Goal: Task Accomplishment & Management: Use online tool/utility

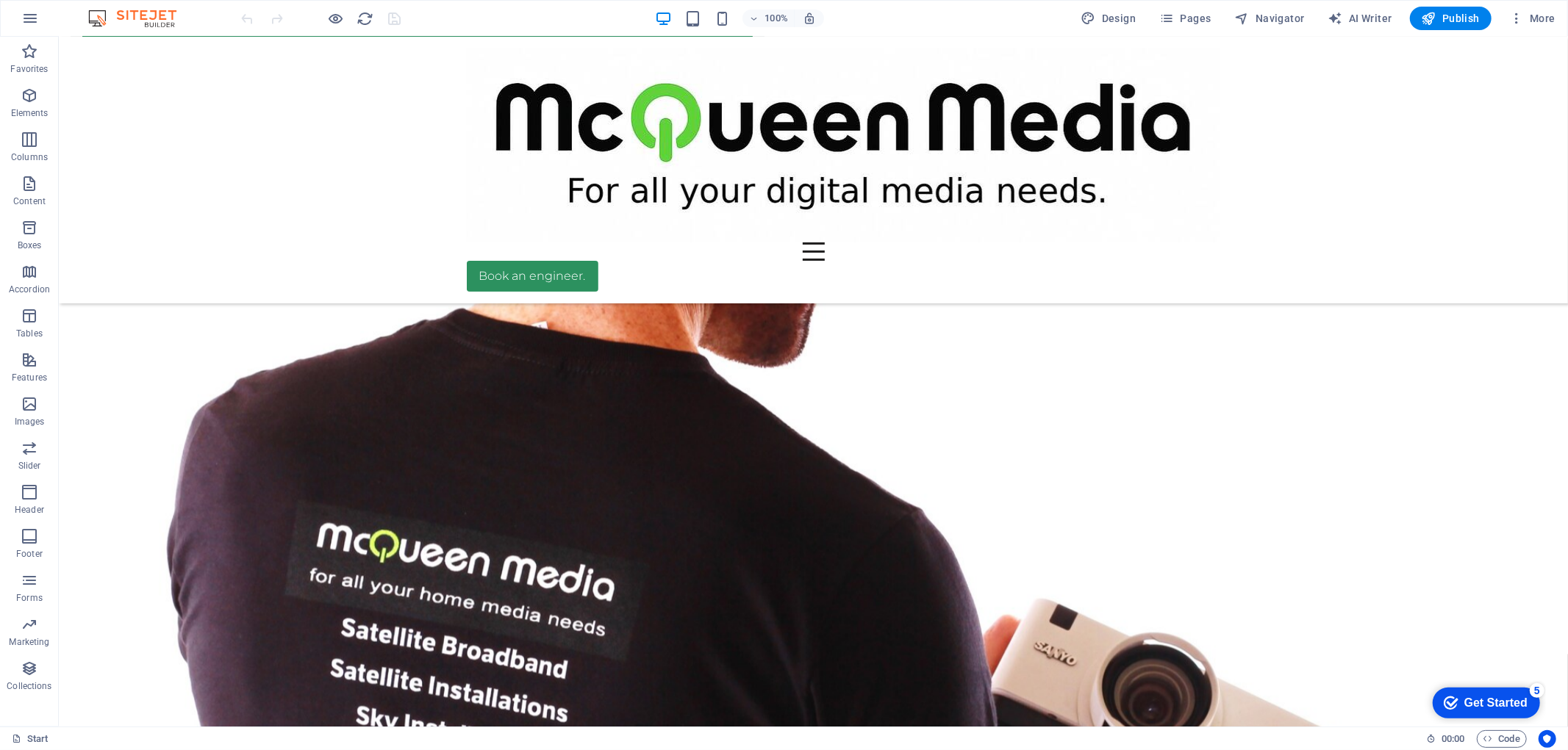
scroll to position [2008, 0]
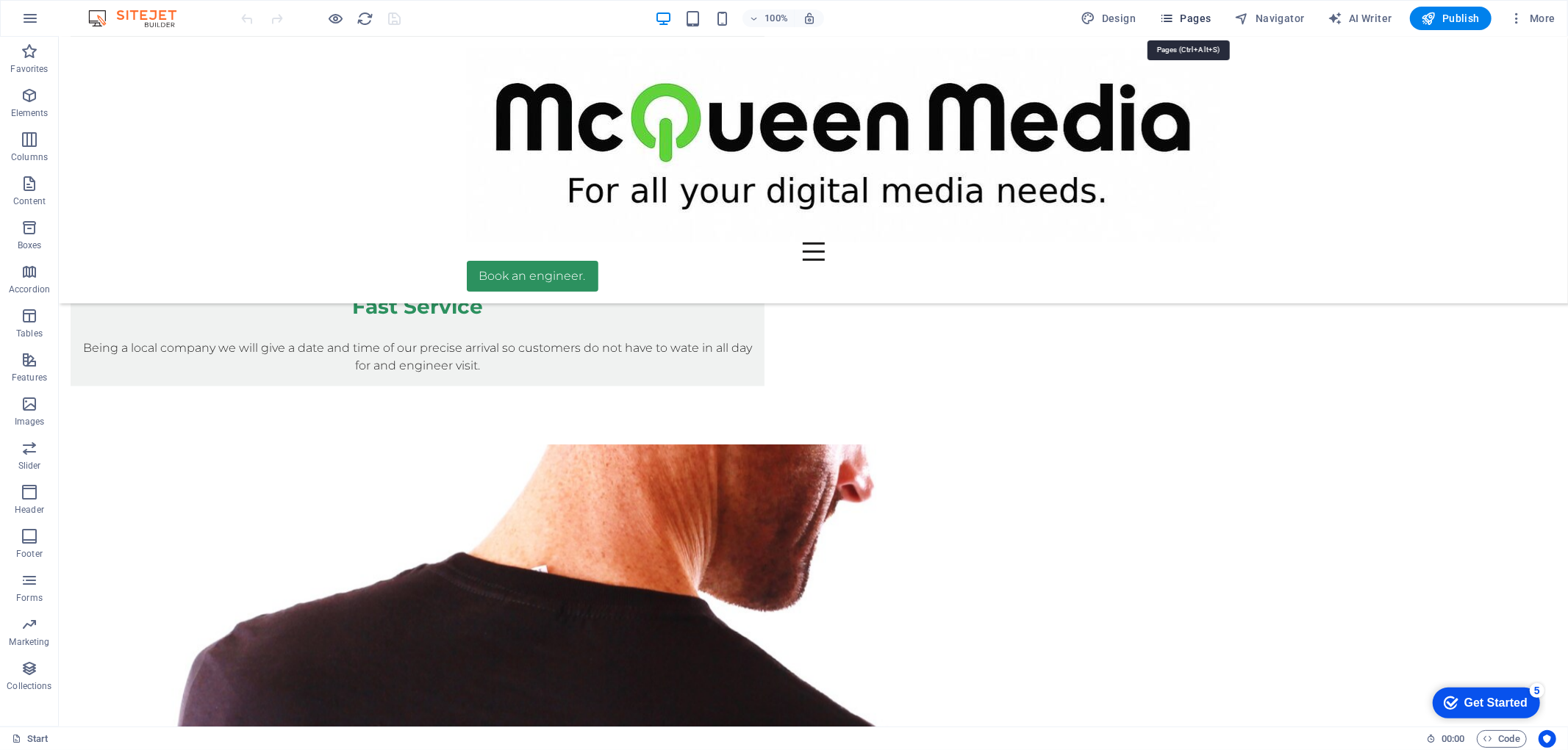
click at [1191, 20] on span "Pages" at bounding box center [1185, 18] width 51 height 15
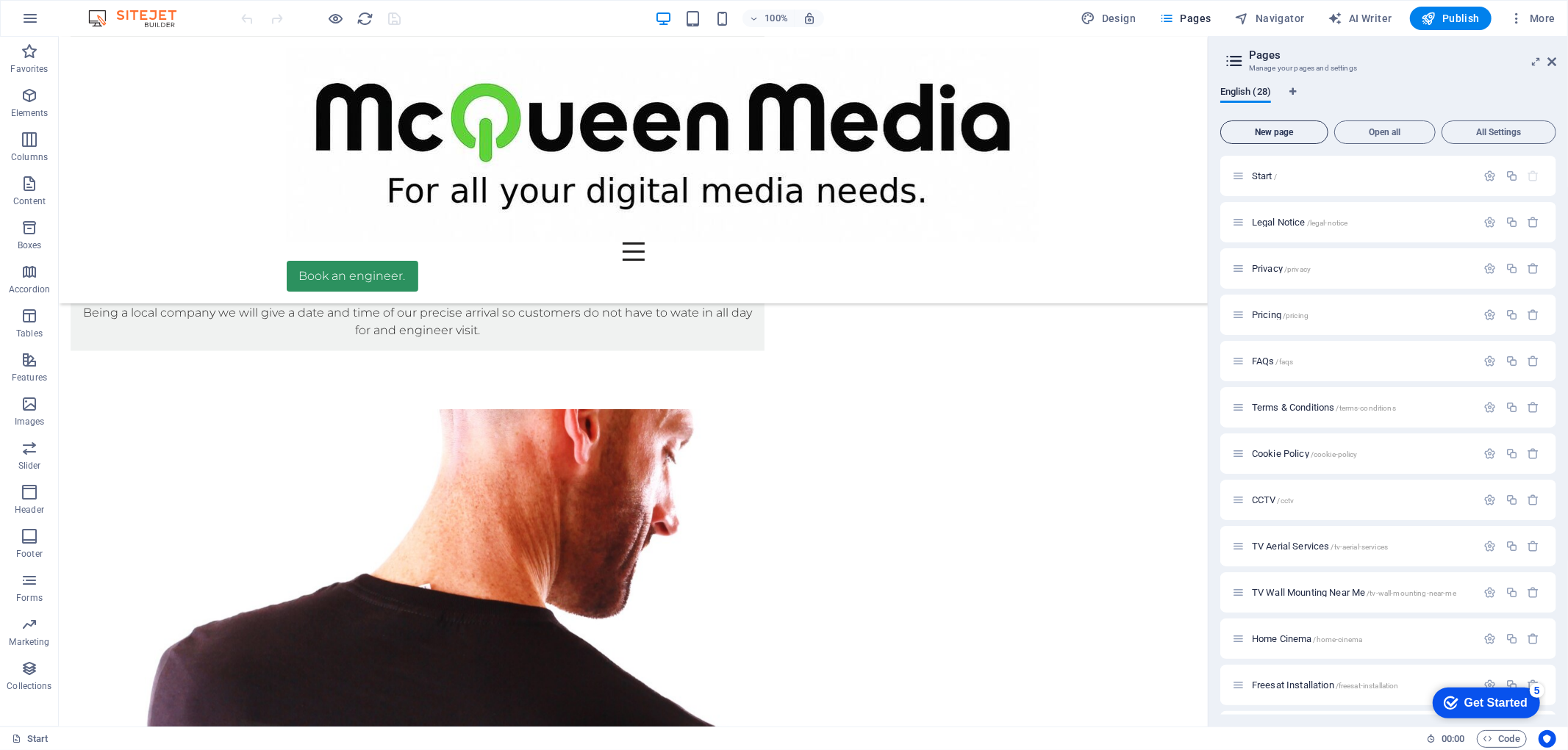
click at [1230, 129] on span "New page" at bounding box center [1274, 132] width 95 height 9
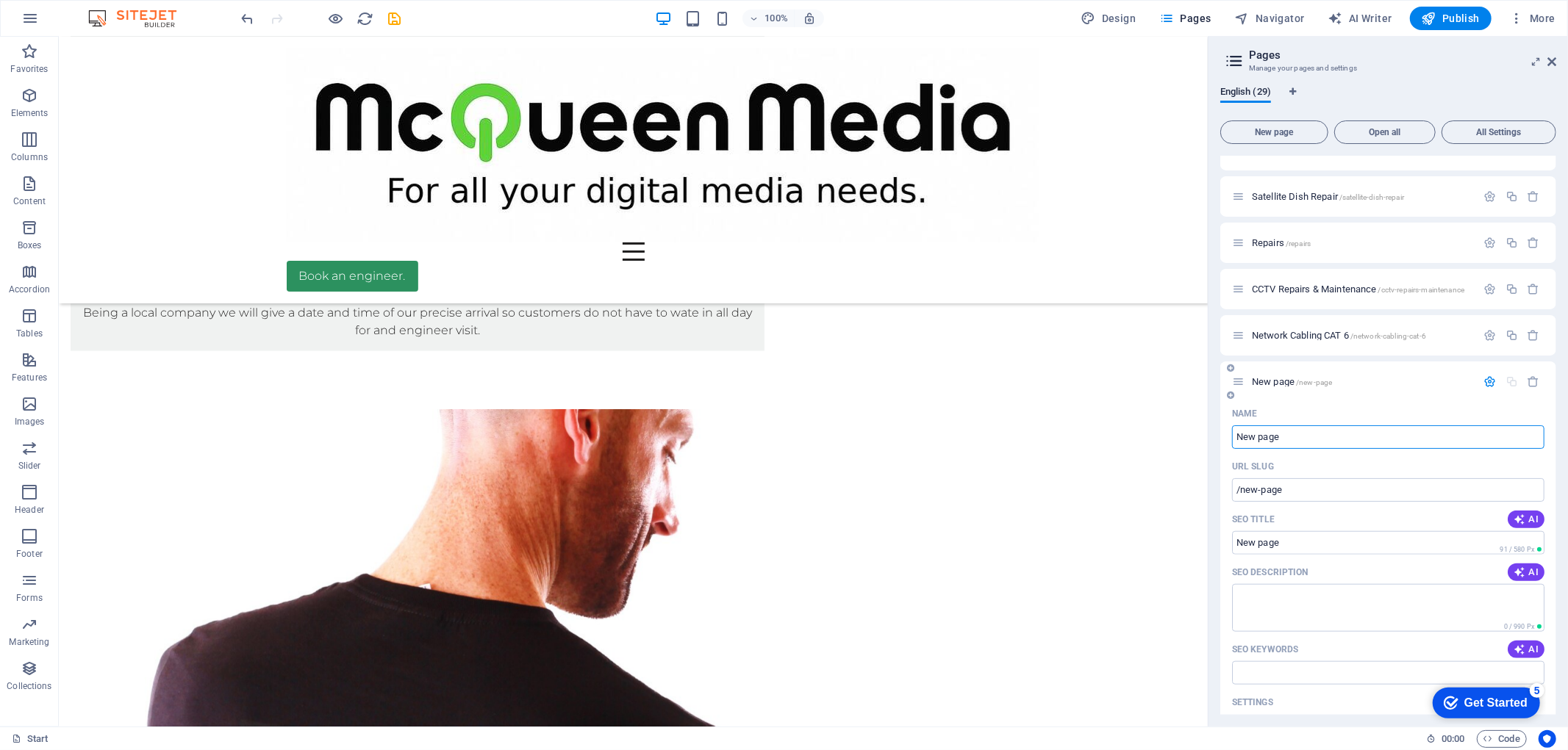
click at [1290, 438] on input "New page" at bounding box center [1388, 437] width 312 height 23
drag, startPoint x: 1290, startPoint y: 438, endPoint x: 1229, endPoint y: 446, distance: 61.5
click at [1230, 446] on div "Name New page ​ URL SLUG /new-page ​ SEO Title AI ​ 91 / 580 Px SEO Description…" at bounding box center [1388, 657] width 336 height 512
type input "Se"
type input "/se"
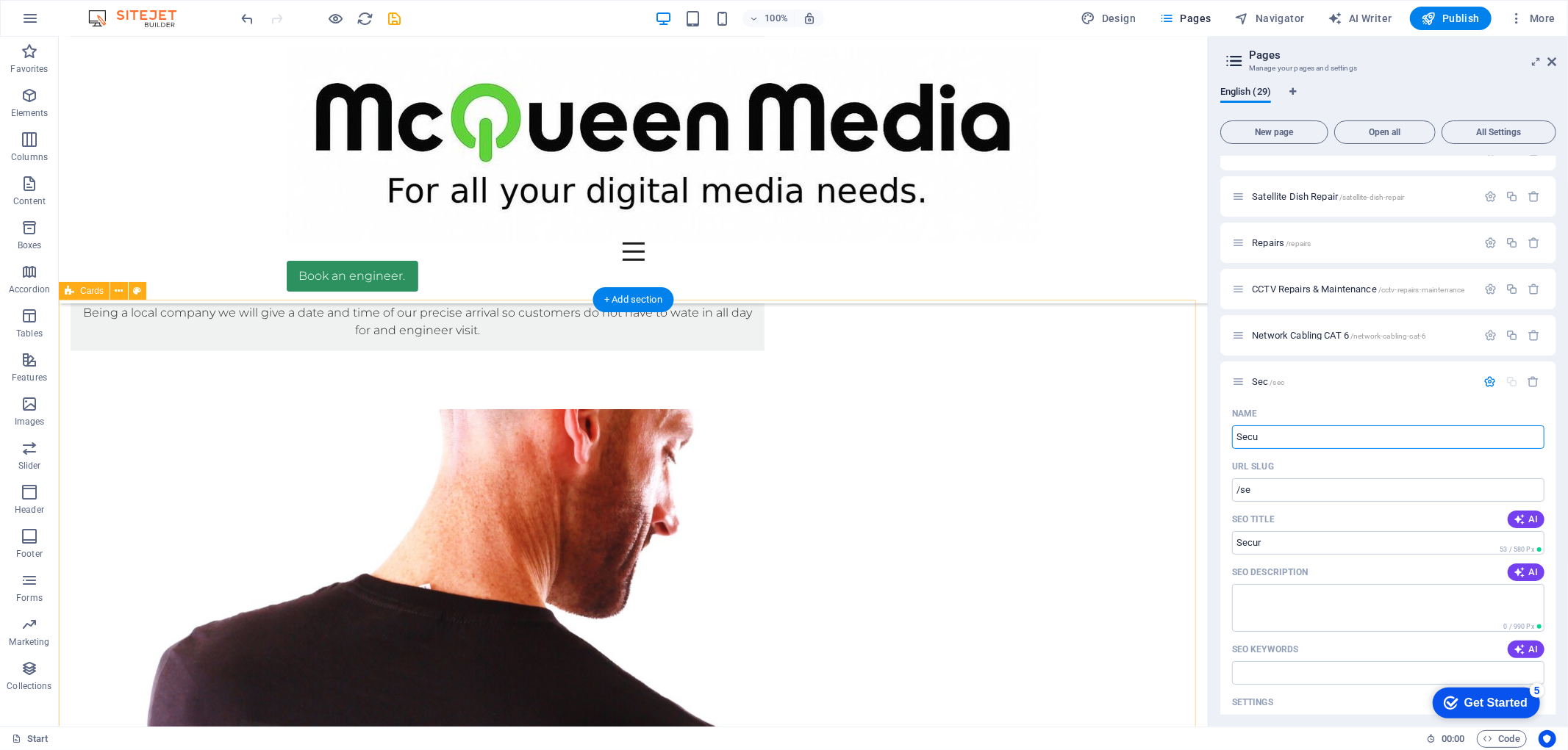
type input "Secur"
type input "/sec"
type input "Securi"
type input "/secur"
type input "Securi"
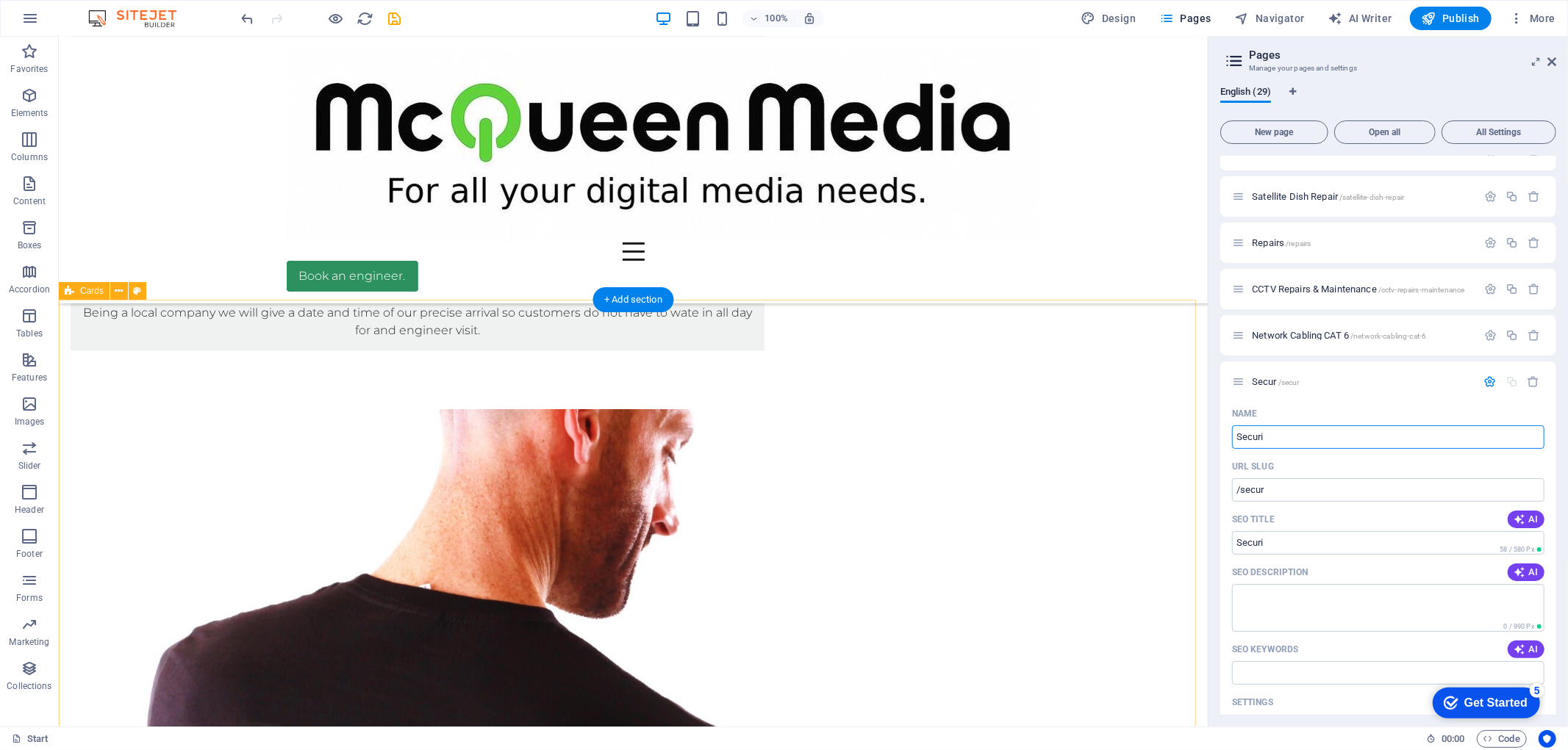
type input "/securi"
type input "S"
type input "/"
type input "a"
type input "/al"
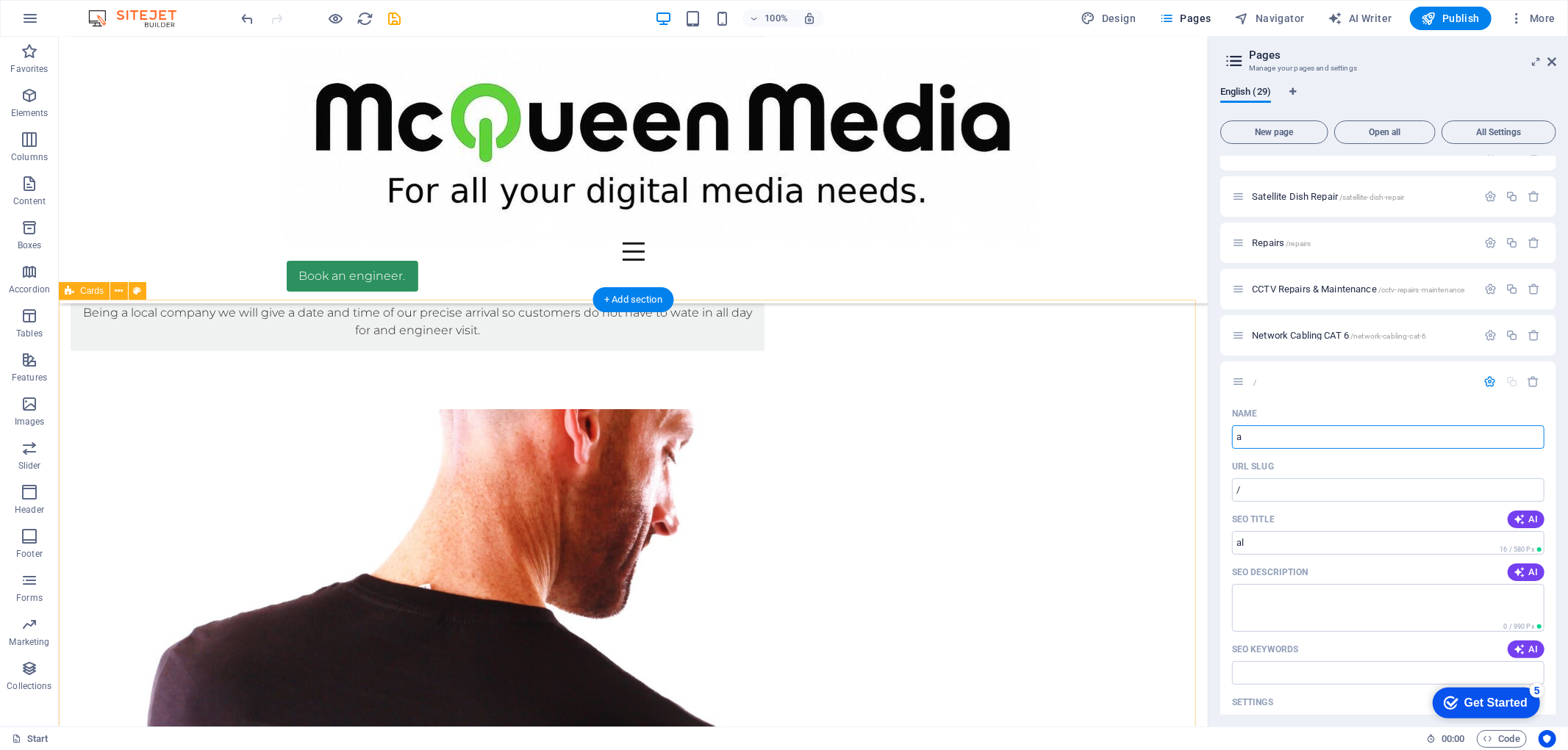
type input "al"
type input "a"
type input "/a"
type input "a"
type input "A"
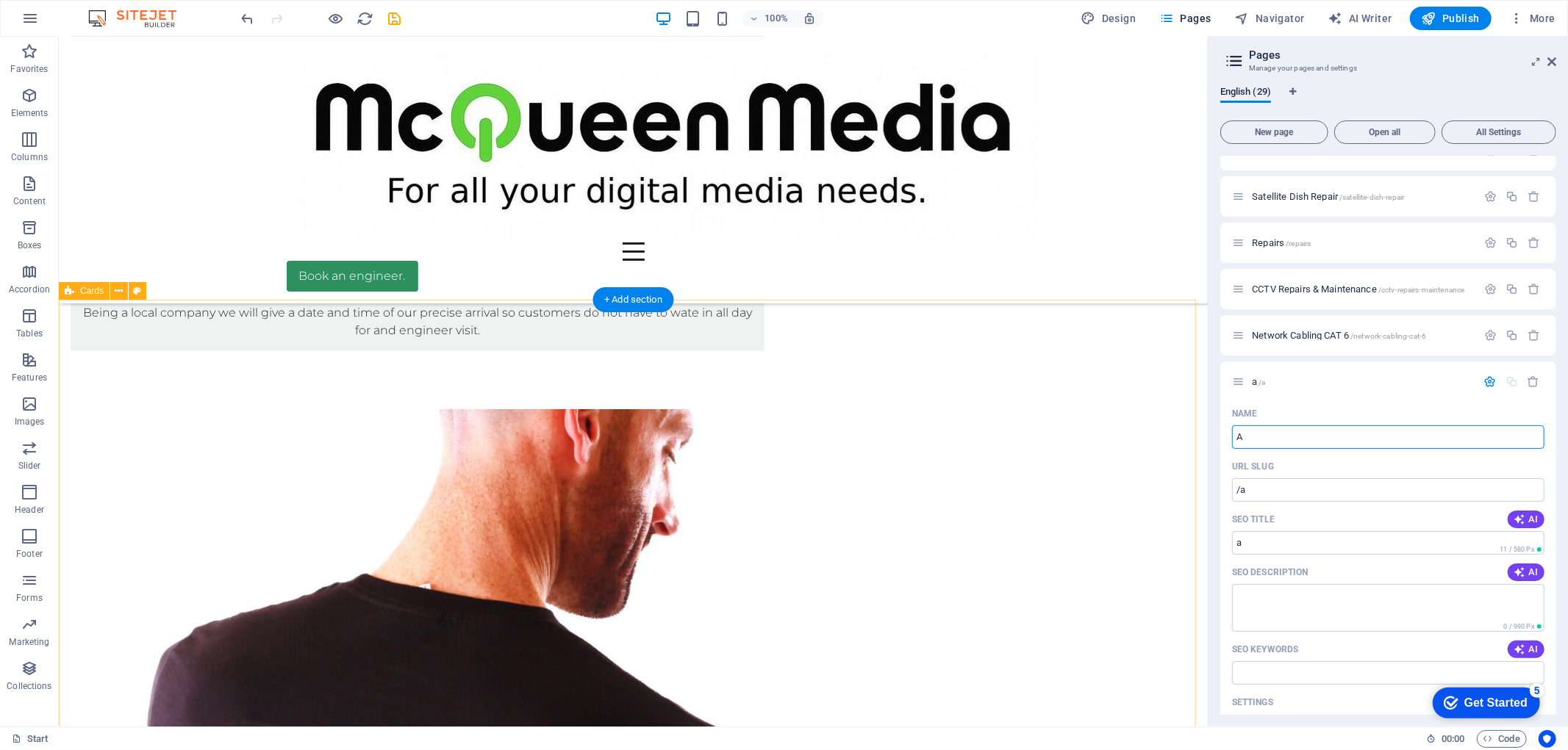
type input "/al"
type input "AL"
type input "Alar"
type input "/ala"
type input "Ala"
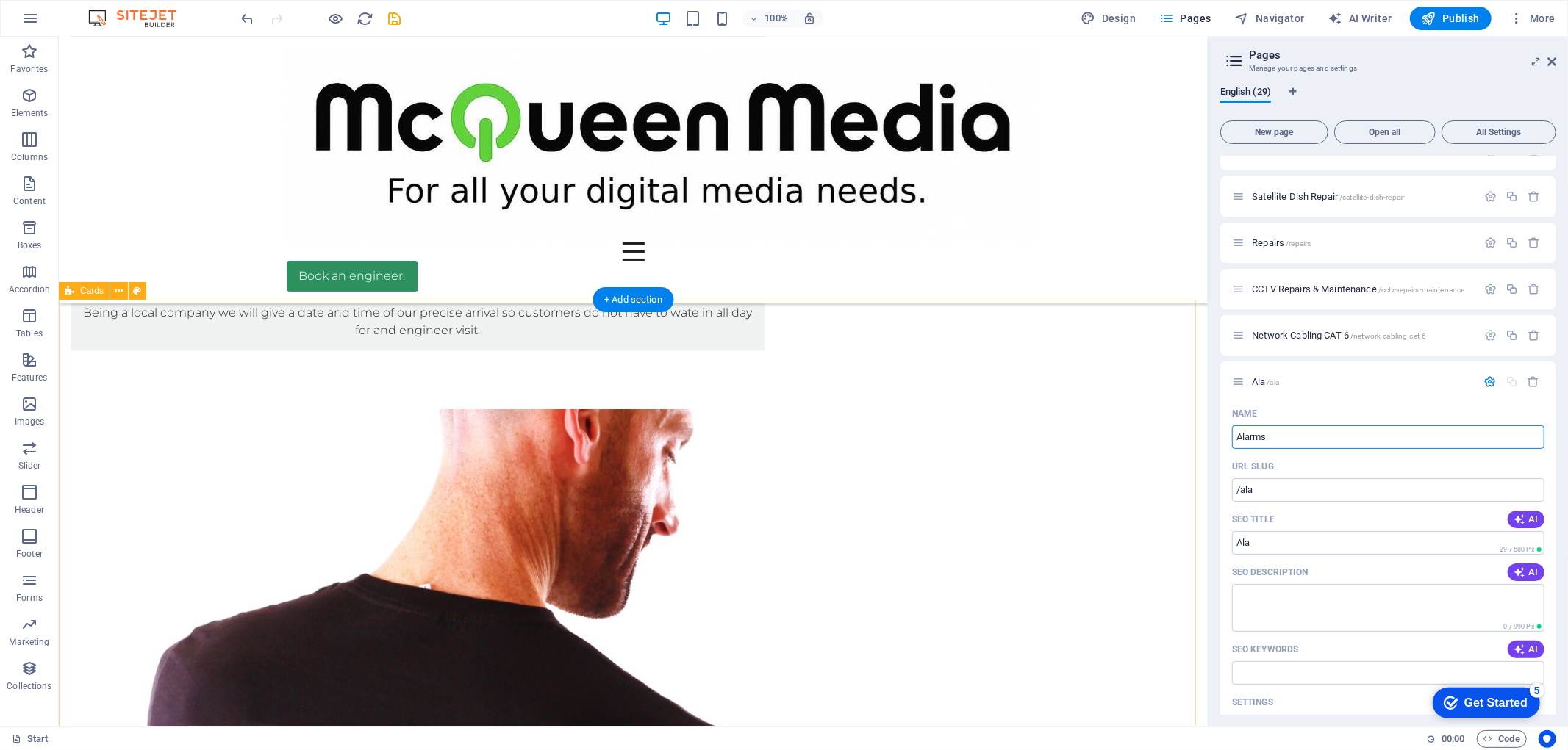
type input "Alarms"
type input "/alarms"
type input "Alarms"
type input "Alarms - Home S"
type input "/alarms-home"
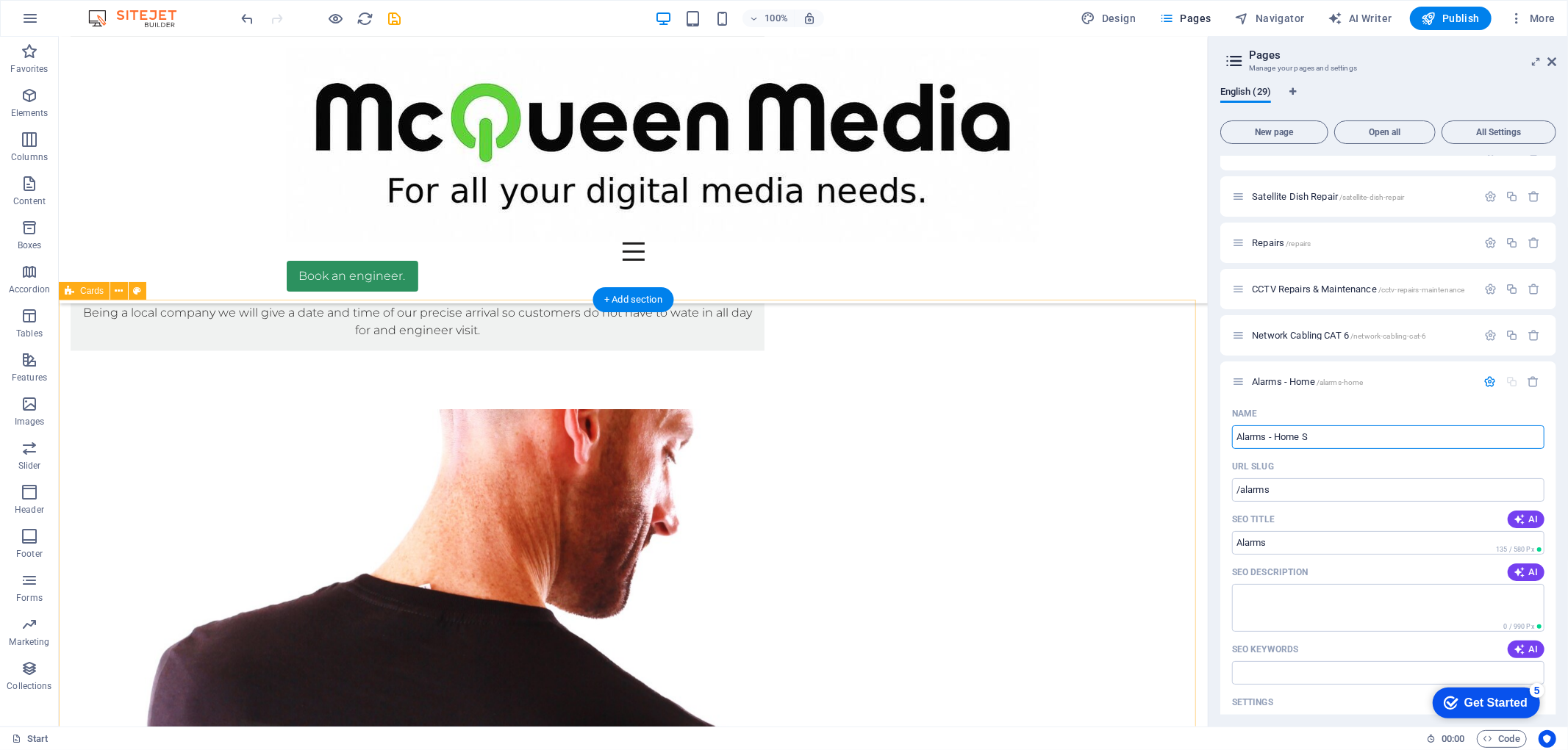
type input "Alarms - Home"
type input "Alarms - Home Sec"
type input "/alarms-home-se"
type input "Alarms - Home Se"
type input "Alarms - Home Secur"
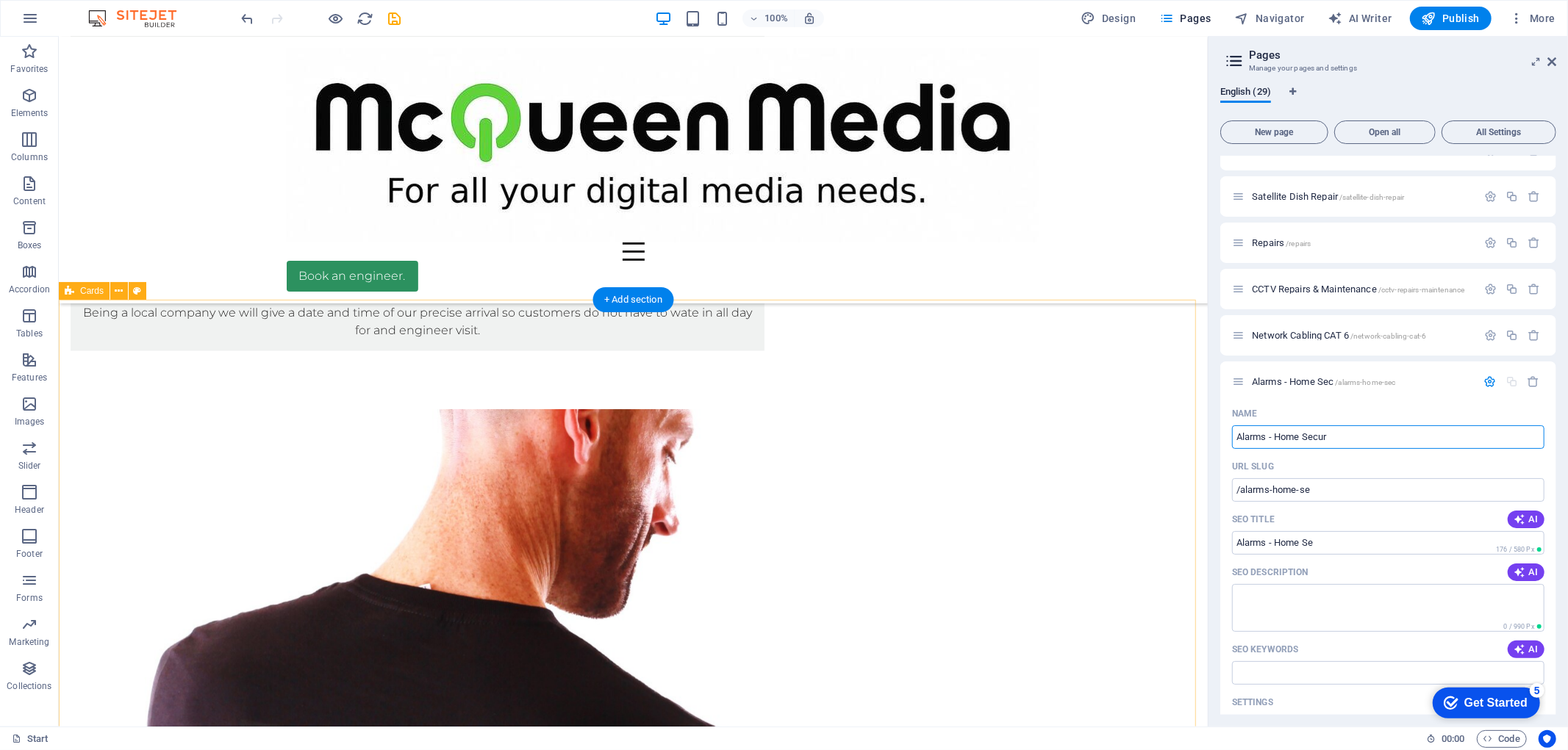
type input "/alarms-home-sec"
type input "Alarms - Home Sec"
type input "Alarms - Home Securit"
type input "/alarms-home-secur"
type input "Alarms - Home Secur"
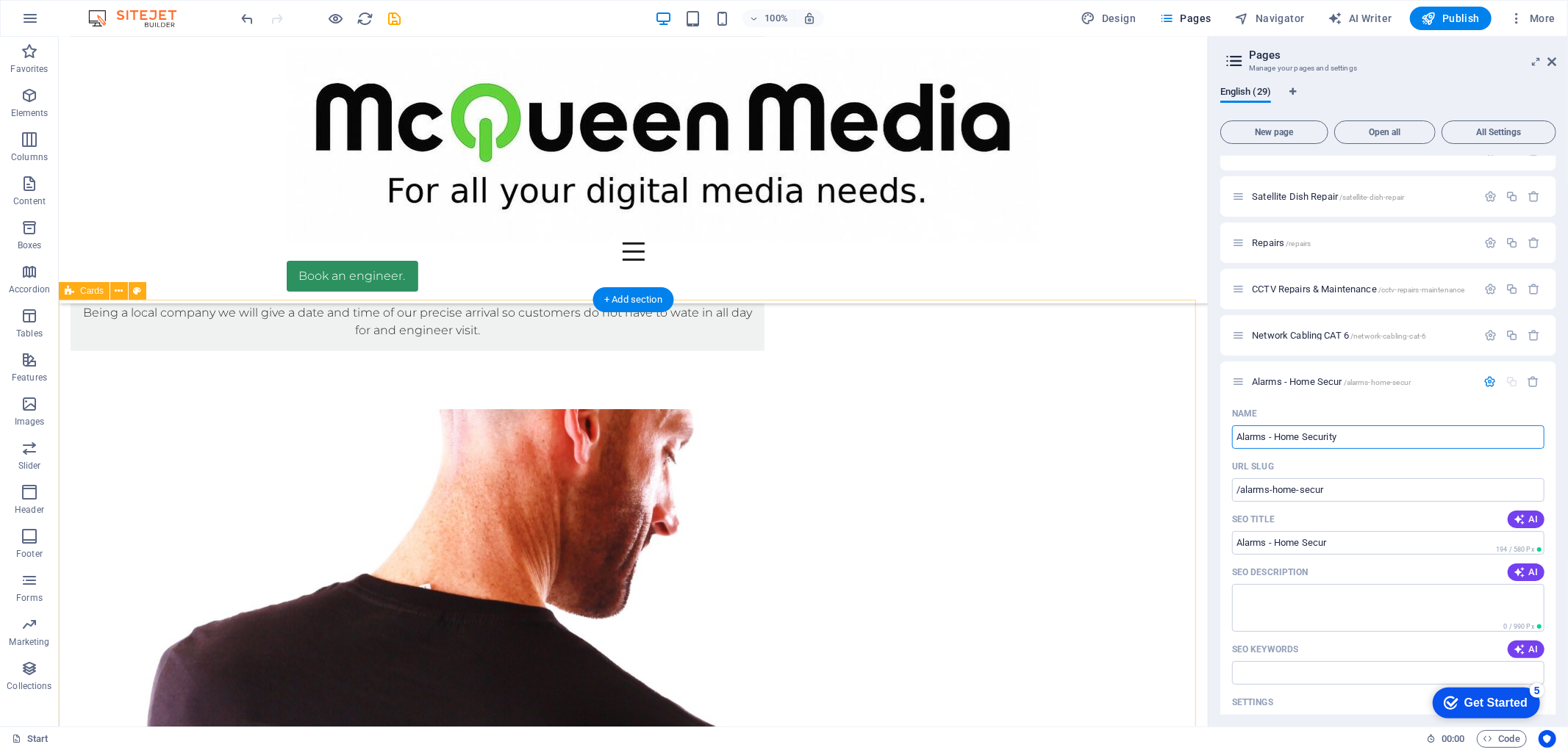
type input "Alarms - Home Security"
type input "/alarms-home-security"
type input "Alarms - Home Security"
click at [1382, 631] on div "Name Alarms - Home Security ​ URL SLUG /alarms-home-security ​ SEO Title AI Ala…" at bounding box center [1388, 668] width 336 height 533
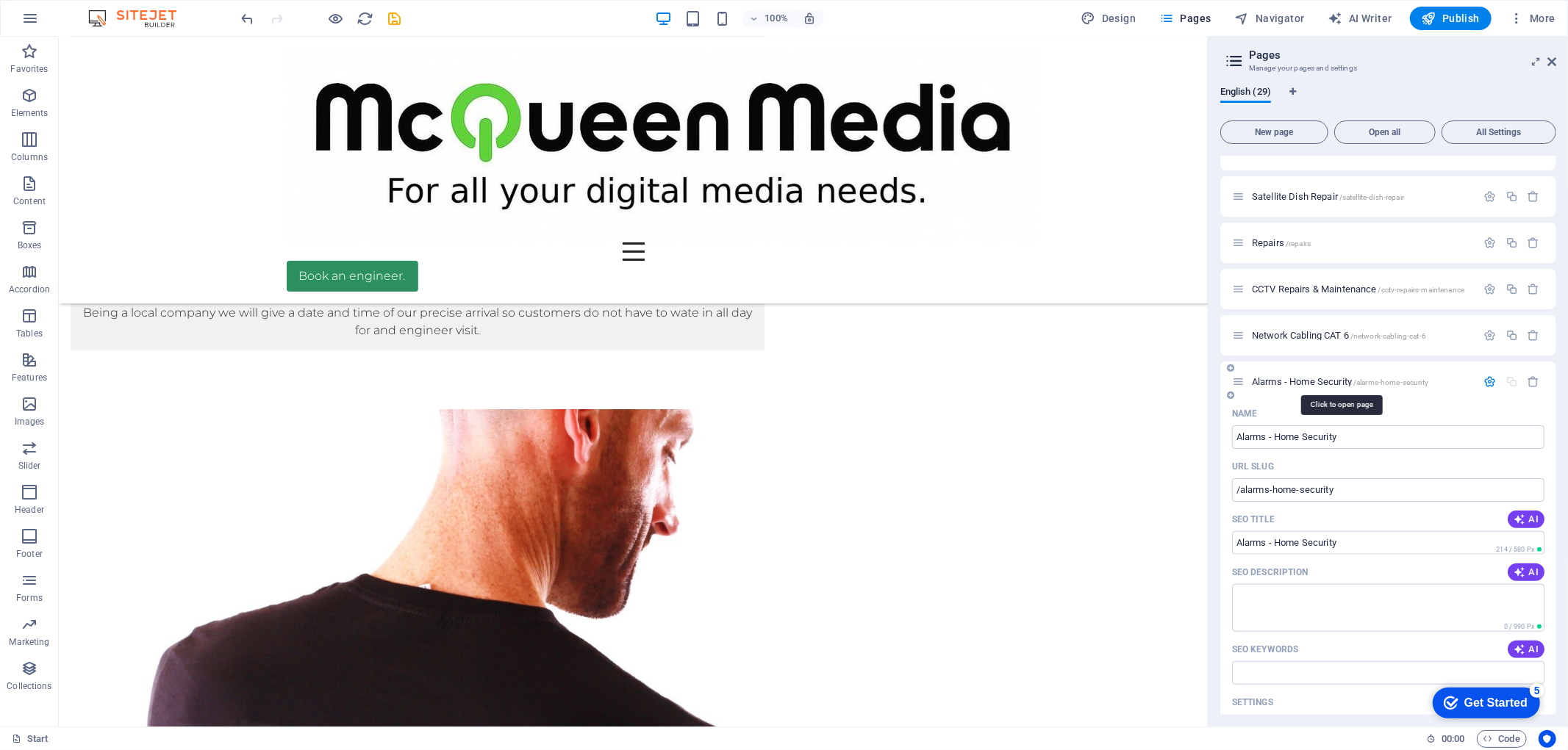
click at [1257, 379] on span "Alarms - Home Security /alarms-home-security" at bounding box center [1340, 381] width 177 height 11
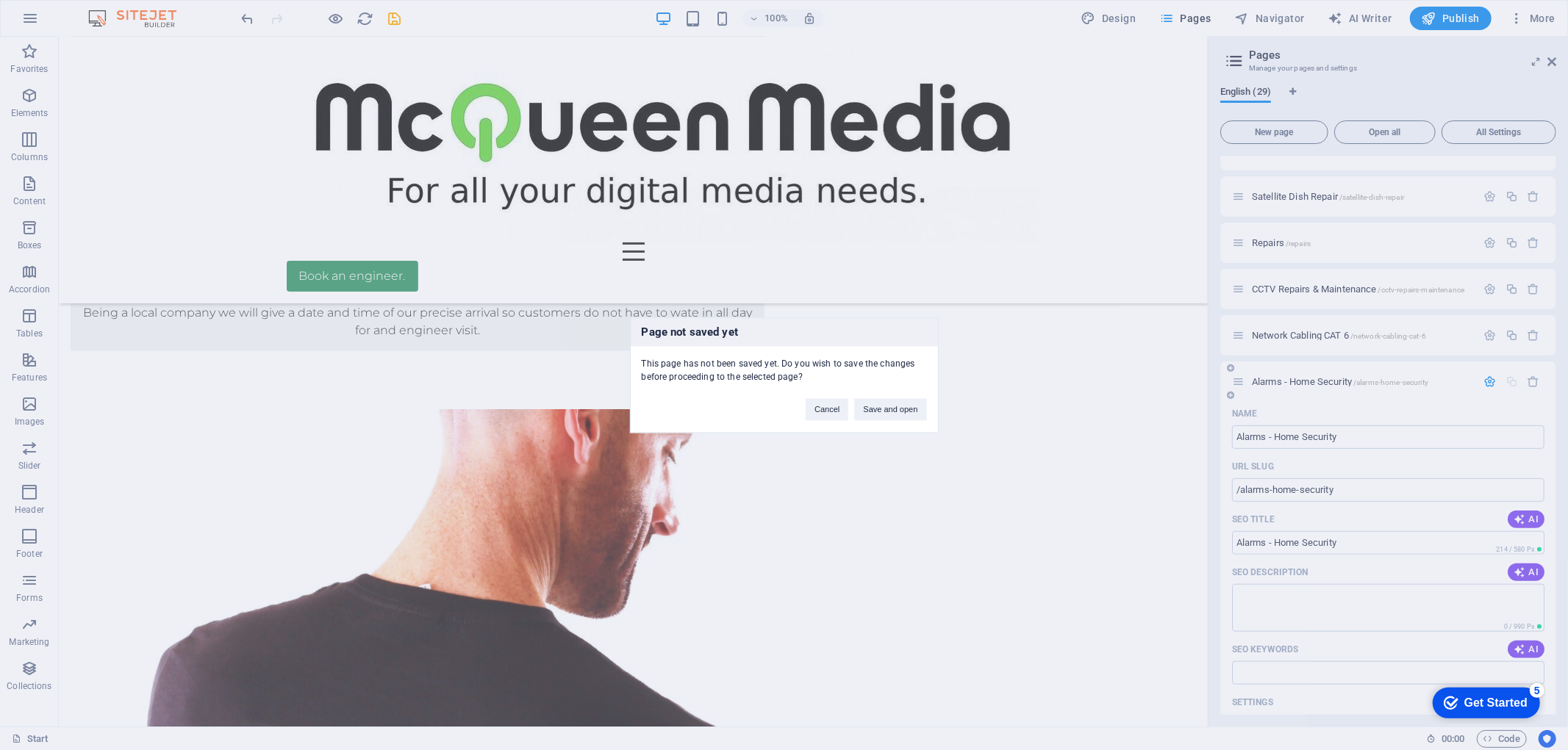
click at [1257, 379] on div "Page not saved yet This page has not been saved yet. Do you wish to save the ch…" at bounding box center [784, 375] width 1568 height 750
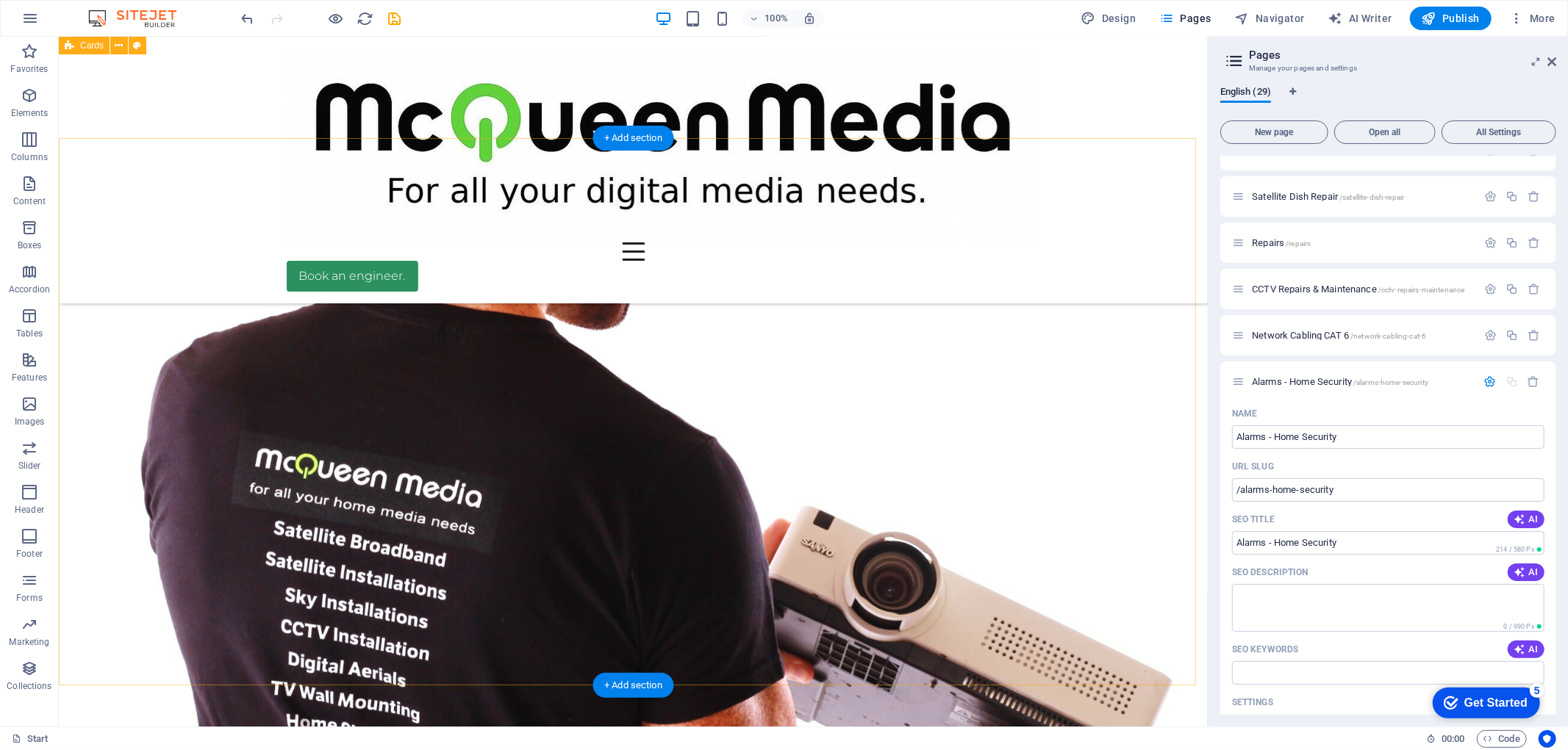
scroll to position [2125, 0]
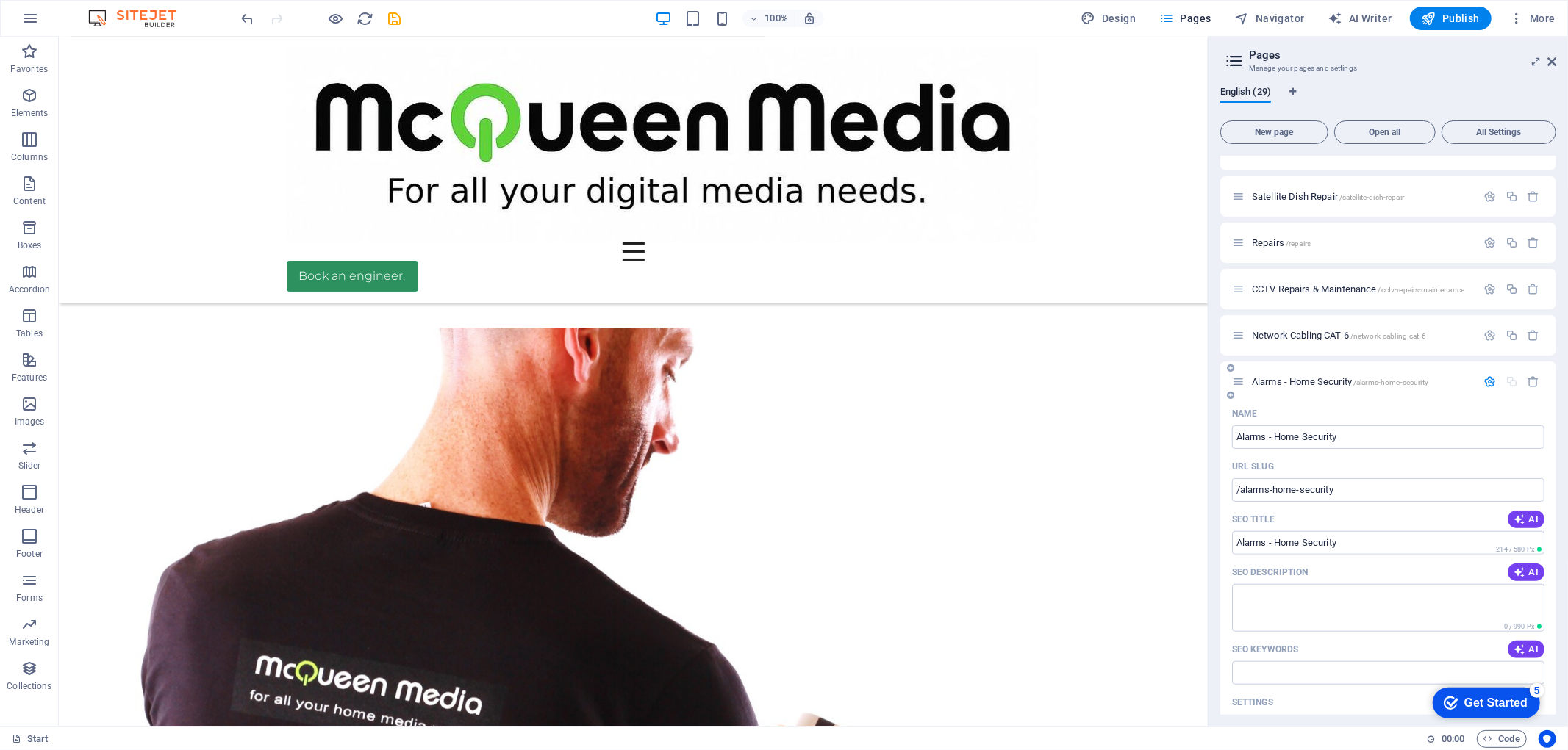
click at [1421, 407] on div "Name" at bounding box center [1388, 413] width 312 height 23
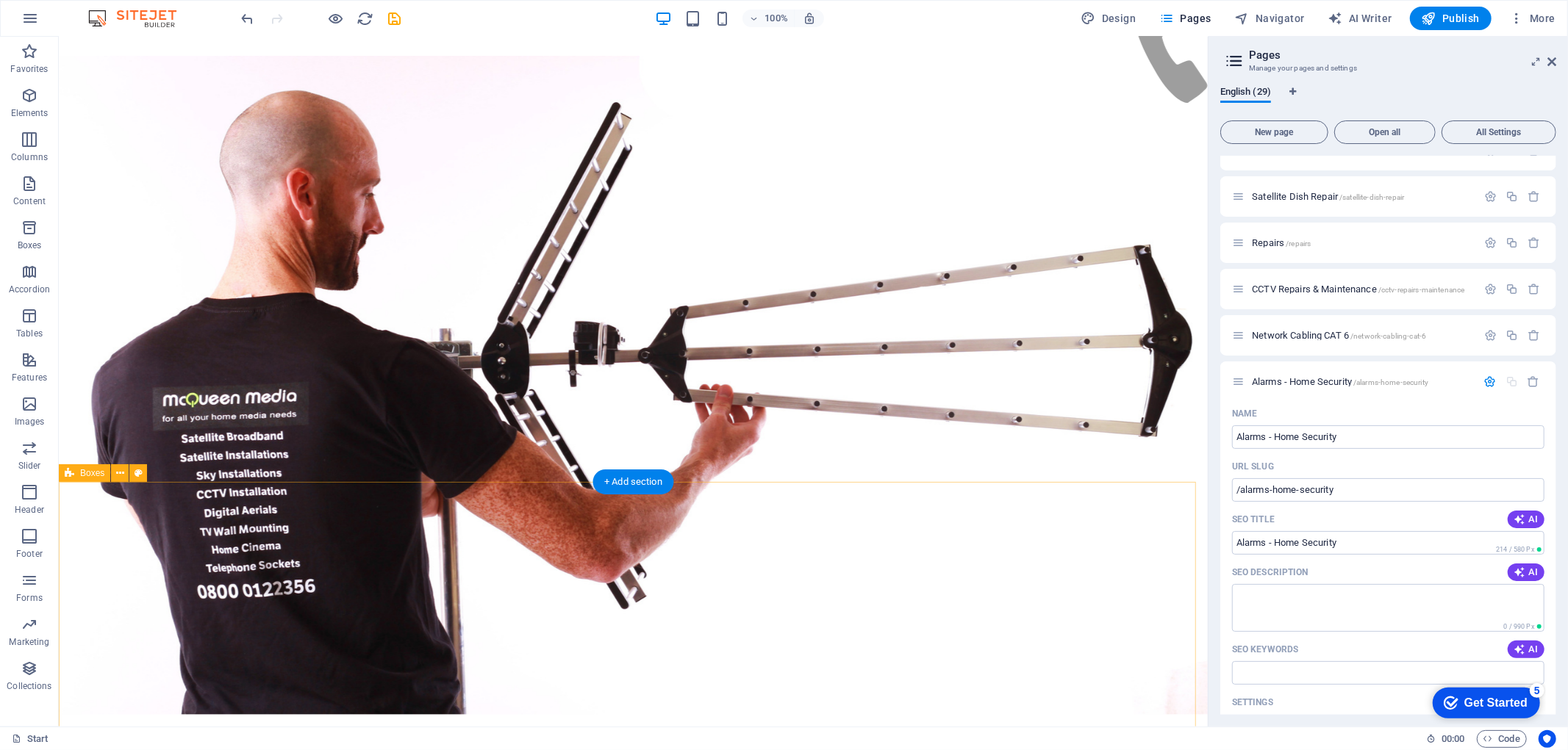
scroll to position [0, 0]
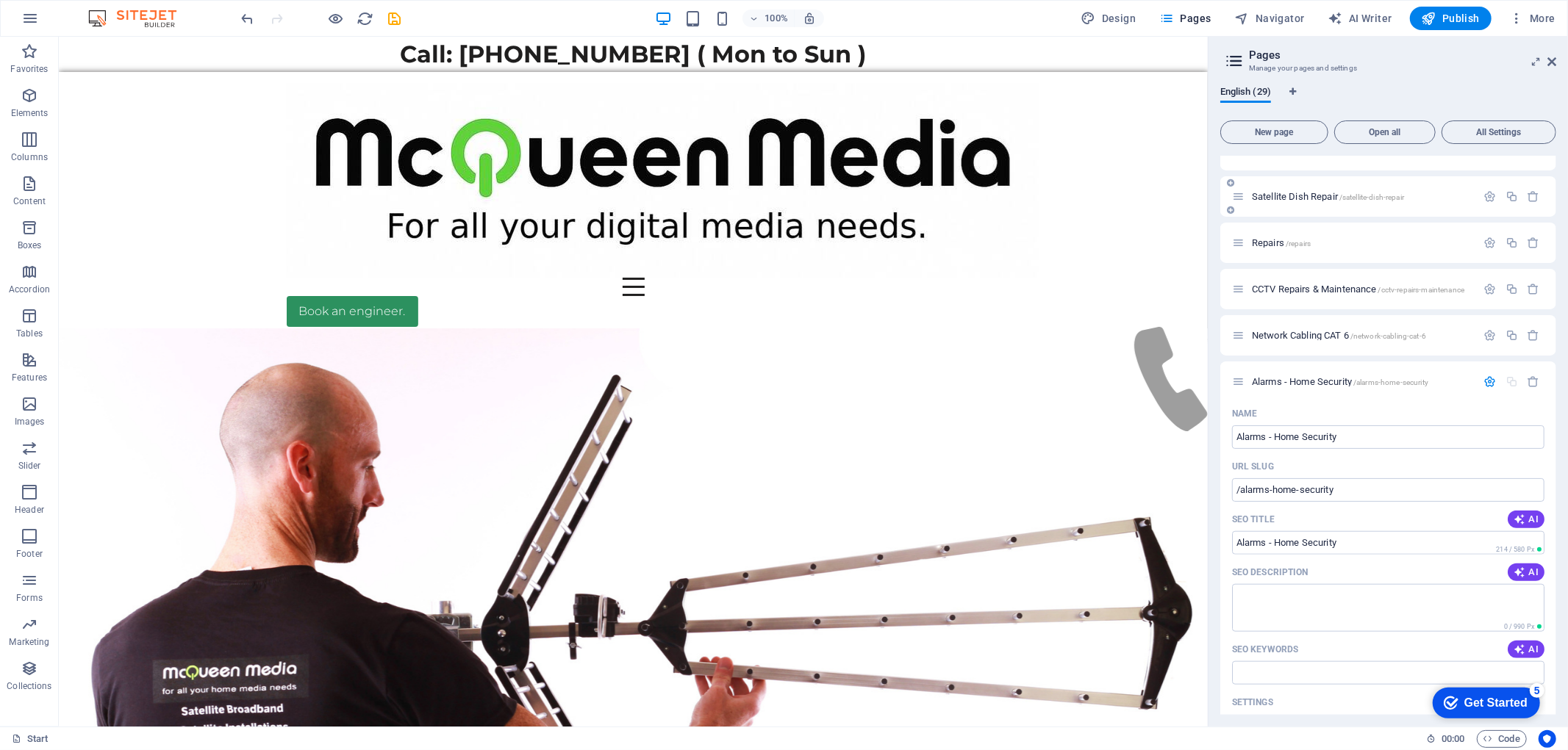
click at [1268, 188] on div "Satellite Dish Repair /satellite-dish-repair" at bounding box center [1354, 197] width 245 height 17
click at [1268, 181] on div "Satellite Dish Repair /satellite-dish-repair" at bounding box center [1388, 197] width 336 height 41
click at [1438, 17] on span "Publish" at bounding box center [1450, 18] width 58 height 15
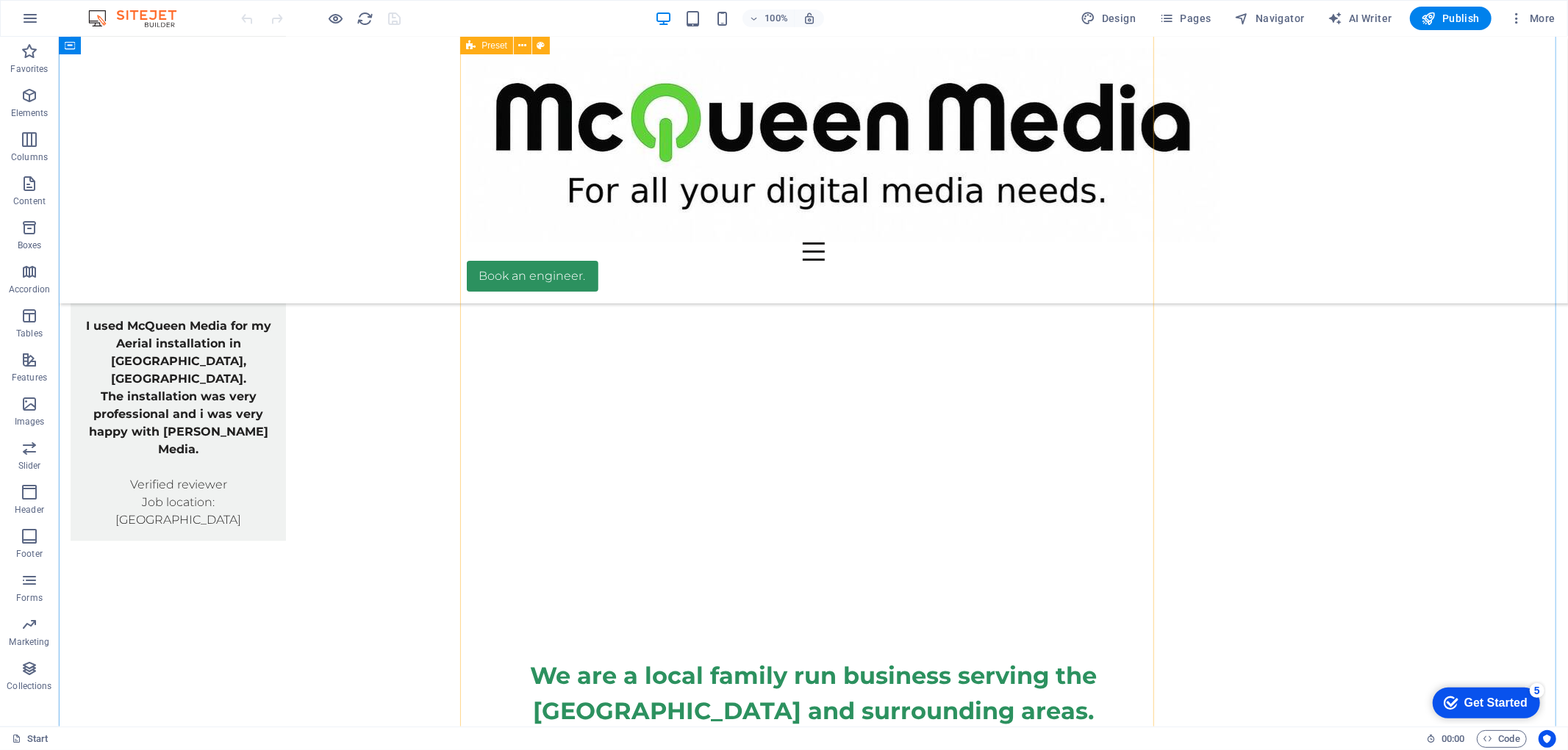
scroll to position [7428, 0]
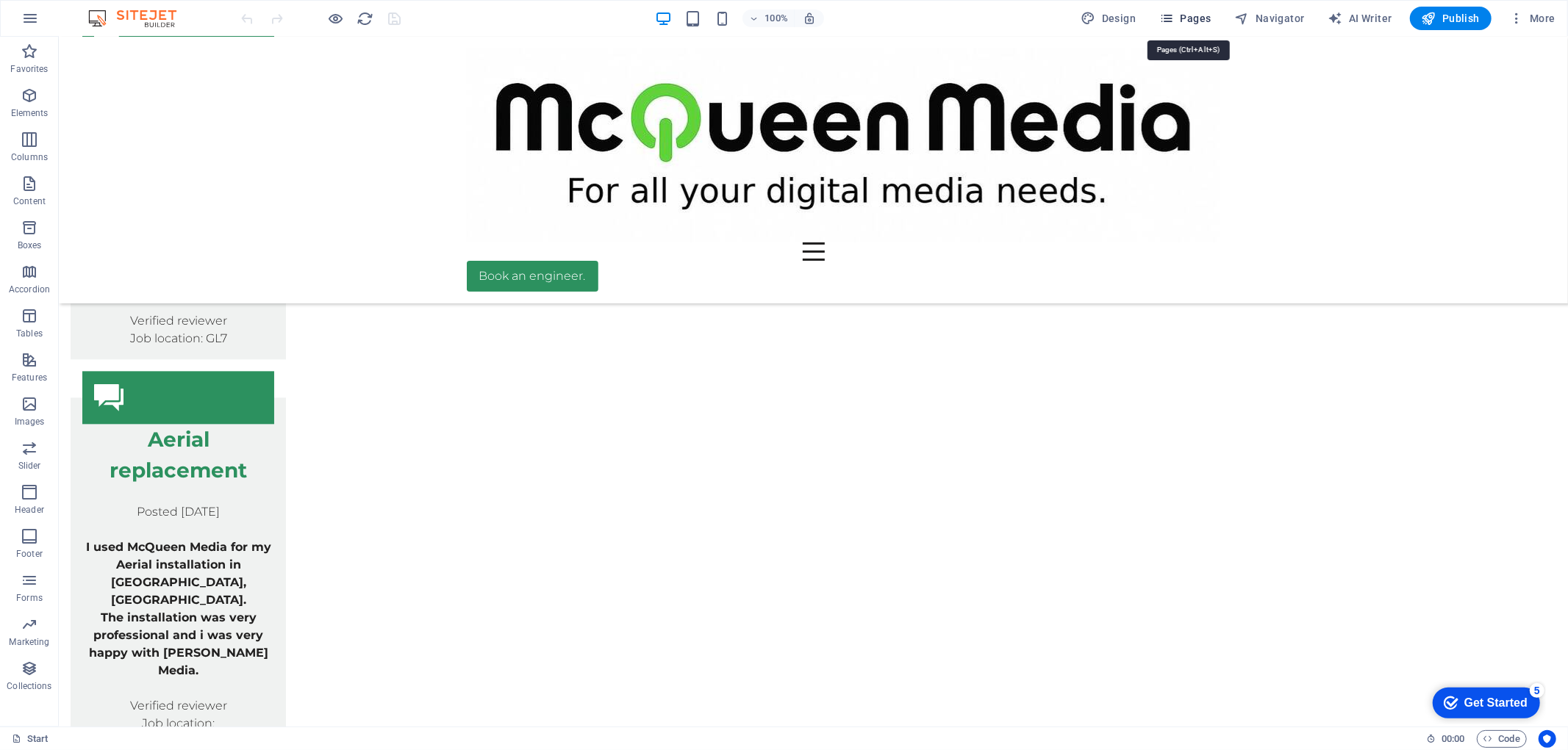
click at [1208, 15] on span "Pages" at bounding box center [1185, 18] width 51 height 15
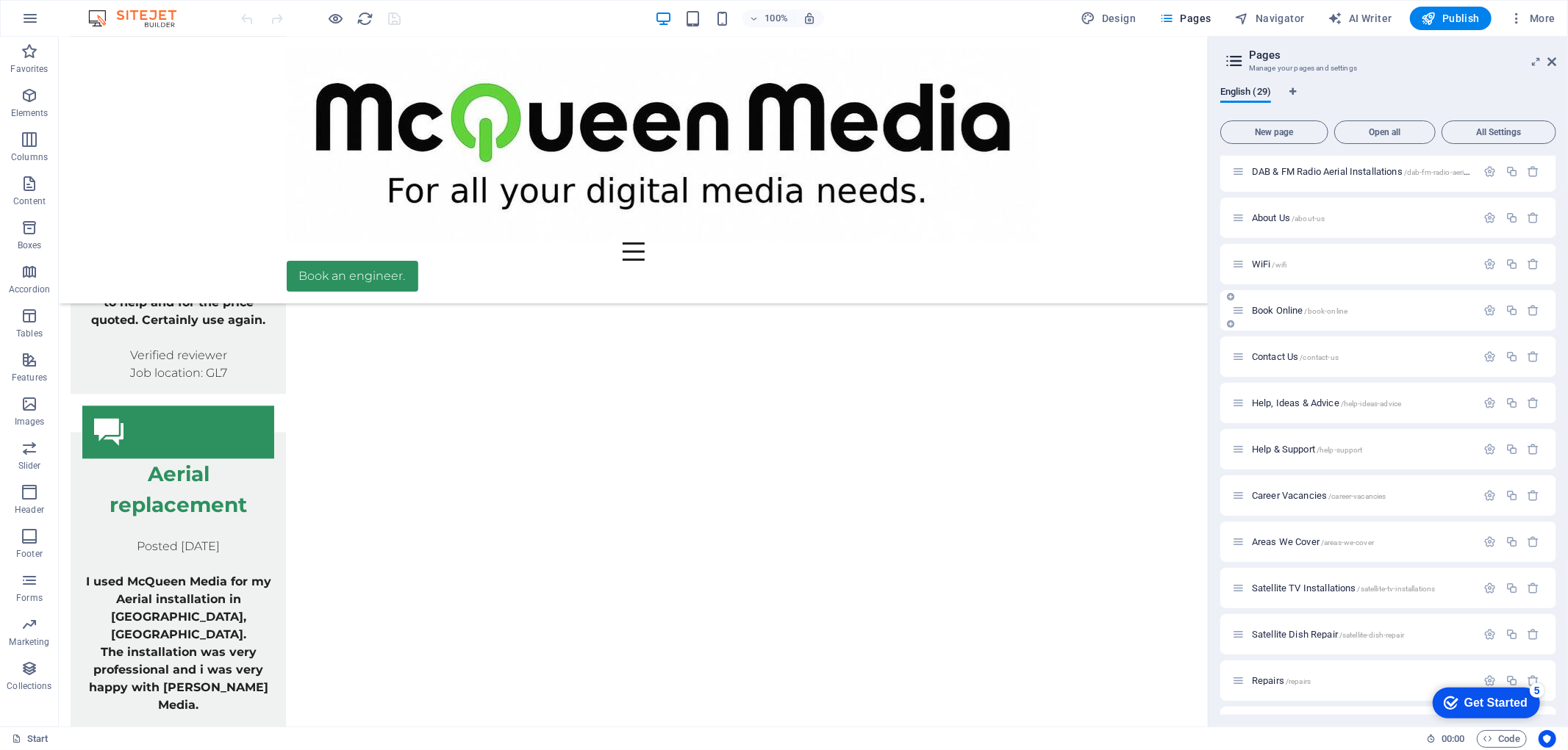
scroll to position [782, 0]
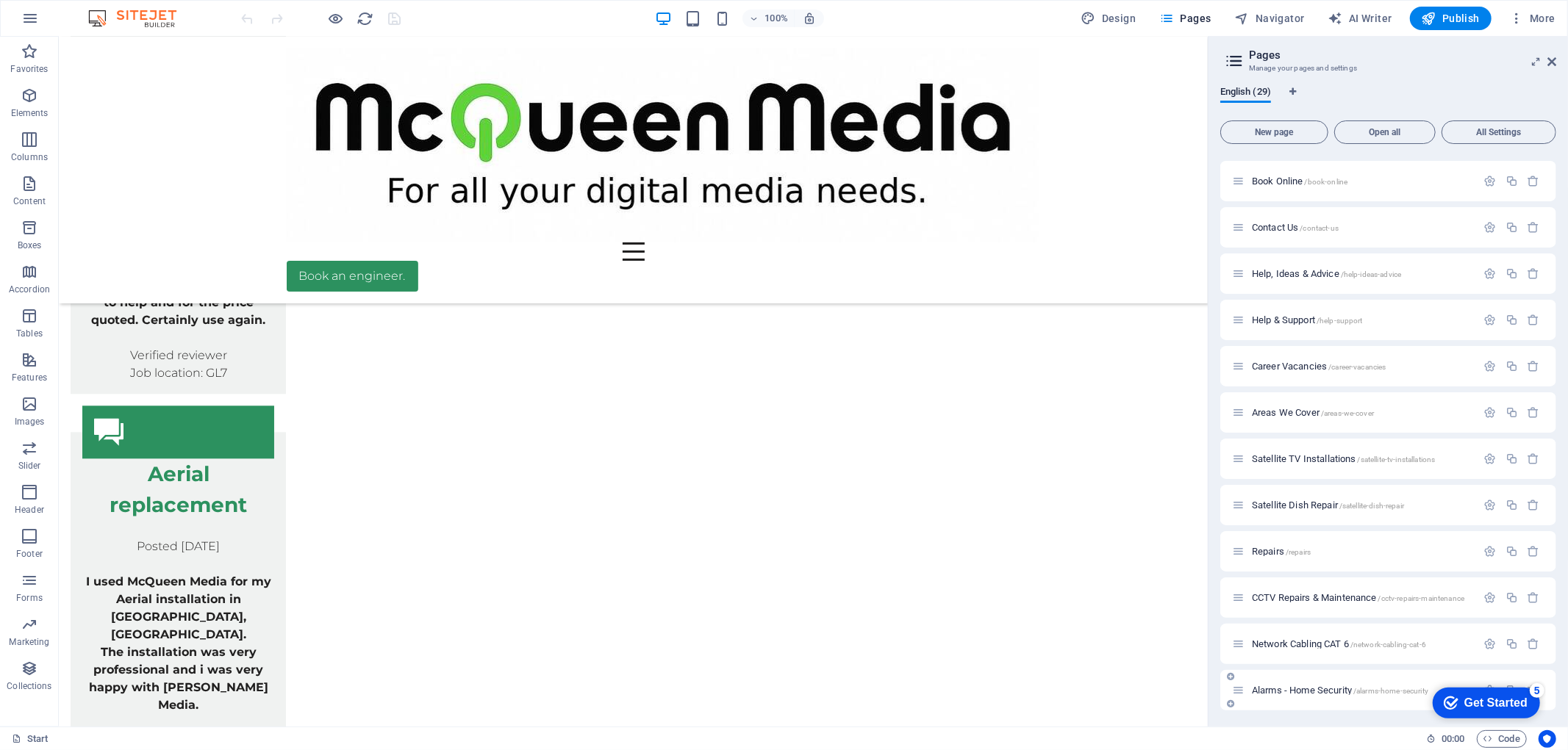
click at [1306, 682] on div "Alarms - Home Security /alarms-home-security" at bounding box center [1354, 690] width 245 height 17
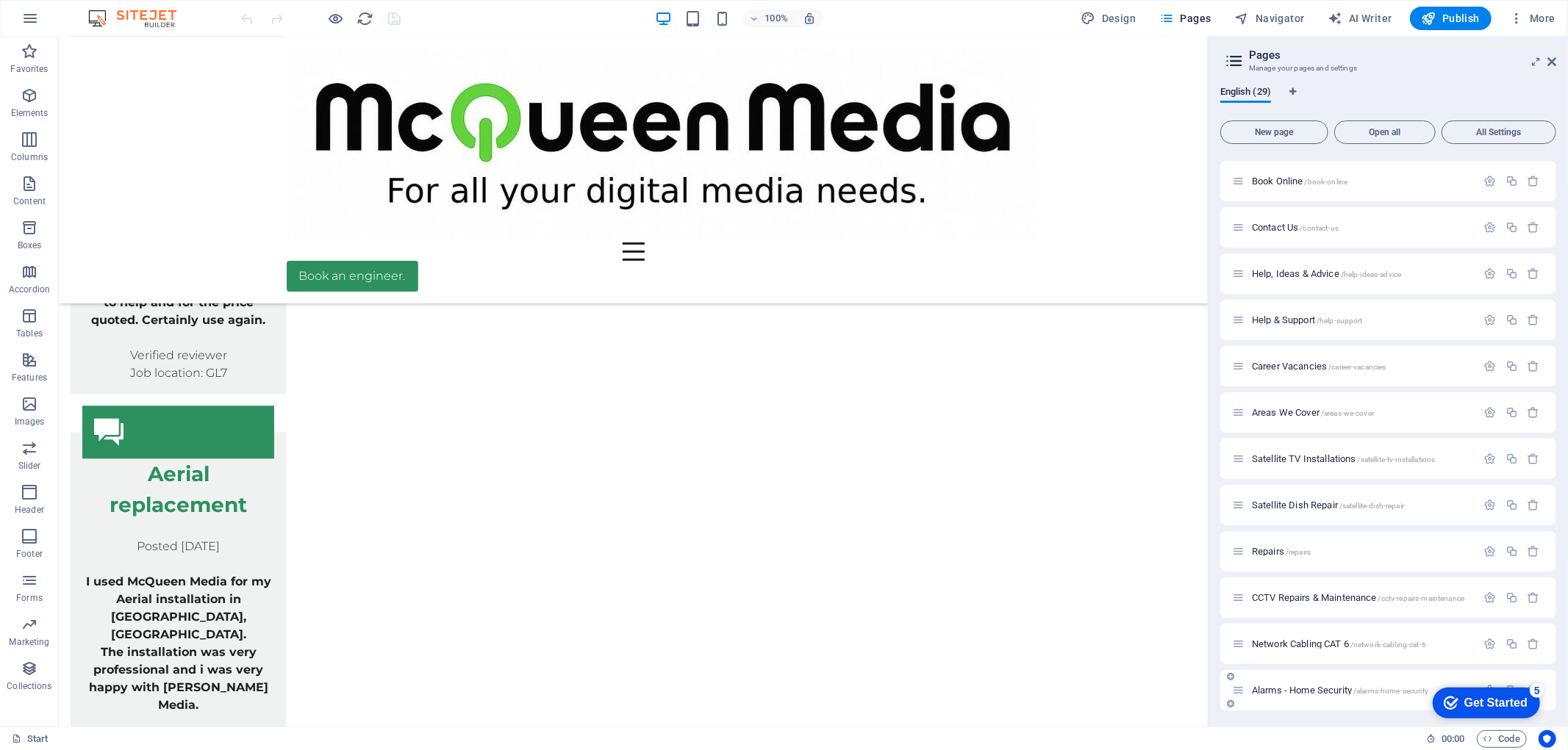
click at [1263, 691] on span "Alarms - Home Security /alarms-home-security" at bounding box center [1340, 689] width 177 height 11
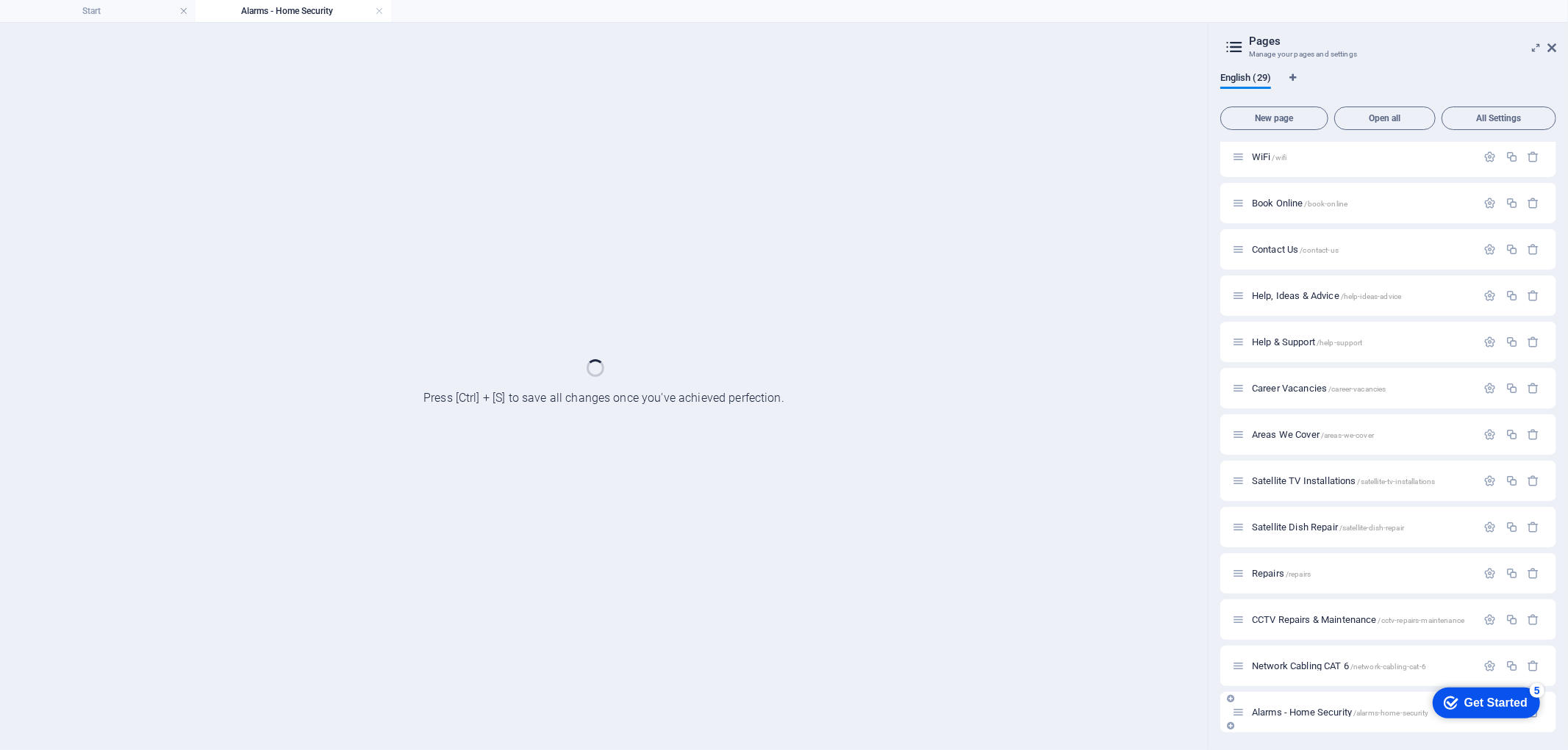
click at [1263, 691] on div "Start / Legal Notice /legal-notice Privacy /privacy Pricing /pricing FAQs /faqs…" at bounding box center [1388, 64] width 336 height 1337
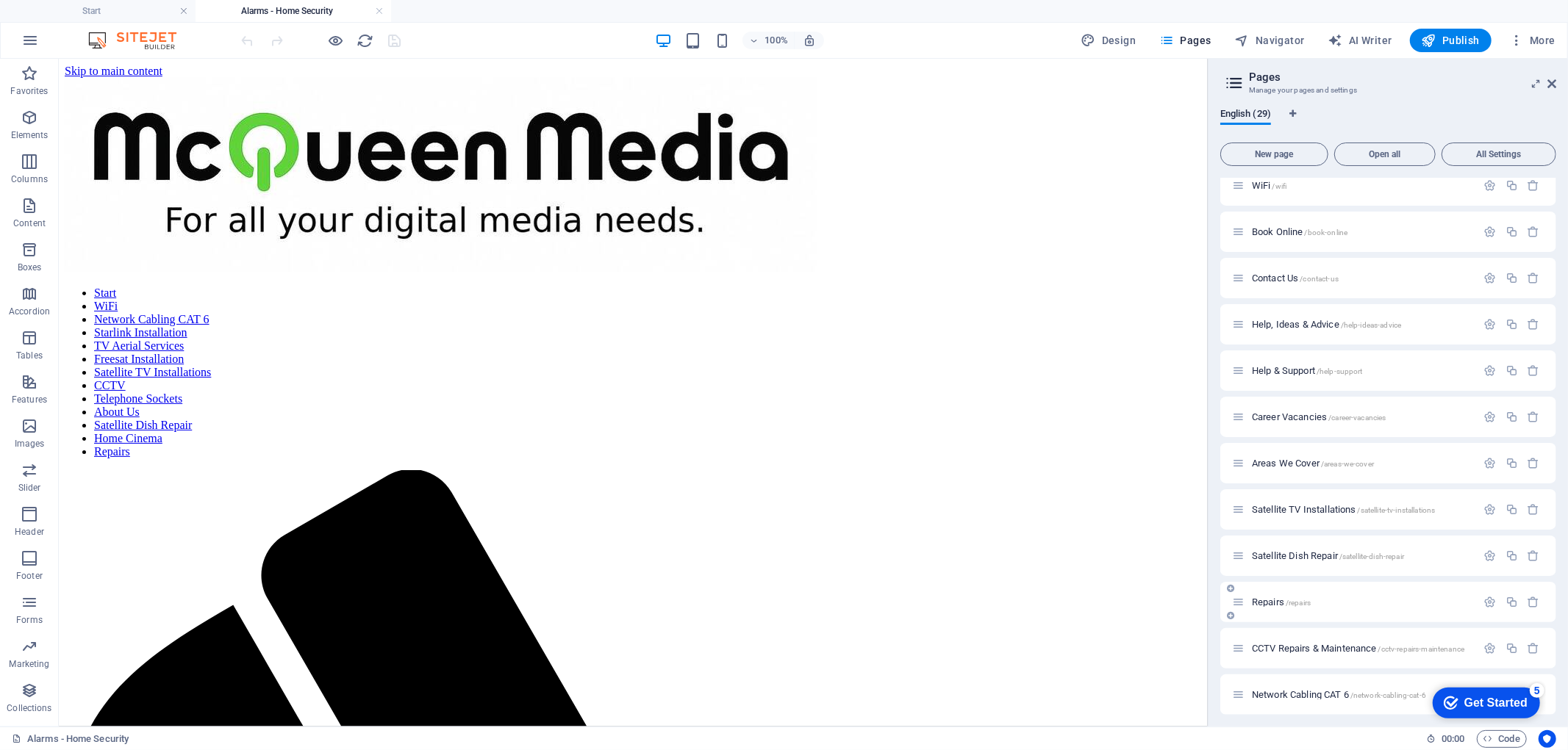
scroll to position [804, 0]
click at [1181, 41] on span "Pages" at bounding box center [1185, 41] width 51 height 15
click at [1174, 42] on icon "button" at bounding box center [1166, 41] width 15 height 15
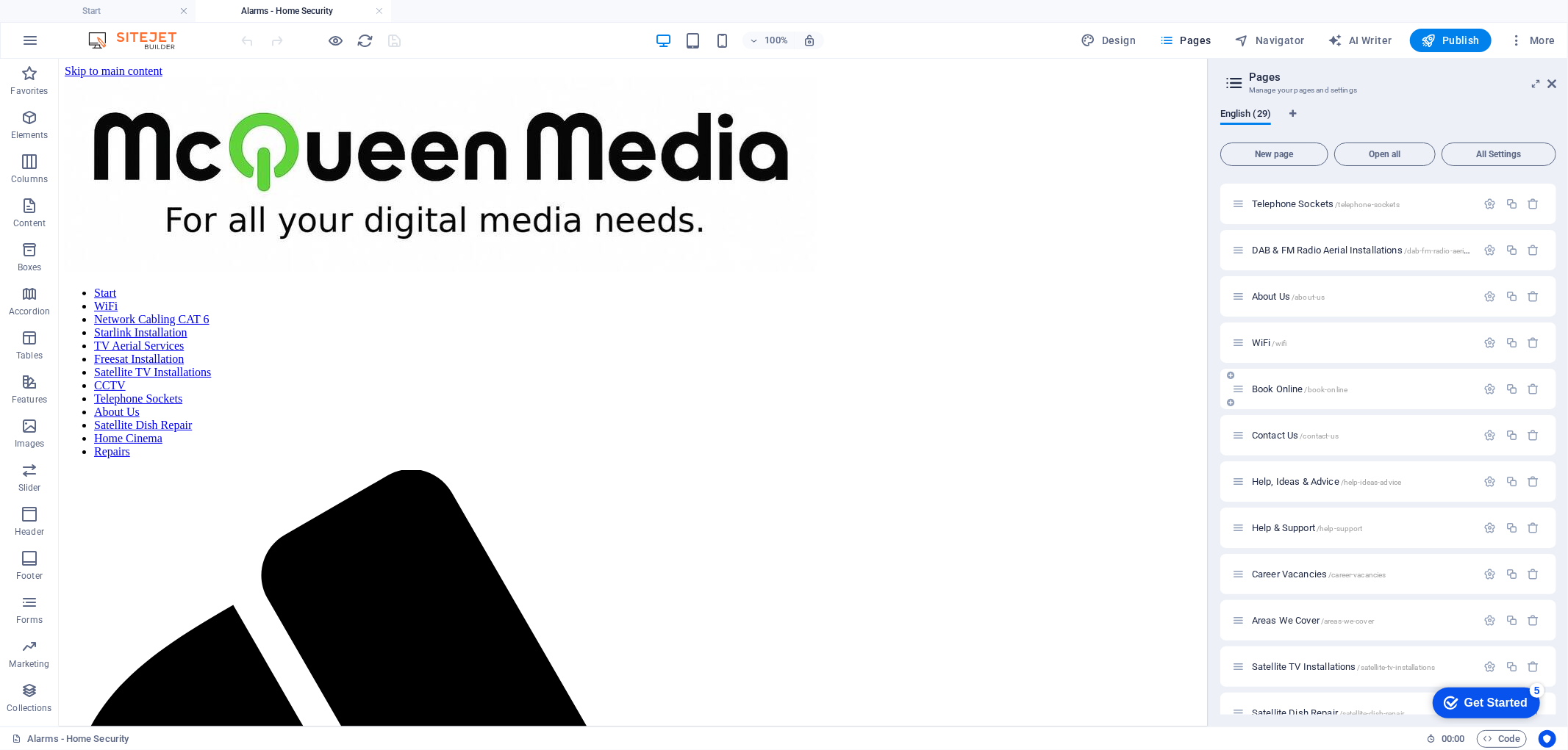
scroll to position [571, 0]
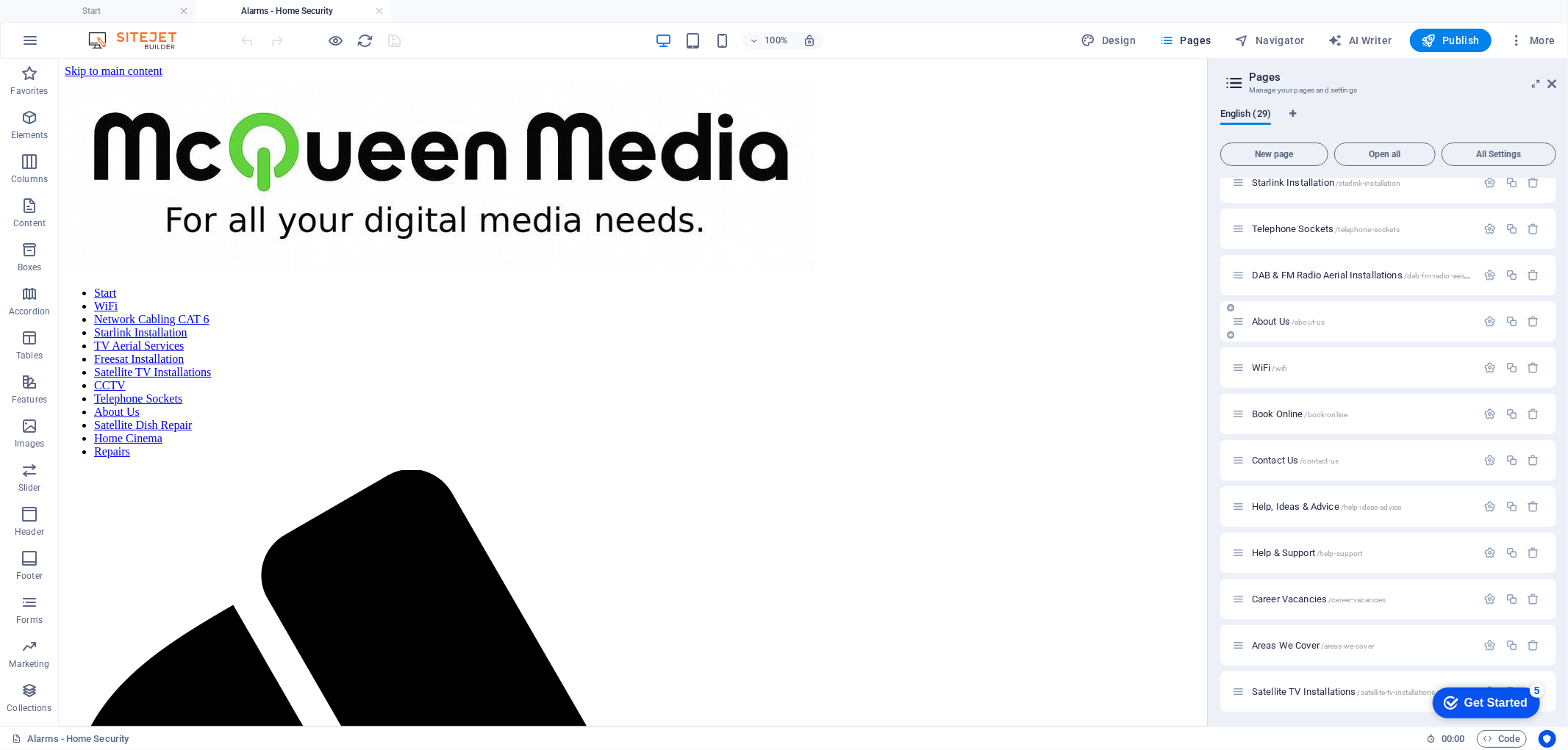
click at [1277, 319] on span "About Us /about-us" at bounding box center [1288, 321] width 73 height 11
click at [1277, 348] on div "WiFi /wifi" at bounding box center [1388, 368] width 336 height 41
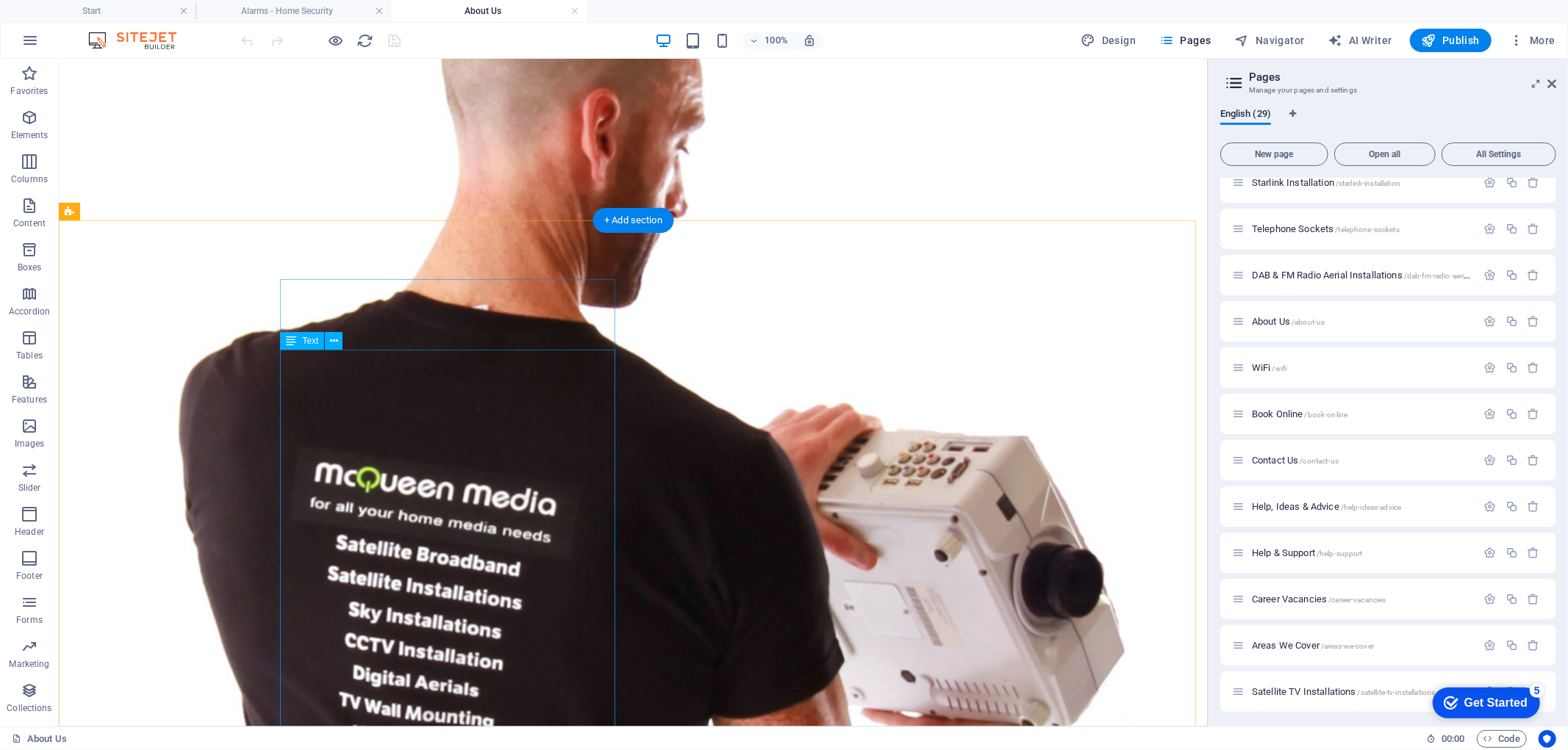
scroll to position [6314, 0]
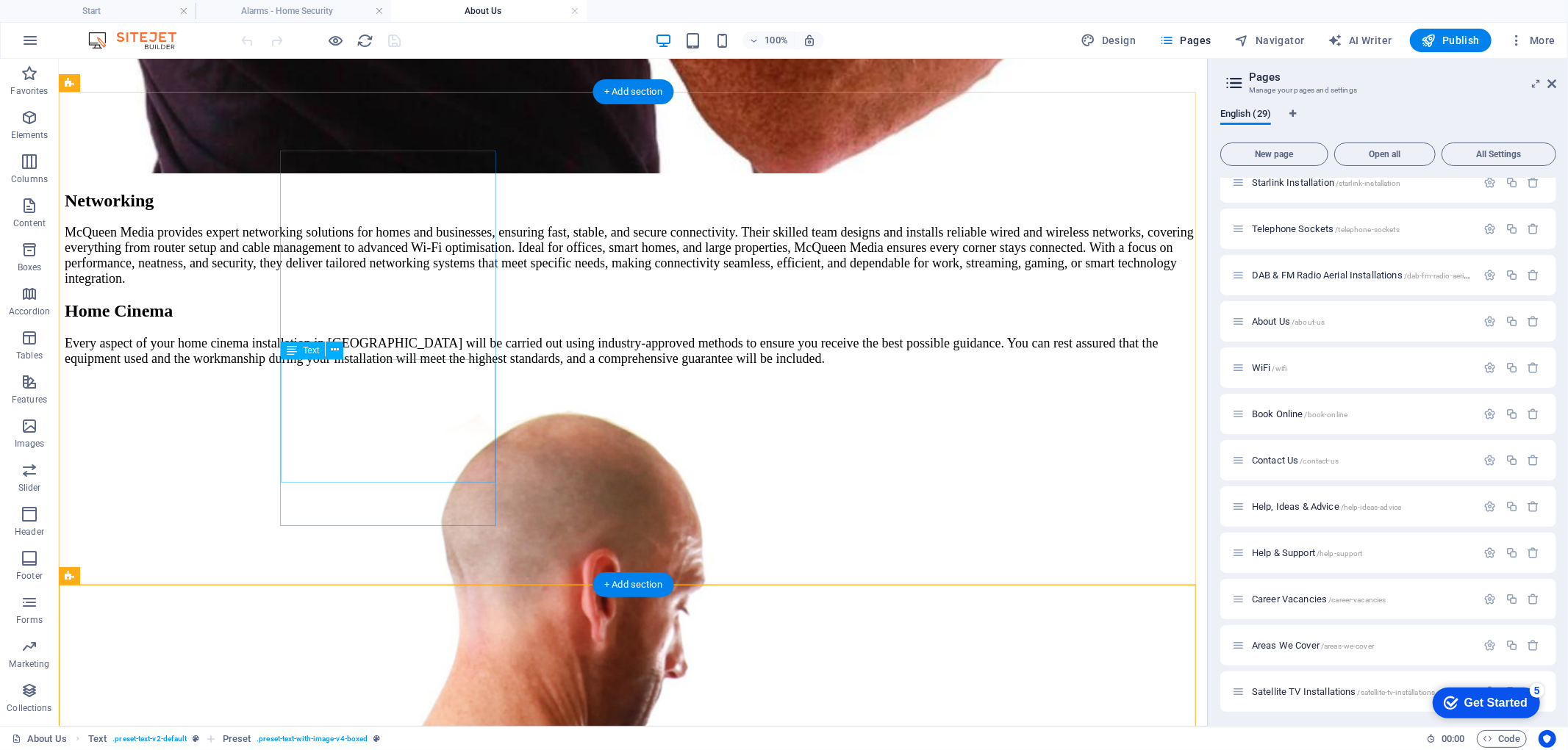
scroll to position [5579, 0]
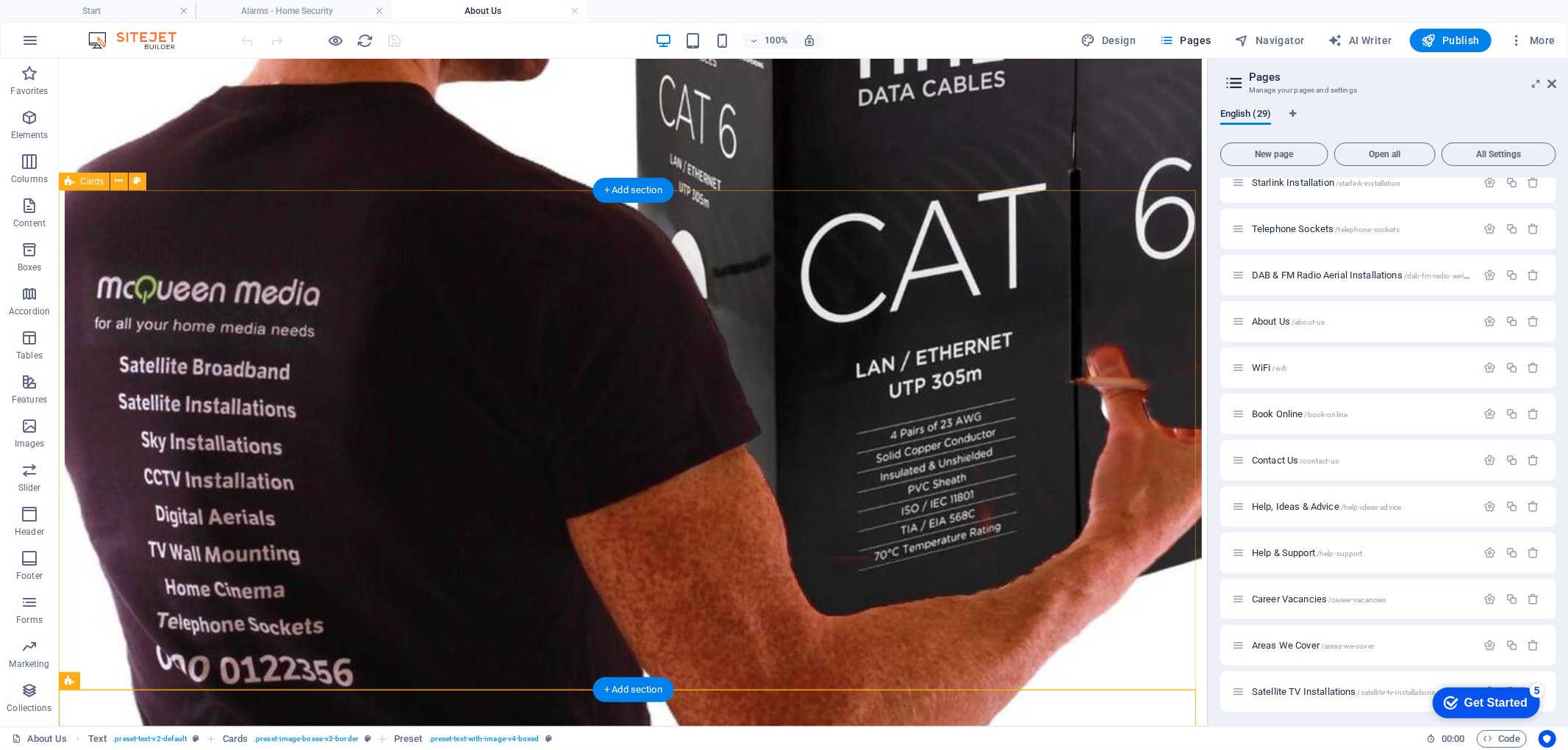
scroll to position [4763, 0]
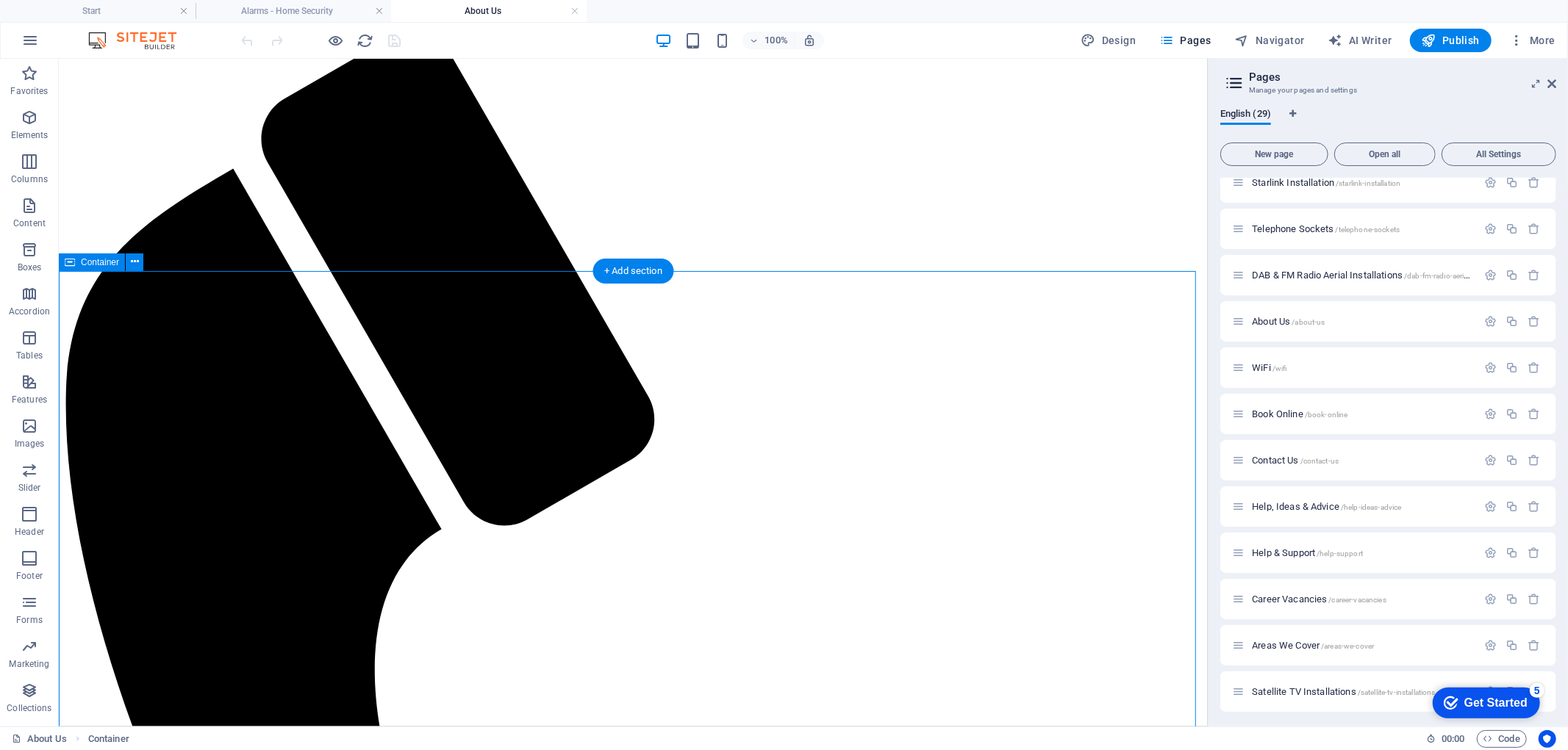
scroll to position [0, 0]
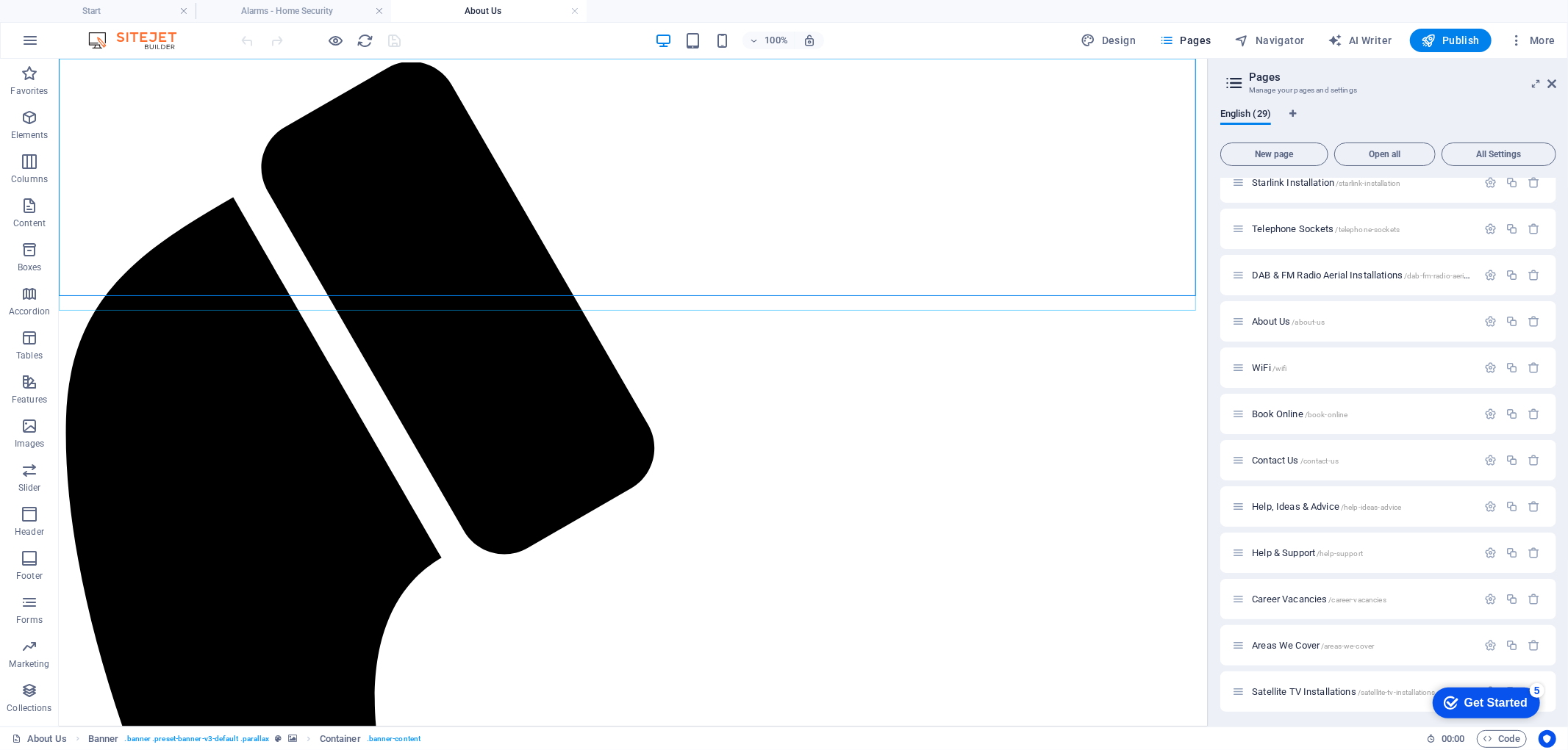
click at [243, 236] on div "Start WiFi Network Cabling CAT 6 Starlink Installation TV Aerial Services Frees…" at bounding box center [633, 627] width 1137 height 1915
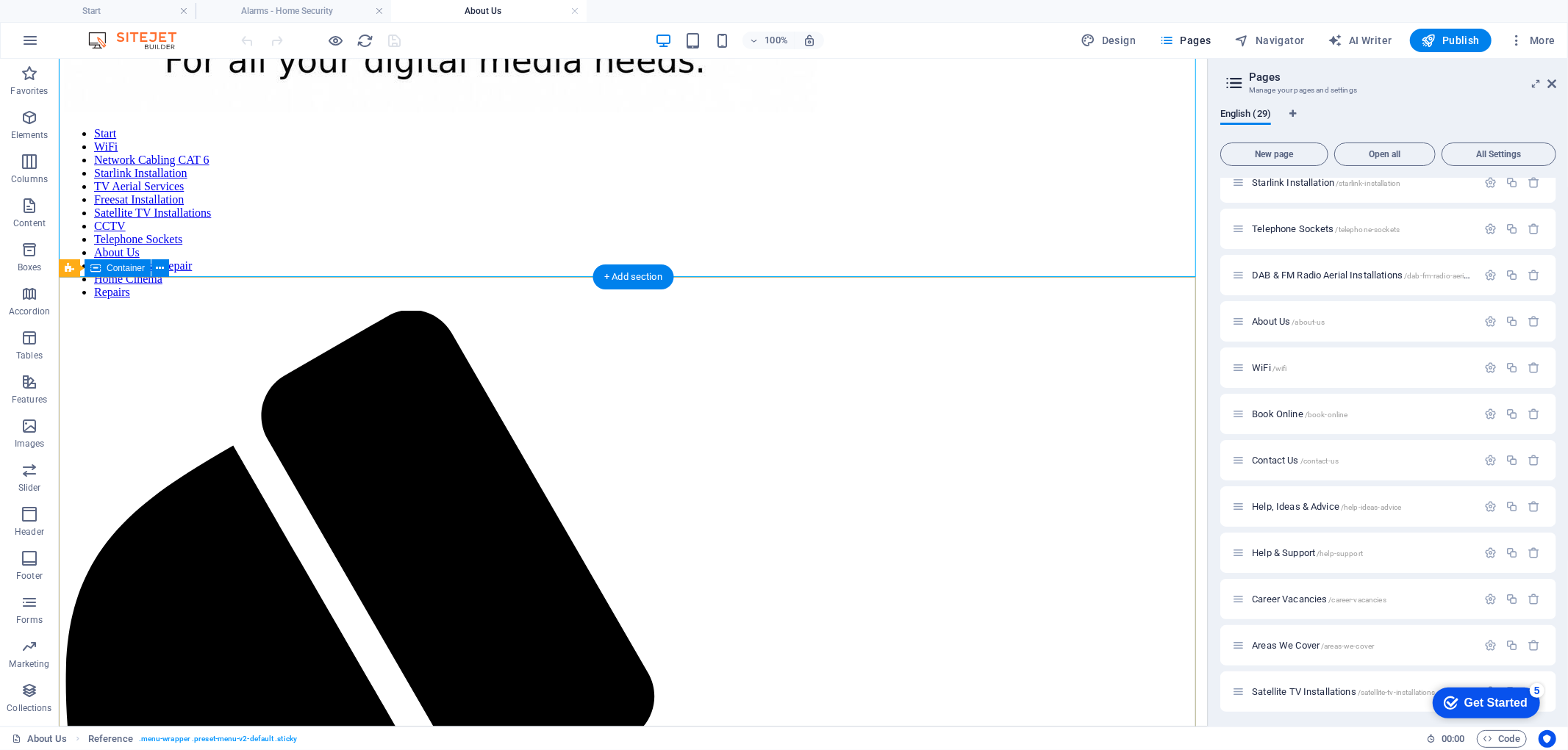
scroll to position [163, 0]
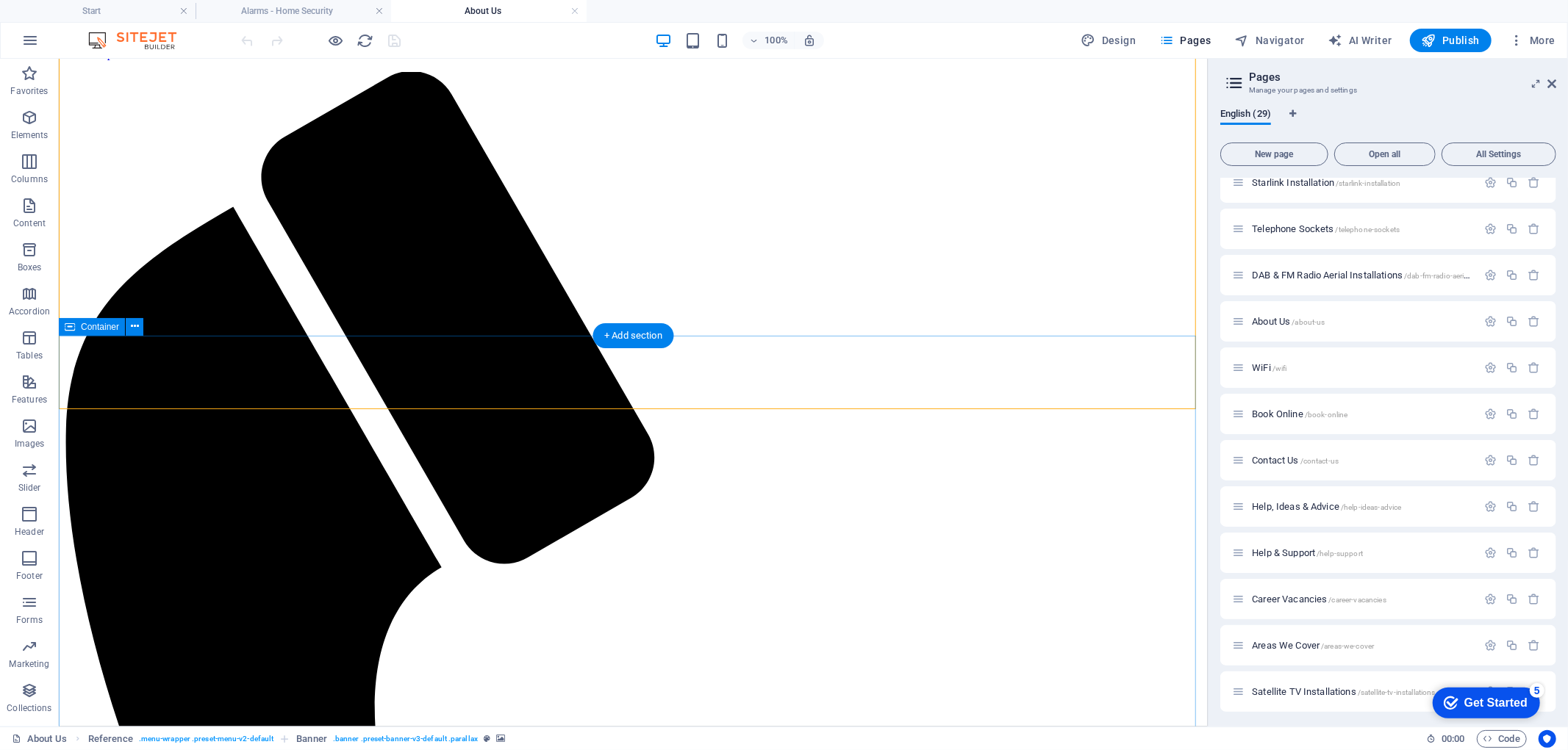
scroll to position [489, 0]
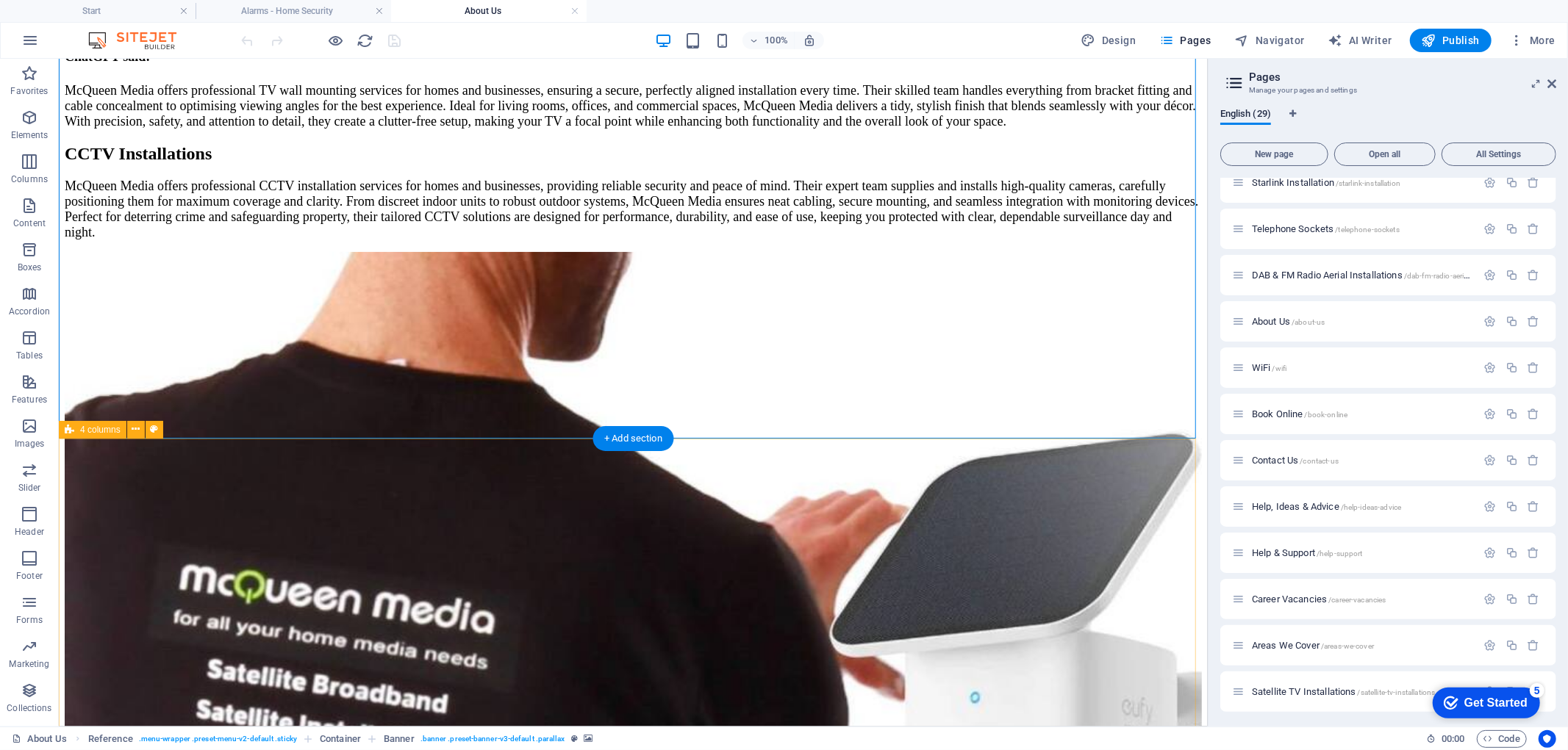
scroll to position [3755, 0]
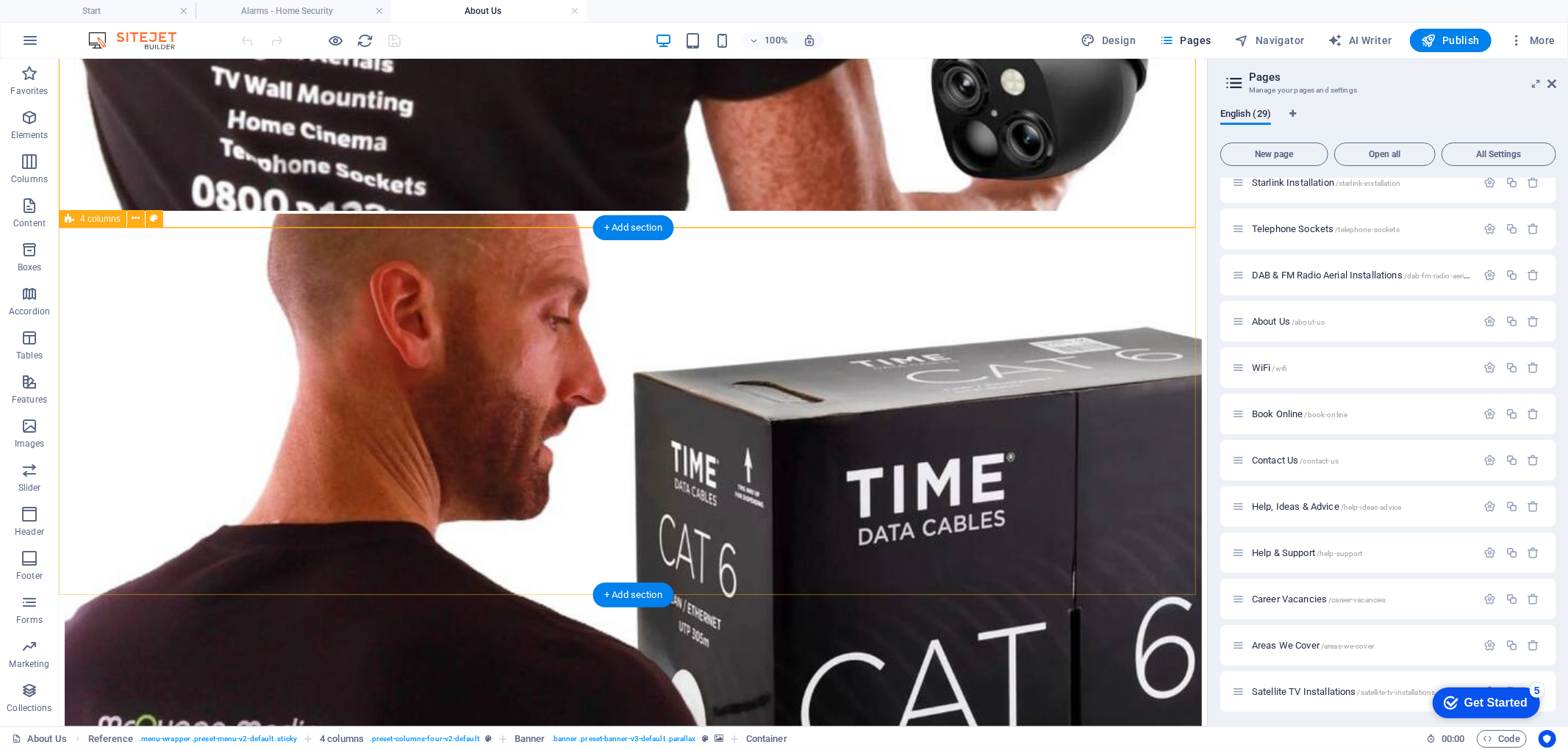
scroll to position [4734, 0]
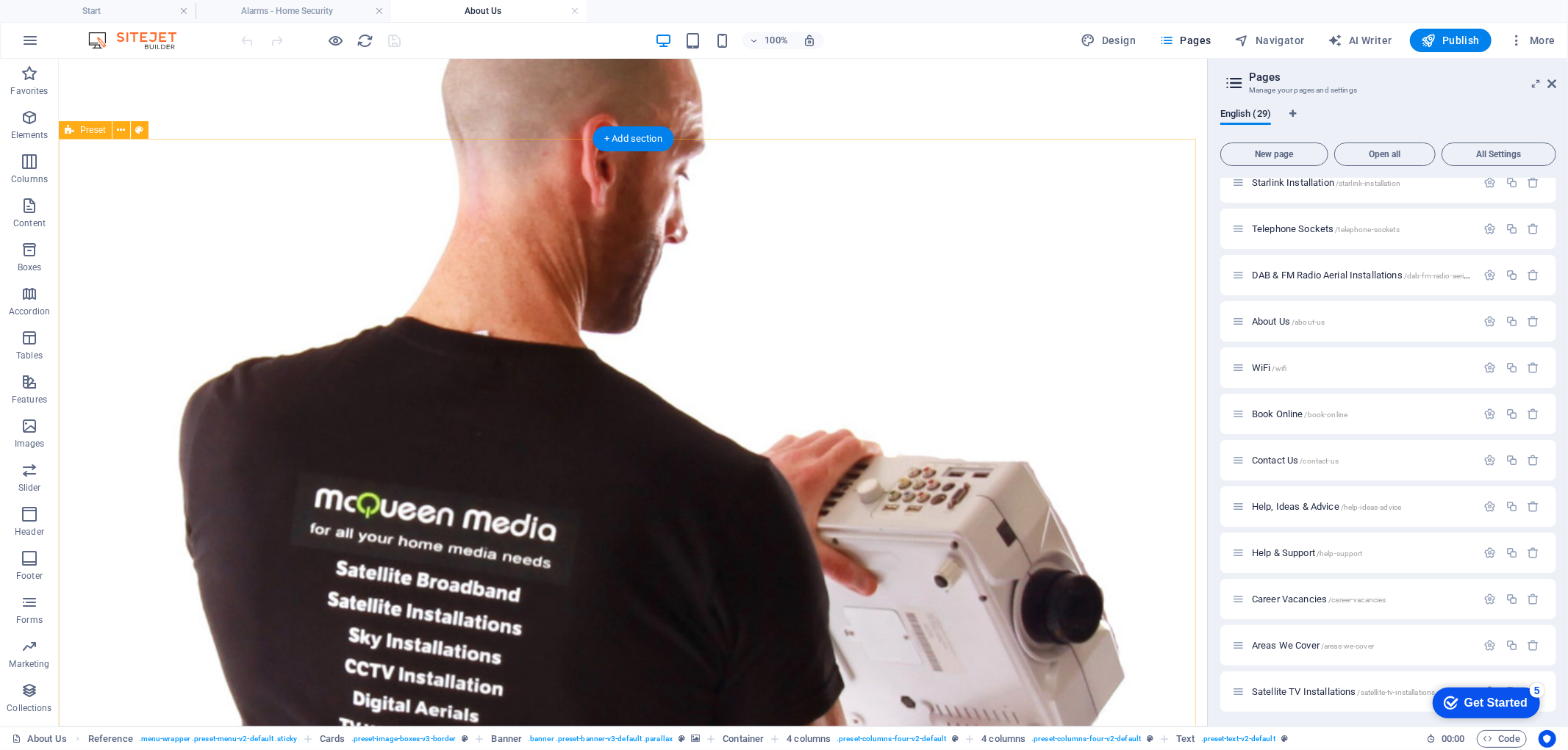
scroll to position [6314, 0]
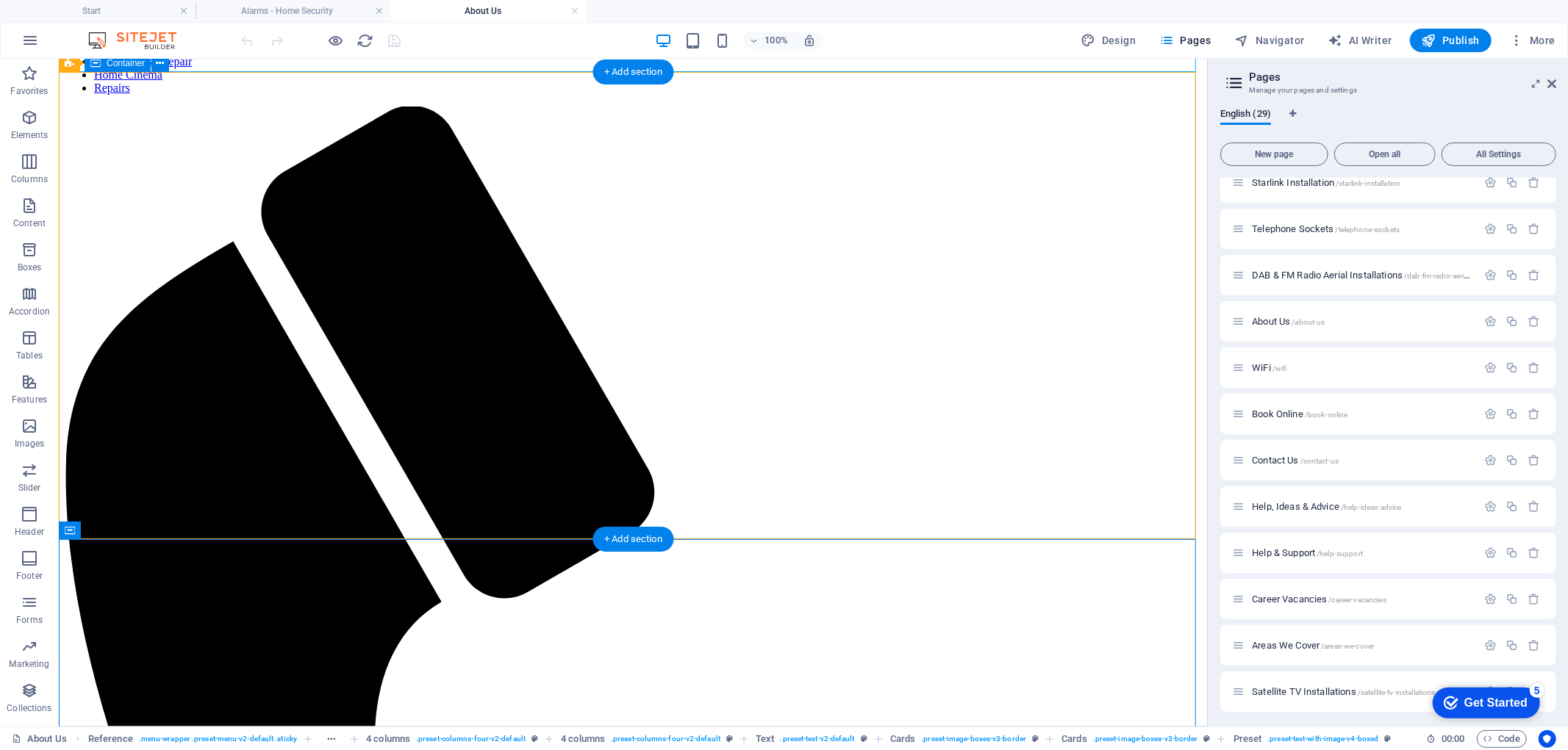
scroll to position [436, 0]
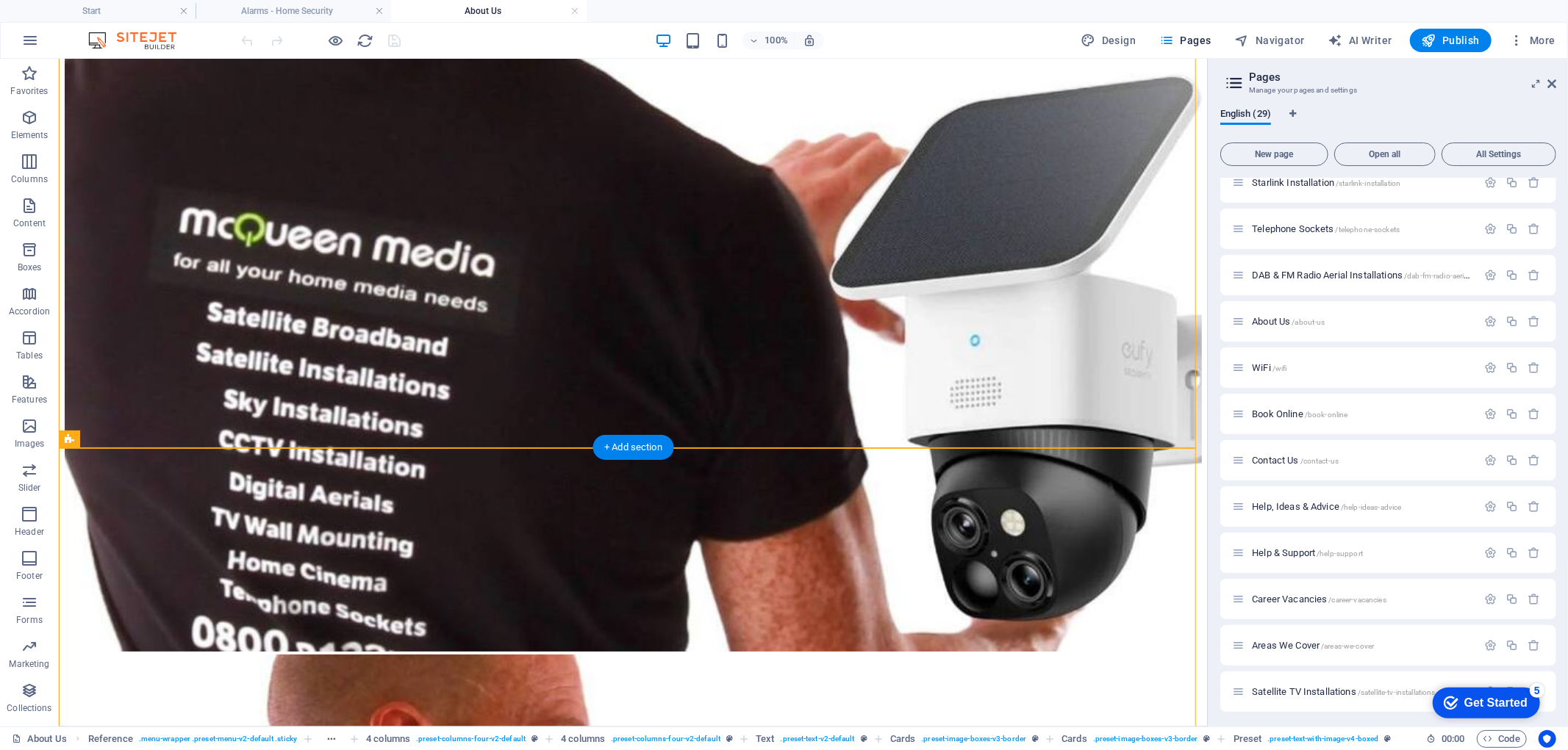
scroll to position [4354, 0]
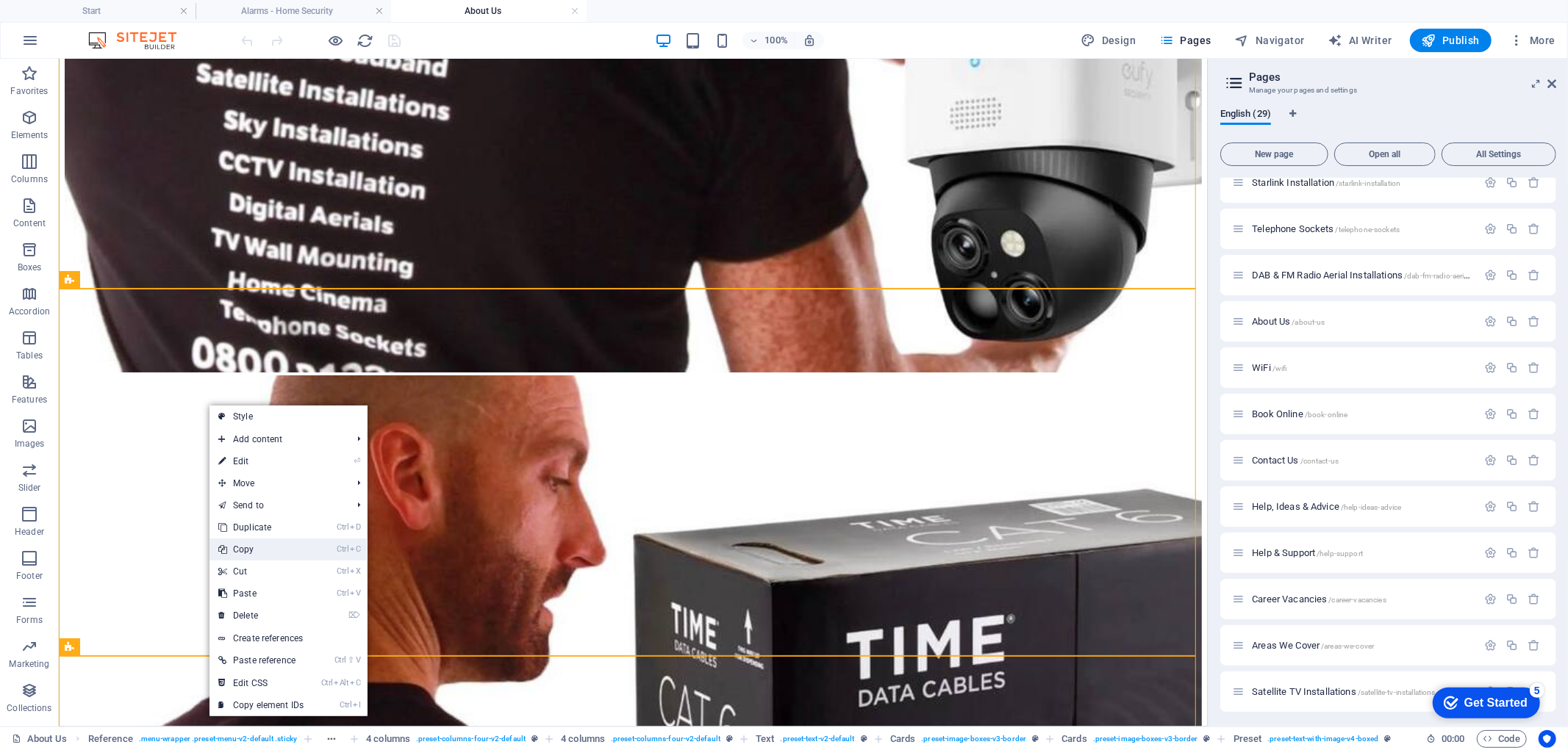
click at [267, 548] on link "Ctrl C Copy" at bounding box center [261, 549] width 103 height 22
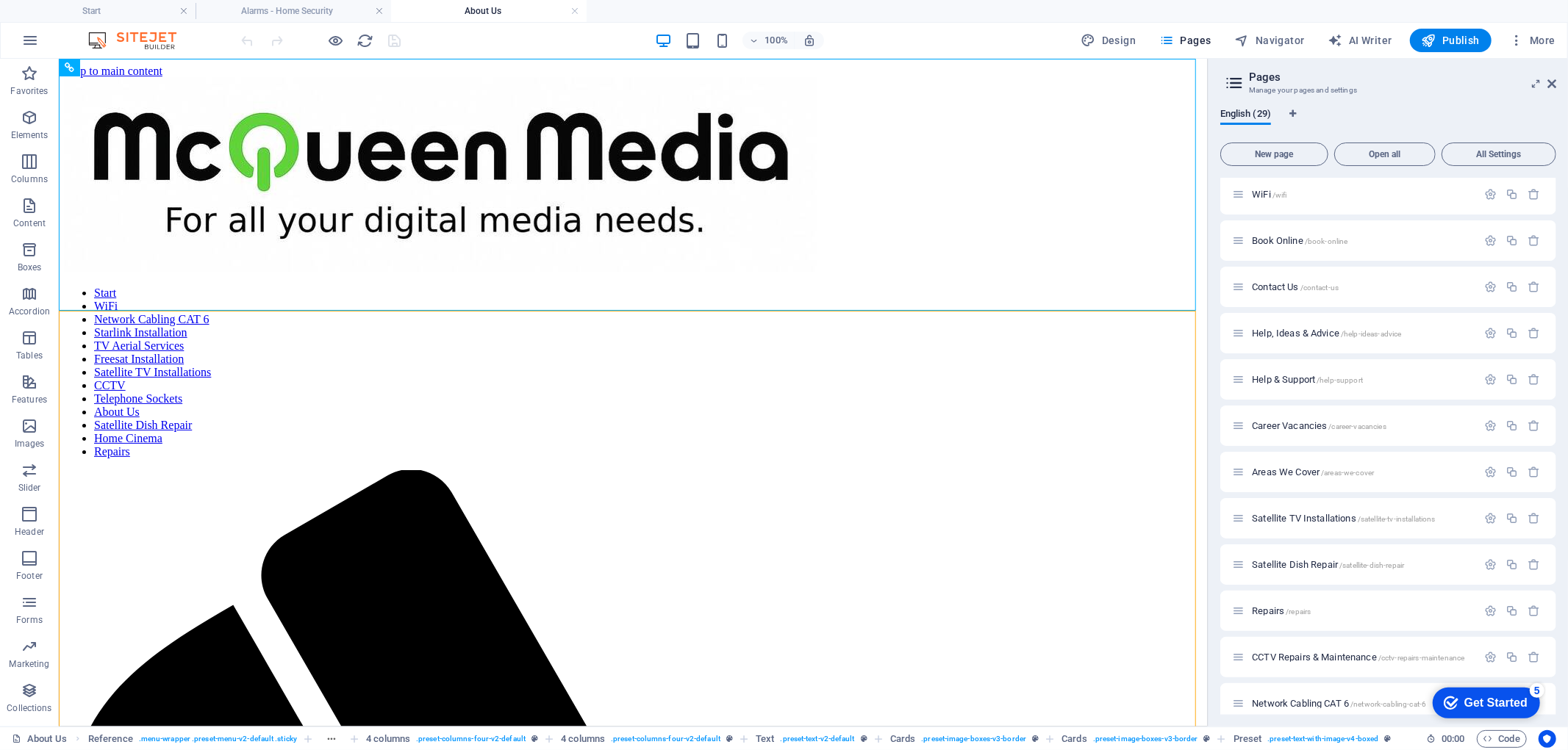
scroll to position [804, 0]
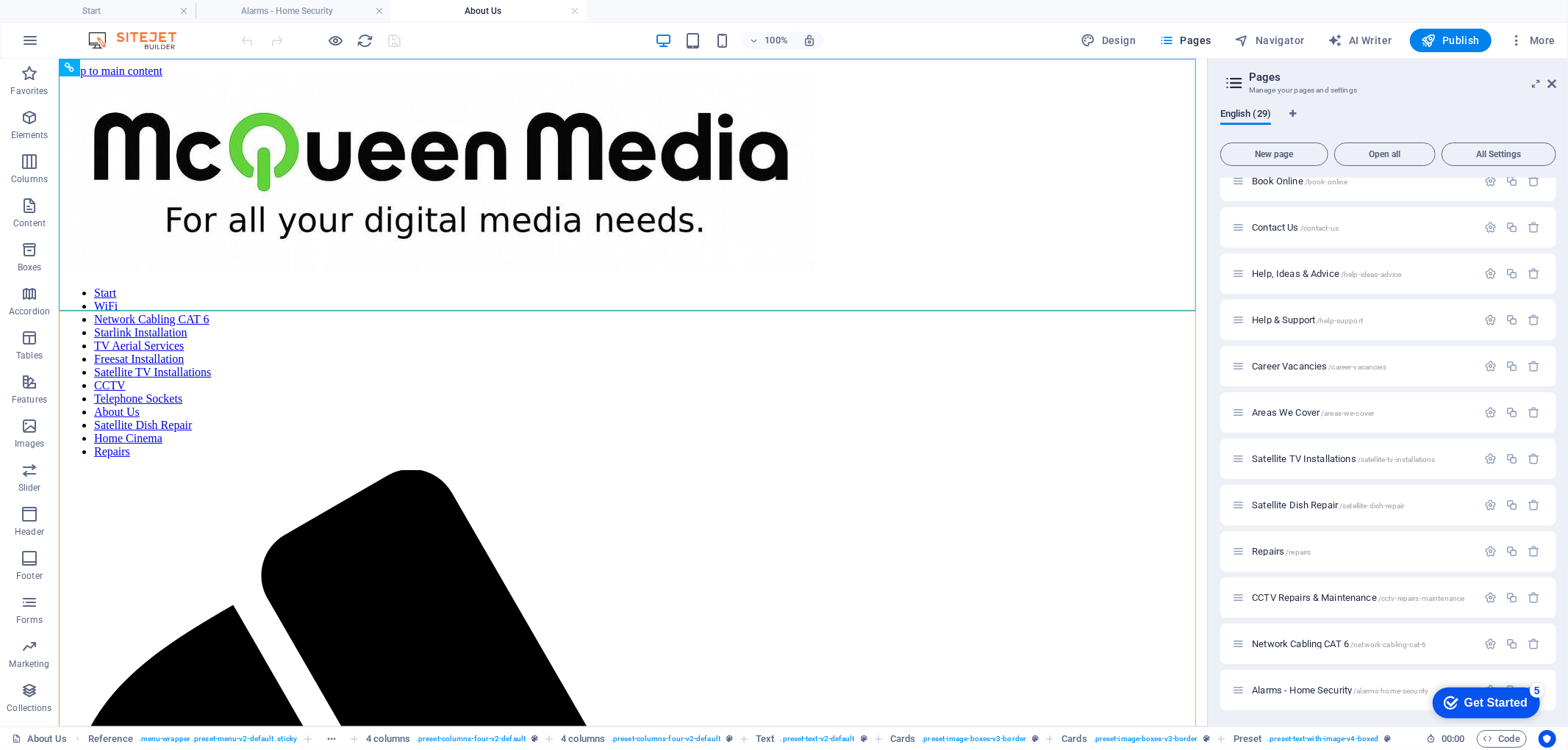
click at [1327, 692] on span "Alarms - Home Security /alarms-home-security" at bounding box center [1340, 689] width 177 height 11
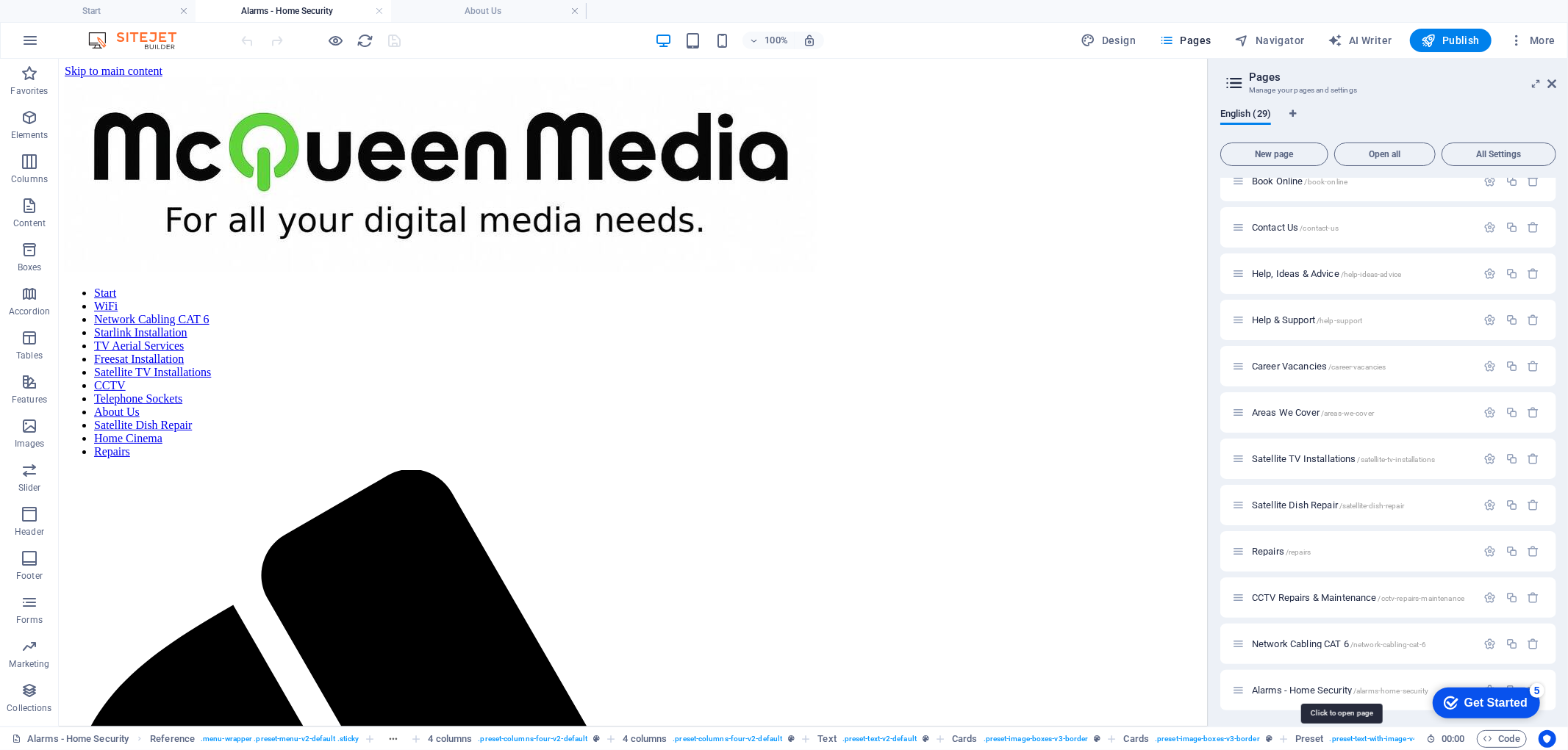
click at [1327, 692] on span "Alarms - Home Security /alarms-home-security" at bounding box center [1340, 689] width 177 height 11
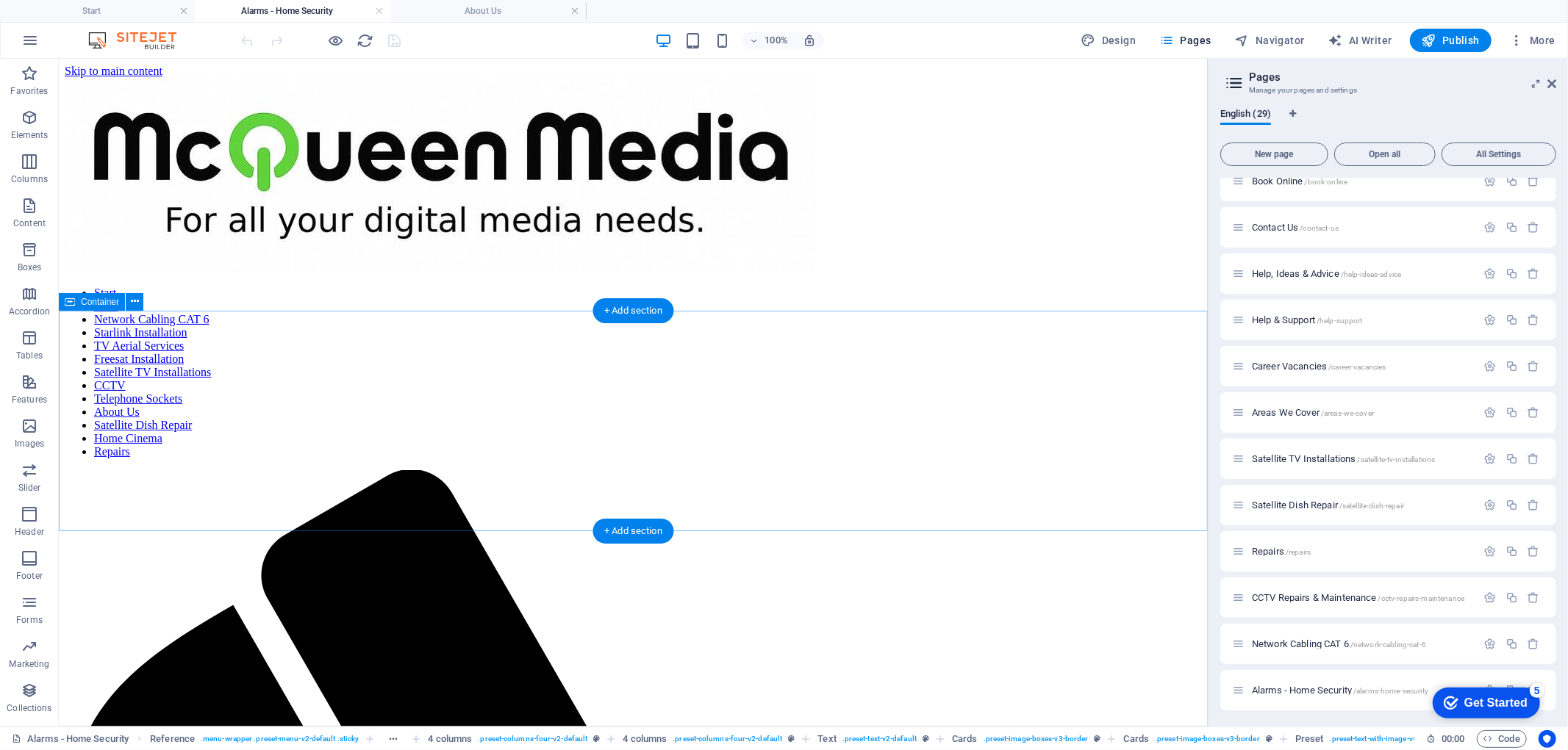
drag, startPoint x: 305, startPoint y: 545, endPoint x: 187, endPoint y: 415, distance: 175.6
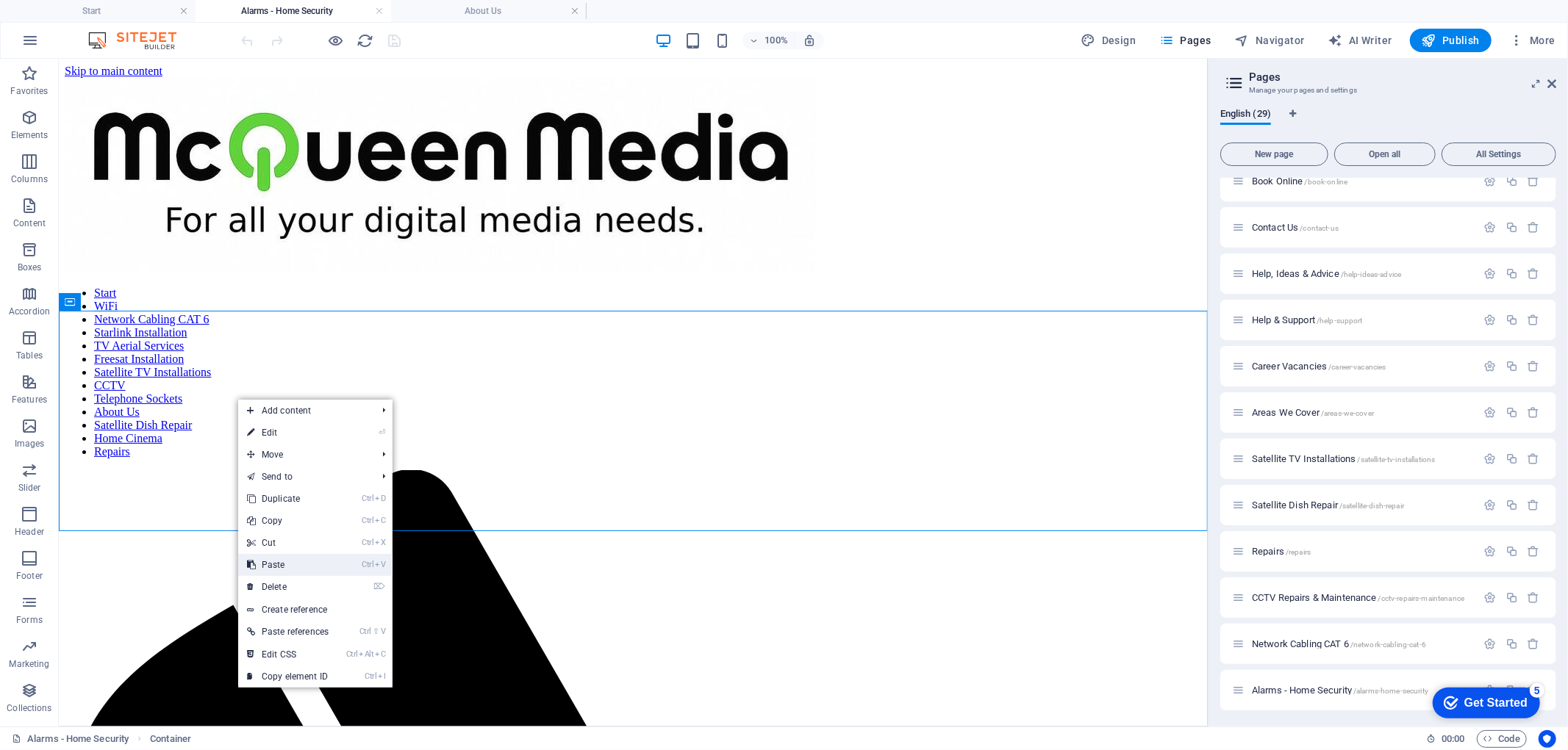
click at [298, 562] on link "Ctrl V Paste" at bounding box center [288, 565] width 100 height 22
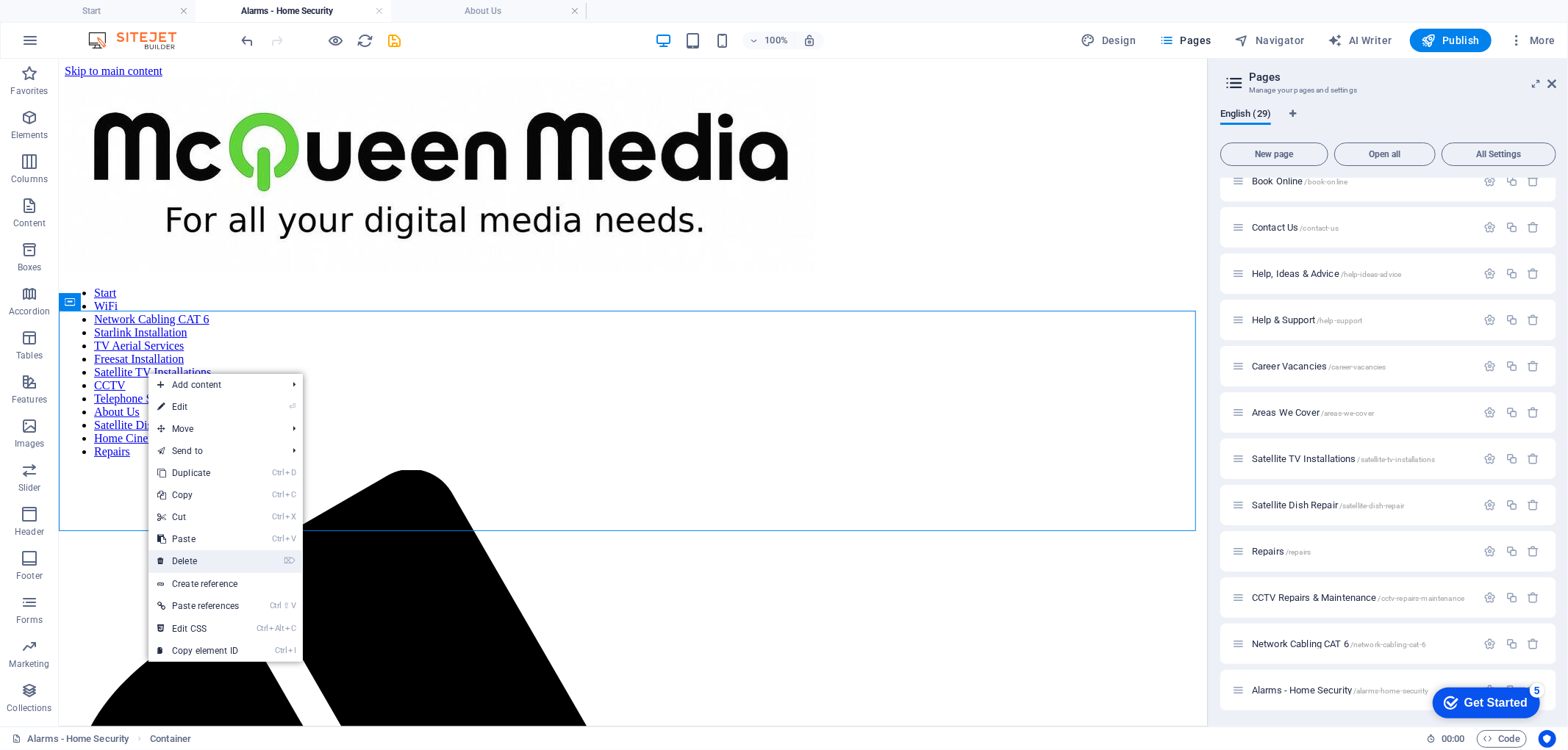
click at [208, 561] on link "⌦ Delete" at bounding box center [198, 561] width 100 height 22
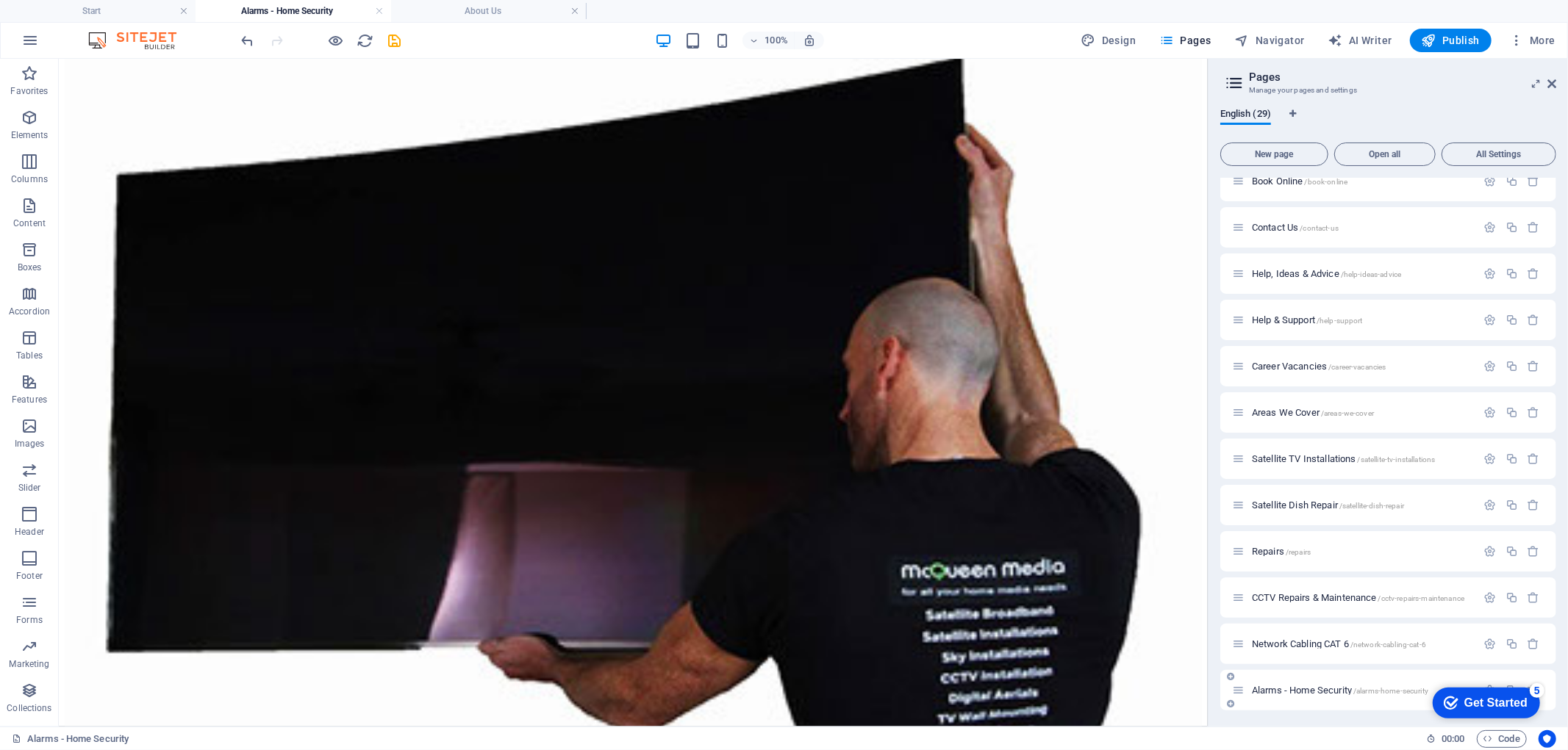
click at [1301, 682] on div "Alarms - Home Security /alarms-home-security" at bounding box center [1354, 690] width 245 height 17
click at [1302, 683] on div "Alarms - Home Security /alarms-home-security" at bounding box center [1354, 690] width 245 height 17
click at [1302, 686] on span "Alarms - Home Security /alarms-home-security" at bounding box center [1340, 689] width 177 height 11
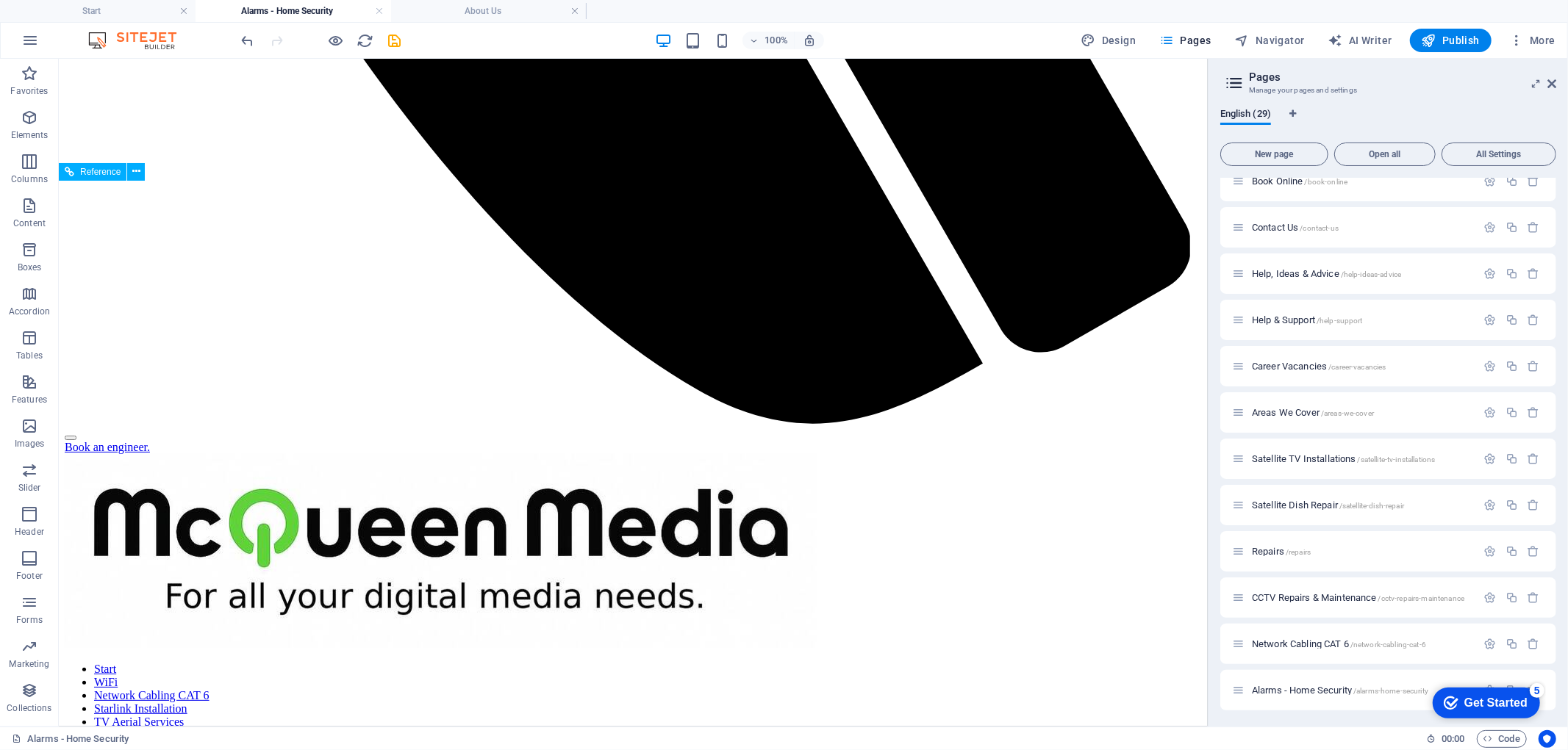
scroll to position [1387, 0]
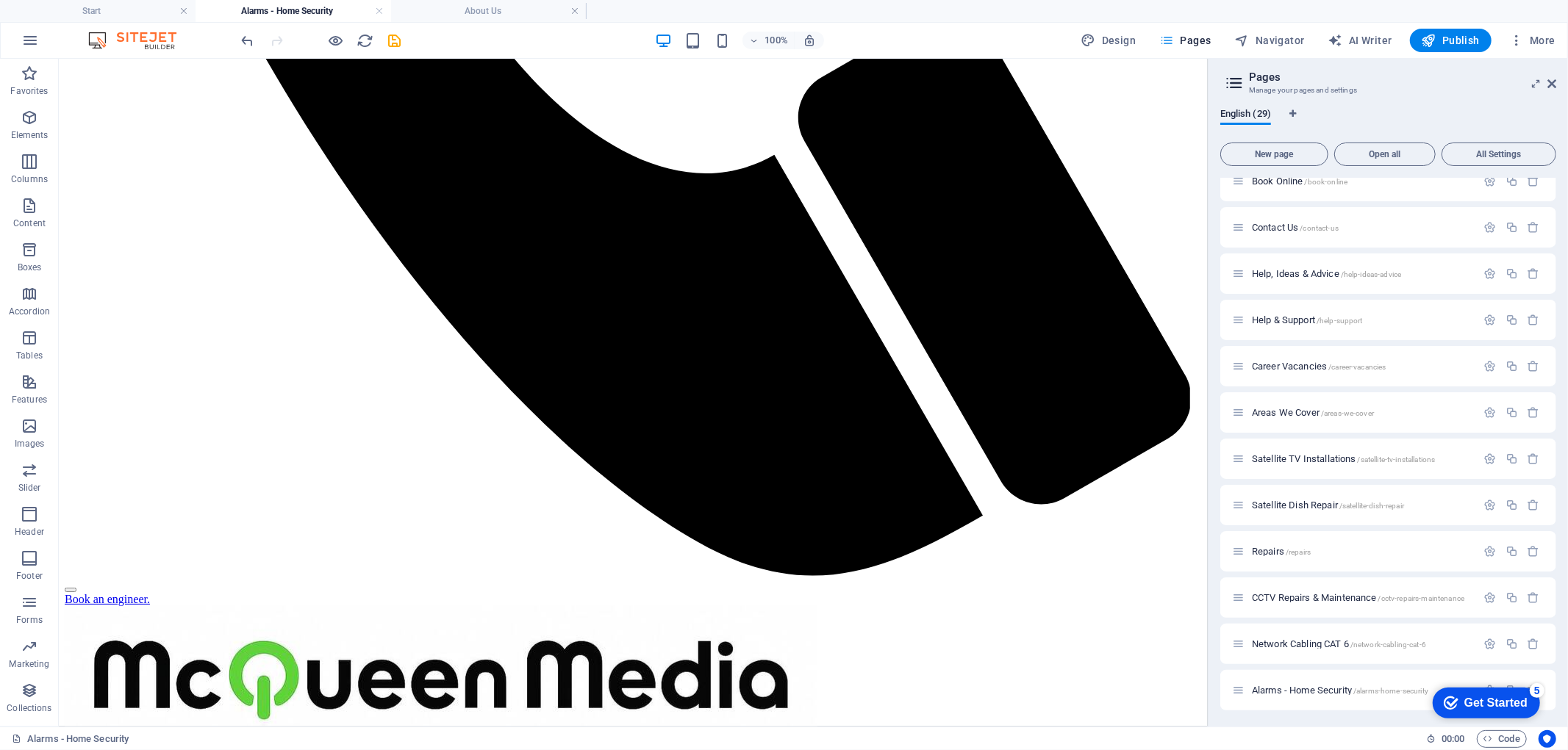
click at [1170, 38] on icon "button" at bounding box center [1166, 41] width 15 height 15
click at [1275, 508] on span "Satellite Dish Repair /satellite-dish-repair" at bounding box center [1327, 504] width 152 height 11
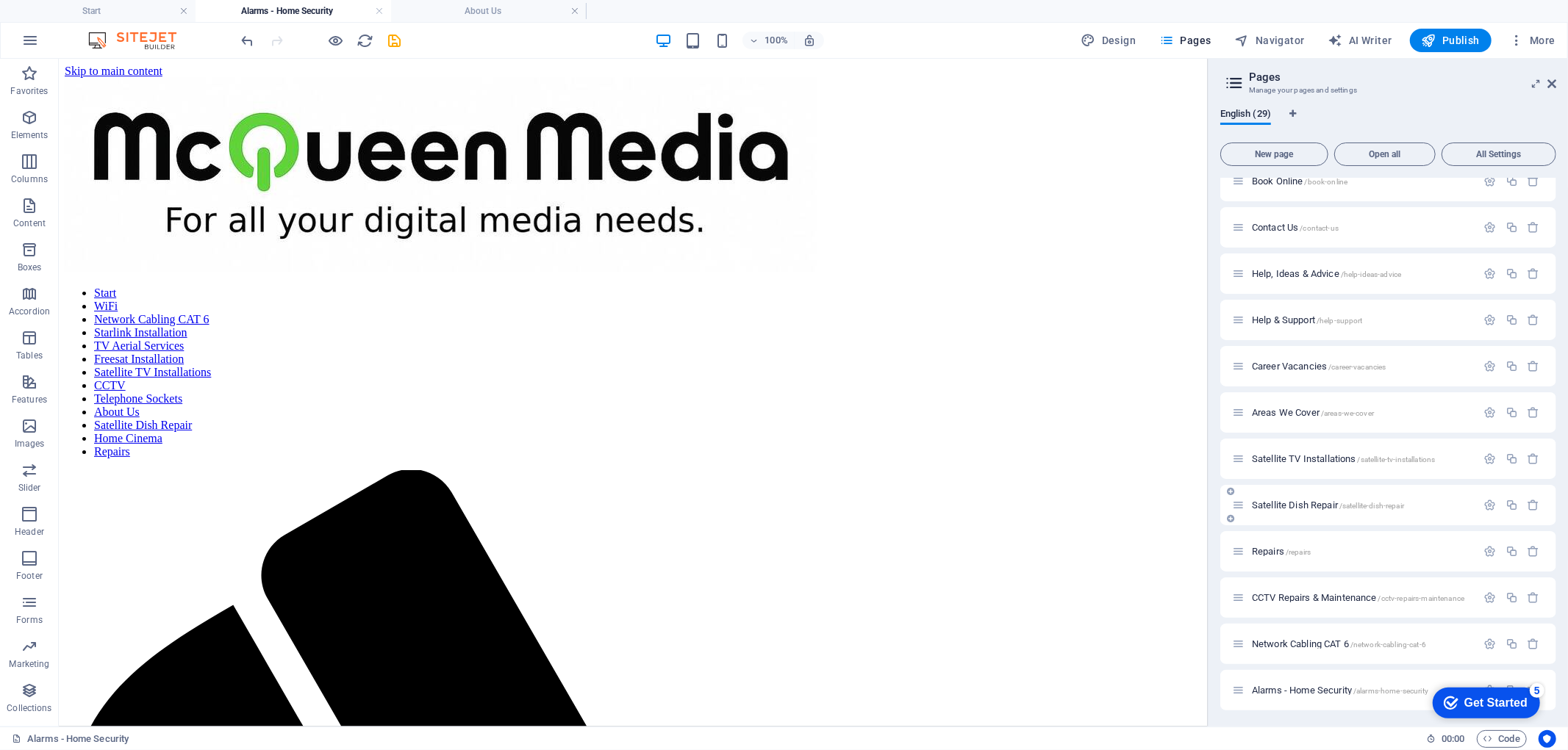
scroll to position [744, 0]
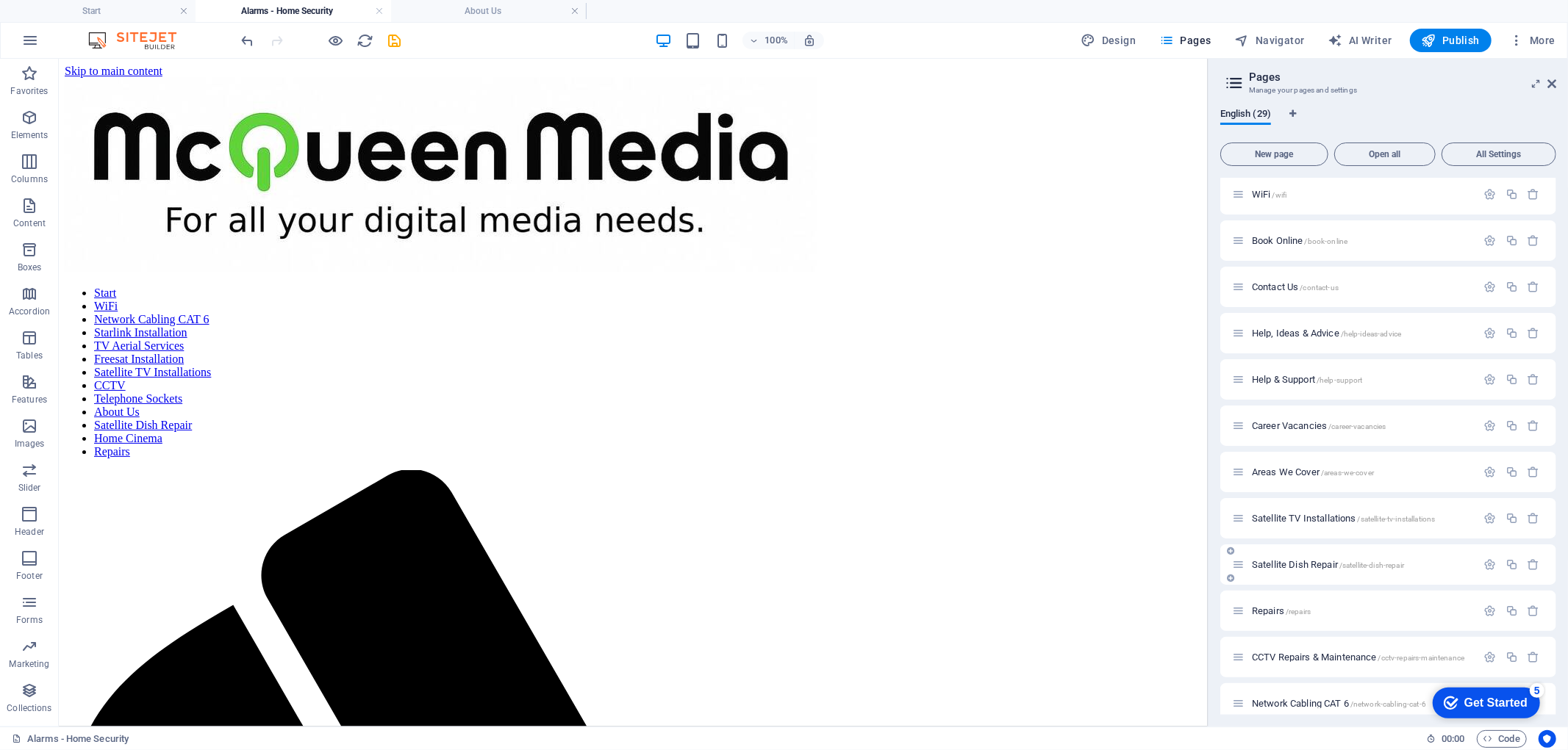
click at [1275, 544] on div "Satellite Dish Repair /satellite-dish-repair" at bounding box center [1388, 564] width 336 height 41
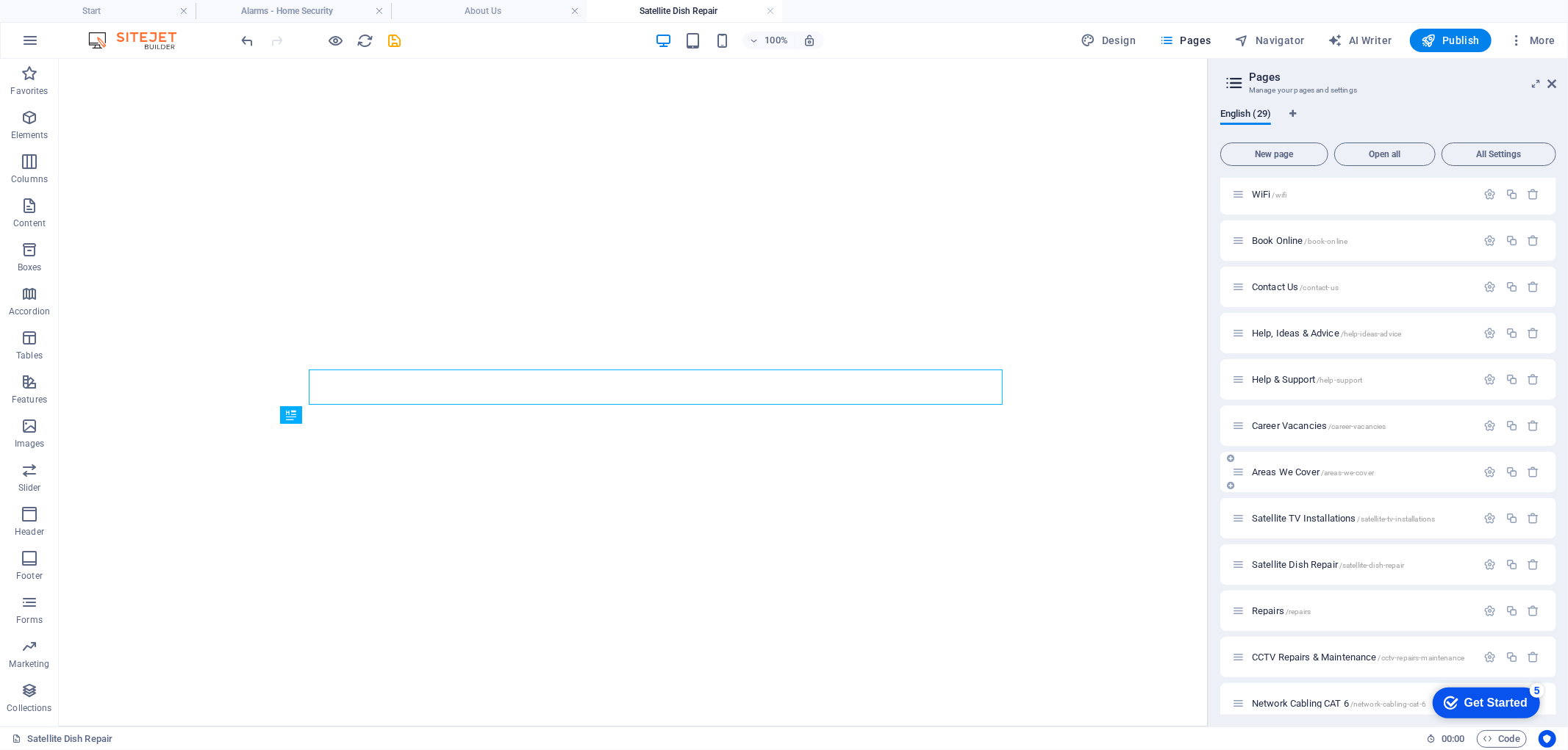
click at [1277, 480] on div "Areas We Cover /areas-we-cover" at bounding box center [1388, 472] width 336 height 41
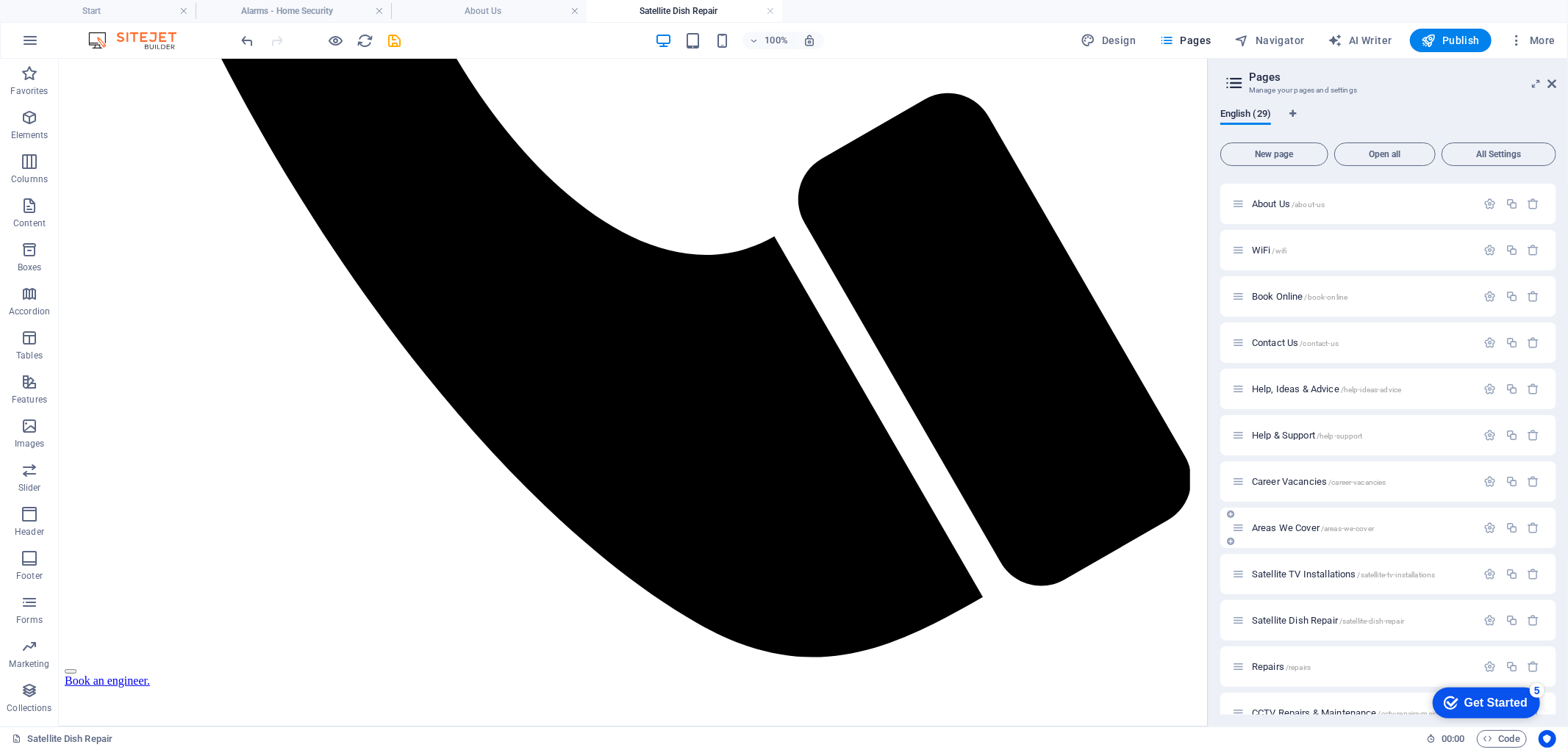
scroll to position [804, 0]
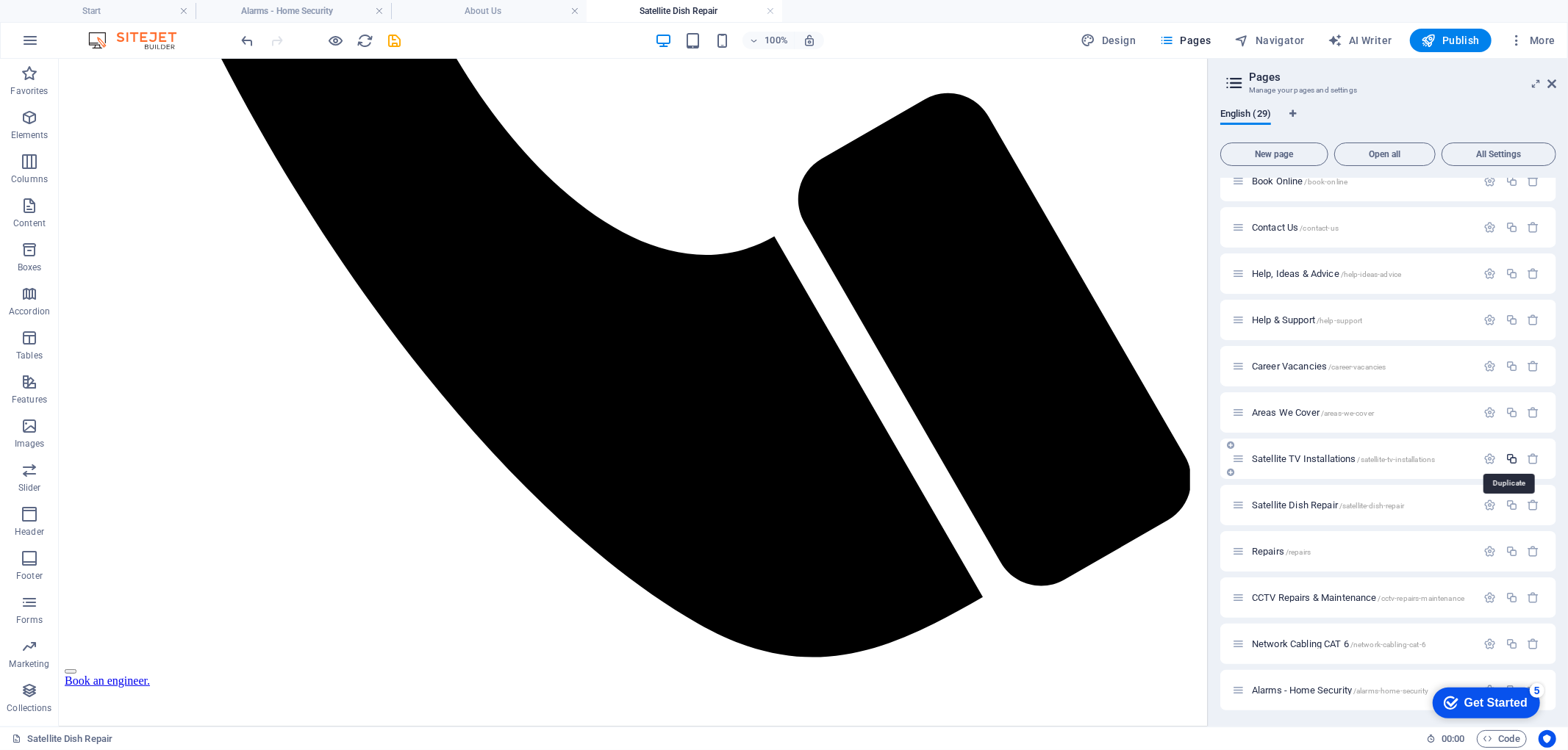
click at [1512, 454] on icon "button" at bounding box center [1511, 458] width 12 height 12
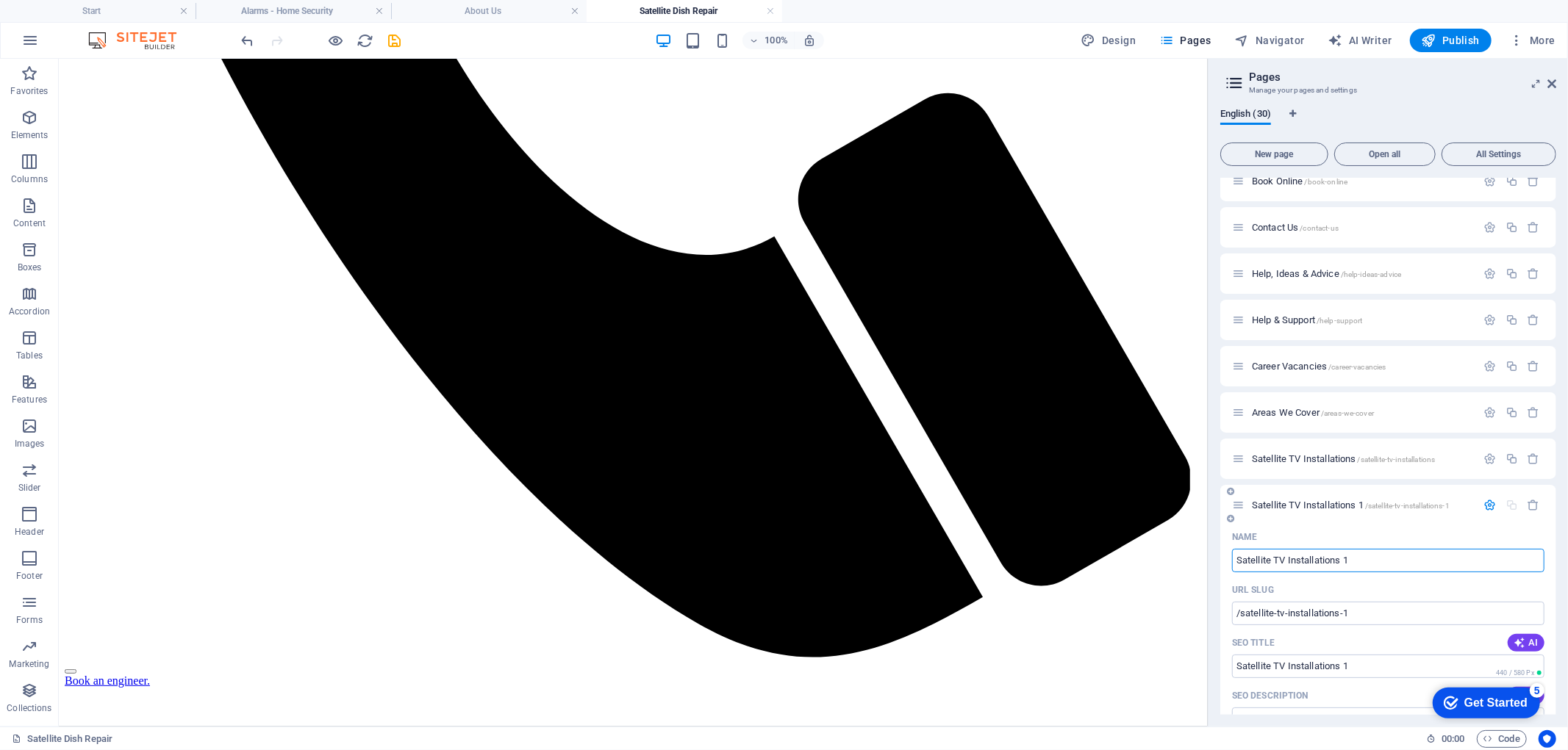
click at [1351, 555] on input "Satellite TV Installations 1" at bounding box center [1388, 560] width 312 height 23
drag, startPoint x: 1351, startPoint y: 555, endPoint x: 1238, endPoint y: 562, distance: 113.2
click at [1238, 562] on input "Satellite TV Installations 1" at bounding box center [1388, 560] width 312 height 23
type input "Home Secur"
type input "/home-sec"
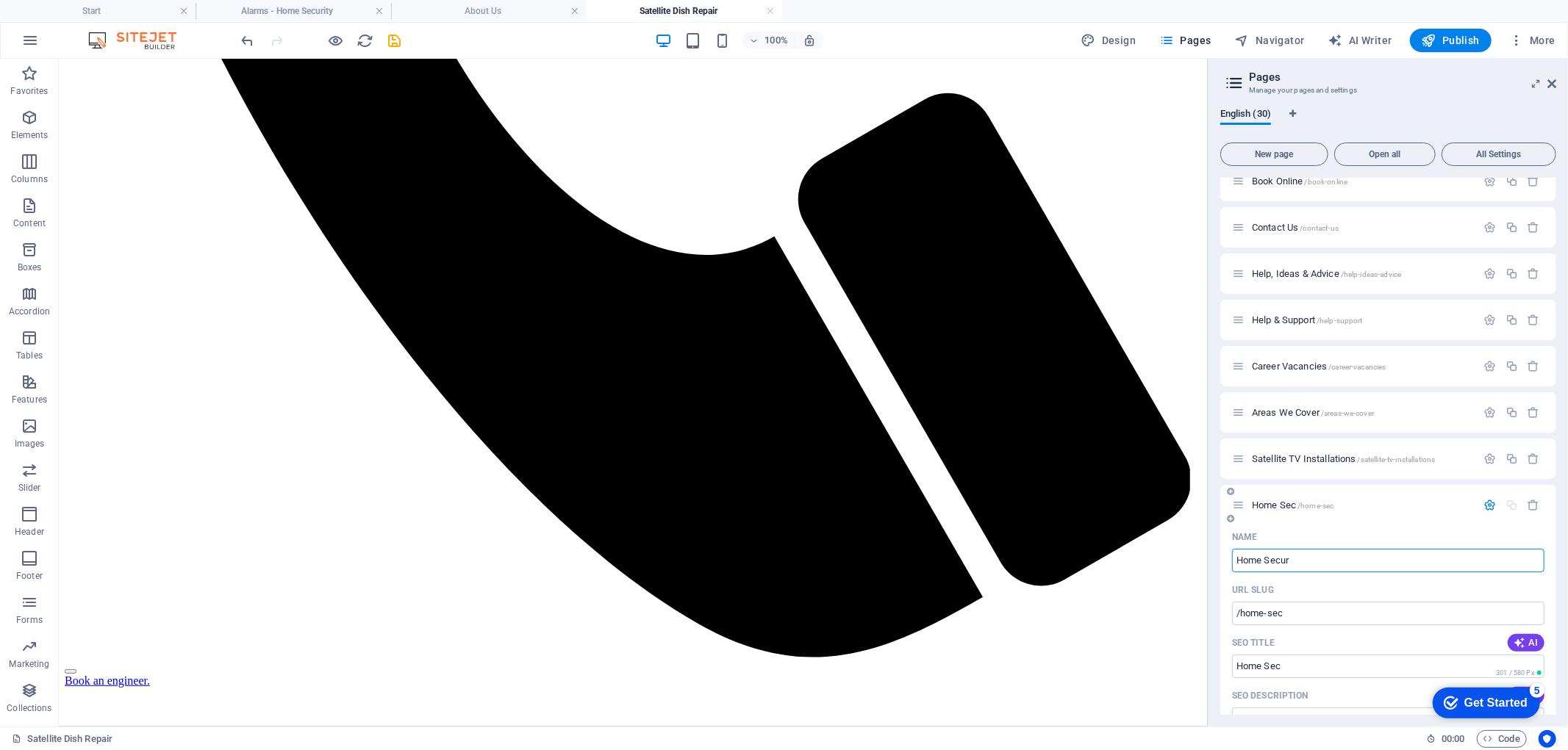
type input "Home Sec"
type input "Home Security"
type input "/home-security"
type input "Home Security"
type input "AlarmsHome Security"
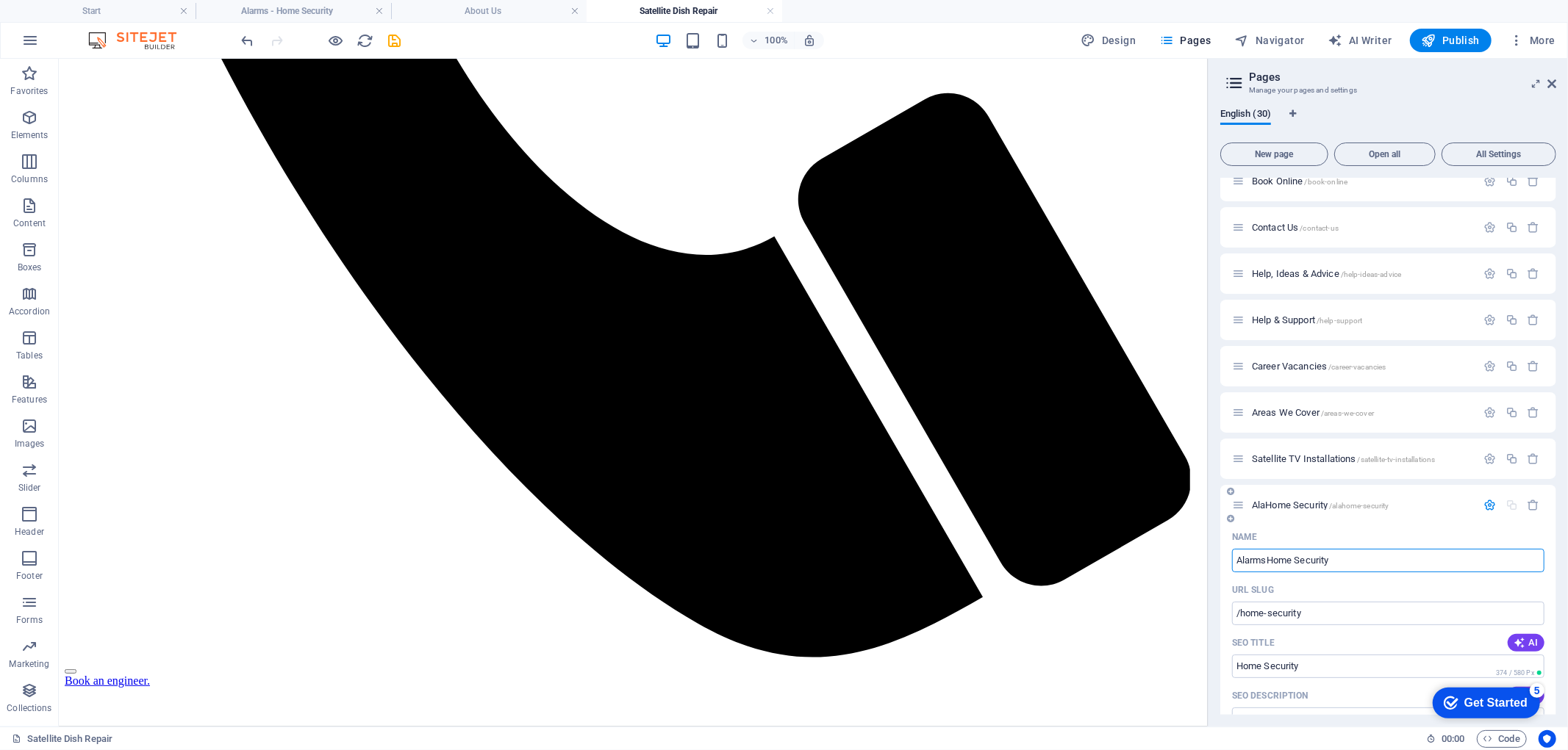
type input "/alahome-security"
type input "AlaHome Security"
type input "Alarms - Home Security"
type input "/alarmshome-security"
type input "AlarmsHome Security"
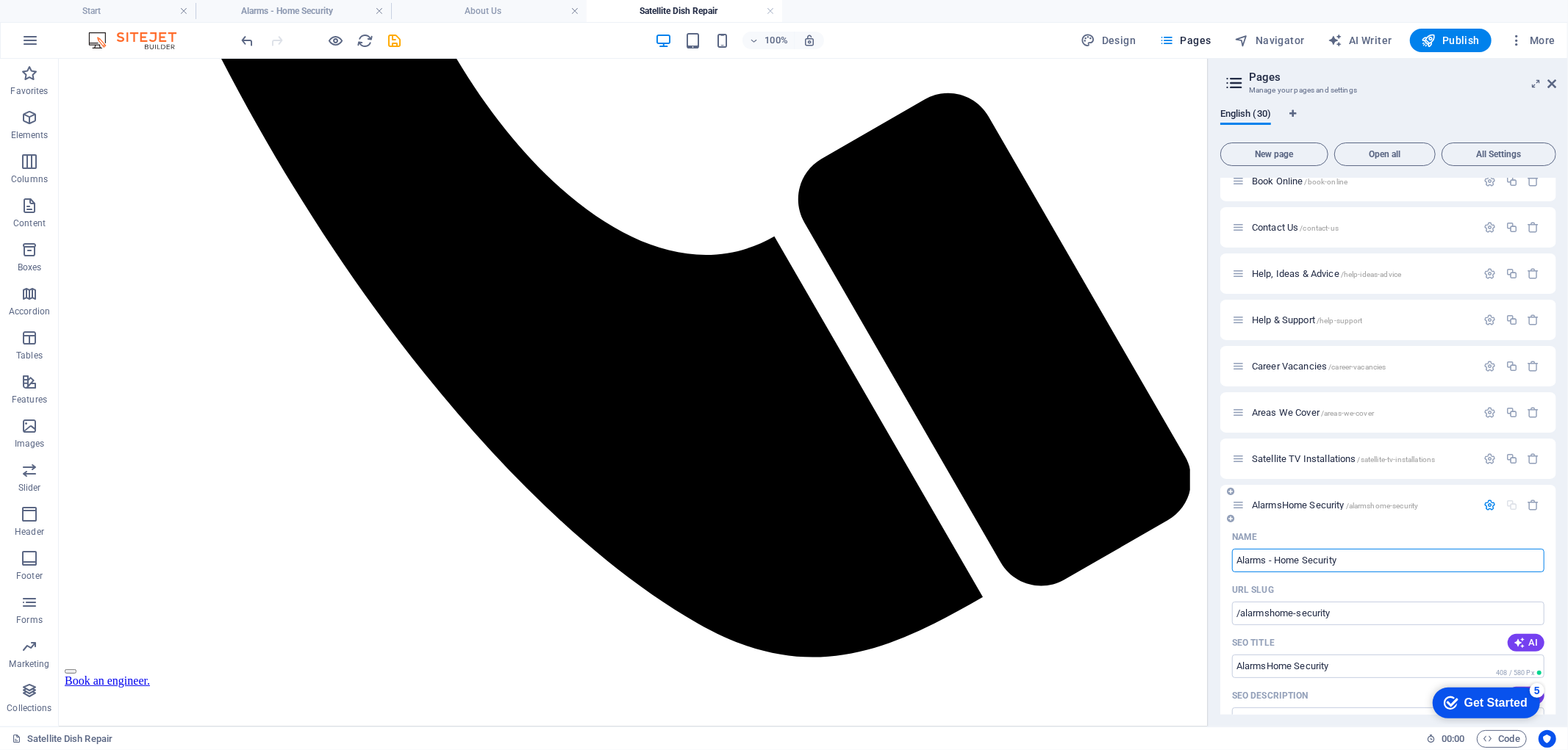
type input "Alarms - Home Security"
type input "/alarms-home-security-30"
type input "Alarms - Home Security"
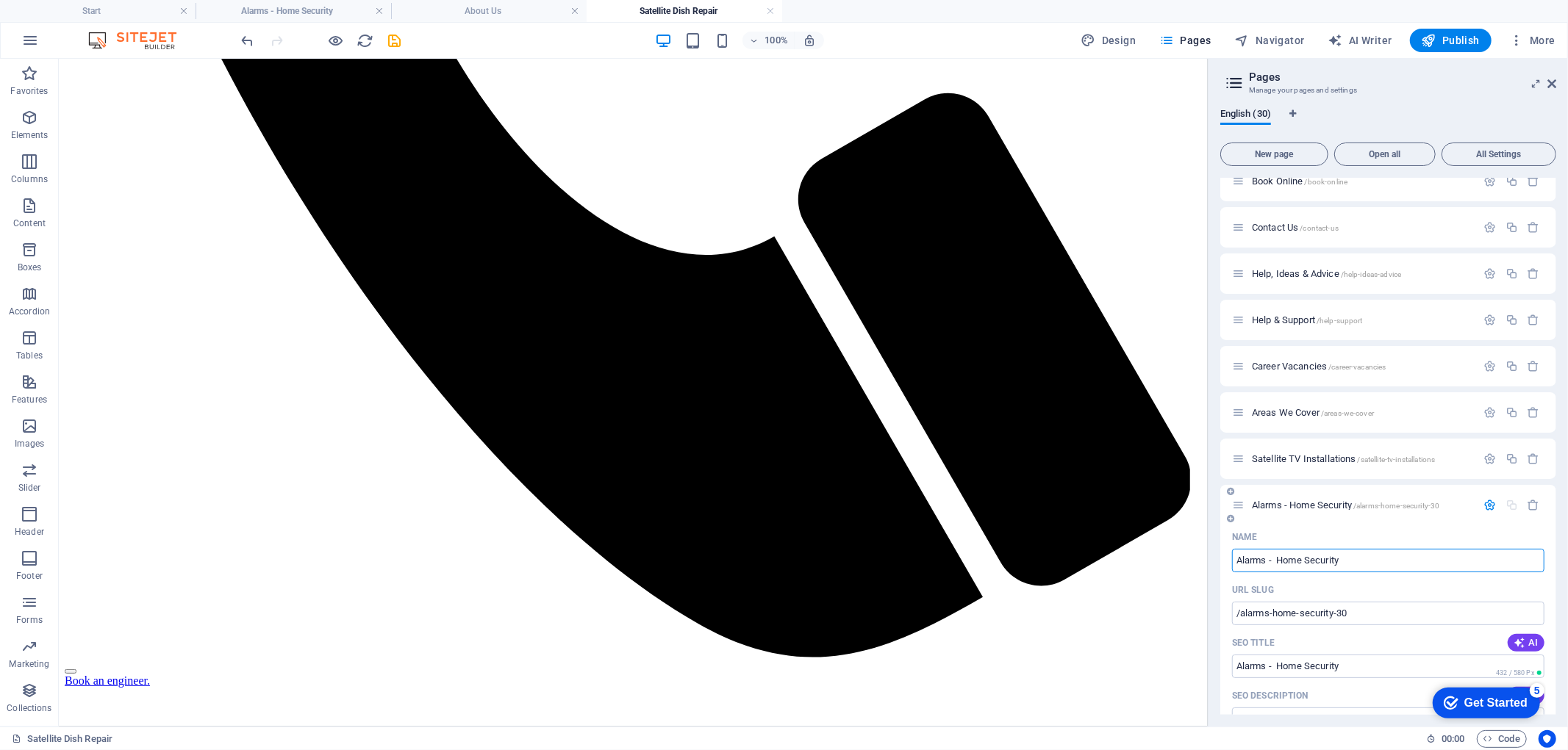
type input "Alarms - Home Security"
click at [1324, 532] on div "Name" at bounding box center [1388, 537] width 312 height 23
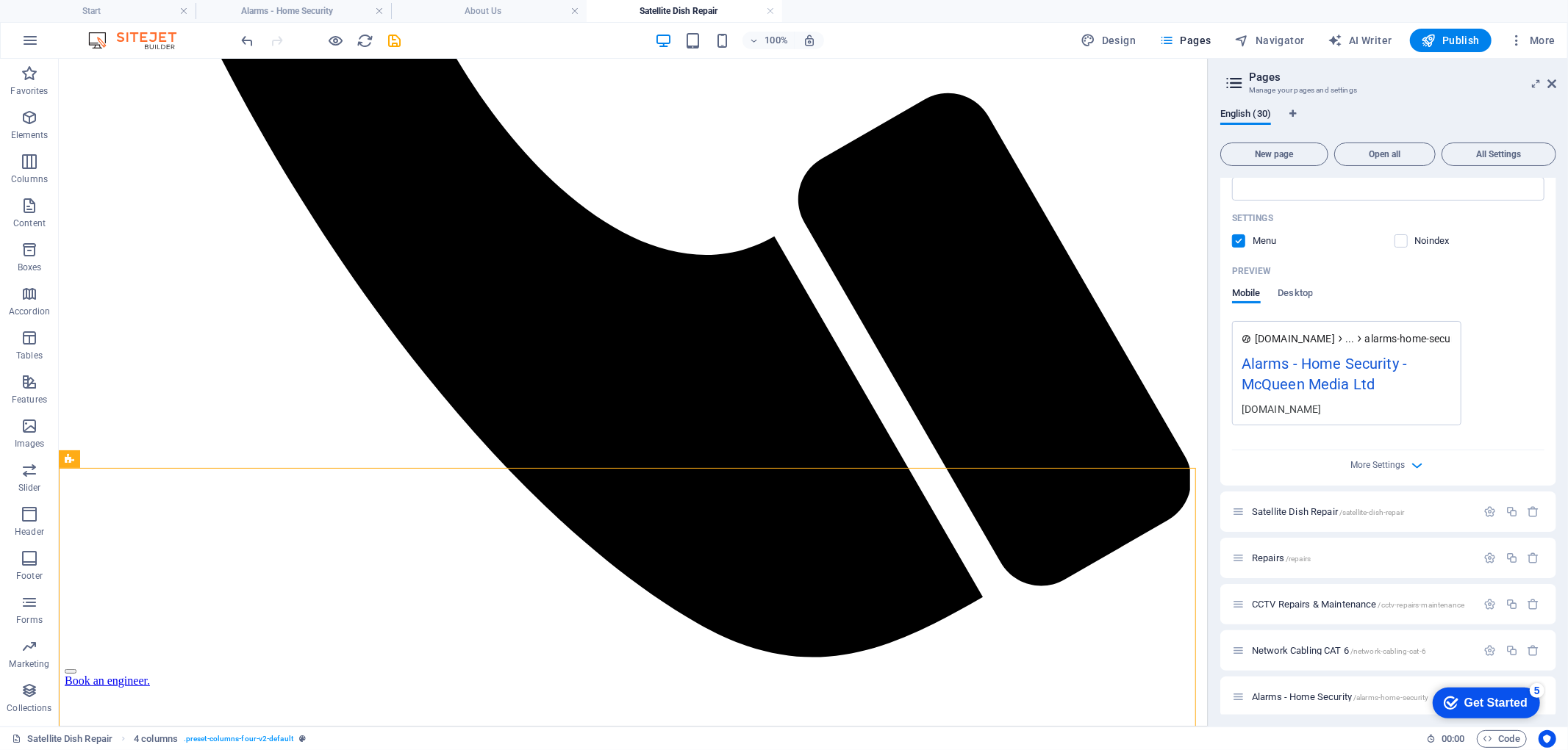
scroll to position [1418, 0]
drag, startPoint x: 1335, startPoint y: 699, endPoint x: 1372, endPoint y: 699, distance: 37.0
click at [1372, 699] on div "Alarms - Home Security /alarms-home-security" at bounding box center [1388, 690] width 336 height 41
drag, startPoint x: 1499, startPoint y: 696, endPoint x: 2837, endPoint y: 1379, distance: 1502.2
click html "checkmark Get Started 5 First Steps in the Editor Let's guide you through the t…"
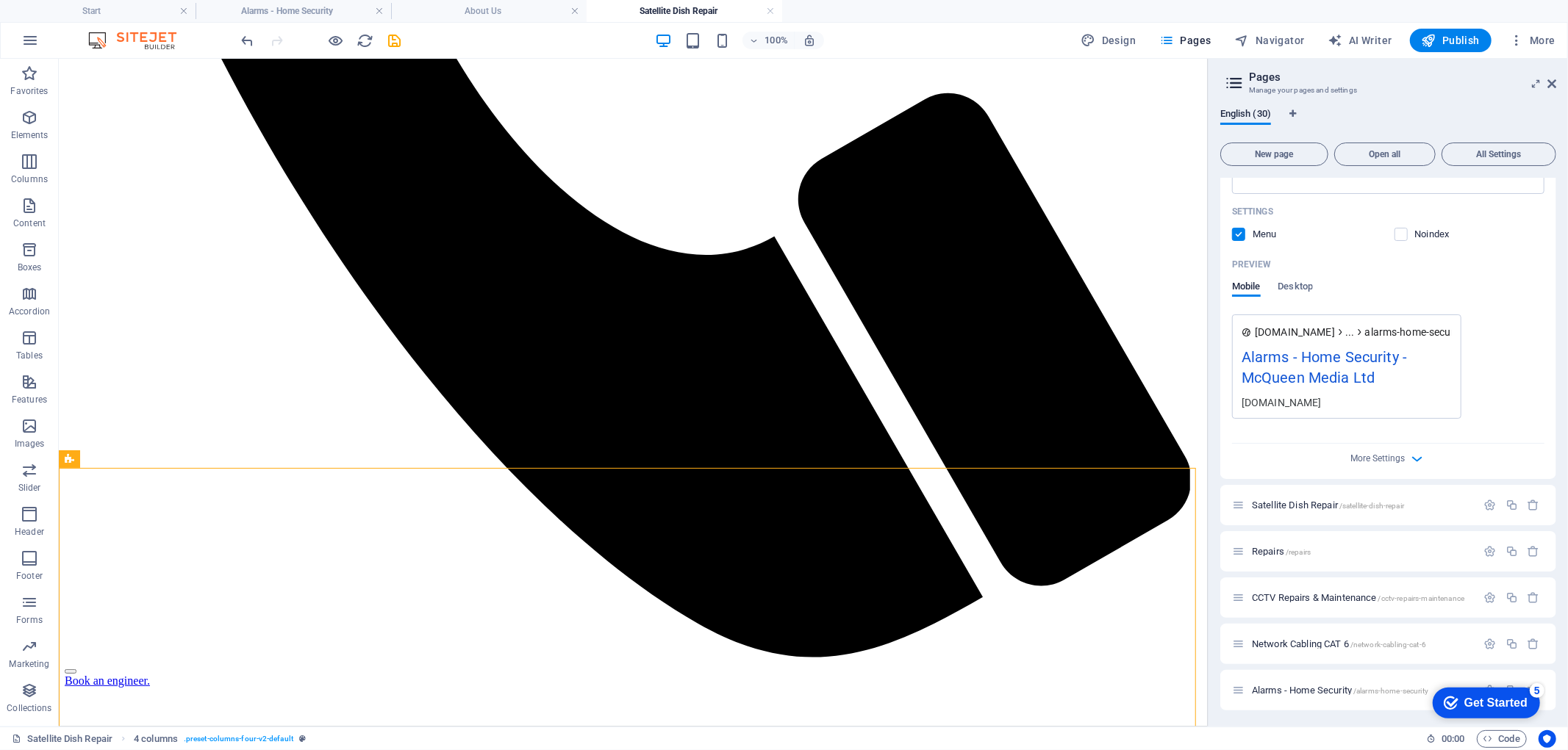
click div "checkmark Get Started 5 First Steps in the Editor Let's guide you through the t…"
drag, startPoint x: 2759, startPoint y: 1359, endPoint x: 1490, endPoint y: 696, distance: 1431.8
click at [1490, 696] on div "Get Started" at bounding box center [1495, 703] width 63 height 13
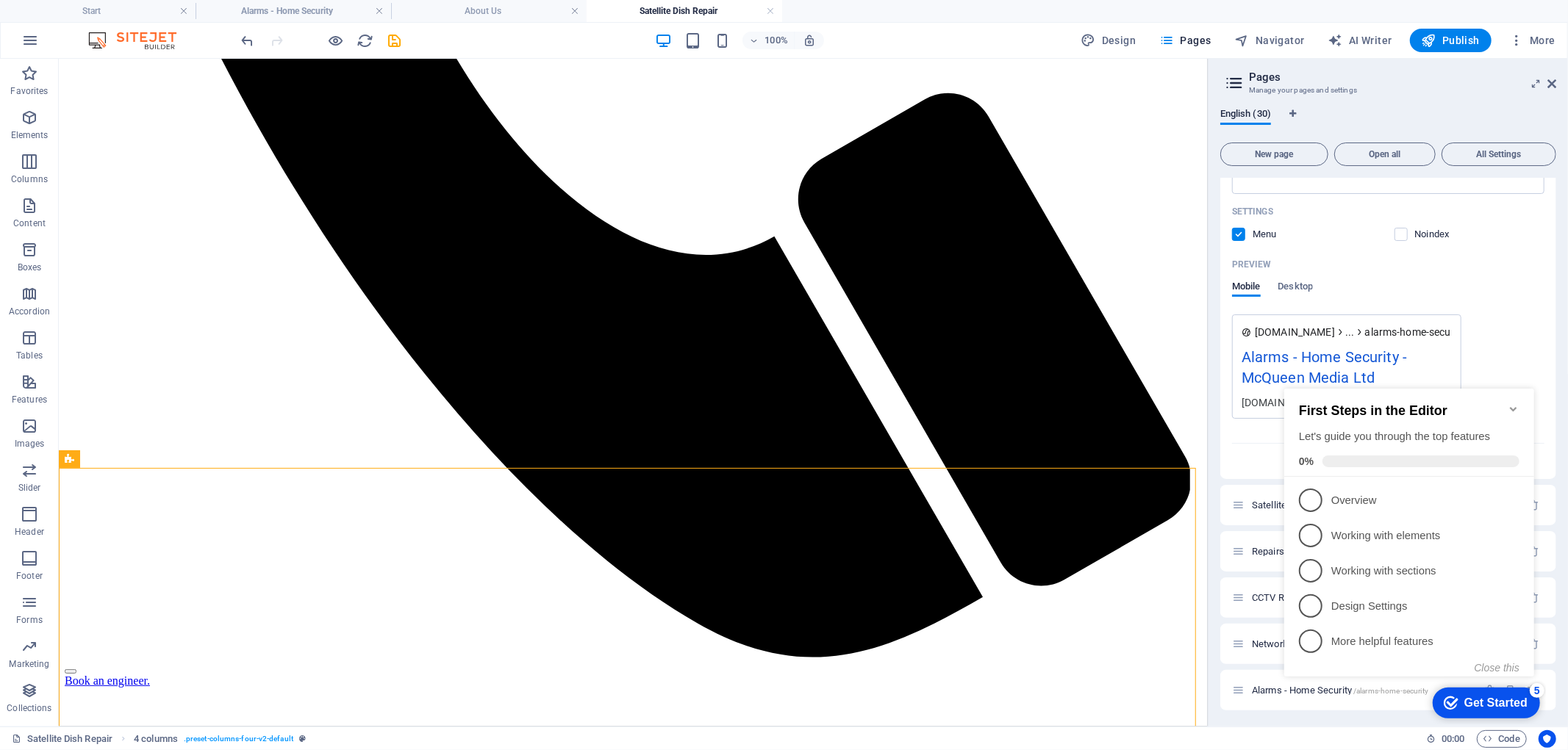
click div "checkmark Get Started 5 First Steps in the Editor Let's guide you through the t…"
drag, startPoint x: 1409, startPoint y: 705, endPoint x: 1313, endPoint y: 691, distance: 97.0
click div "checkmark Get Started 5 First Steps in the Editor Let's guide you through the t…"
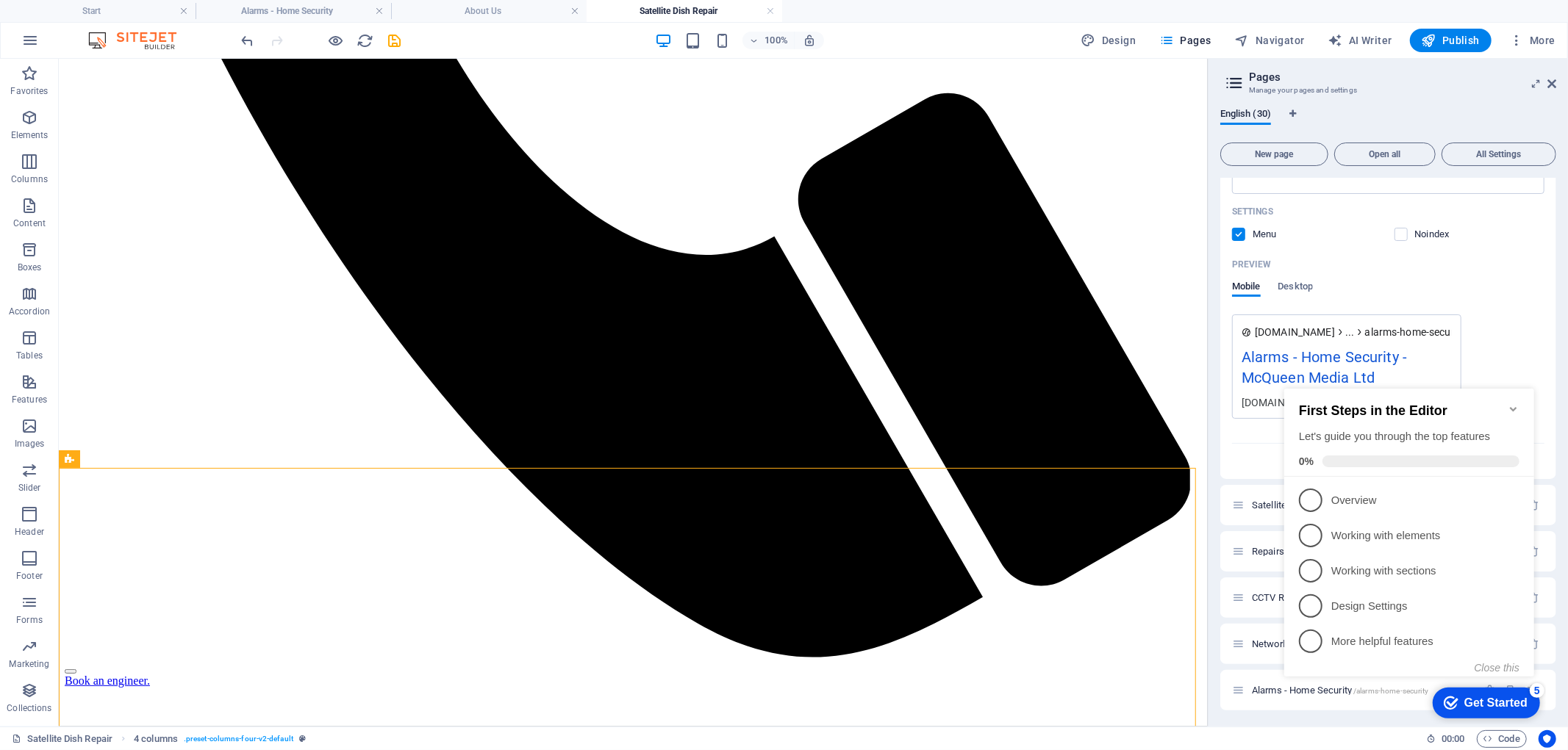
click div "checkmark Get Started 5 First Steps in the Editor Let's guide you through the t…"
drag, startPoint x: 1519, startPoint y: 695, endPoint x: 1483, endPoint y: 692, distance: 36.1
click at [1483, 692] on div "checkmark Get Started 5" at bounding box center [1485, 702] width 107 height 31
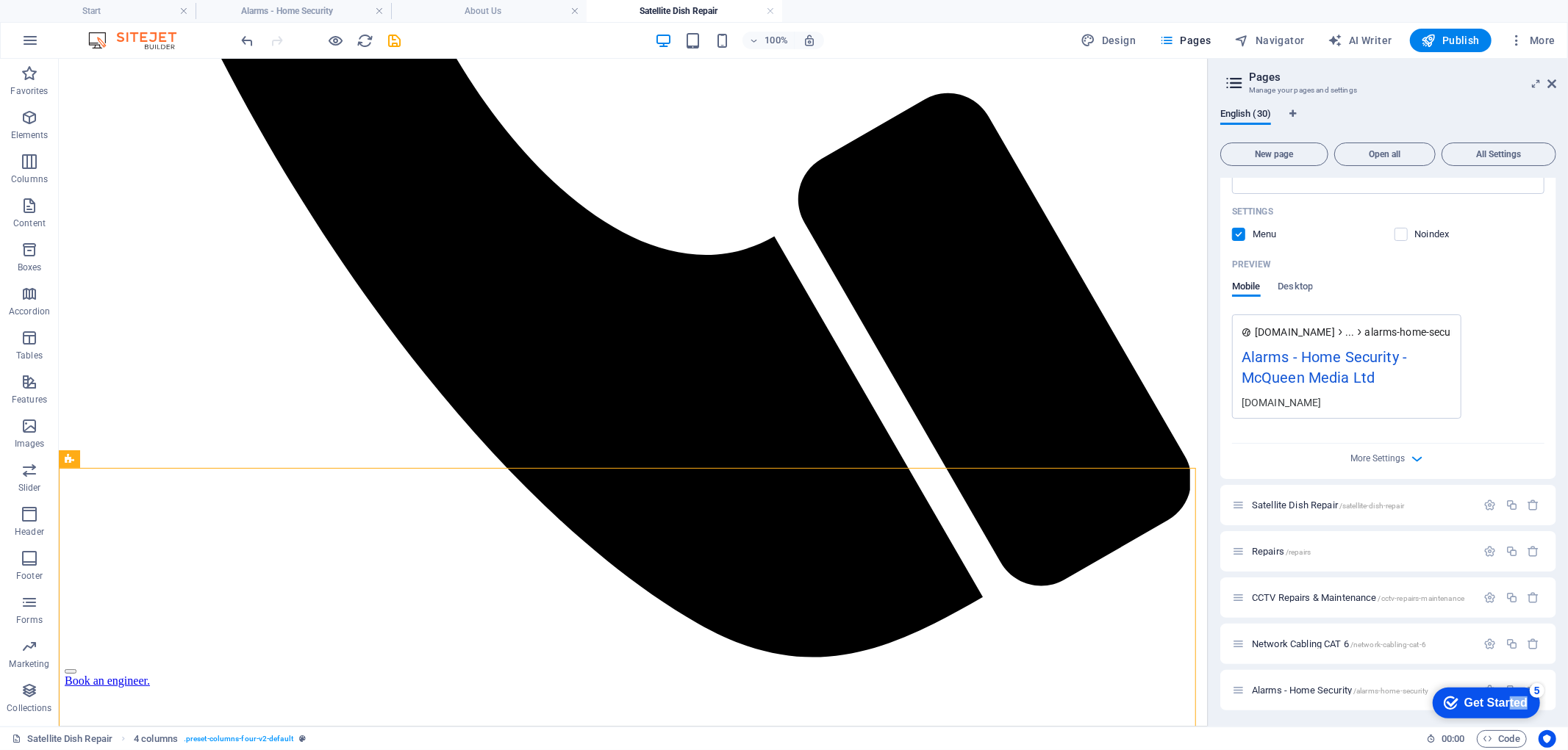
drag, startPoint x: 1531, startPoint y: 687, endPoint x: 1626, endPoint y: 1007, distance: 333.8
click at [1502, 695] on div "checkmark Get Started 5" at bounding box center [1484, 703] width 84 height 15
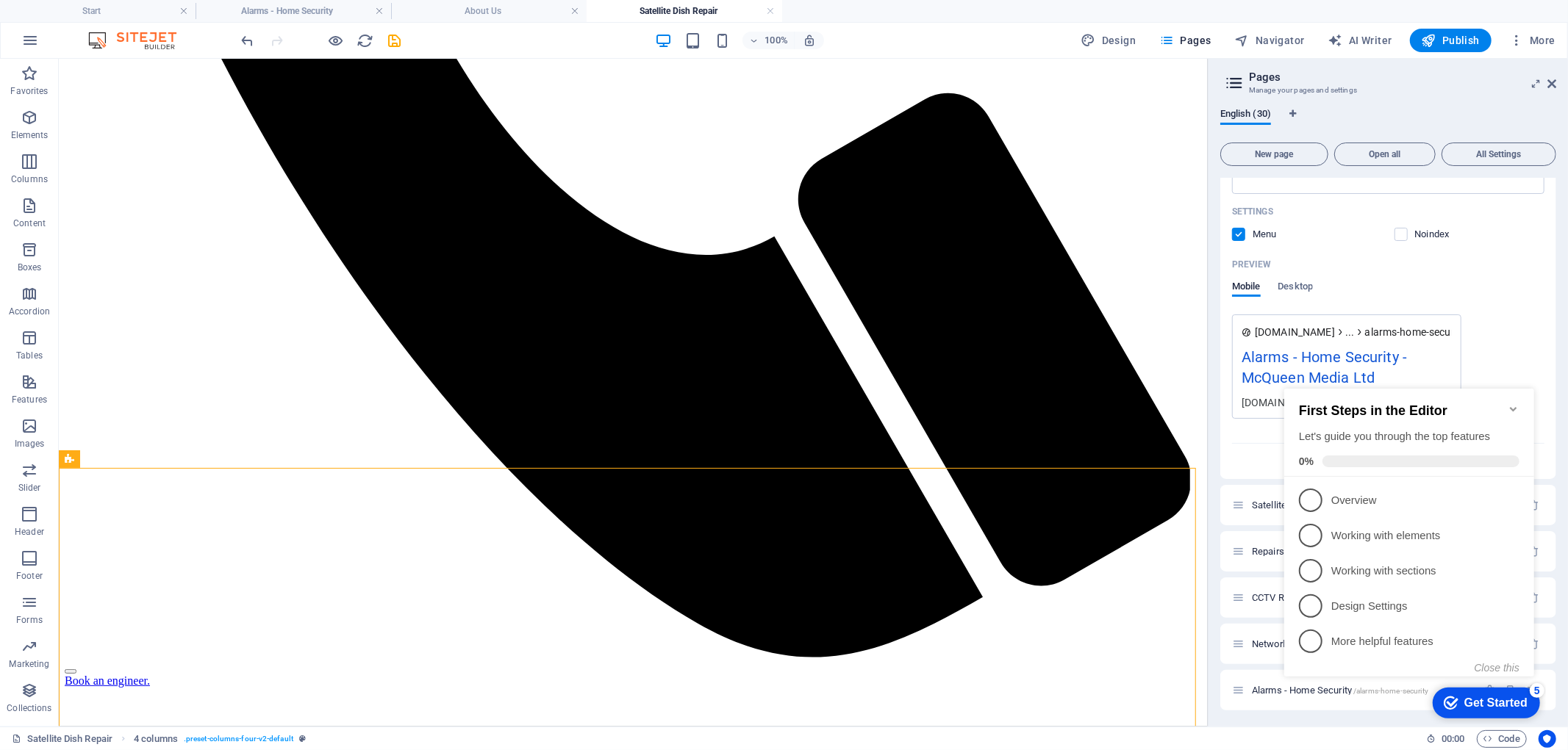
click div "checkmark Get Started 5 First Steps in the Editor Let's guide you through the t…"
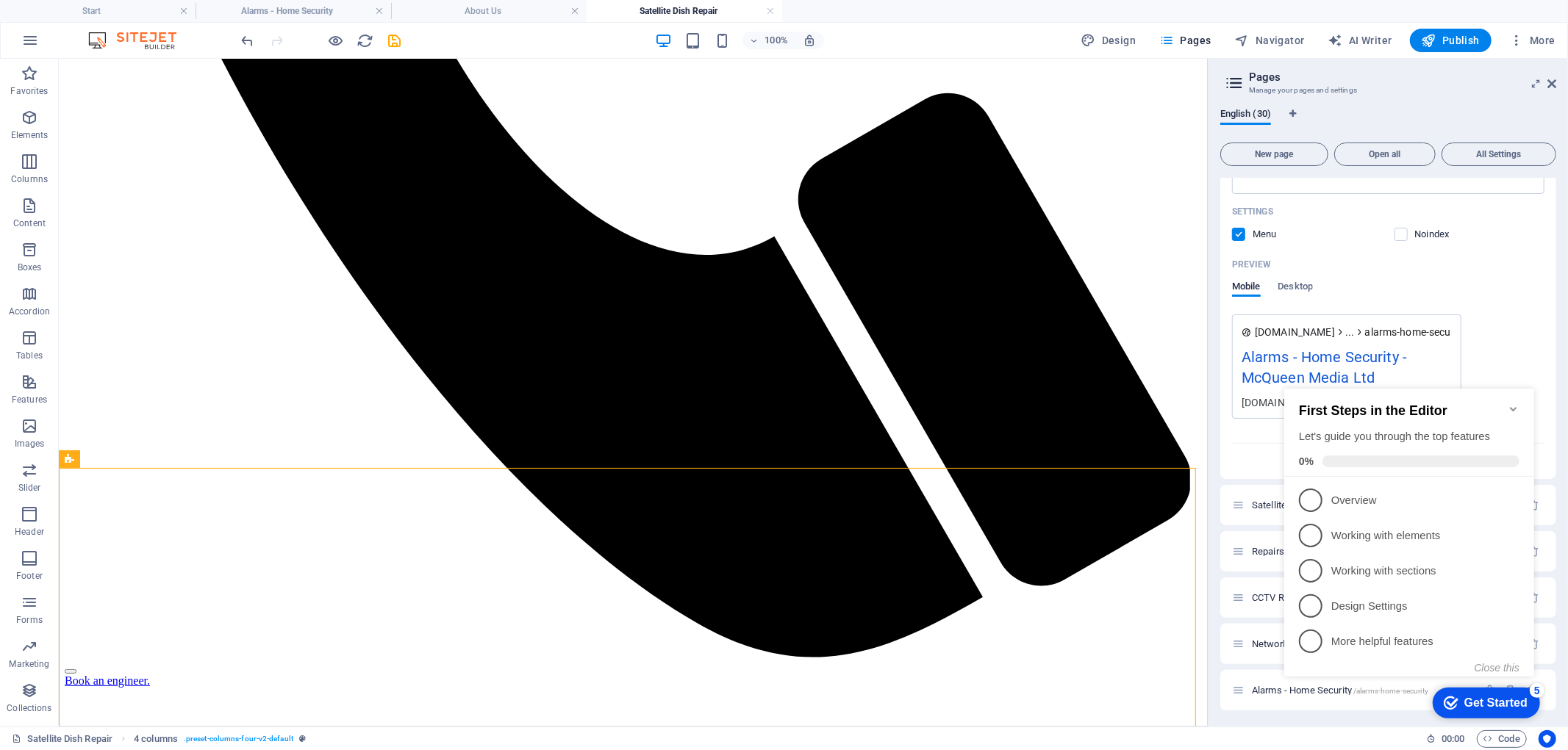
click at [1507, 402] on icon "Minimize checklist" at bounding box center [1512, 408] width 12 height 12
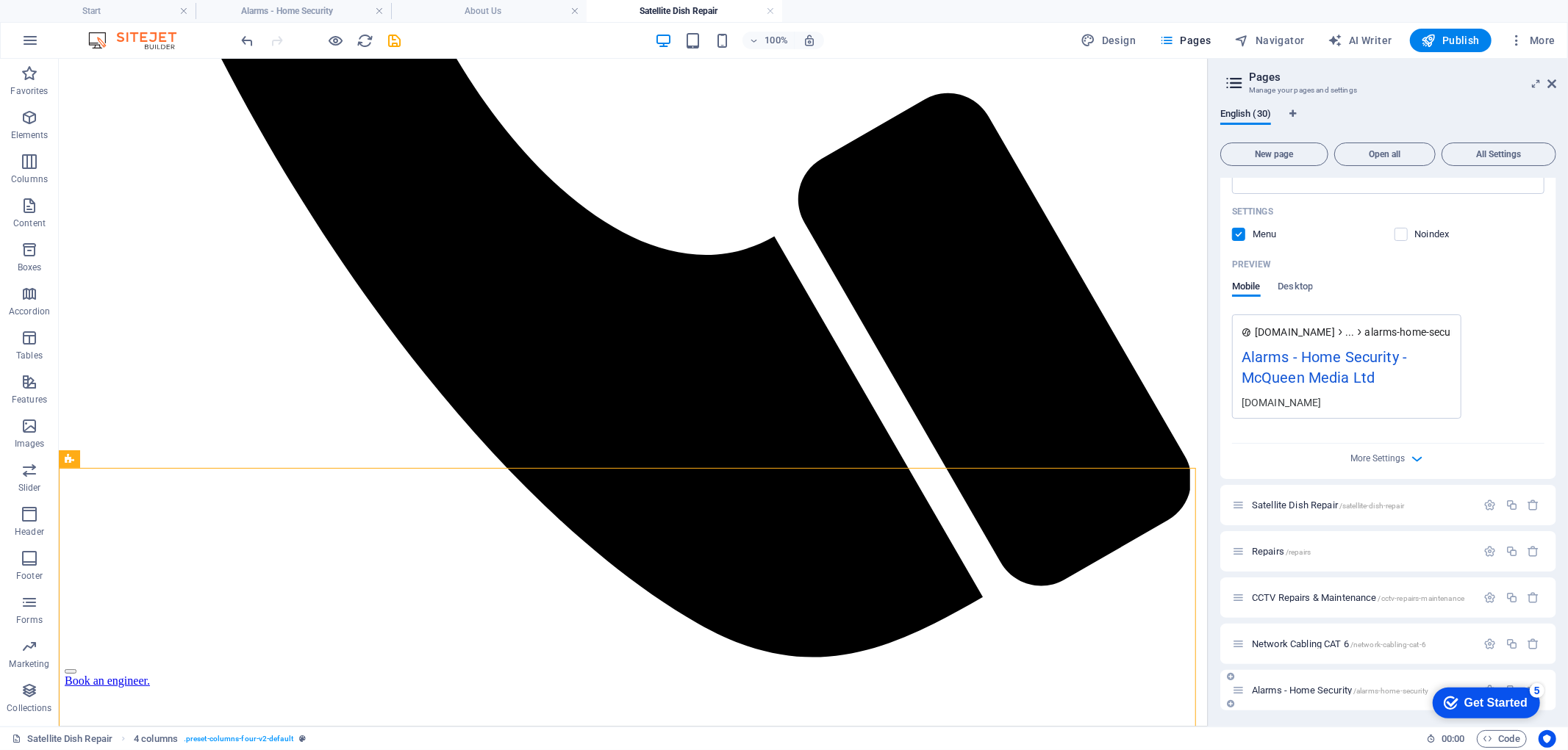
drag, startPoint x: 30, startPoint y: 334, endPoint x: 1342, endPoint y: 677, distance: 1356.1
drag, startPoint x: 1342, startPoint y: 677, endPoint x: 1261, endPoint y: 691, distance: 82.2
click at [1261, 691] on span "Alarms - Home Security /alarms-home-security" at bounding box center [1340, 689] width 177 height 11
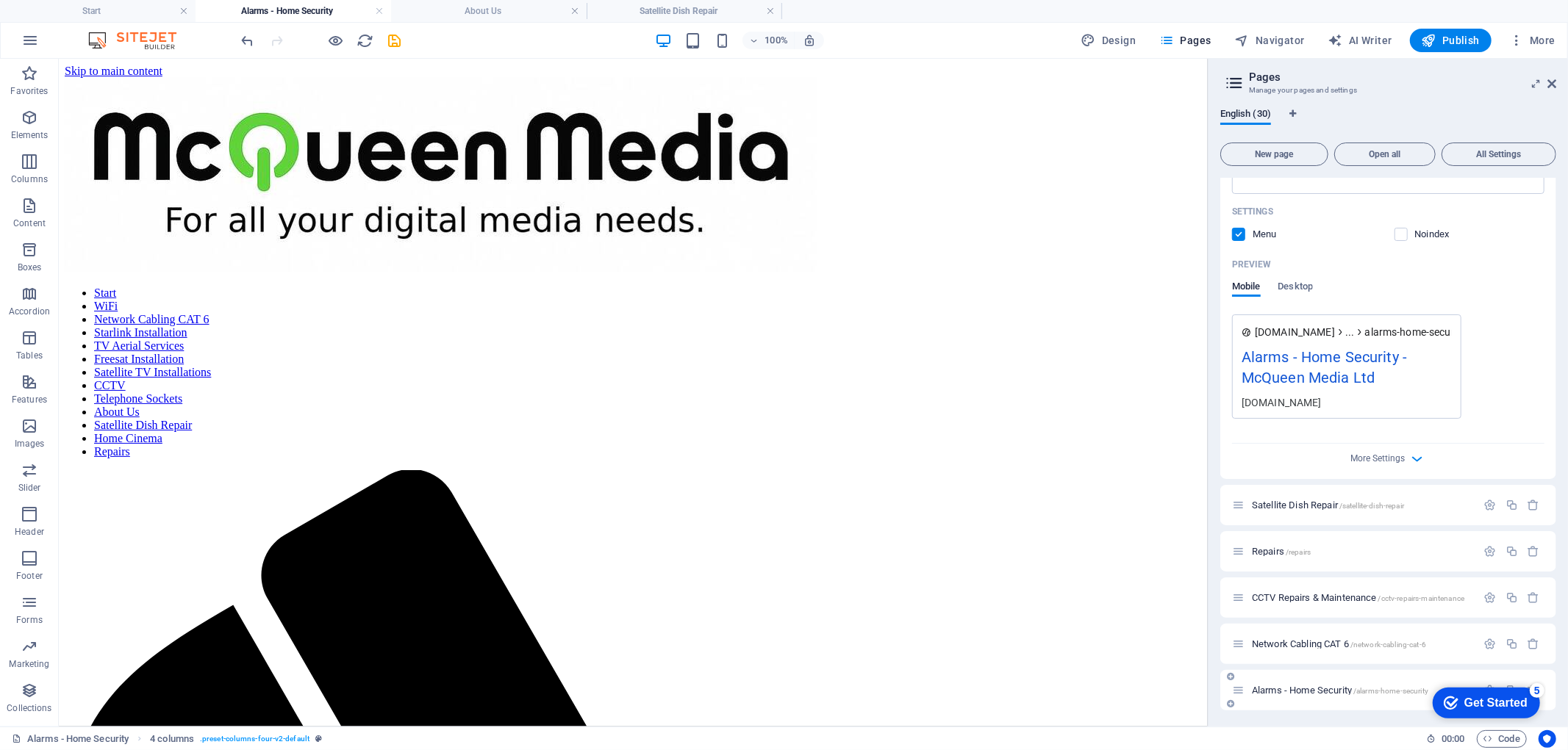
click at [1261, 691] on span "Alarms - Home Security /alarms-home-security" at bounding box center [1340, 689] width 177 height 11
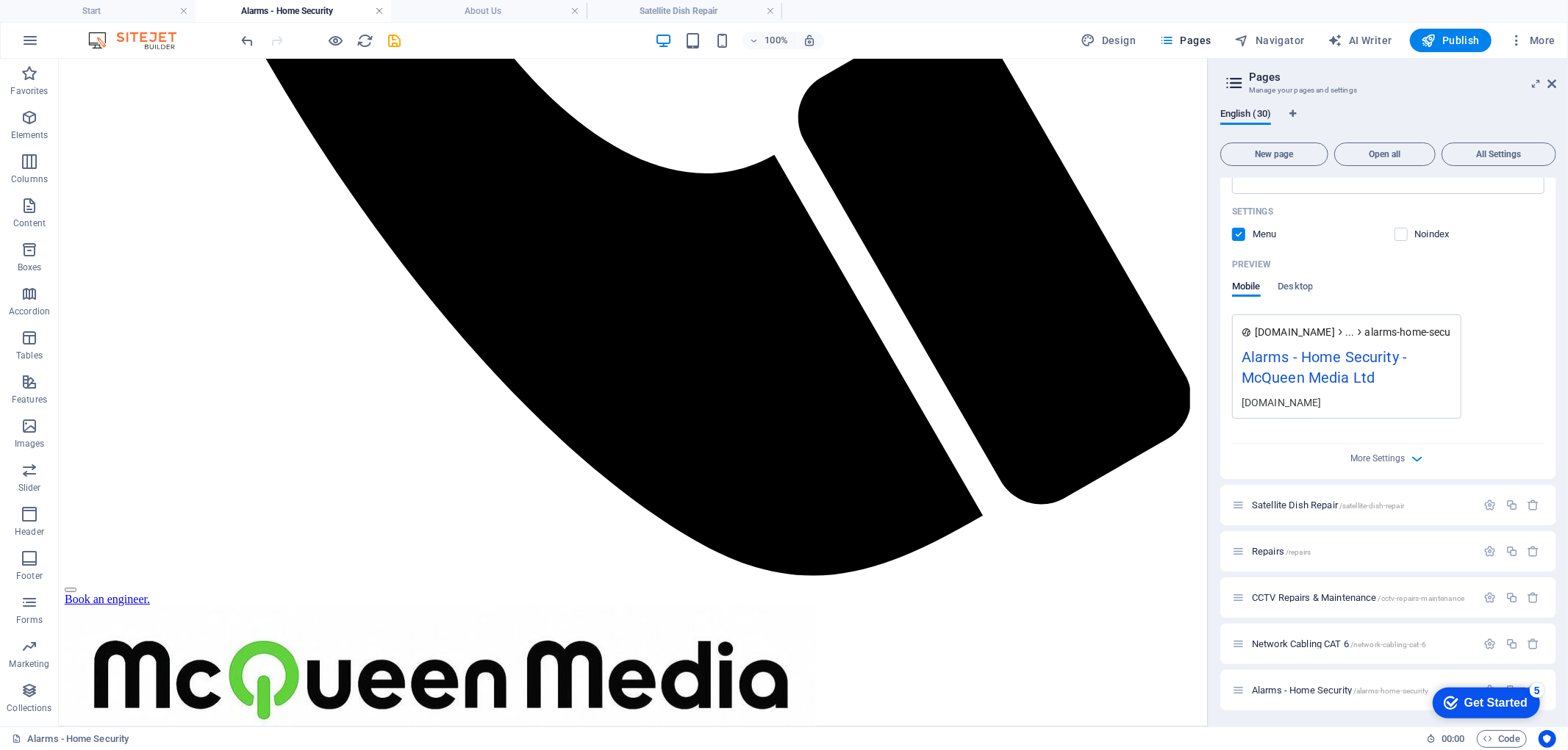
drag, startPoint x: 1261, startPoint y: 691, endPoint x: 377, endPoint y: 12, distance: 1114.7
drag, startPoint x: 377, startPoint y: 12, endPoint x: 337, endPoint y: 6, distance: 40.4
click at [337, 6] on h4 "Alarms - Home Security" at bounding box center [294, 11] width 196 height 16
drag, startPoint x: 1524, startPoint y: 703, endPoint x: 1492, endPoint y: 681, distance: 38.8
click div "checkmark Get Started 5 First Steps in the Editor Let's guide you through the t…"
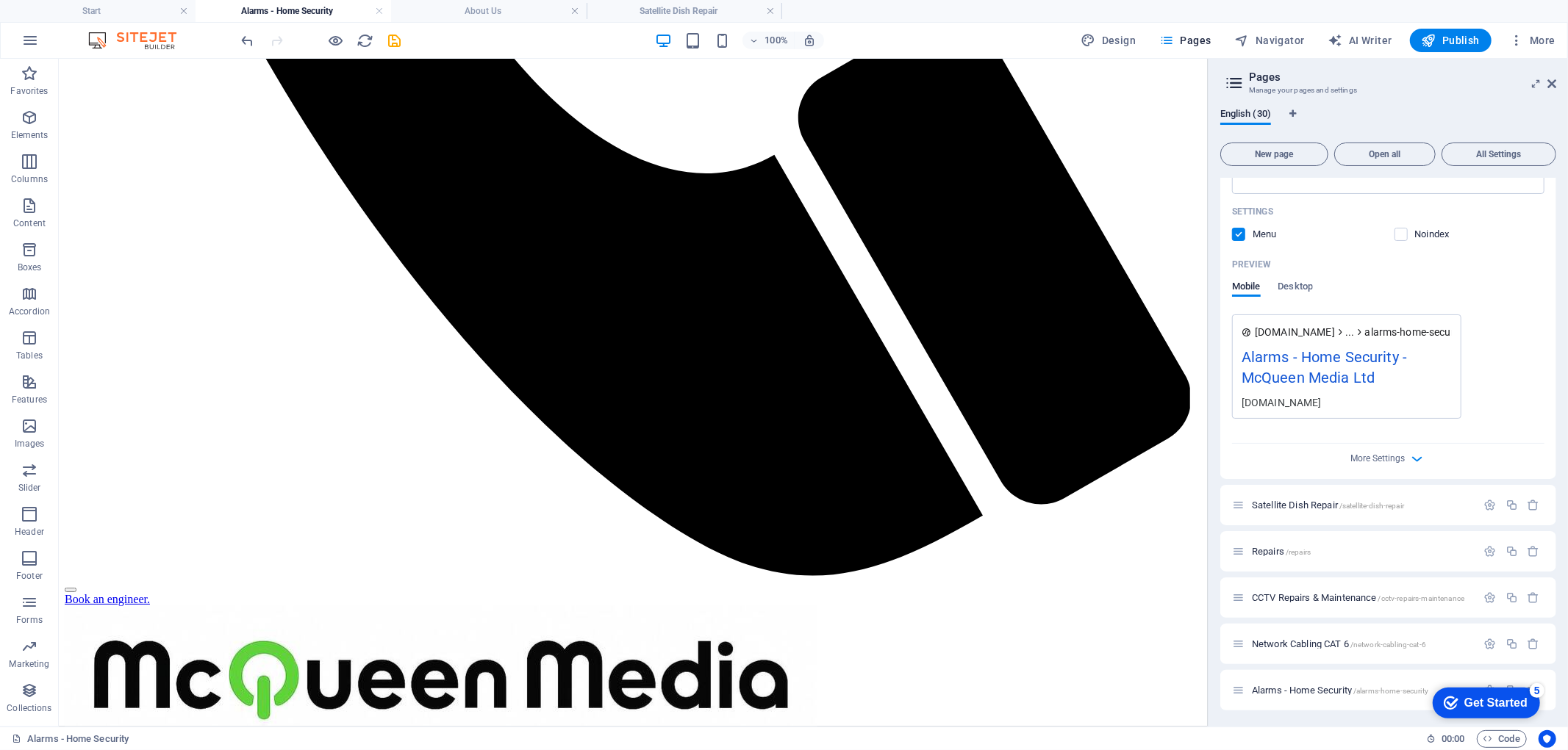
click at [1501, 689] on div "checkmark Get Started 5" at bounding box center [1485, 702] width 107 height 31
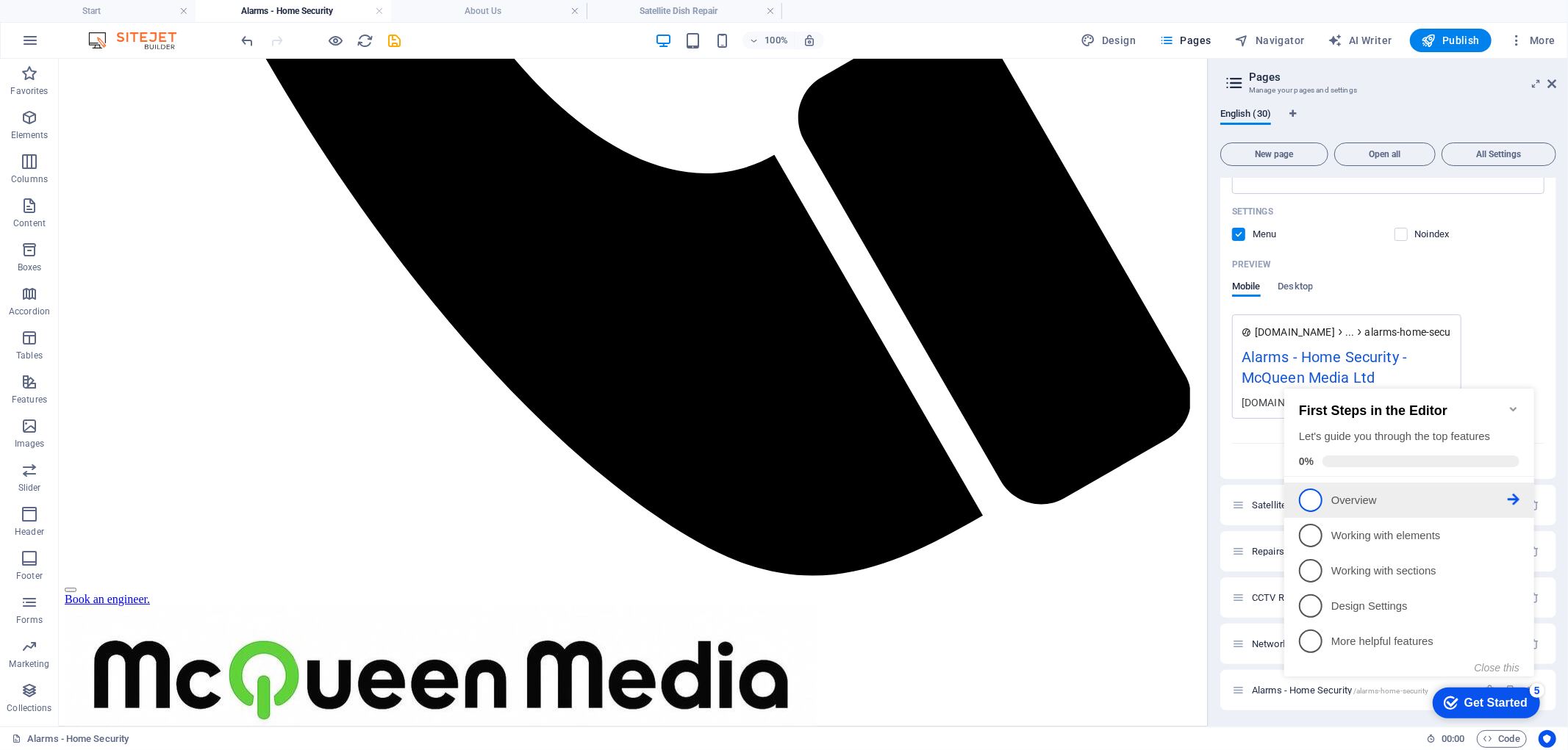
click at [1307, 496] on span "1" at bounding box center [1310, 499] width 23 height 23
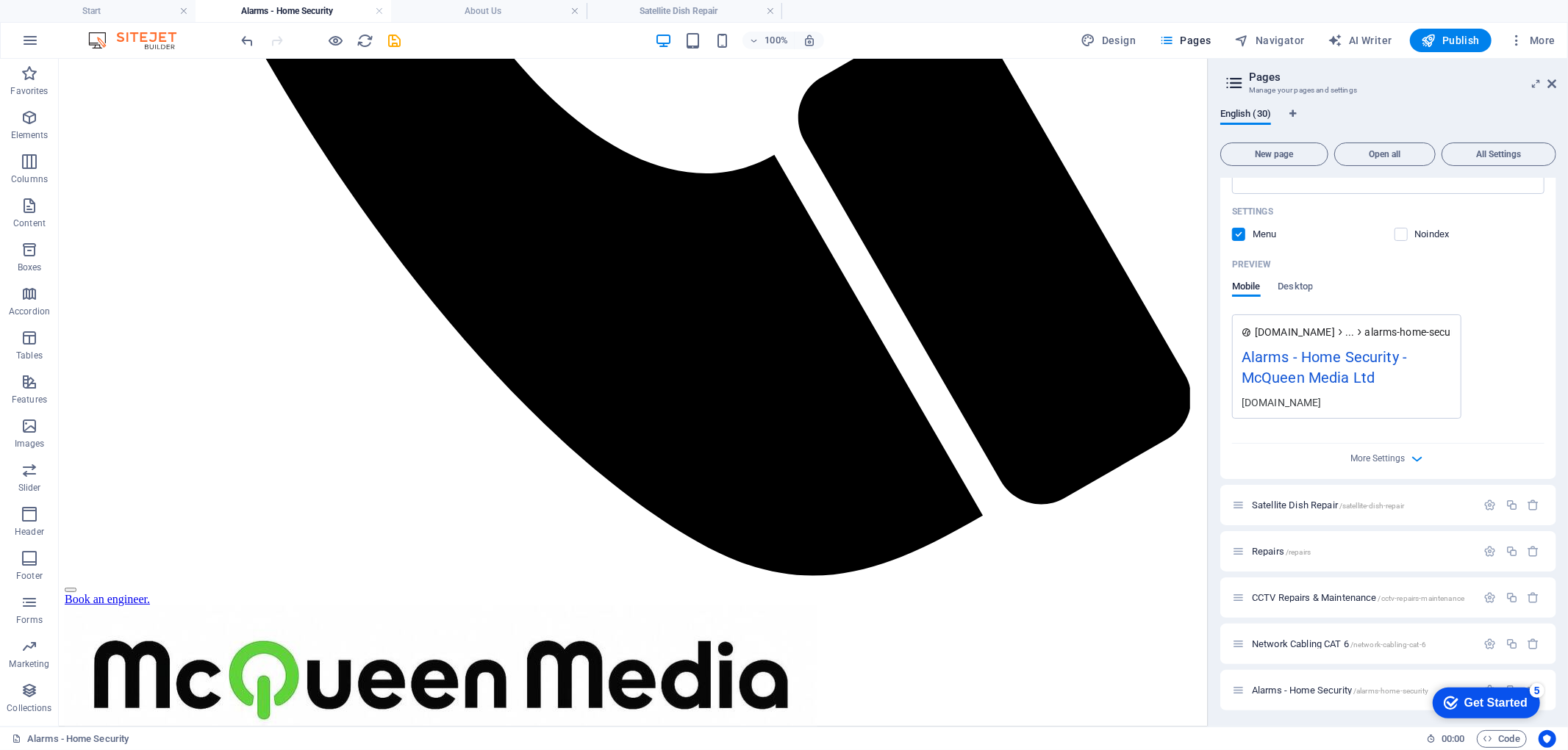
click at [1477, 696] on div "Get Started" at bounding box center [1495, 703] width 63 height 13
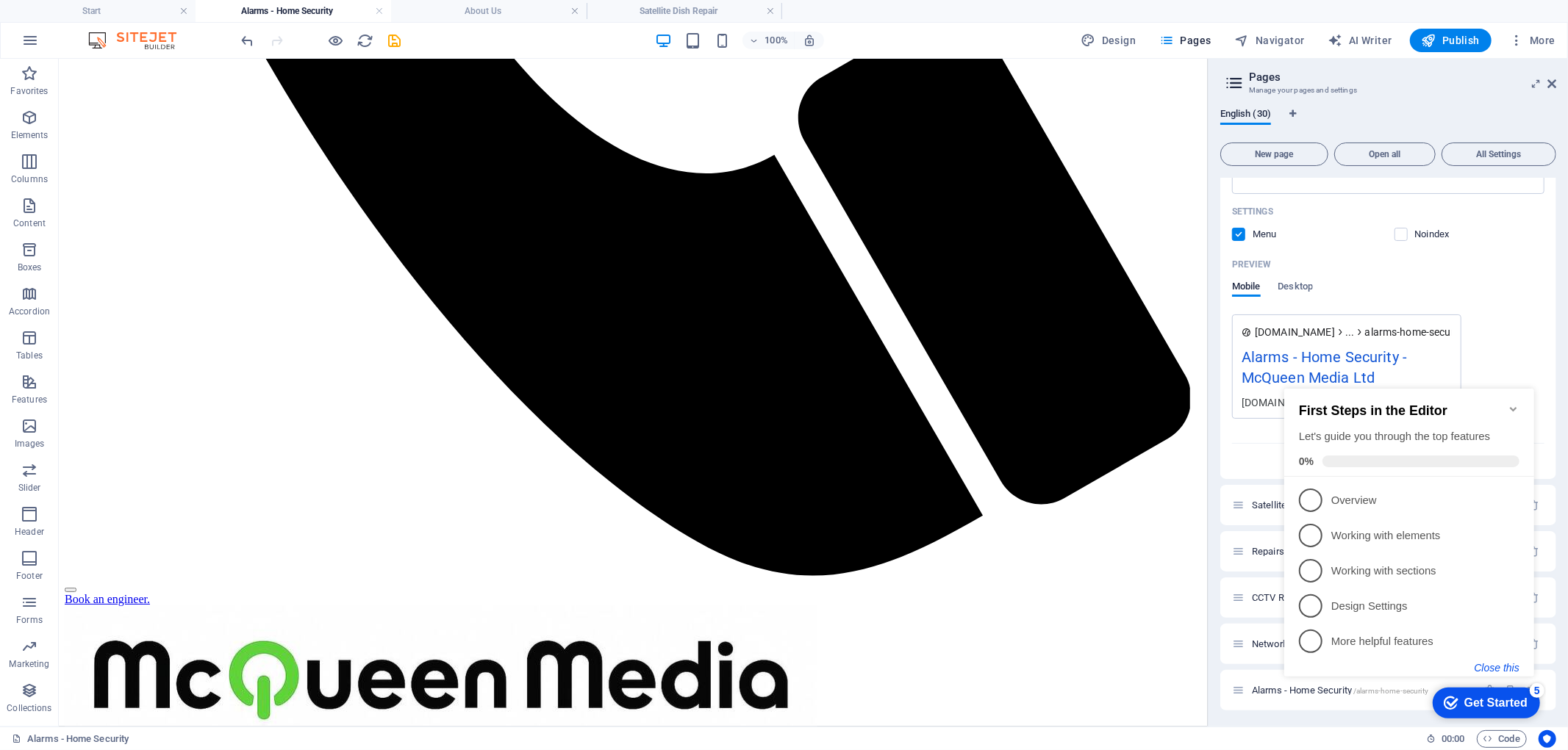
click at [1498, 663] on button "Close this" at bounding box center [1496, 667] width 45 height 12
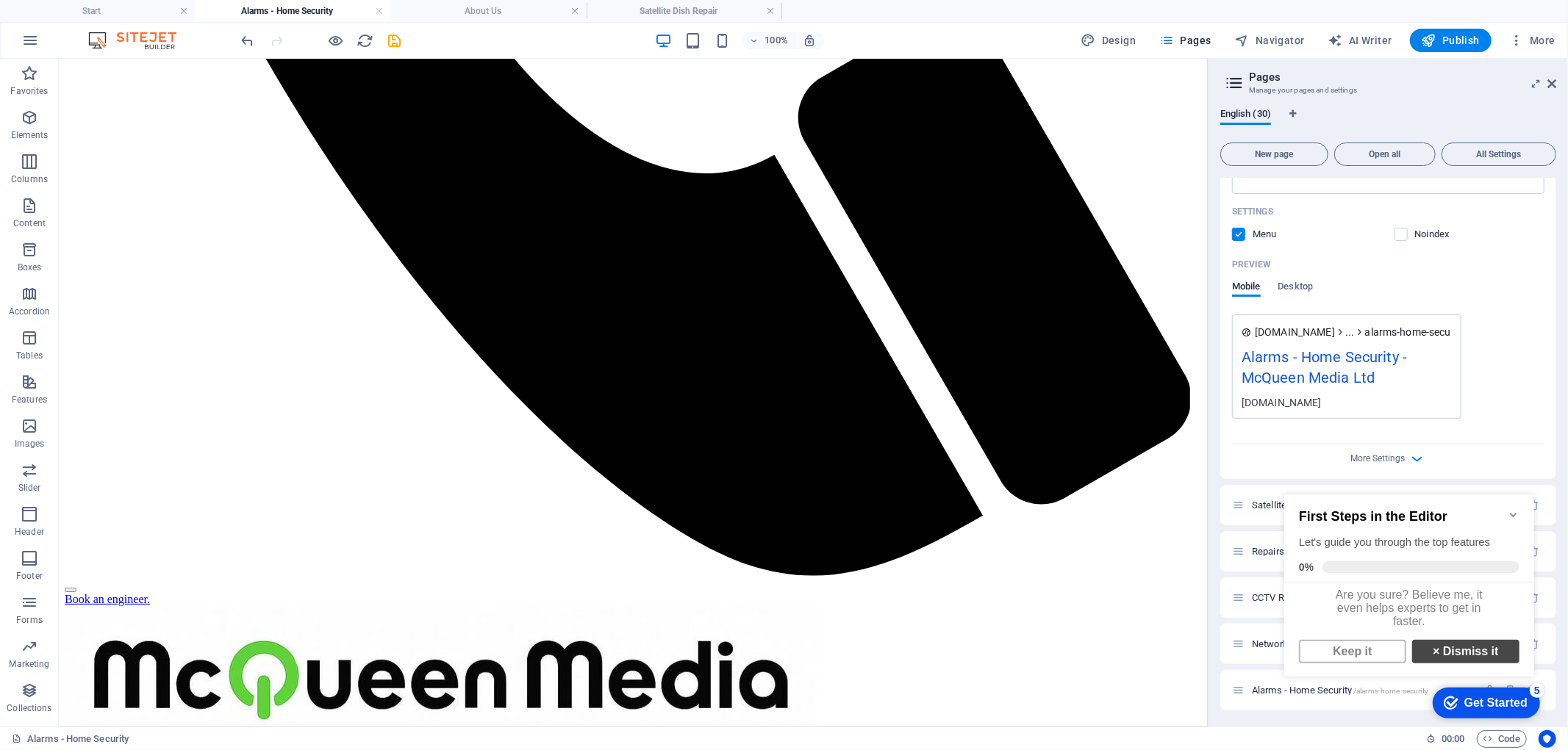
click at [1458, 658] on link "× Dismiss it" at bounding box center [1464, 650] width 107 height 23
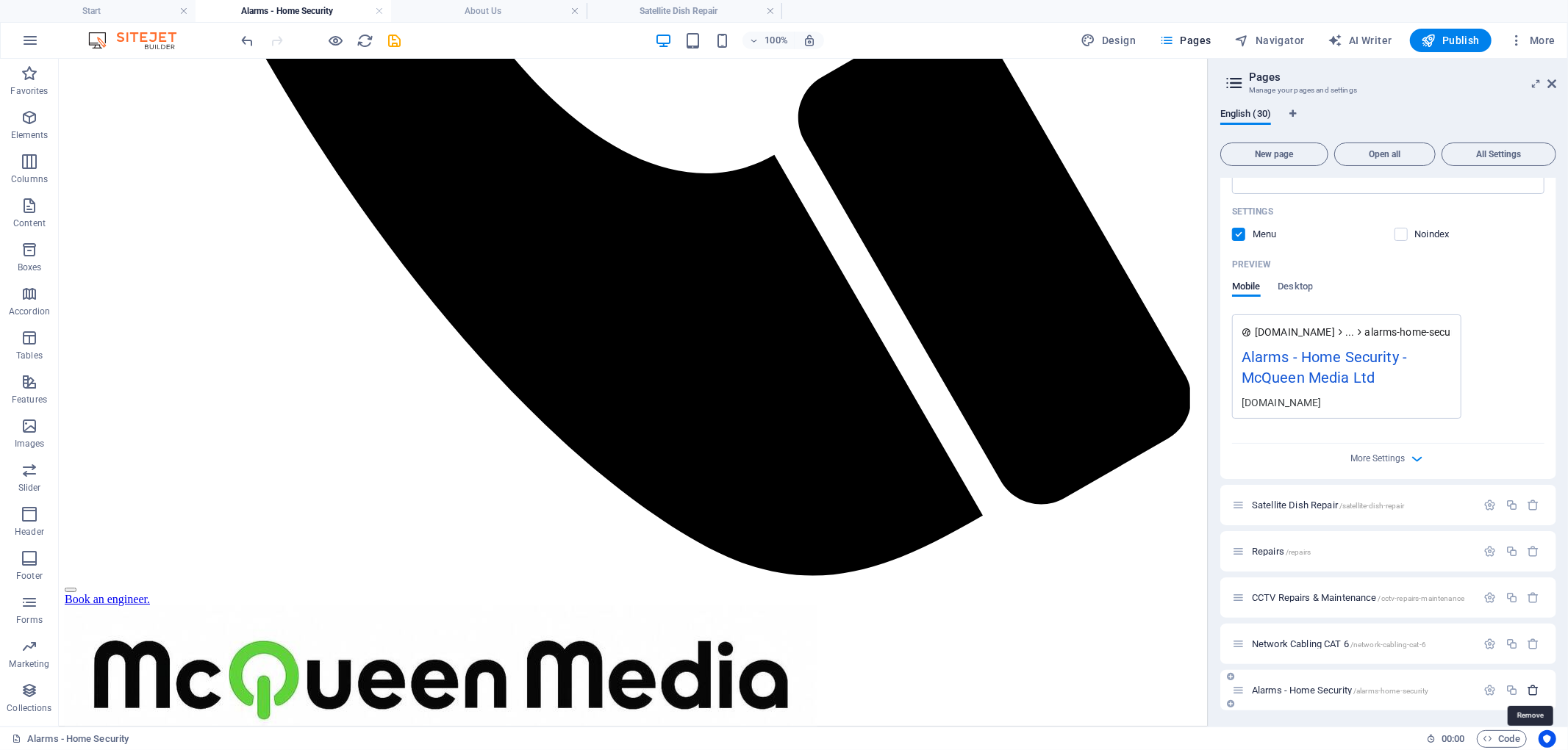
click at [1531, 692] on icon "button" at bounding box center [1533, 689] width 12 height 12
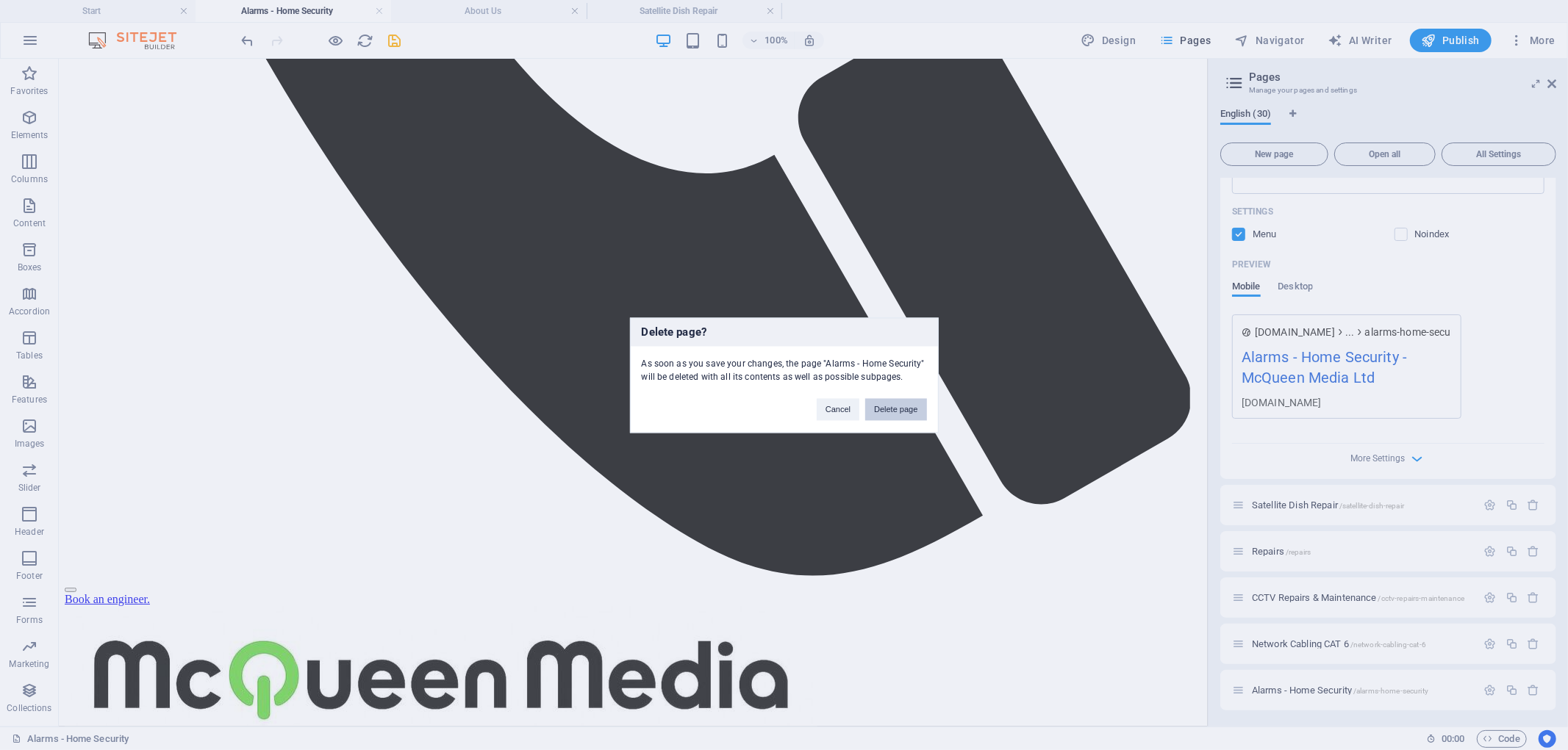
click at [878, 410] on button "Delete page" at bounding box center [895, 409] width 61 height 22
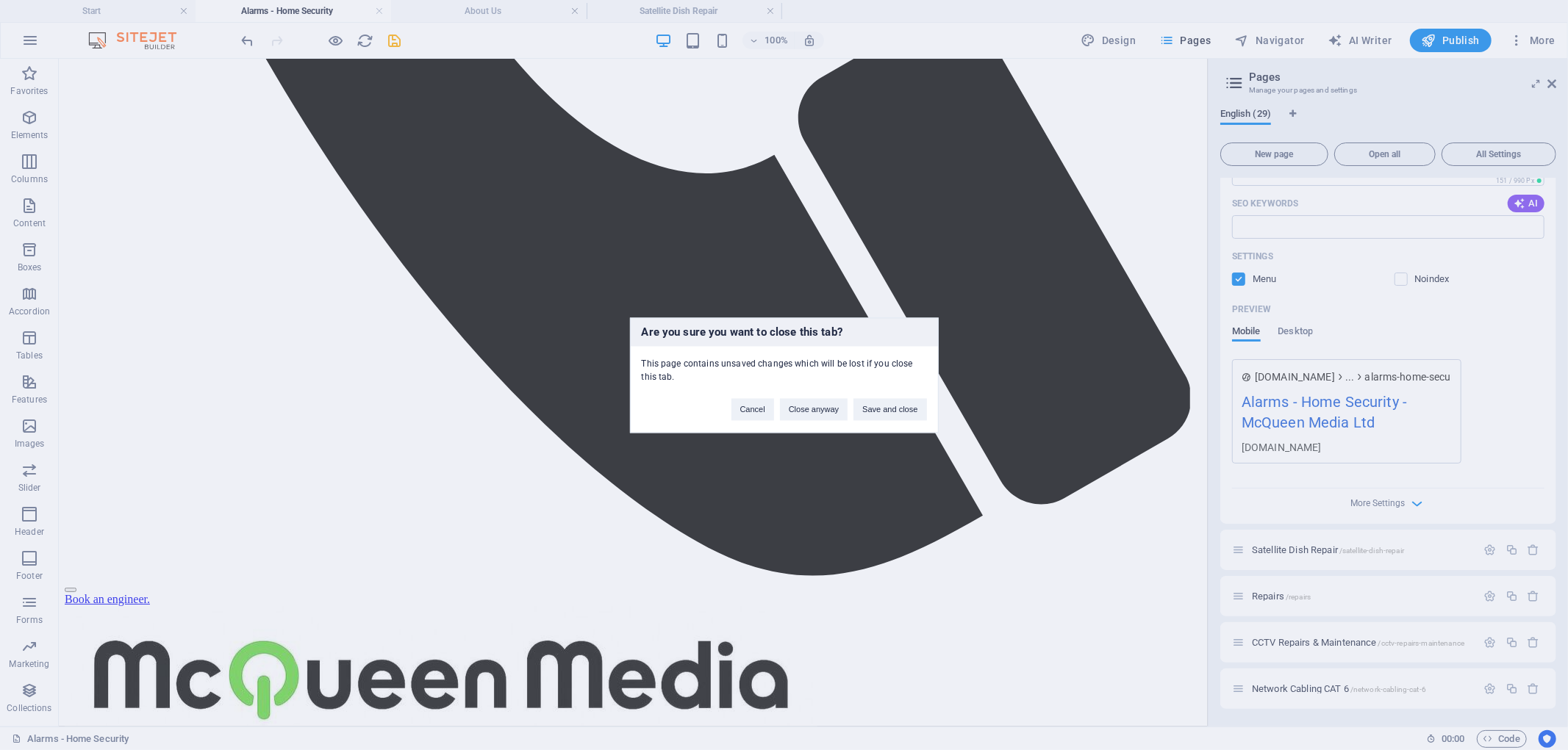
scroll to position [1371, 0]
click at [901, 406] on button "Save and close" at bounding box center [890, 409] width 73 height 22
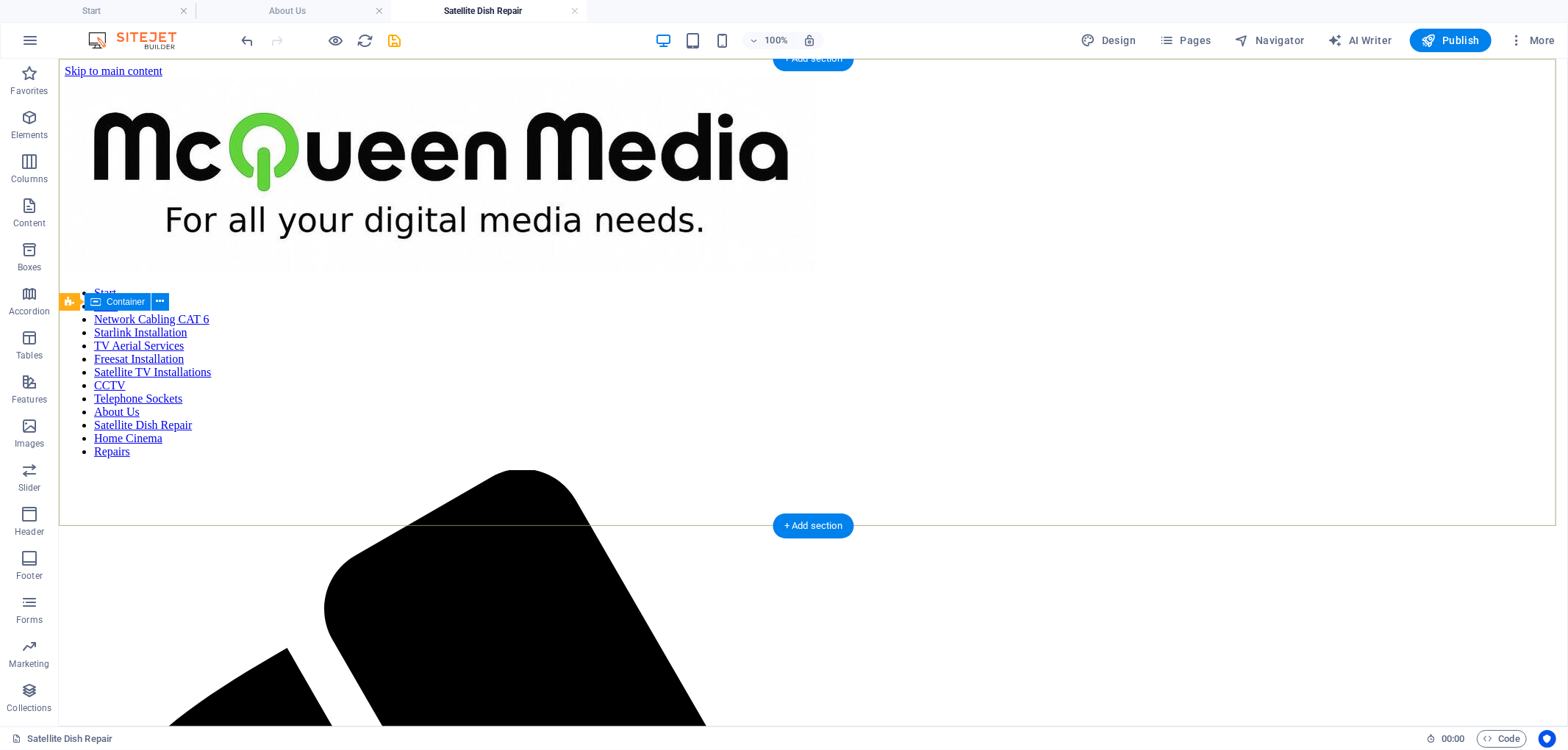
scroll to position [1305, 0]
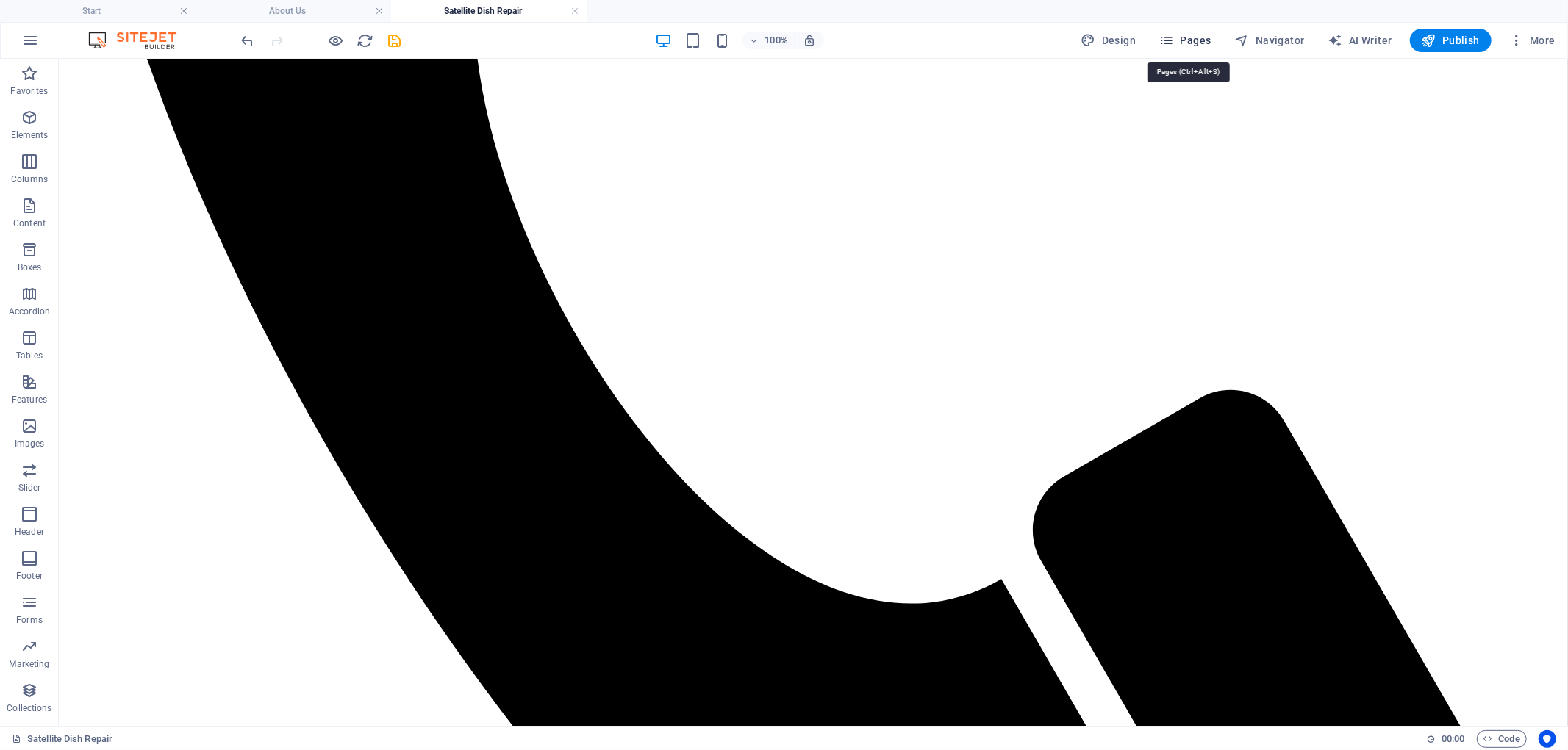
click at [1207, 41] on span "Pages" at bounding box center [1185, 41] width 51 height 15
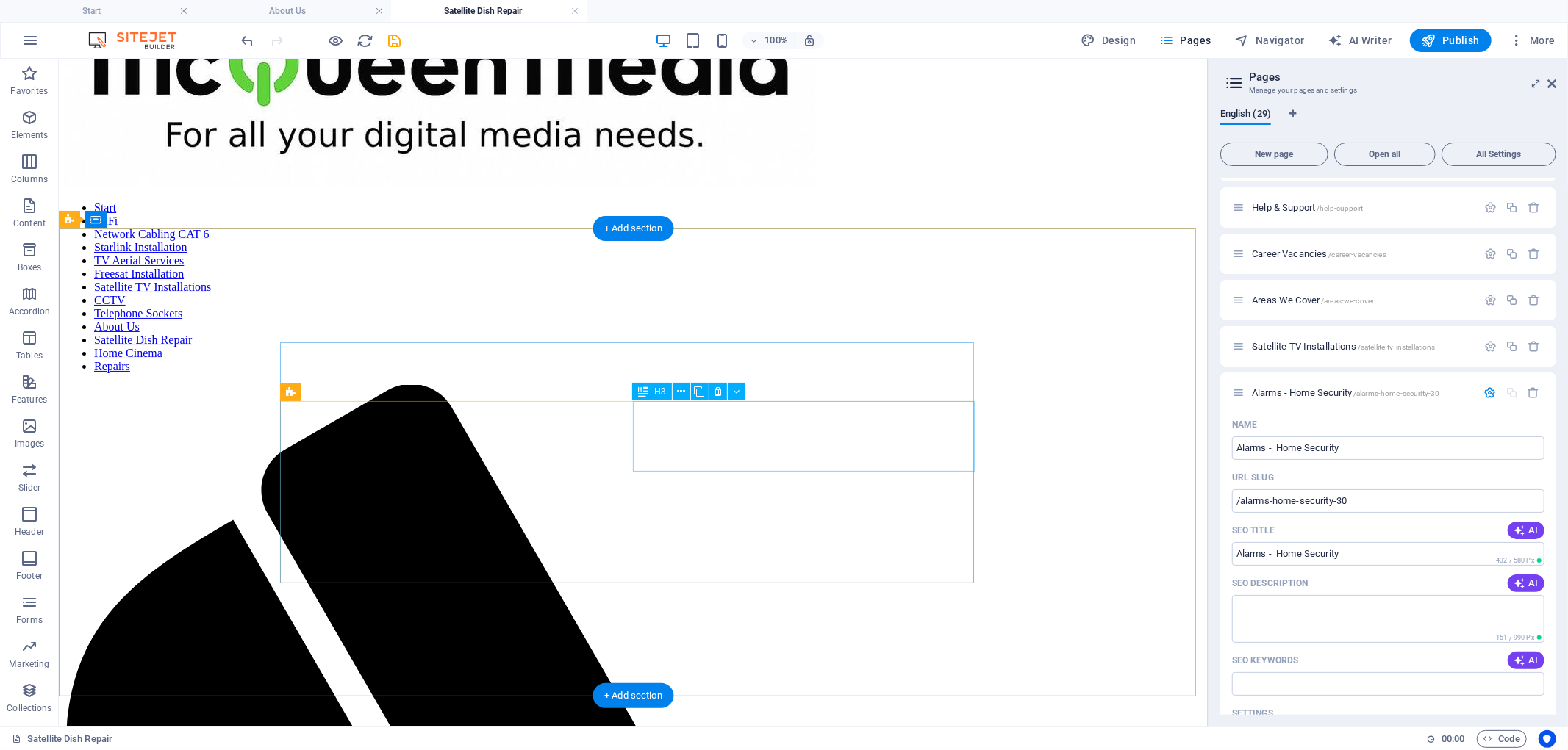
scroll to position [81, 0]
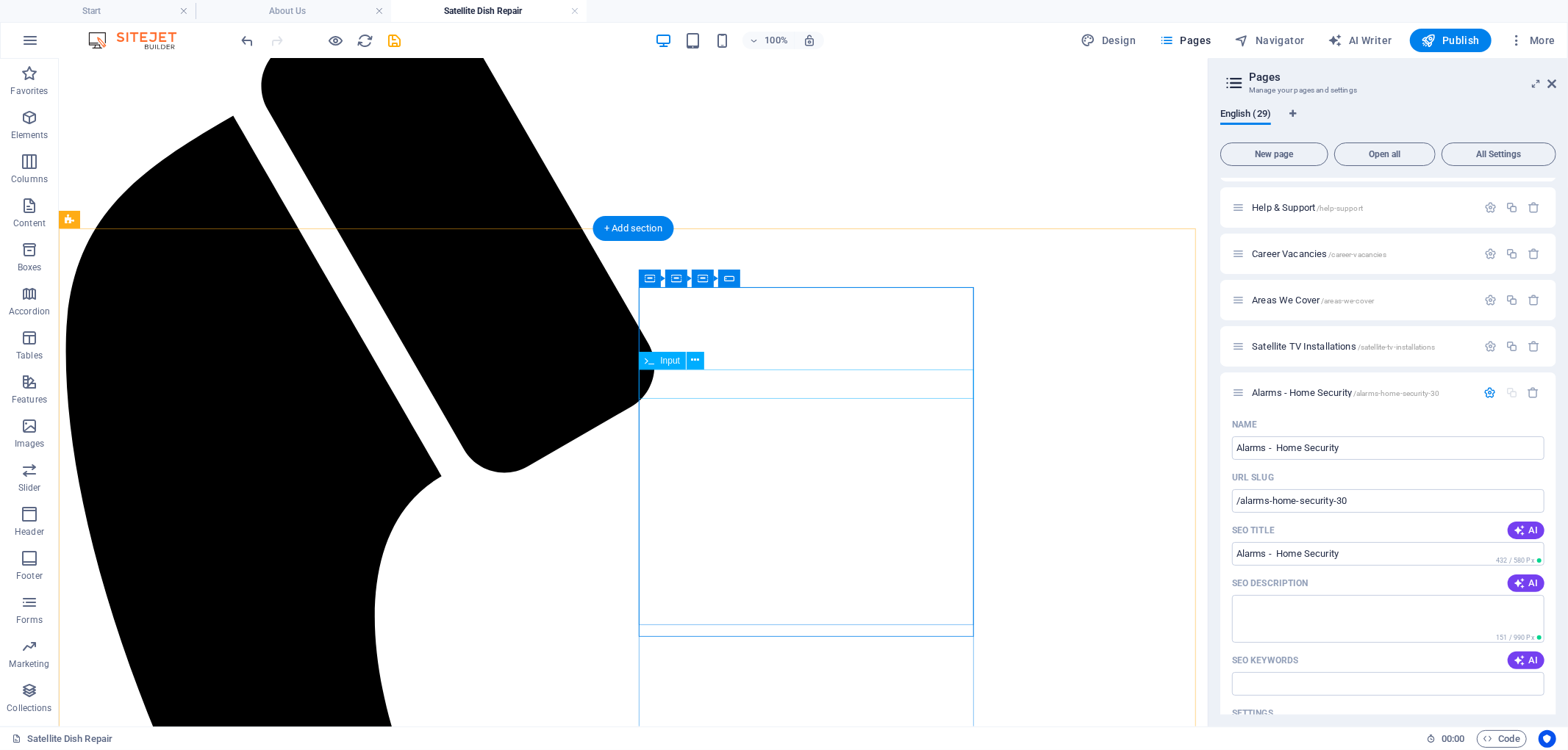
scroll to position [163, 0]
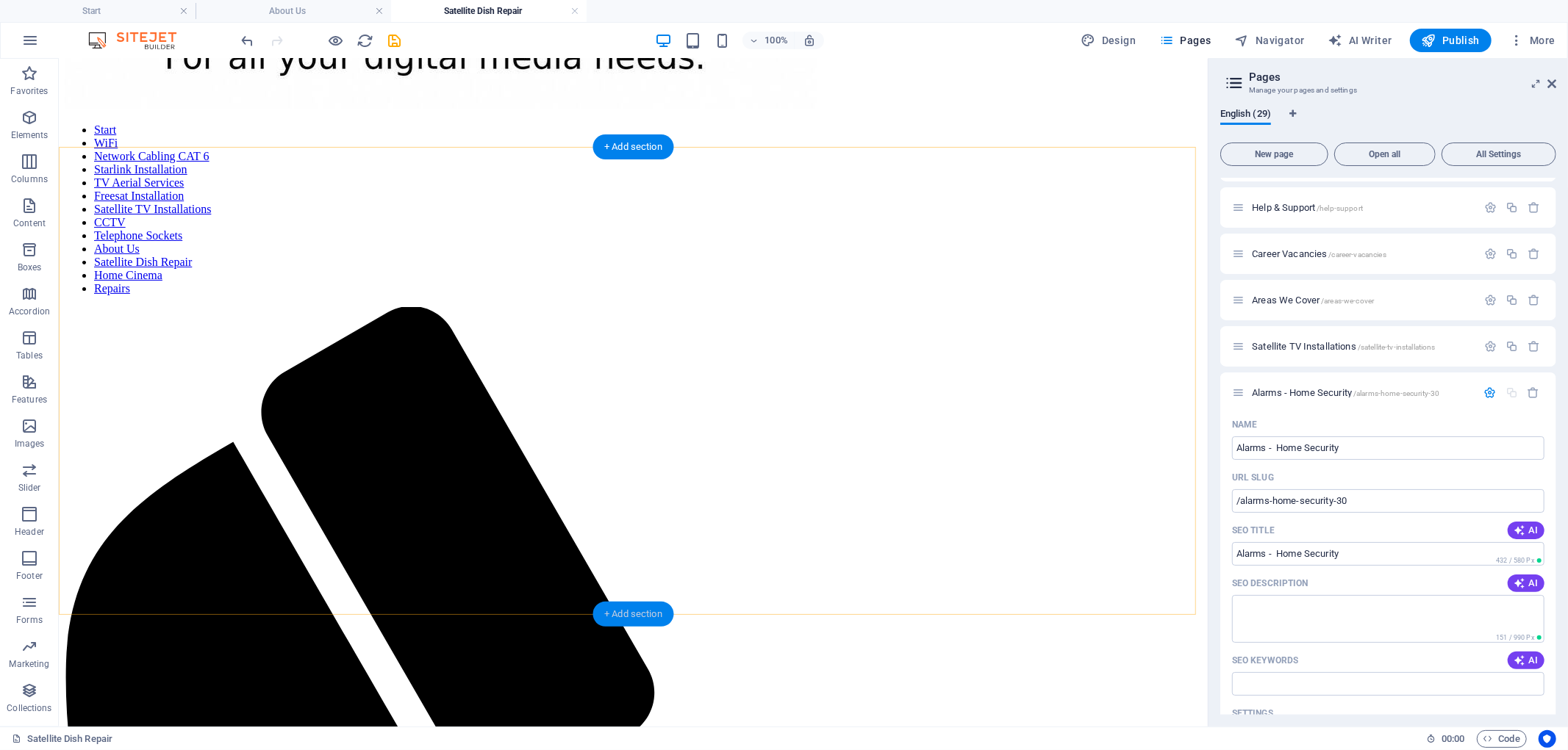
click at [638, 612] on div "+ Add section" at bounding box center [633, 614] width 81 height 25
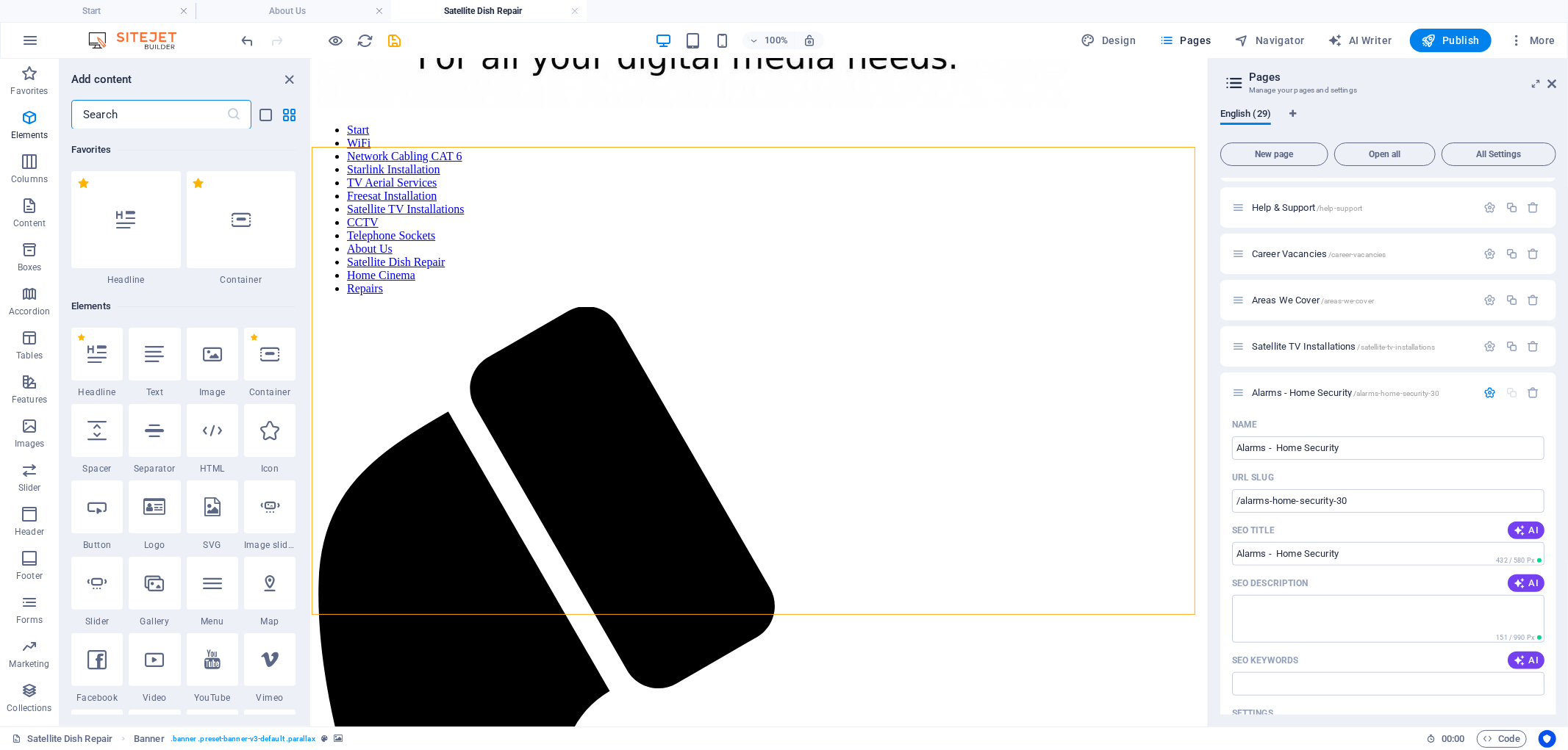
scroll to position [2569, 0]
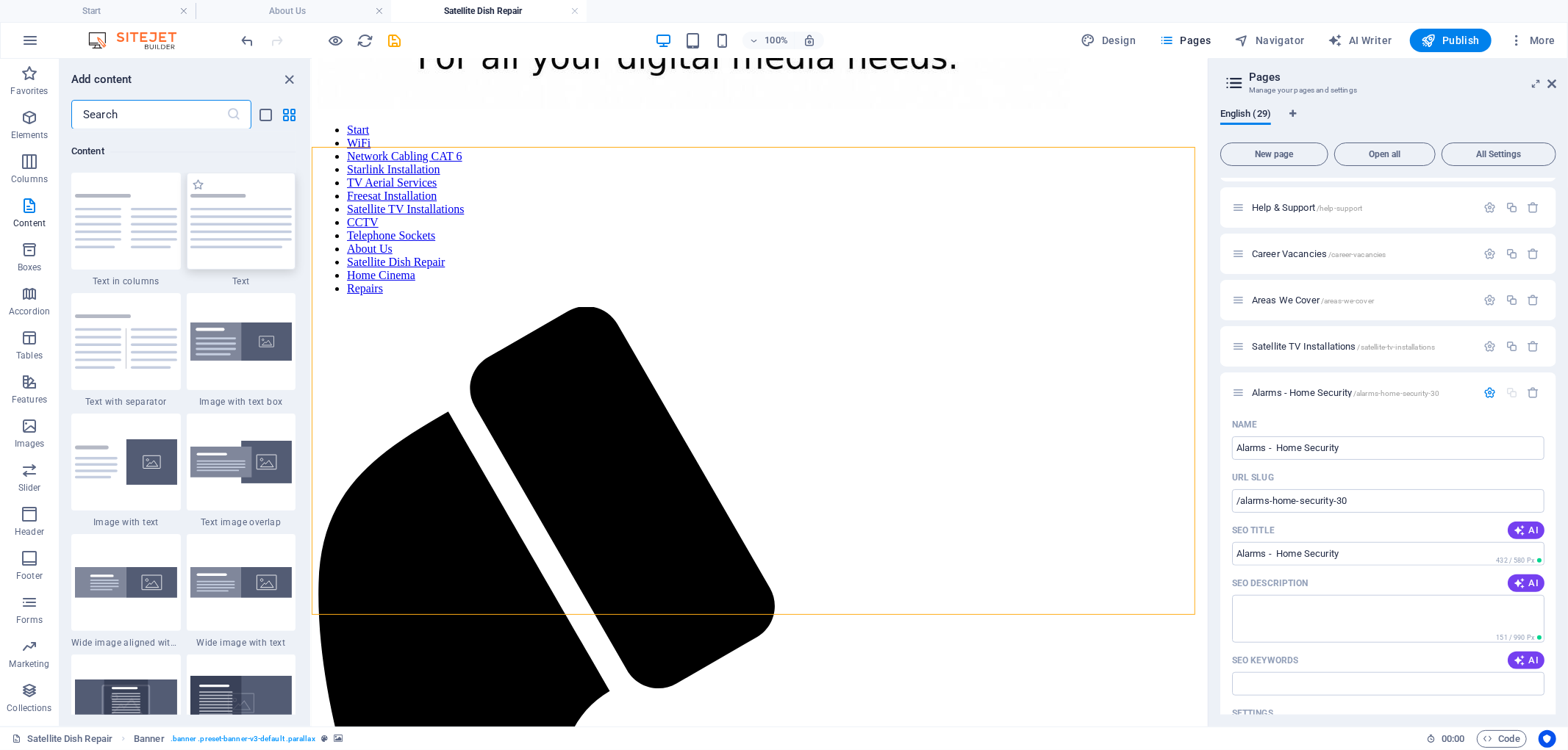
click at [215, 241] on img at bounding box center [241, 222] width 102 height 55
click at [311, 241] on div "Container H2 Banner Banner Container Container Preset 4 columns 4 columns Conta…" at bounding box center [759, 392] width 896 height 668
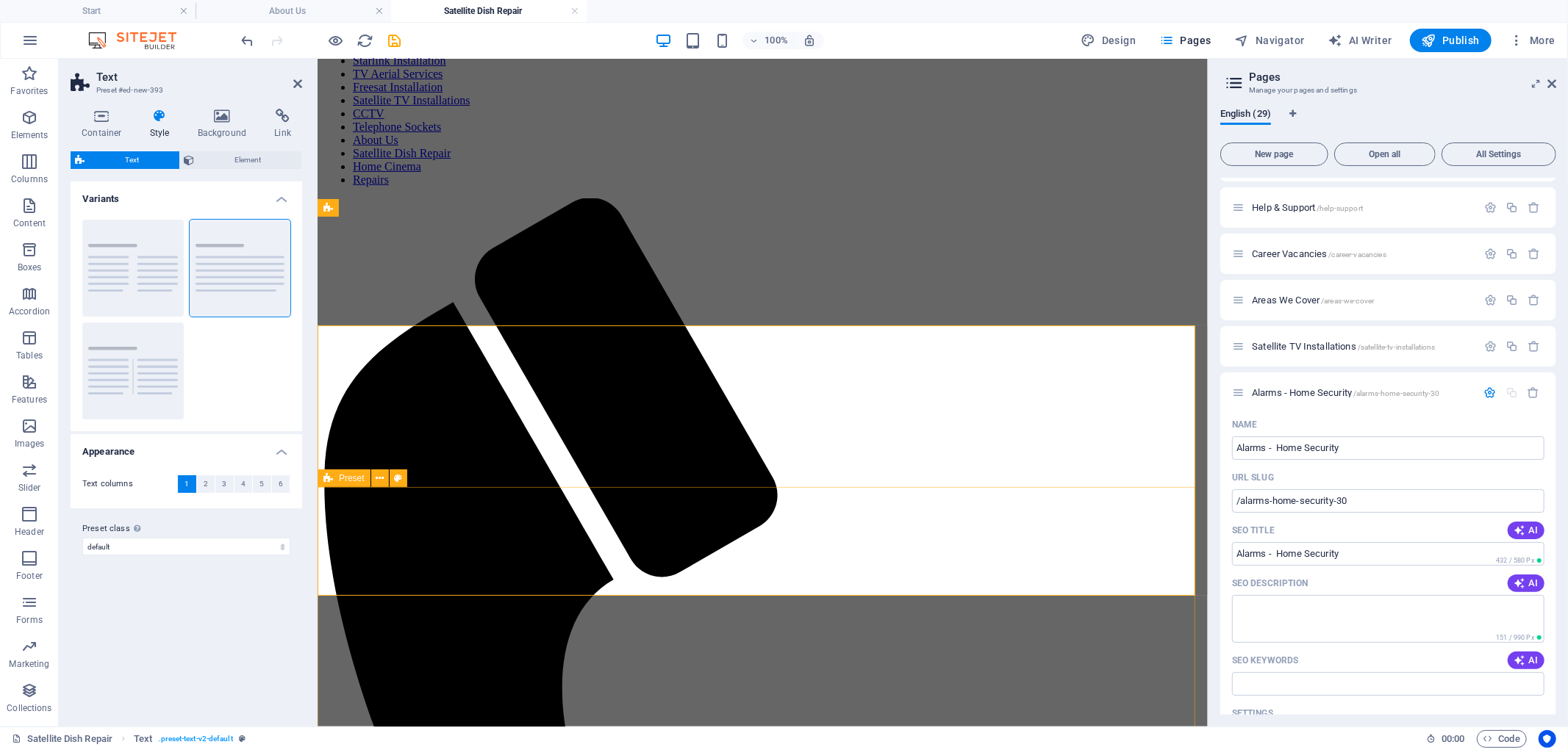
scroll to position [489, 0]
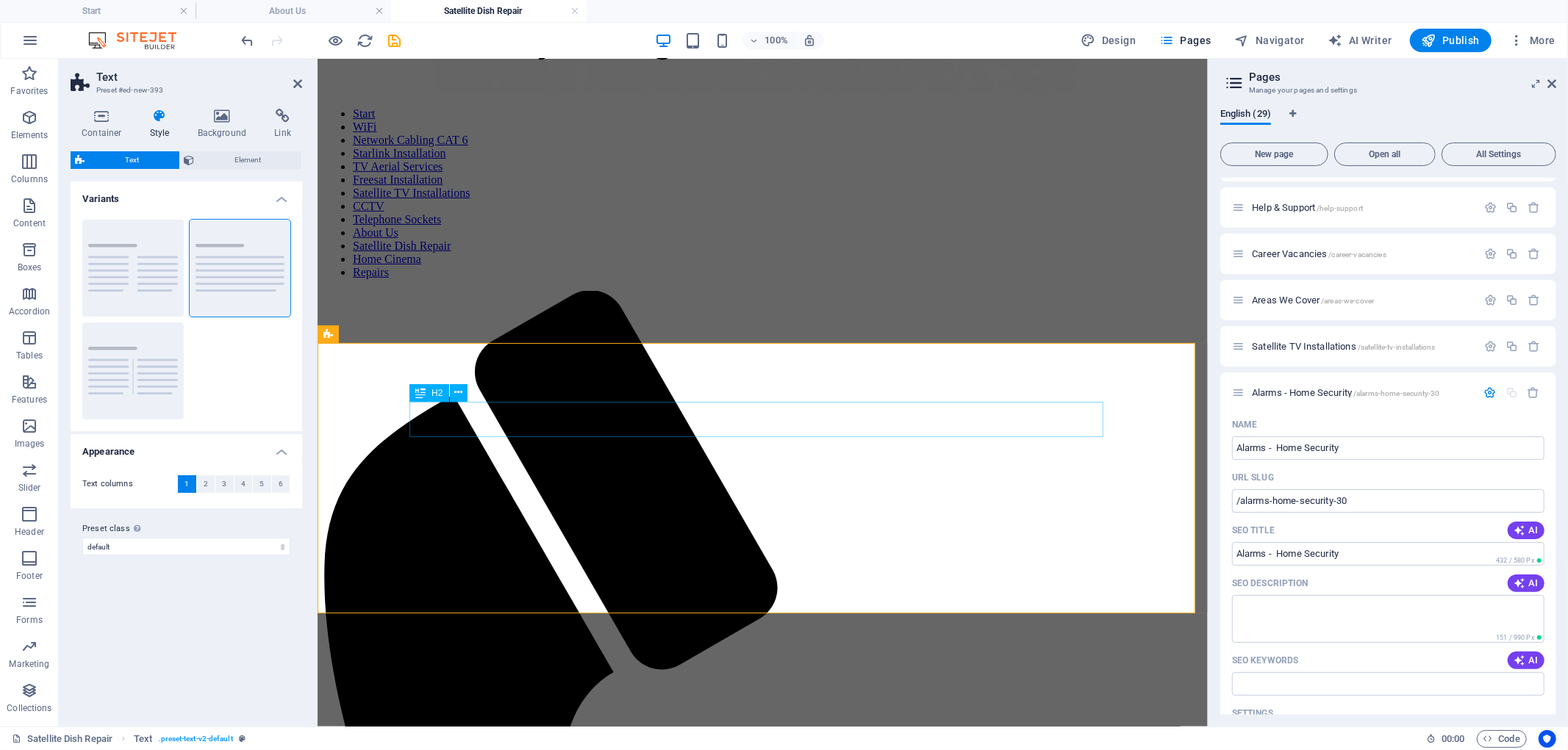
scroll to position [326, 0]
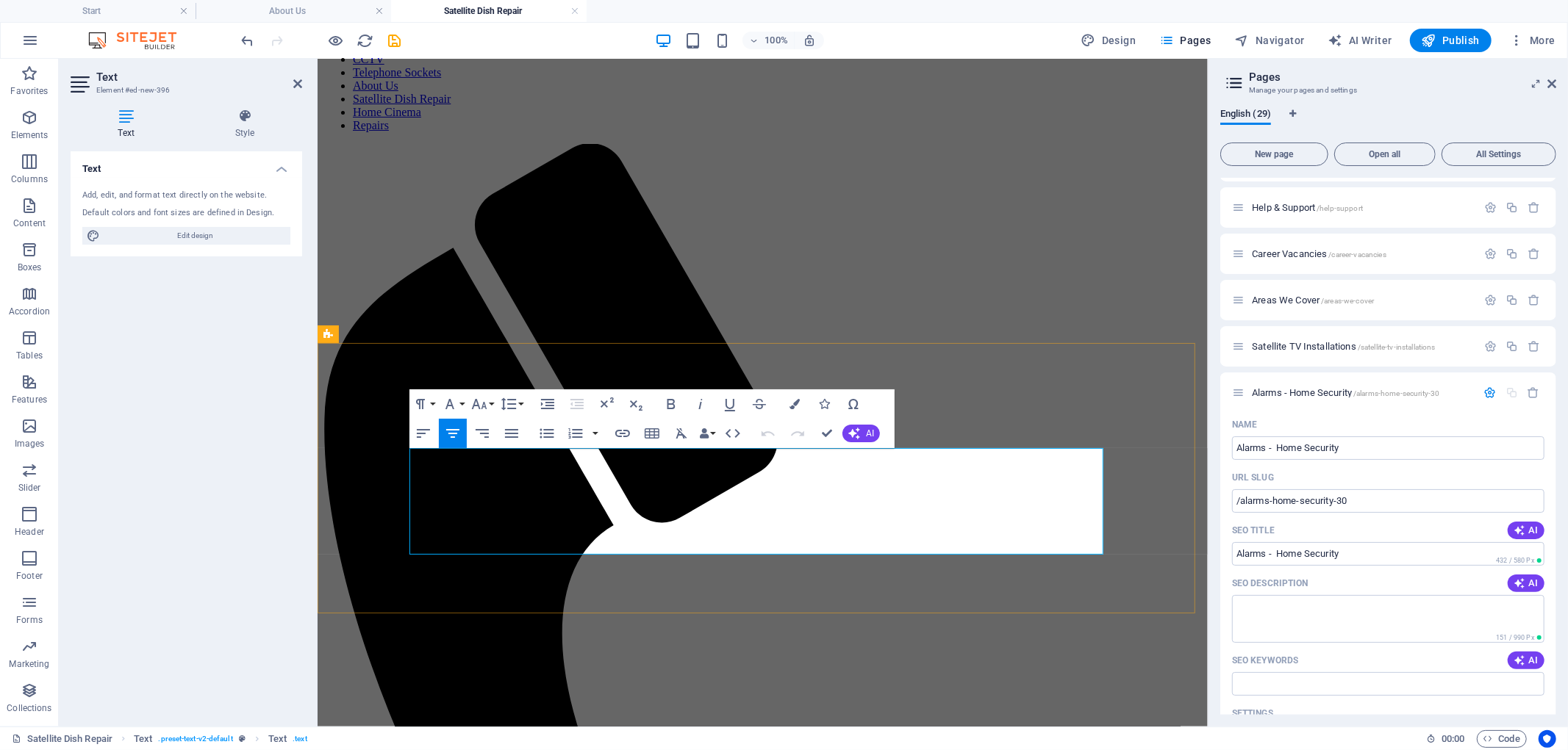
drag, startPoint x: 438, startPoint y: 455, endPoint x: 926, endPoint y: 553, distance: 497.7
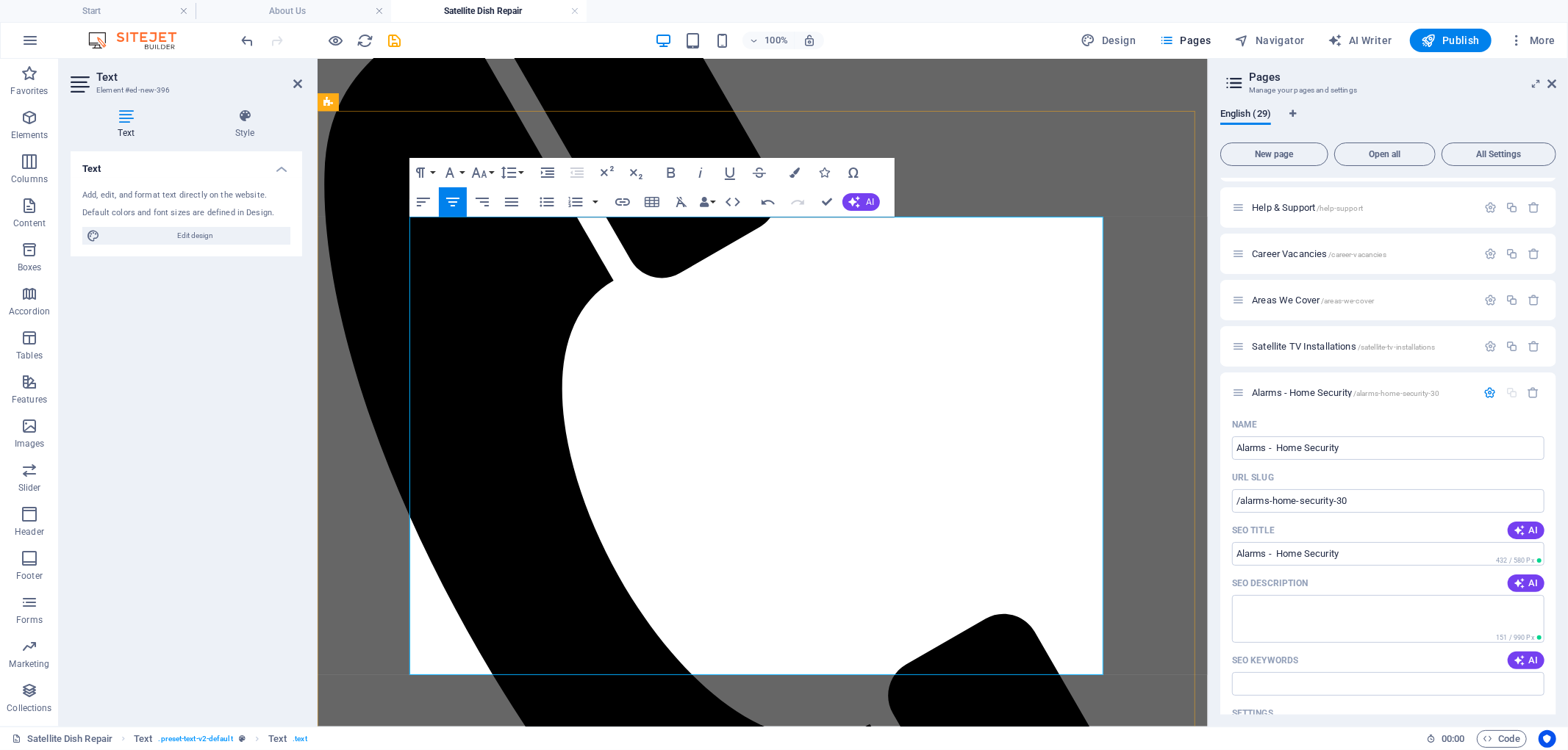
scroll to position [407, 0]
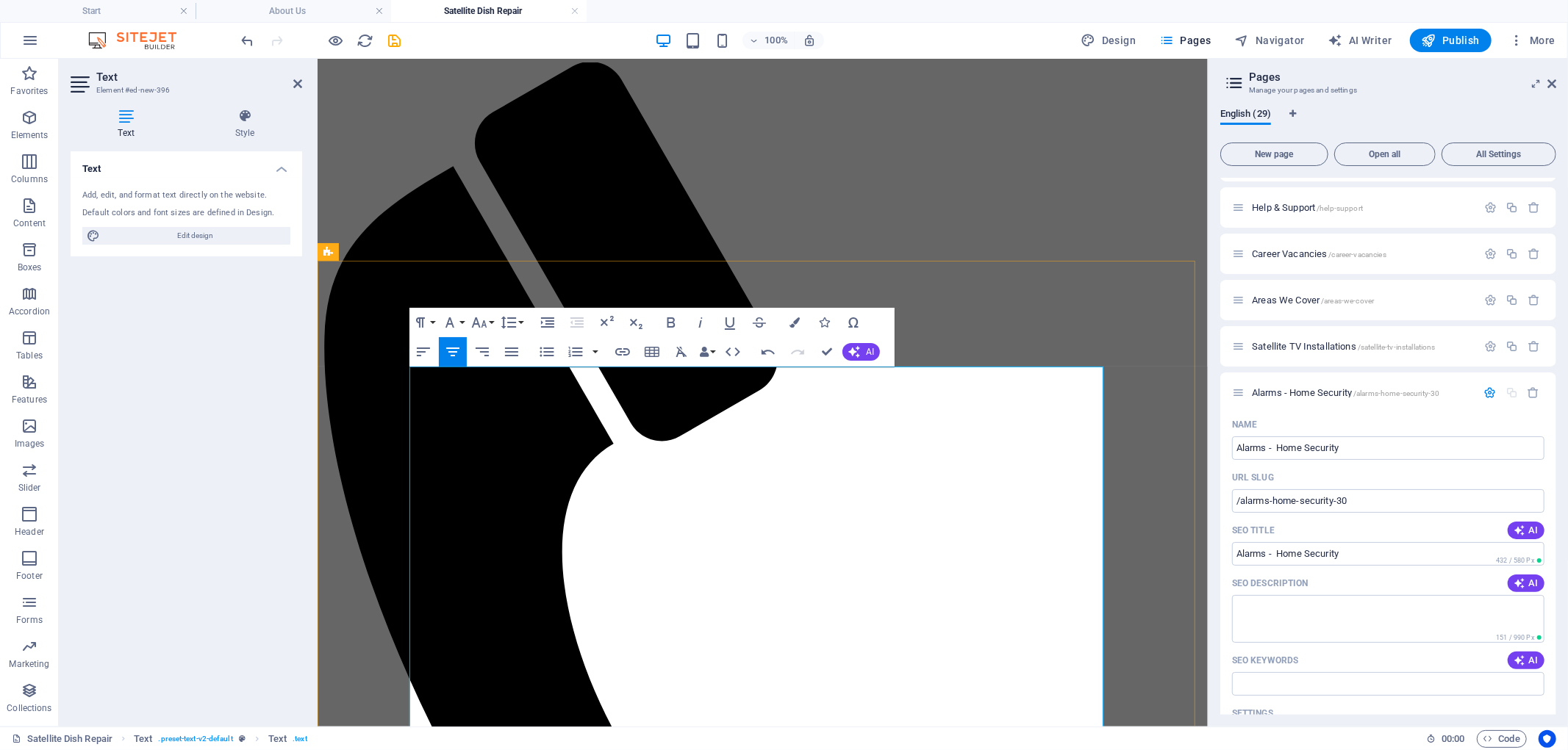
drag, startPoint x: 920, startPoint y: 371, endPoint x: 577, endPoint y: 368, distance: 343.0
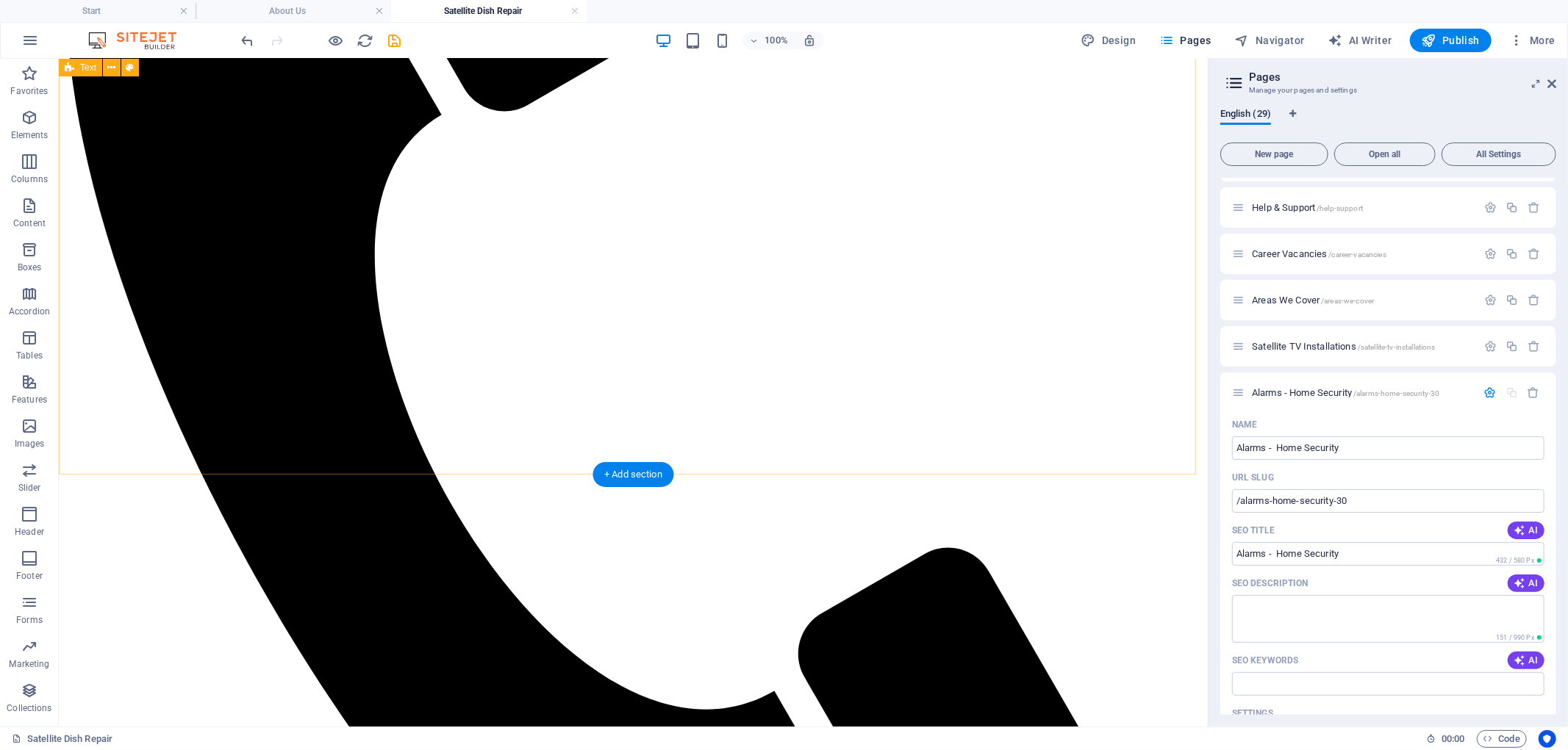
scroll to position [816, 0]
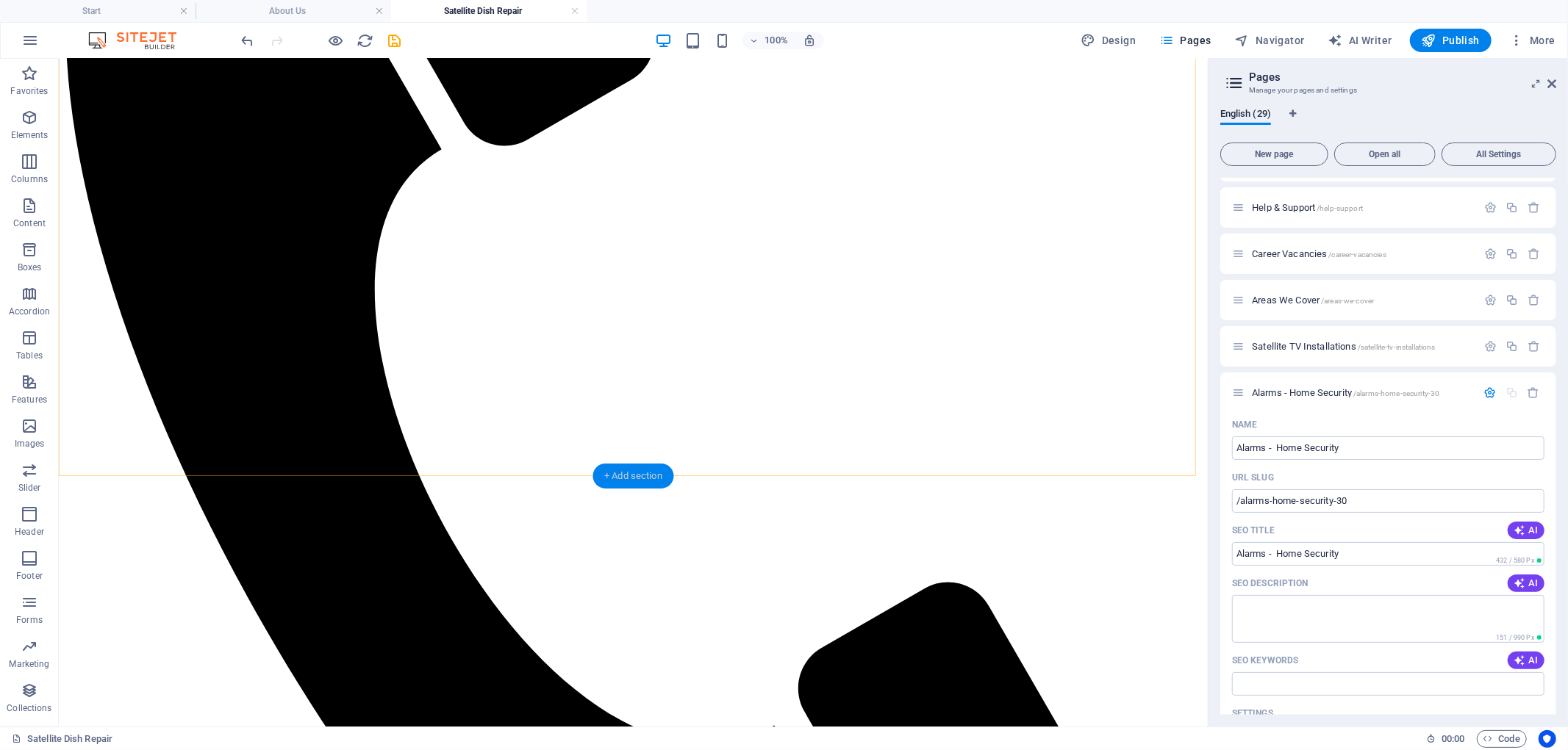
click at [645, 475] on div "+ Add section" at bounding box center [633, 476] width 81 height 25
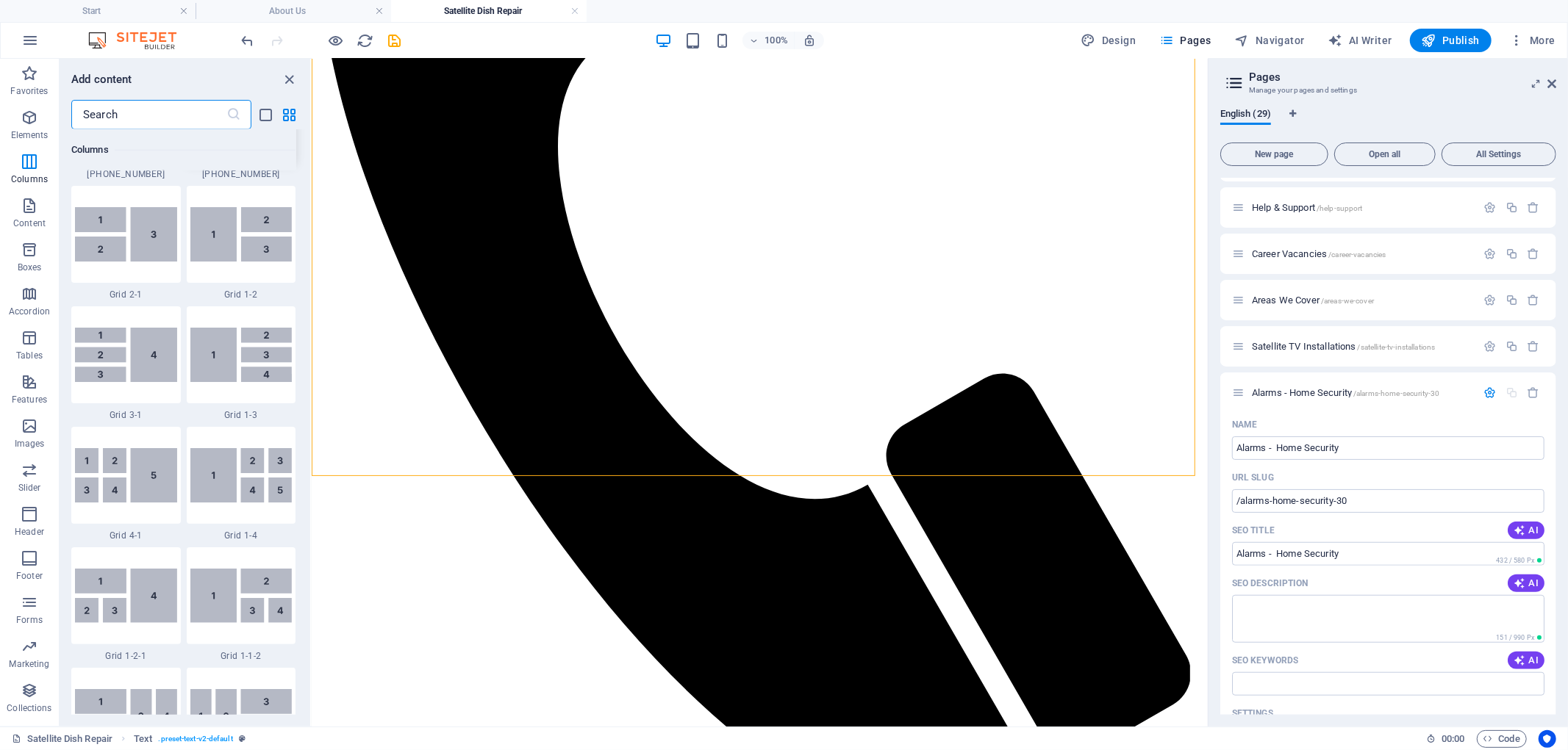
scroll to position [1834, 0]
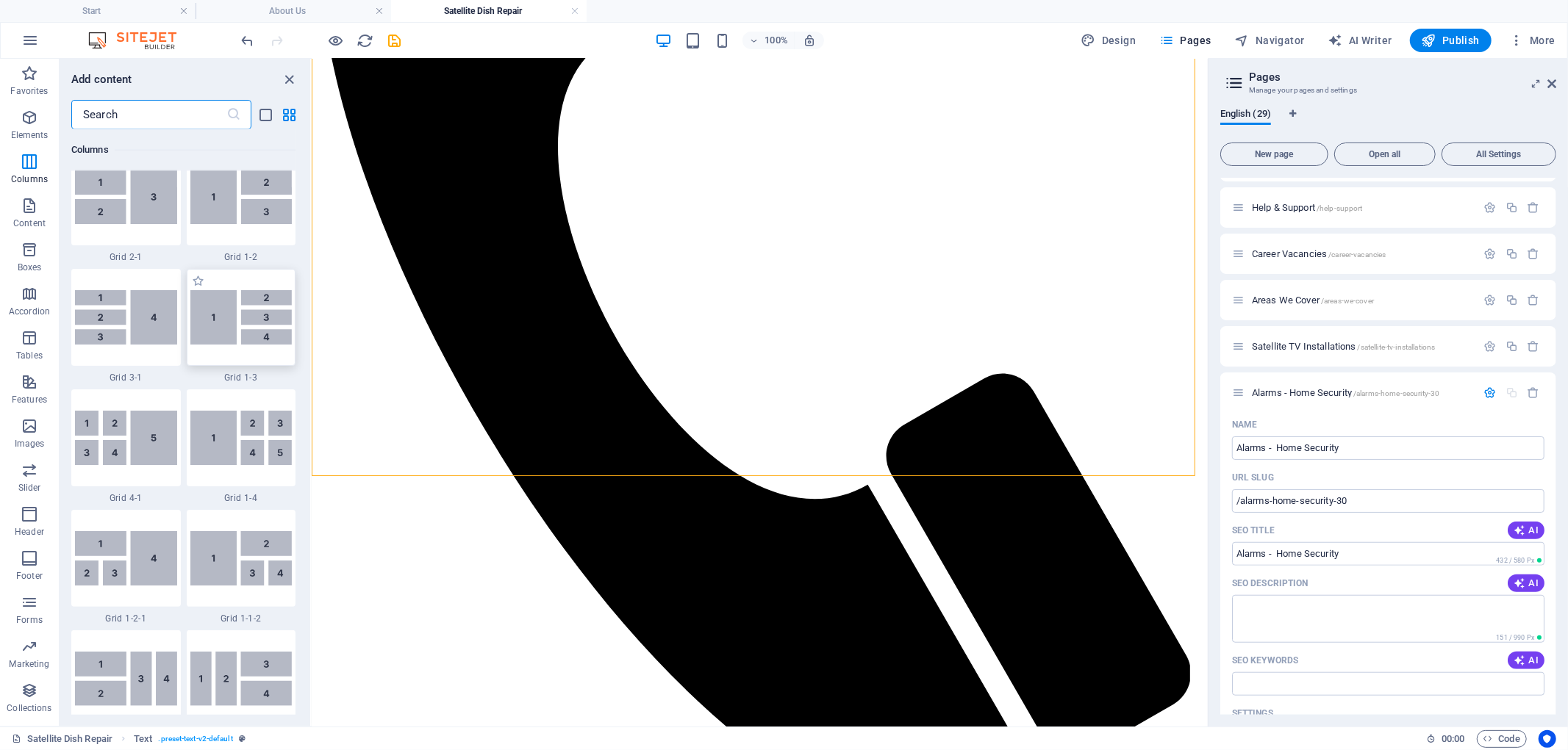
click at [210, 328] on img at bounding box center [241, 318] width 102 height 55
click at [311, 328] on div "Container H2 Banner Banner Container Container Preset 4 columns 4 columns Conta…" at bounding box center [759, 392] width 896 height 668
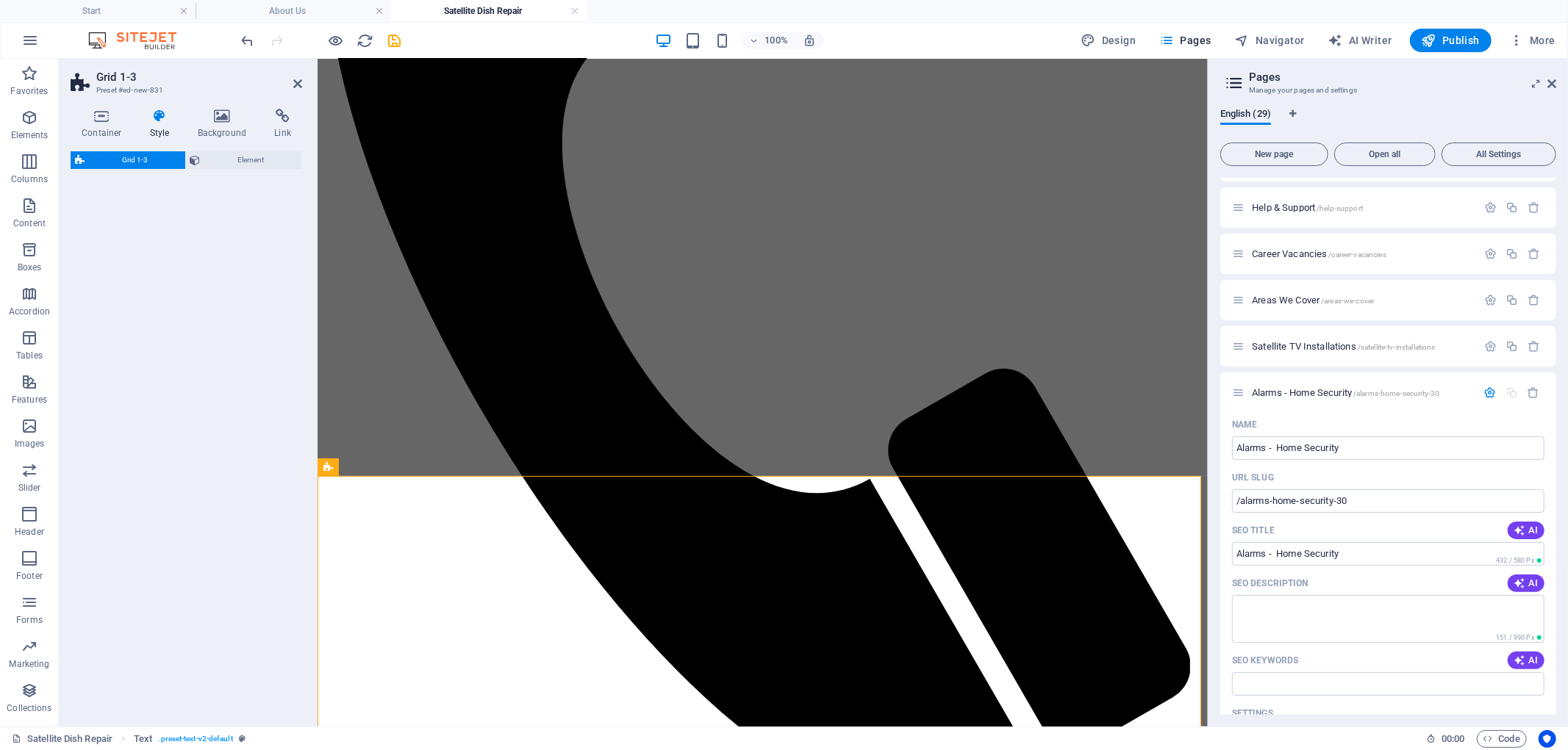
select select "rem"
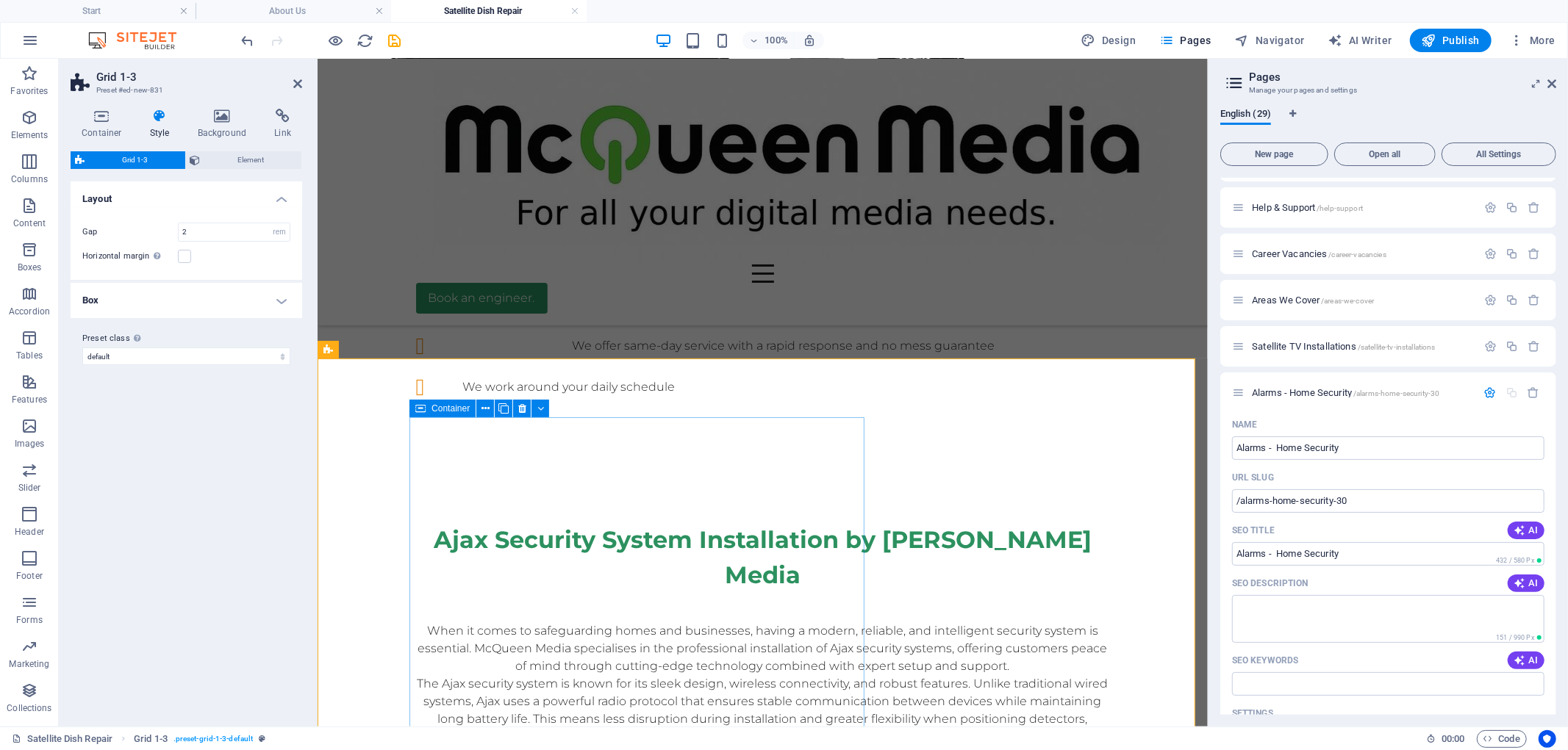
scroll to position [1061, 0]
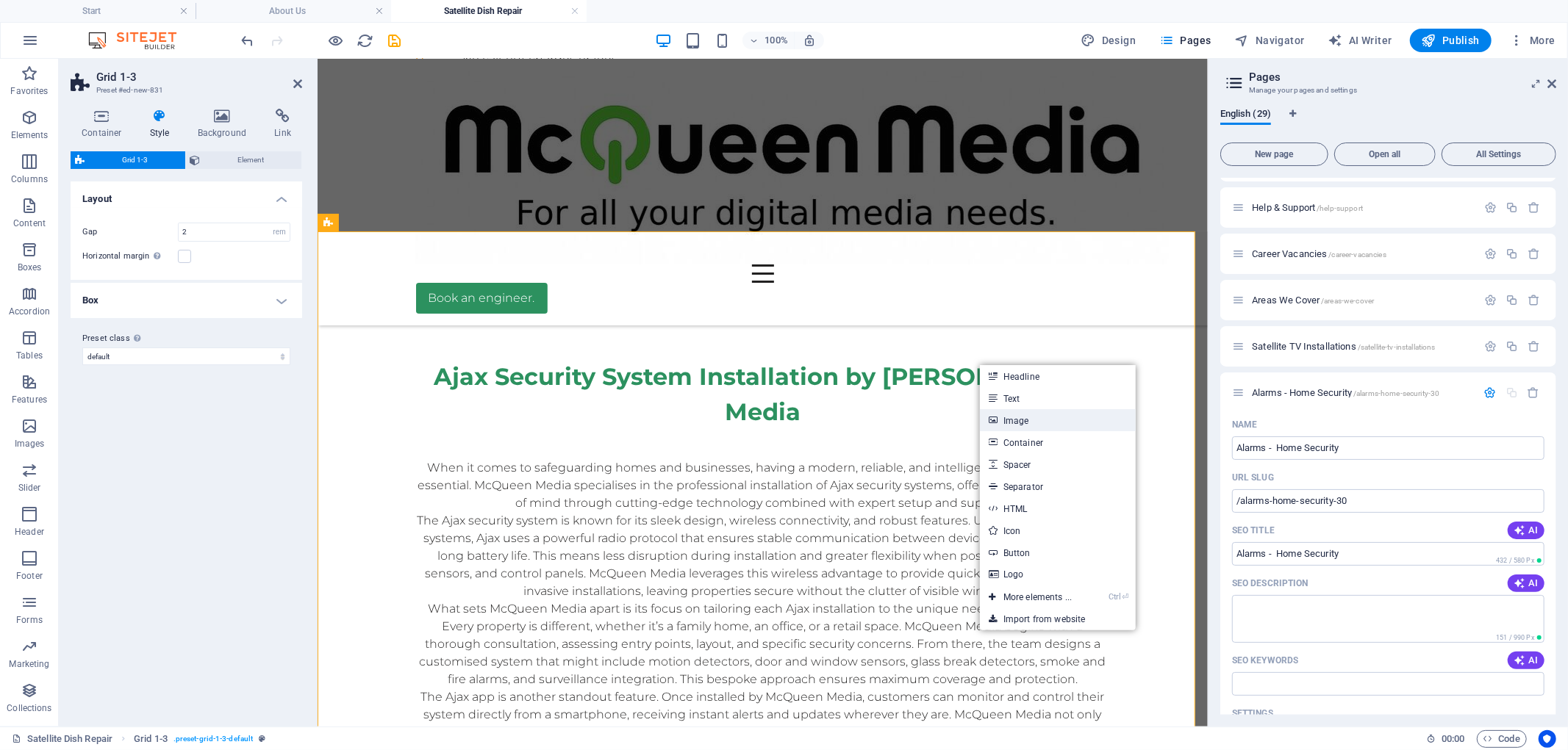
click at [1016, 420] on link "Image" at bounding box center [1058, 420] width 156 height 22
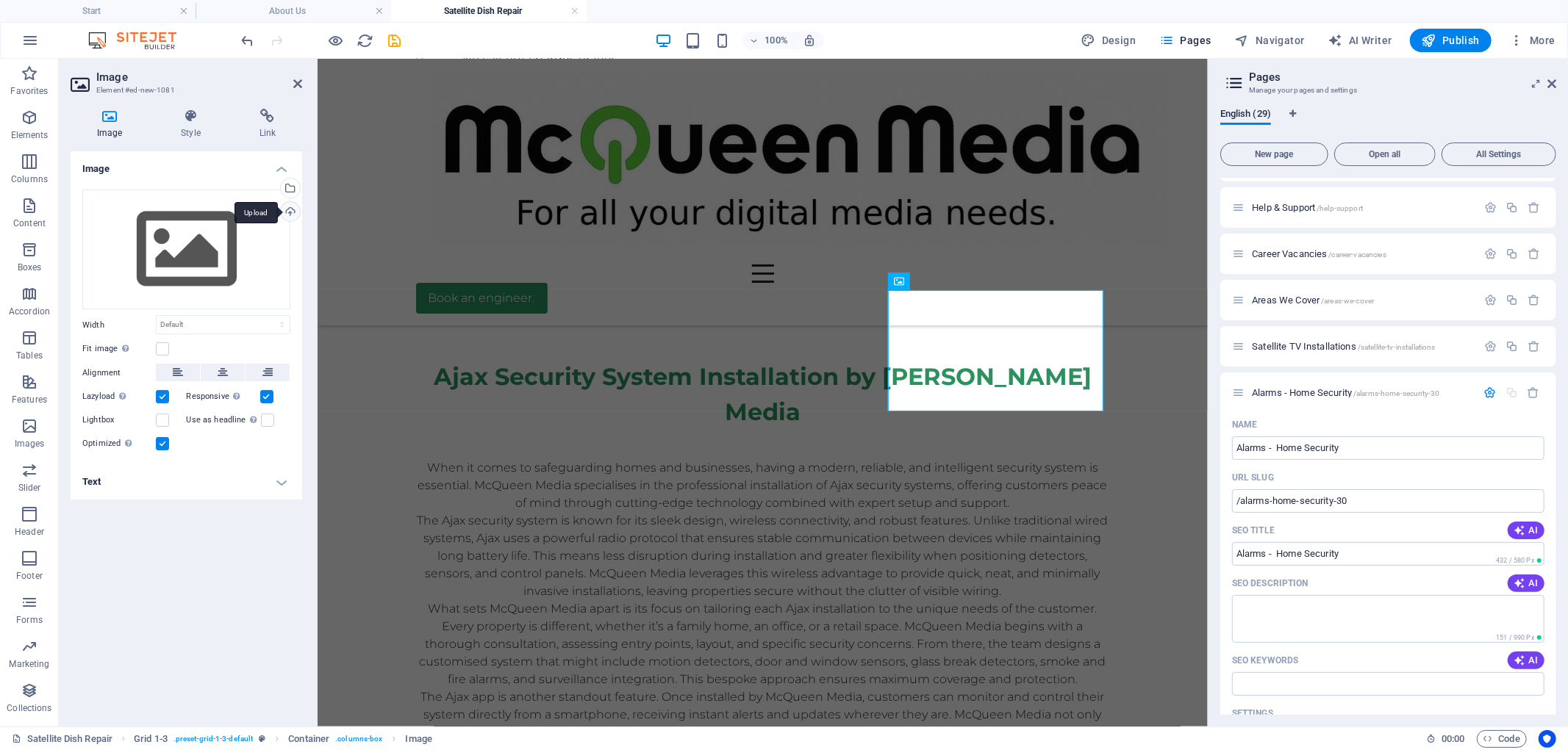
click at [289, 214] on div "Upload" at bounding box center [289, 213] width 22 height 22
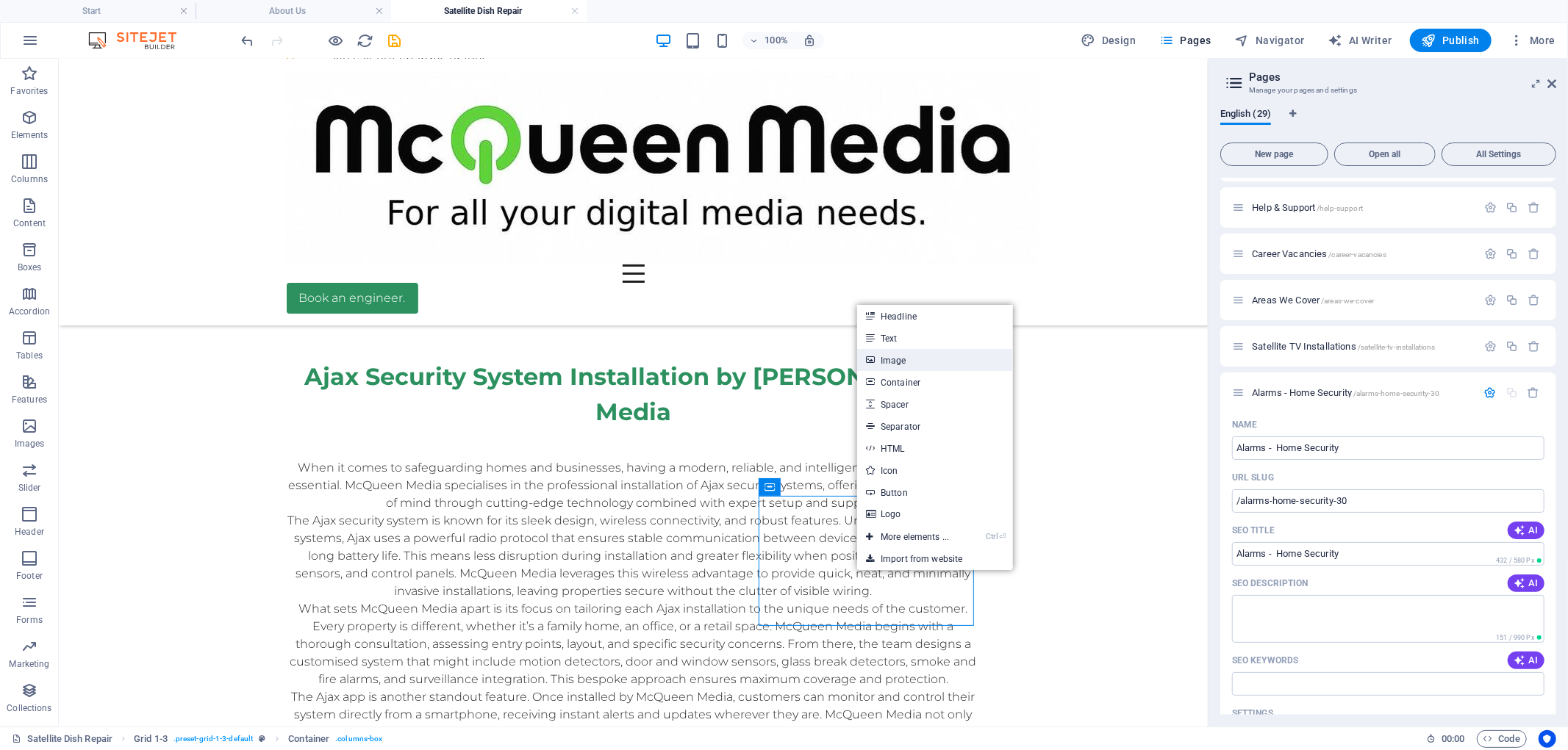
click at [900, 358] on link "Image" at bounding box center [935, 360] width 156 height 22
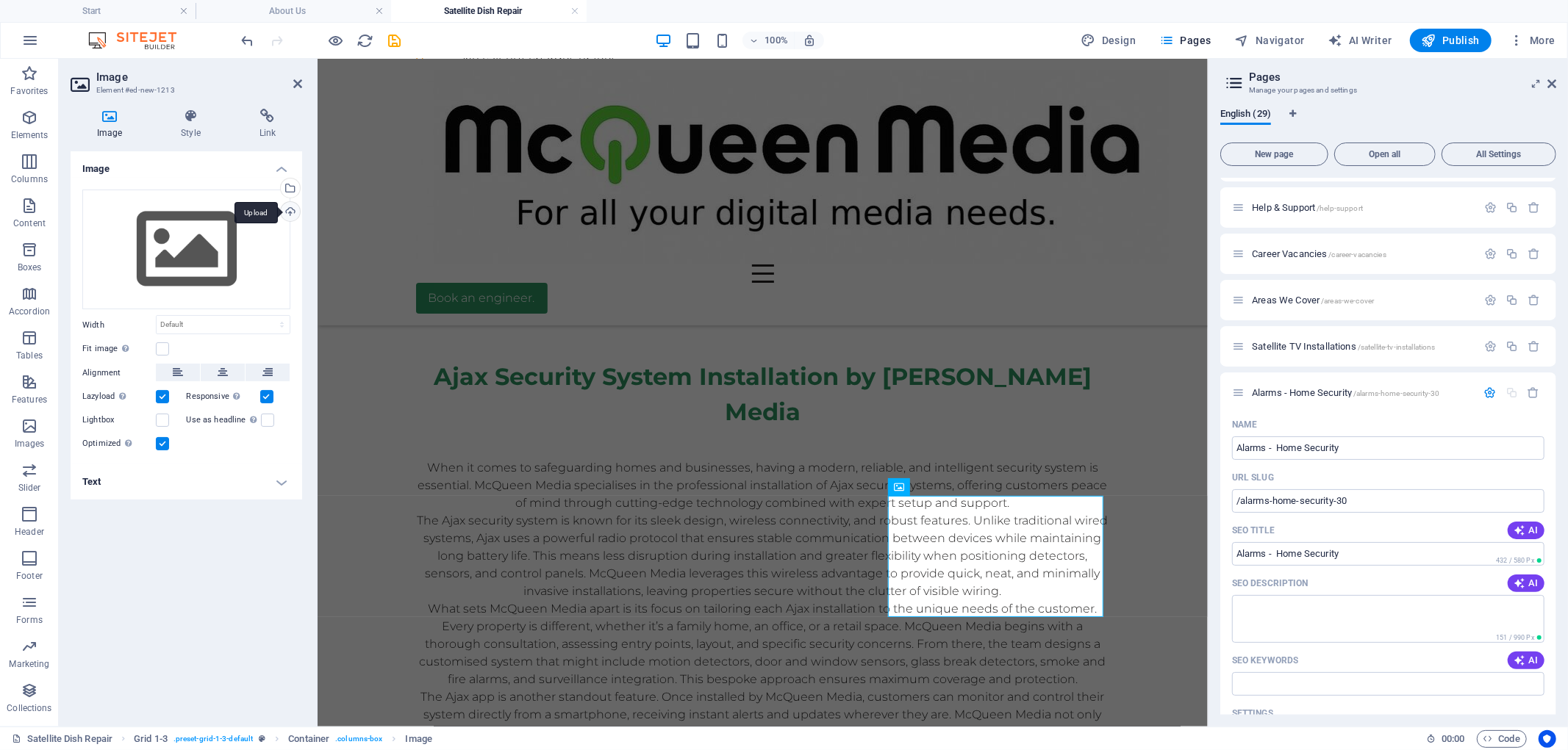
click at [286, 213] on div "Upload" at bounding box center [289, 213] width 22 height 22
click at [290, 210] on div "Upload" at bounding box center [289, 213] width 22 height 22
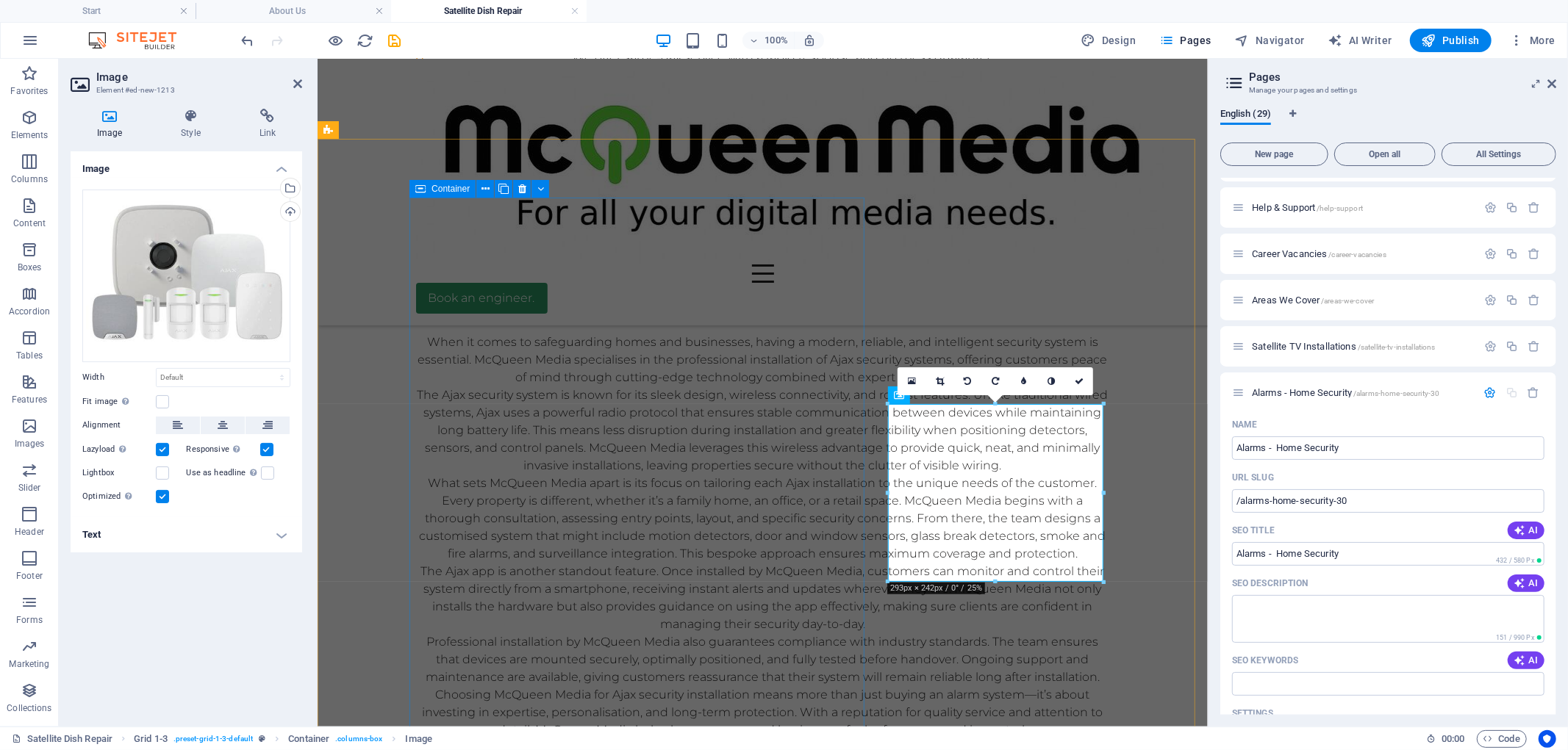
scroll to position [1224, 0]
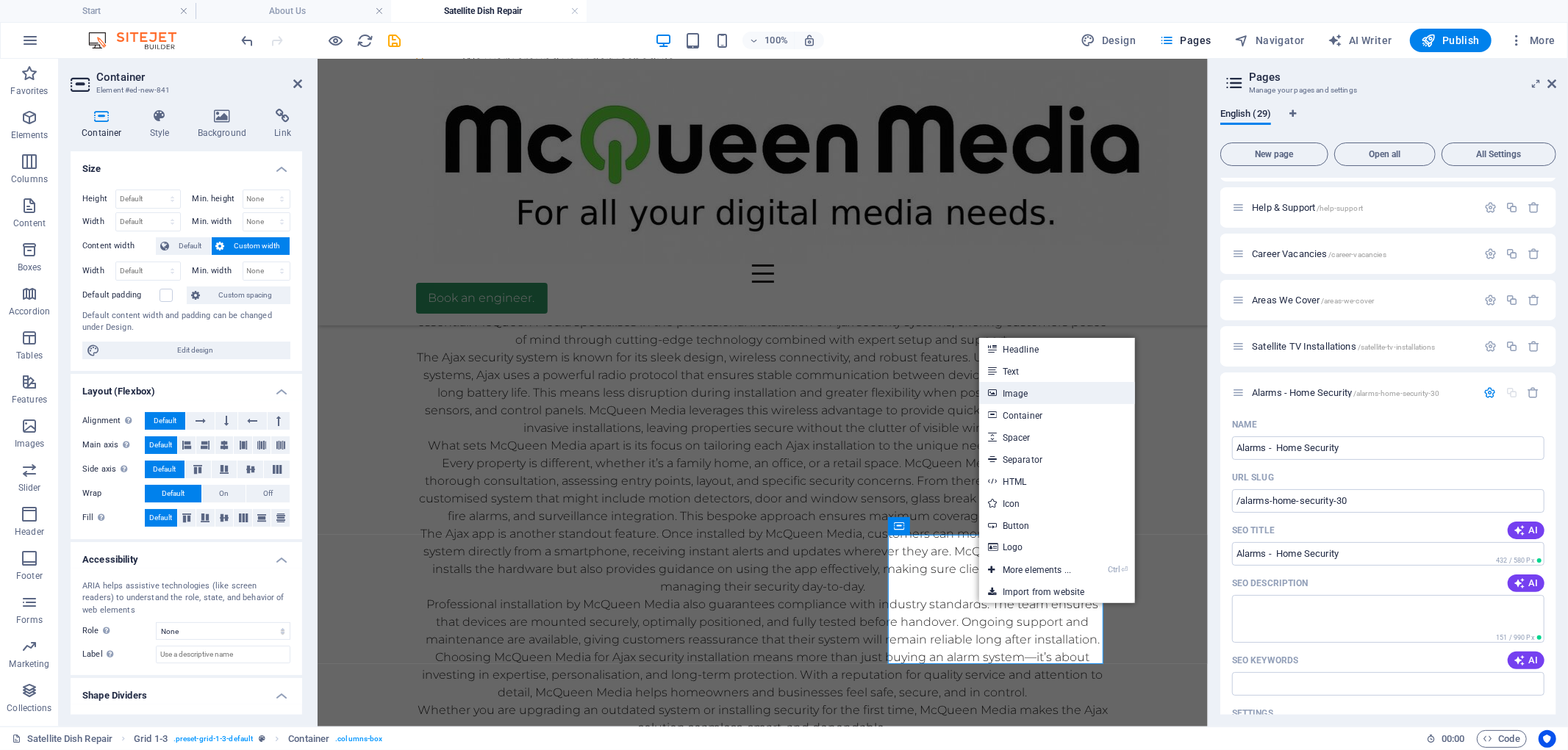
click at [1013, 391] on link "Image" at bounding box center [1057, 392] width 156 height 22
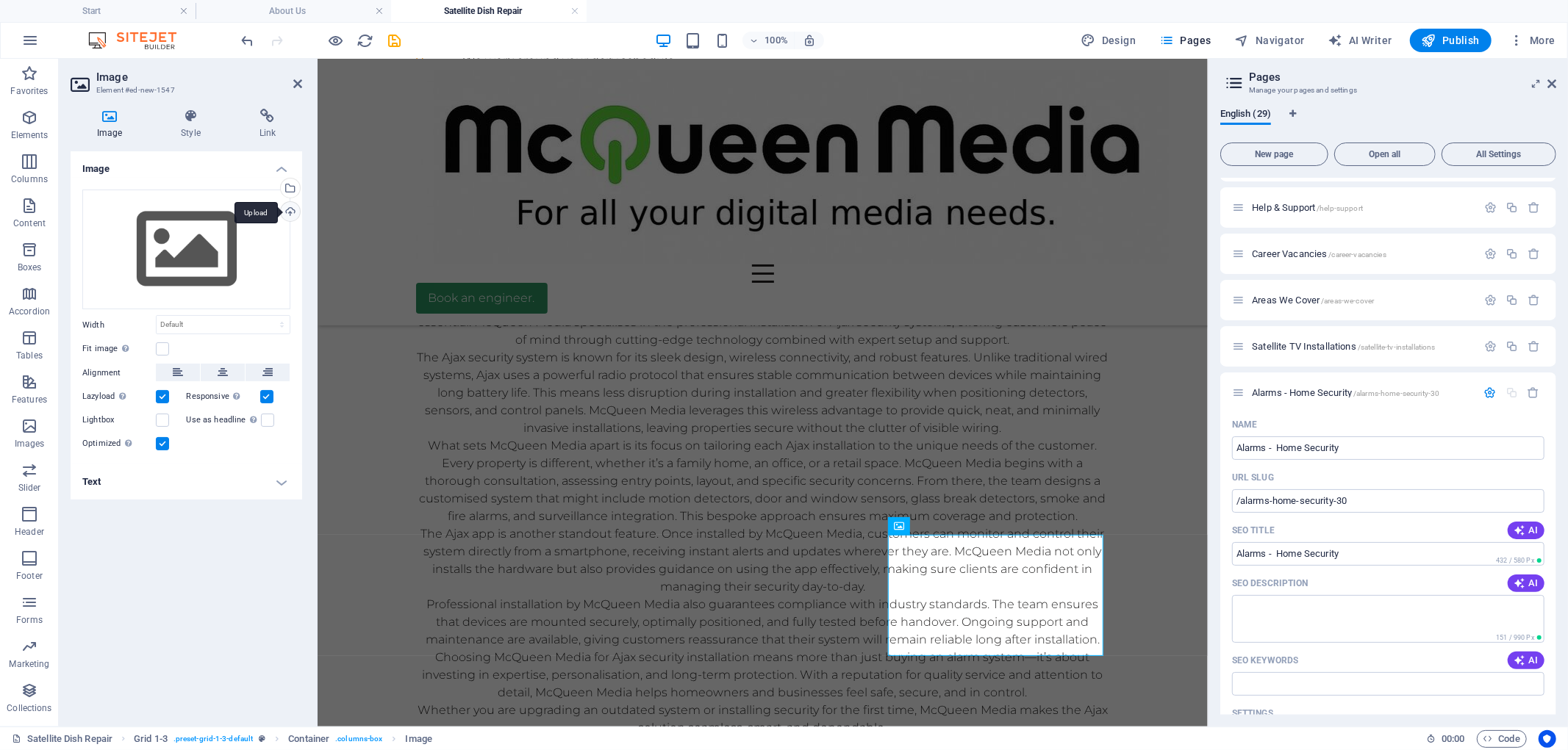
click at [292, 208] on div "Upload" at bounding box center [289, 213] width 22 height 22
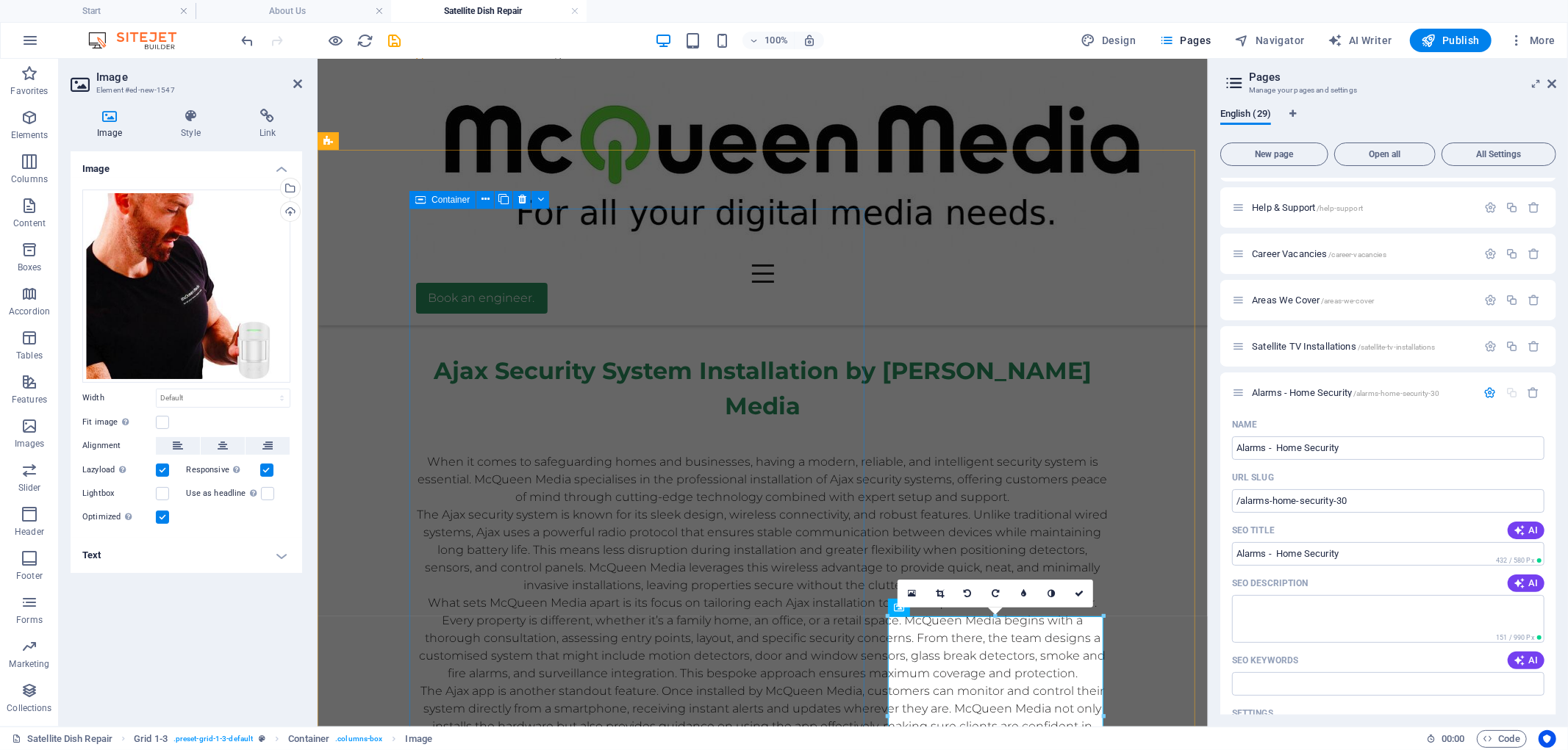
scroll to position [1142, 0]
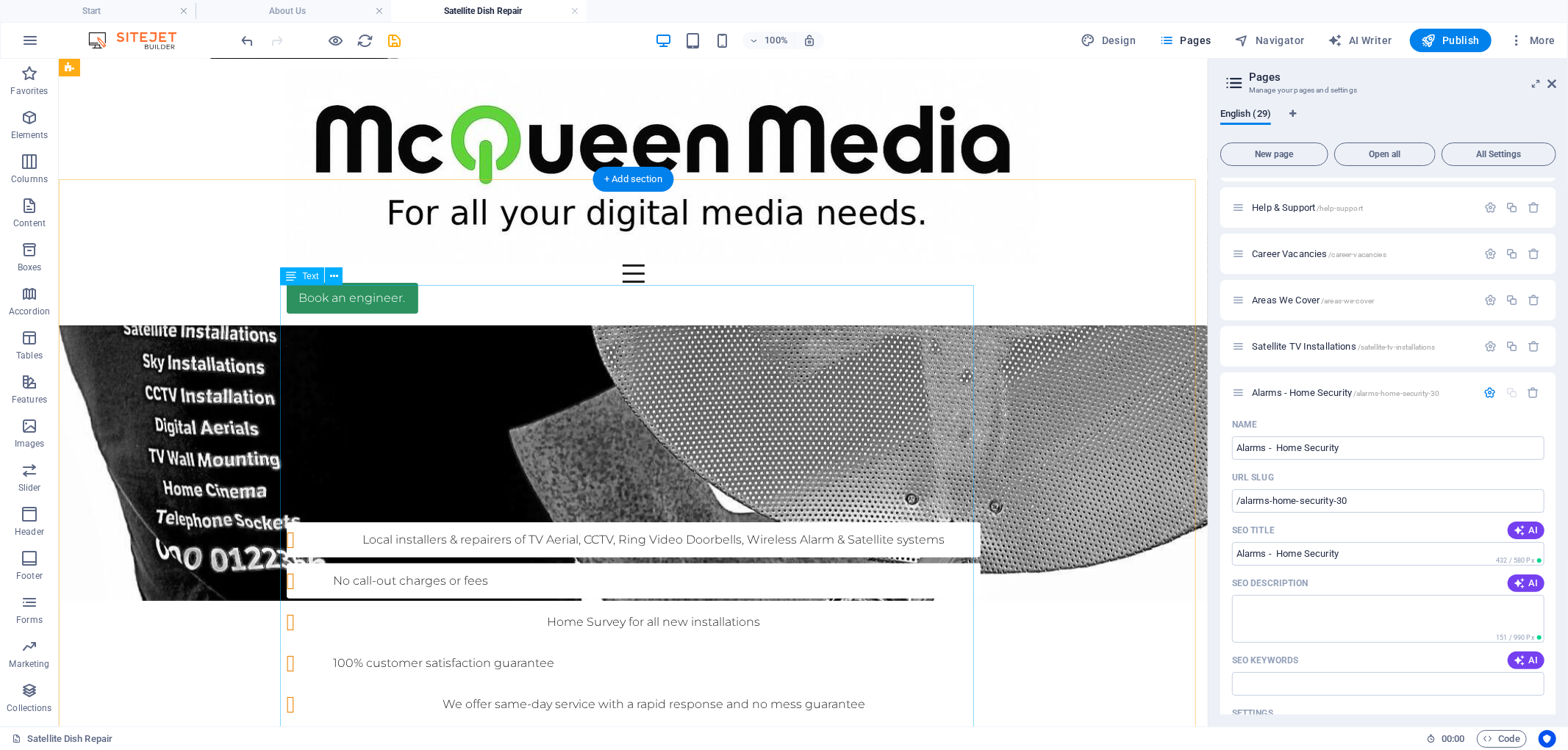
scroll to position [489, 0]
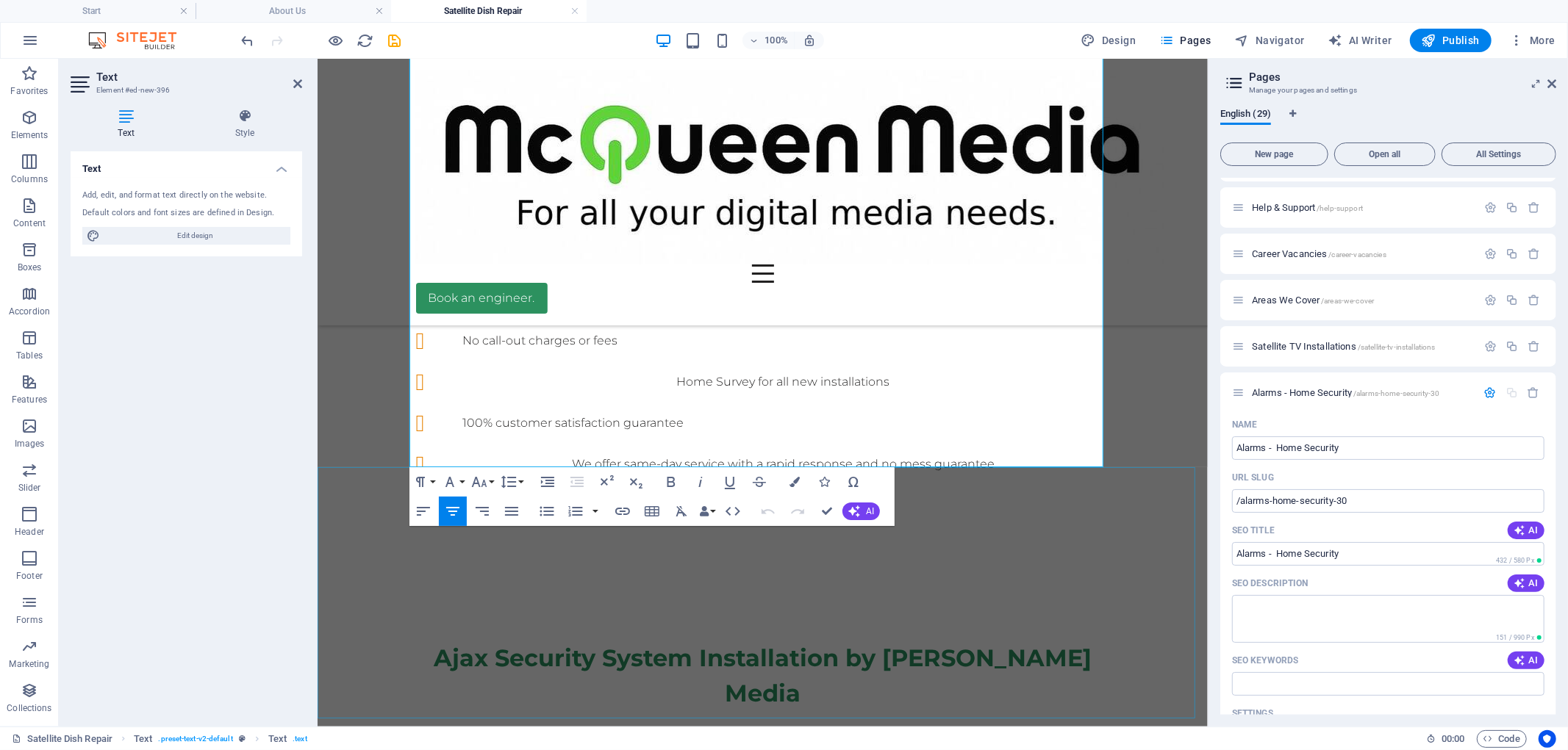
scroll to position [767, 0]
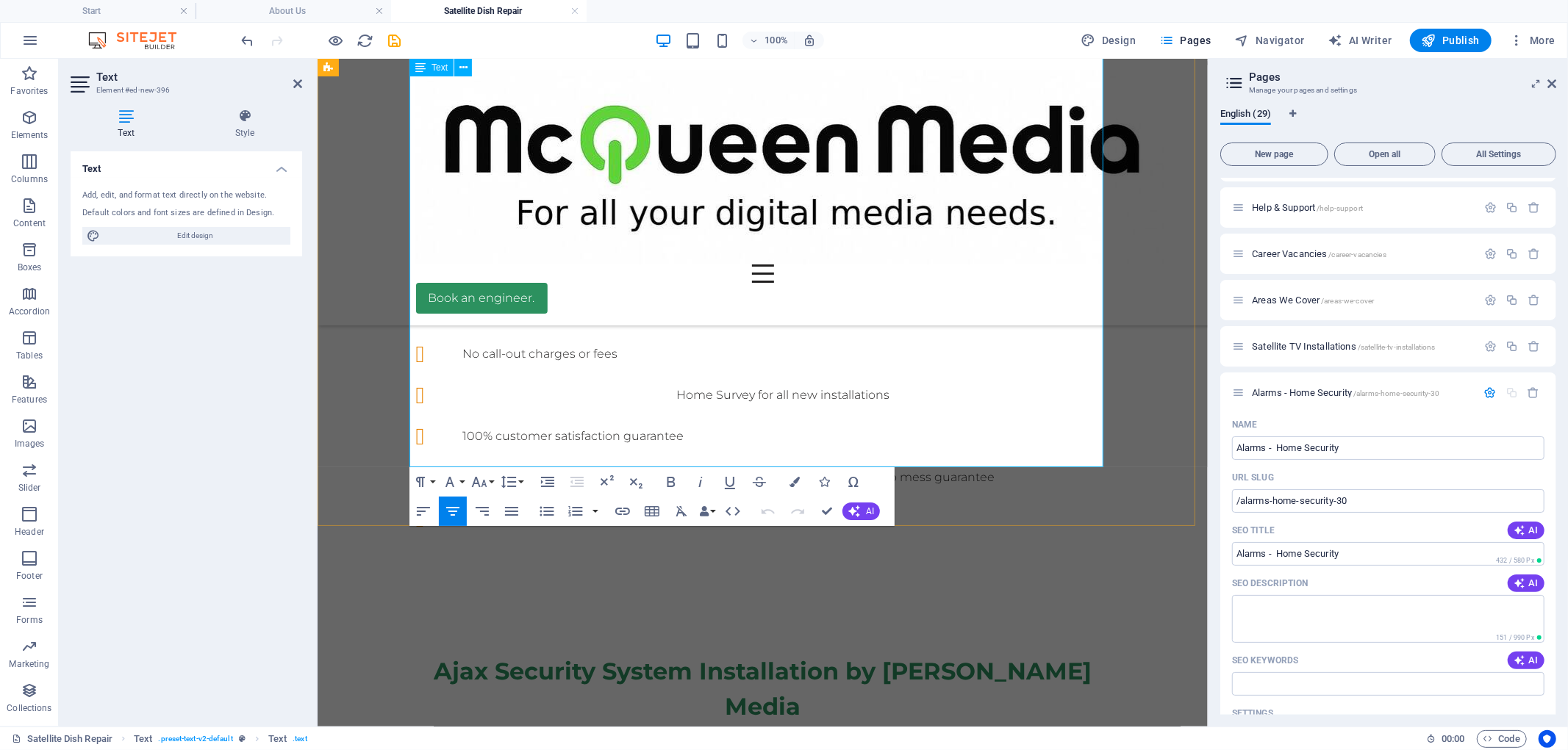
drag, startPoint x: 420, startPoint y: 471, endPoint x: 901, endPoint y: 450, distance: 481.5
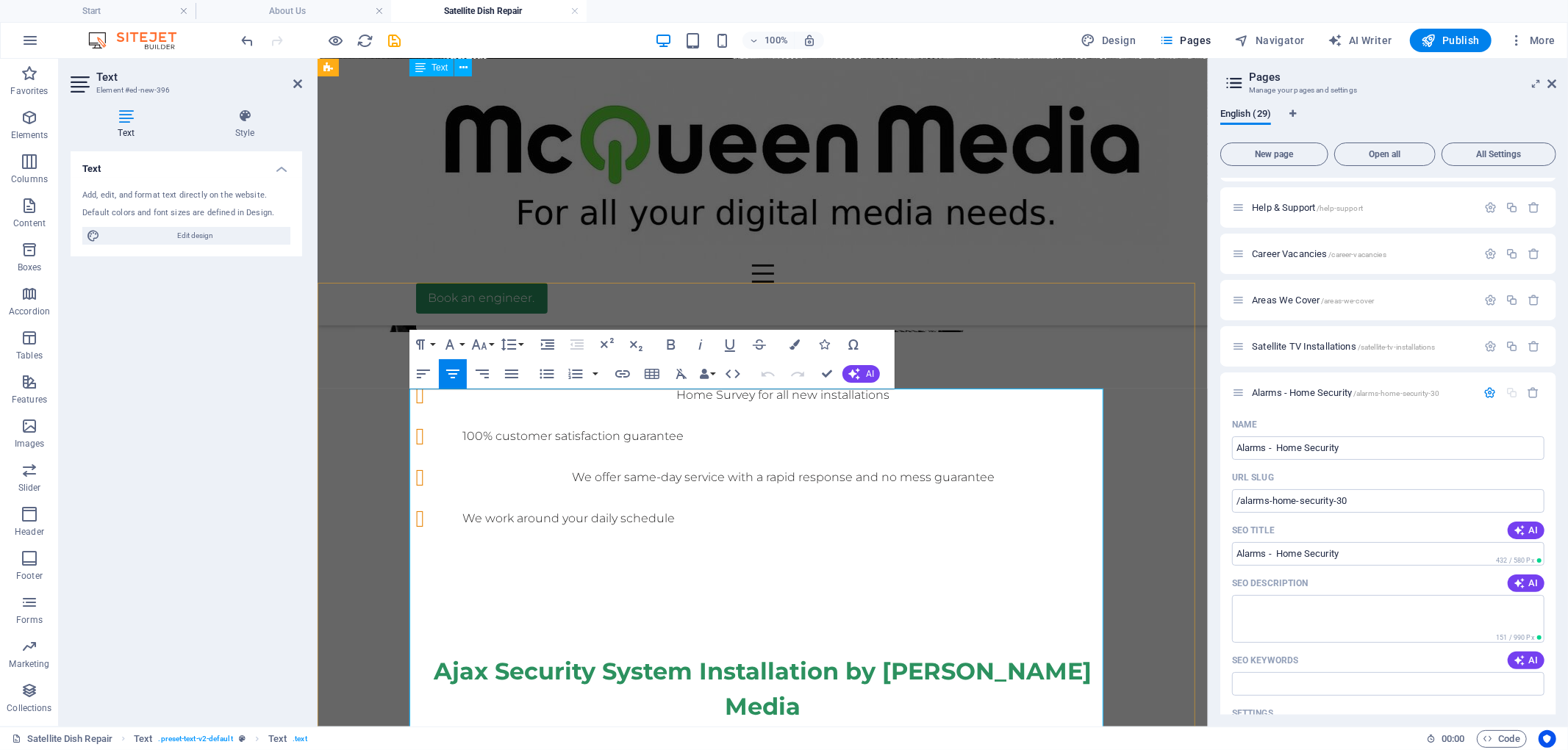
scroll to position [358, 0]
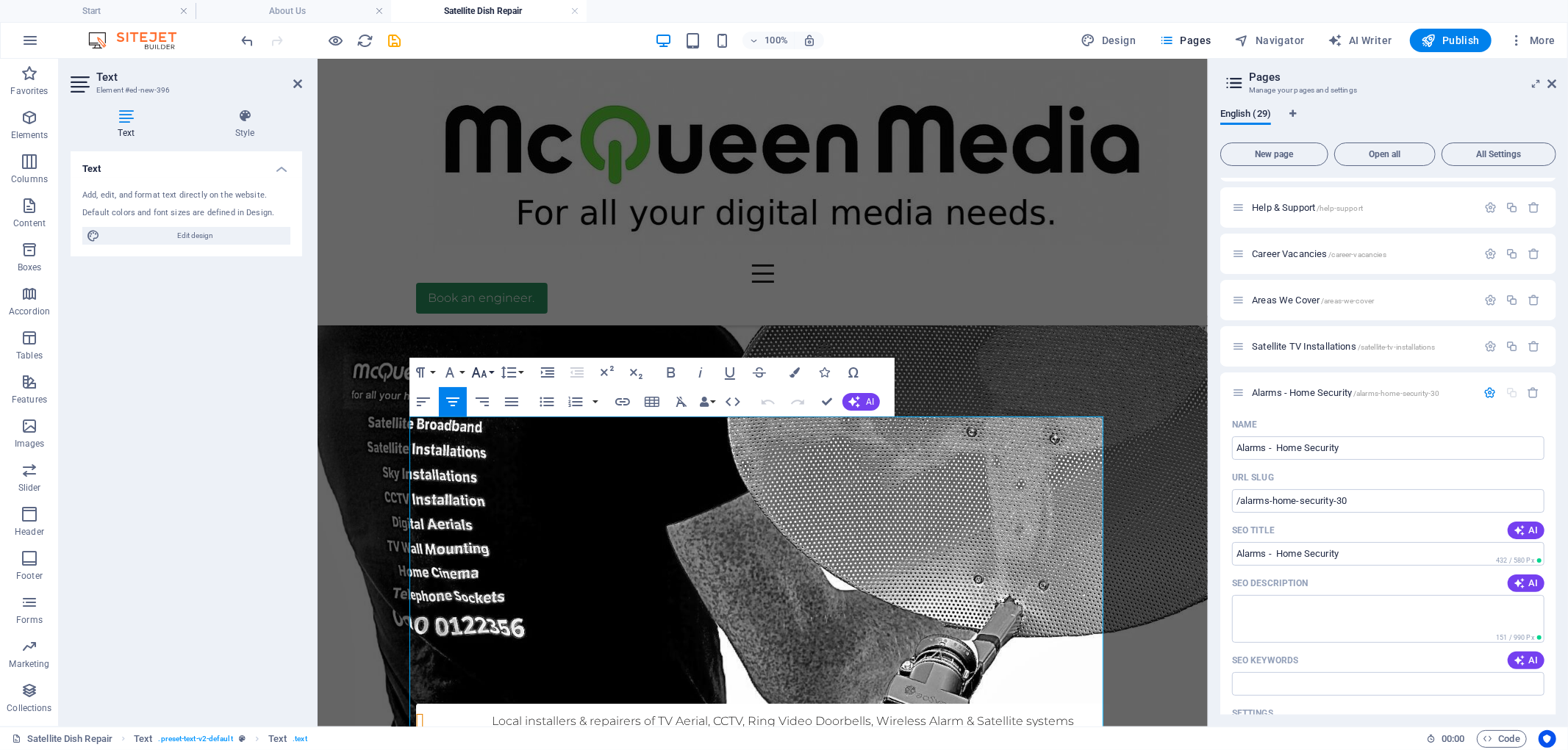
click at [491, 373] on button "Font Size" at bounding box center [482, 372] width 28 height 29
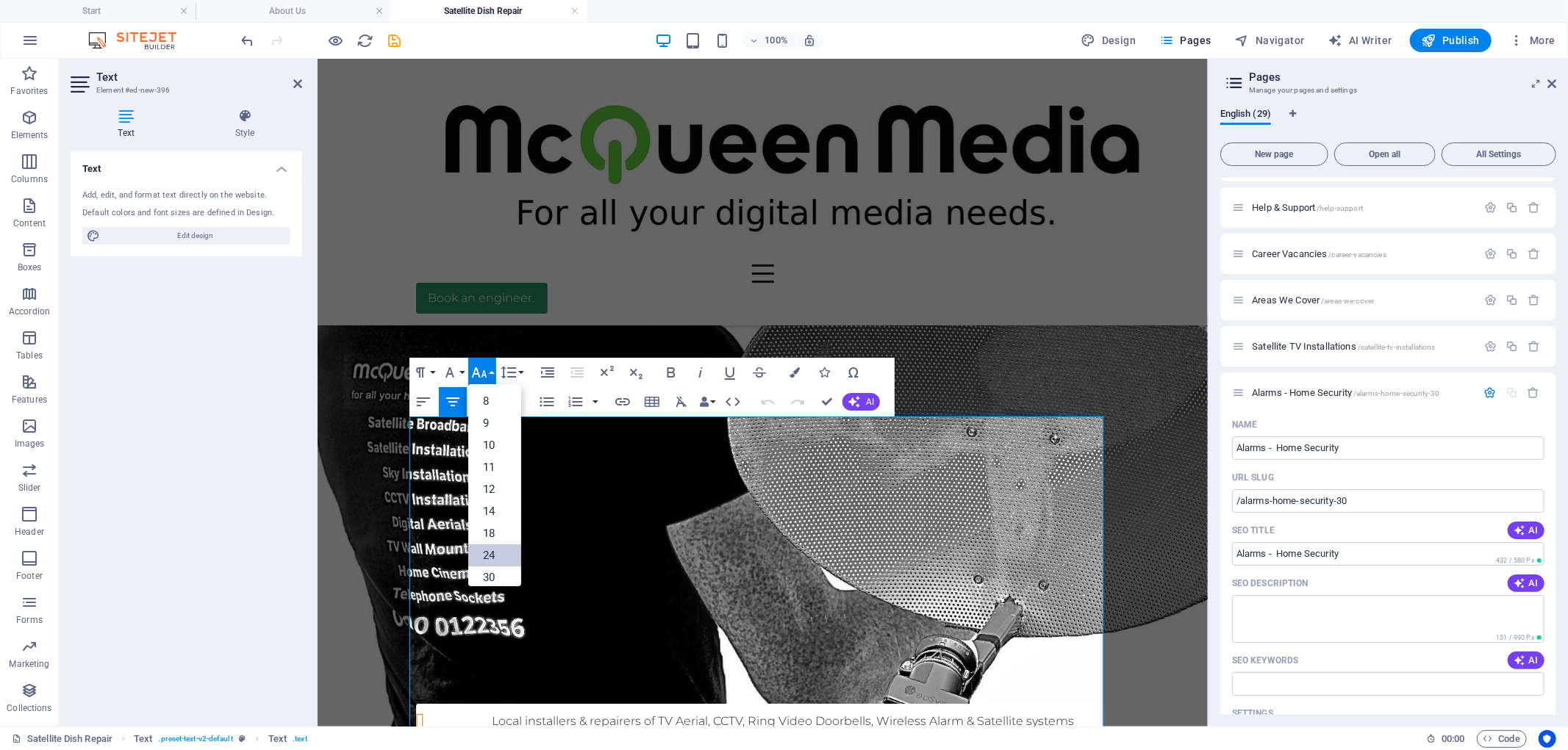
click at [500, 559] on link "24" at bounding box center [495, 555] width 53 height 22
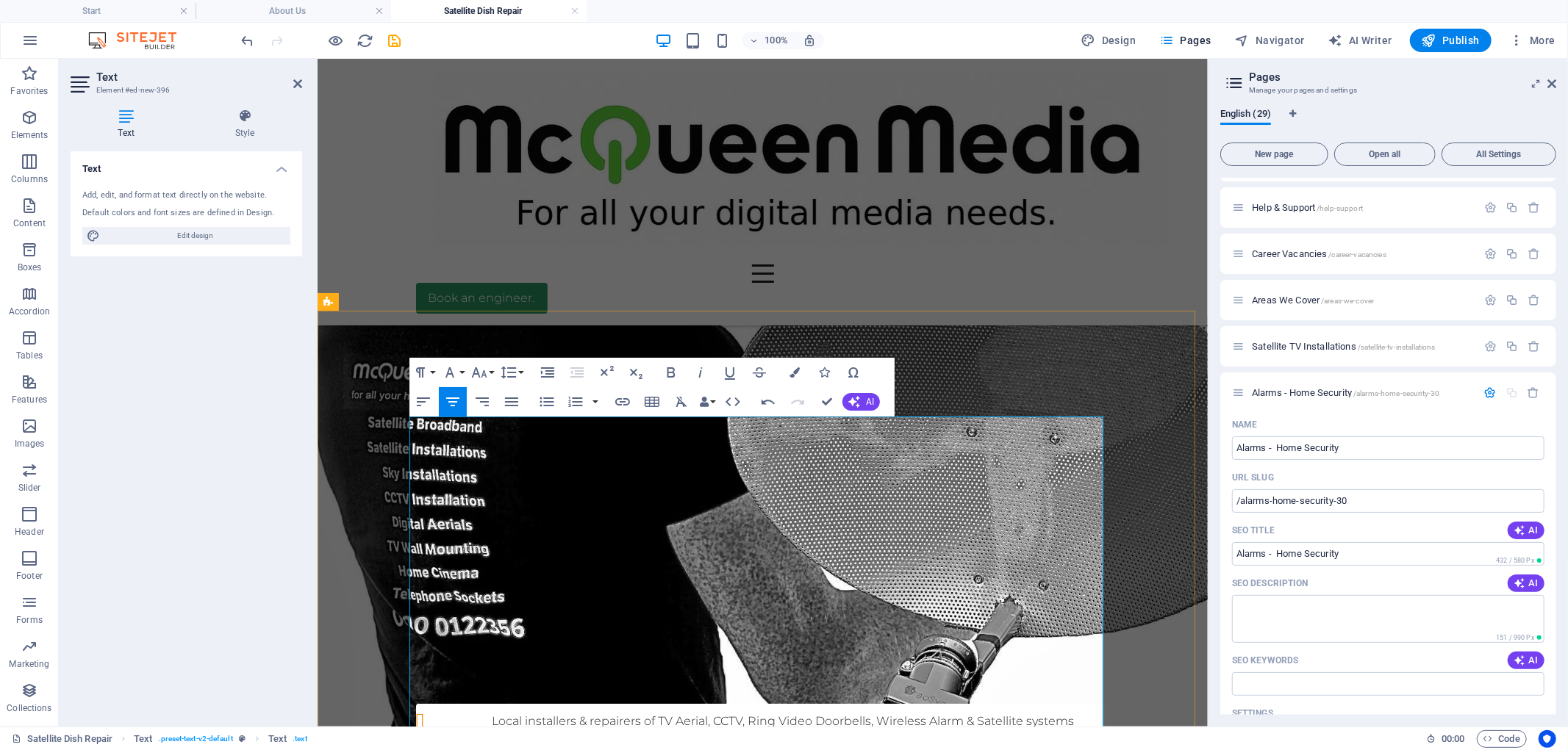
copy div "When it comes to safeguarding homes and businesses, having a modern, reliable, …"
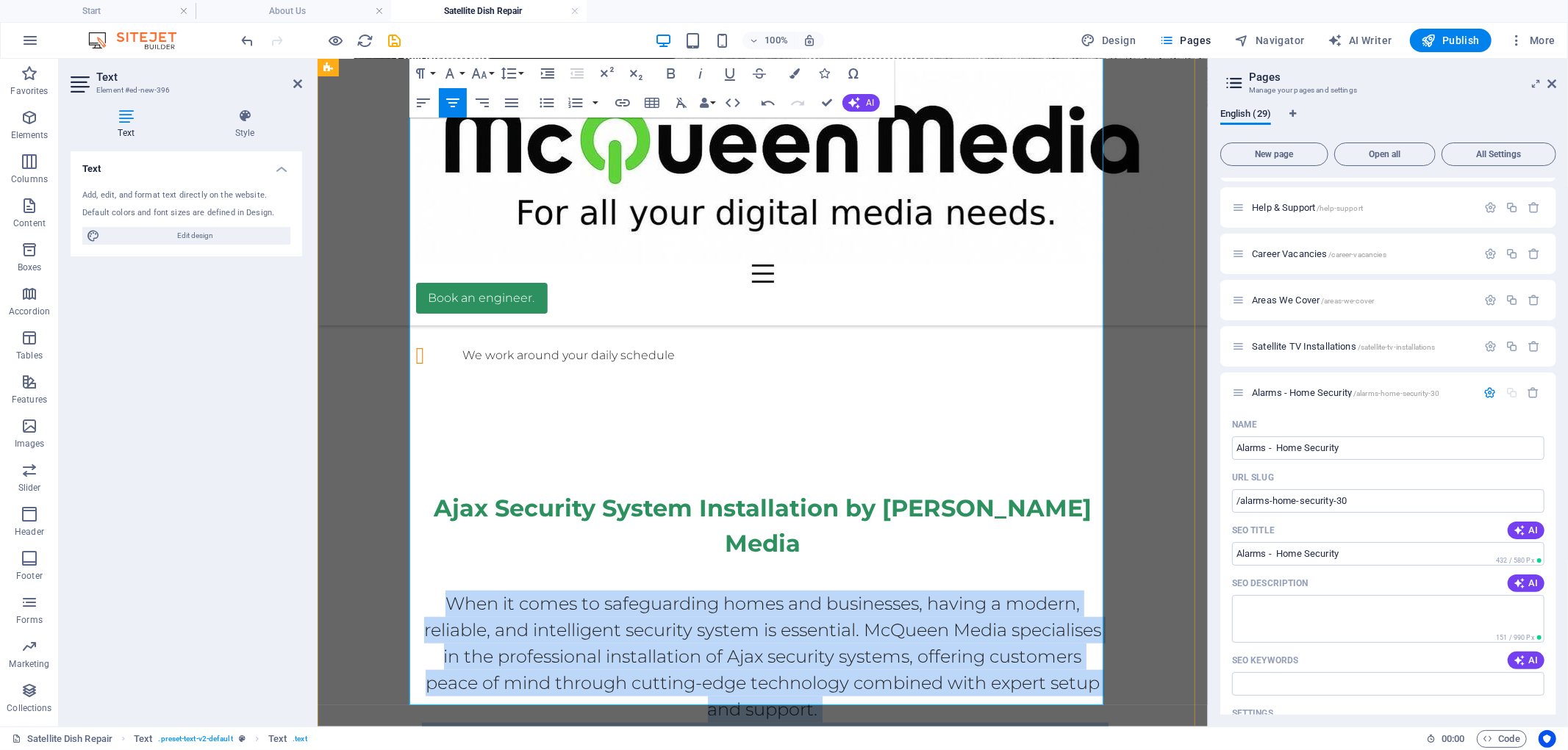
scroll to position [1337, 0]
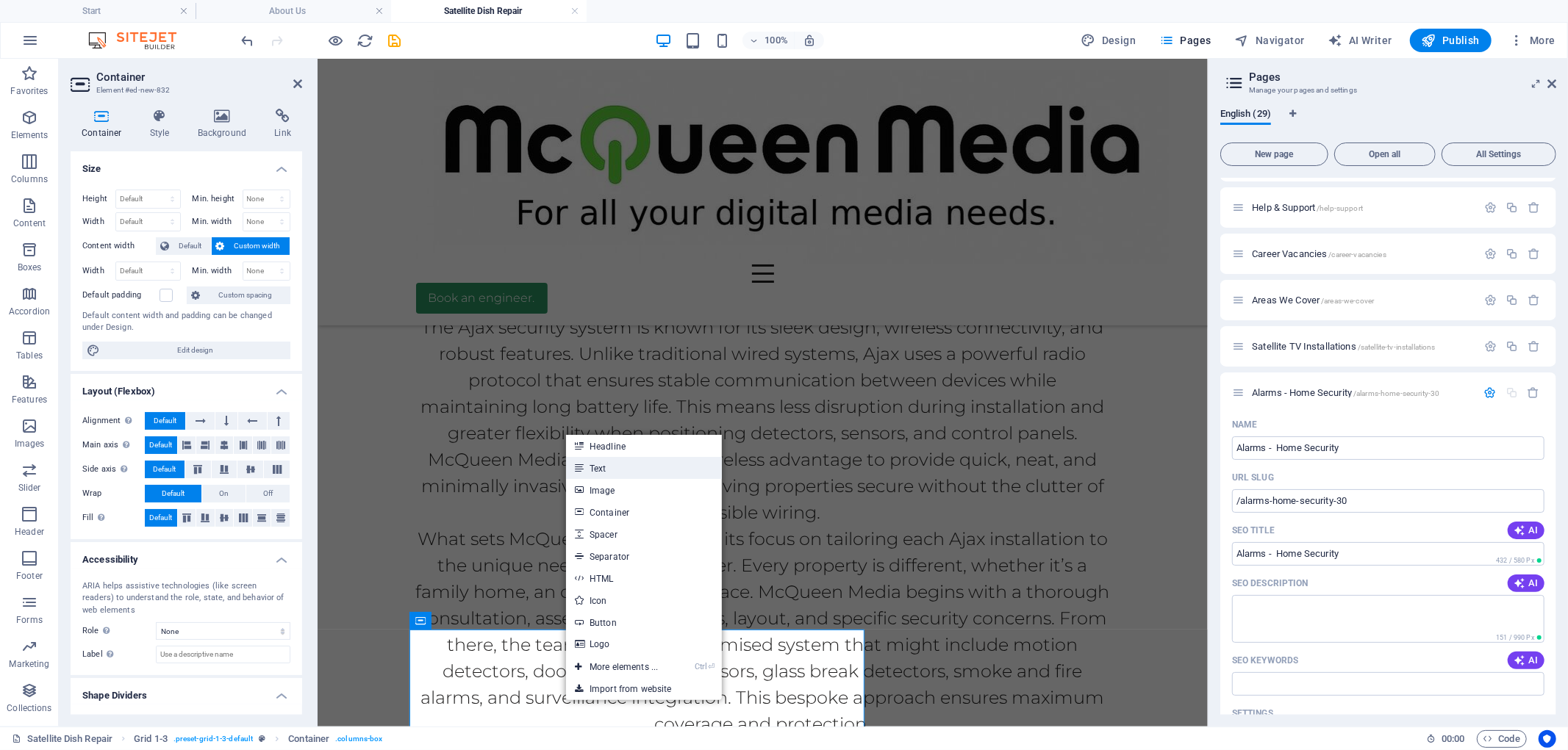
click at [579, 464] on icon at bounding box center [578, 468] width 7 height 22
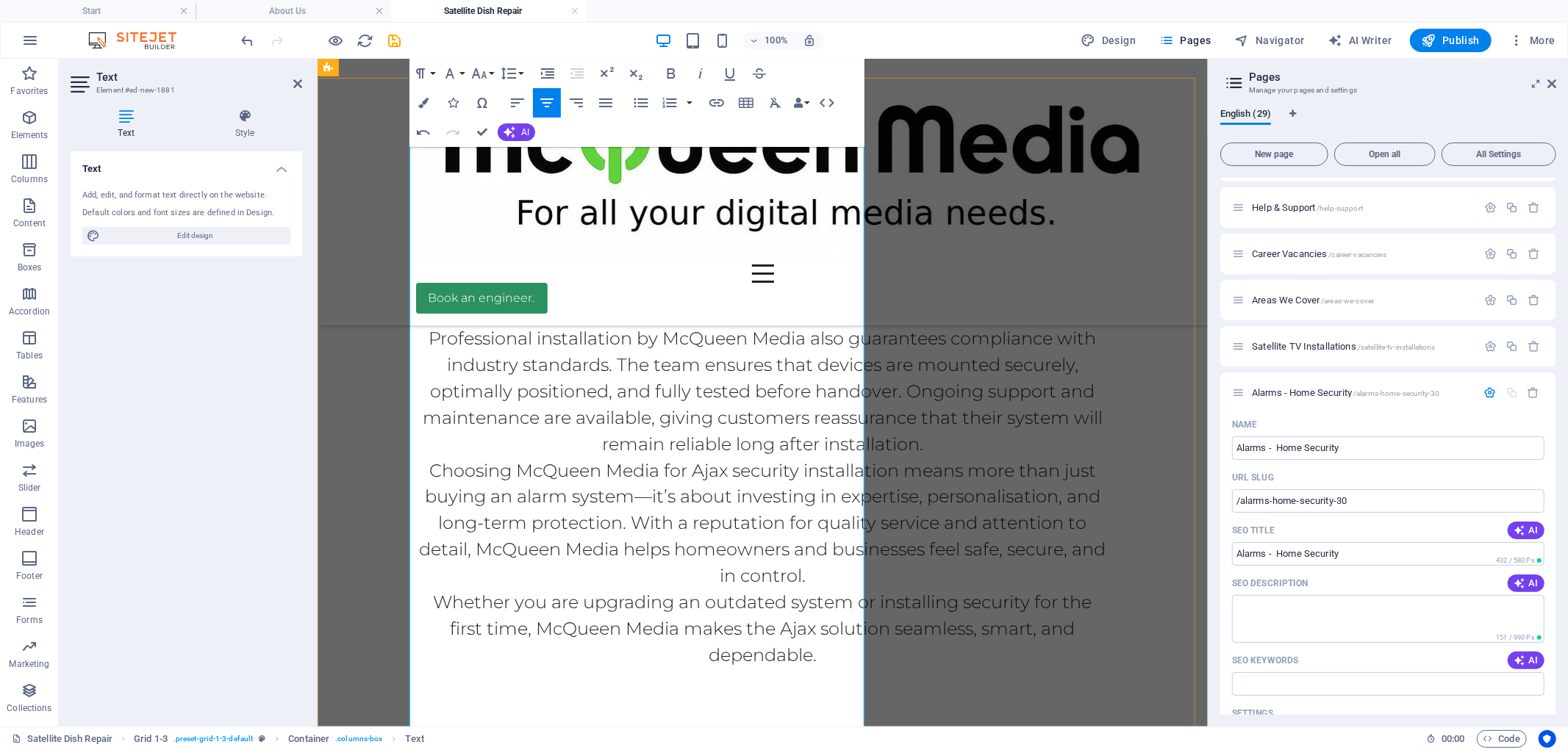
scroll to position [1501, 0]
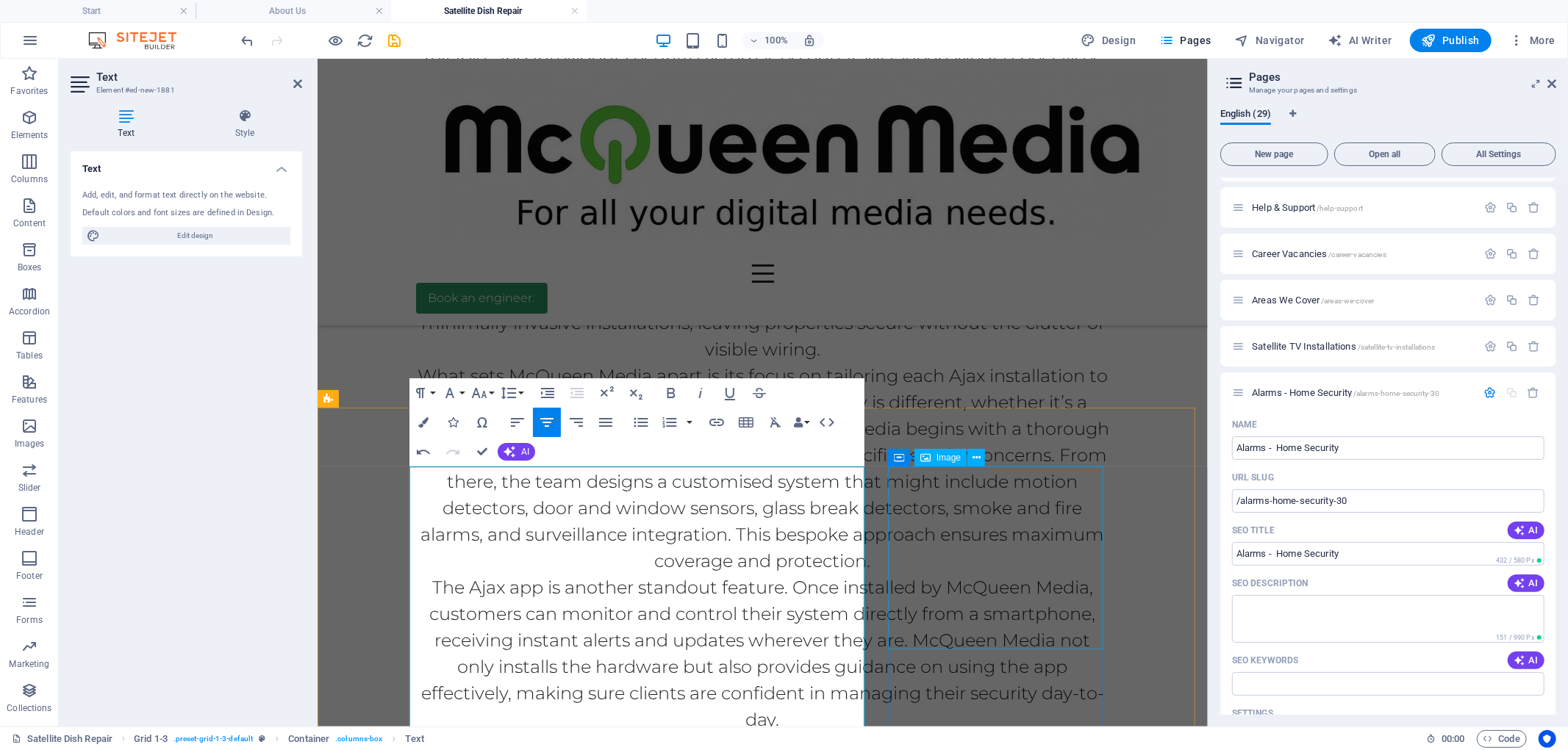
drag, startPoint x: 977, startPoint y: 528, endPoint x: 1237, endPoint y: 528, distance: 260.0
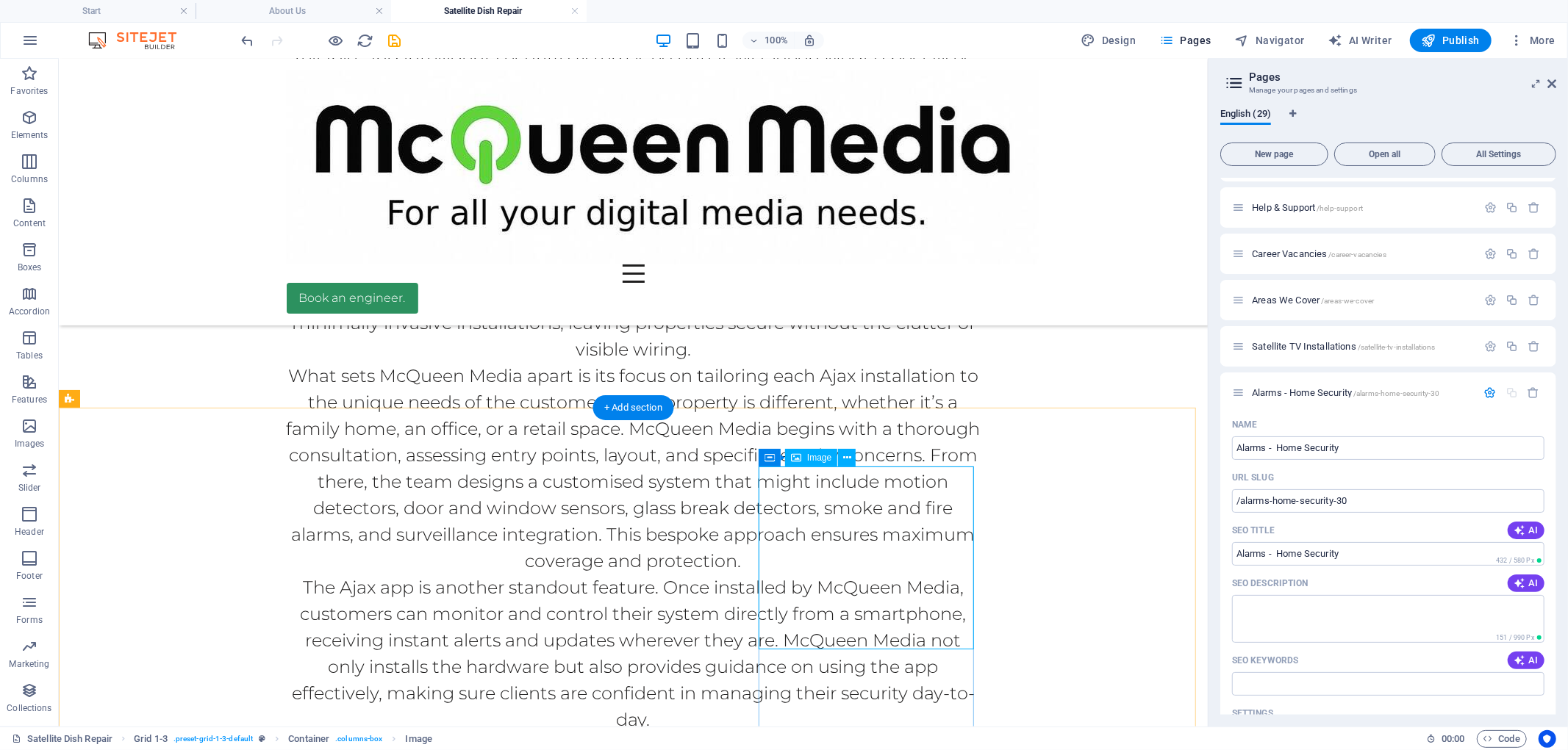
click at [812, 456] on span "Image" at bounding box center [818, 457] width 24 height 9
click at [818, 461] on span "Image" at bounding box center [818, 457] width 24 height 9
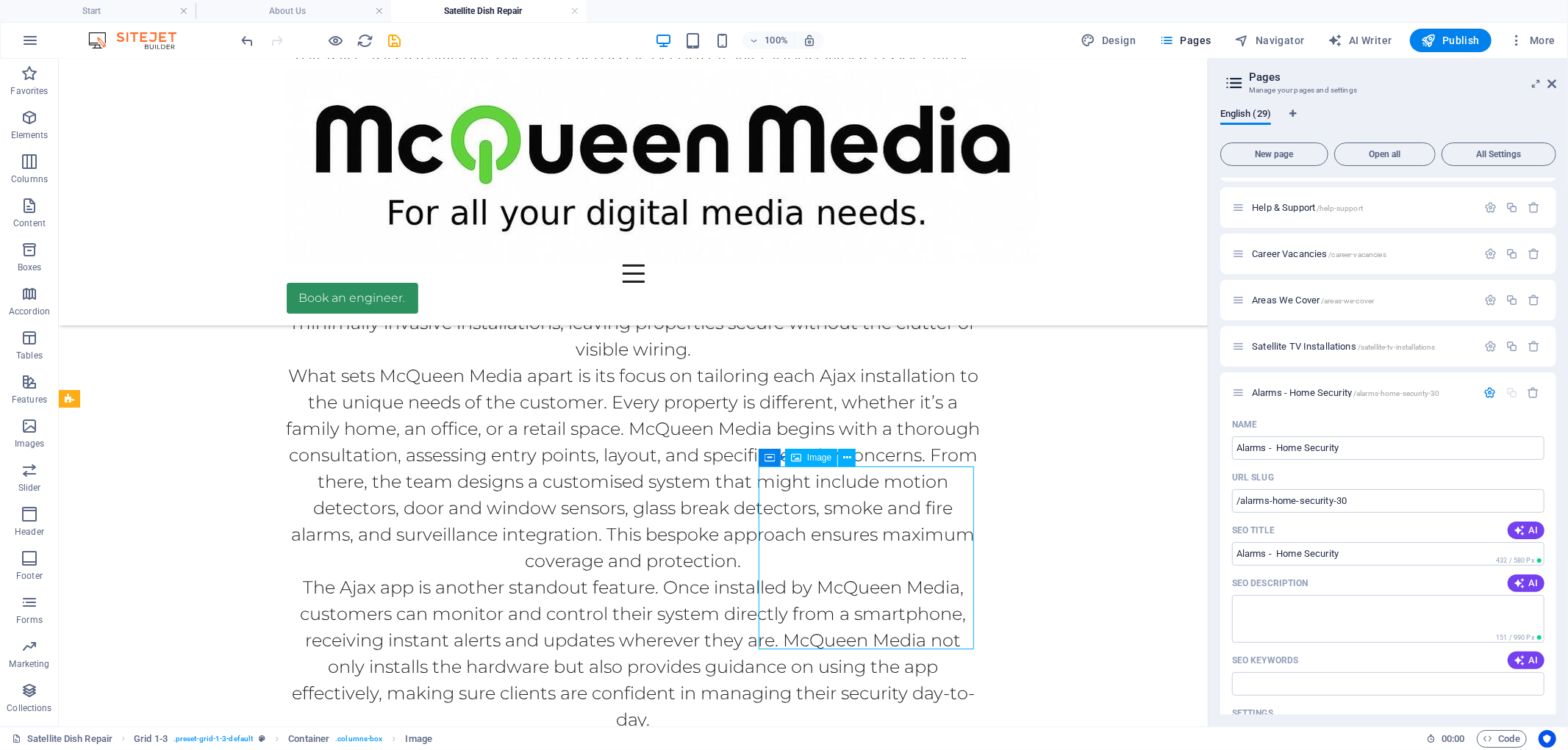
click at [818, 461] on span "Image" at bounding box center [818, 457] width 24 height 9
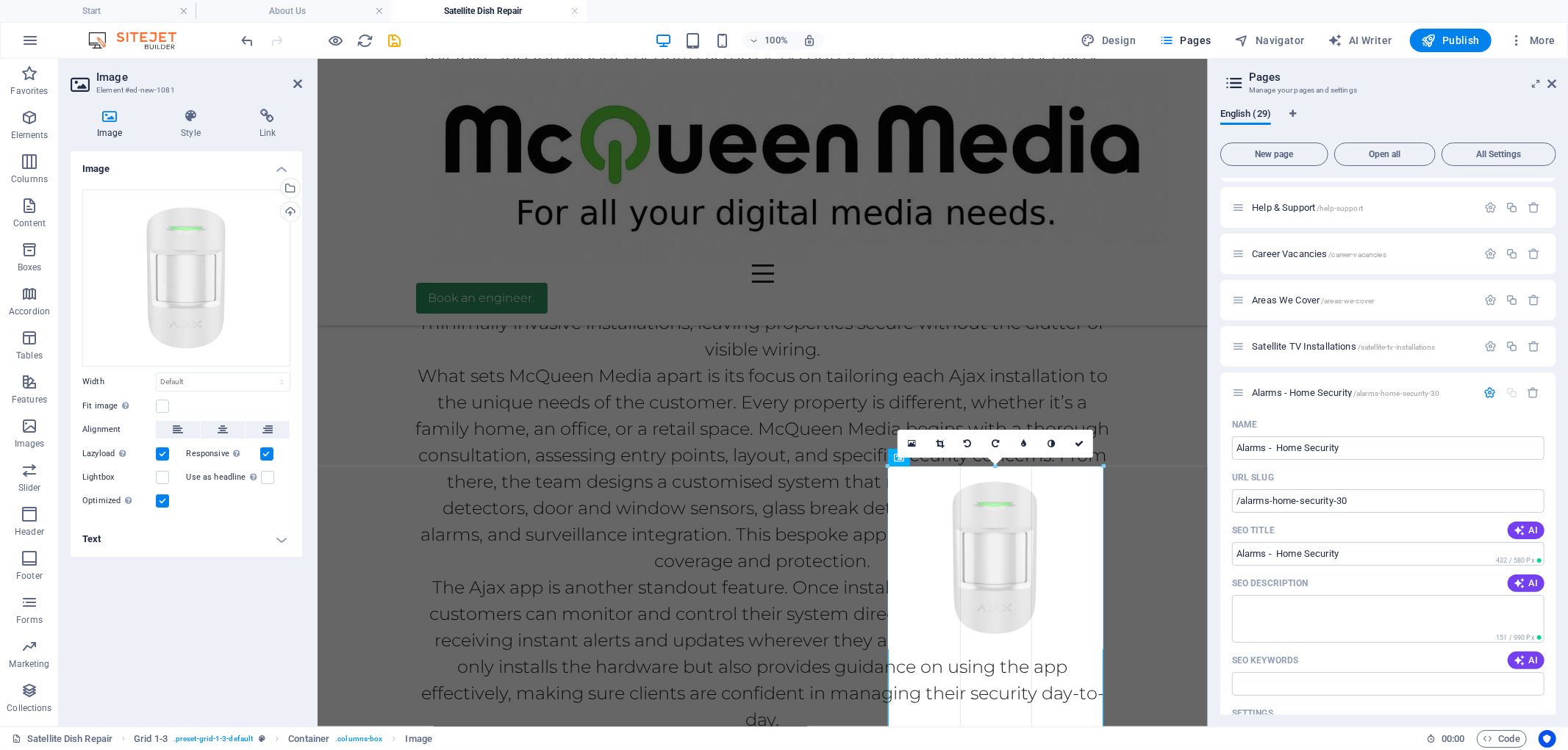
drag, startPoint x: 1103, startPoint y: 648, endPoint x: 1204, endPoint y: 782, distance: 167.8
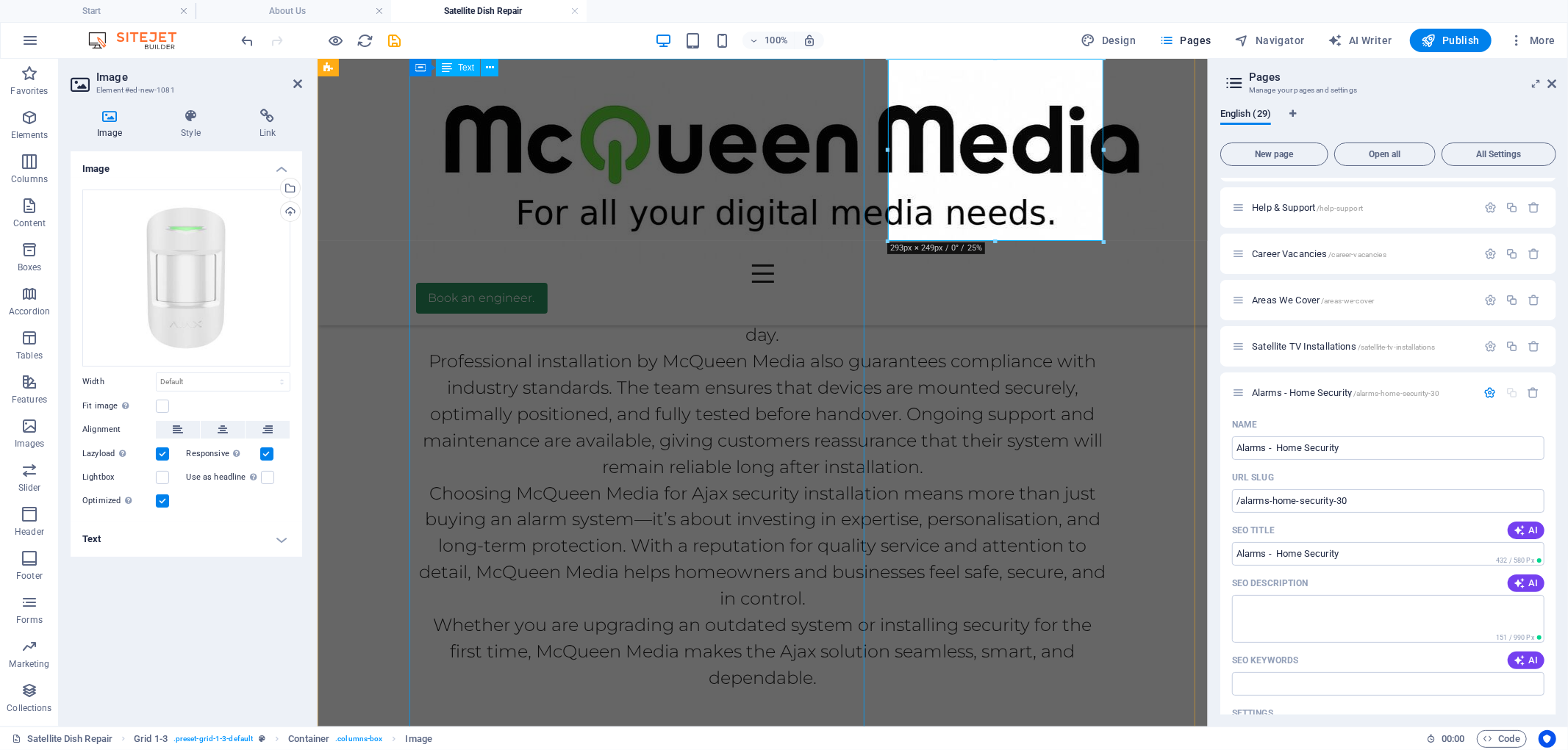
scroll to position [1908, 0]
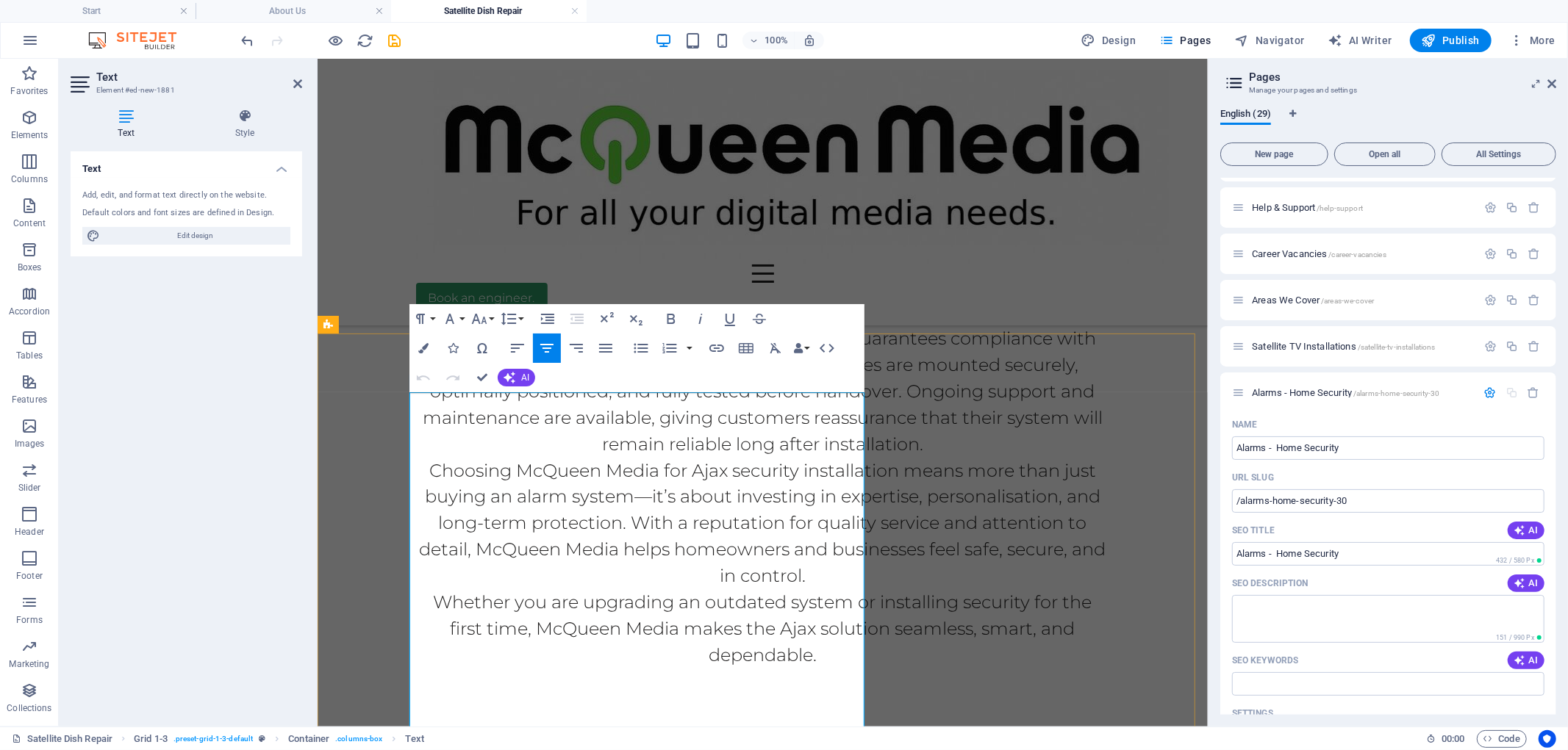
scroll to position [1575, 0]
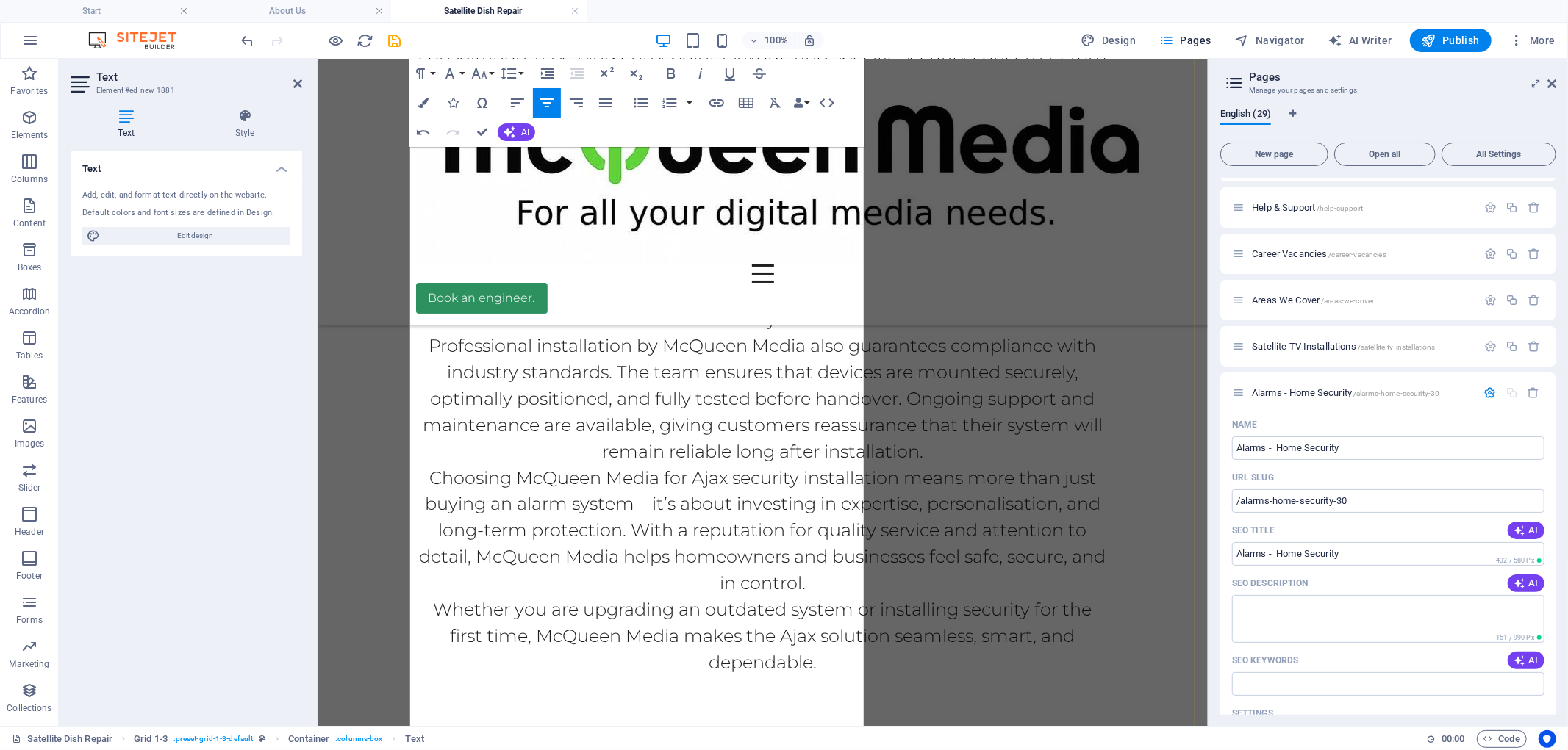
scroll to position [1928, 0]
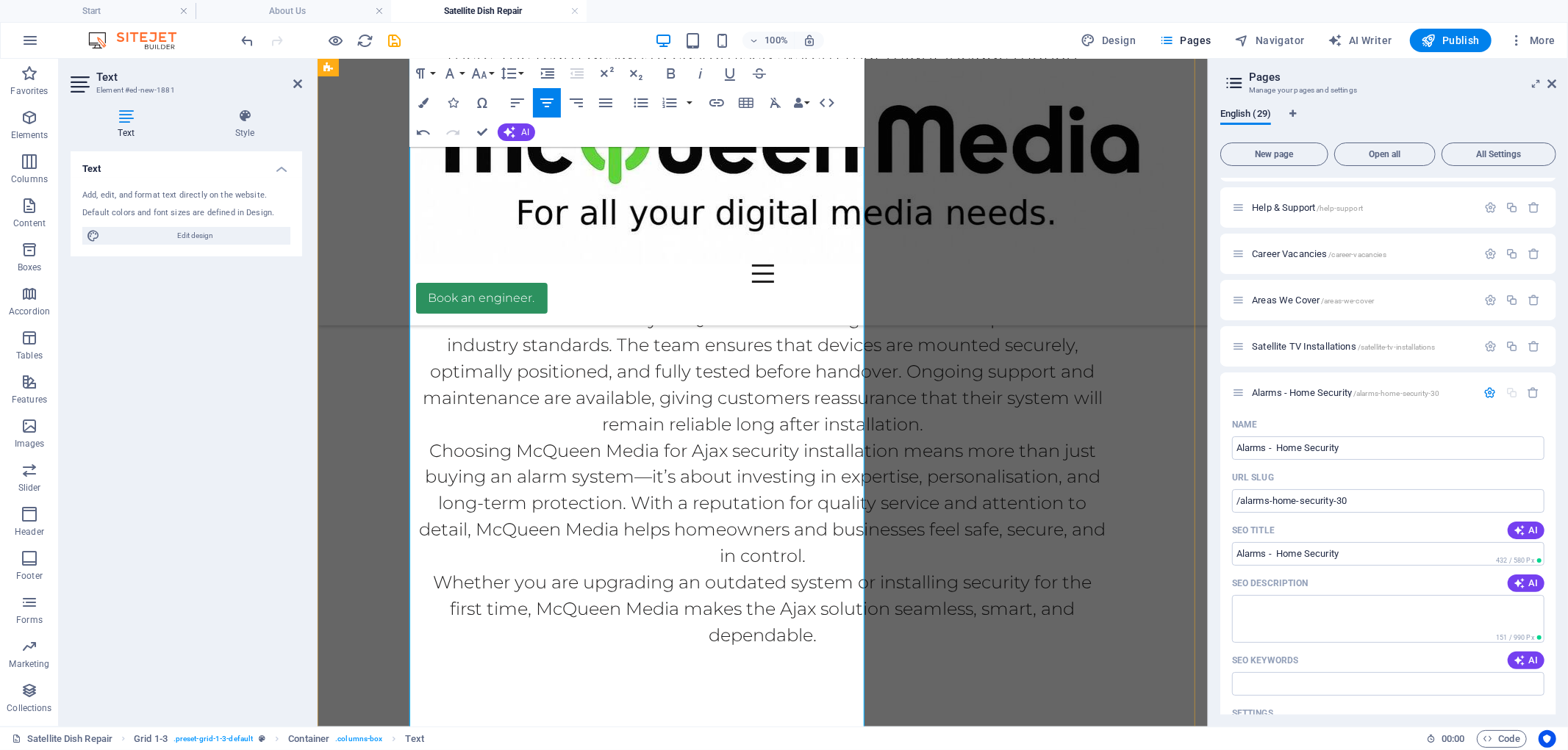
drag, startPoint x: 795, startPoint y: 558, endPoint x: 792, endPoint y: 588, distance: 30.1
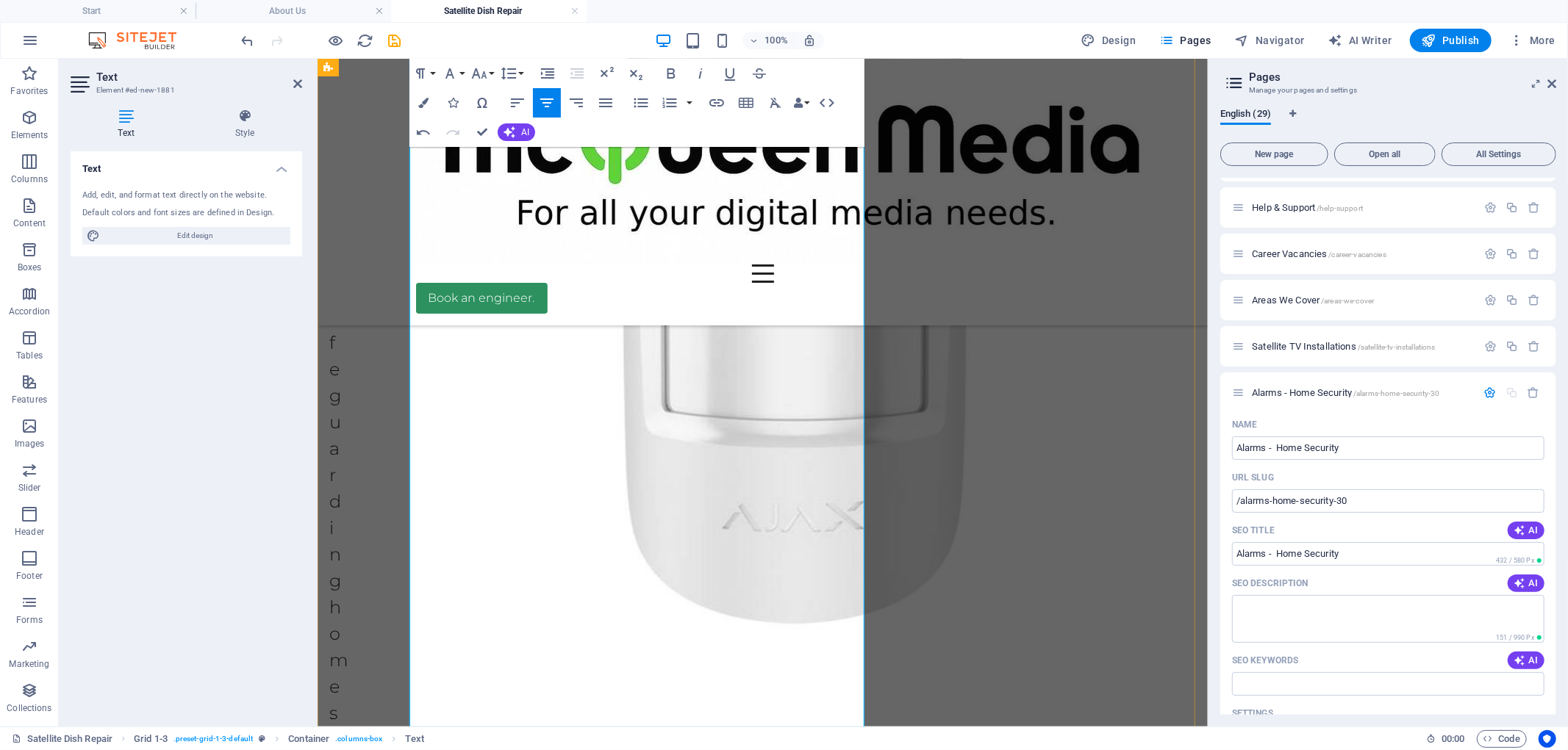
scroll to position [2826, 0]
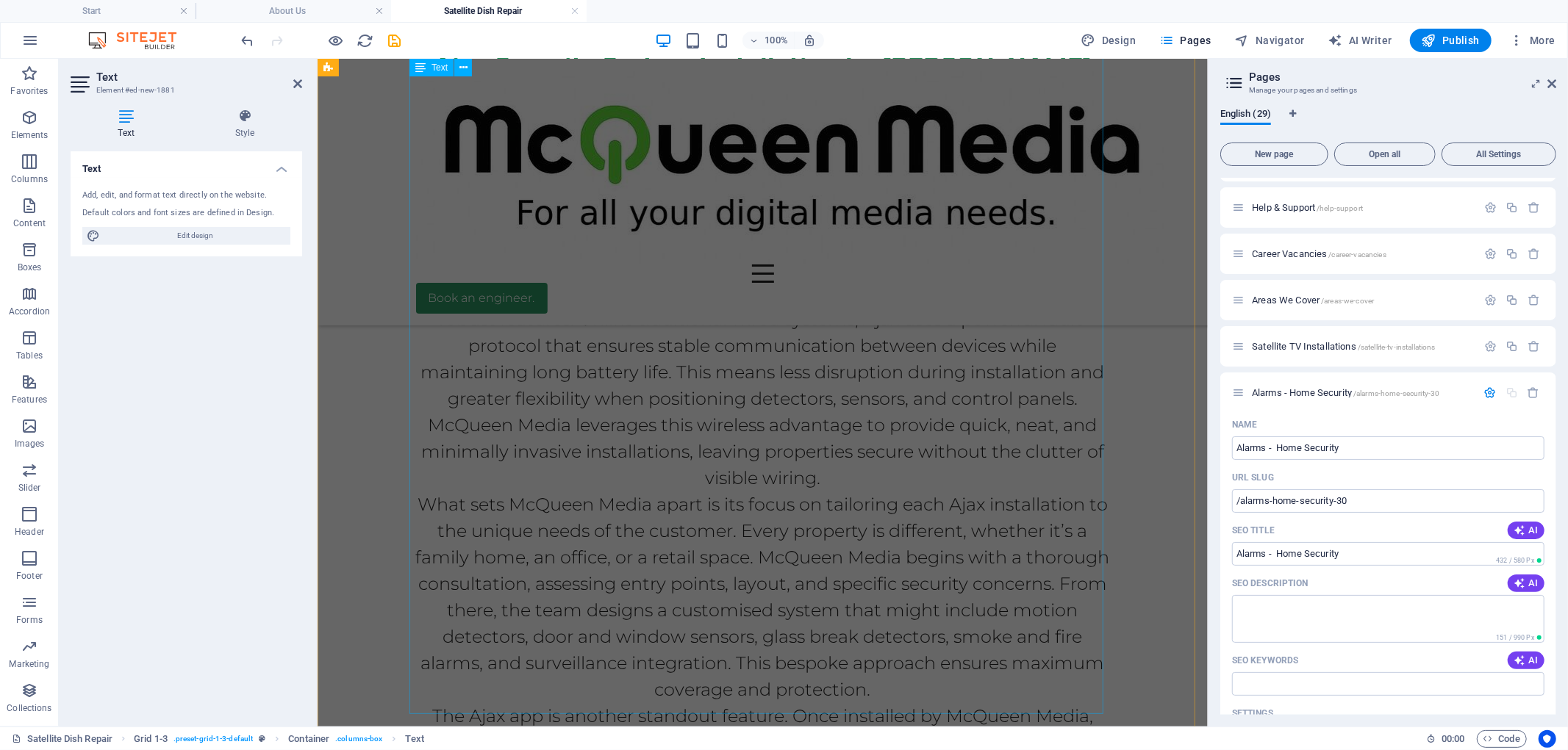
scroll to position [1113, 0]
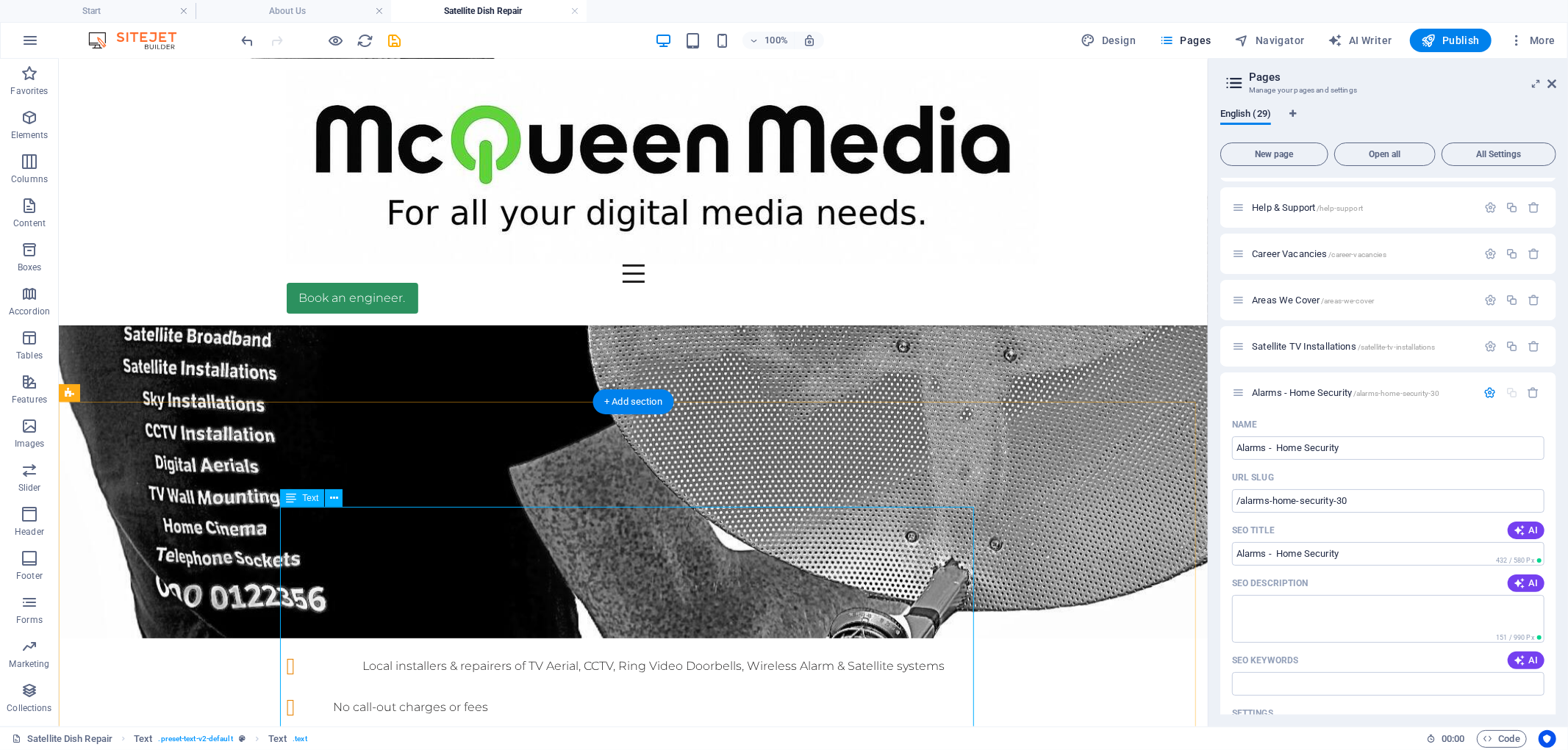
scroll to position [267, 0]
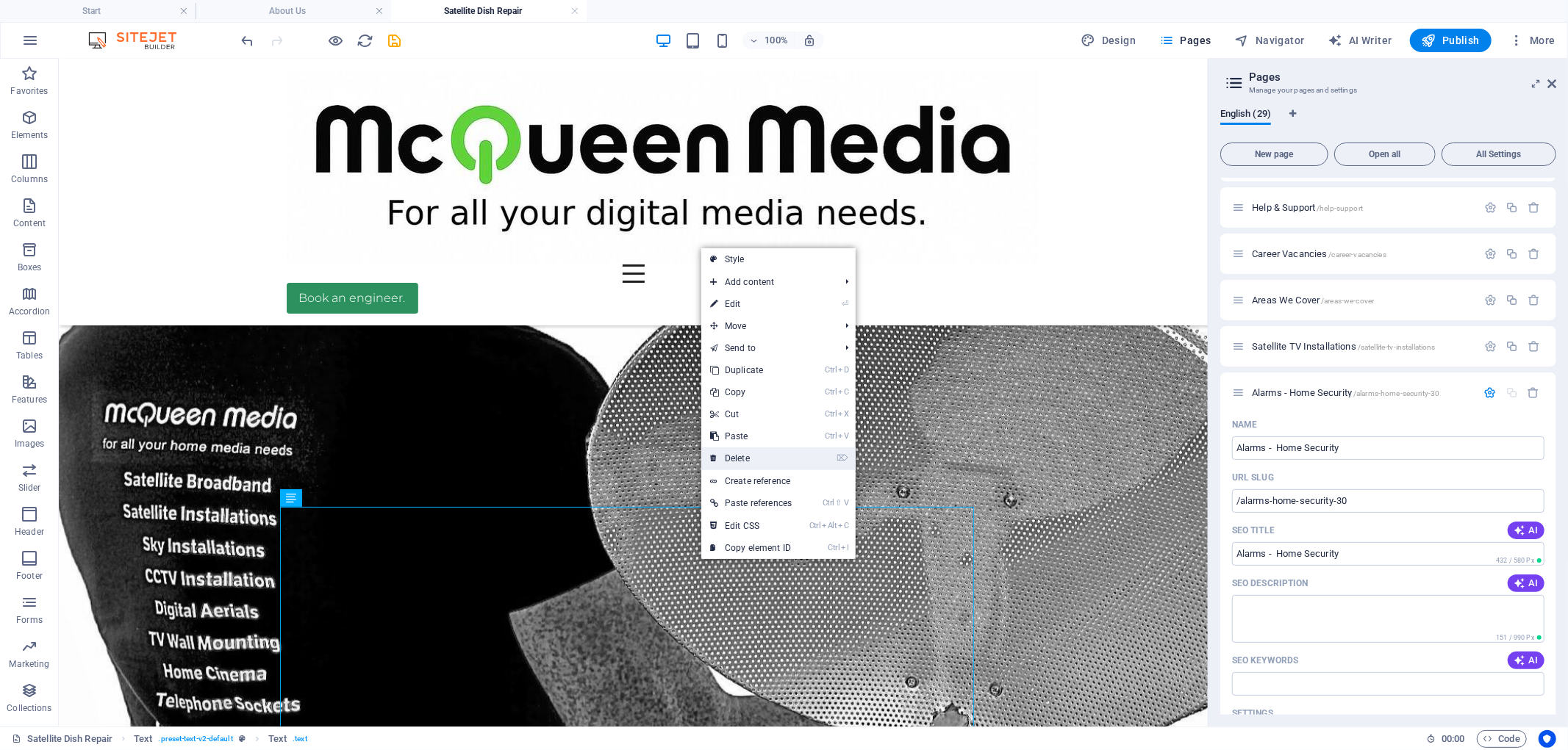
click at [735, 459] on link "⌦ Delete" at bounding box center [751, 458] width 100 height 22
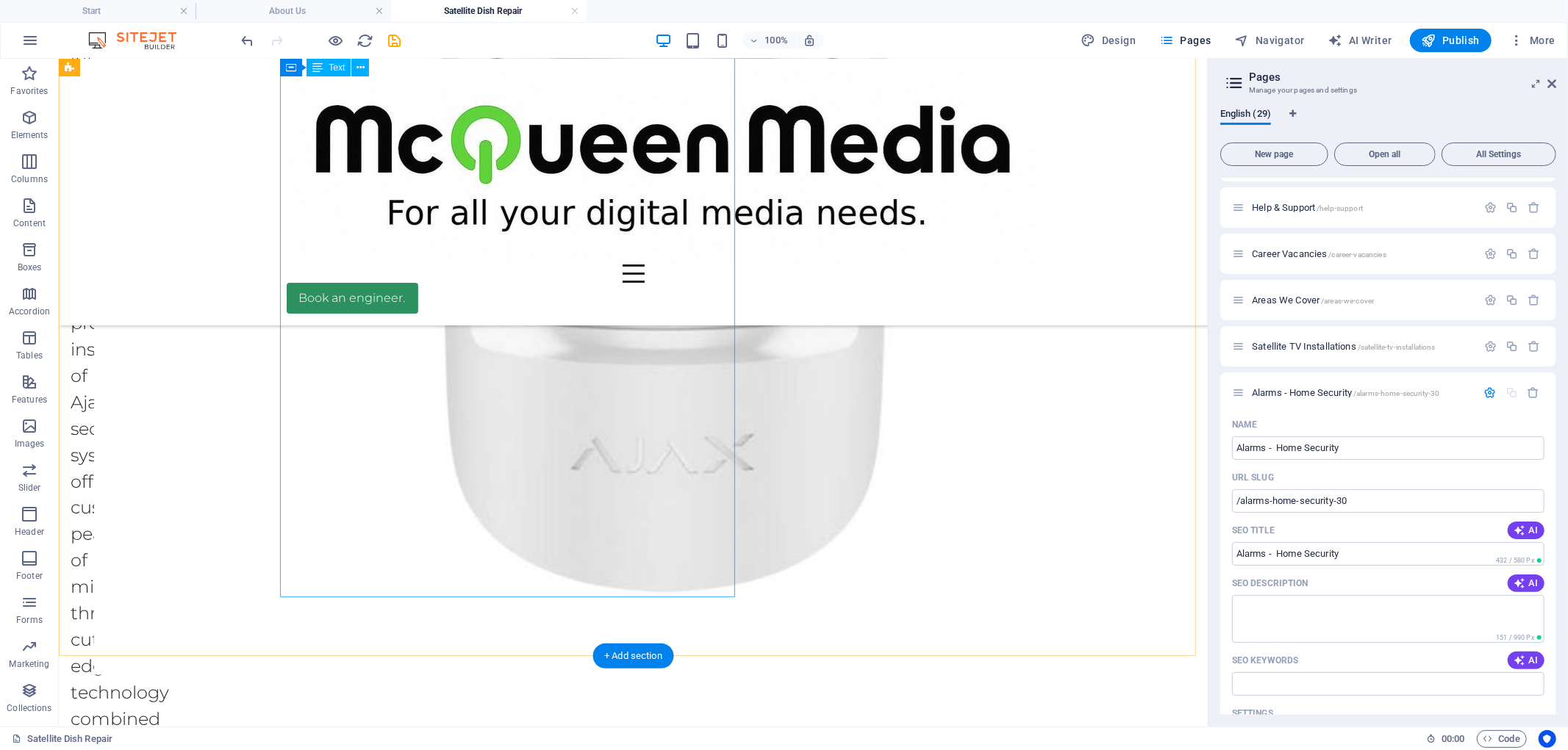
scroll to position [1981, 0]
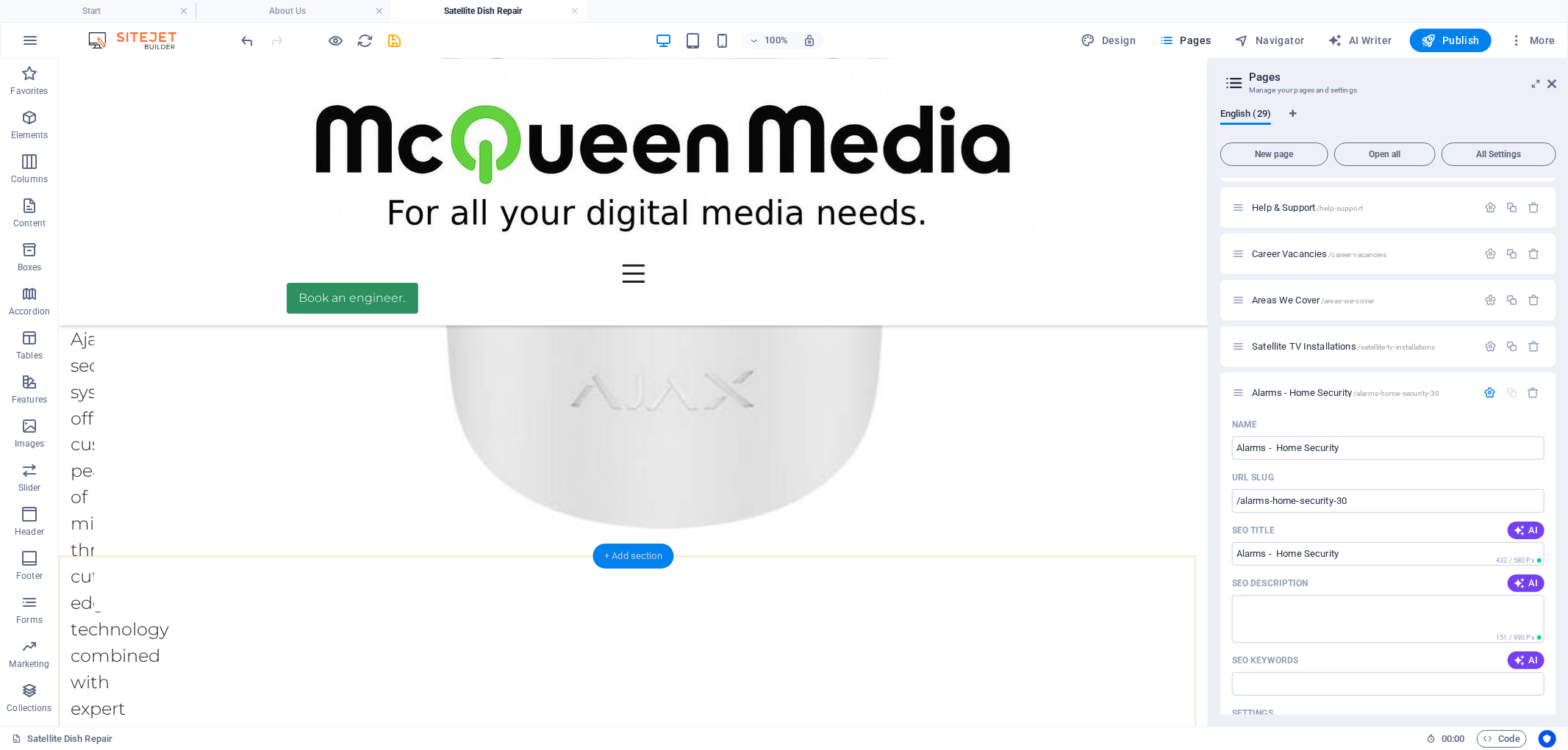
click at [614, 560] on div "+ Add section" at bounding box center [633, 556] width 81 height 25
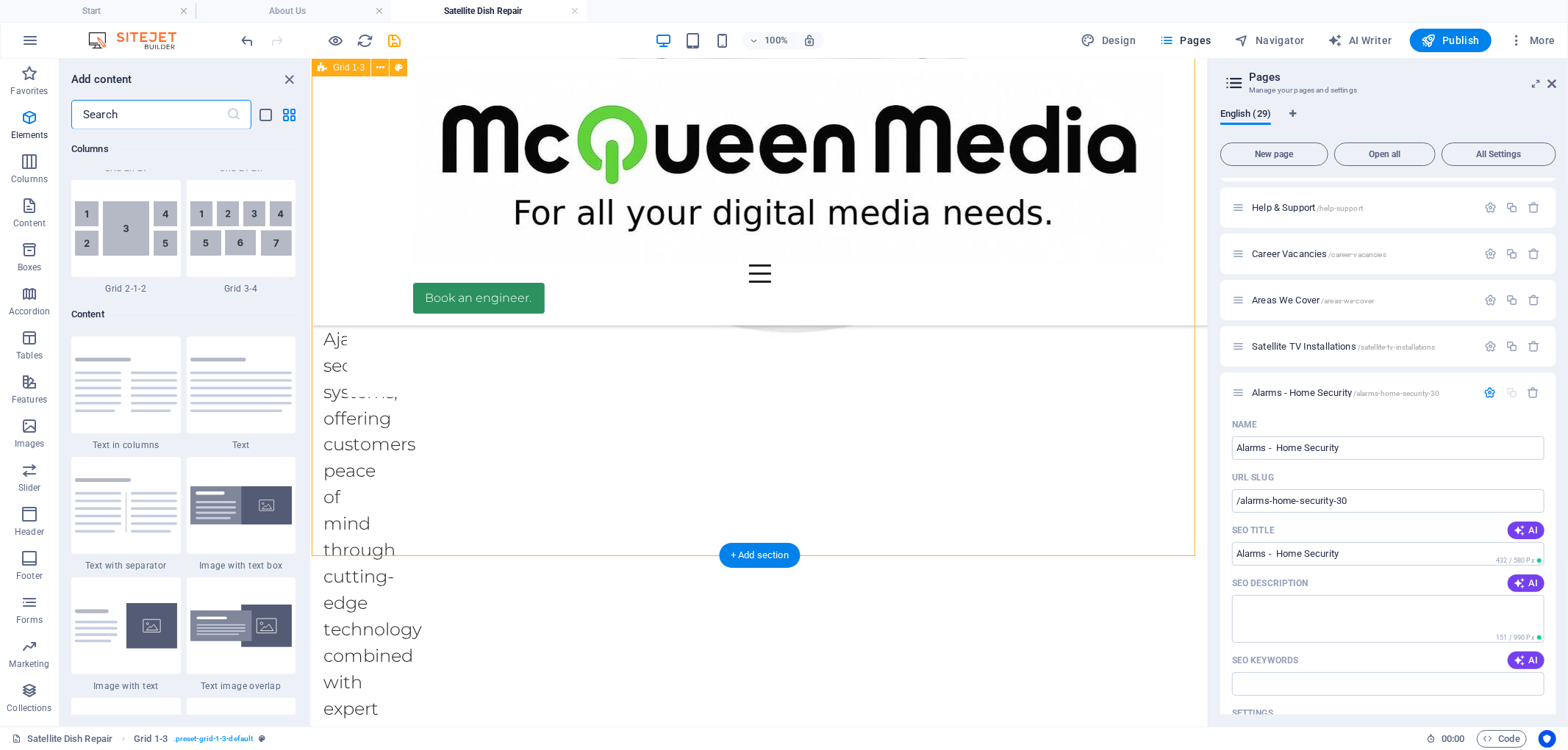
scroll to position [2569, 0]
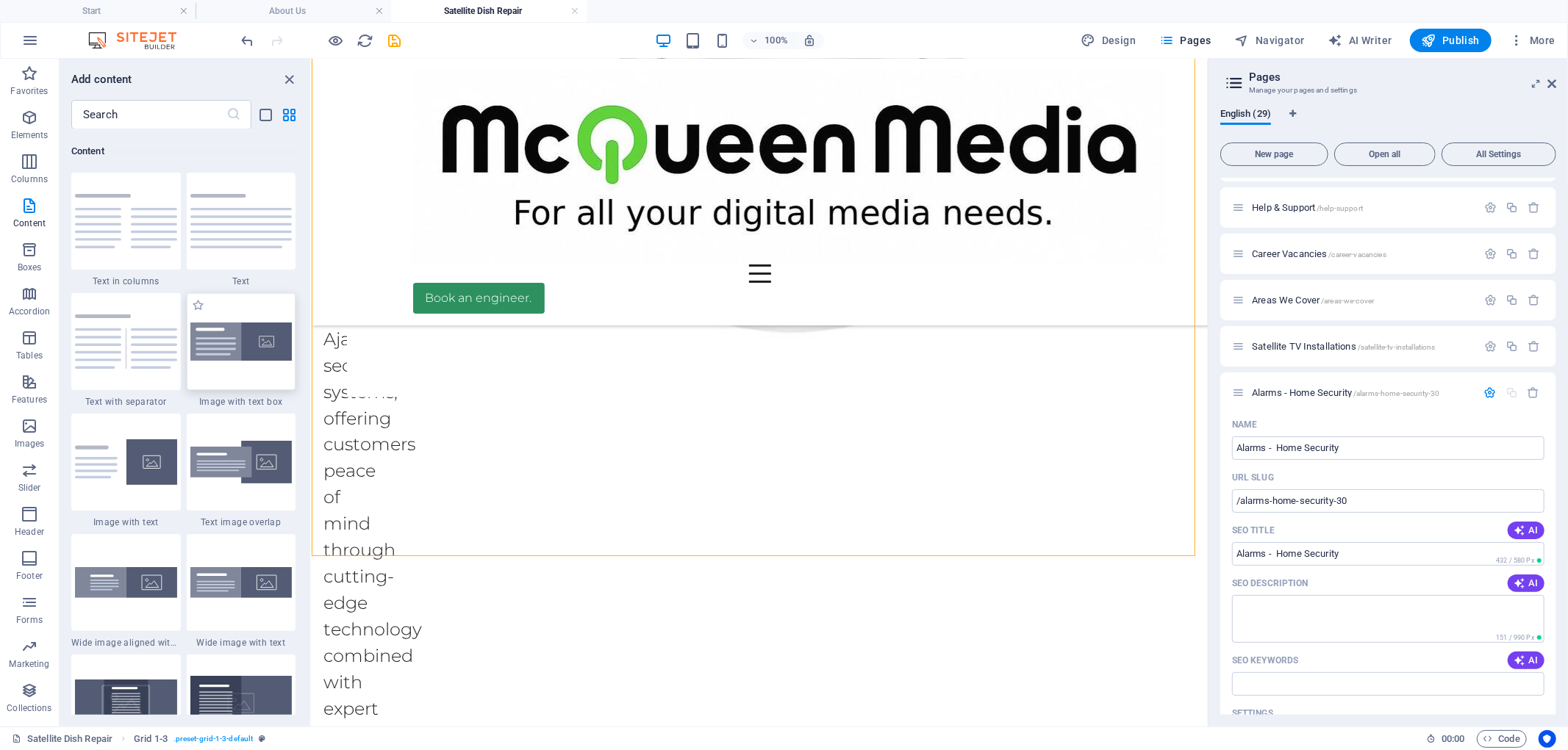
click at [229, 353] on img at bounding box center [241, 342] width 102 height 39
click at [311, 353] on div "Drag here to replace the existing content. Press “Ctrl” if you want to create a…" at bounding box center [759, 392] width 896 height 668
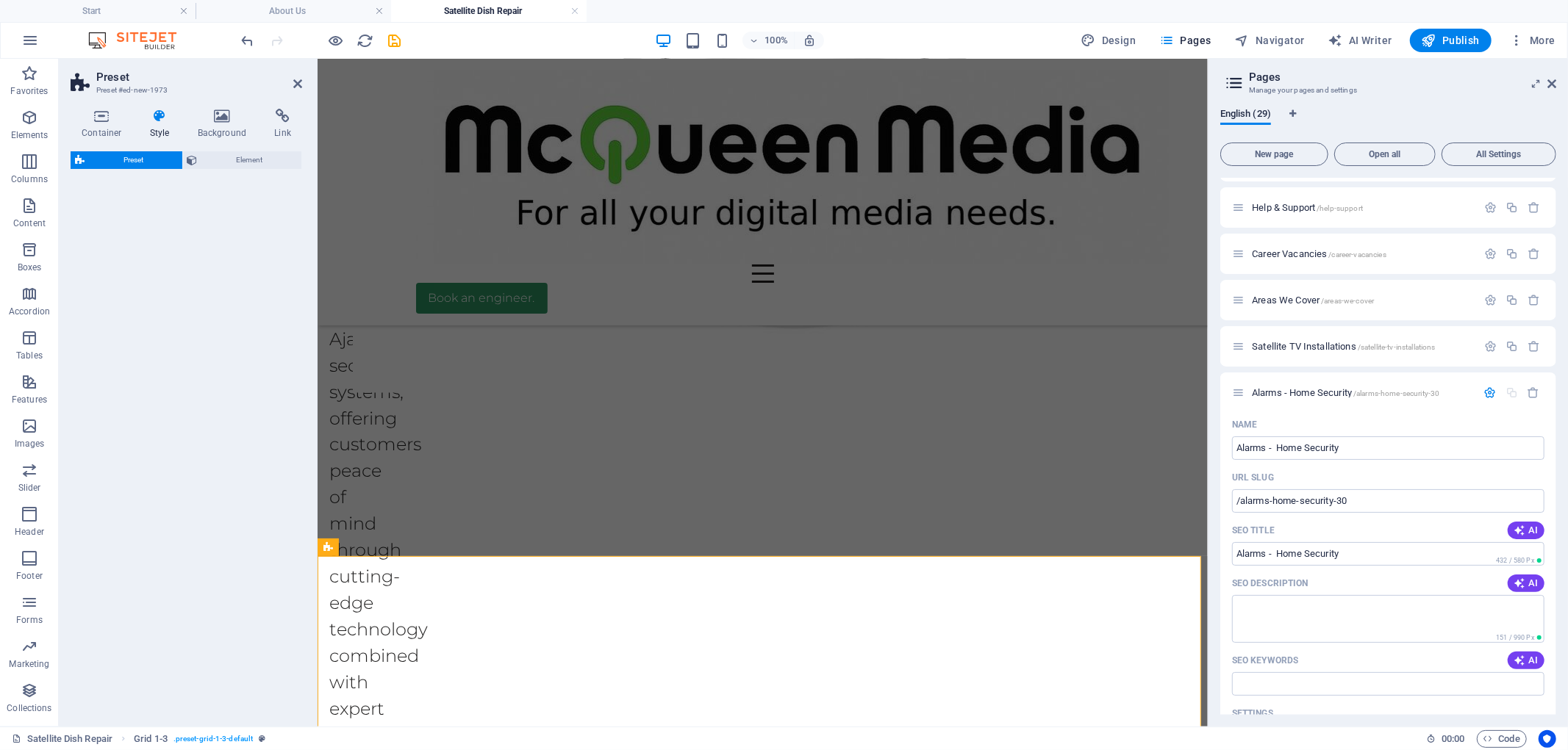
click at [250, 364] on div "Preset Element" at bounding box center [186, 432] width 232 height 563
select select "rem"
select select "px"
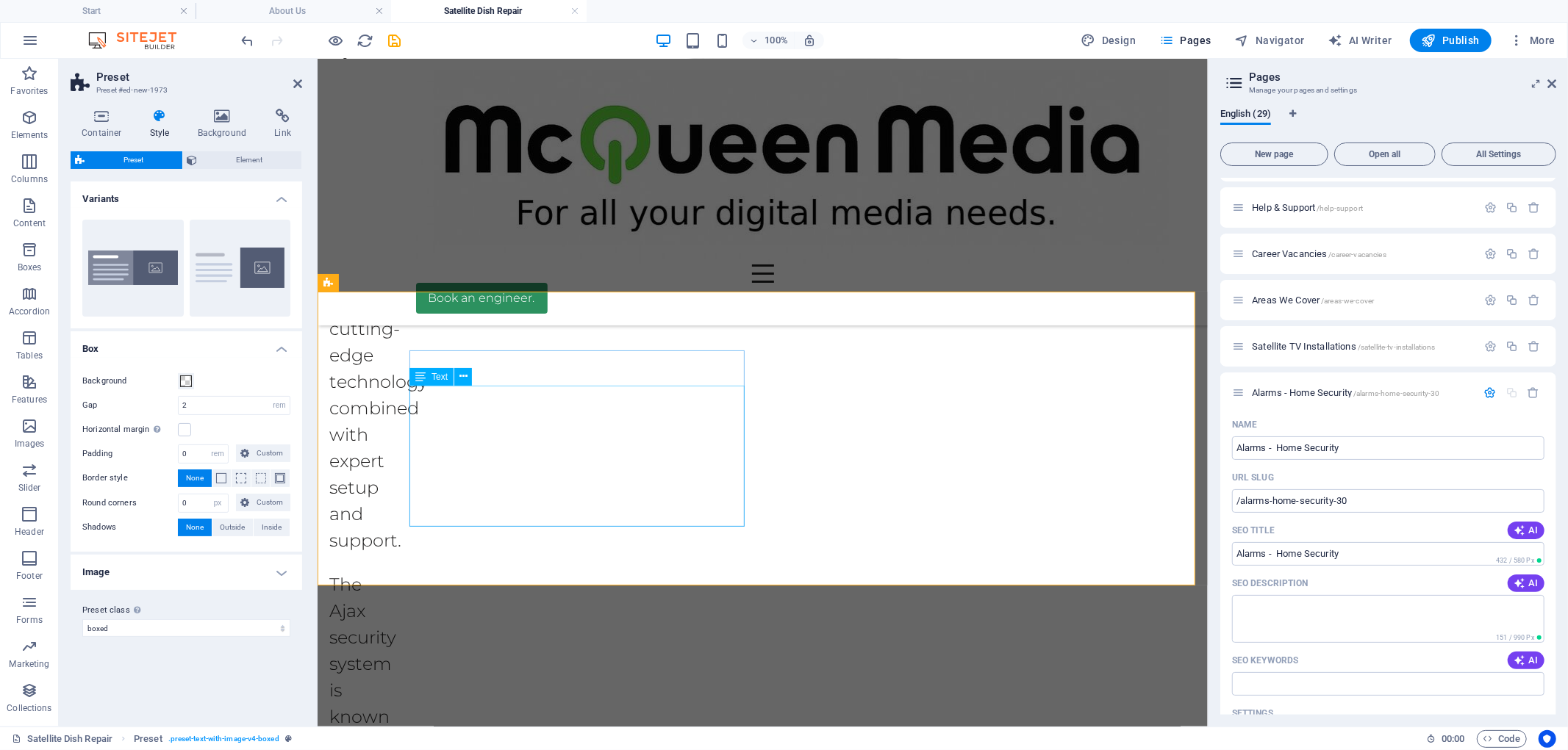
scroll to position [2227, 0]
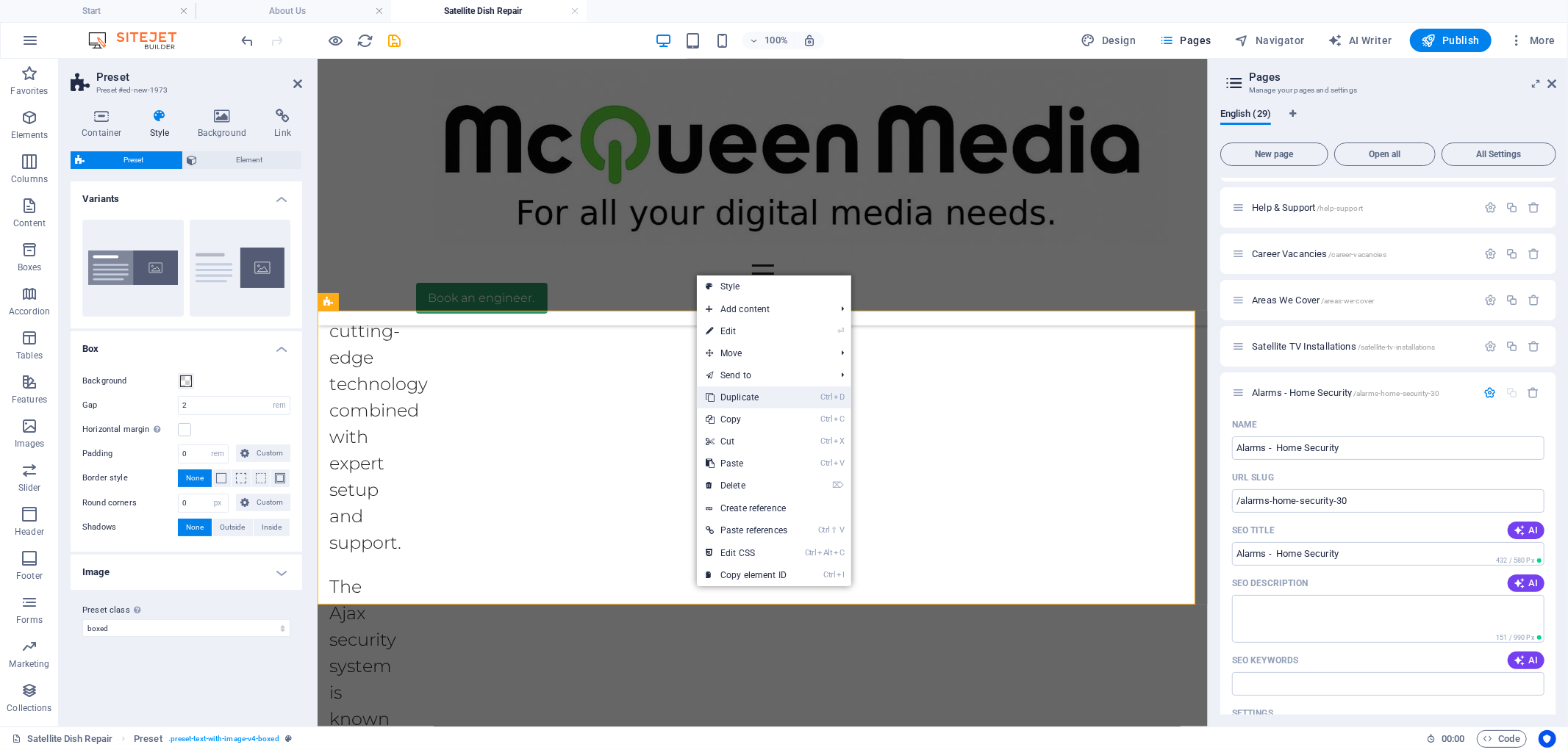
click at [737, 395] on link "Ctrl D Duplicate" at bounding box center [746, 397] width 100 height 22
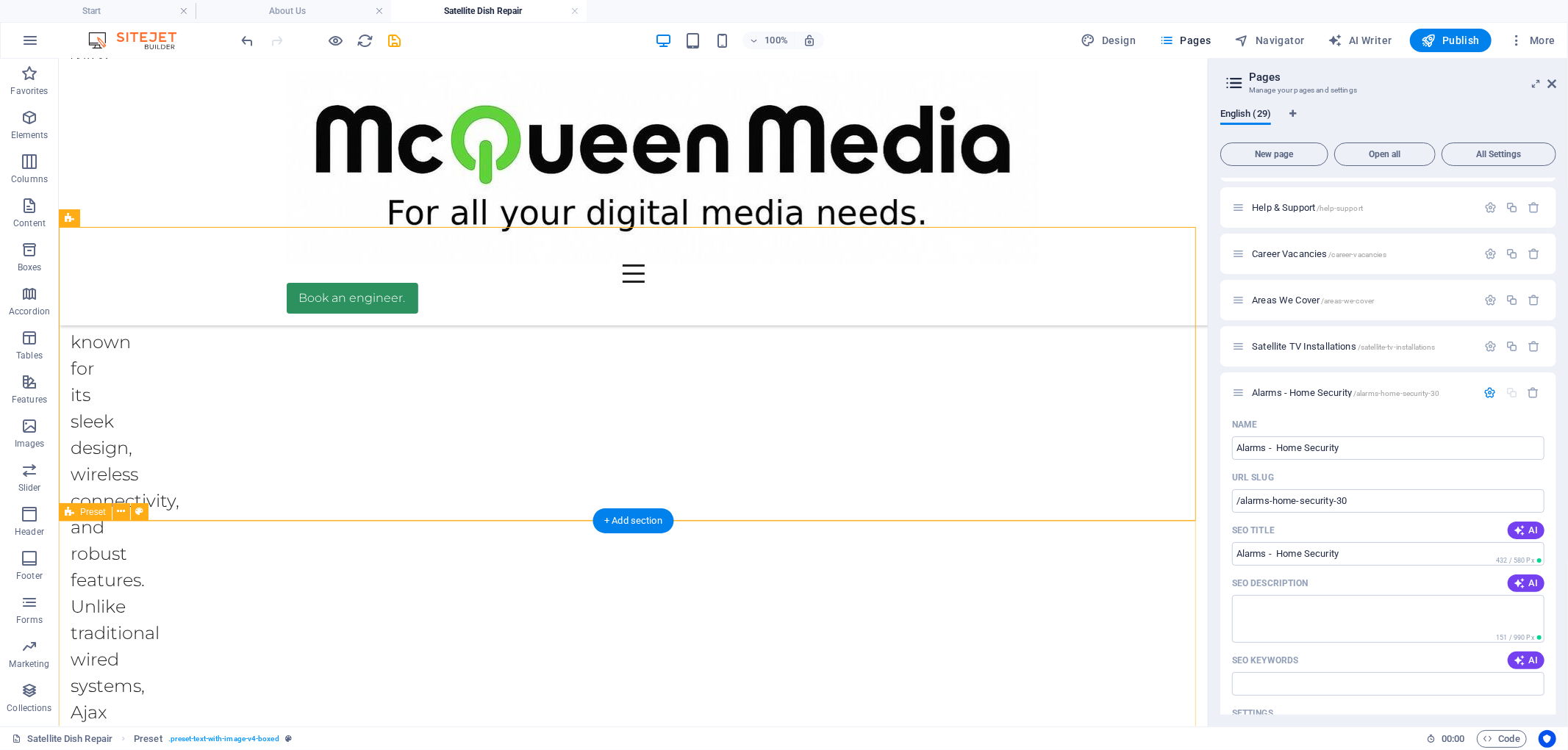
scroll to position [2634, 0]
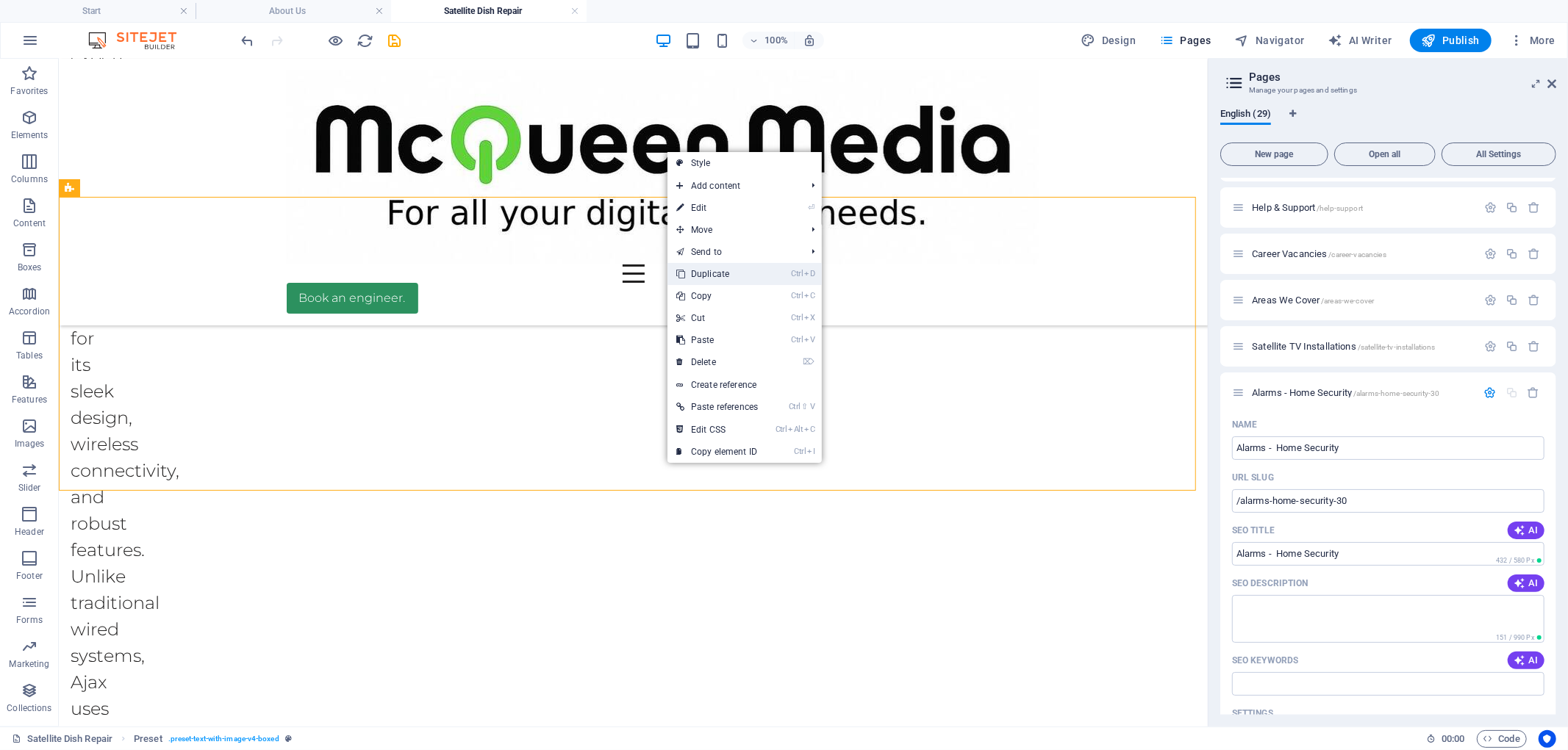
click at [701, 273] on link "Ctrl D Duplicate" at bounding box center [717, 274] width 100 height 22
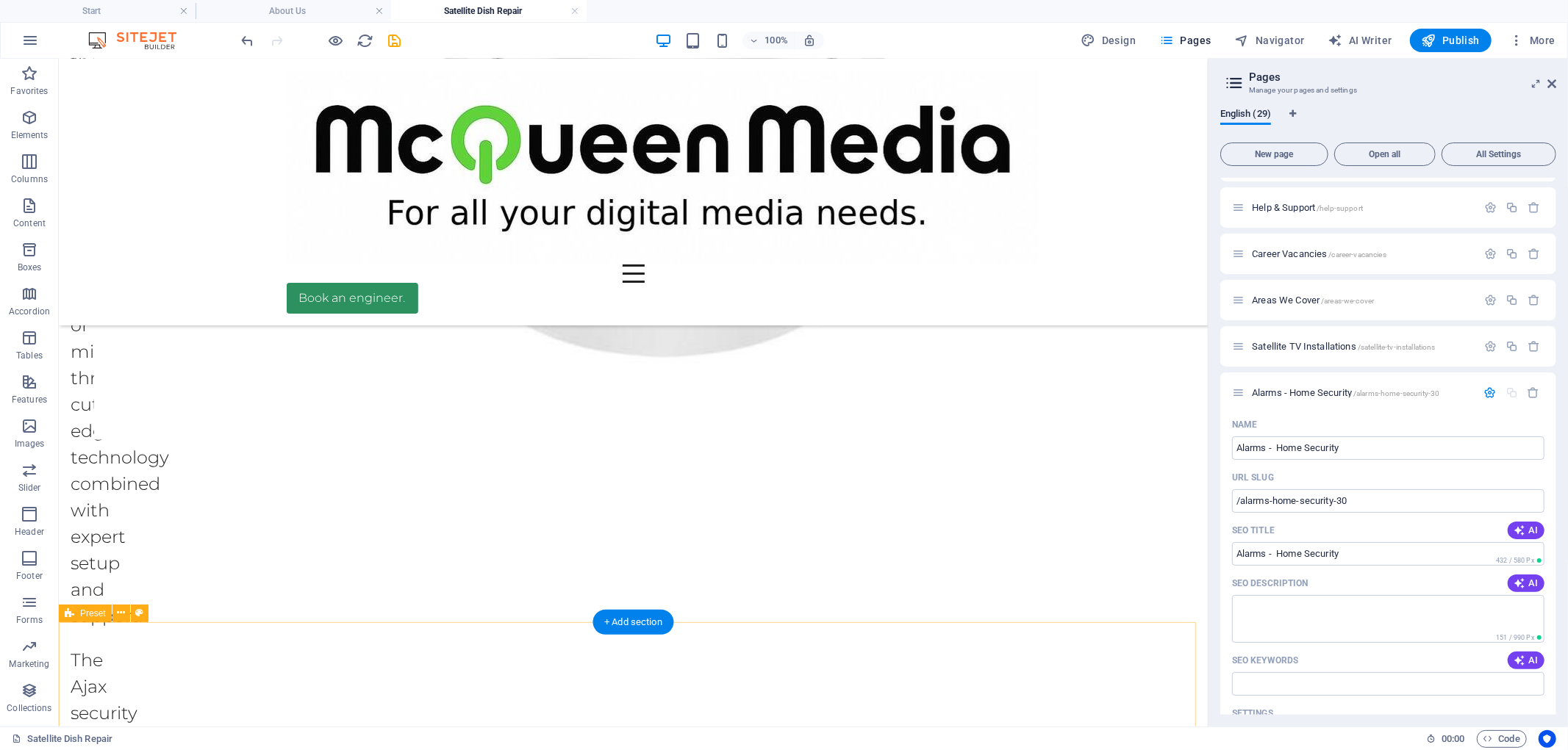
scroll to position [2145, 0]
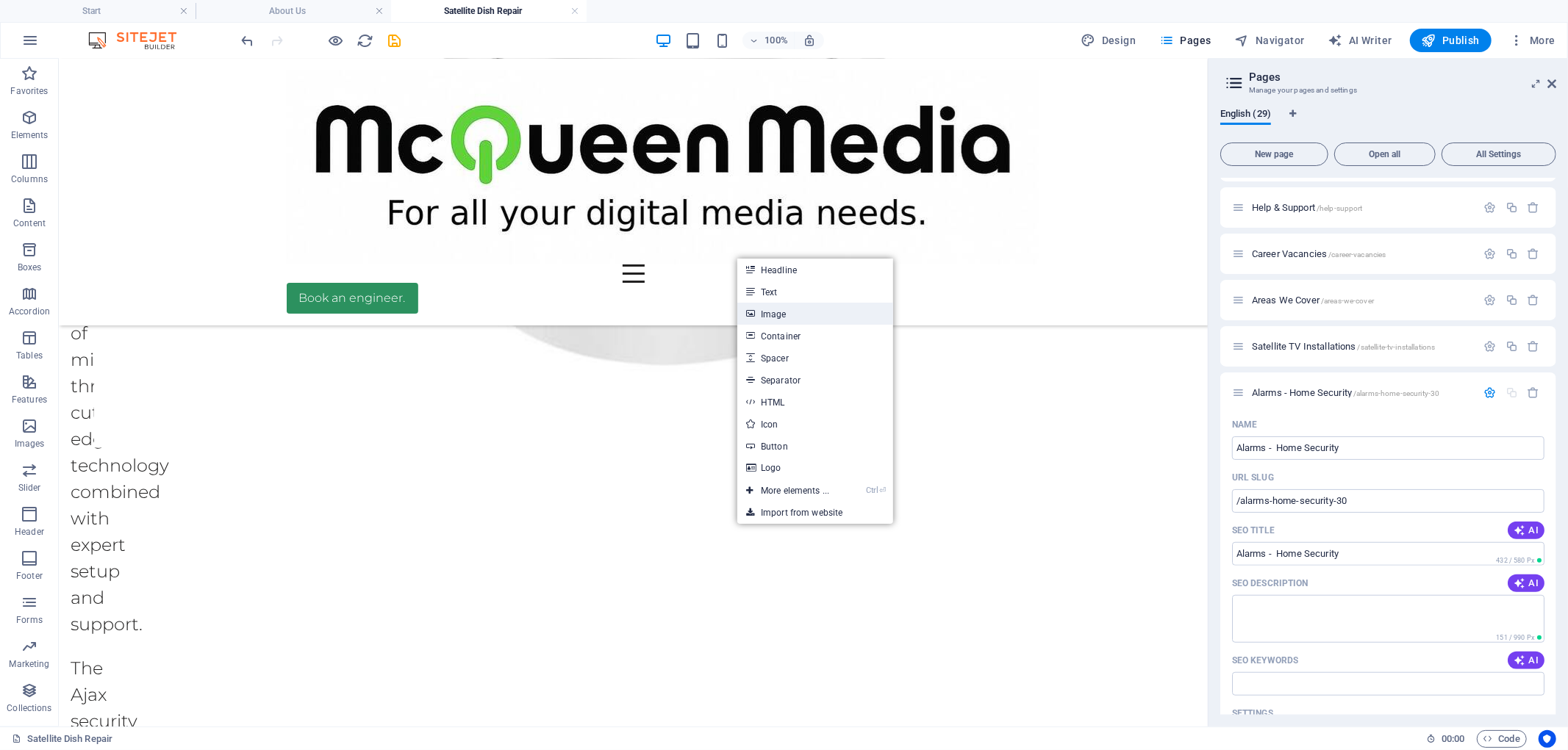
click at [785, 313] on link "Image" at bounding box center [815, 314] width 156 height 22
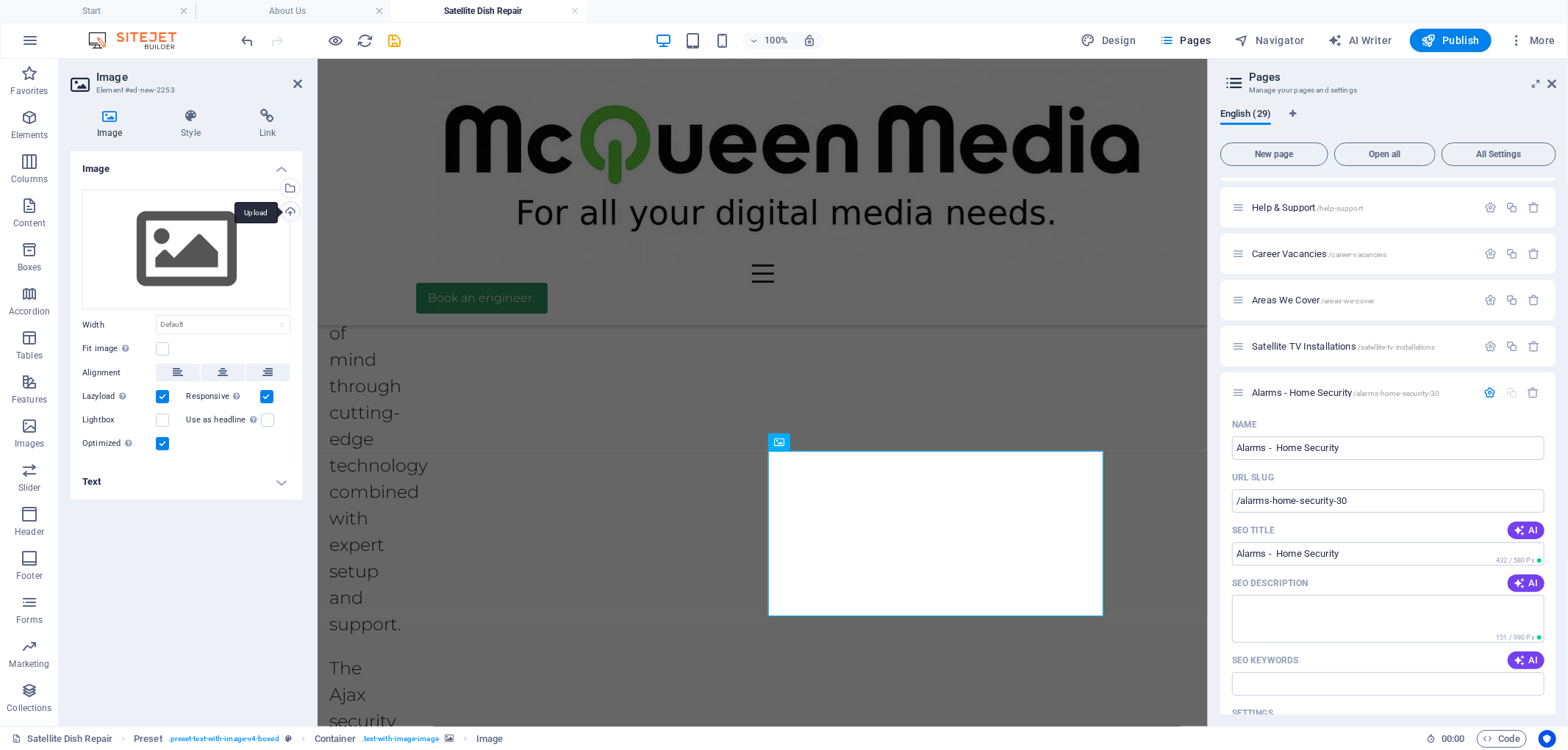
click at [287, 207] on div "Upload" at bounding box center [289, 213] width 22 height 22
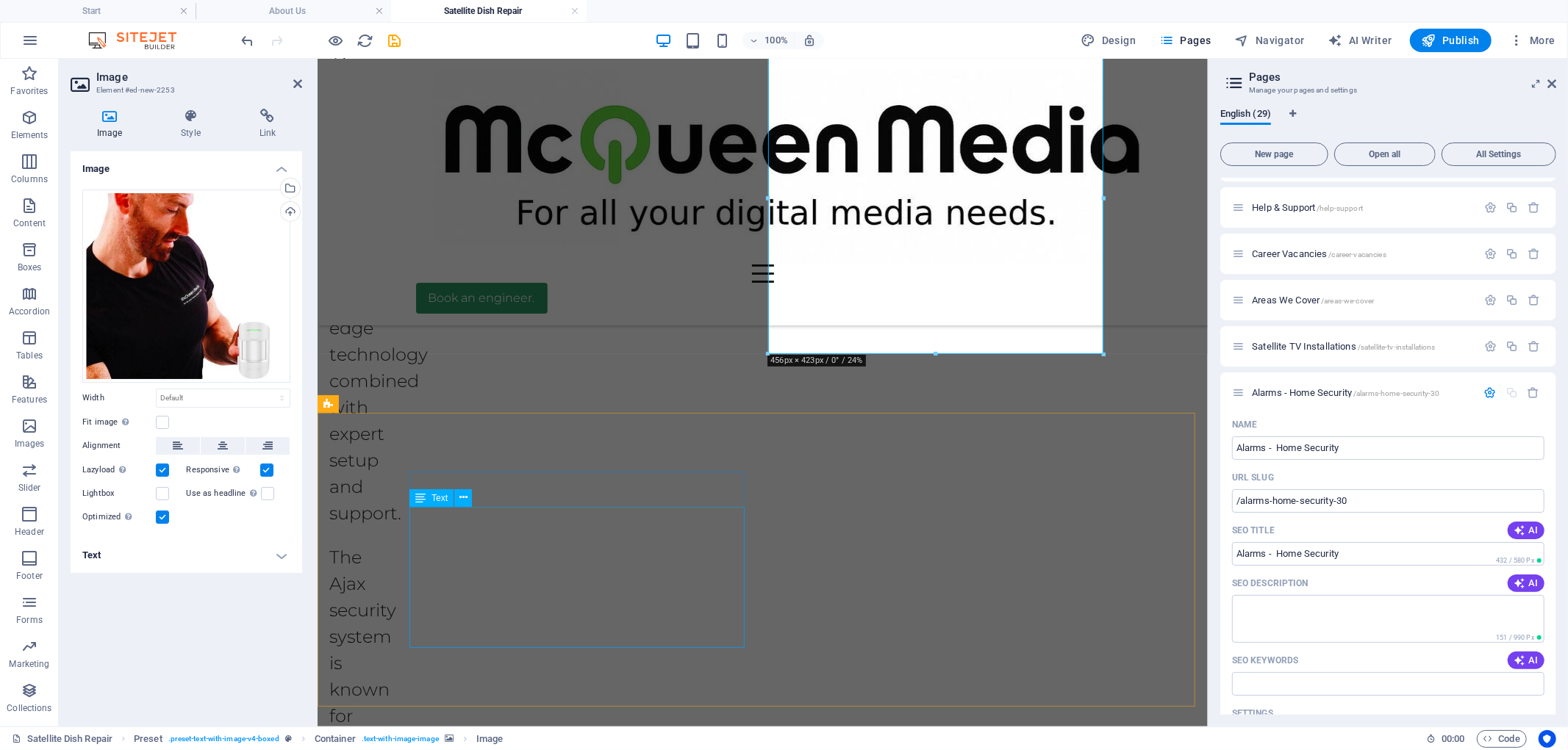
scroll to position [2553, 0]
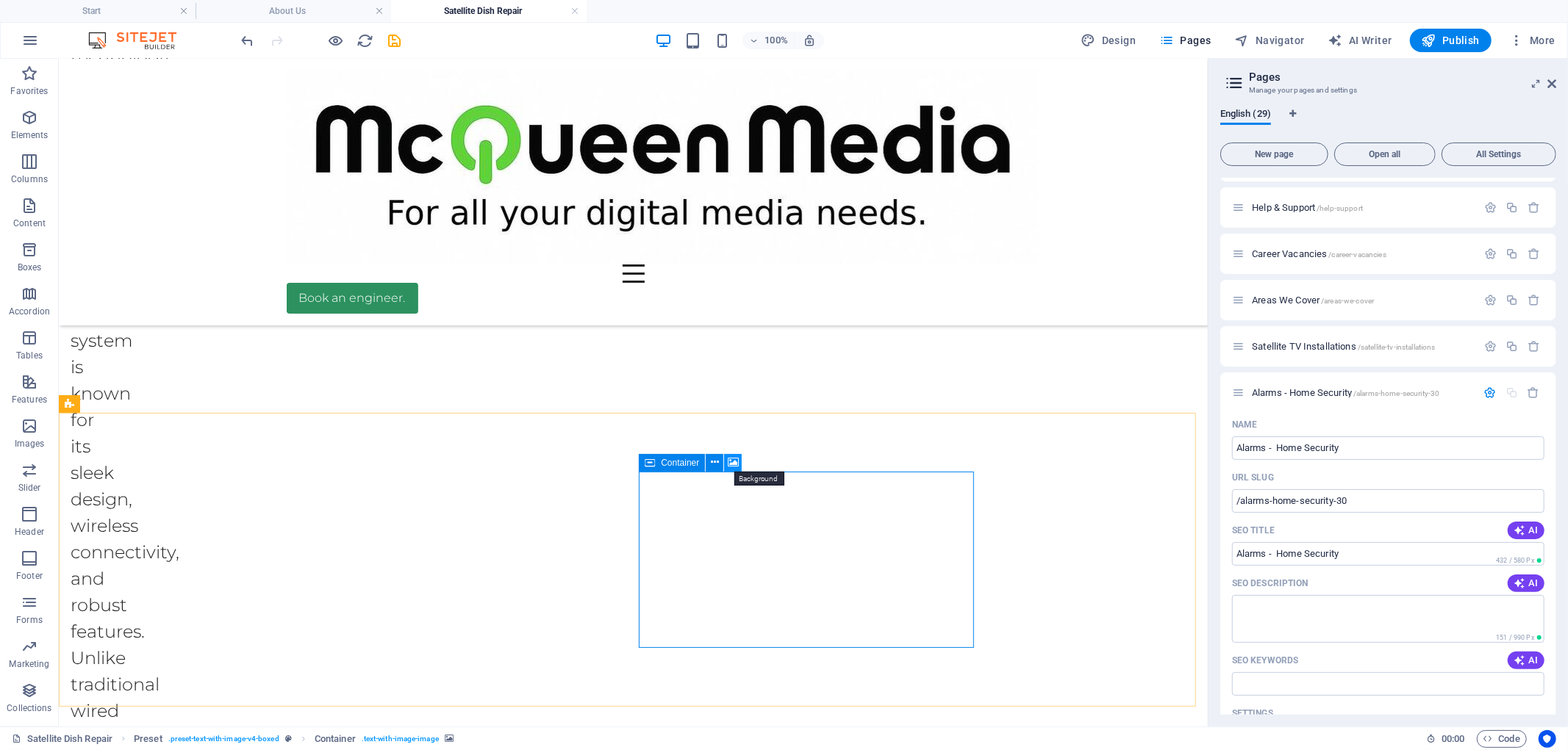
click at [735, 465] on icon at bounding box center [733, 462] width 11 height 16
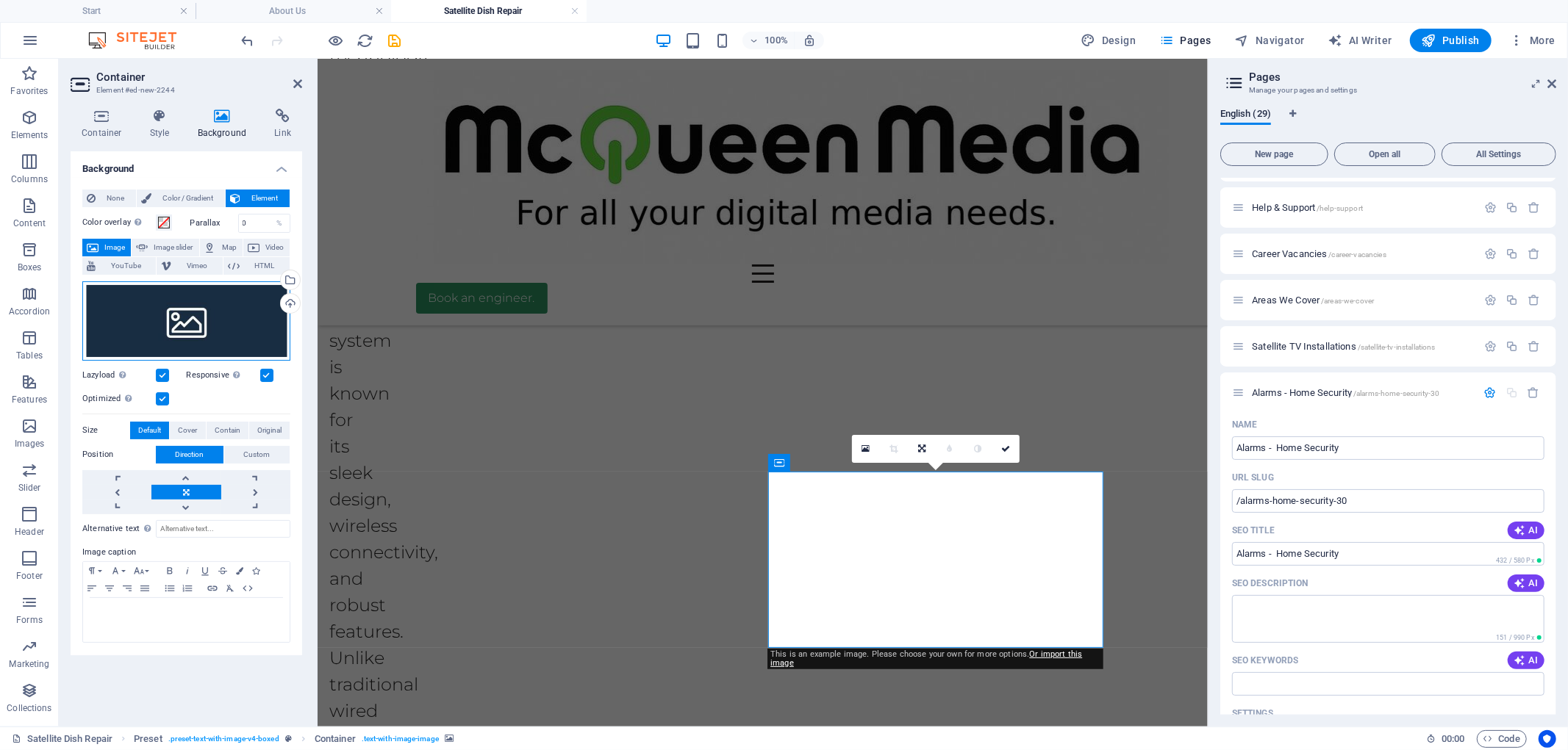
click at [242, 330] on div "Drag files here, click to choose files or select files from Files or our free s…" at bounding box center [186, 321] width 208 height 80
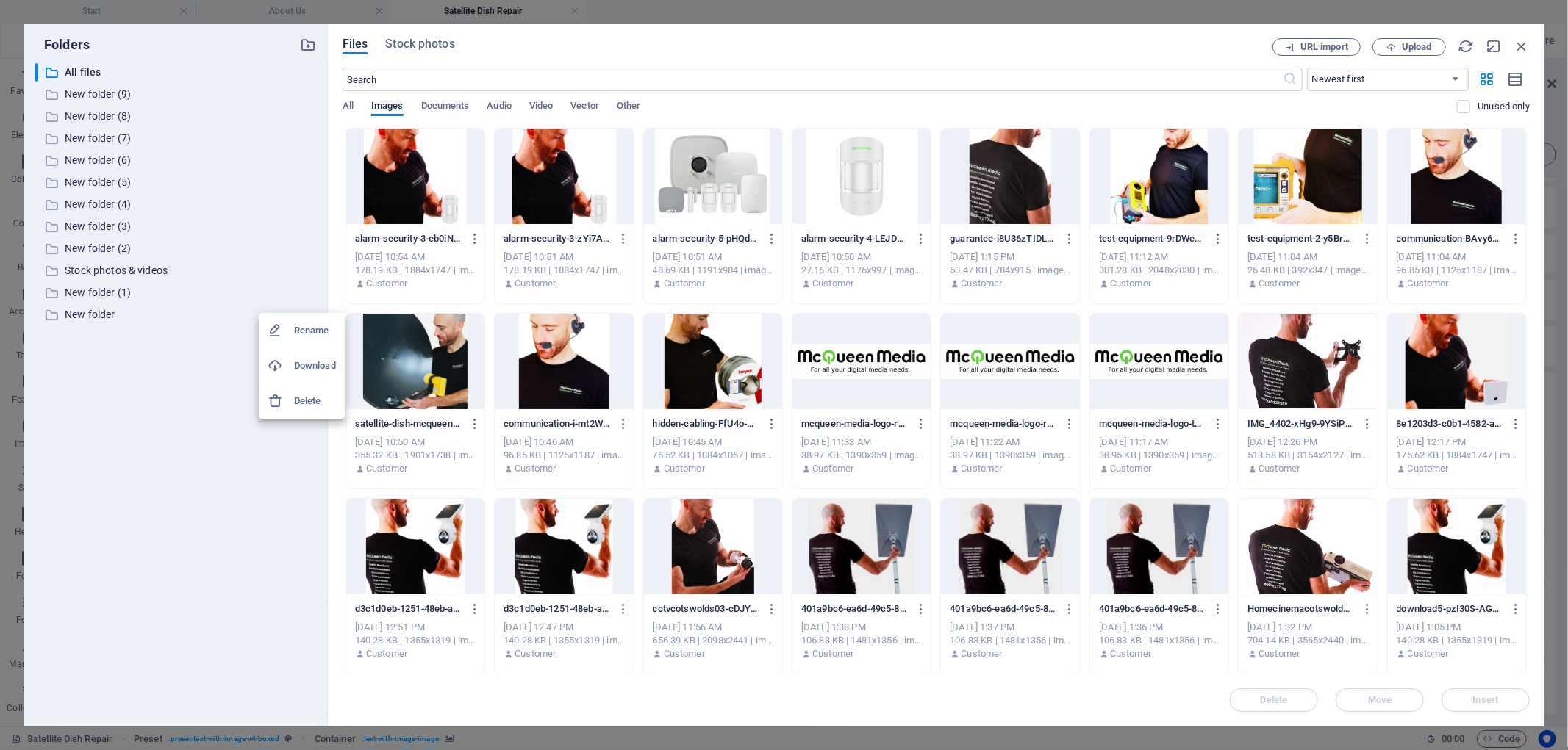
scroll to position [2610, 0]
click at [443, 183] on div at bounding box center [784, 375] width 1568 height 750
click at [714, 194] on div at bounding box center [713, 176] width 138 height 95
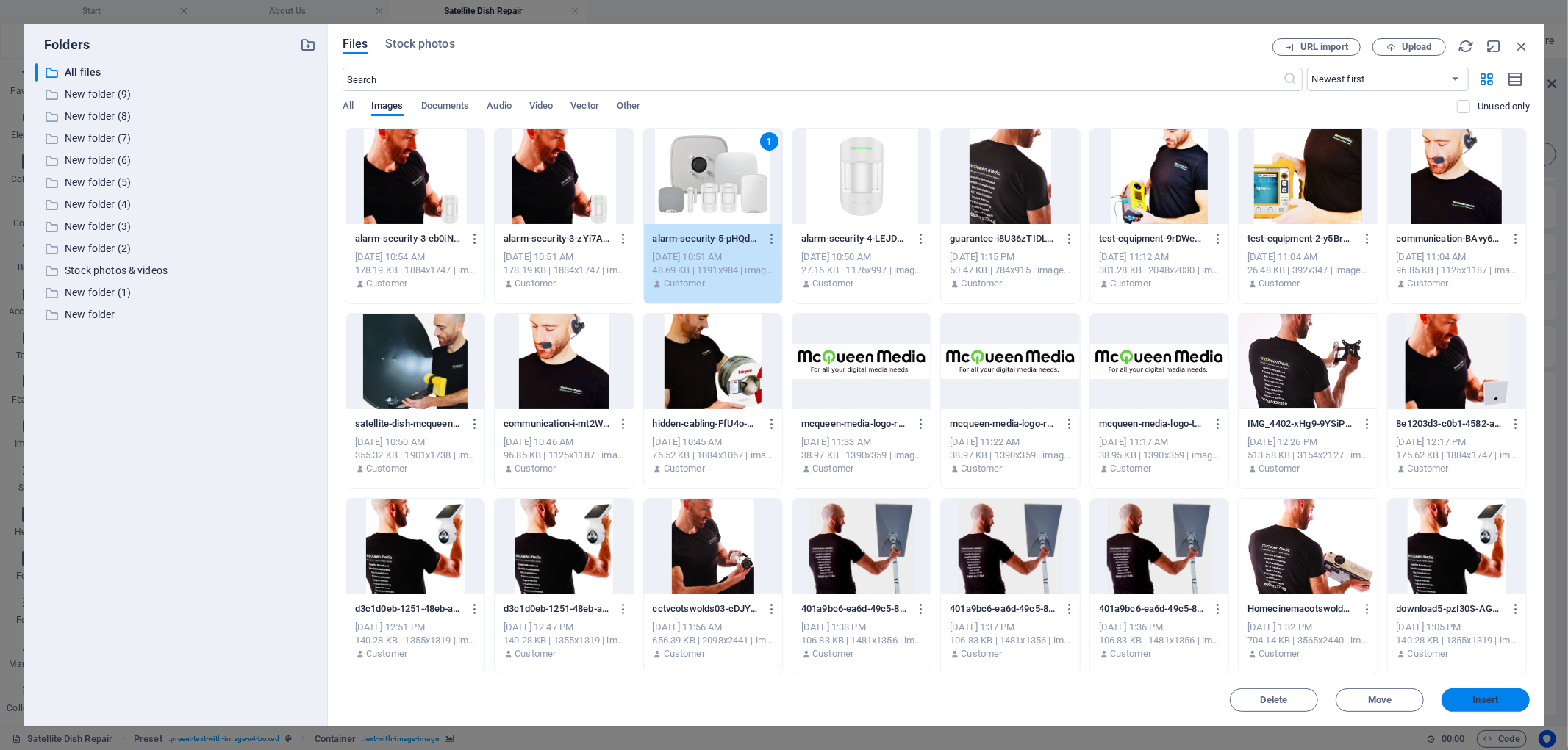
click at [1487, 701] on span "Insert" at bounding box center [1485, 700] width 26 height 9
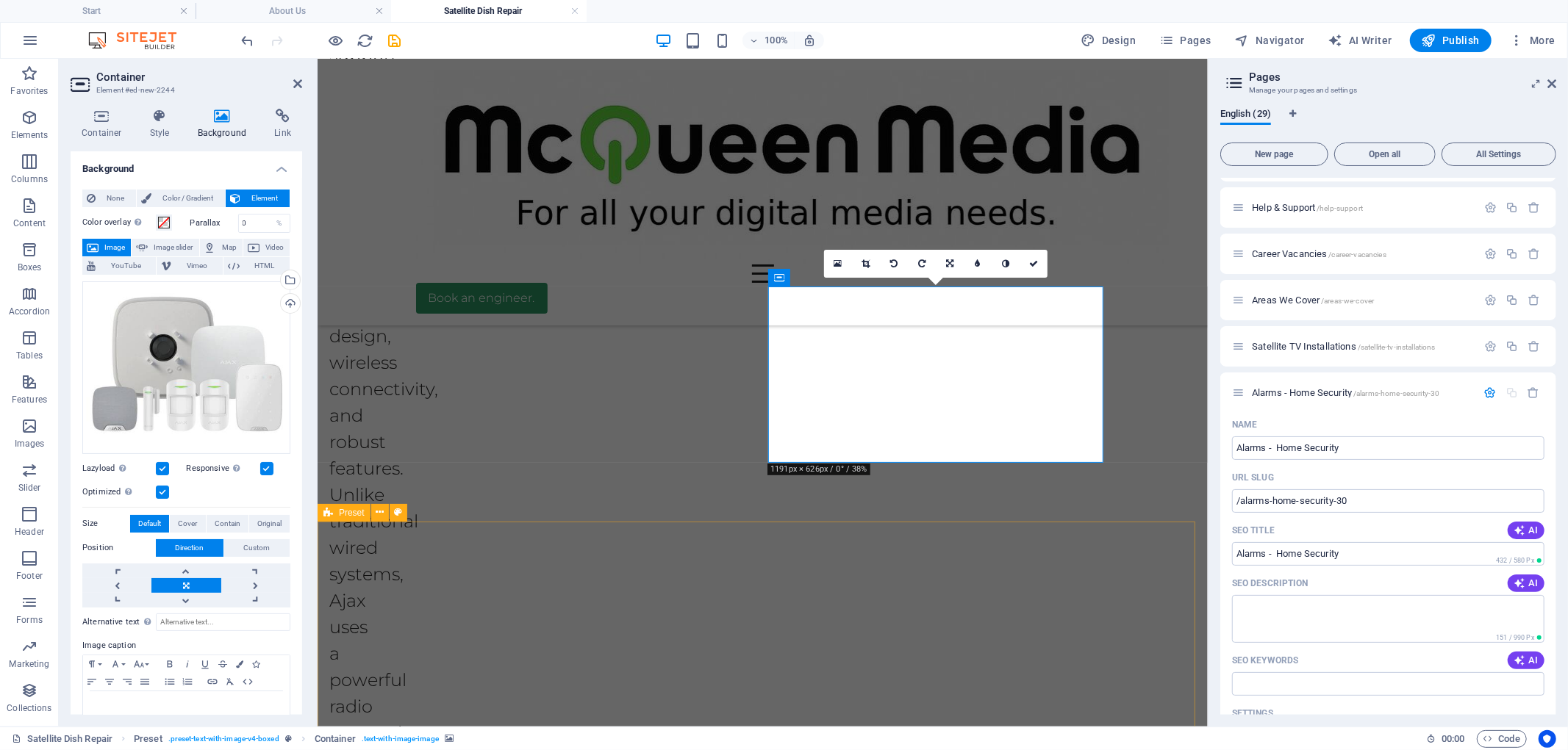
scroll to position [2880, 0]
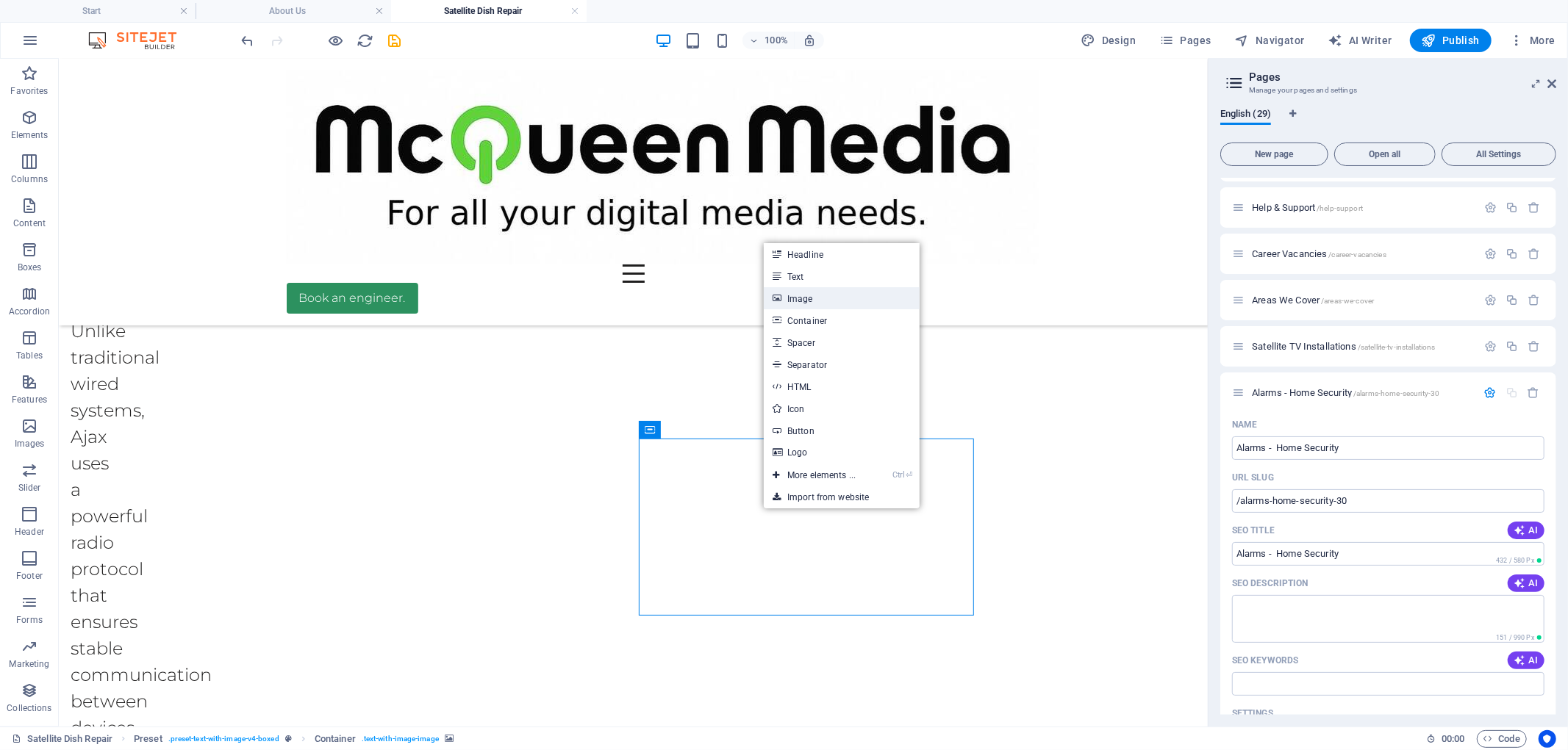
click at [813, 291] on link "Image" at bounding box center [842, 298] width 156 height 22
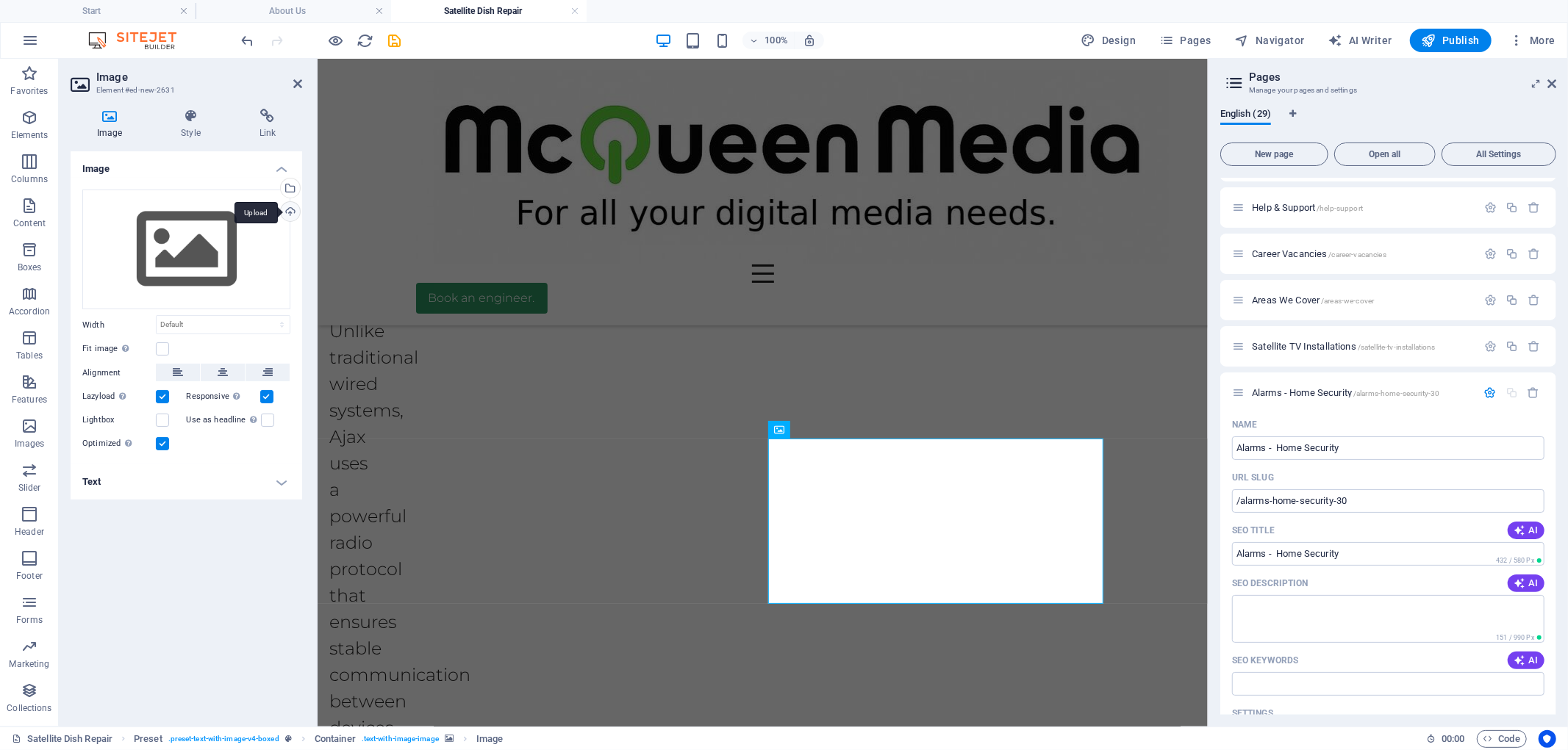
click at [291, 208] on div "Upload" at bounding box center [289, 213] width 22 height 22
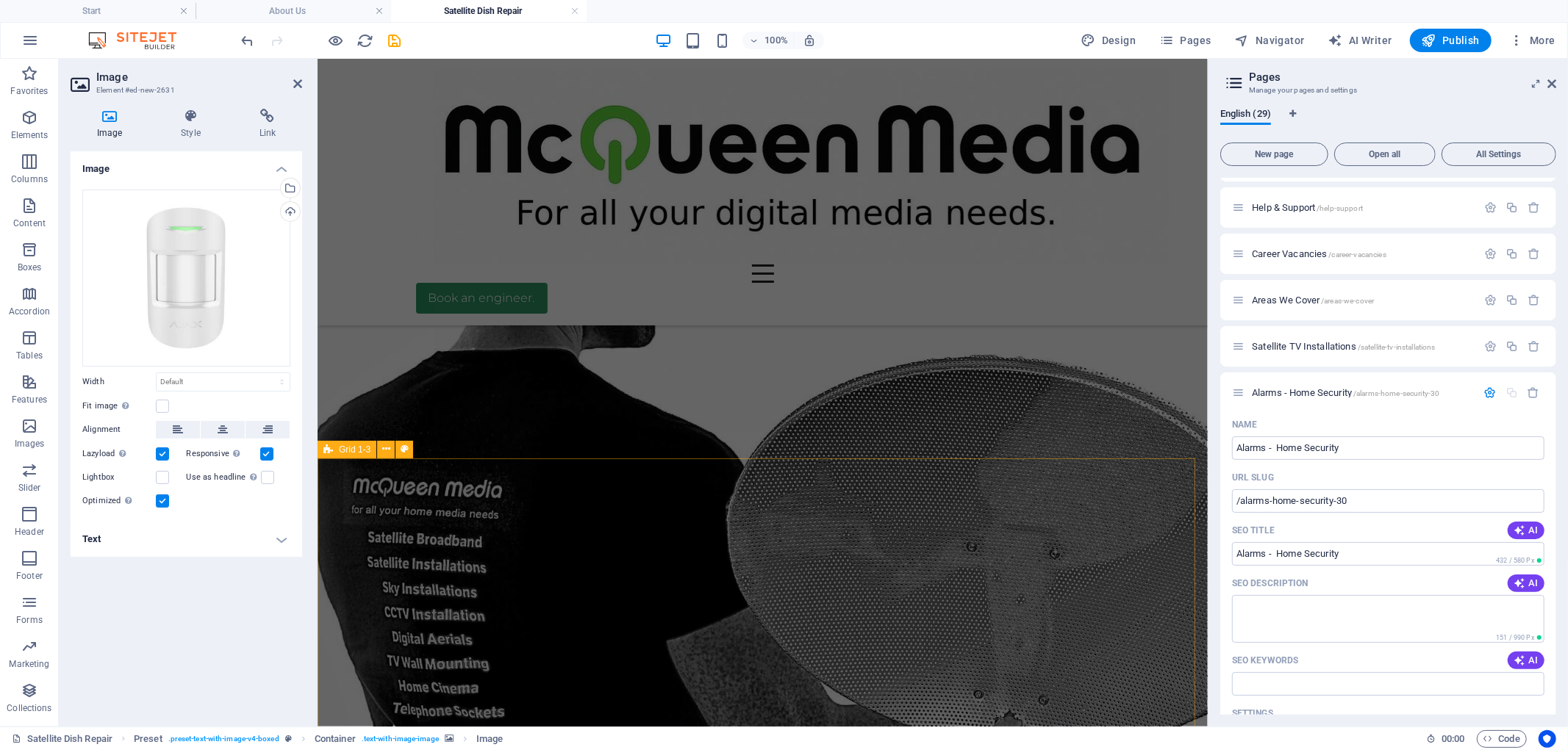
scroll to position [431, 0]
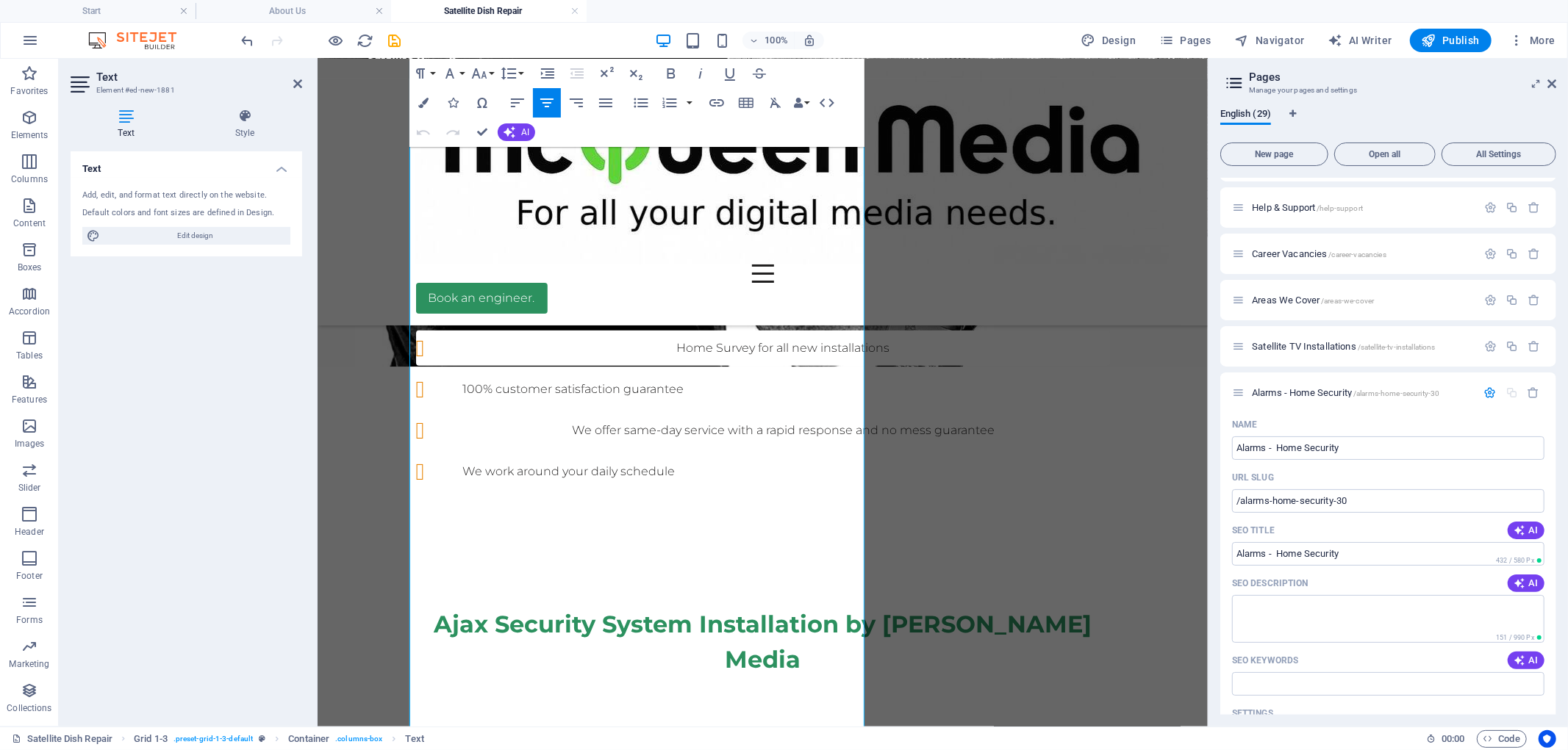
scroll to position [1112, 0]
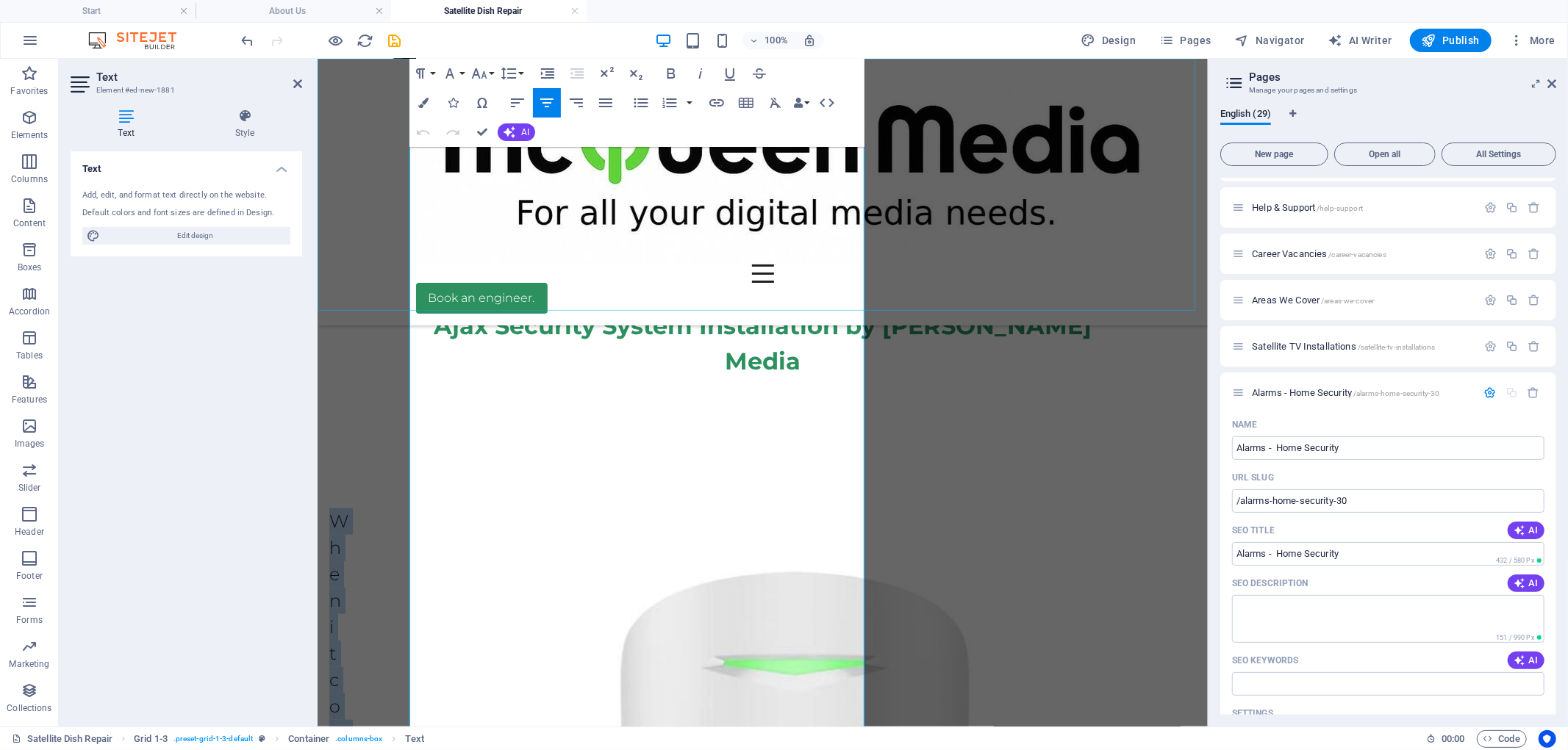
drag, startPoint x: 448, startPoint y: 468, endPoint x: 779, endPoint y: 309, distance: 367.2
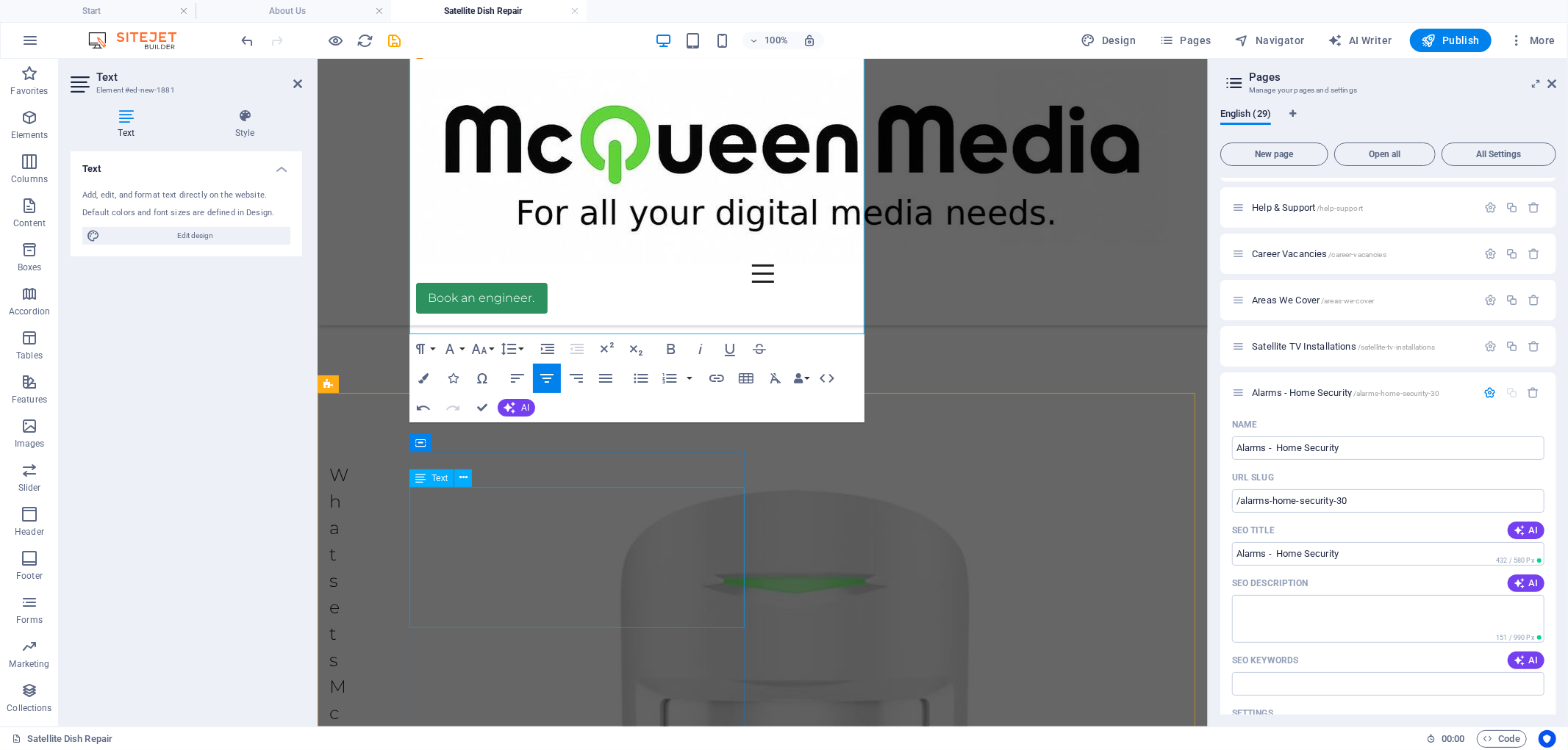
scroll to position [1683, 0]
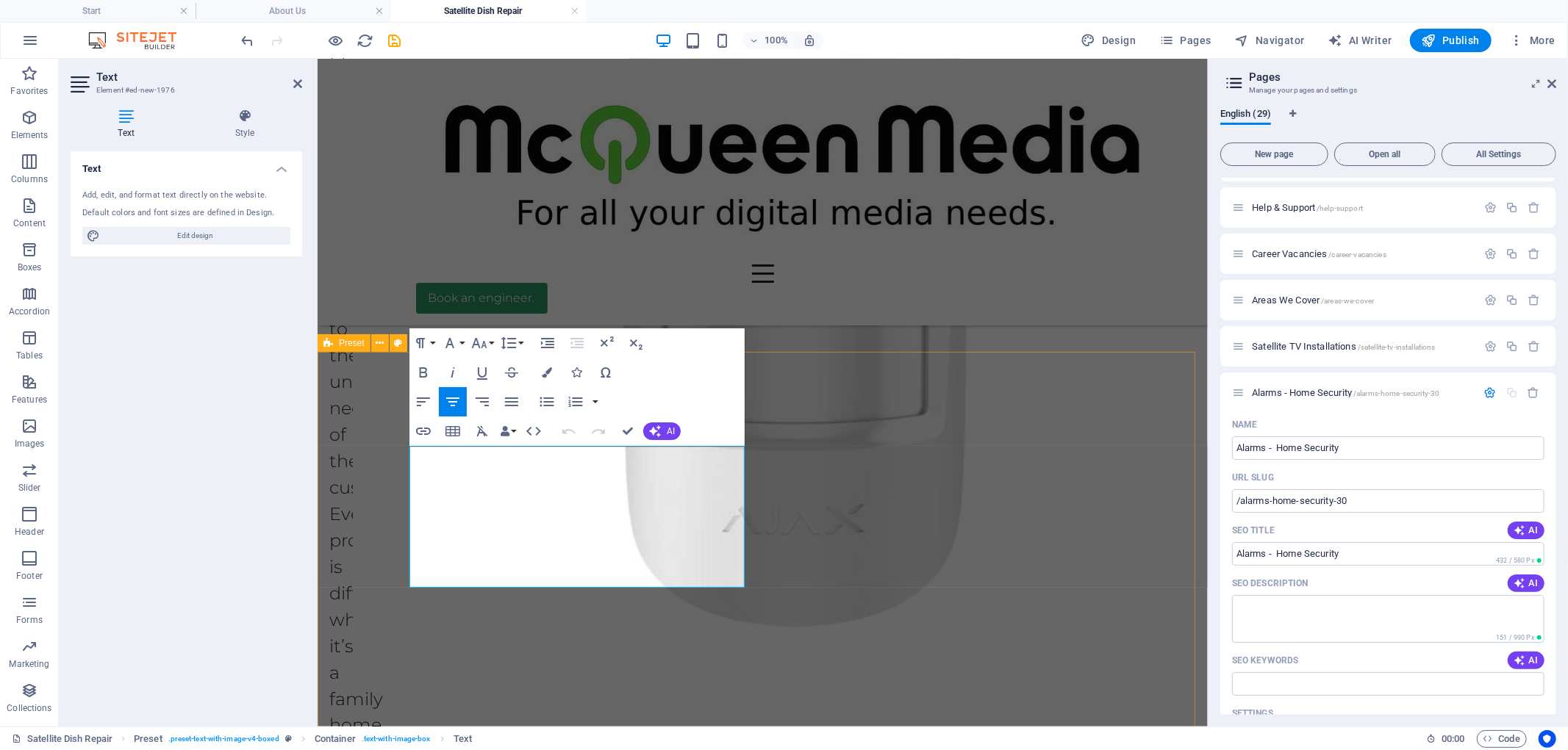
drag, startPoint x: 654, startPoint y: 576, endPoint x: 408, endPoint y: 440, distance: 281.1
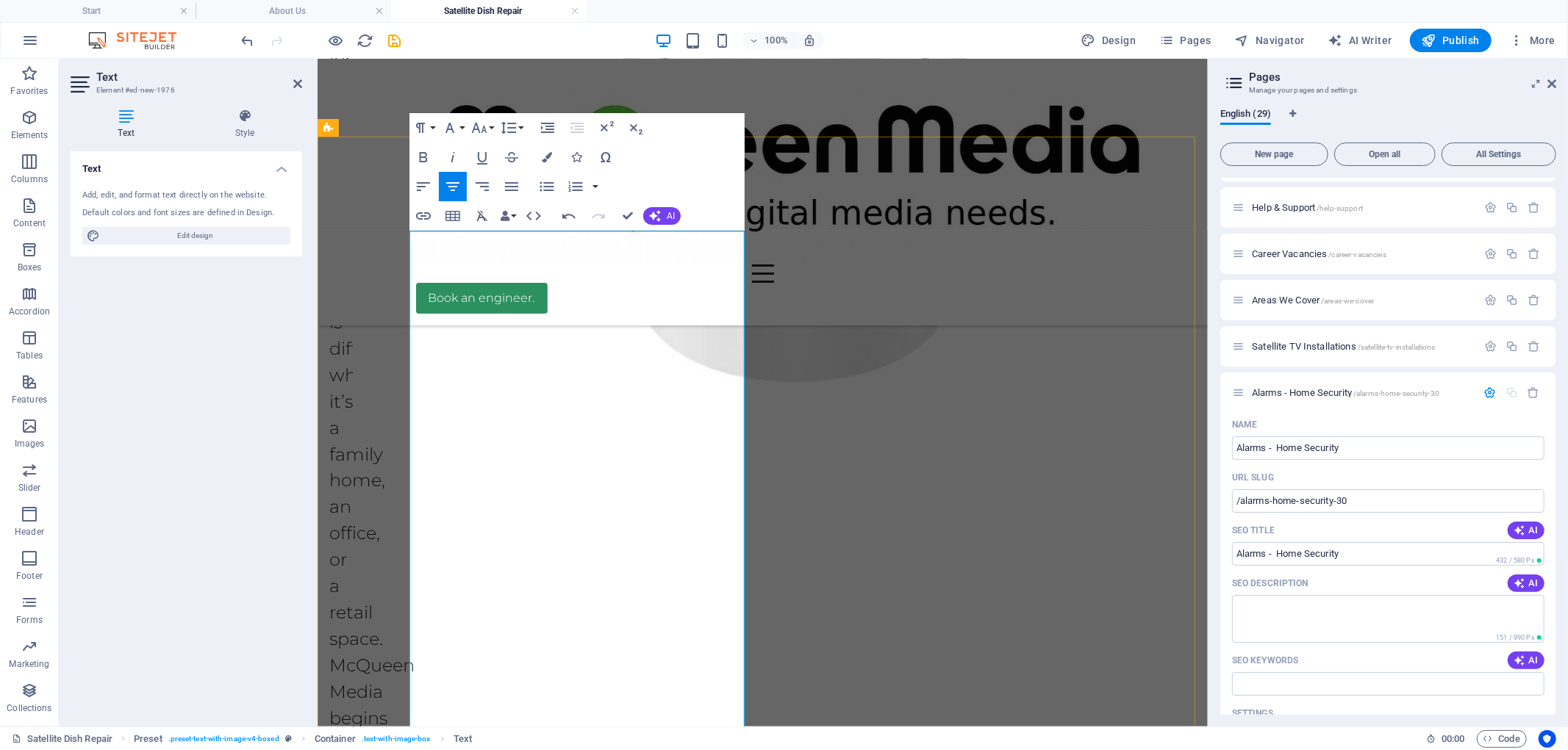
scroll to position [1601, 0]
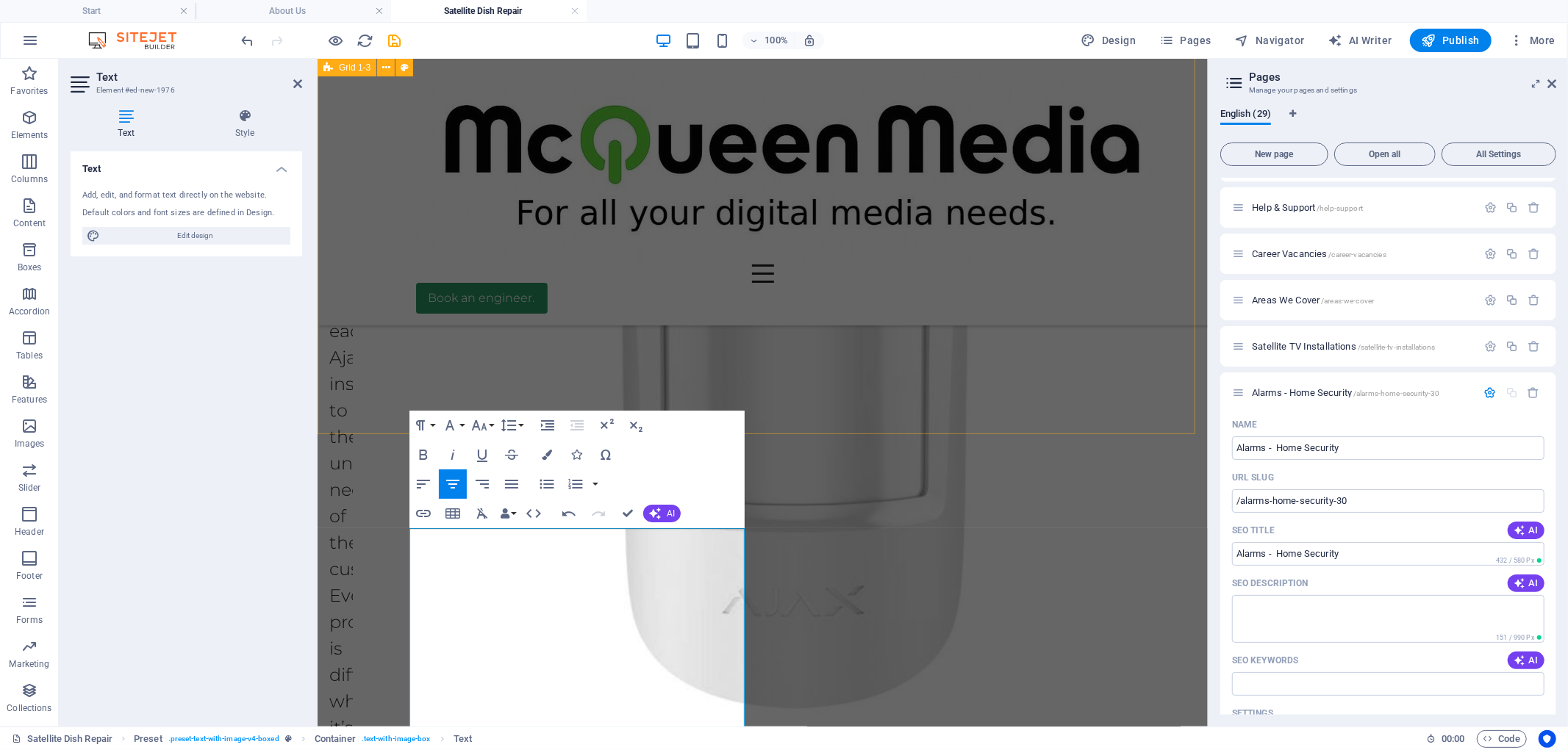
drag, startPoint x: 665, startPoint y: 561, endPoint x: 393, endPoint y: 411, distance: 310.6
click at [488, 423] on button "Font Size" at bounding box center [482, 425] width 28 height 29
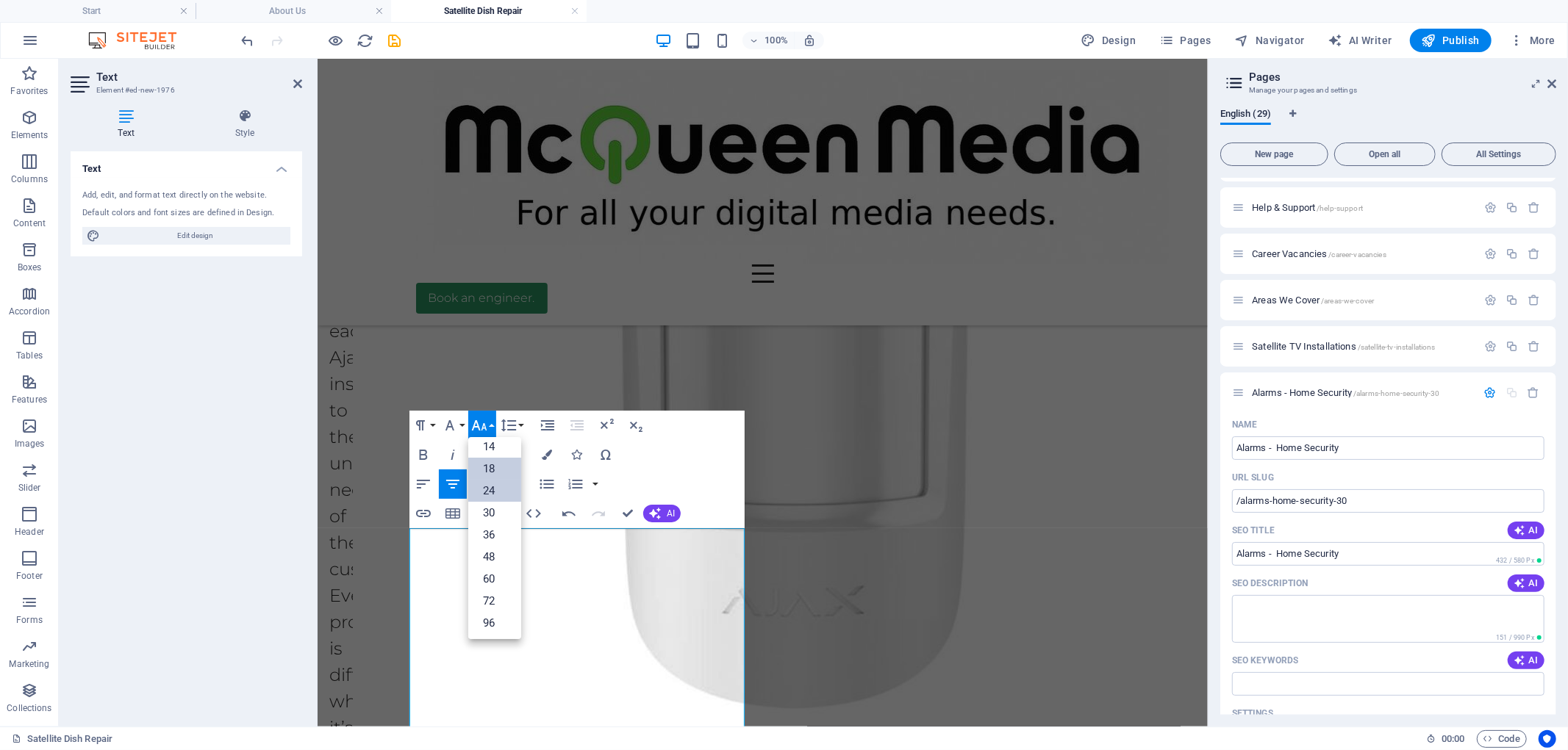
click at [495, 471] on link "18" at bounding box center [495, 469] width 53 height 22
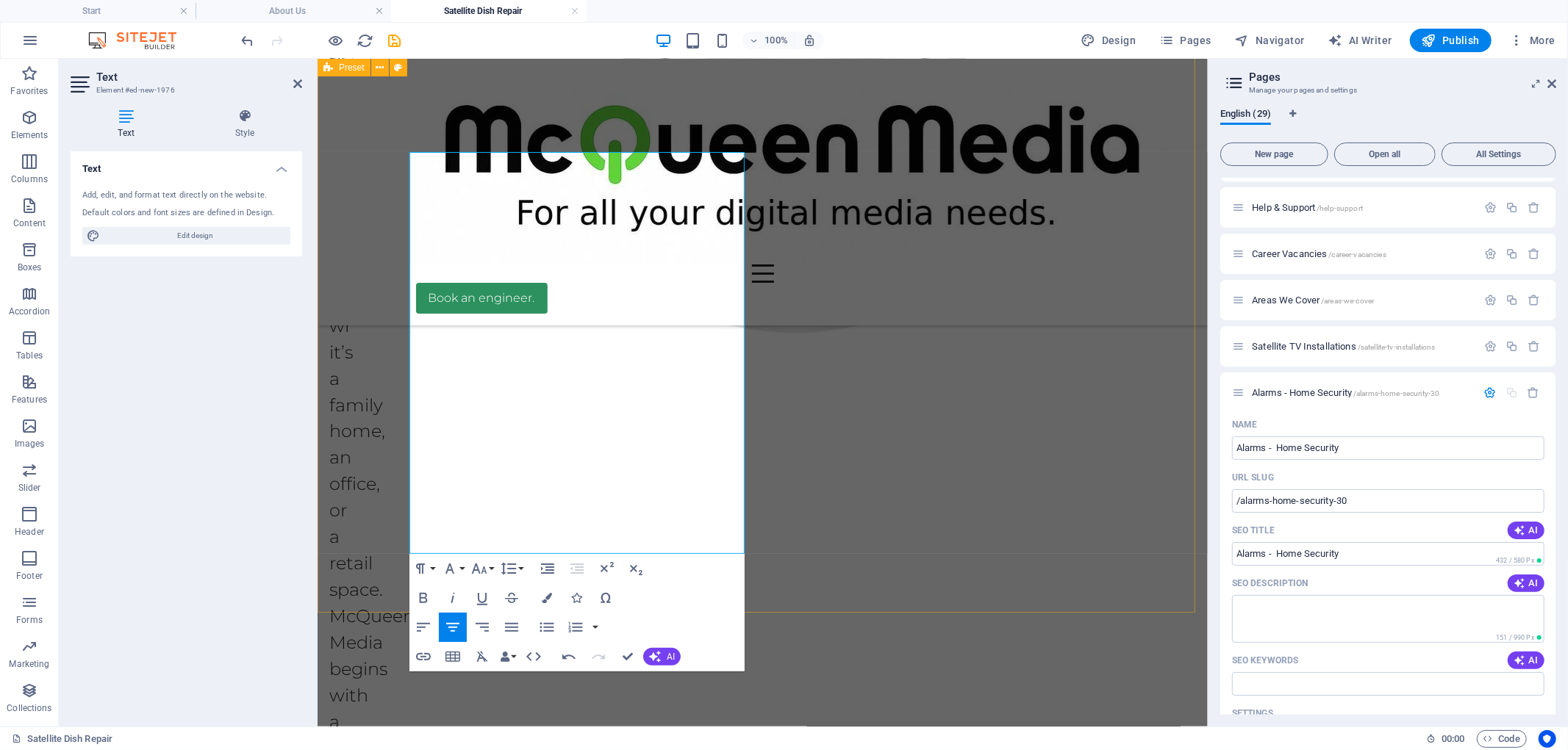
scroll to position [2091, 0]
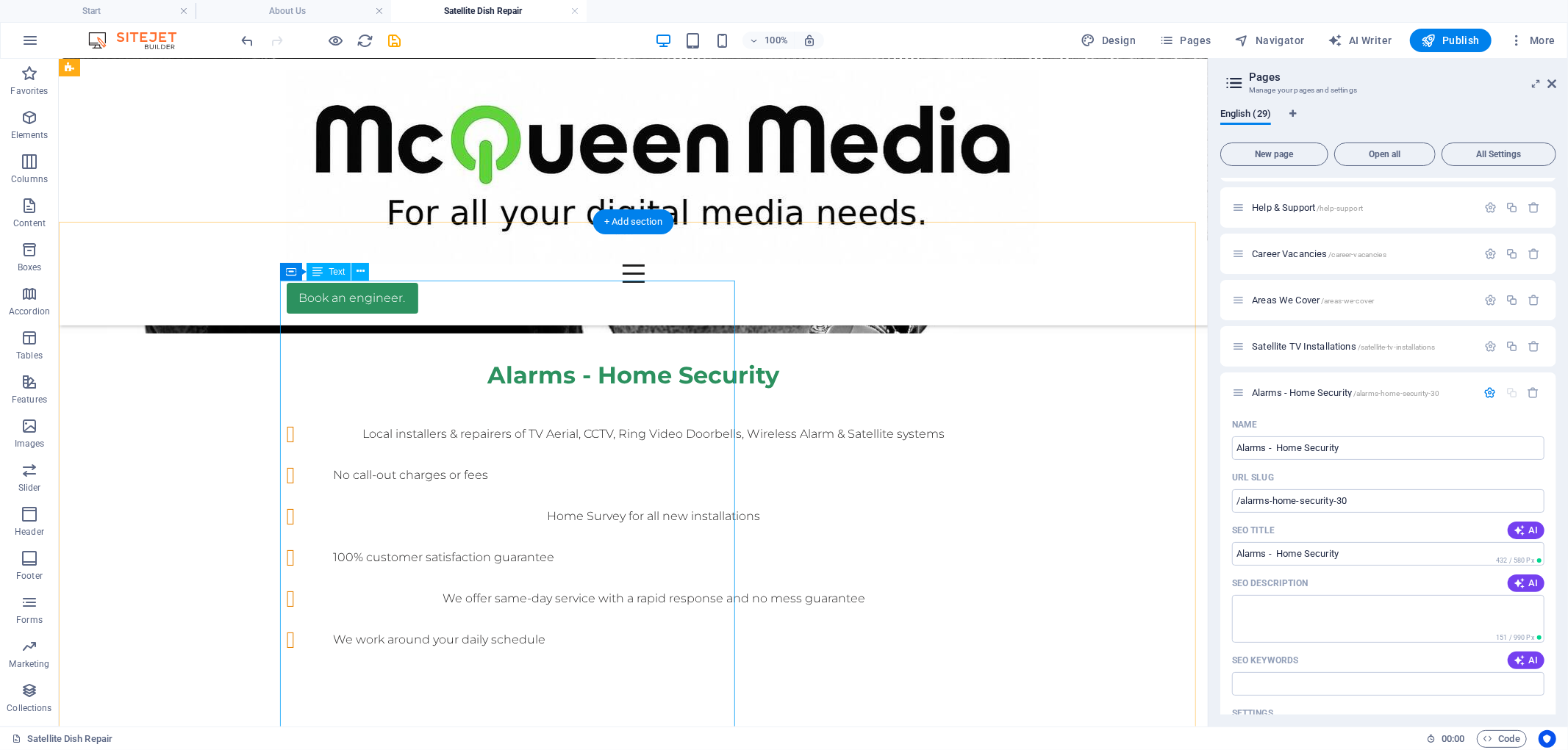
scroll to position [540, 0]
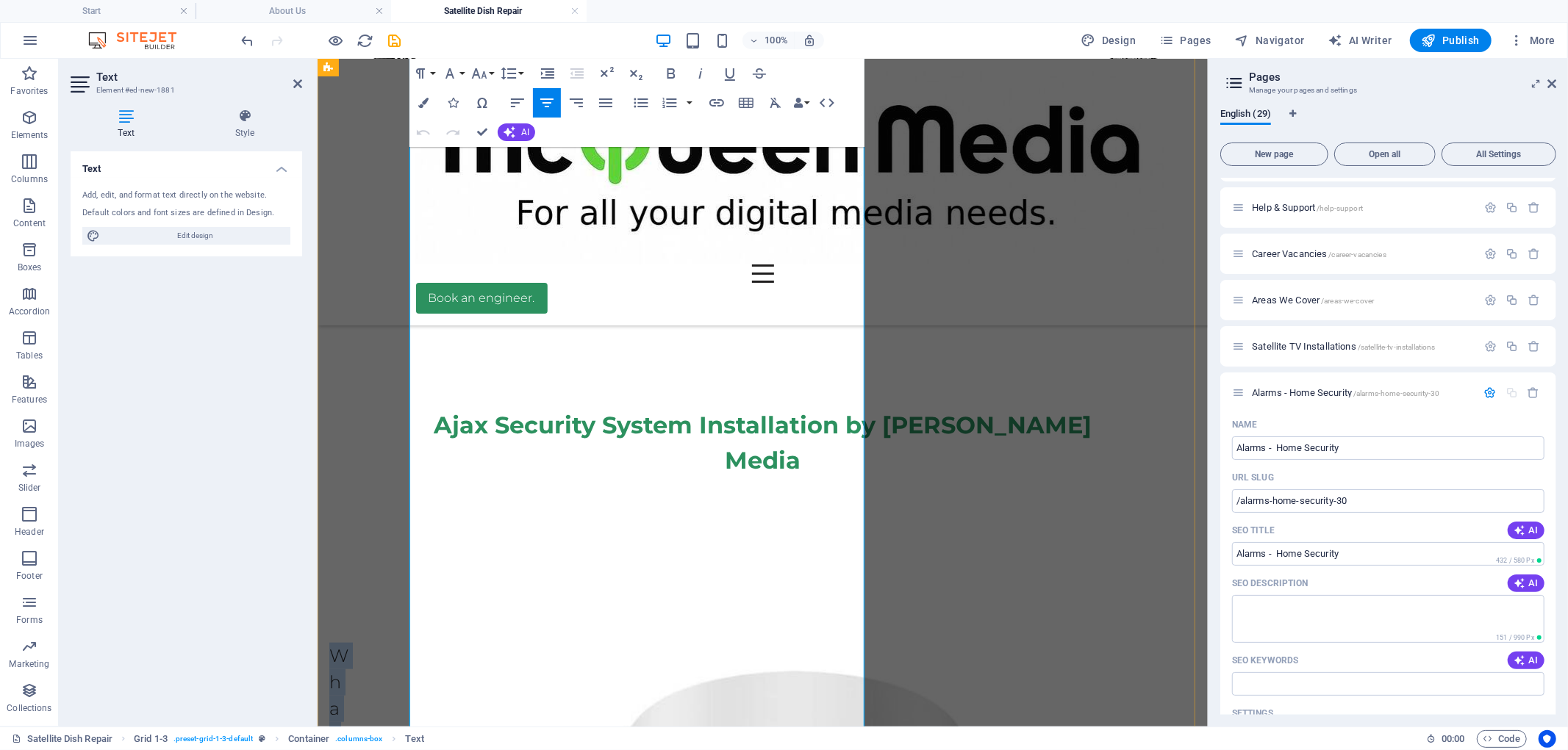
scroll to position [1030, 0]
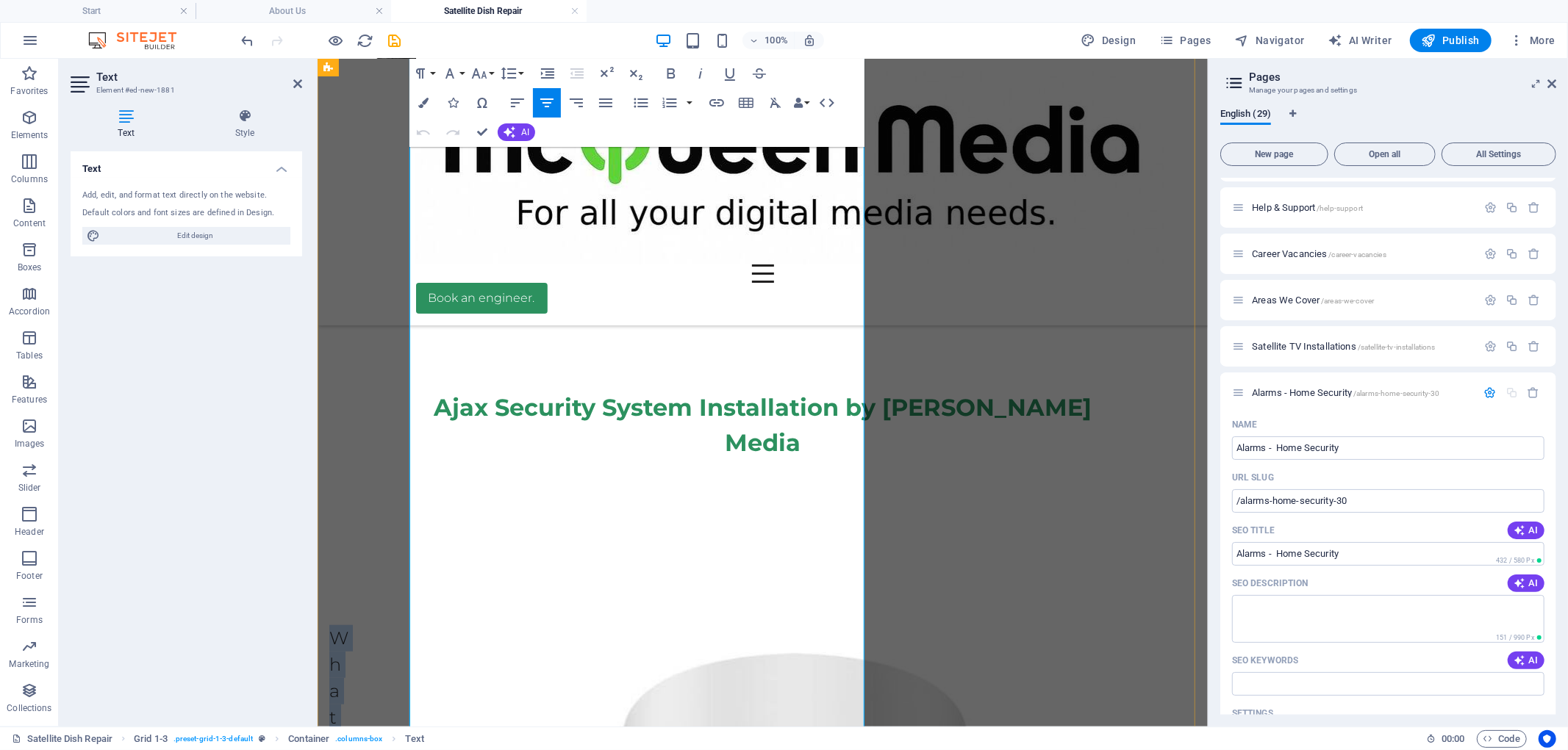
drag, startPoint x: 431, startPoint y: 392, endPoint x: 735, endPoint y: 634, distance: 388.6
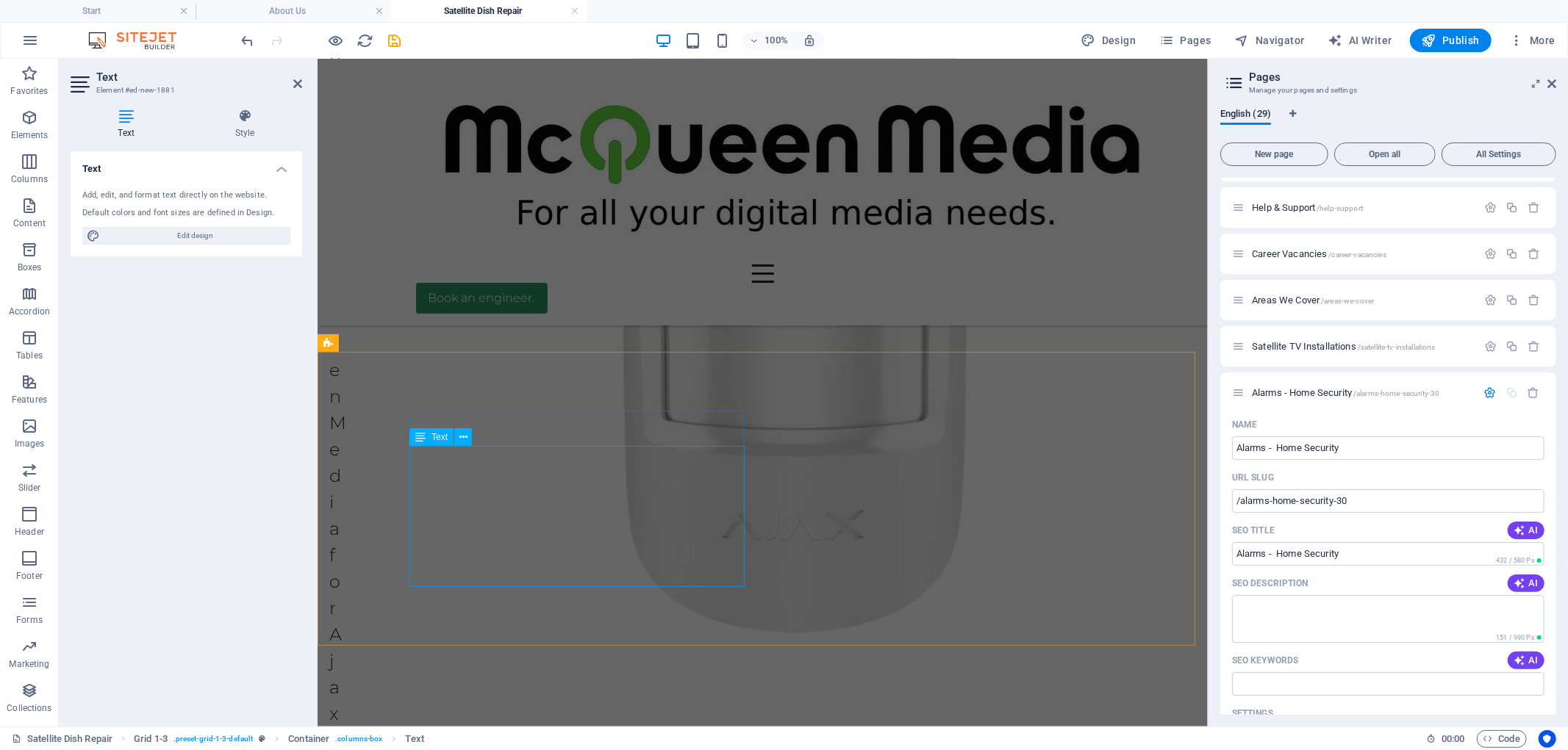
scroll to position [1765, 0]
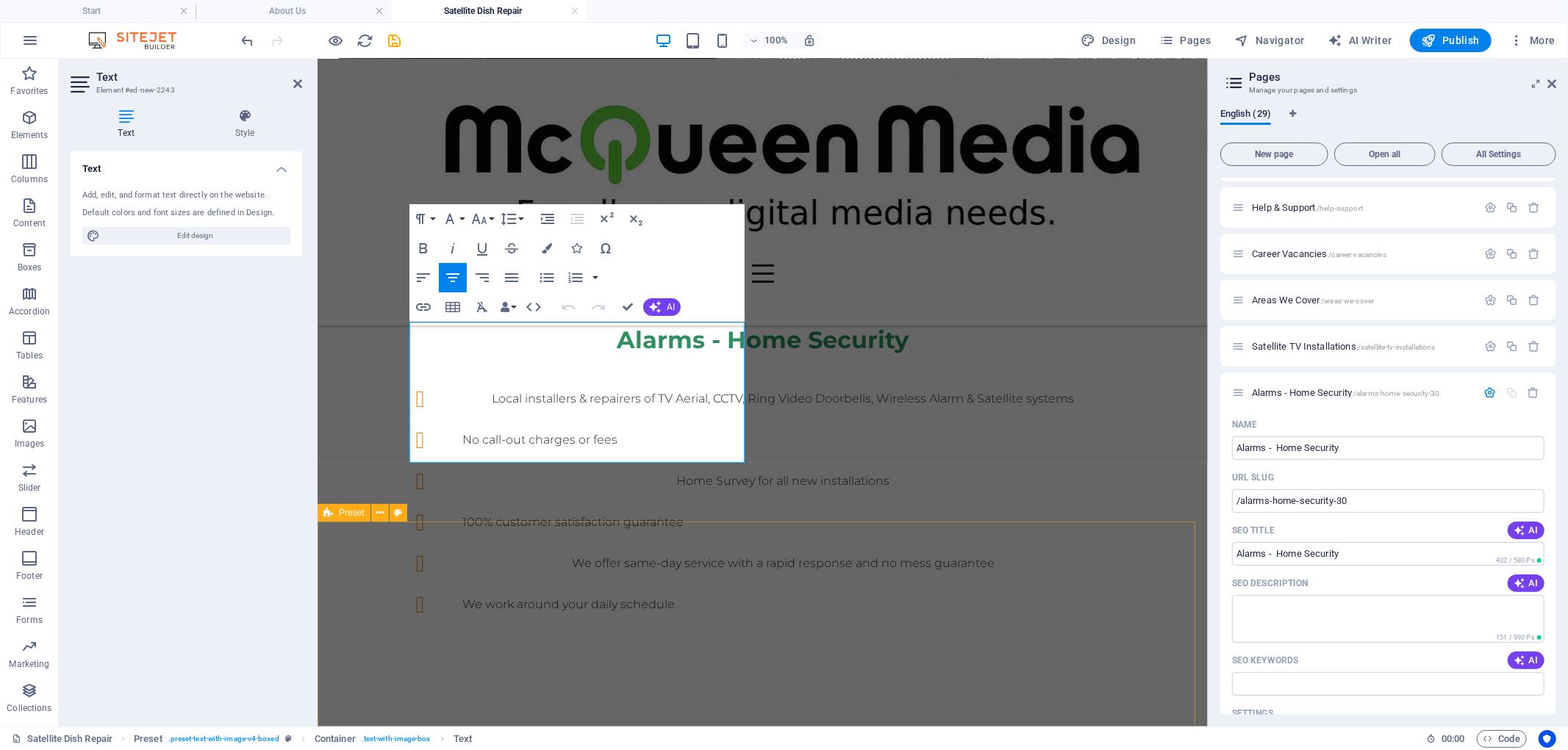
scroll to position [1885, 0]
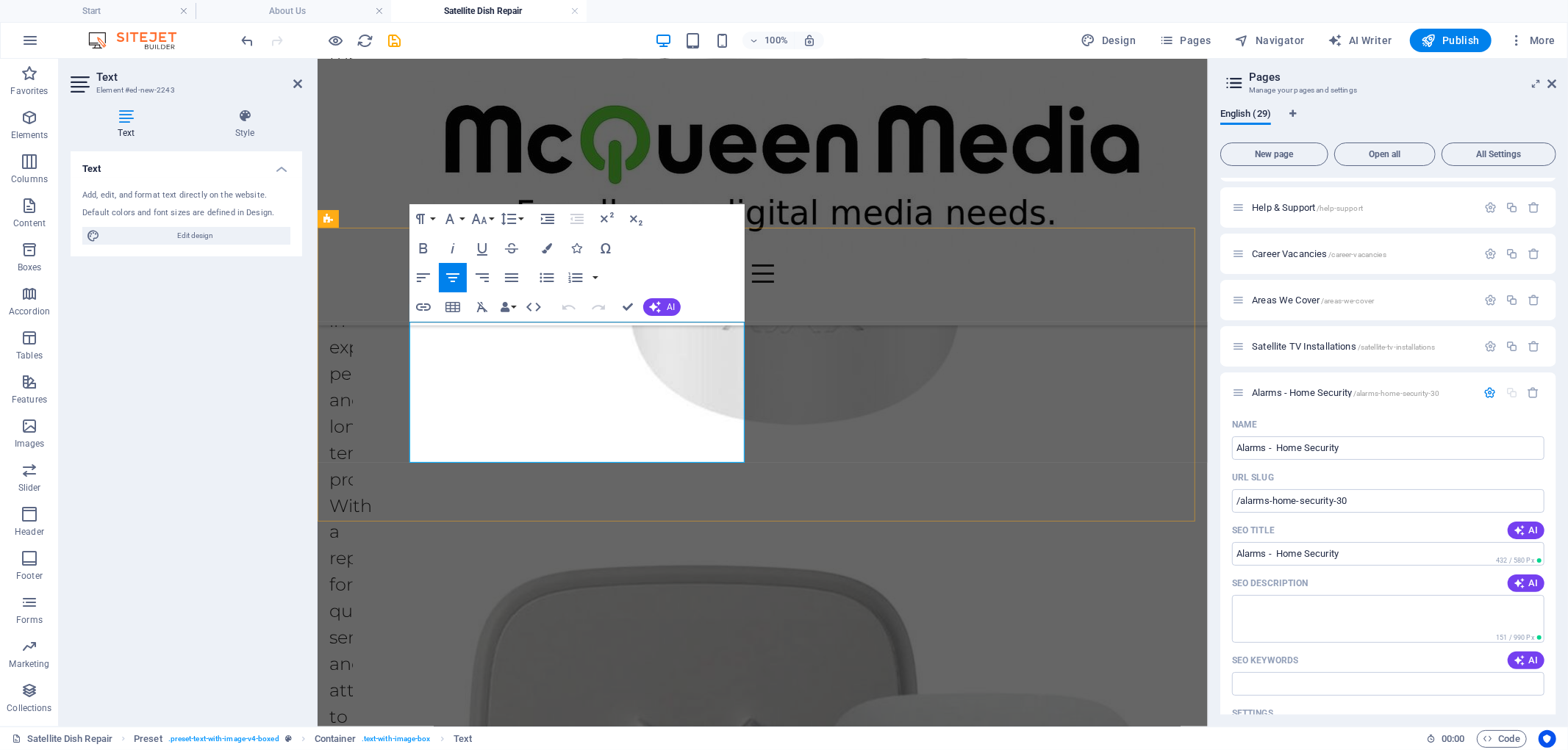
drag, startPoint x: 409, startPoint y: 331, endPoint x: 652, endPoint y: 458, distance: 274.2
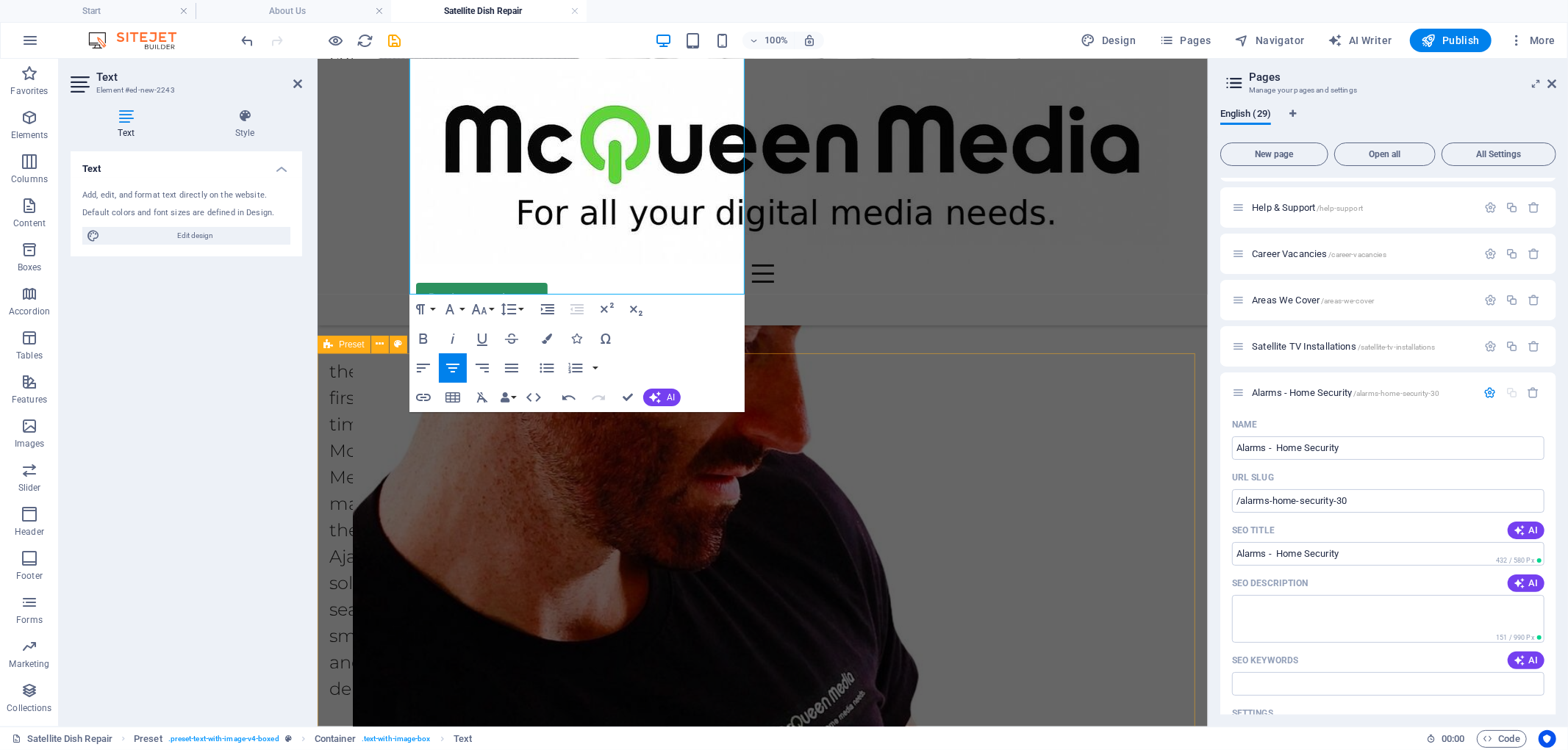
scroll to position [2890, 0]
drag, startPoint x: 414, startPoint y: 335, endPoint x: 891, endPoint y: 468, distance: 495.2
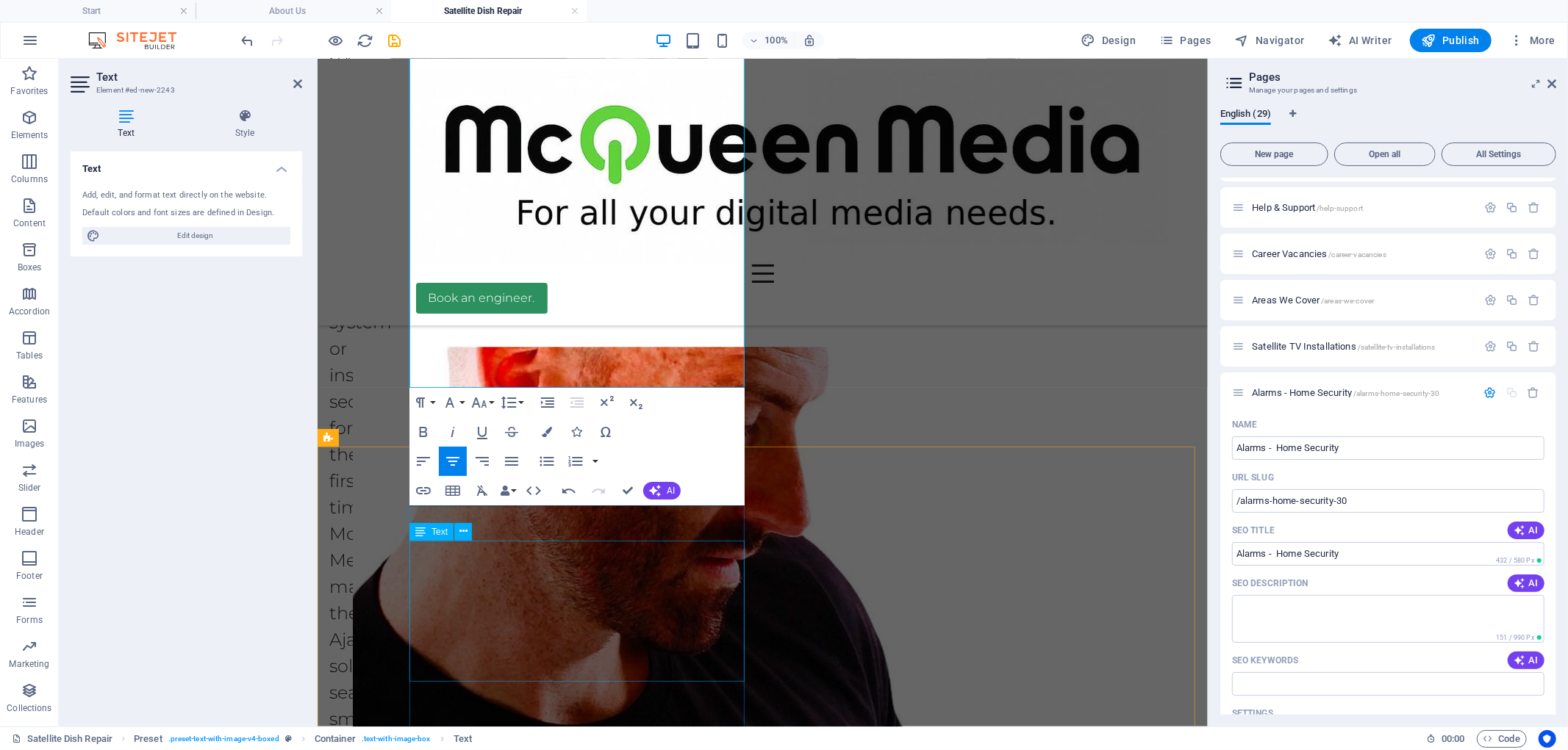
scroll to position [2483, 0]
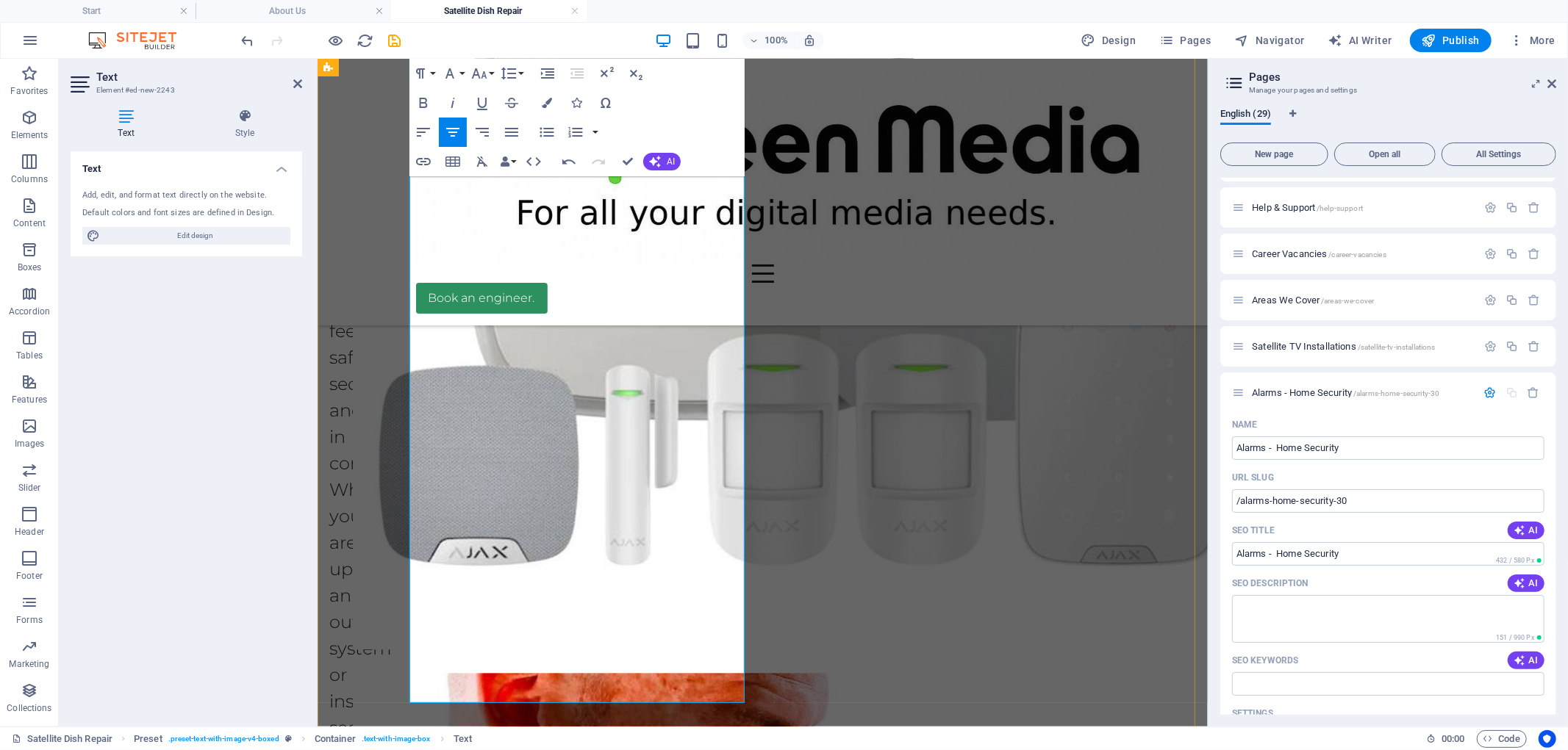
drag, startPoint x: 736, startPoint y: 690, endPoint x: 421, endPoint y: 328, distance: 479.9
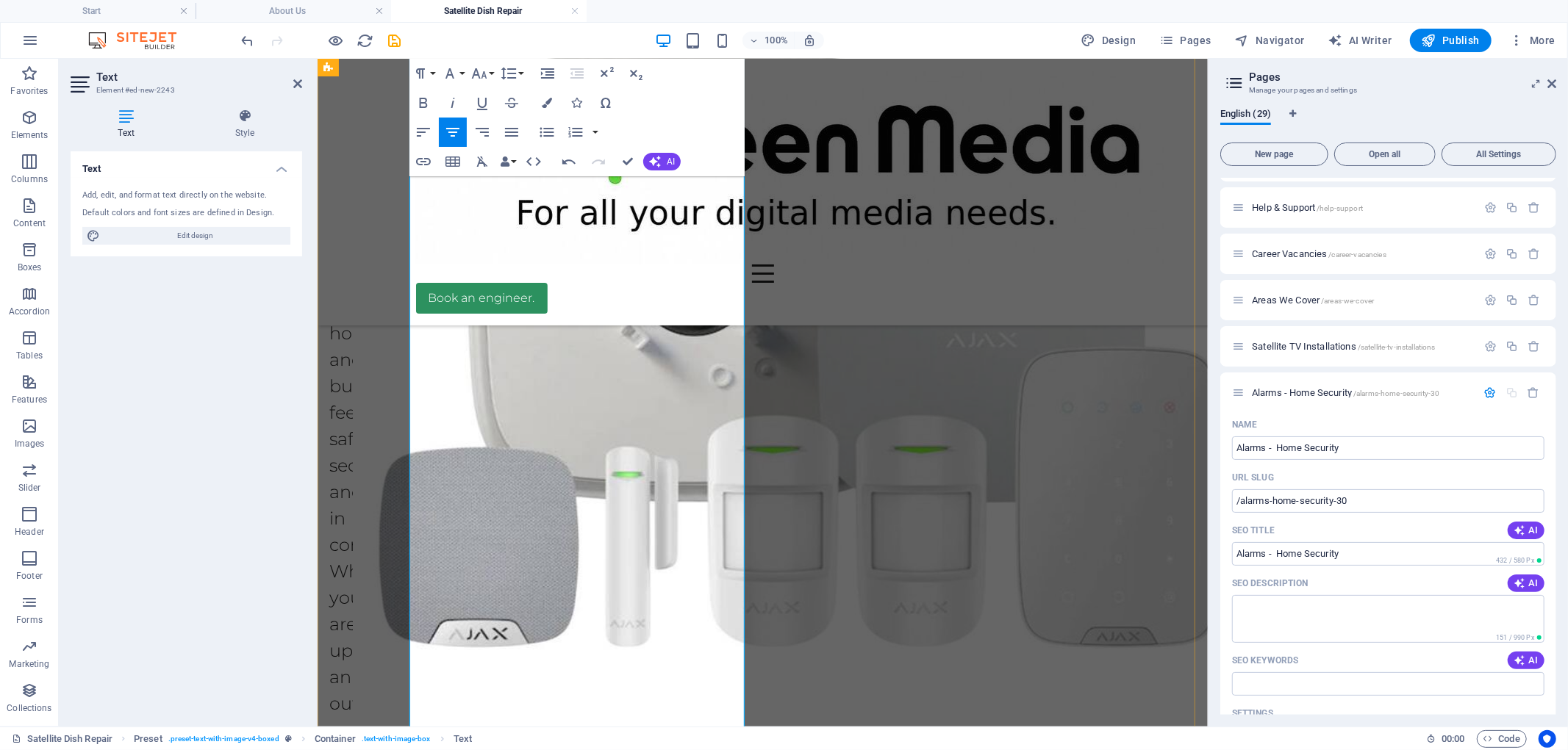
scroll to position [2156, 0]
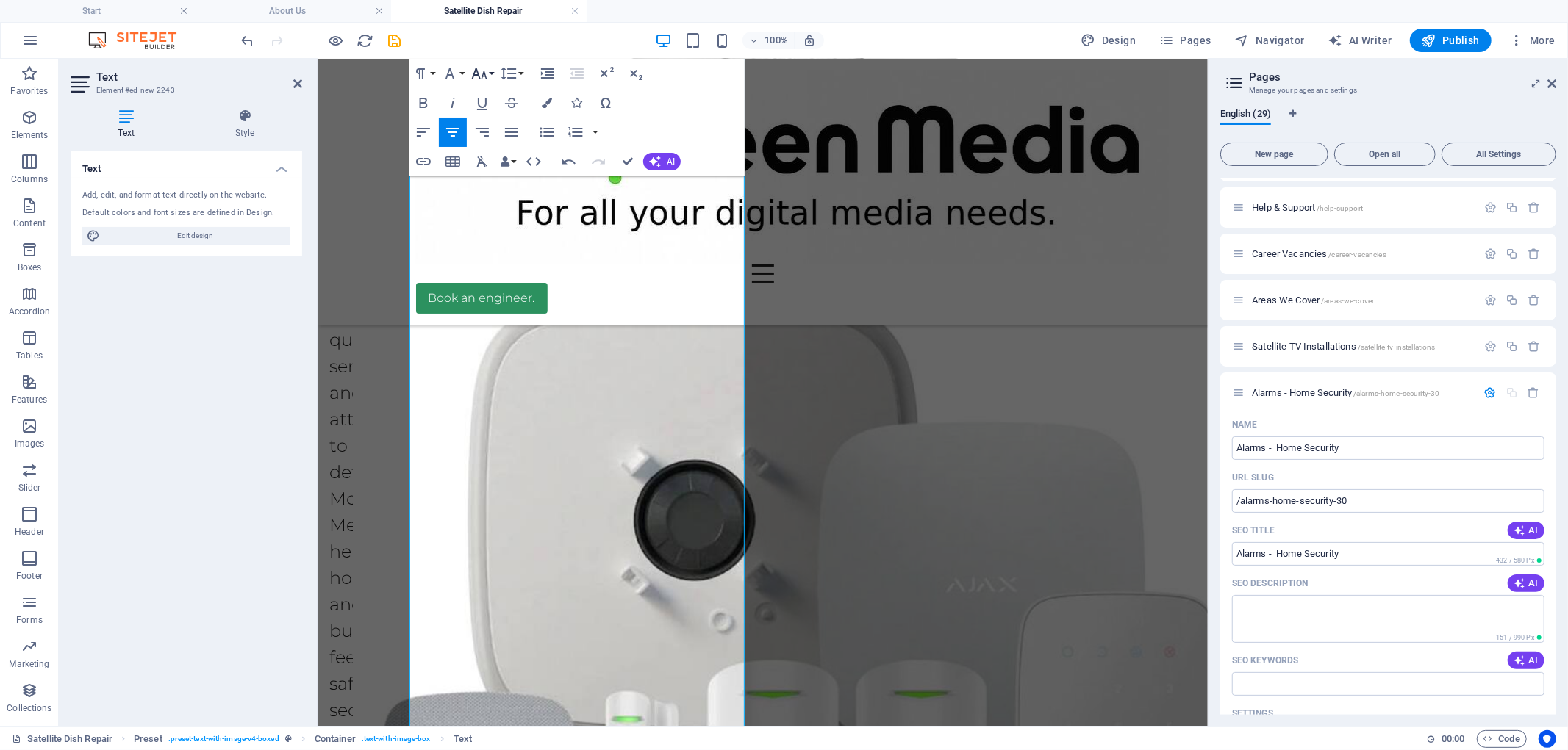
click at [485, 71] on icon "button" at bounding box center [479, 73] width 17 height 17
click at [496, 115] on link "18" at bounding box center [495, 117] width 53 height 22
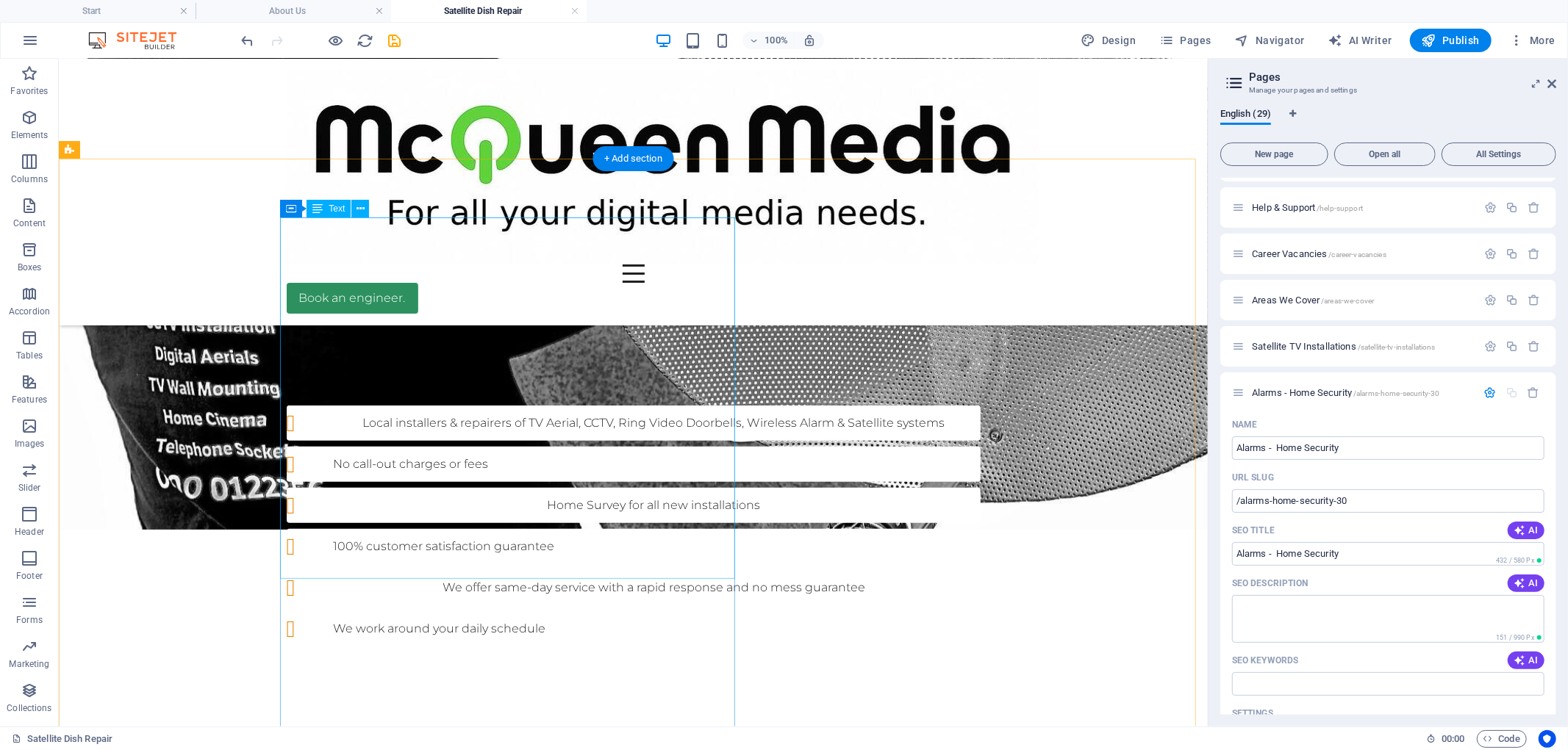
scroll to position [687, 0]
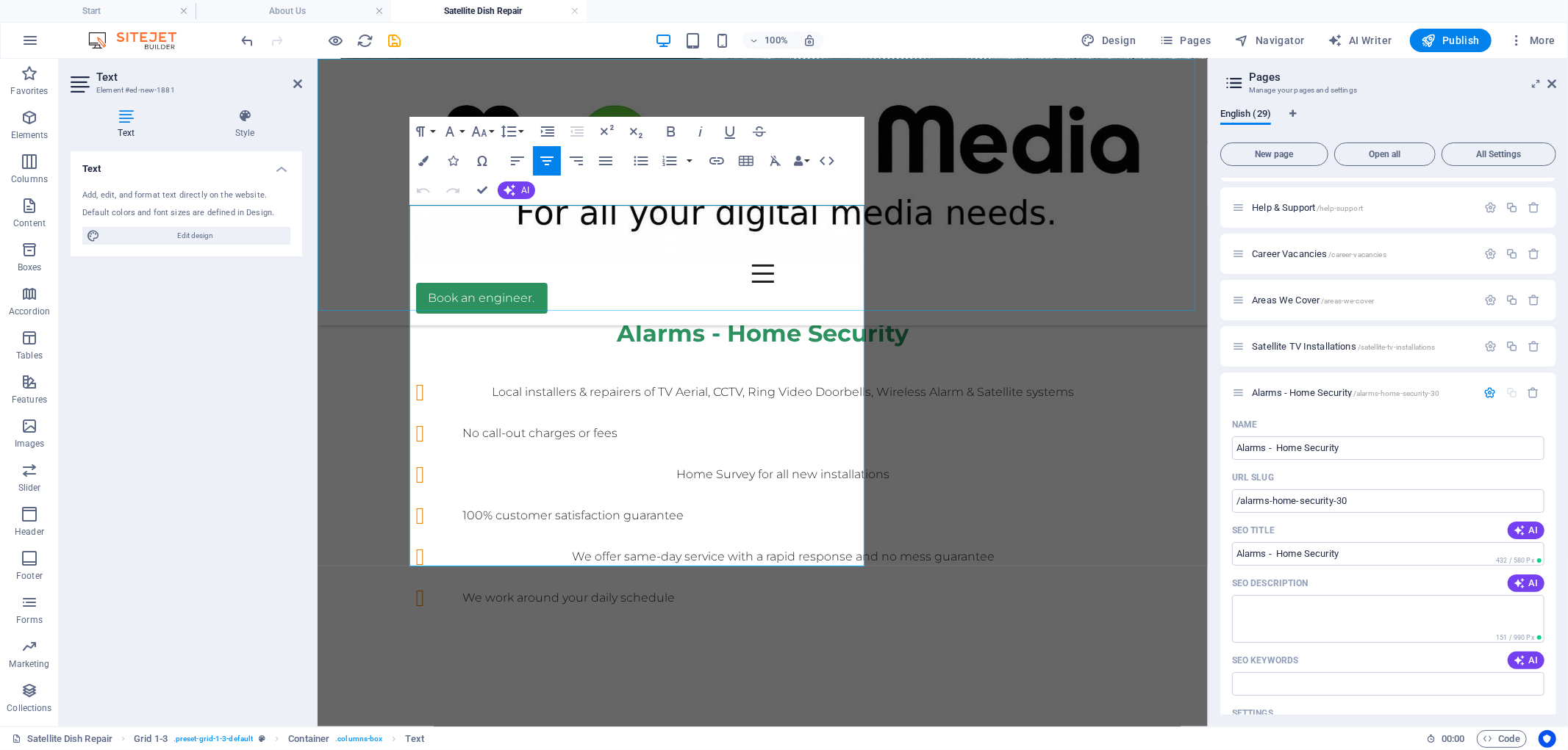
drag, startPoint x: 706, startPoint y: 548, endPoint x: 335, endPoint y: 257, distance: 471.5
click at [485, 131] on icon "button" at bounding box center [479, 131] width 16 height 10
click at [506, 284] on link "18" at bounding box center [495, 292] width 53 height 22
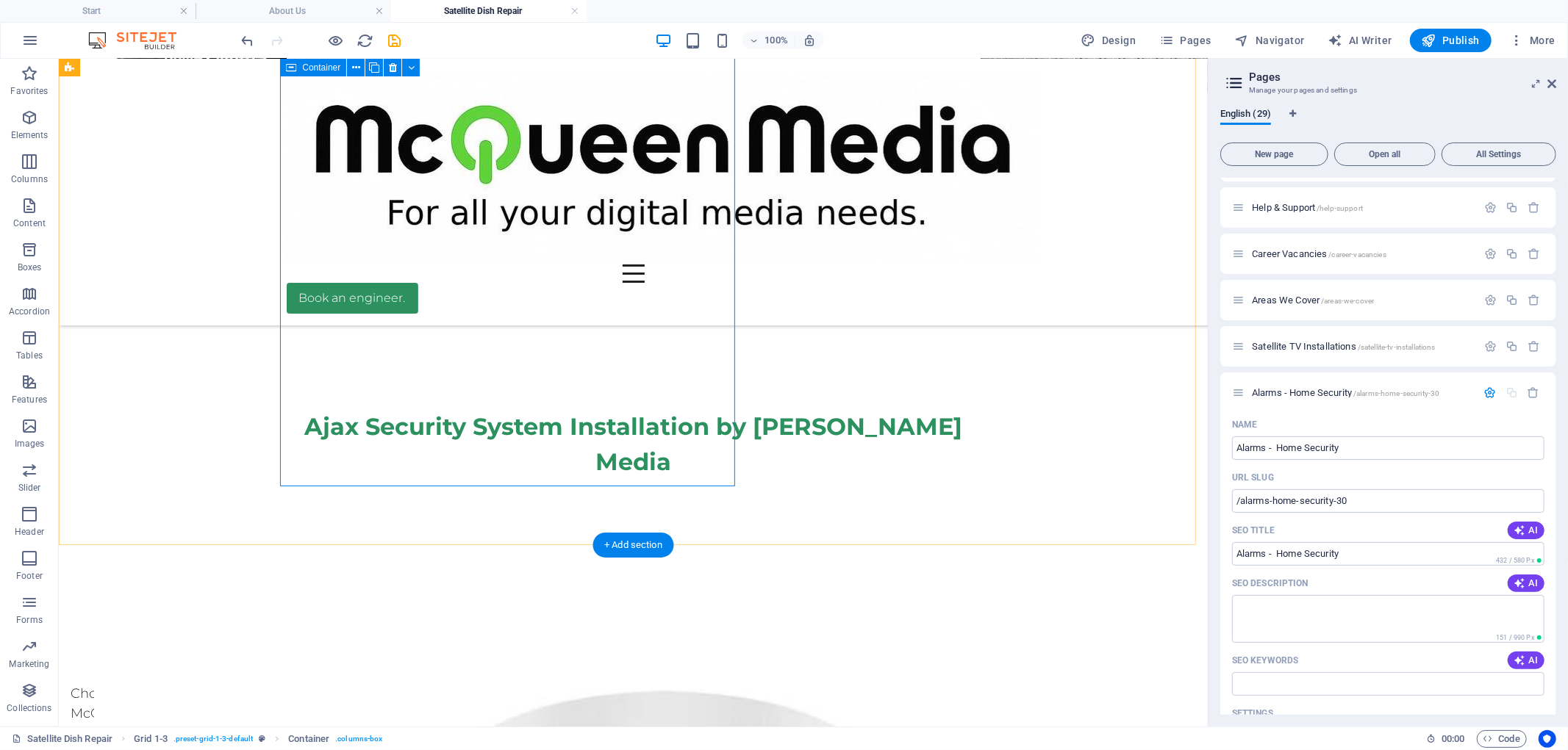
scroll to position [1014, 0]
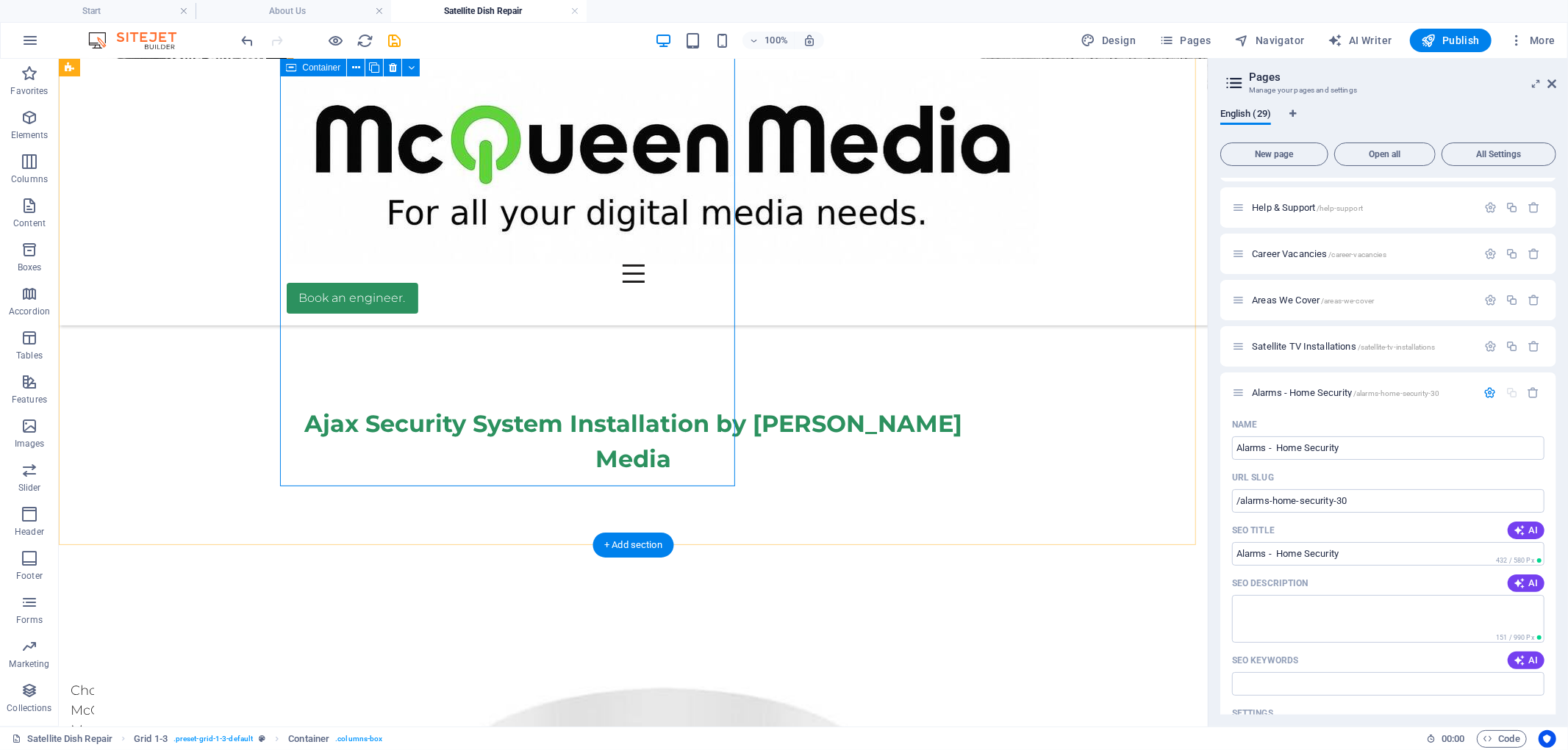
drag, startPoint x: 965, startPoint y: 413, endPoint x: 900, endPoint y: 413, distance: 65.0
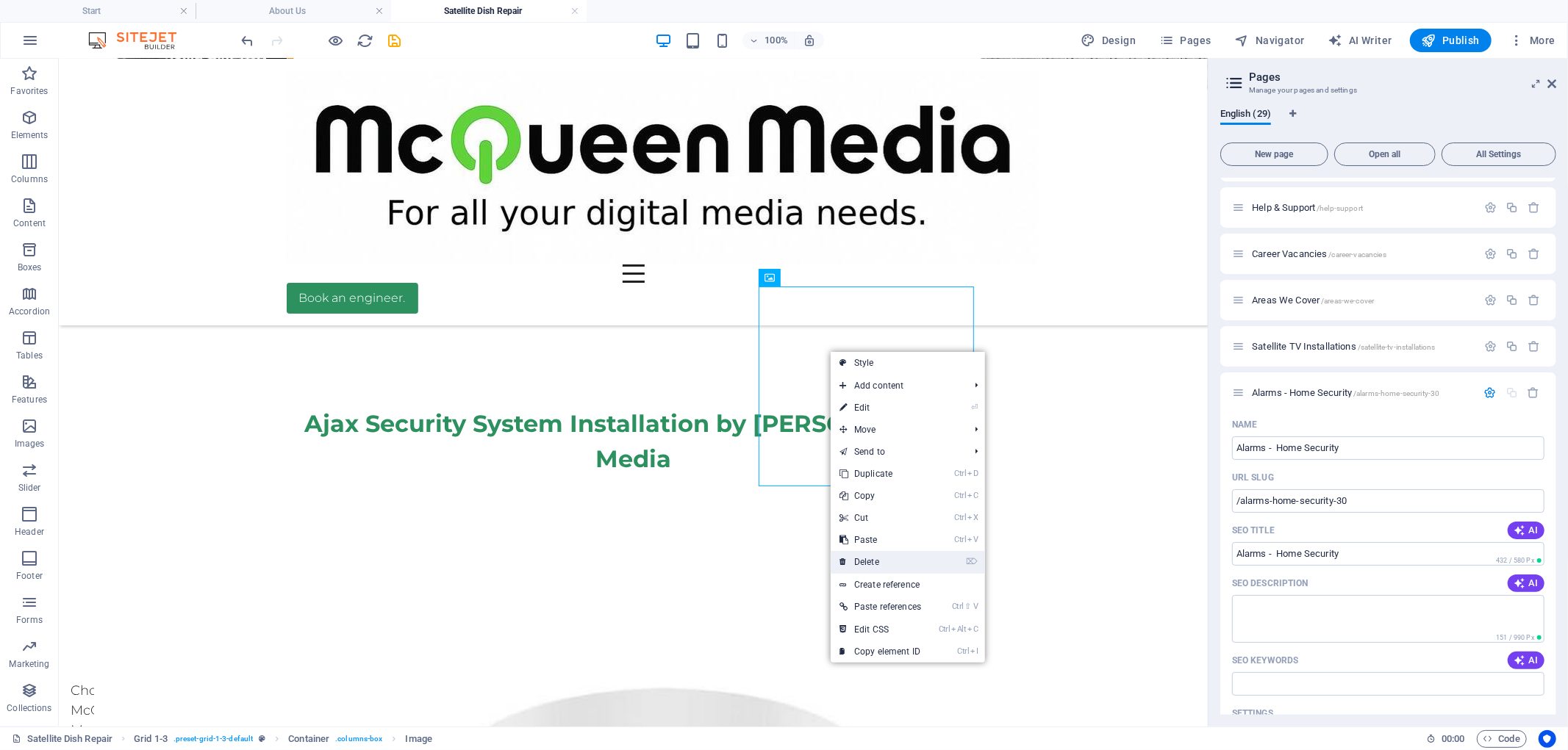
click at [872, 563] on link "⌦ Delete" at bounding box center [881, 562] width 100 height 22
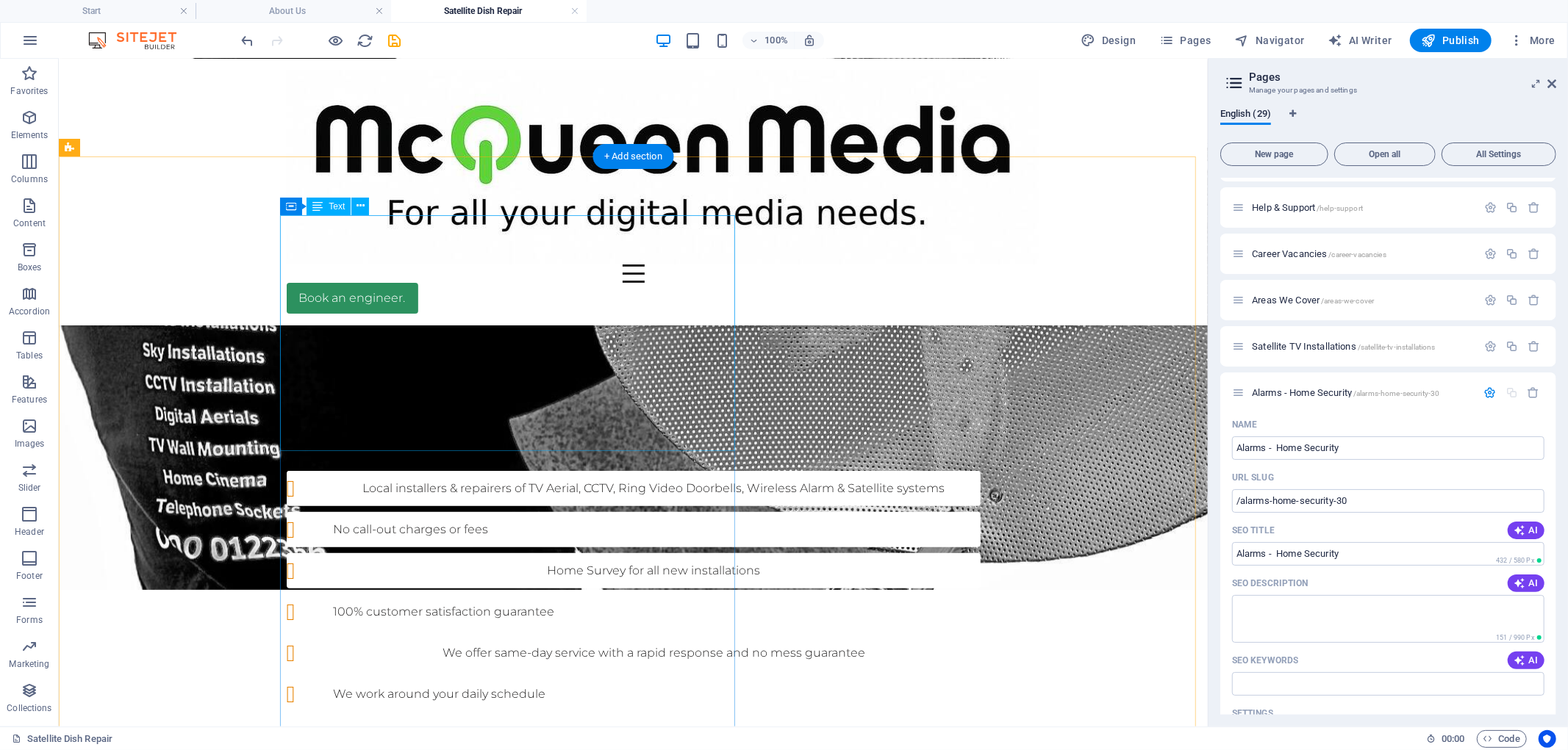
scroll to position [687, 0]
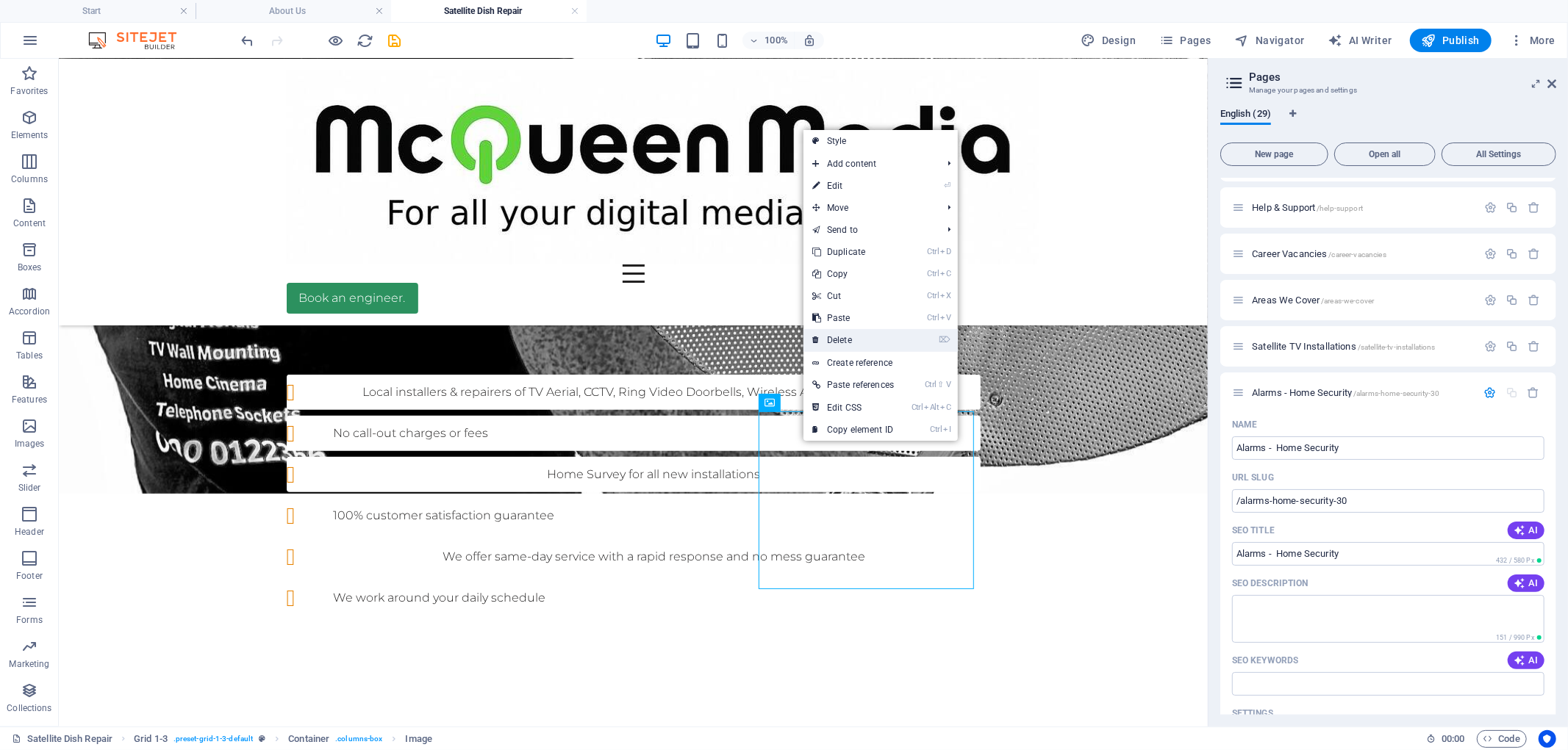
click at [854, 331] on link "⌦ Delete" at bounding box center [853, 340] width 100 height 22
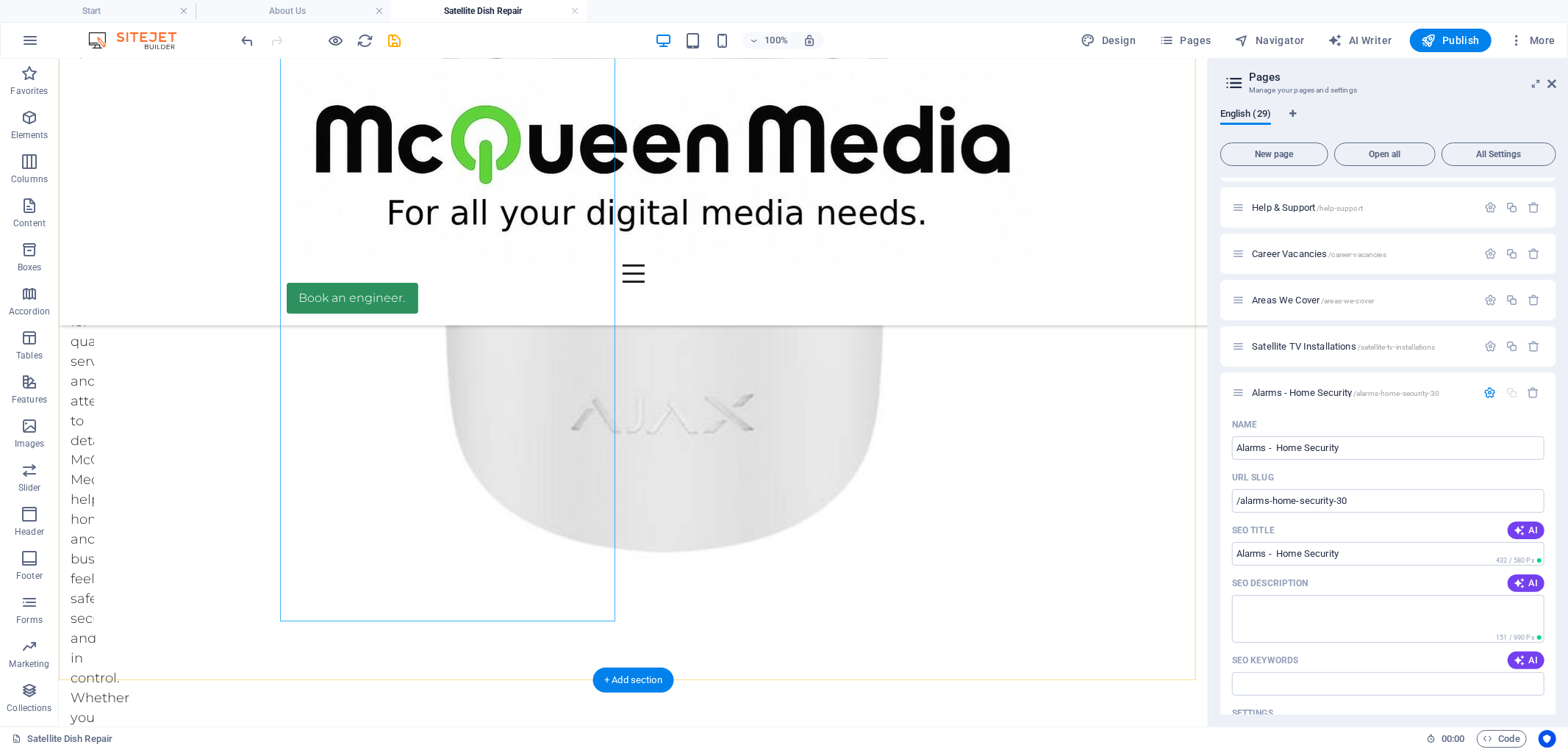
scroll to position [2075, 0]
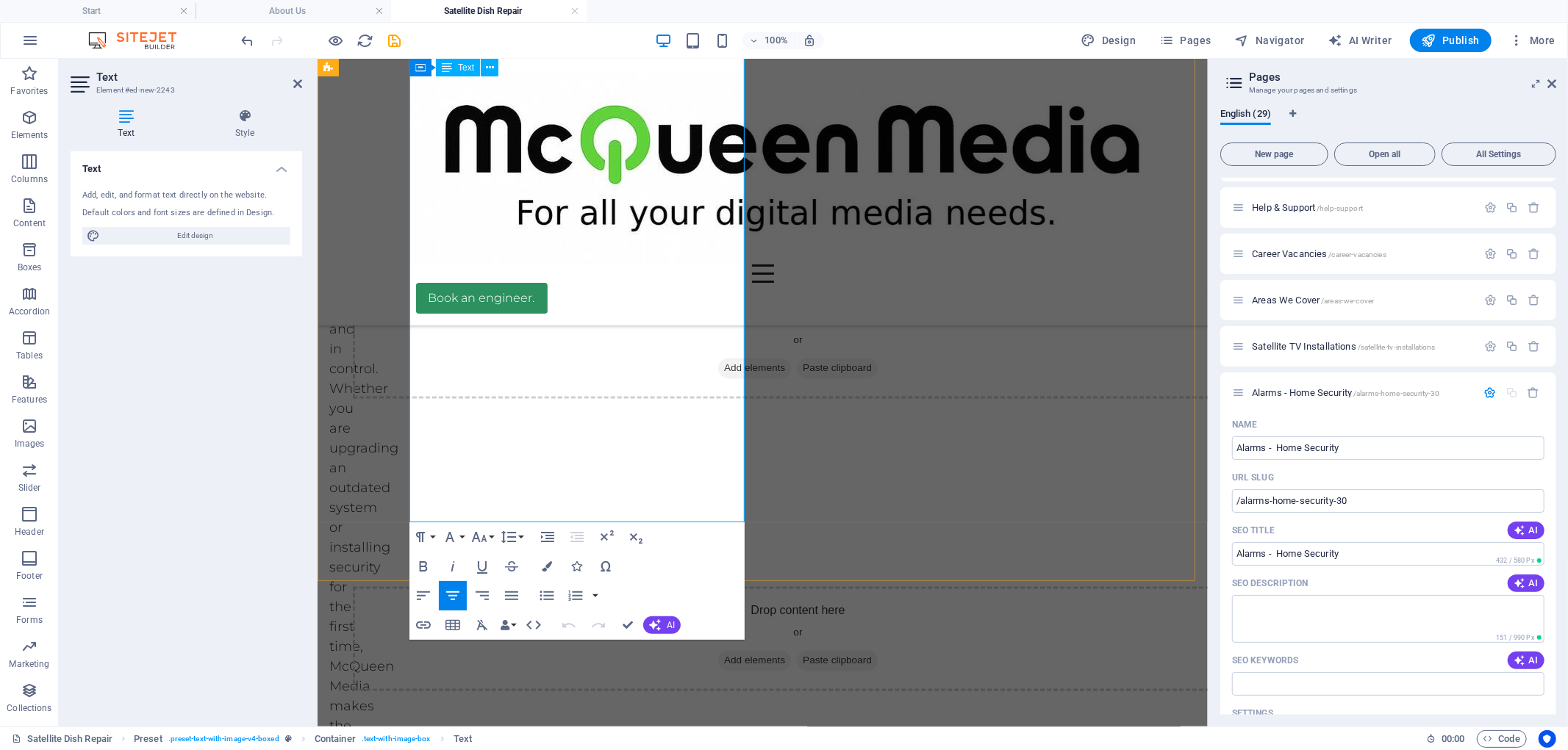
scroll to position [2104, 0]
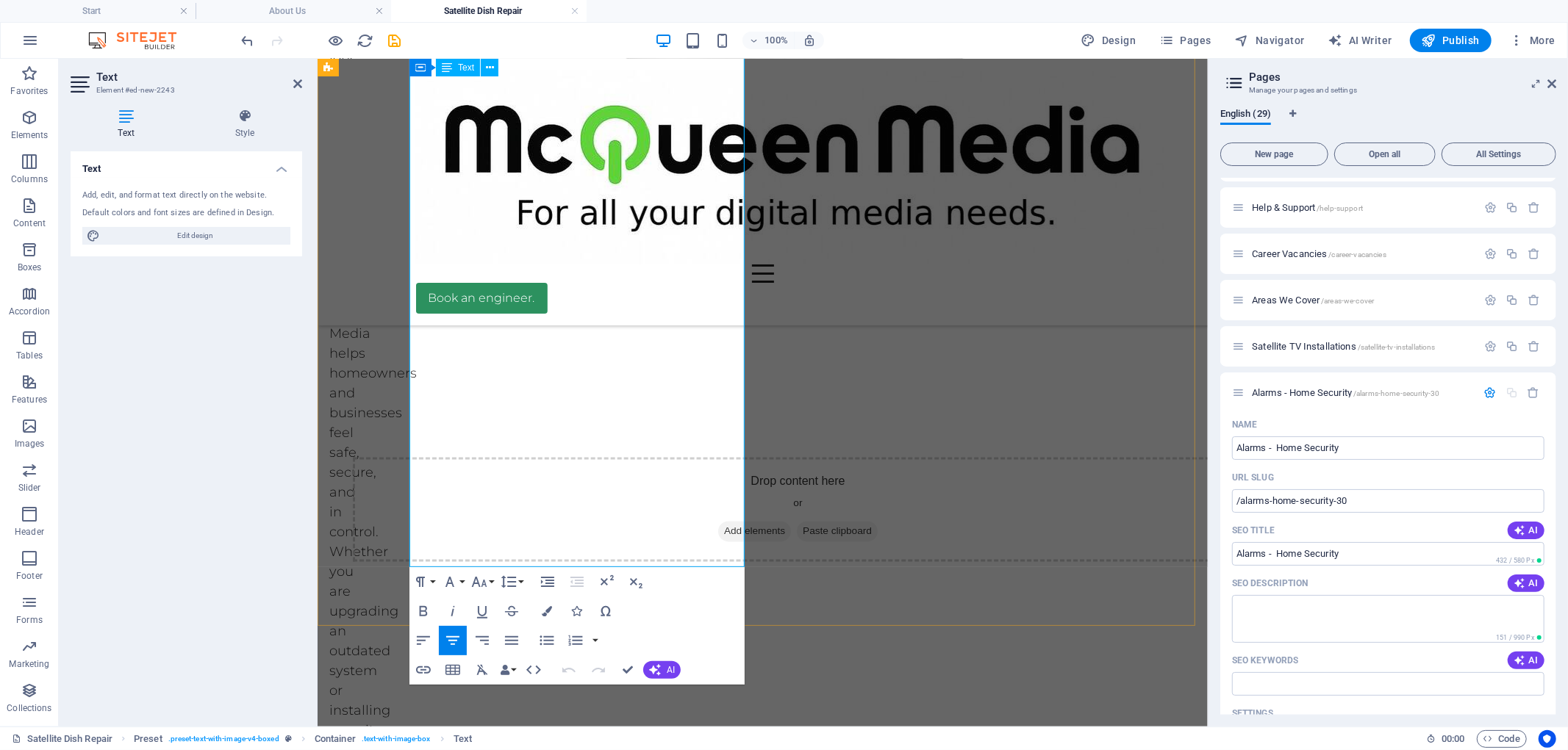
drag, startPoint x: 417, startPoint y: 414, endPoint x: 674, endPoint y: 555, distance: 293.1
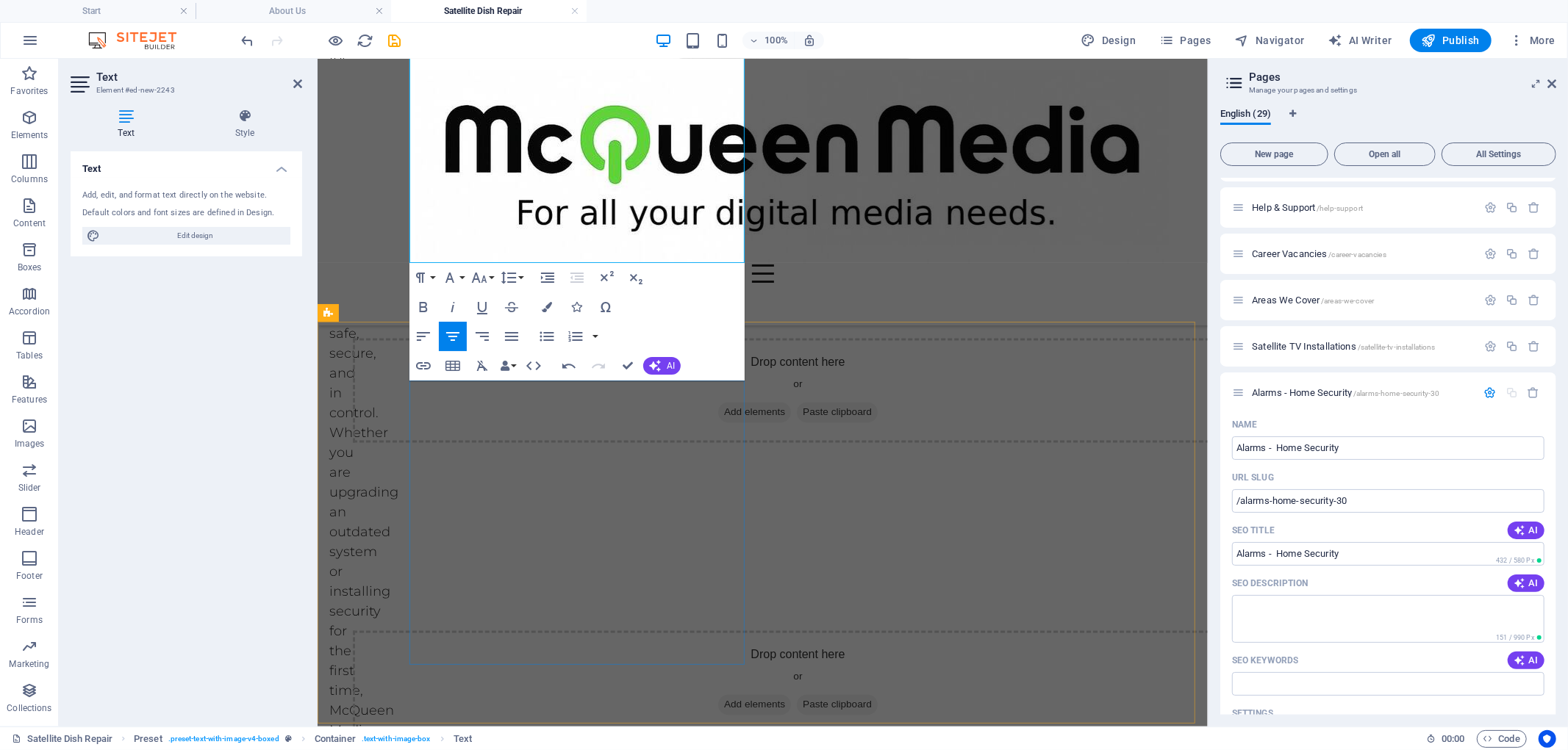
scroll to position [2267, 0]
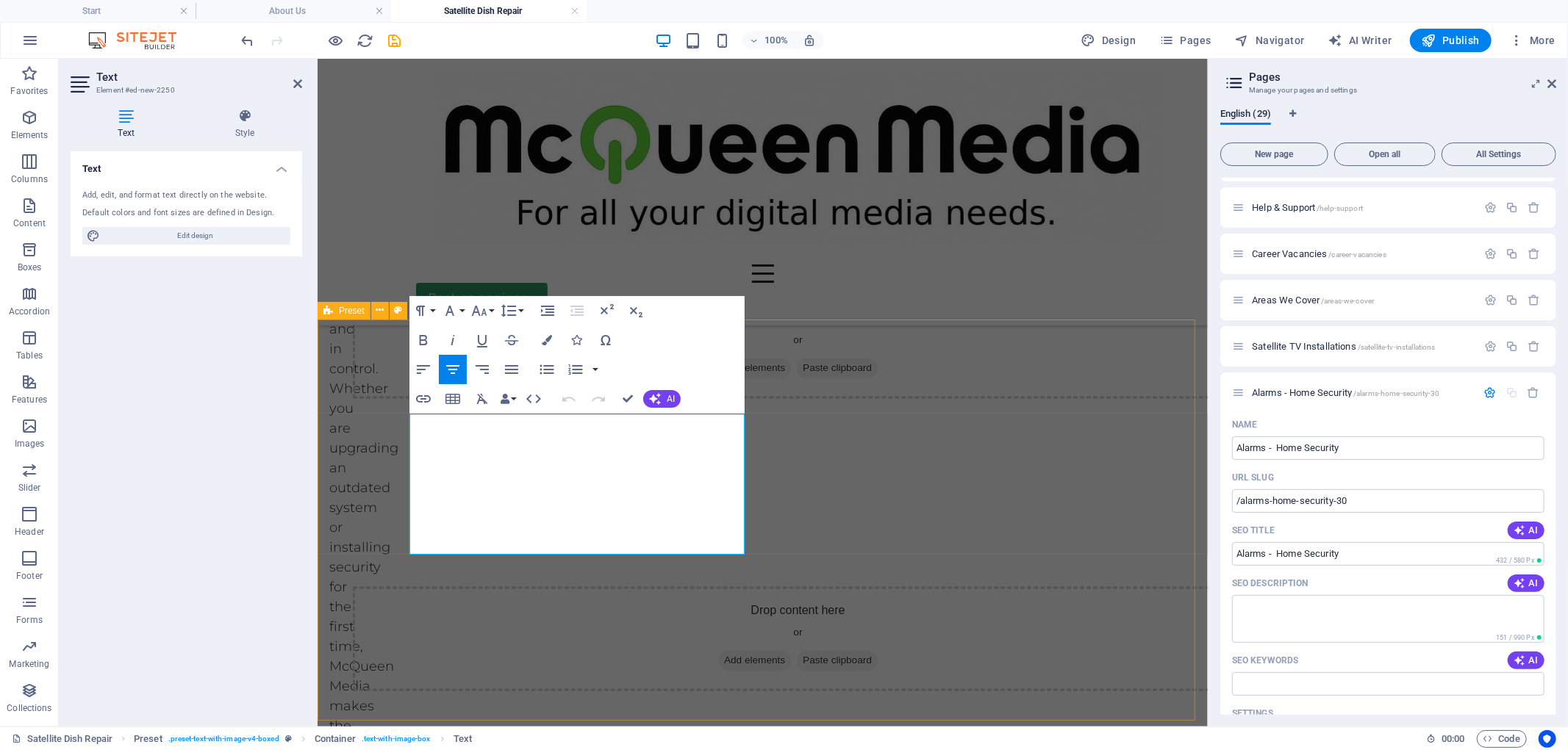
drag, startPoint x: 647, startPoint y: 548, endPoint x: 408, endPoint y: 418, distance: 272.1
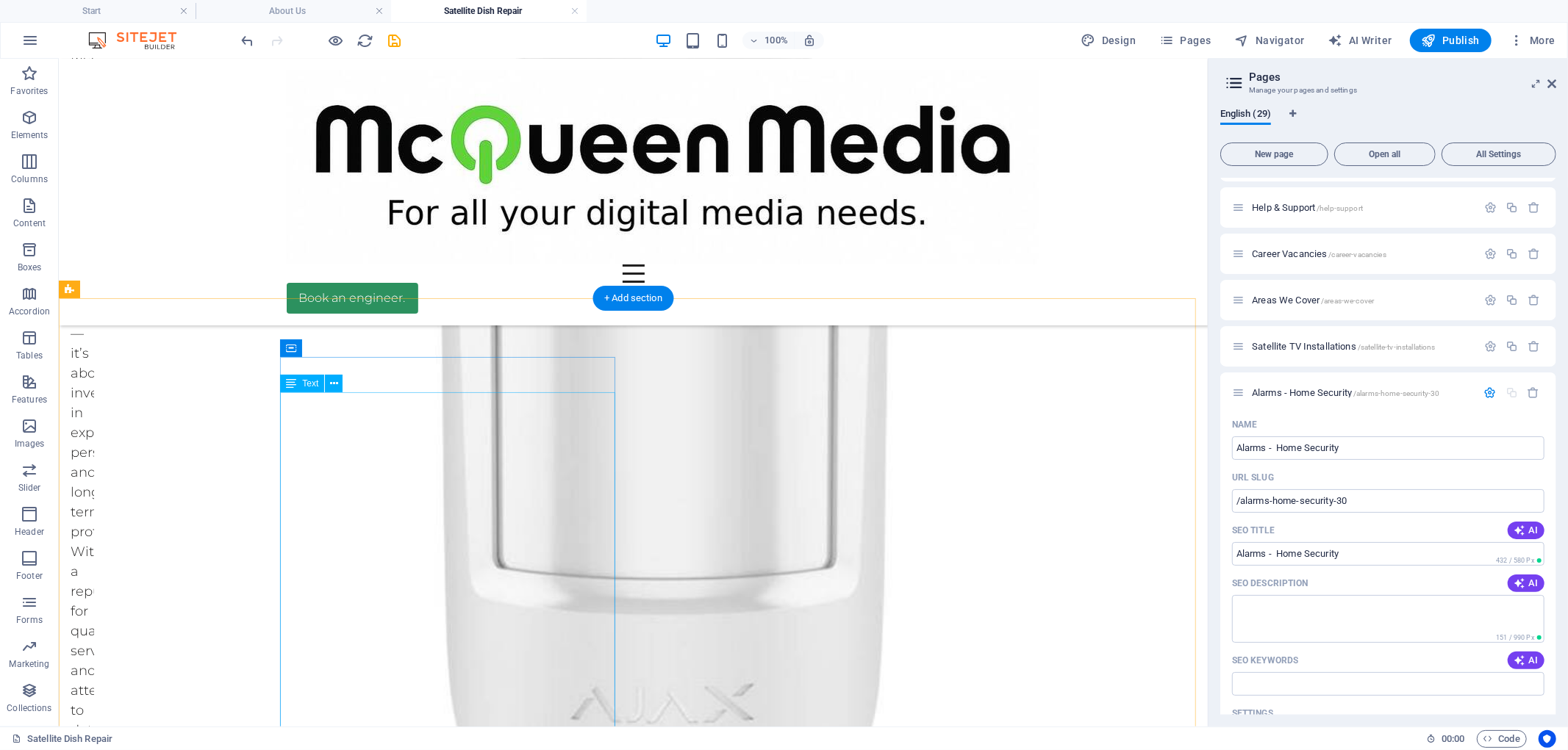
scroll to position [1696, 0]
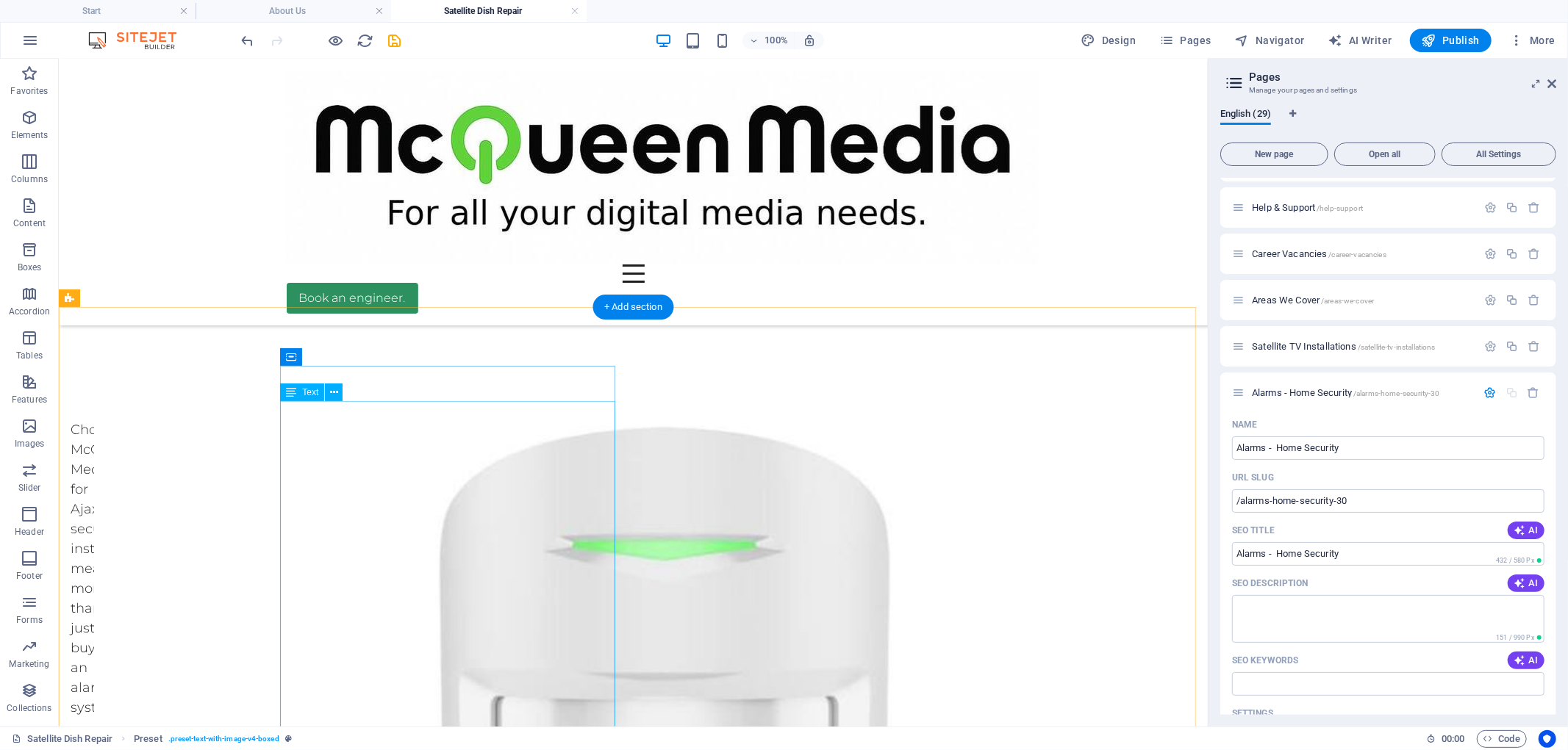
scroll to position [1125, 0]
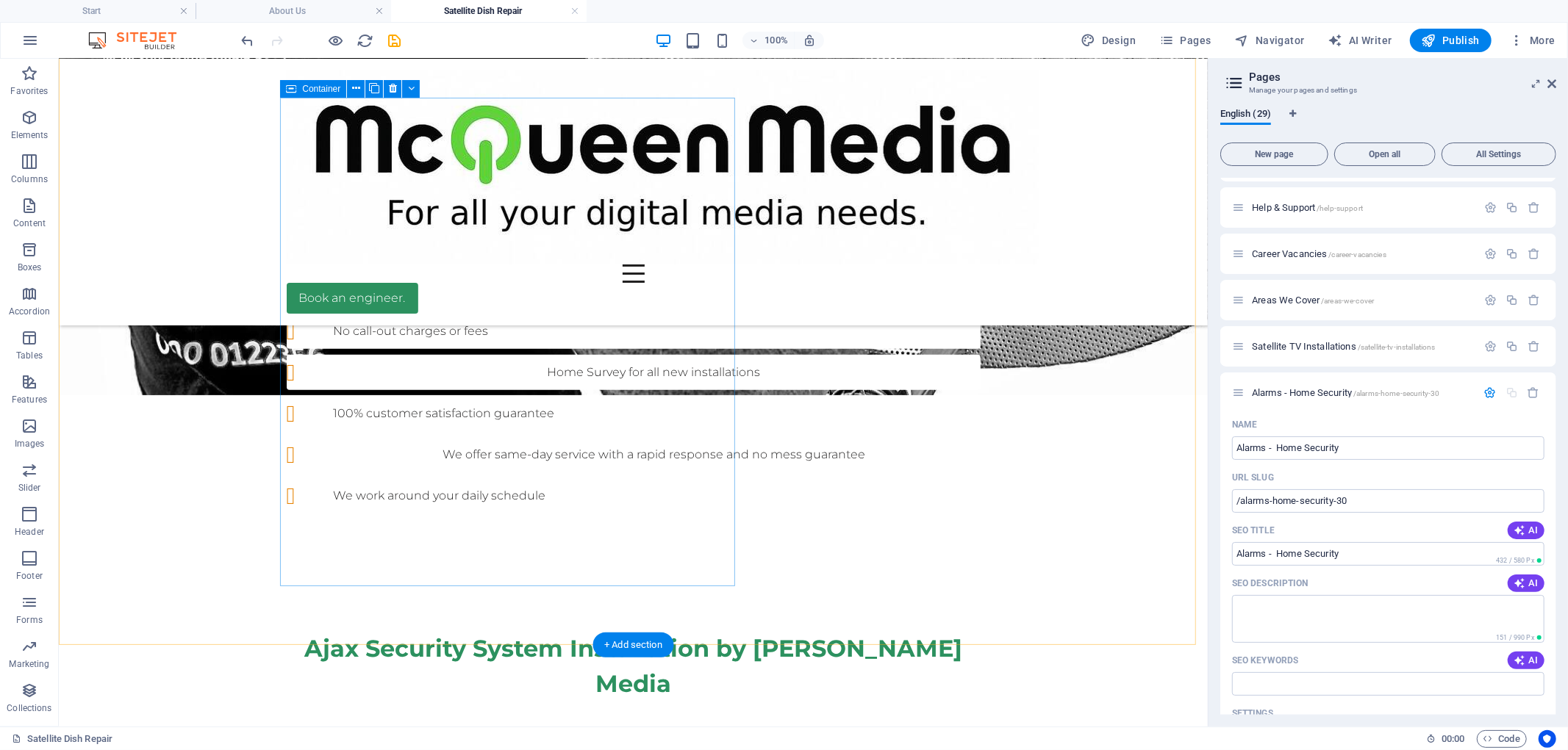
scroll to position [798, 0]
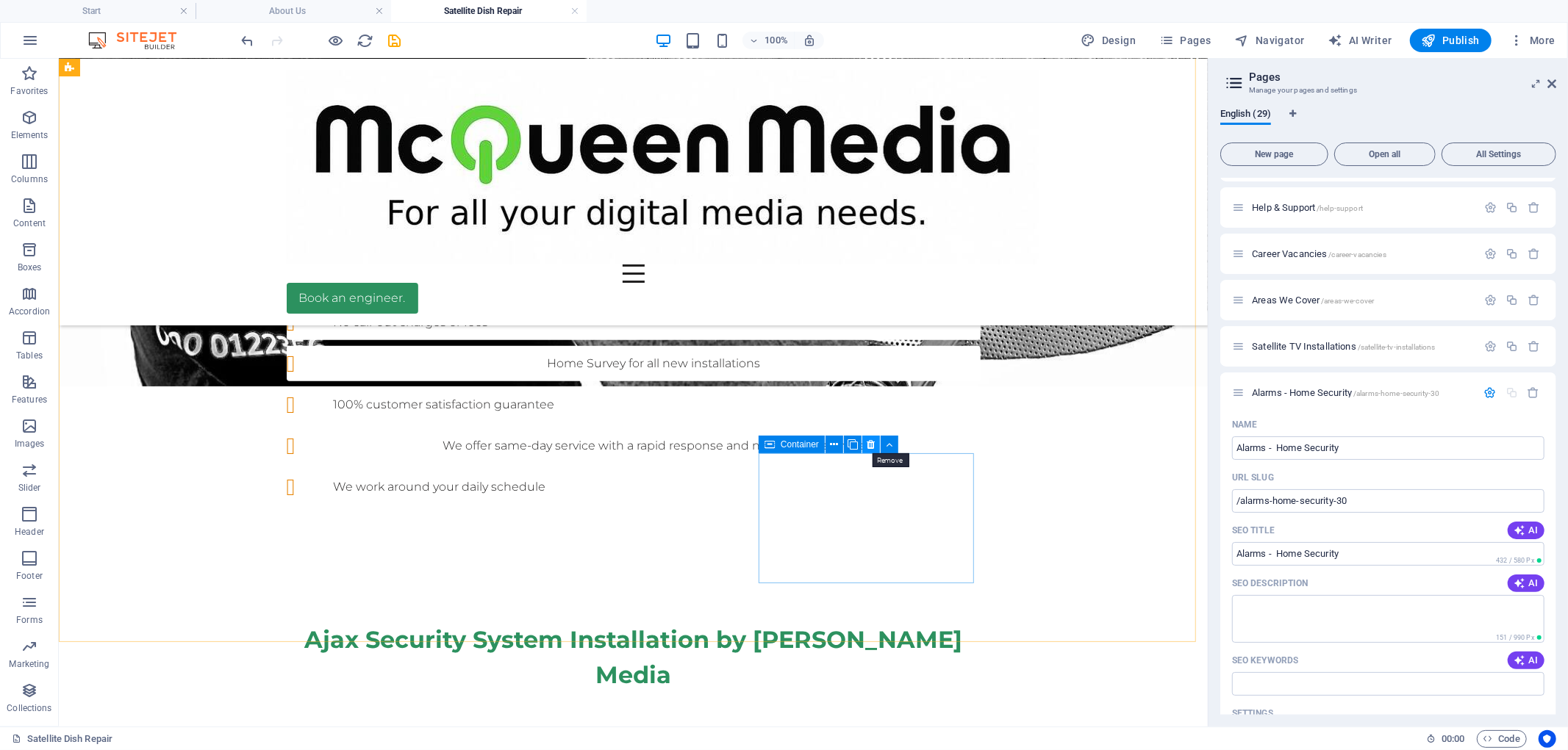
click at [873, 445] on icon at bounding box center [872, 445] width 8 height 16
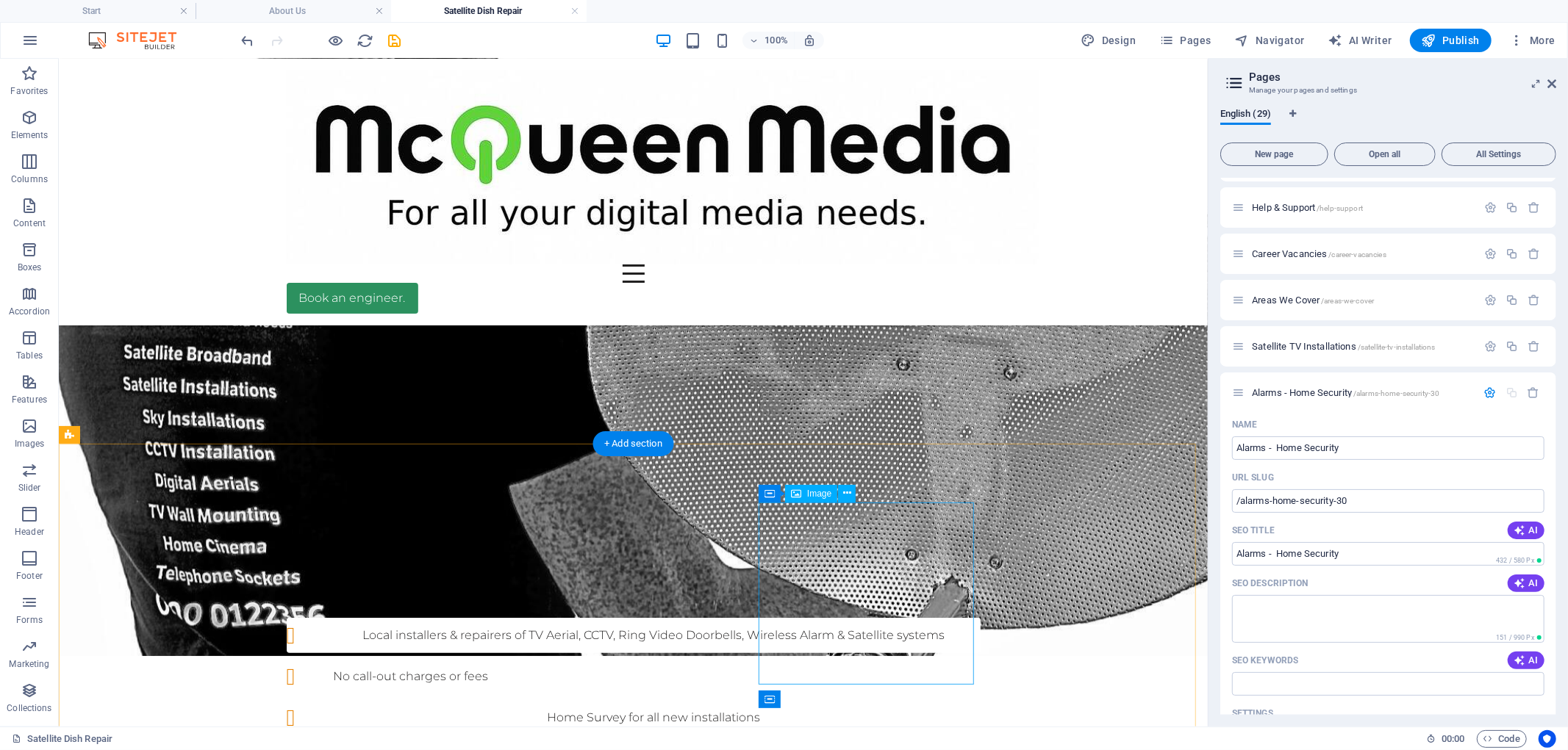
scroll to position [471, 0]
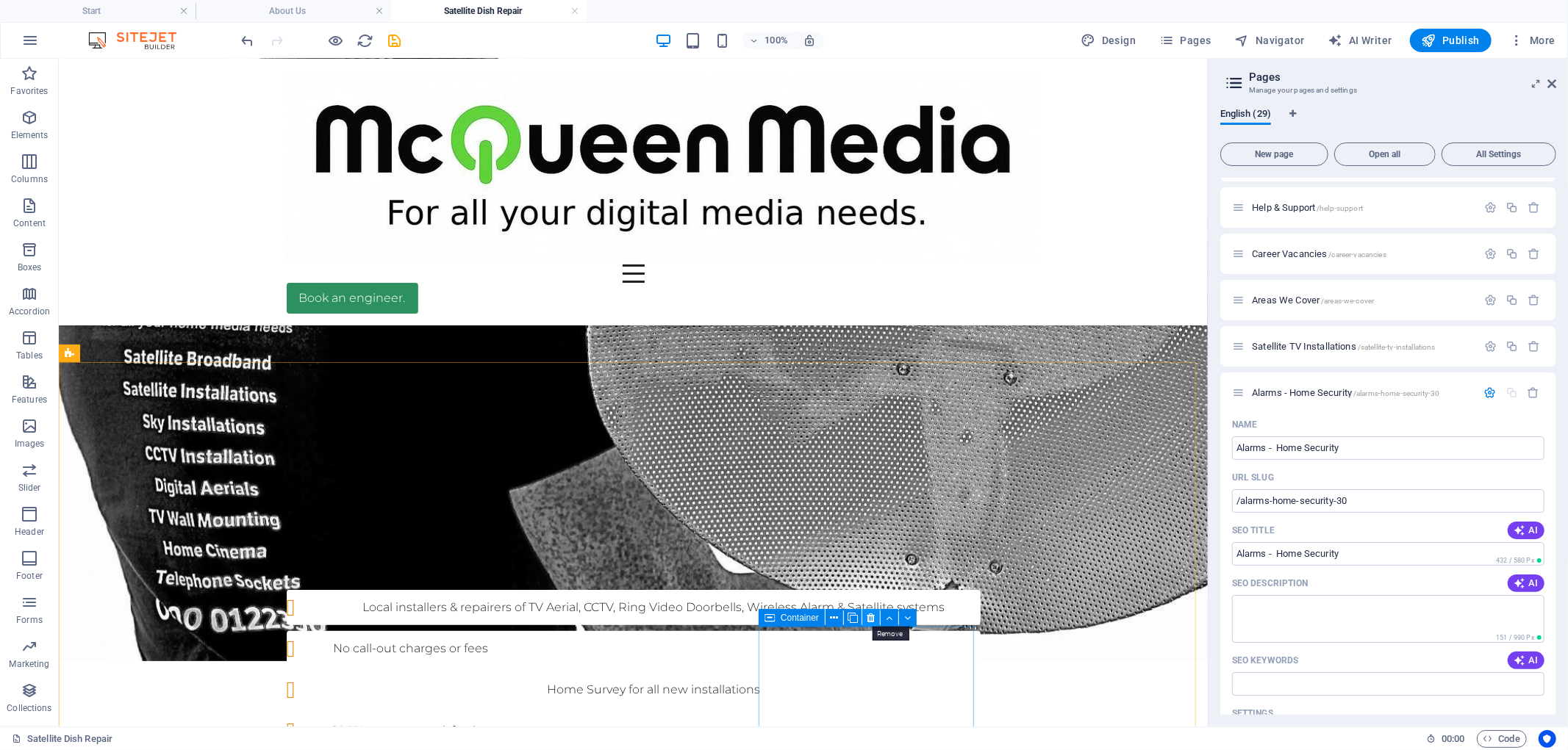
click at [875, 619] on icon at bounding box center [872, 618] width 8 height 16
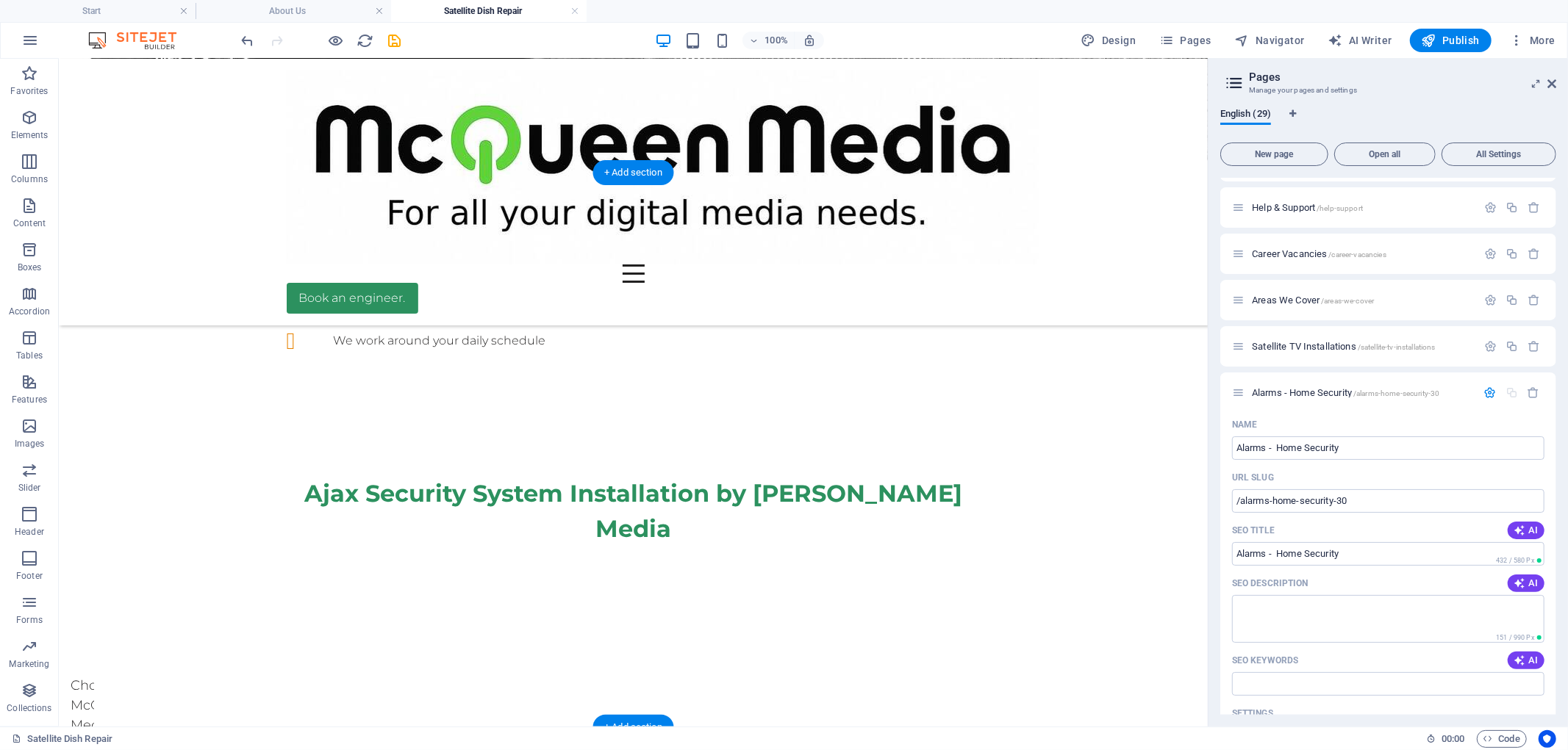
scroll to position [961, 0]
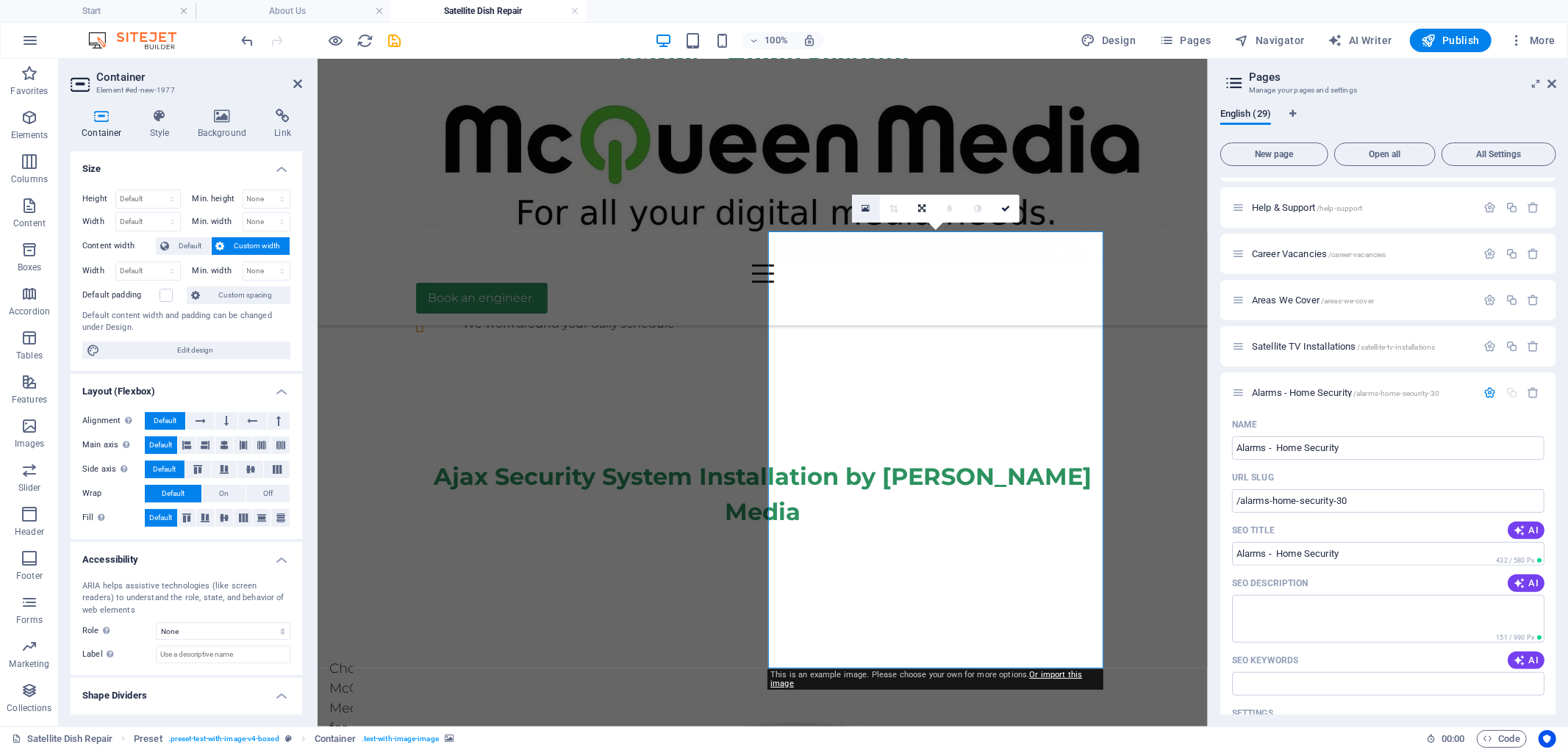
click at [861, 208] on link at bounding box center [866, 209] width 28 height 28
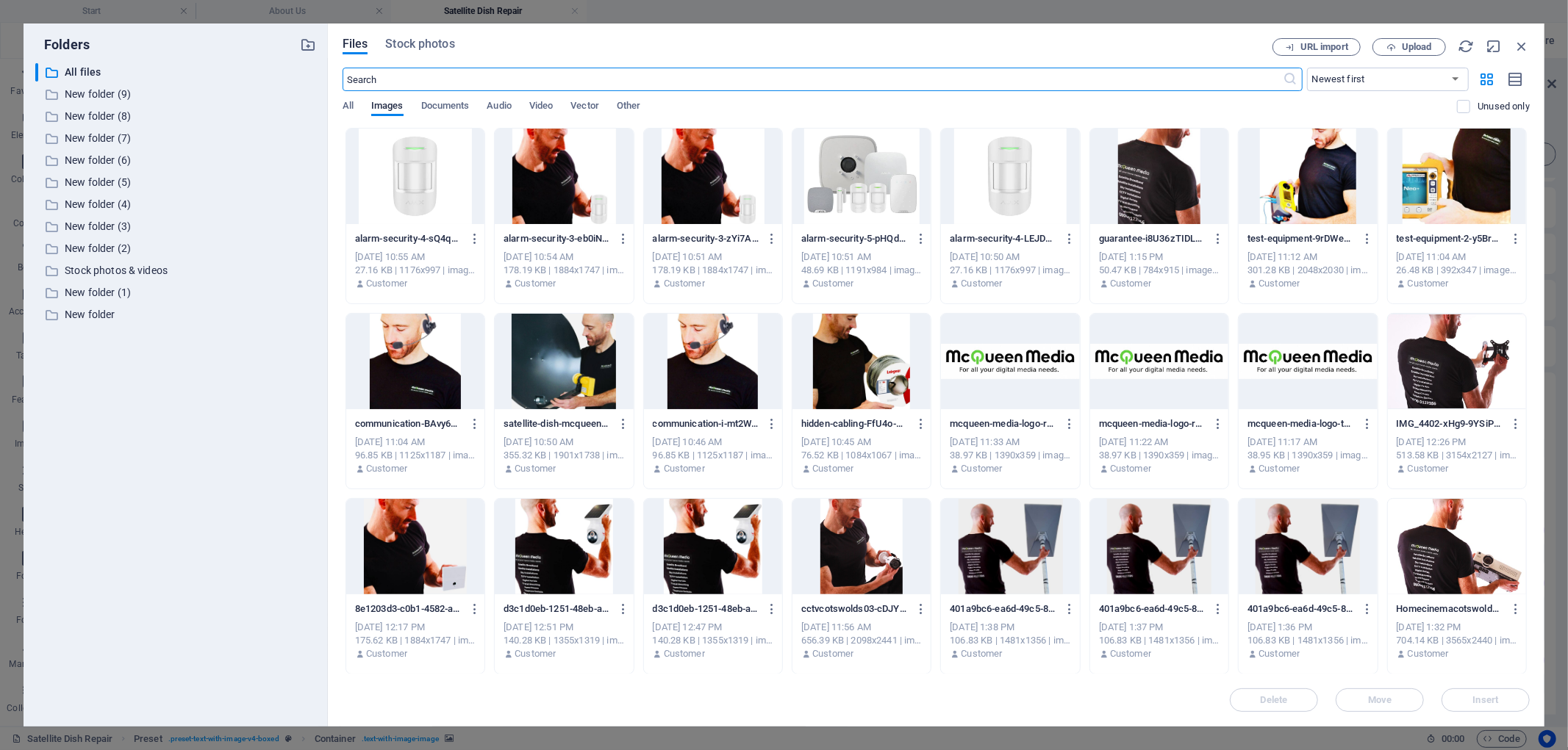
scroll to position [1019, 0]
click at [1524, 41] on icon "button" at bounding box center [1521, 46] width 16 height 16
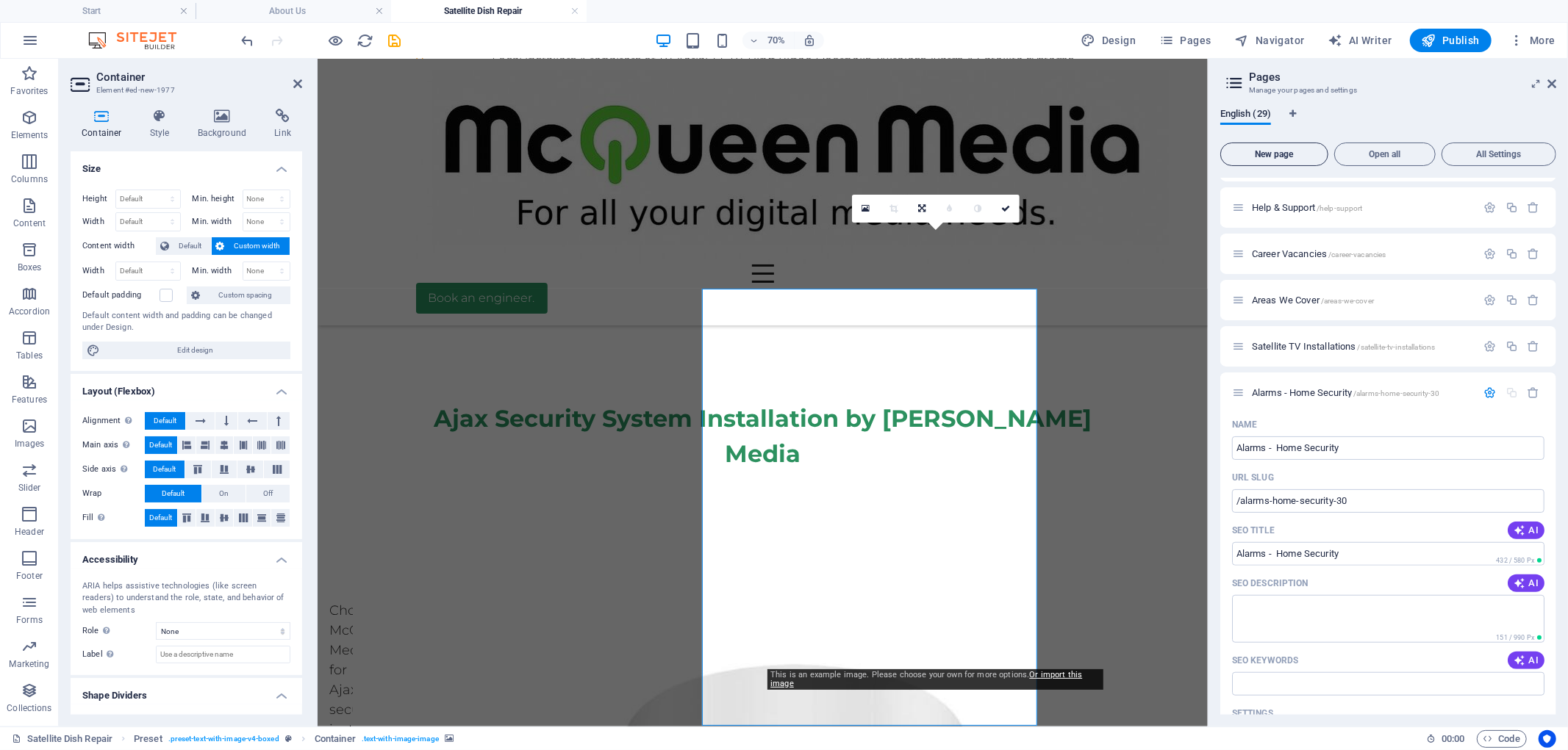
scroll to position [961, 0]
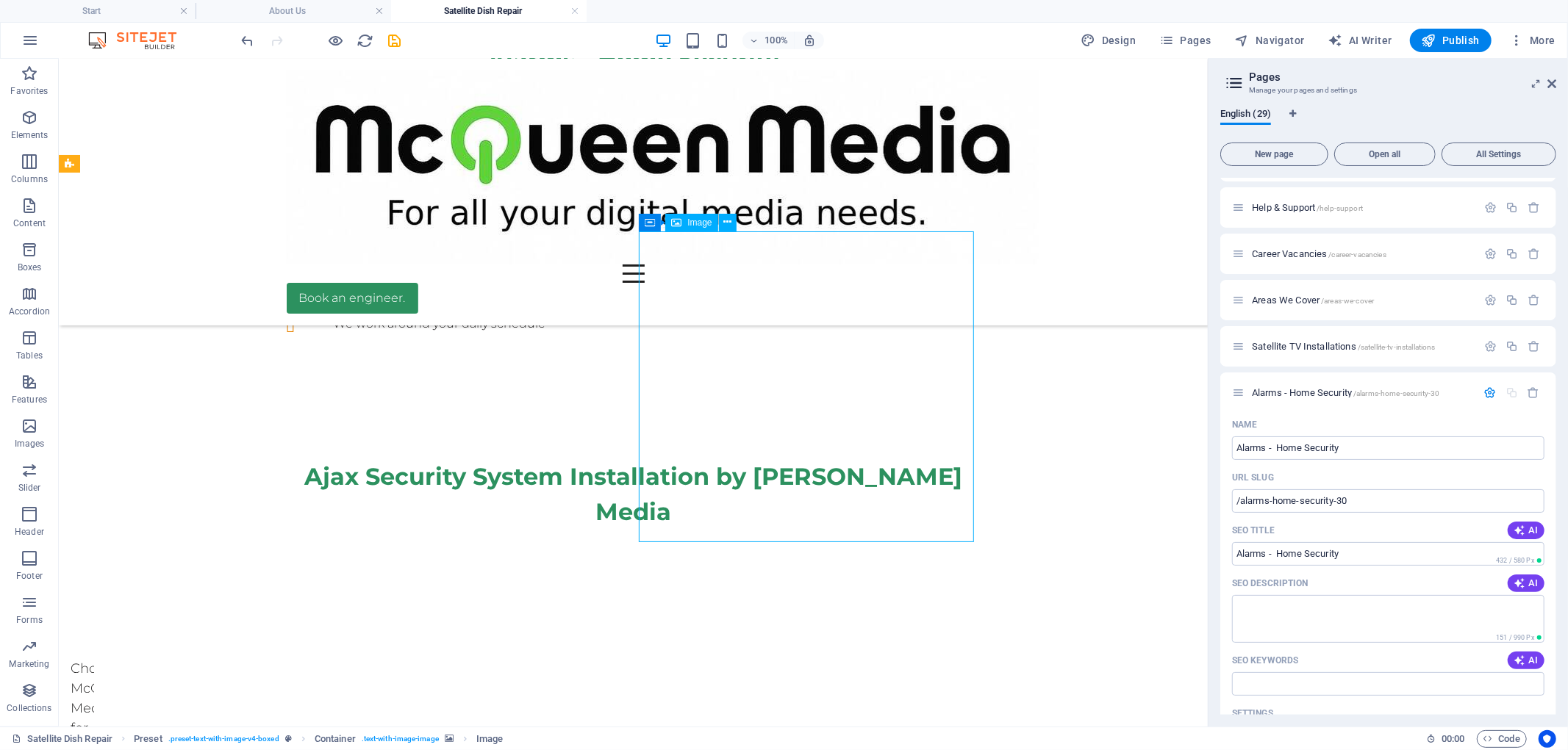
drag, startPoint x: 675, startPoint y: 361, endPoint x: 934, endPoint y: 394, distance: 261.1
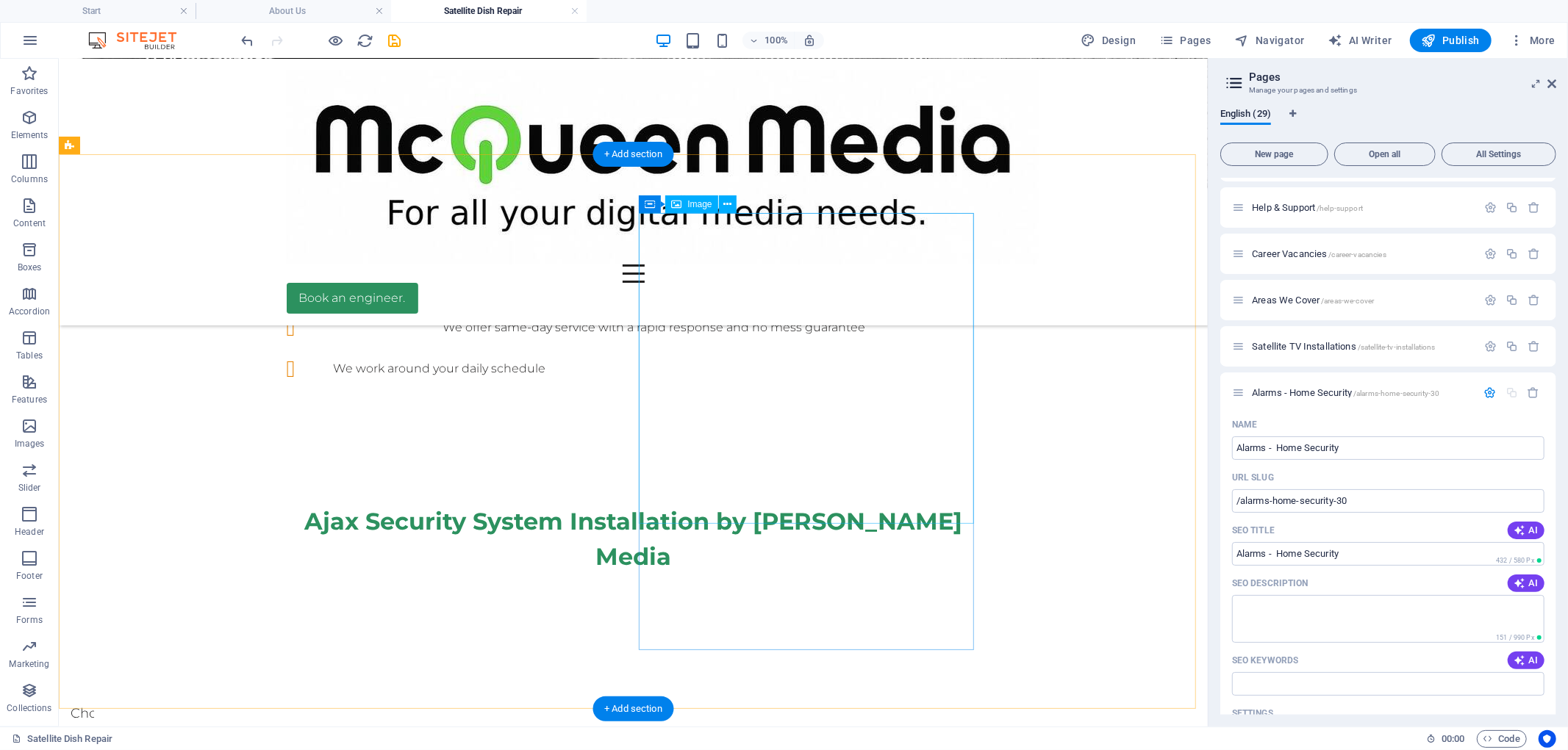
scroll to position [816, 0]
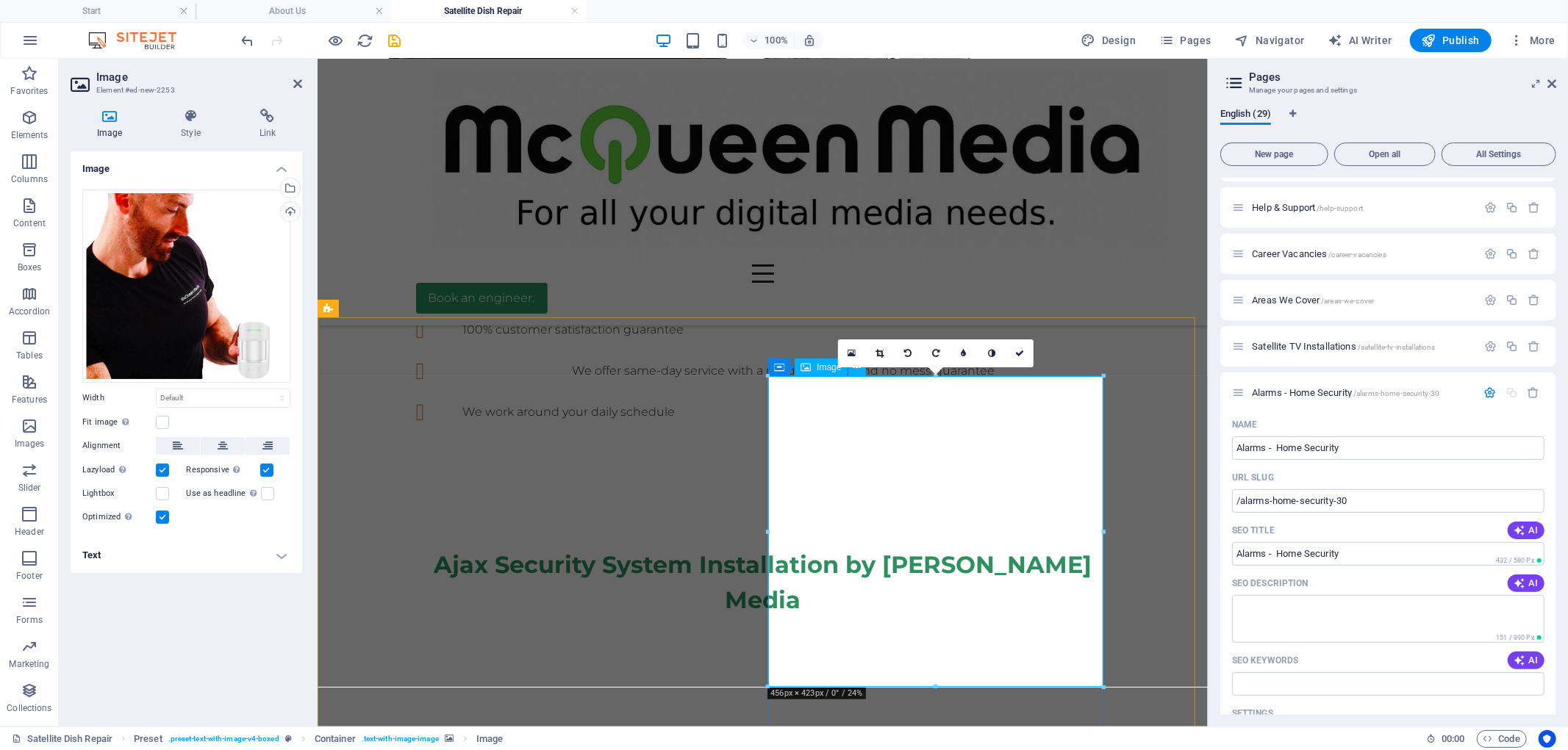
scroll to position [898, 0]
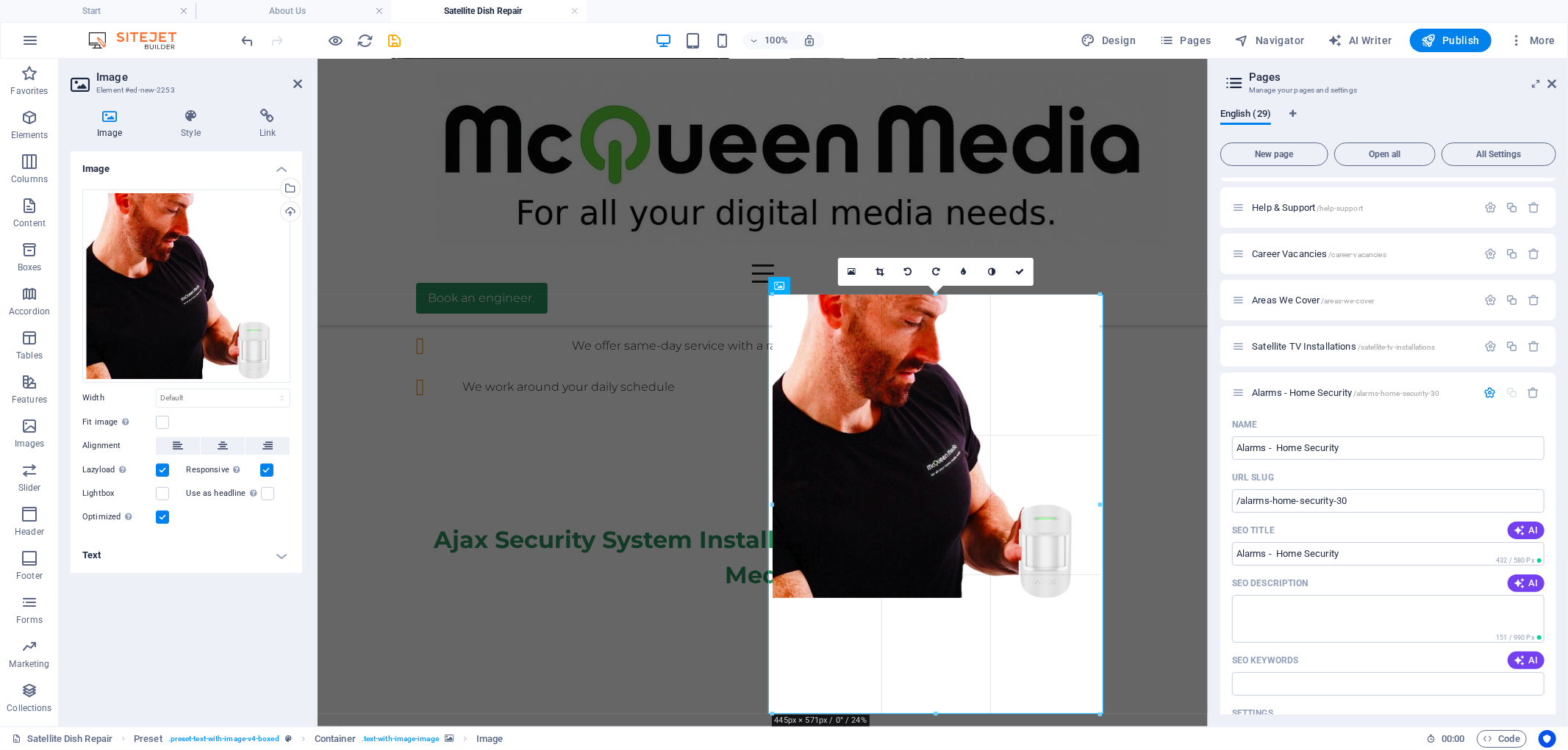
drag, startPoint x: 935, startPoint y: 605, endPoint x: 950, endPoint y: 713, distance: 109.0
type input "445"
select select "px"
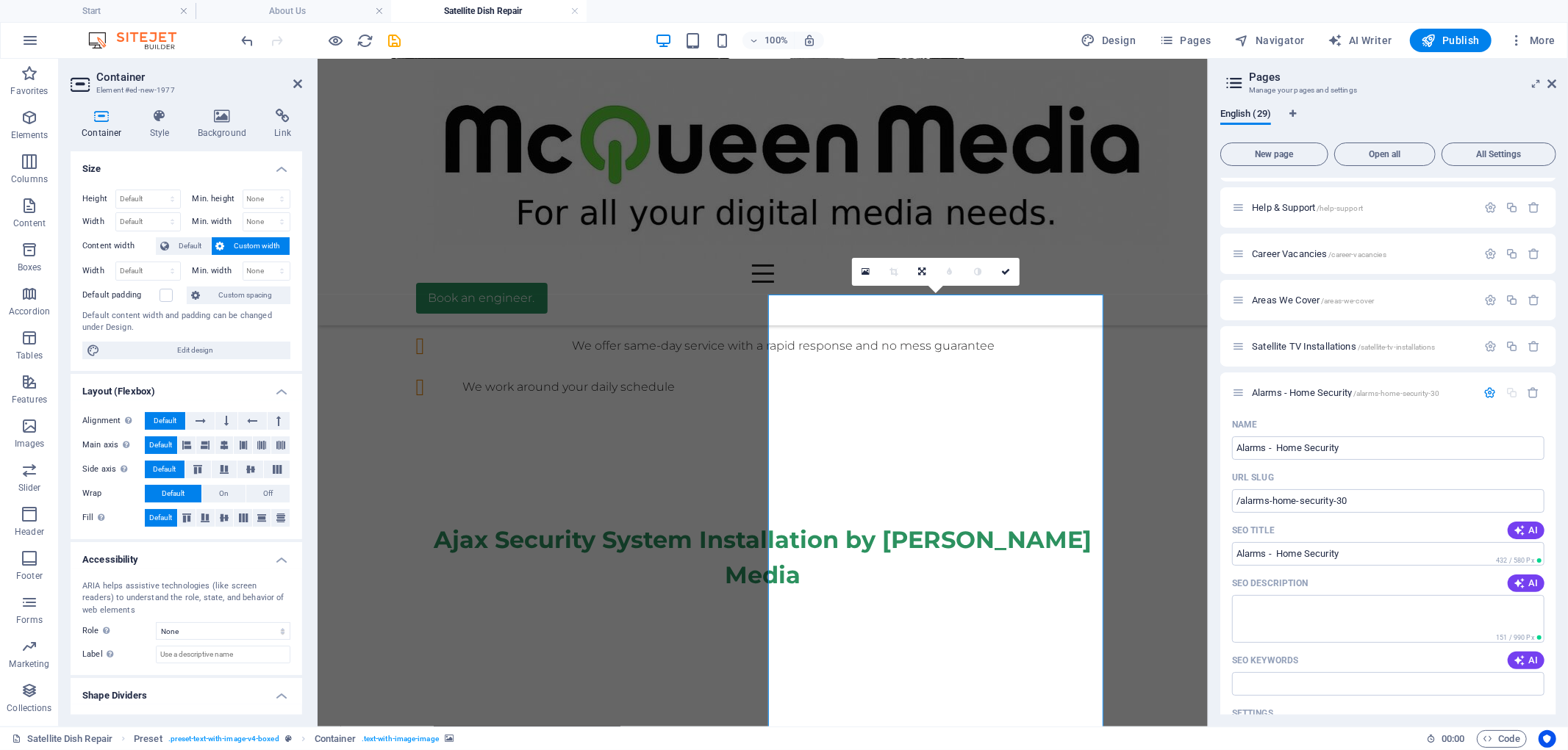
click at [217, 107] on div "Container Style Background Link Size Height Default px rem % vh vw Min. height …" at bounding box center [186, 412] width 255 height 630
click at [223, 119] on icon at bounding box center [222, 116] width 71 height 15
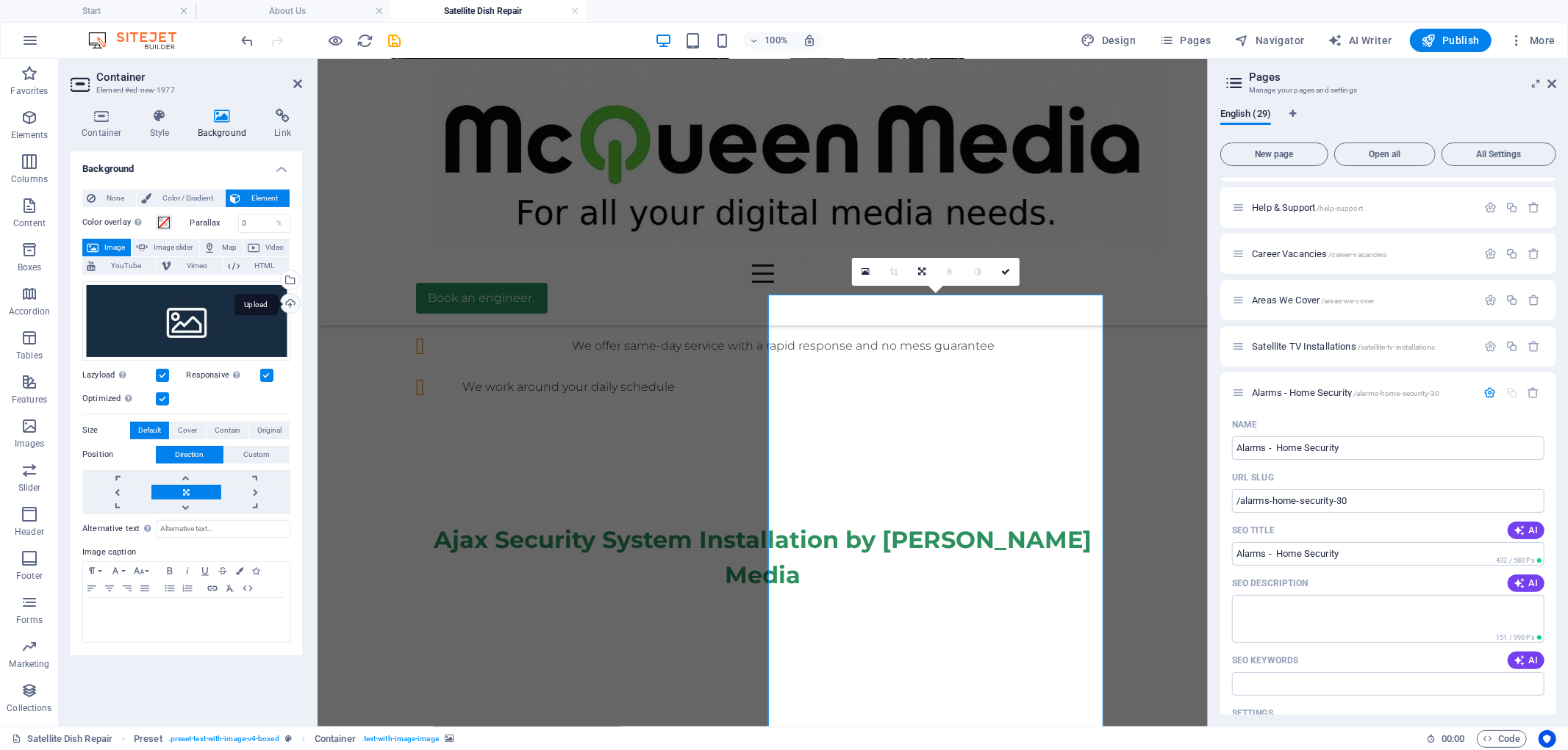
click at [286, 304] on div "Upload" at bounding box center [289, 304] width 22 height 22
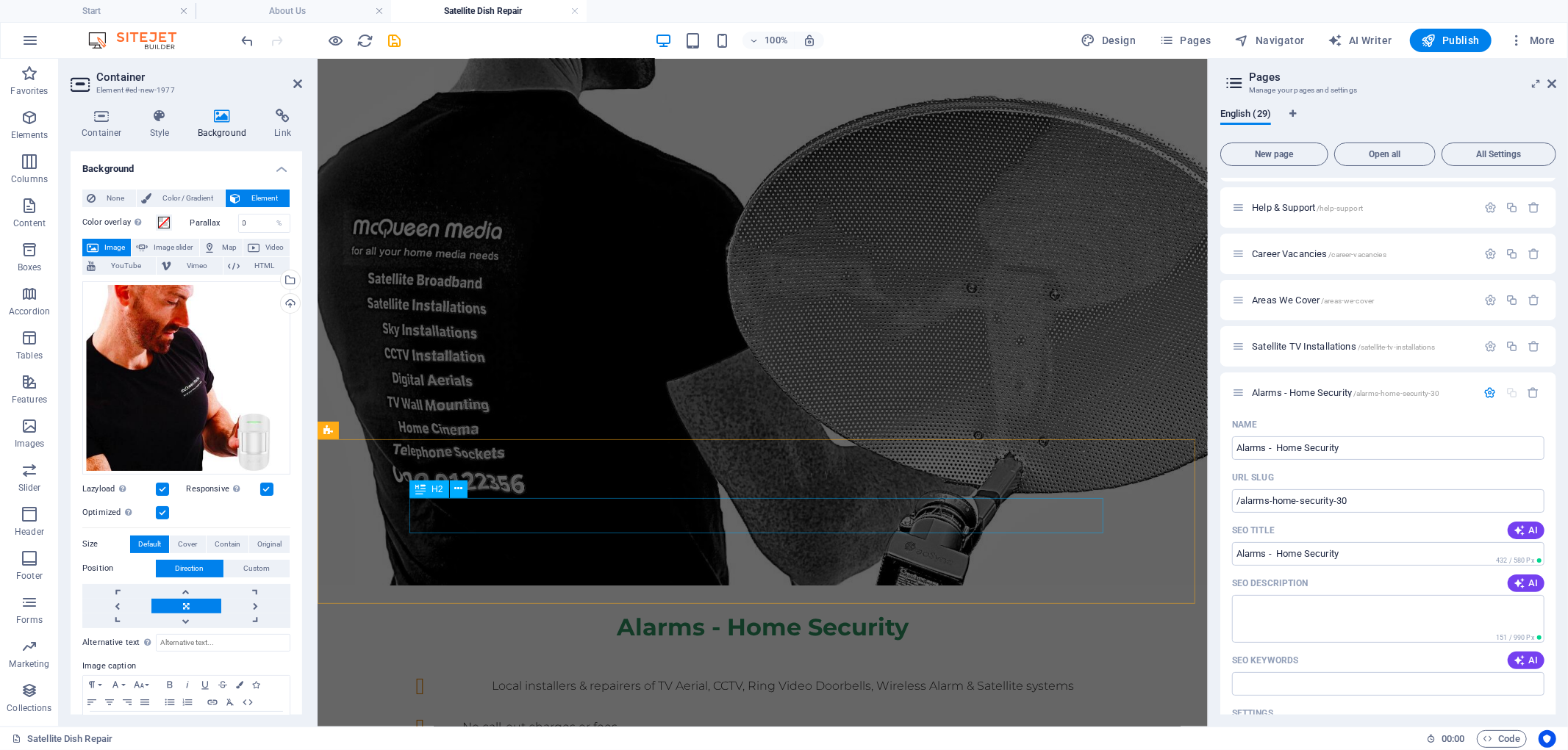
scroll to position [0, 0]
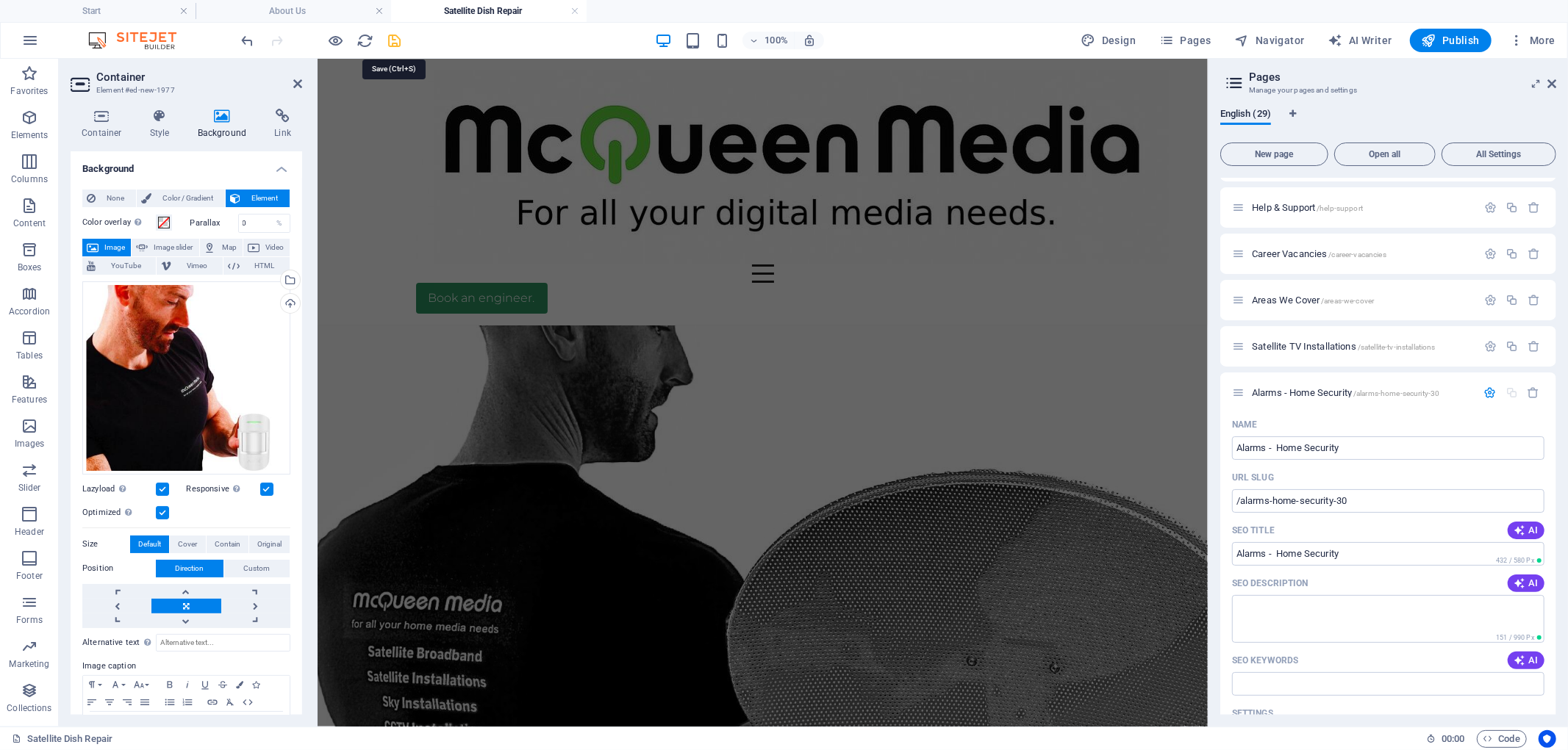
drag, startPoint x: 393, startPoint y: 42, endPoint x: 652, endPoint y: 19, distance: 260.0
click at [393, 42] on icon "save" at bounding box center [395, 41] width 17 height 17
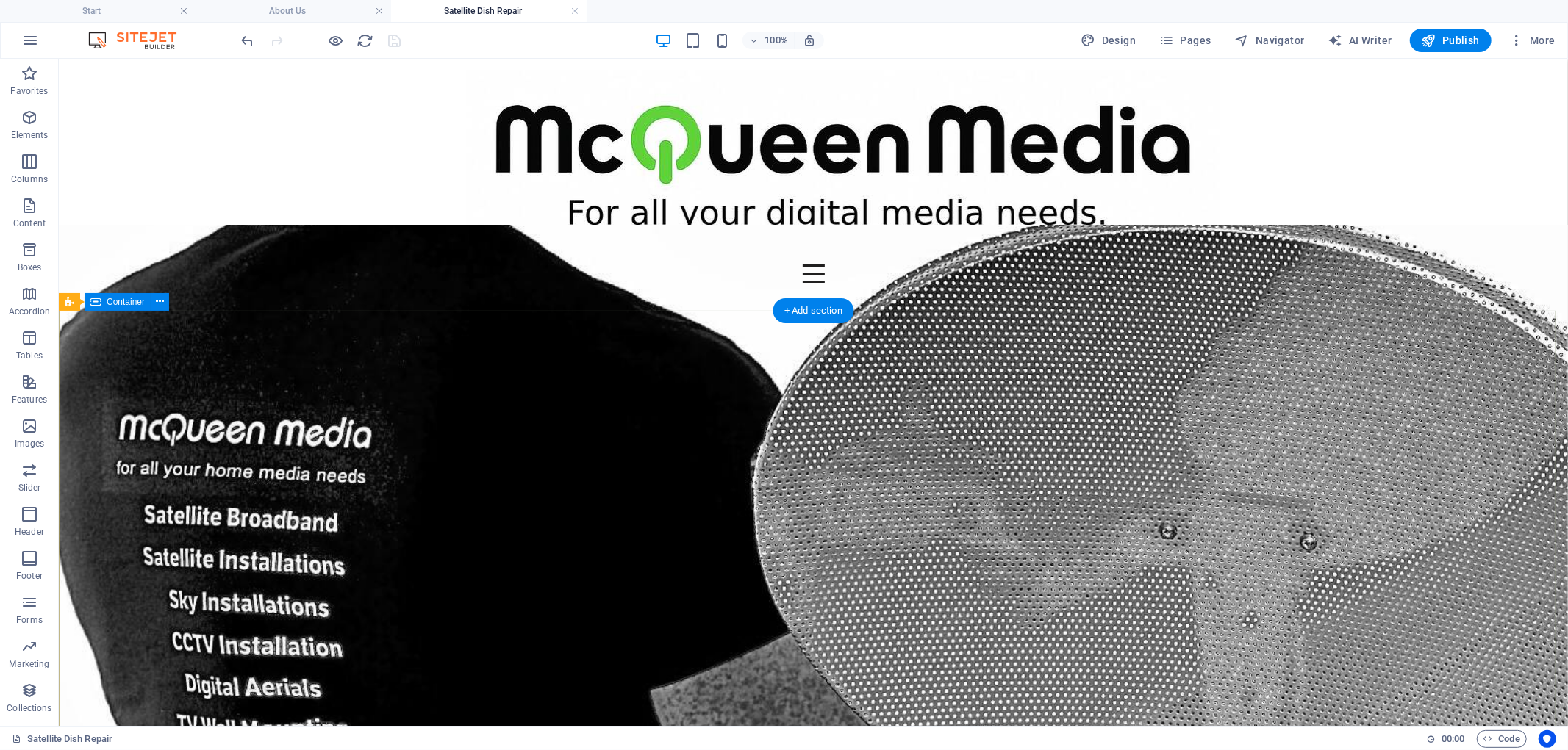
click at [121, 304] on span "Container" at bounding box center [125, 302] width 38 height 9
click at [79, 303] on div "Banner" at bounding box center [86, 301] width 56 height 17
select select "vh"
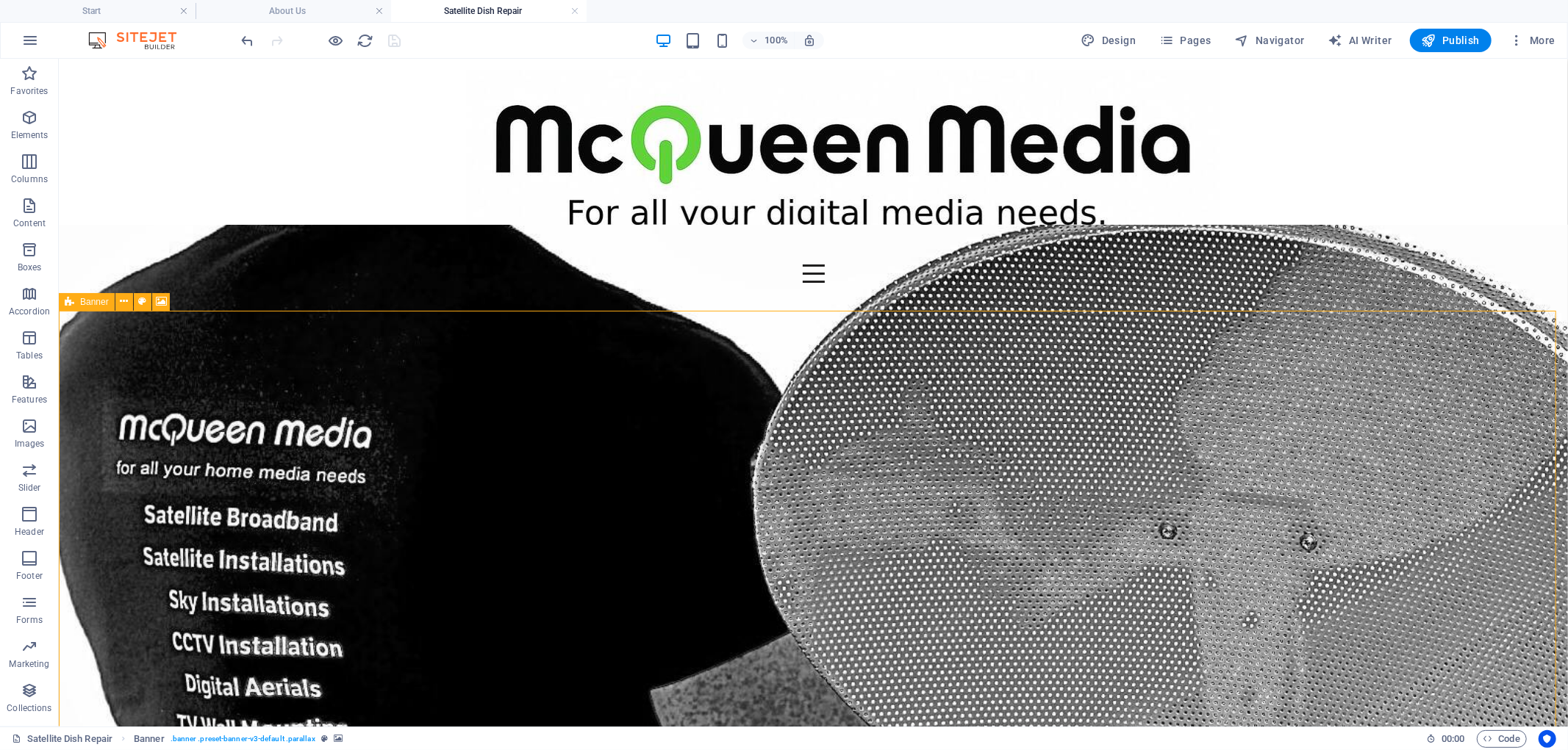
select select "banner"
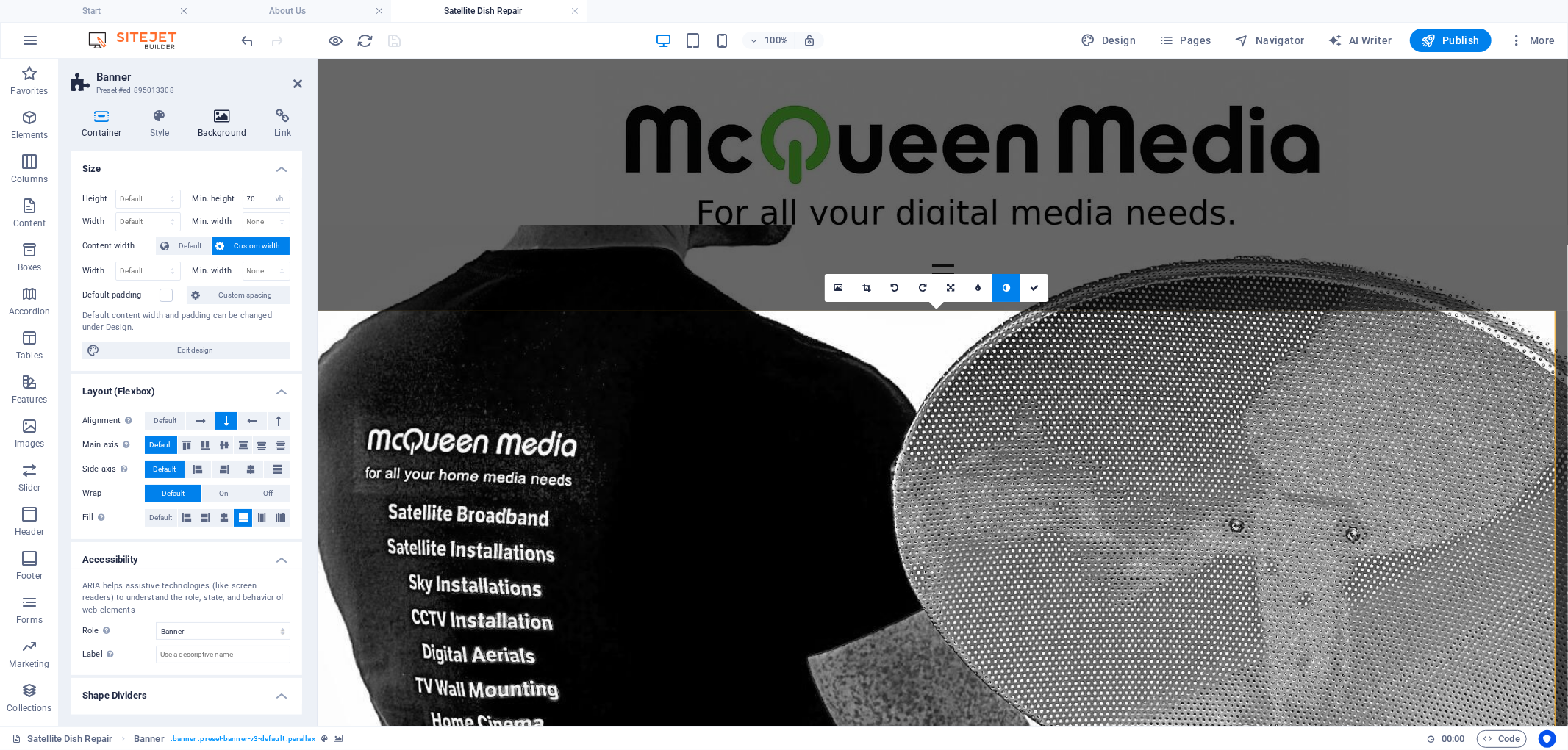
click at [216, 119] on icon at bounding box center [222, 116] width 71 height 15
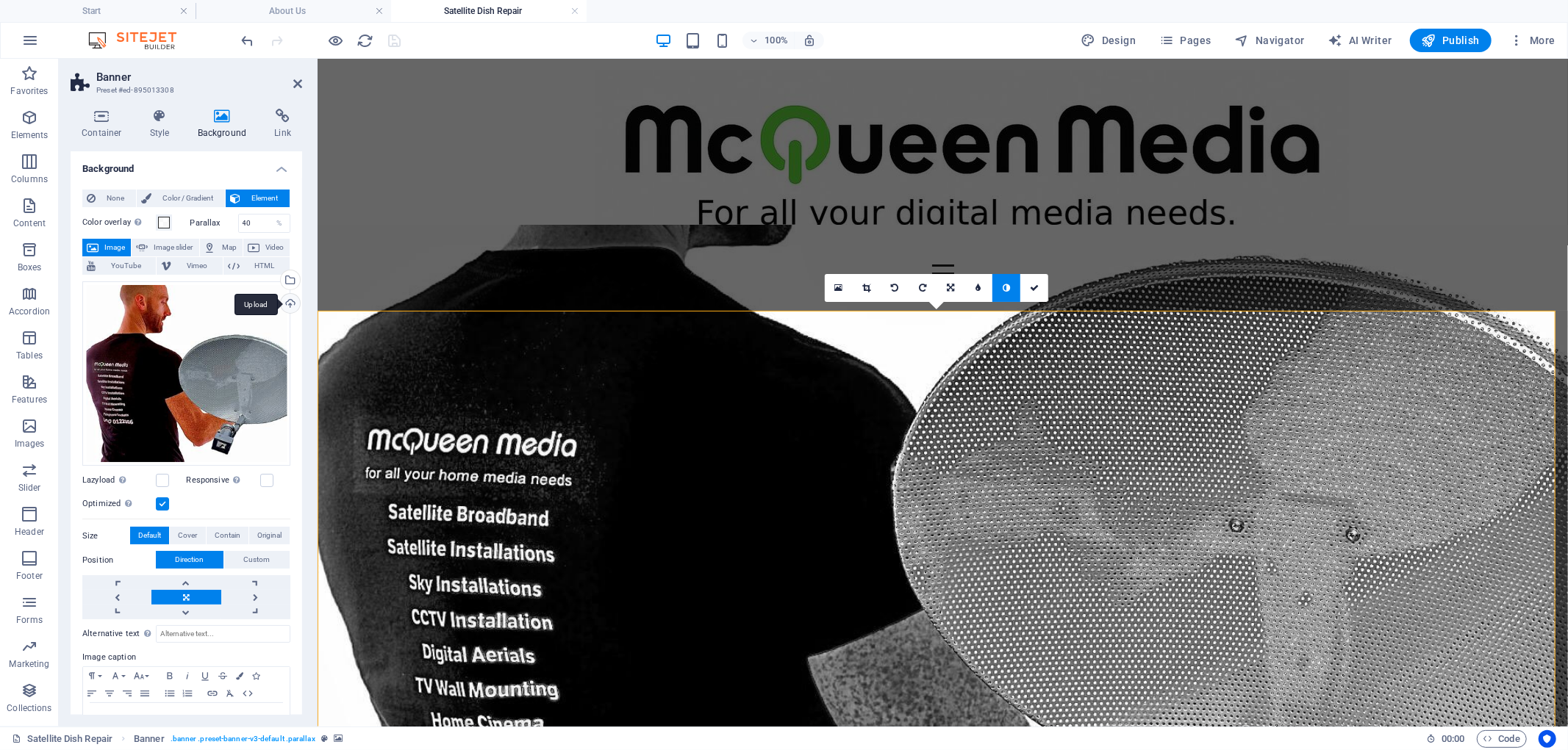
click at [286, 301] on div "Upload" at bounding box center [289, 304] width 22 height 22
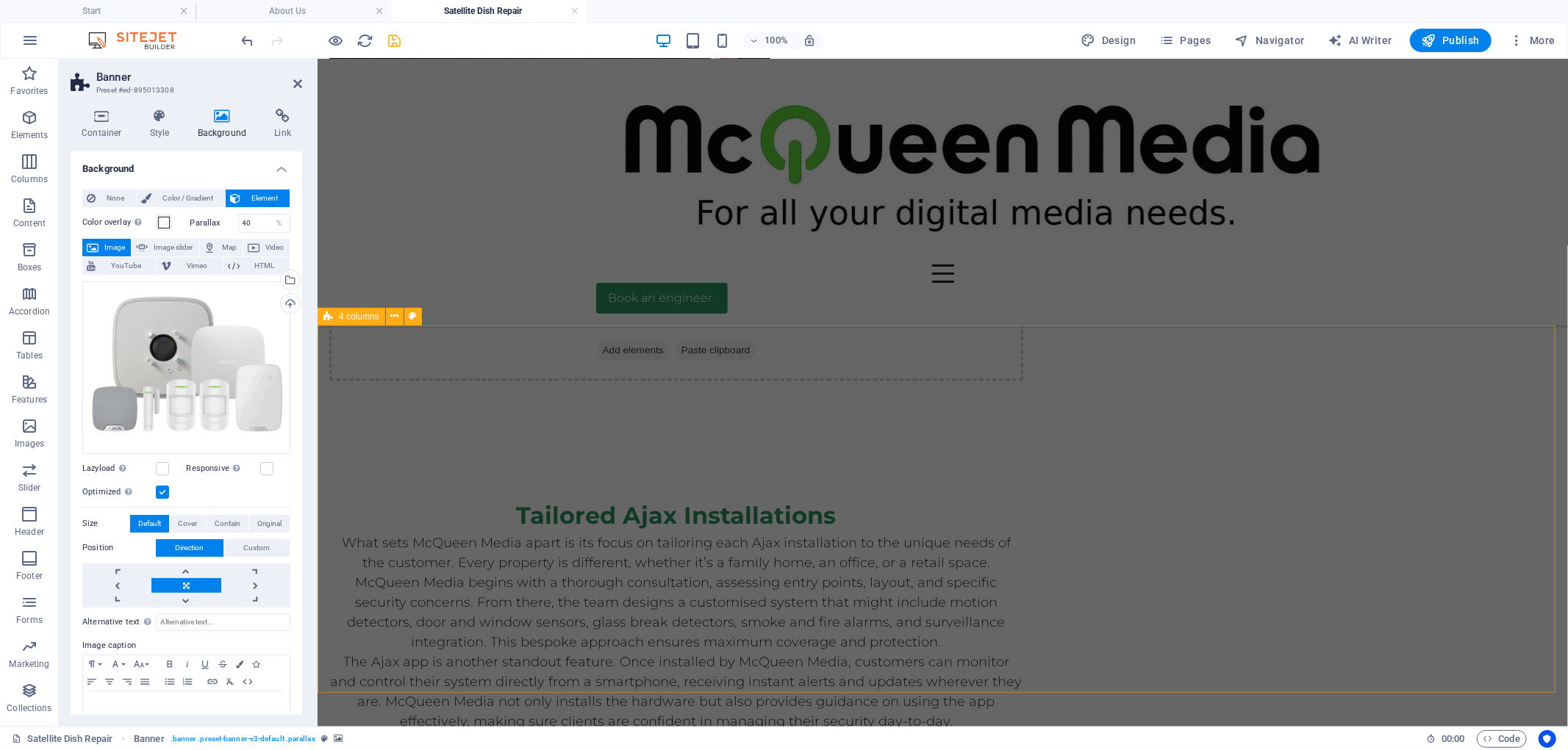
scroll to position [3509, 0]
click at [1441, 37] on span "Publish" at bounding box center [1450, 41] width 58 height 15
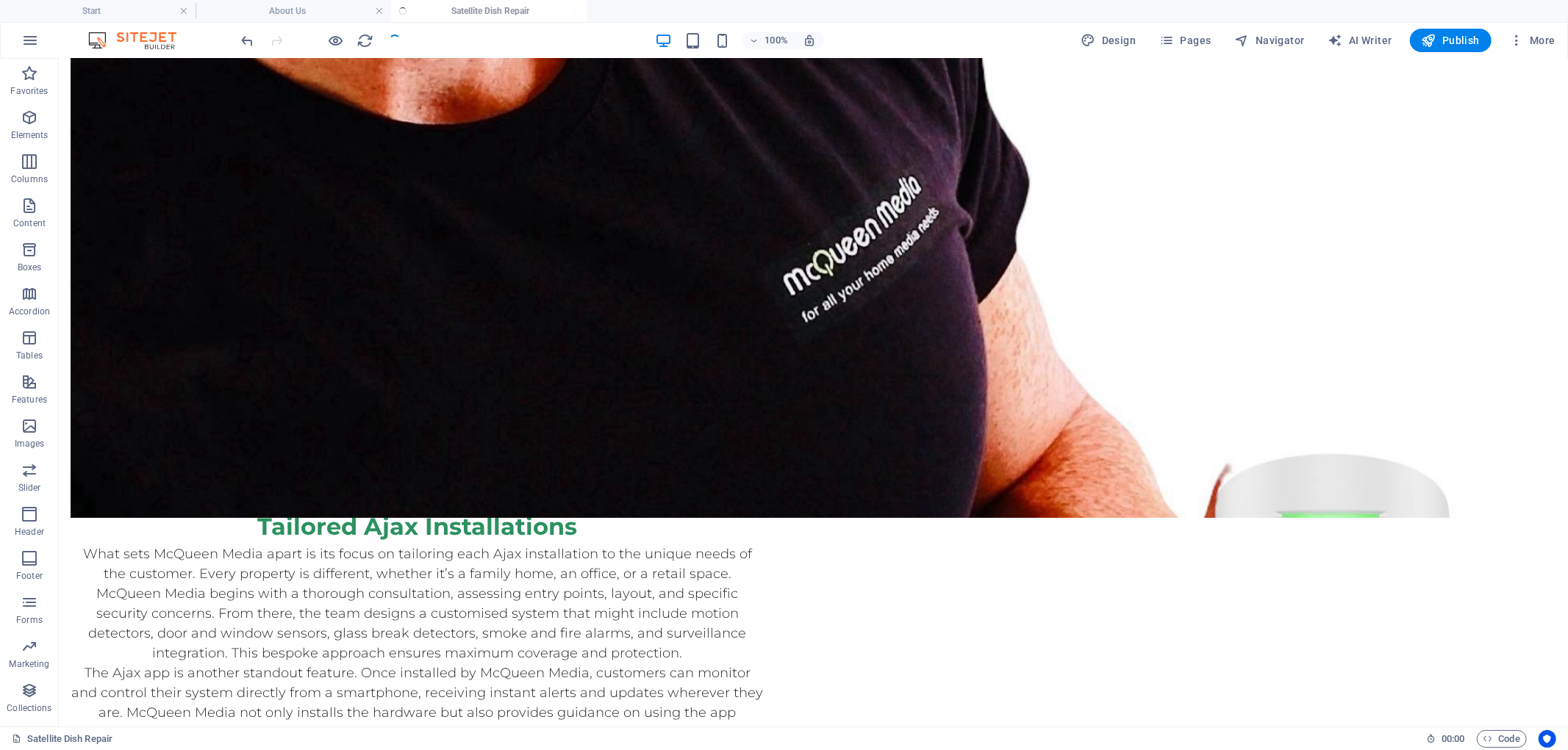
scroll to position [98, 0]
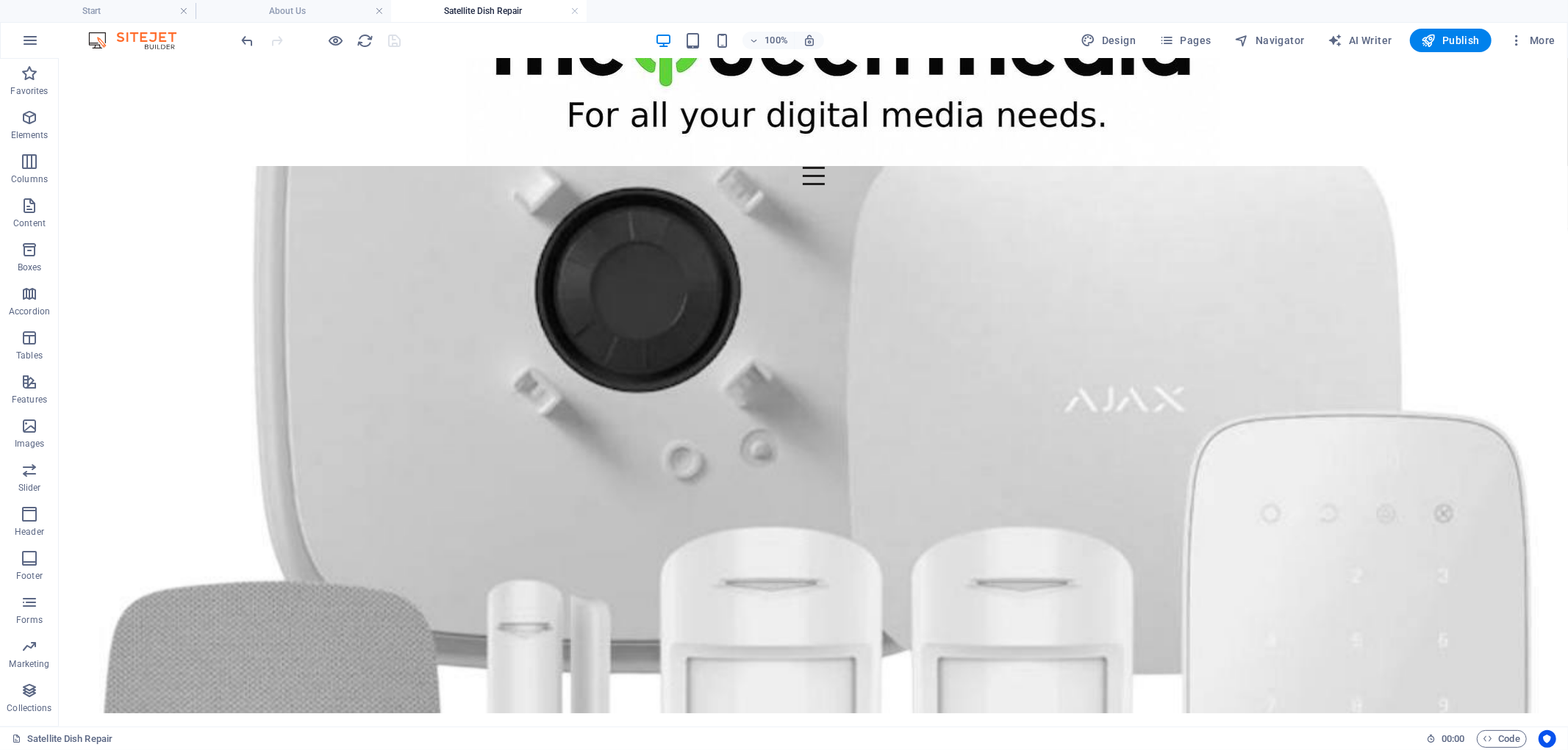
click at [393, 35] on div at bounding box center [321, 41] width 164 height 23
click at [1434, 36] on icon "button" at bounding box center [1429, 41] width 15 height 15
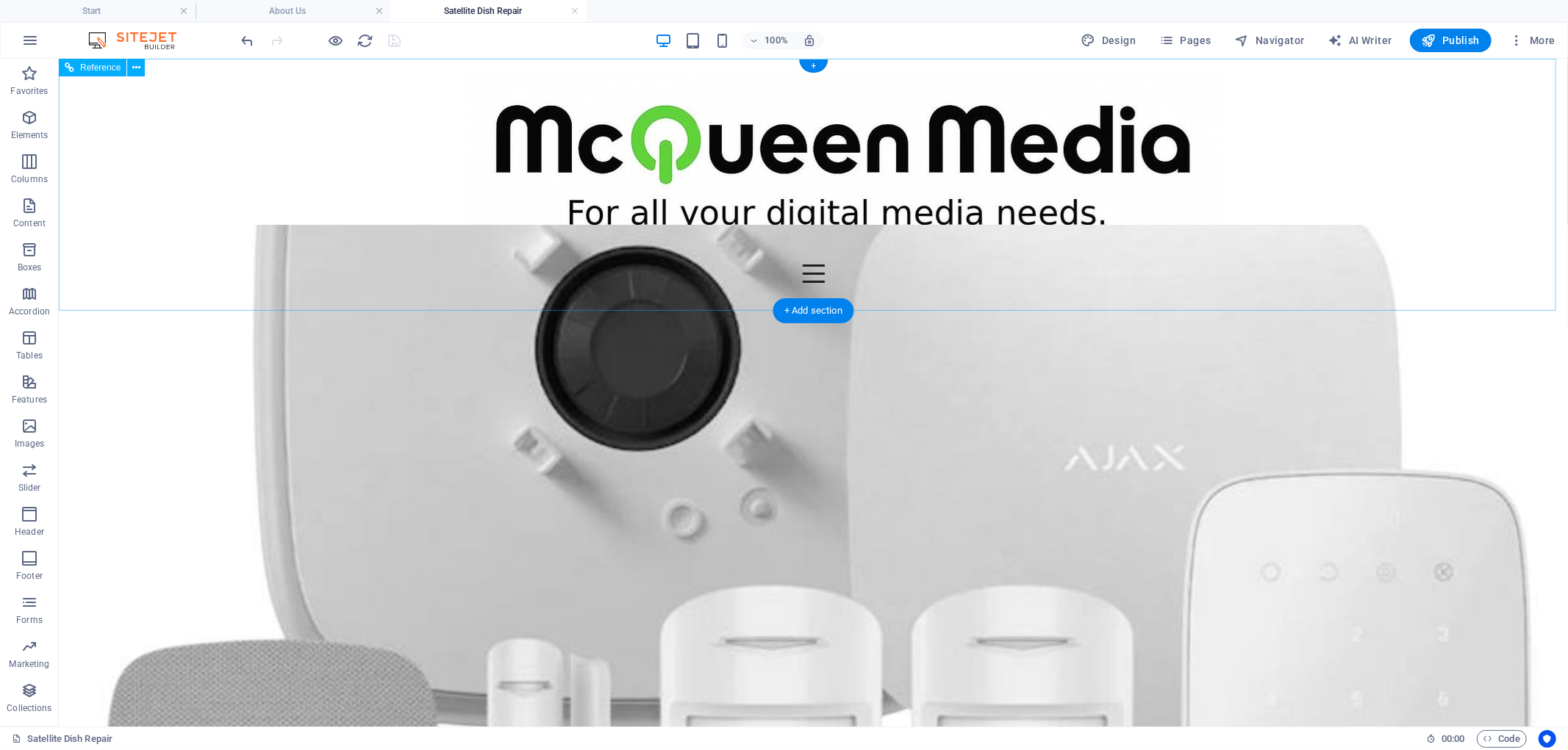
click at [645, 291] on div "Book an engineer." at bounding box center [813, 297] width 694 height 31
click at [644, 265] on div at bounding box center [813, 273] width 694 height 18
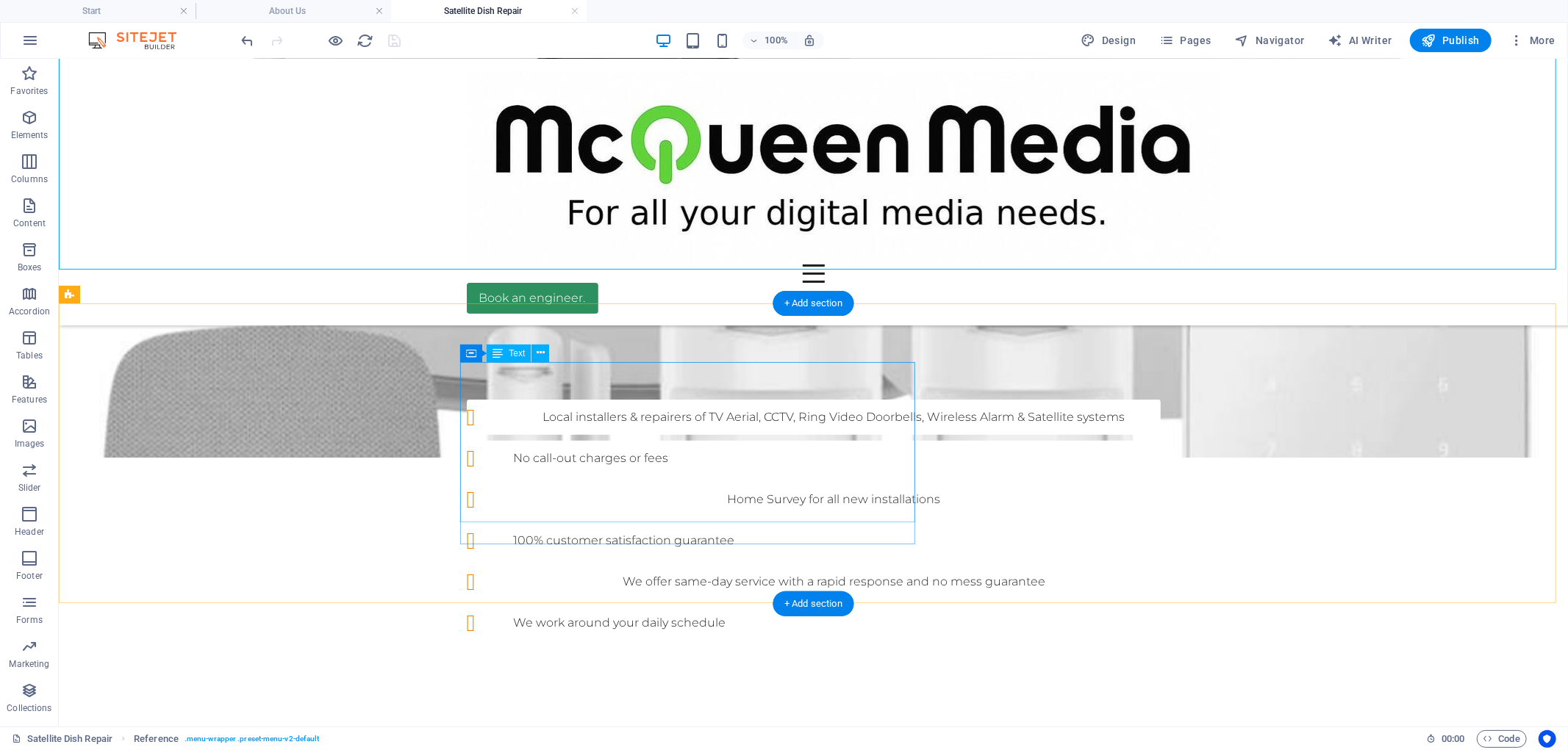
scroll to position [734, 0]
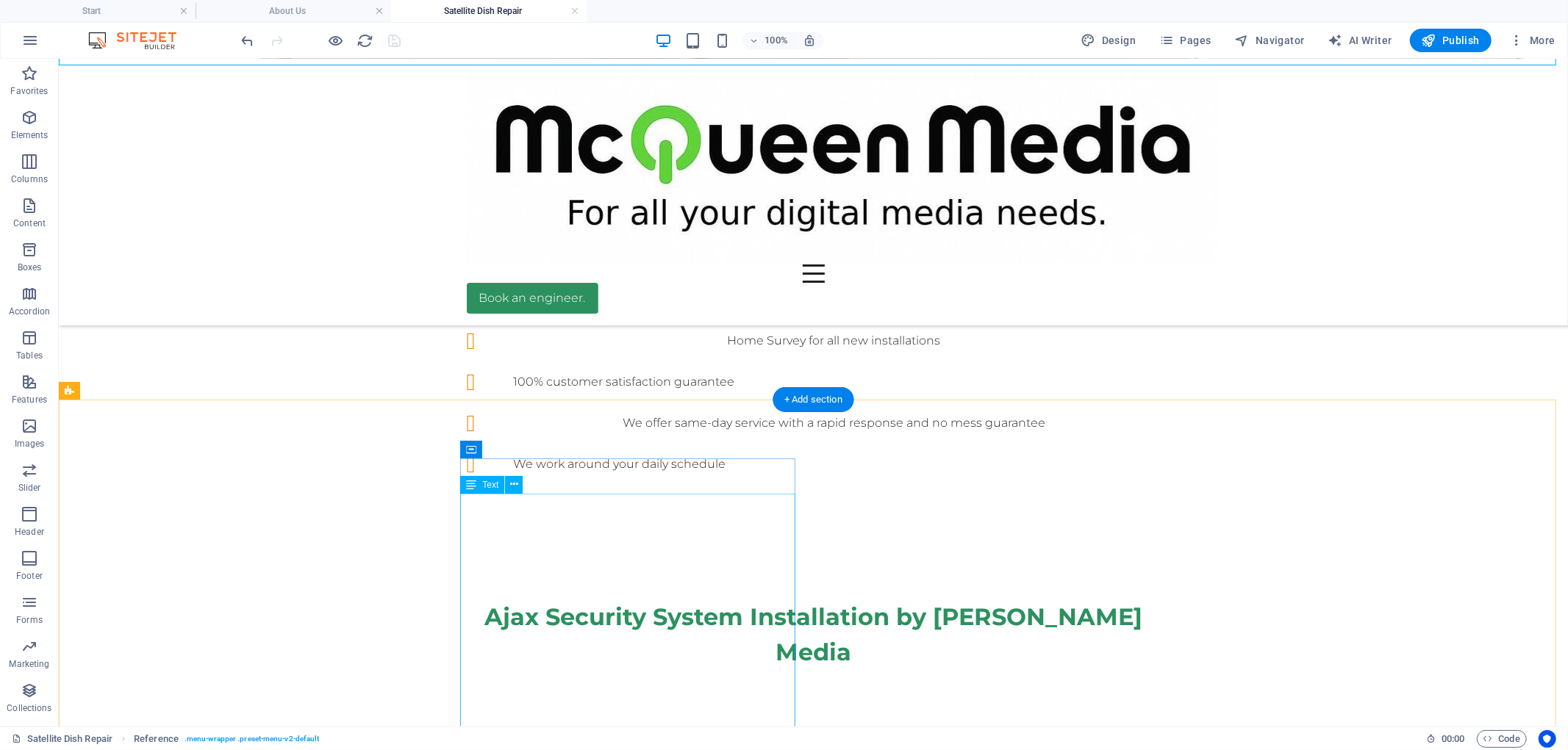
click at [397, 38] on div at bounding box center [321, 41] width 164 height 23
click at [1430, 37] on icon "button" at bounding box center [1429, 41] width 15 height 15
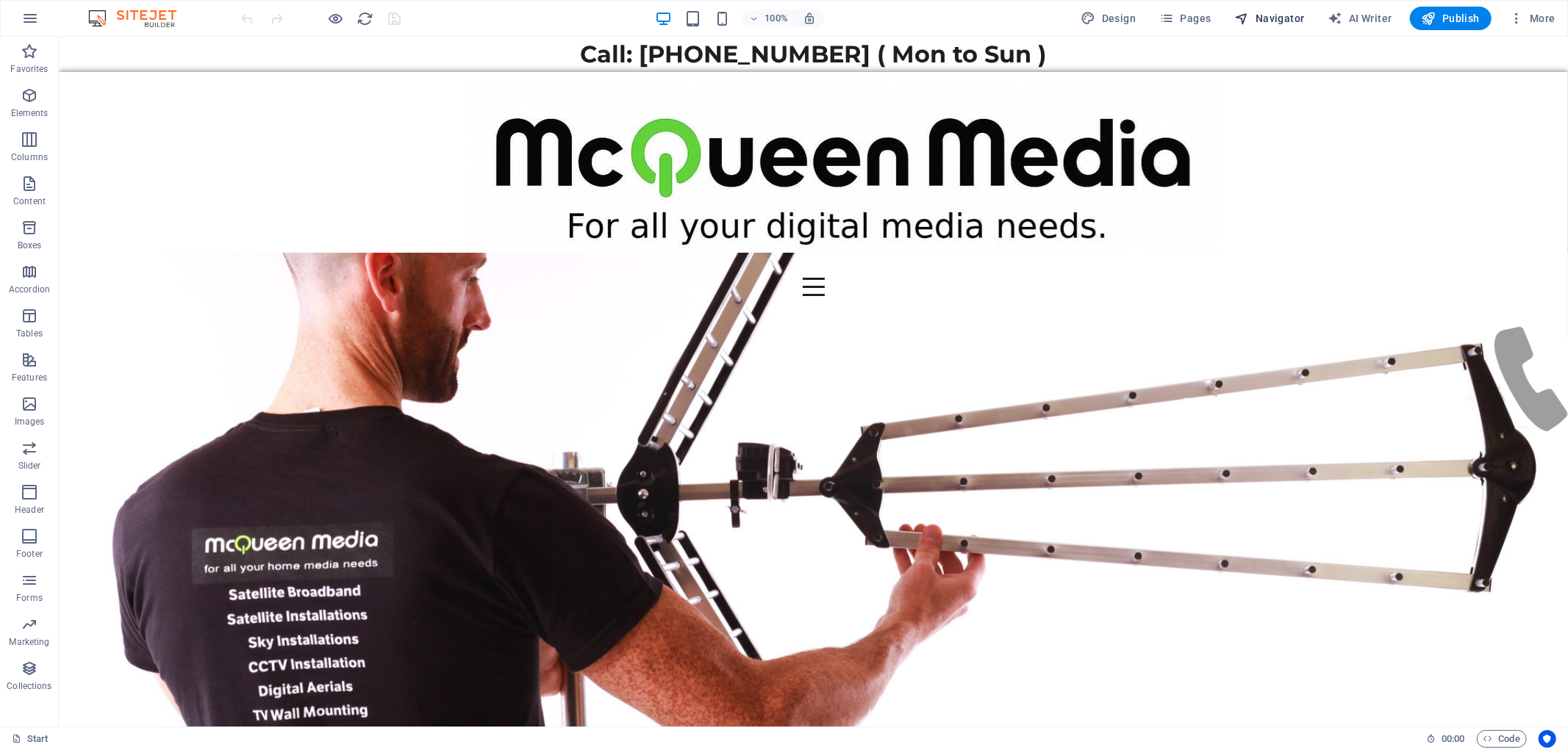
click at [1287, 16] on span "Navigator" at bounding box center [1270, 18] width 70 height 15
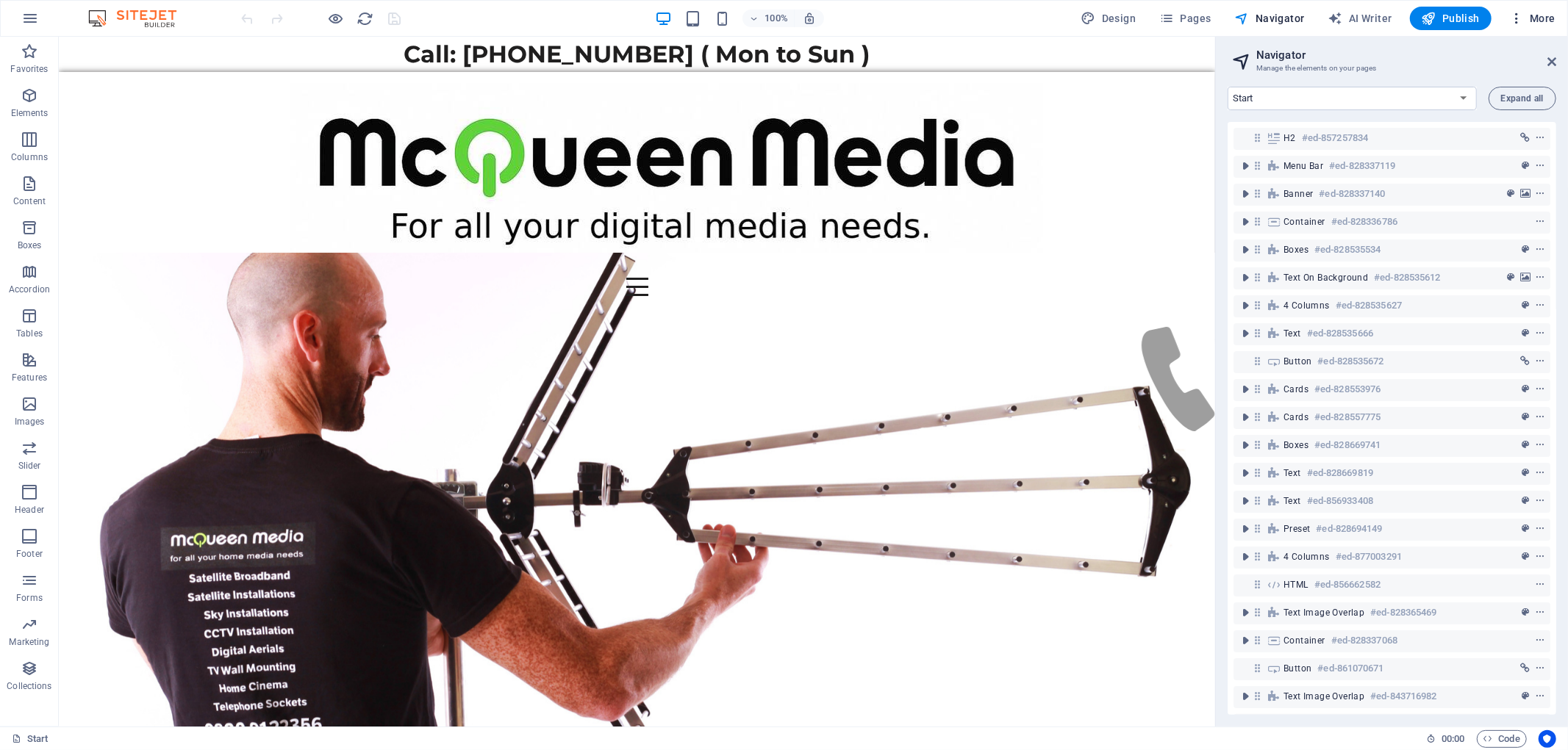
click at [1517, 20] on icon "button" at bounding box center [1517, 18] width 15 height 15
click at [1178, 16] on div at bounding box center [784, 375] width 1568 height 750
click at [1517, 23] on icon "button" at bounding box center [1517, 18] width 15 height 15
click at [1064, 27] on div at bounding box center [784, 375] width 1568 height 750
click at [1064, 27] on div "100% Design Pages Navigator AI Writer Publish More" at bounding box center [900, 18] width 1322 height 23
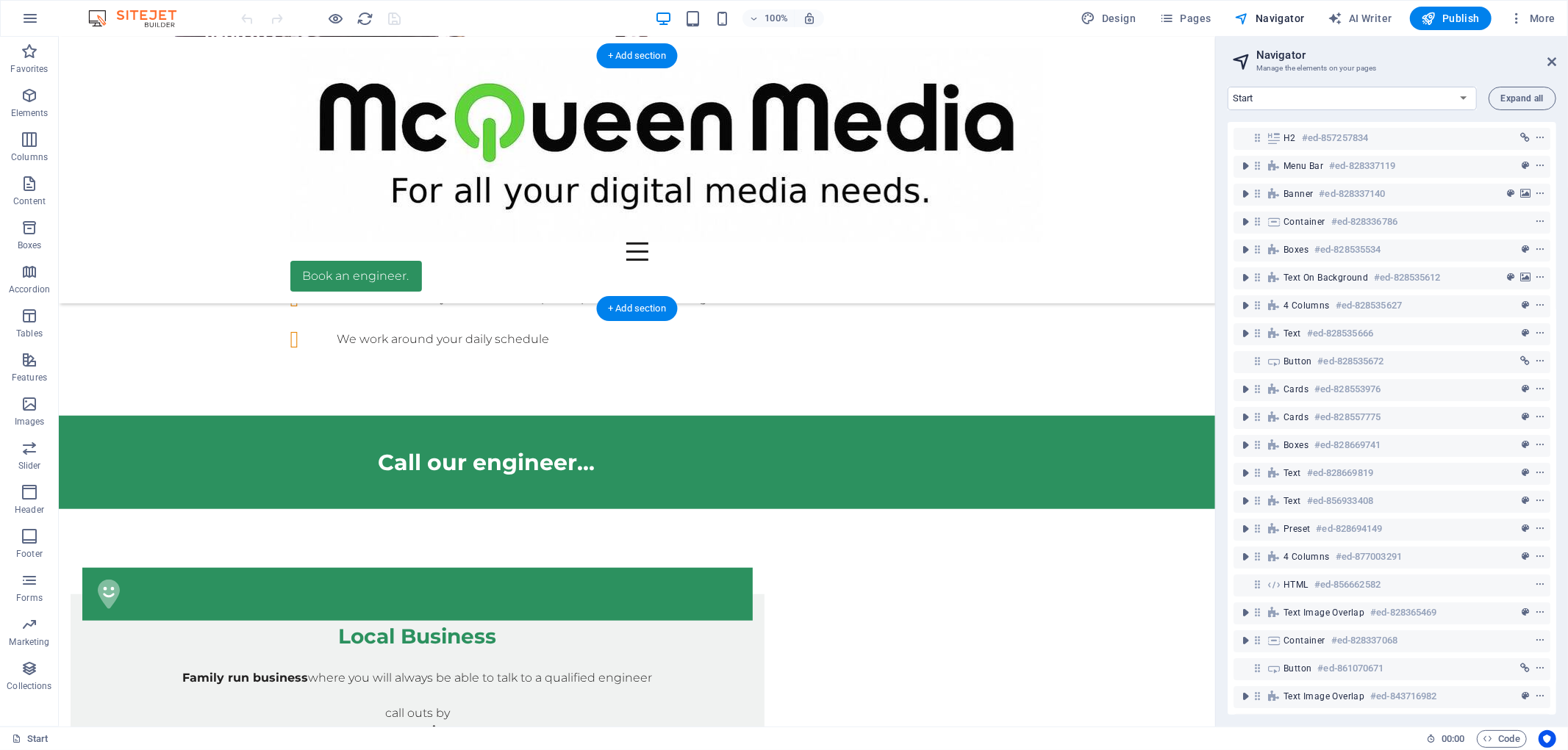
scroll to position [898, 0]
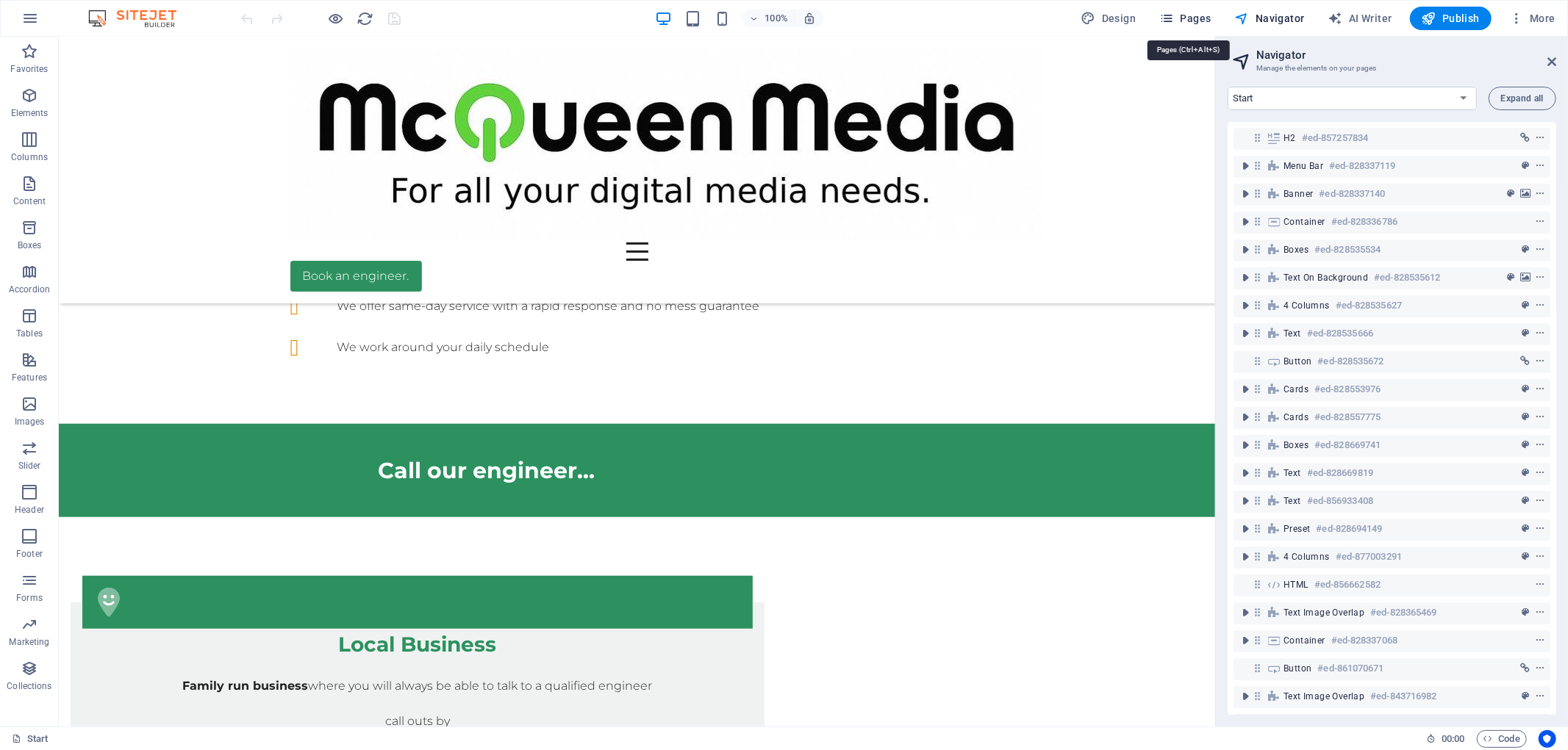
click at [1174, 16] on icon "button" at bounding box center [1166, 18] width 15 height 15
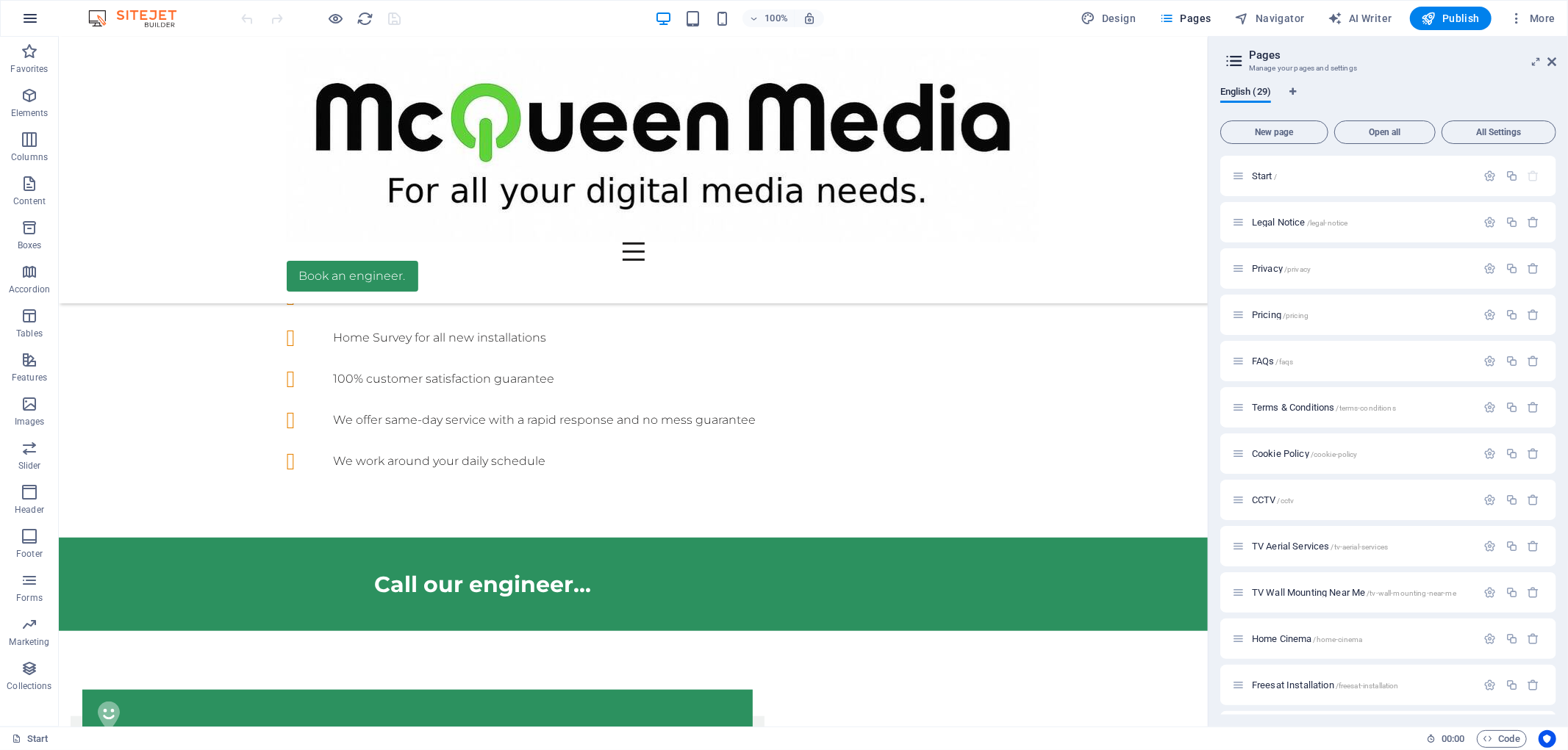
click at [27, 22] on icon "button" at bounding box center [30, 18] width 17 height 17
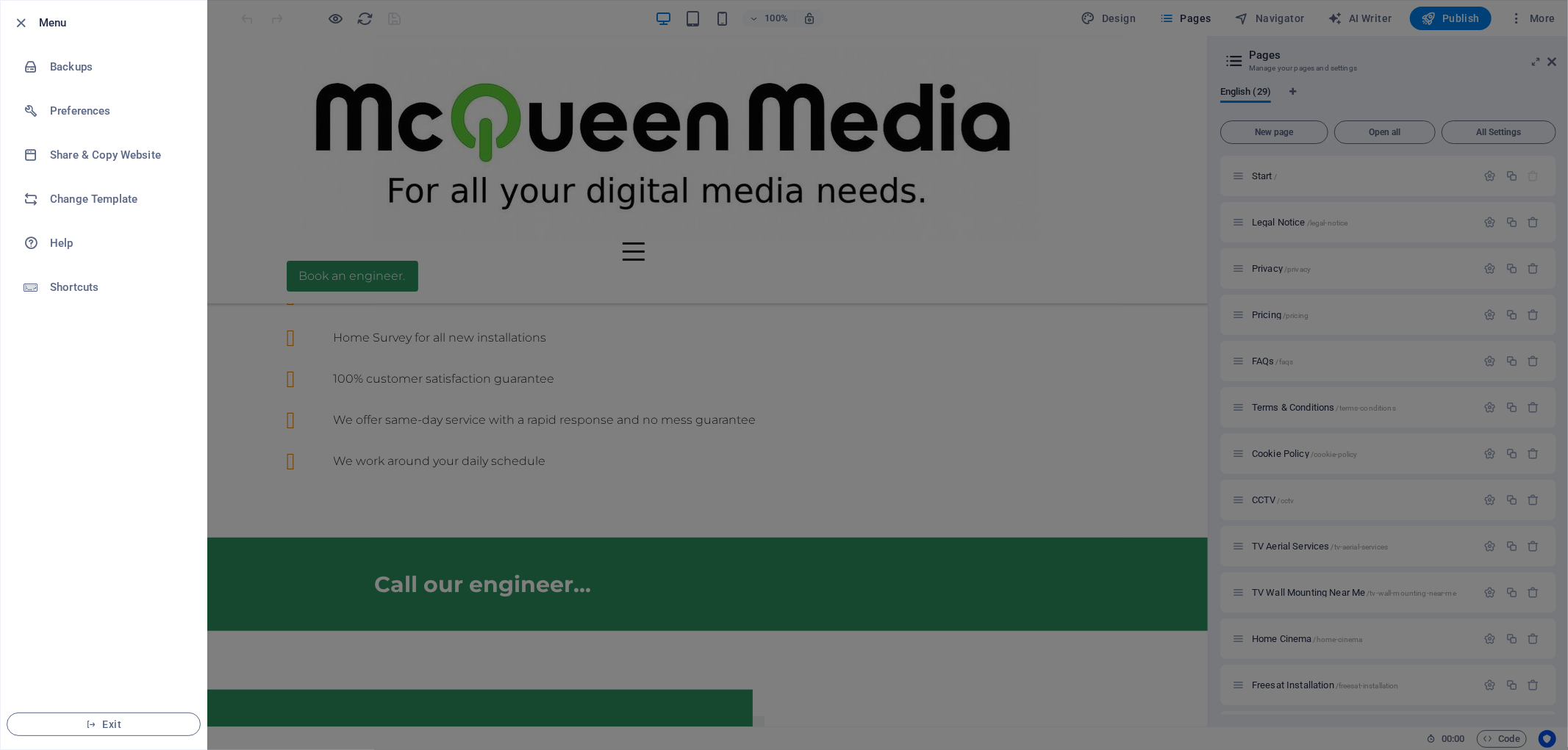
click at [539, 19] on div at bounding box center [784, 375] width 1568 height 750
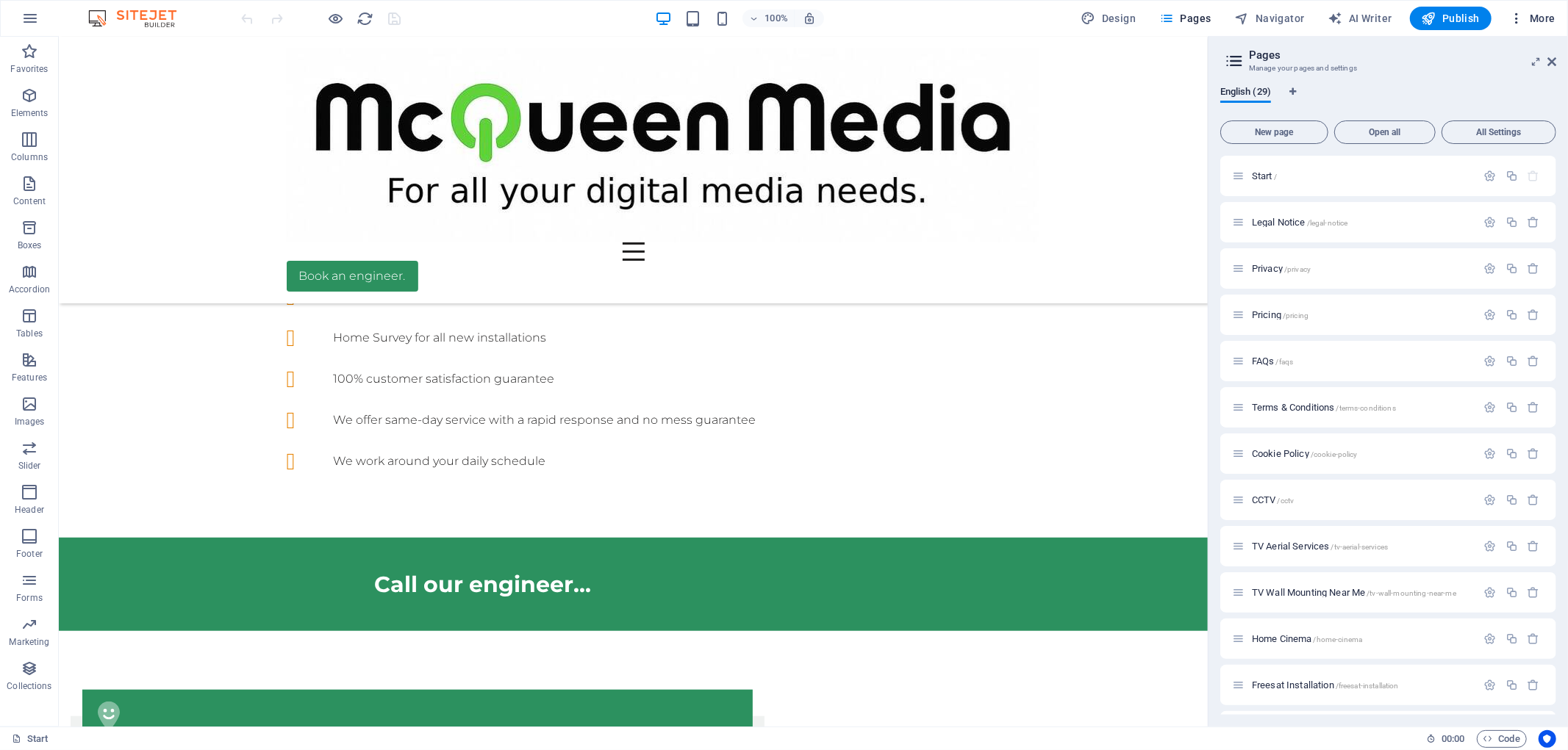
click at [1510, 17] on button "More" at bounding box center [1532, 18] width 58 height 23
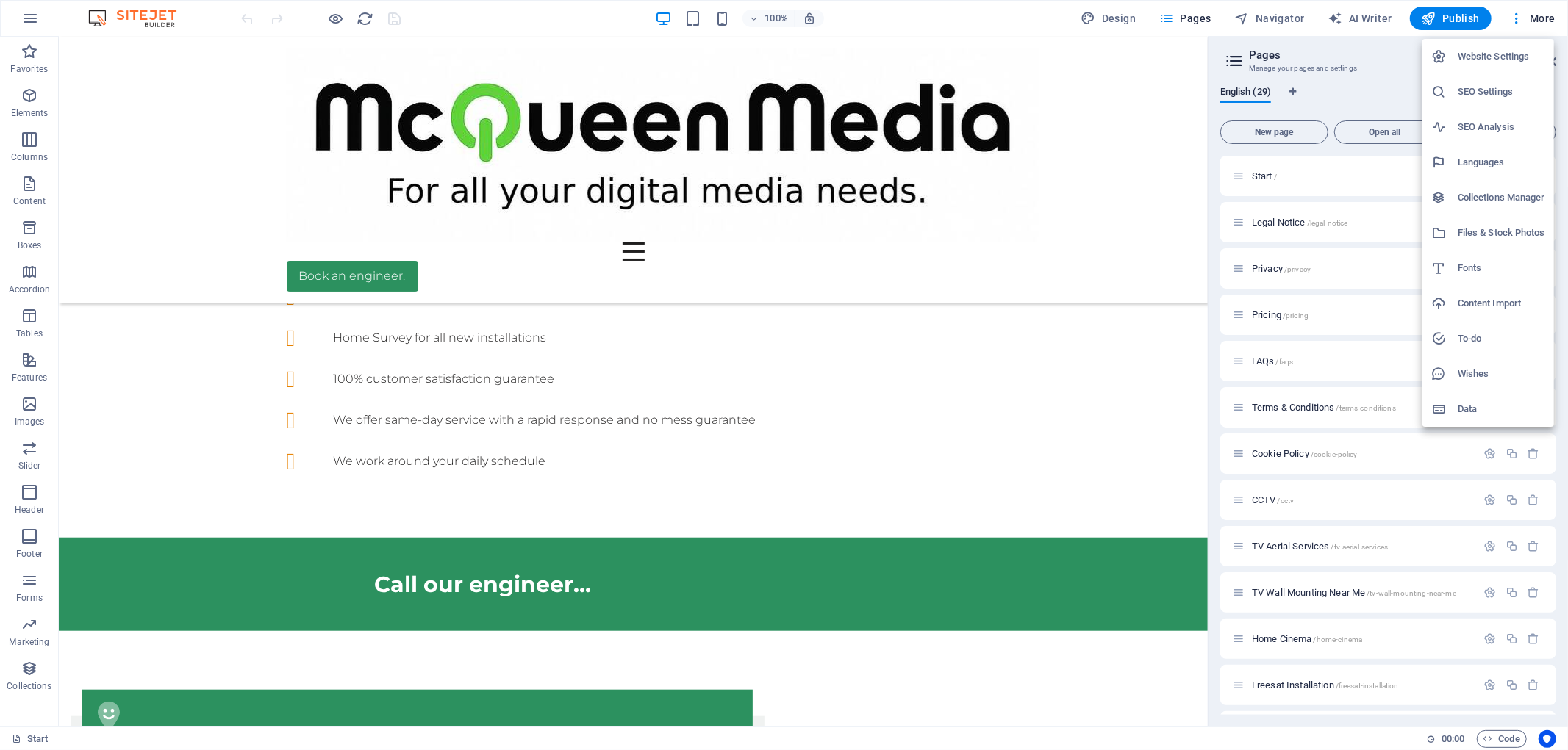
click at [1461, 56] on h6 "Website Settings" at bounding box center [1501, 56] width 87 height 17
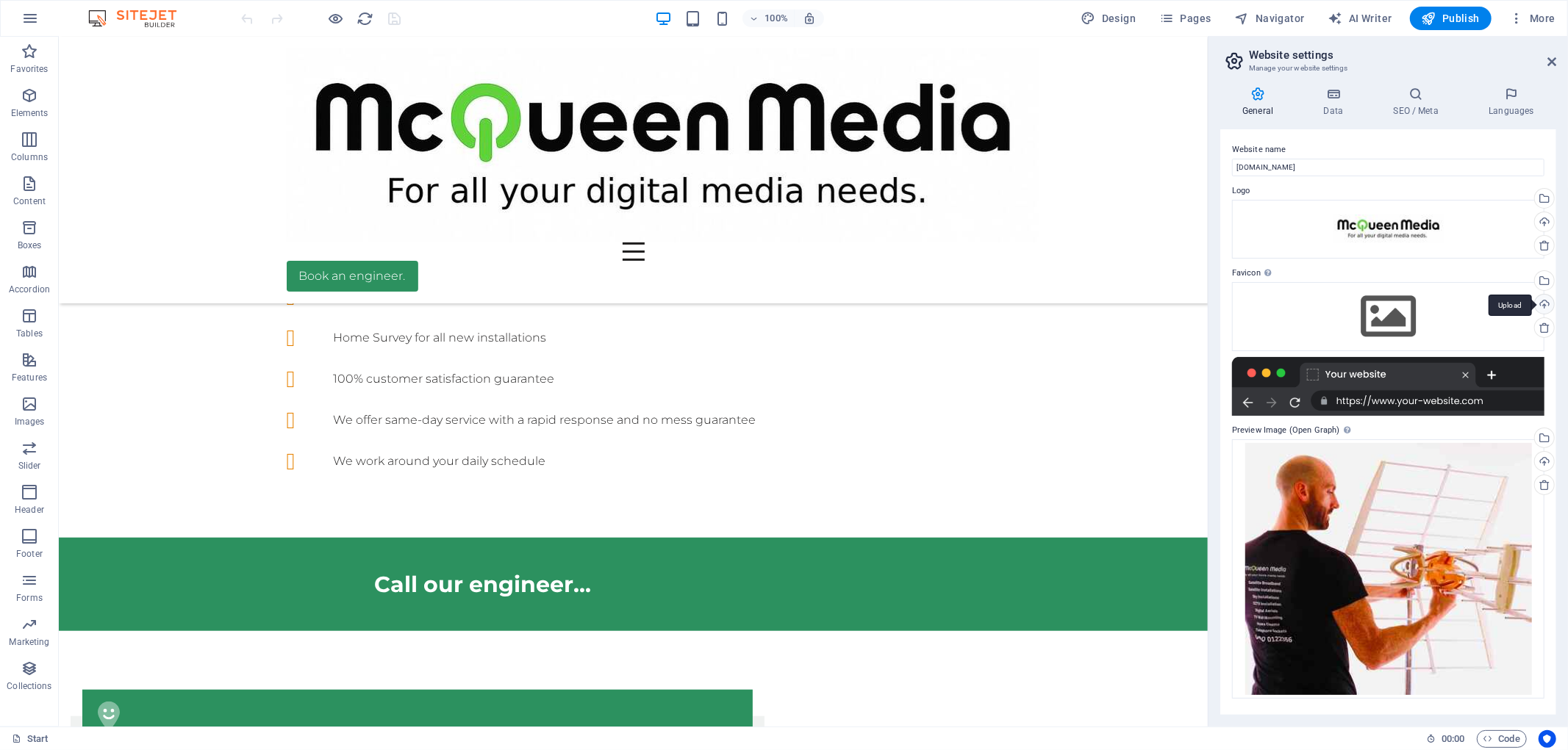
click at [1545, 304] on div "Upload" at bounding box center [1542, 305] width 22 height 22
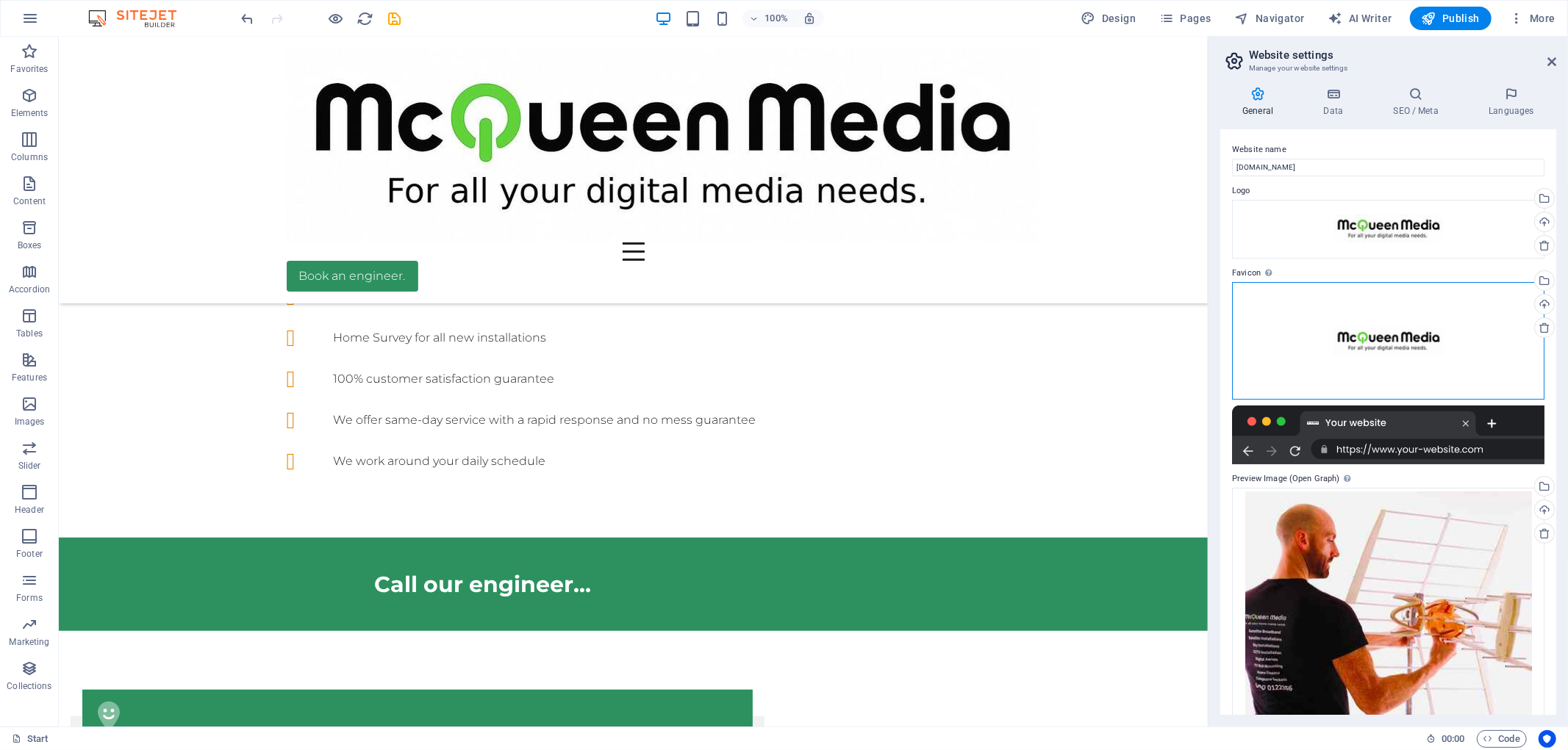
click at [1449, 343] on div "Drag files here, click to choose files or select files from Files or our free s…" at bounding box center [1388, 341] width 312 height 118
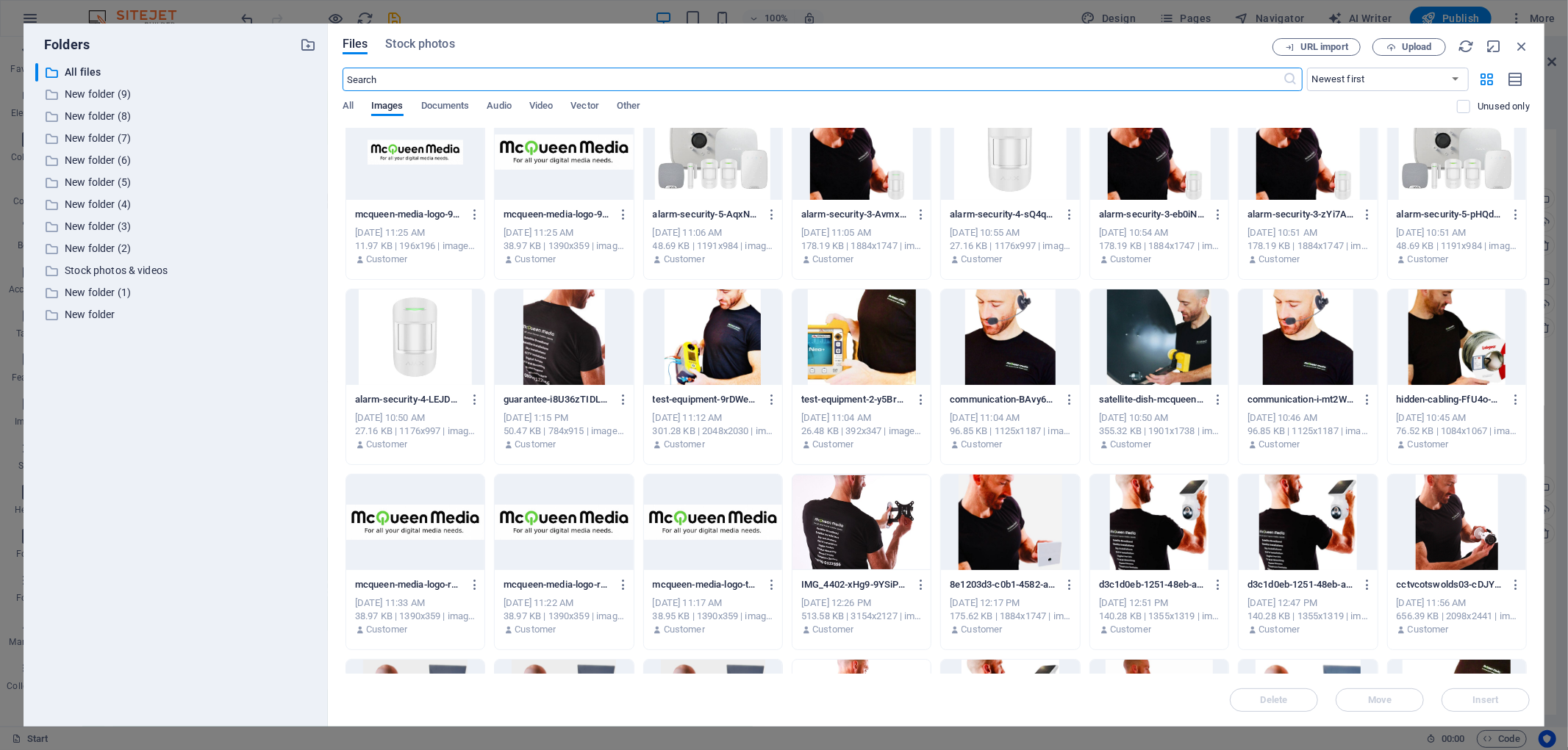
scroll to position [22, 0]
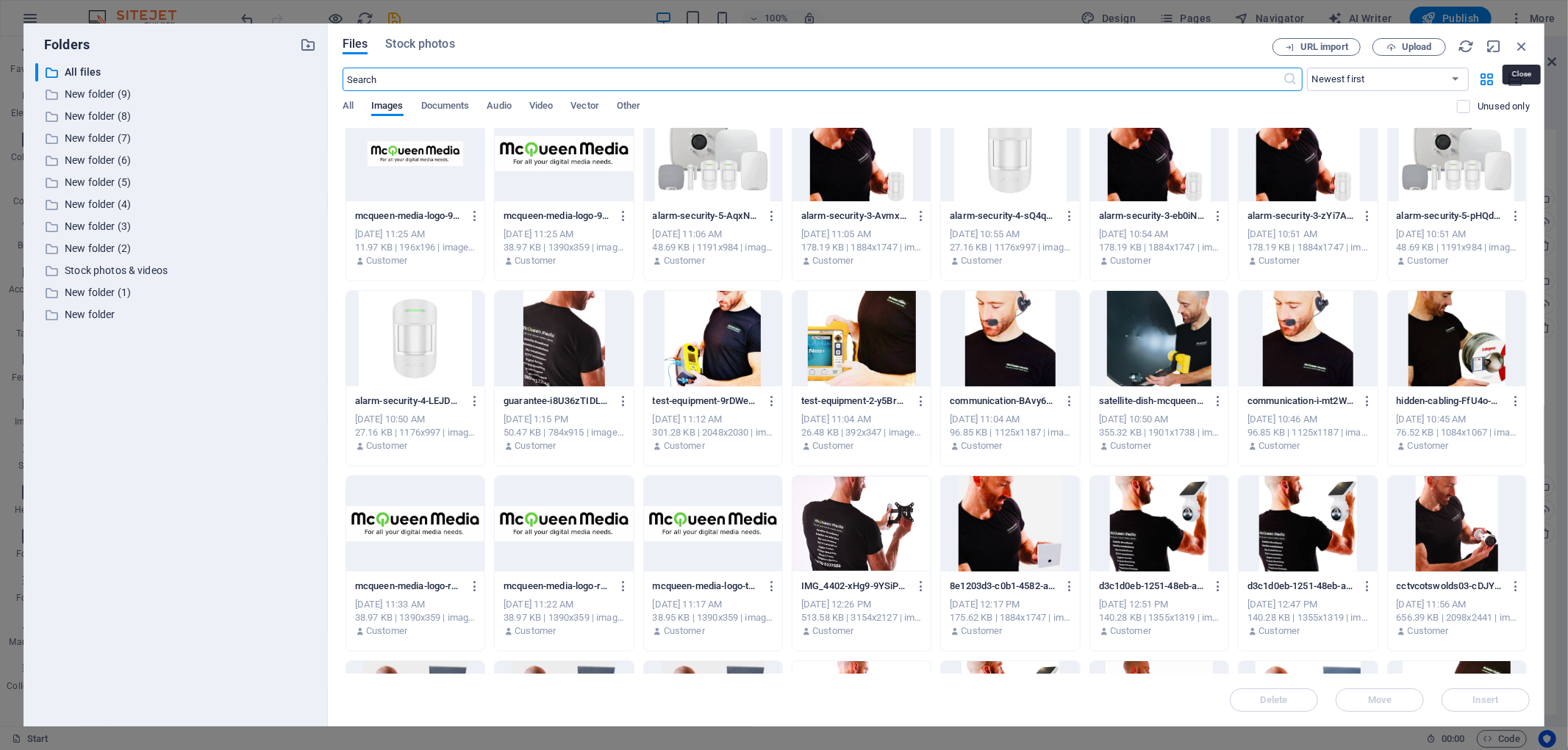
click at [1526, 45] on icon "button" at bounding box center [1521, 46] width 16 height 16
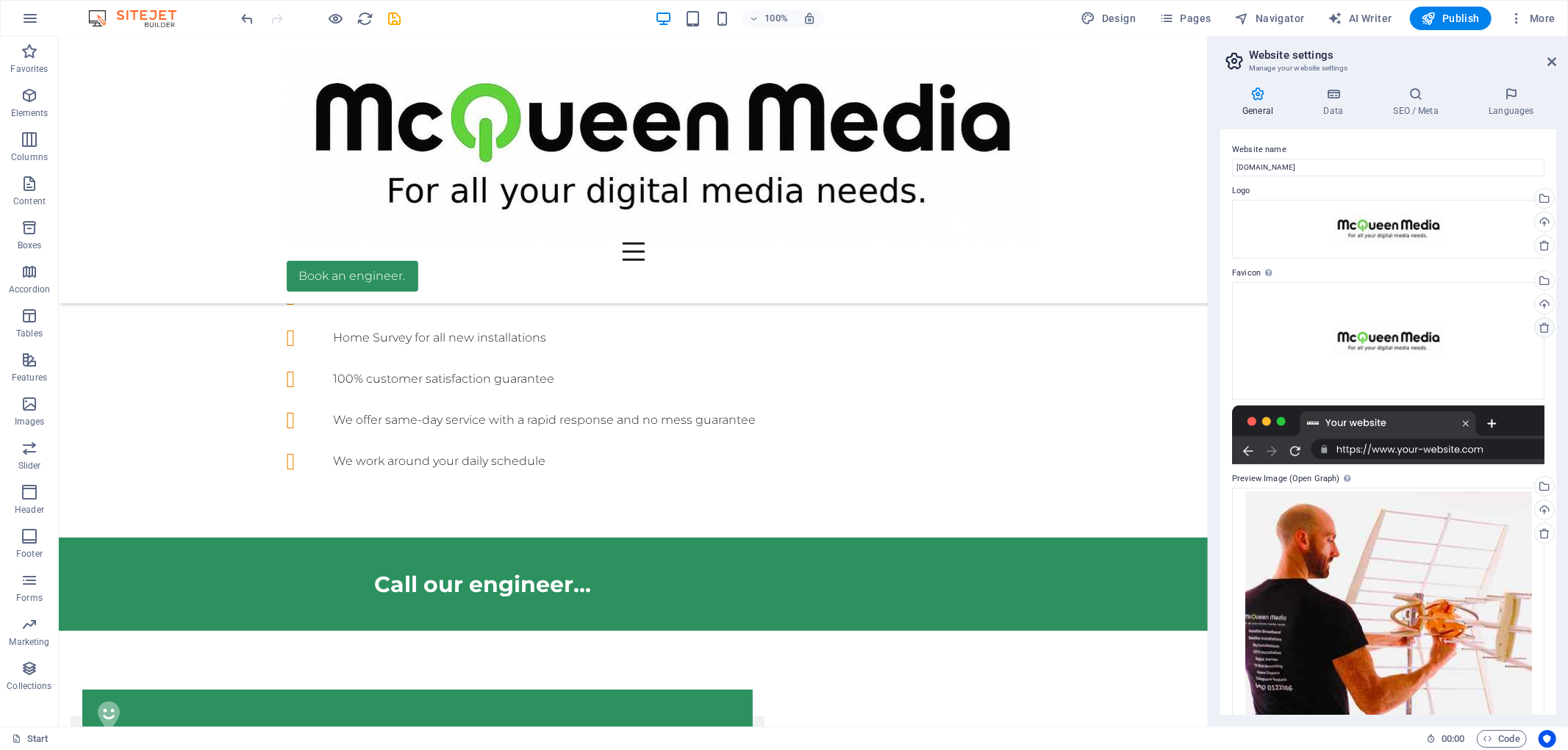
click at [1538, 330] on icon at bounding box center [1544, 328] width 12 height 12
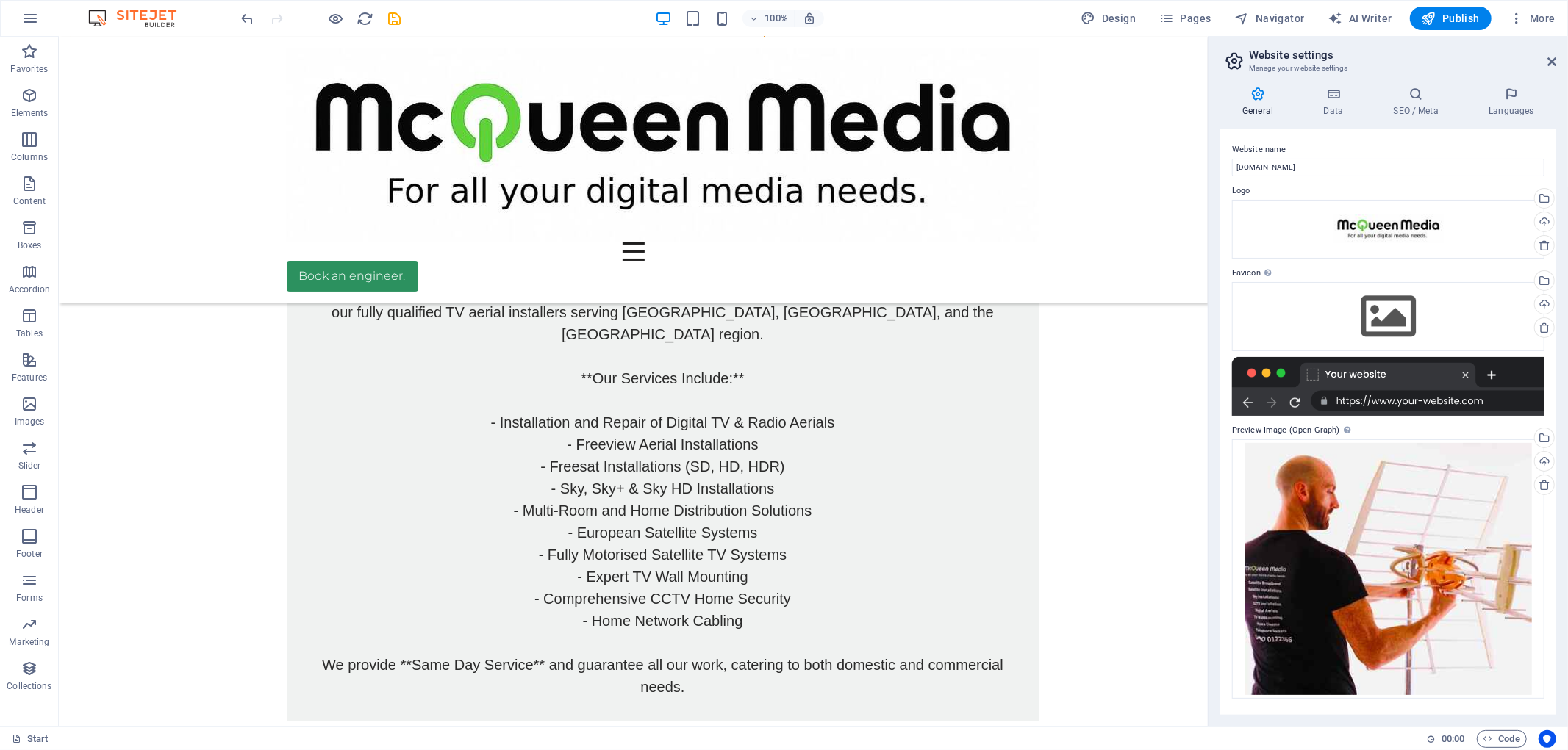
scroll to position [11403, 0]
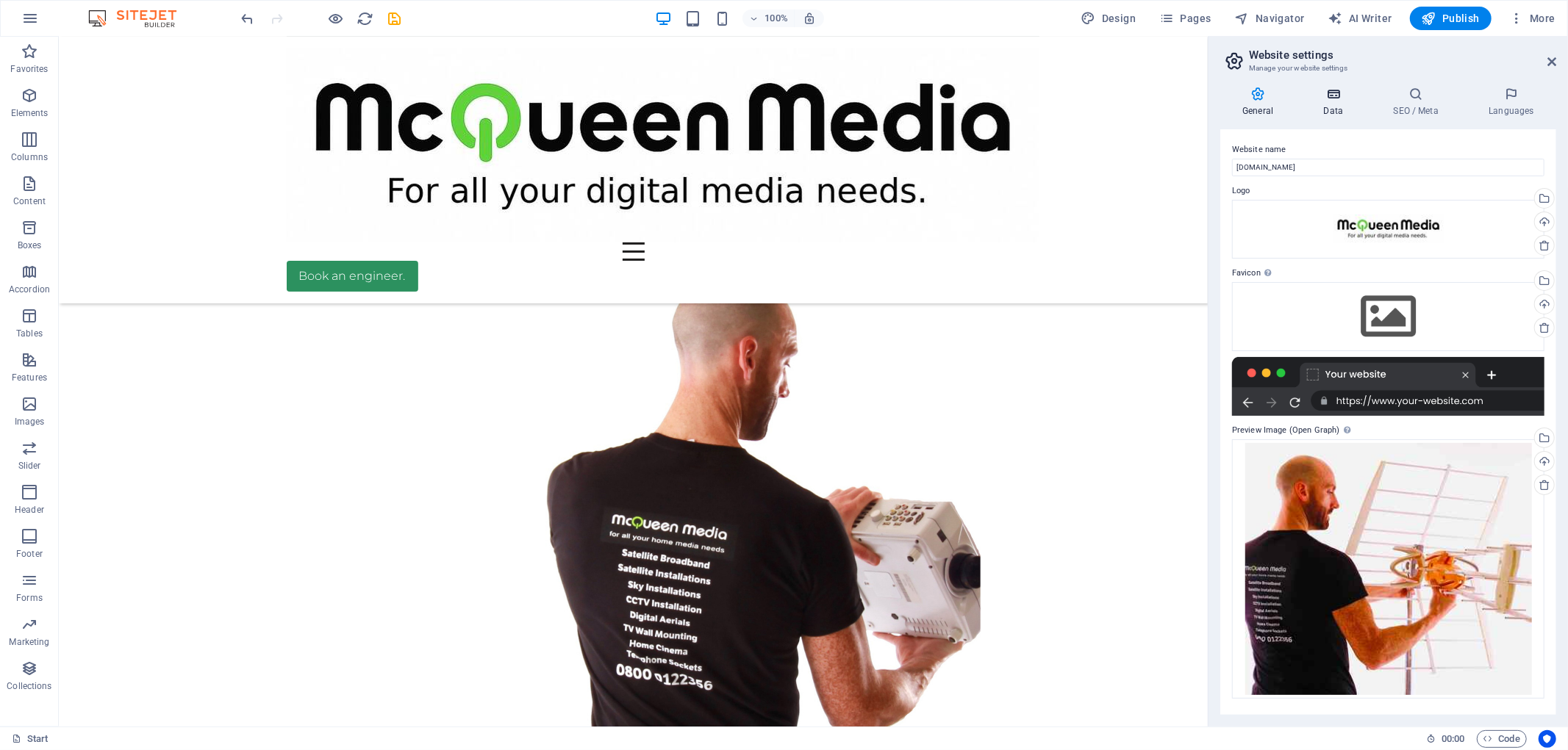
click at [1341, 97] on icon at bounding box center [1332, 94] width 64 height 15
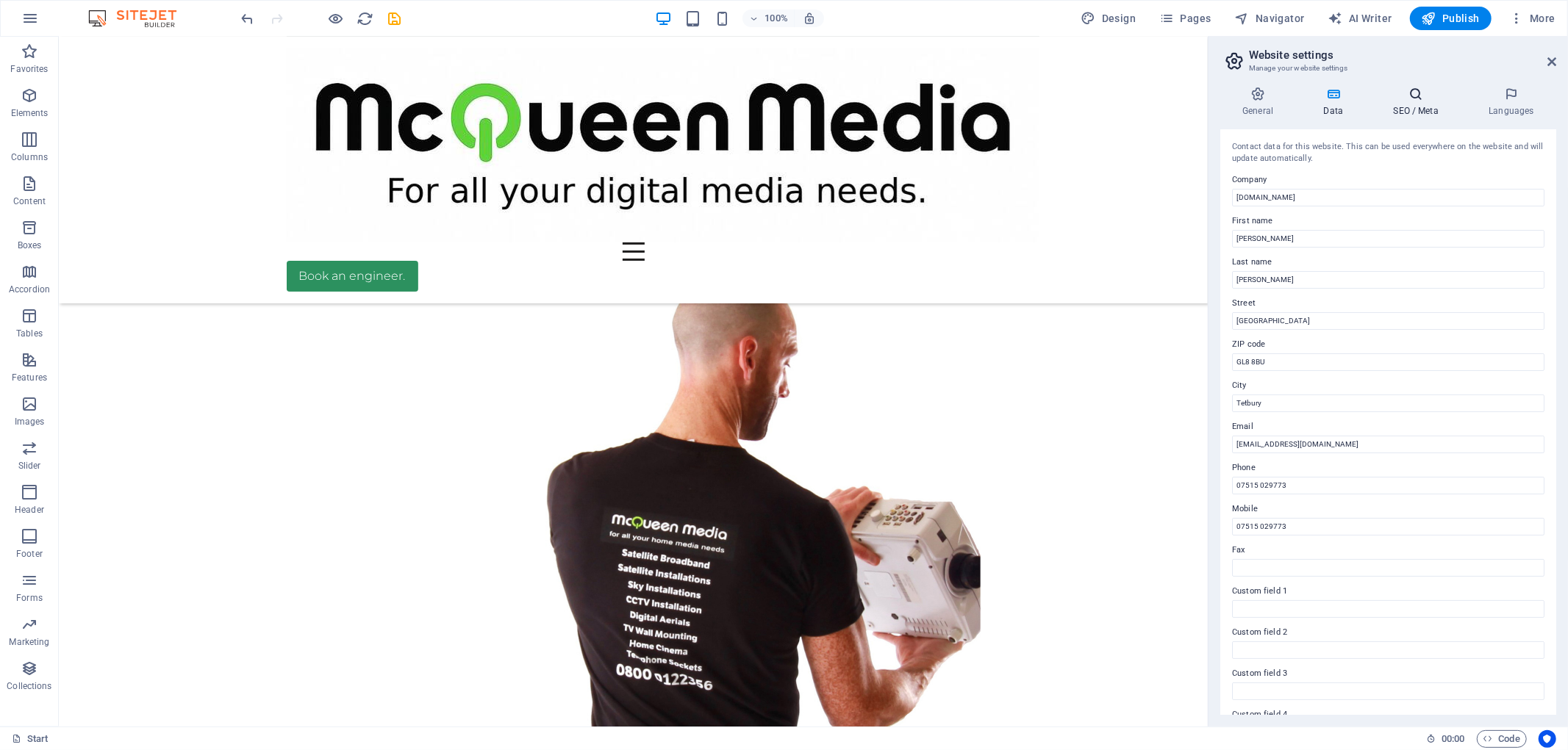
click at [1405, 99] on icon at bounding box center [1415, 94] width 90 height 15
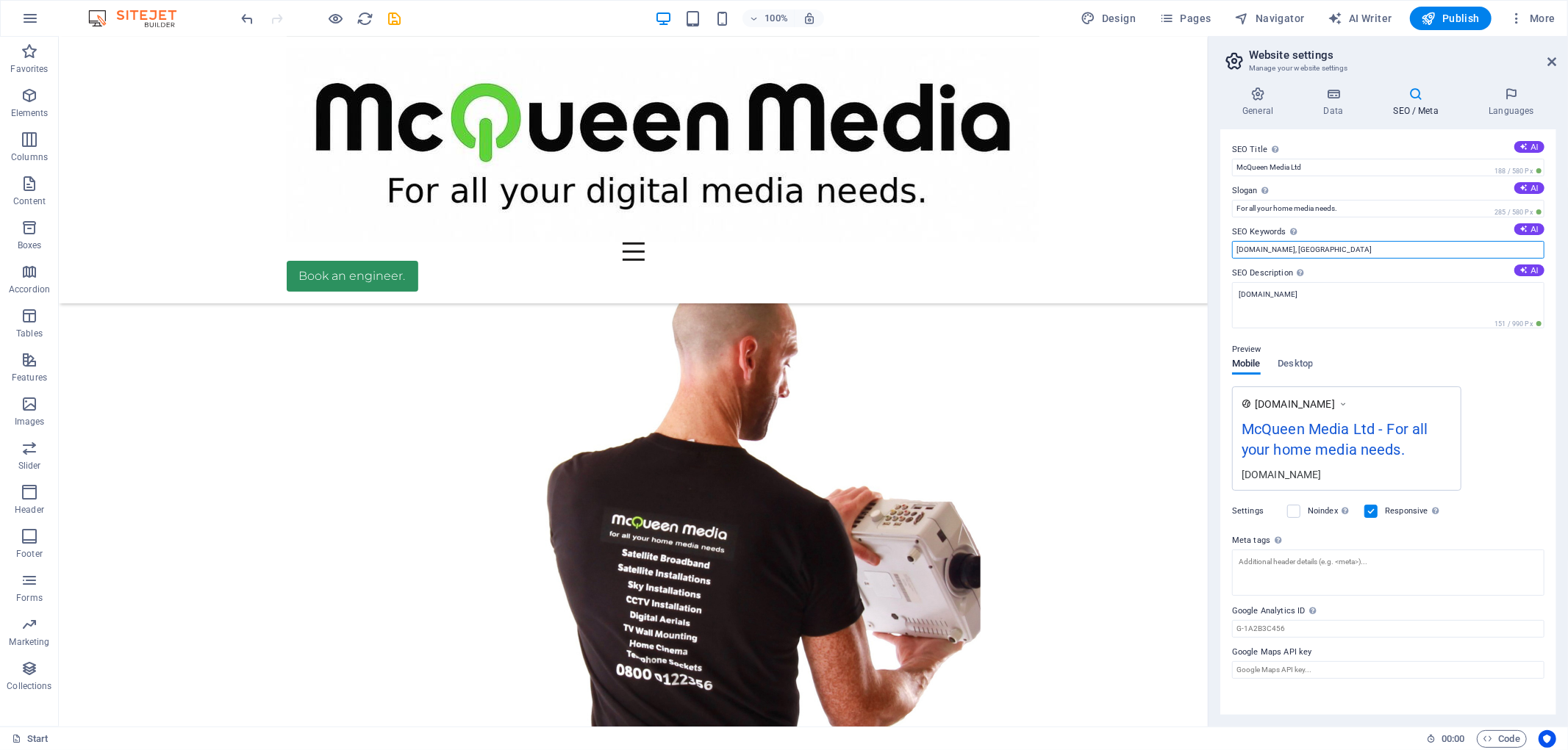
click at [1370, 242] on input "mcqueenmedialtd.co.uk, Gloucester" at bounding box center [1388, 249] width 312 height 17
type input "[DOMAIN_NAME], [GEOGRAPHIC_DATA], mcqueen media, wifi gloucester"
click at [1446, 24] on span "Publish" at bounding box center [1450, 18] width 58 height 15
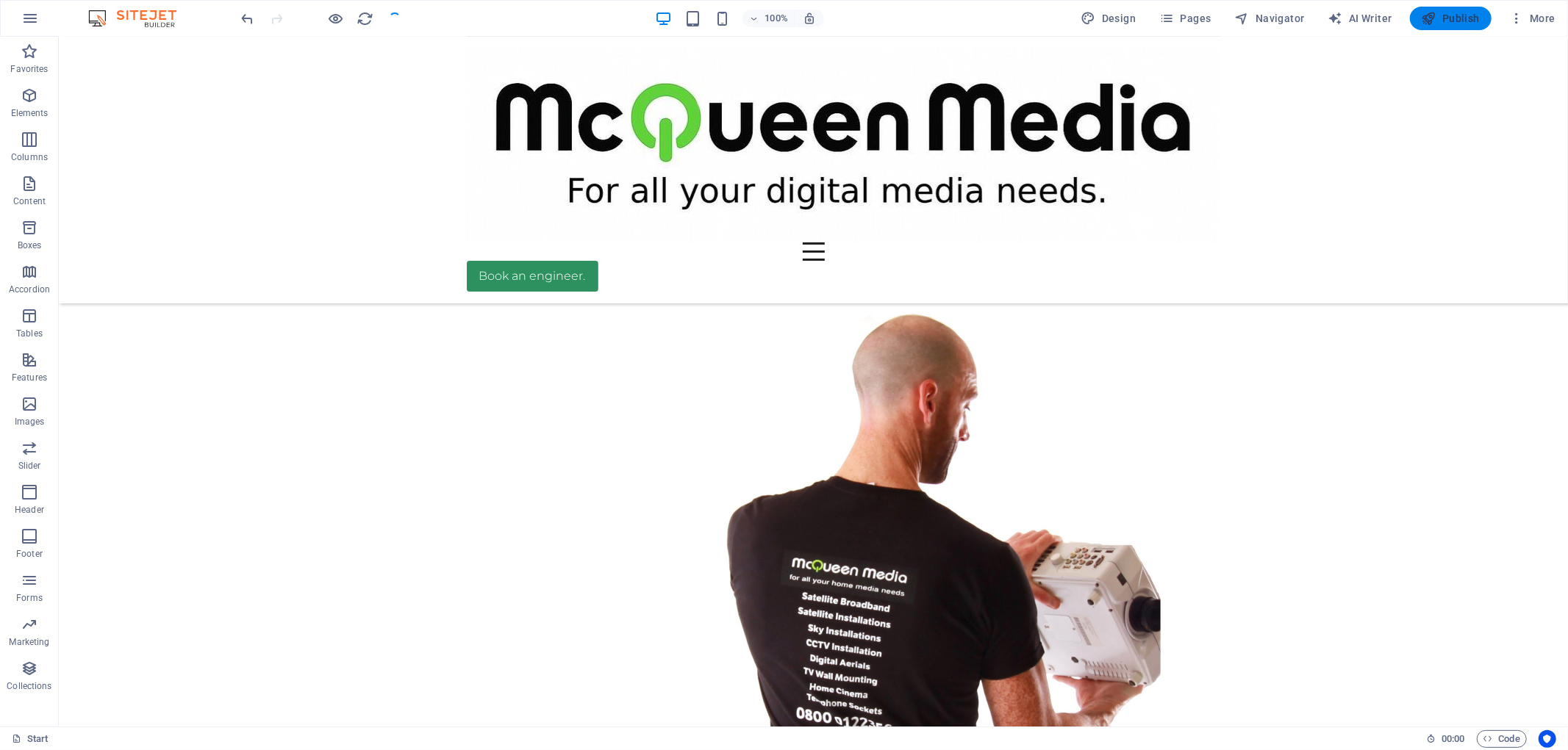
scroll to position [11368, 0]
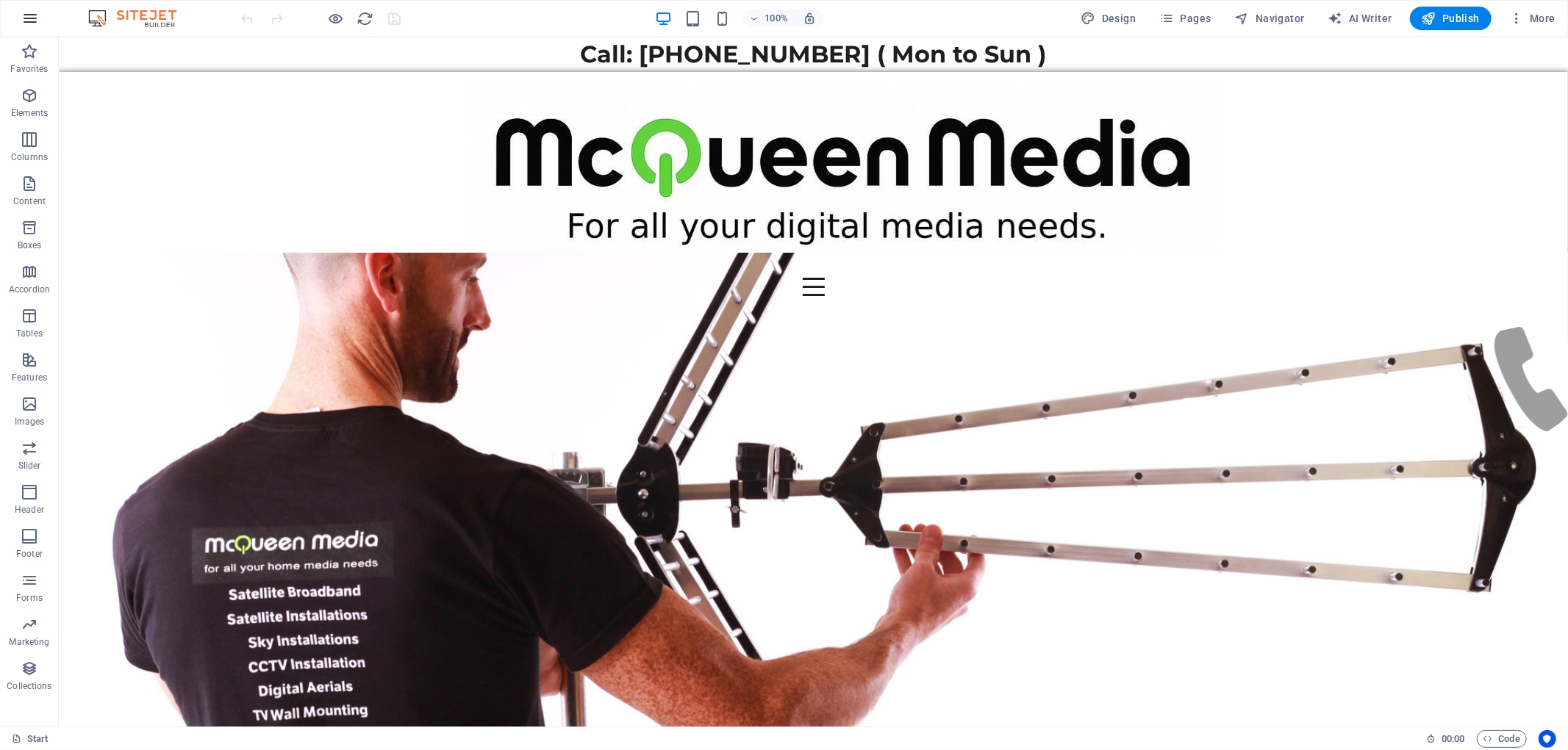
click at [27, 20] on icon "button" at bounding box center [30, 18] width 17 height 17
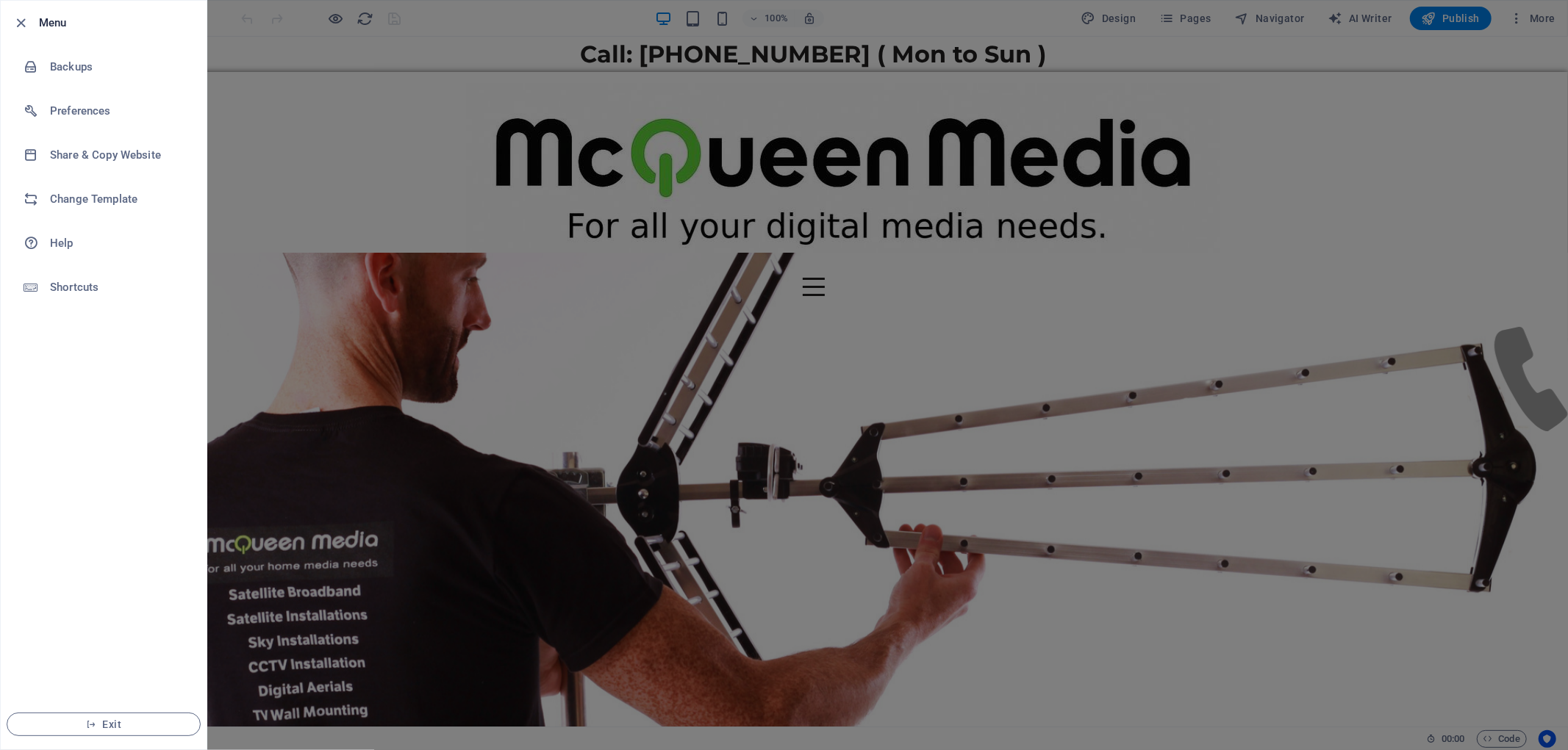
click at [1147, 38] on div at bounding box center [784, 375] width 1568 height 750
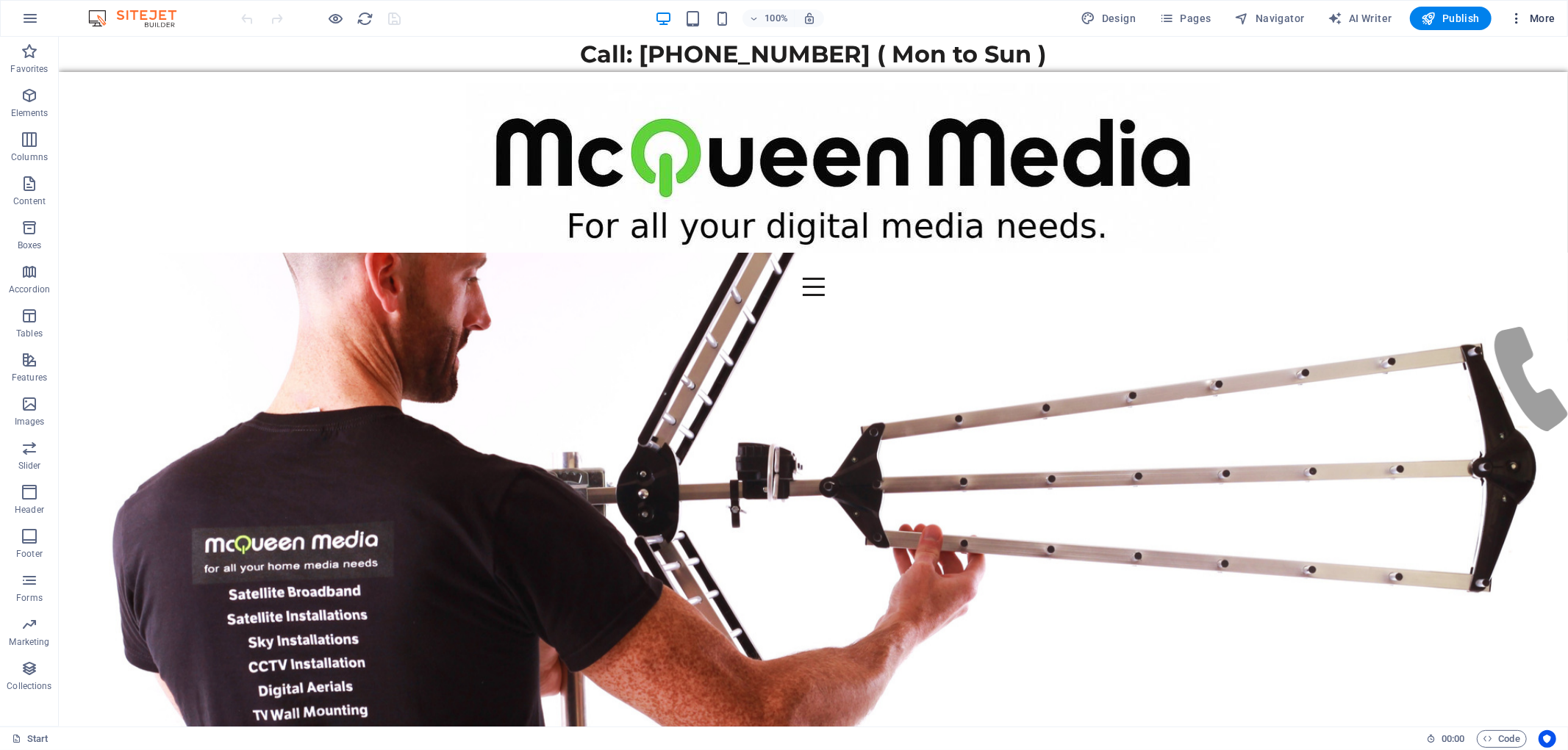
click at [1518, 16] on icon "button" at bounding box center [1517, 18] width 15 height 15
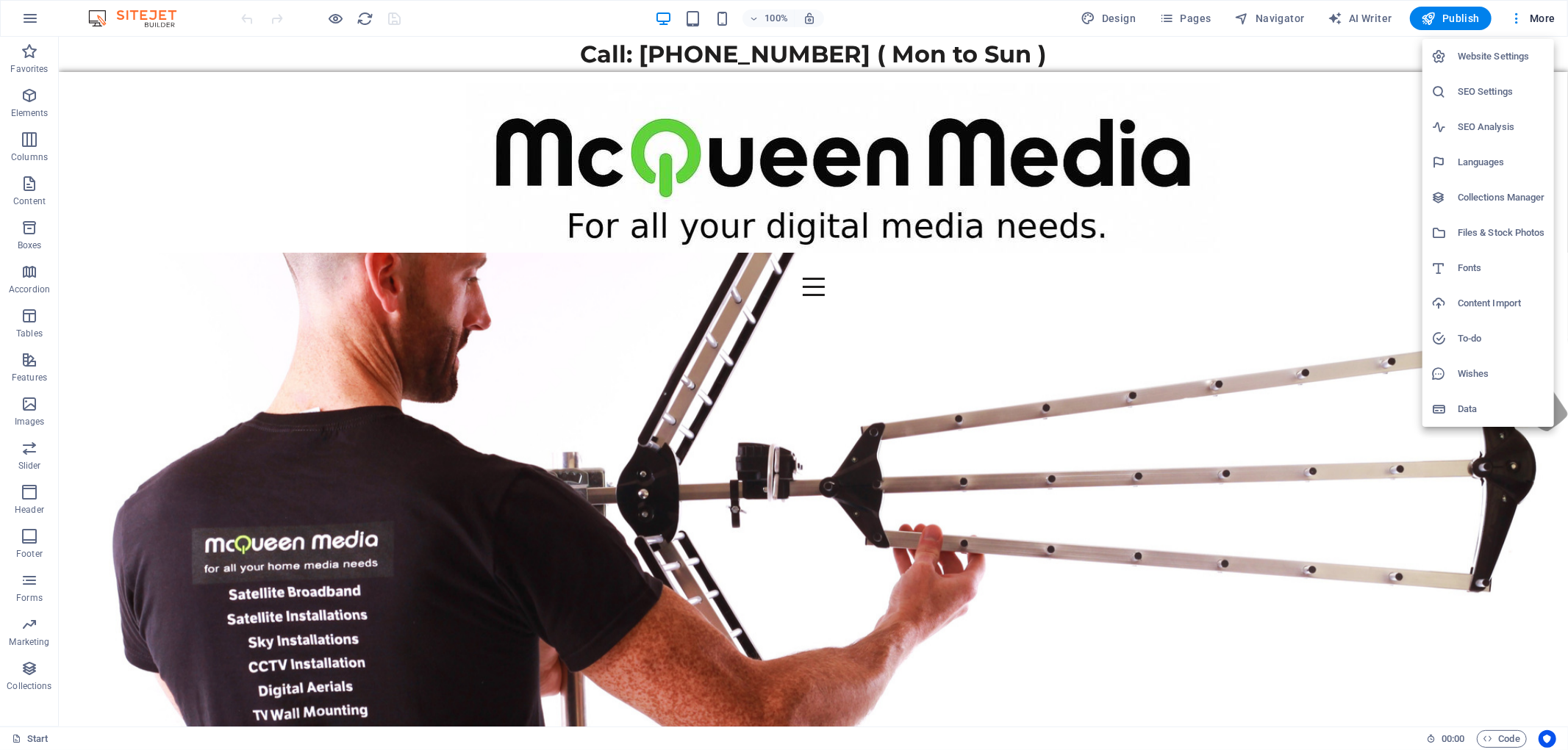
click at [1468, 54] on h6 "Website Settings" at bounding box center [1501, 56] width 87 height 17
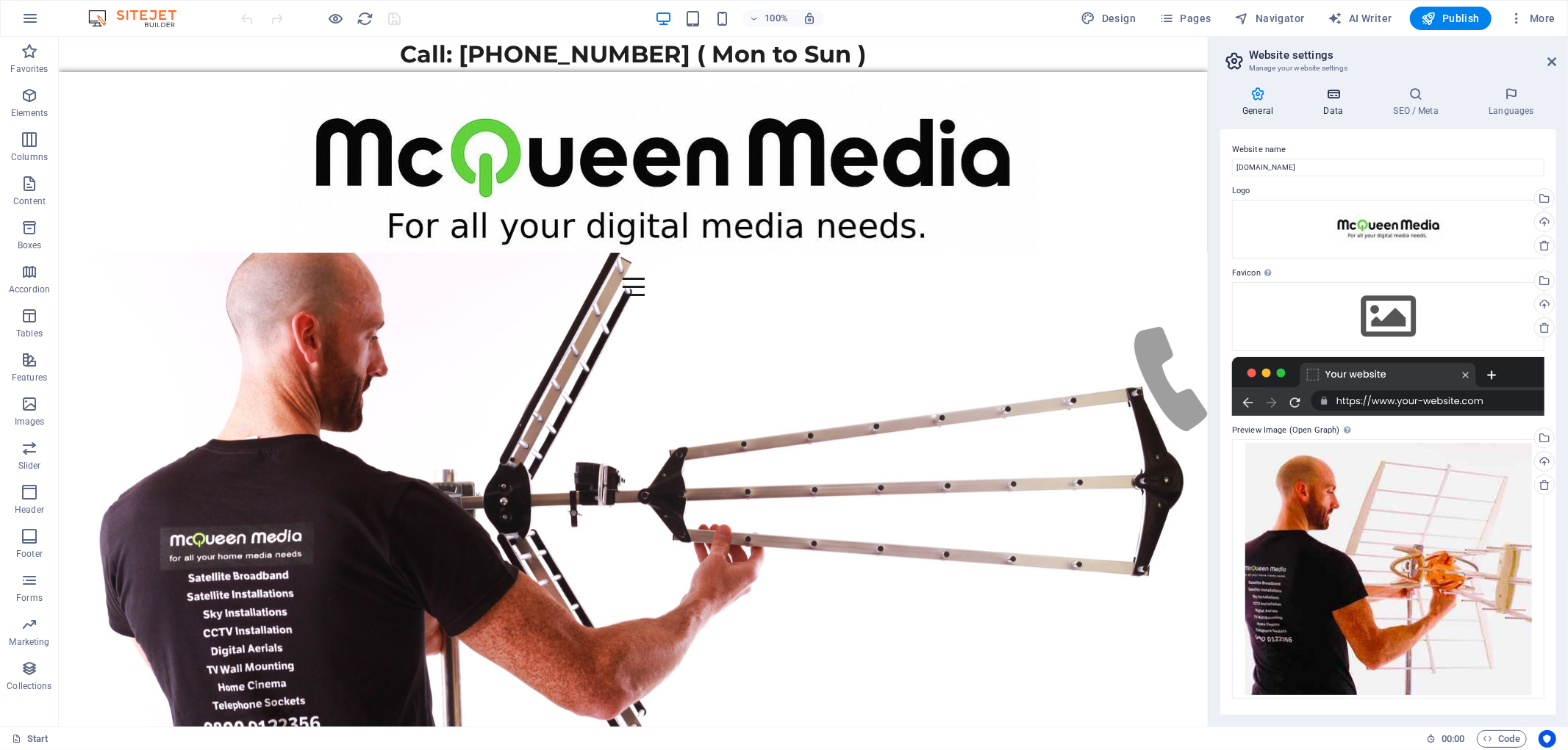
click at [1346, 95] on icon at bounding box center [1332, 94] width 64 height 15
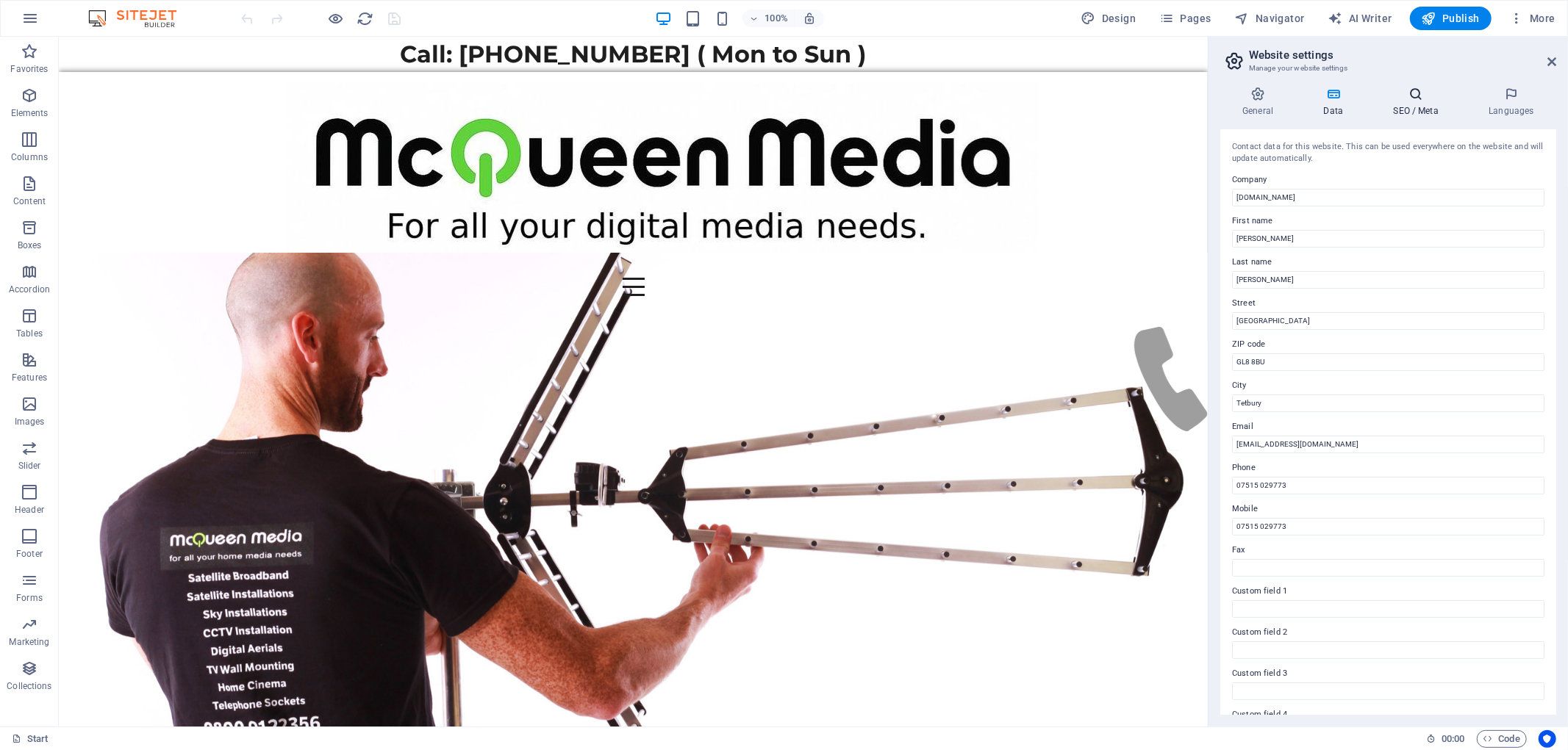
click at [1390, 101] on h4 "SEO / Meta" at bounding box center [1418, 101] width 95 height 31
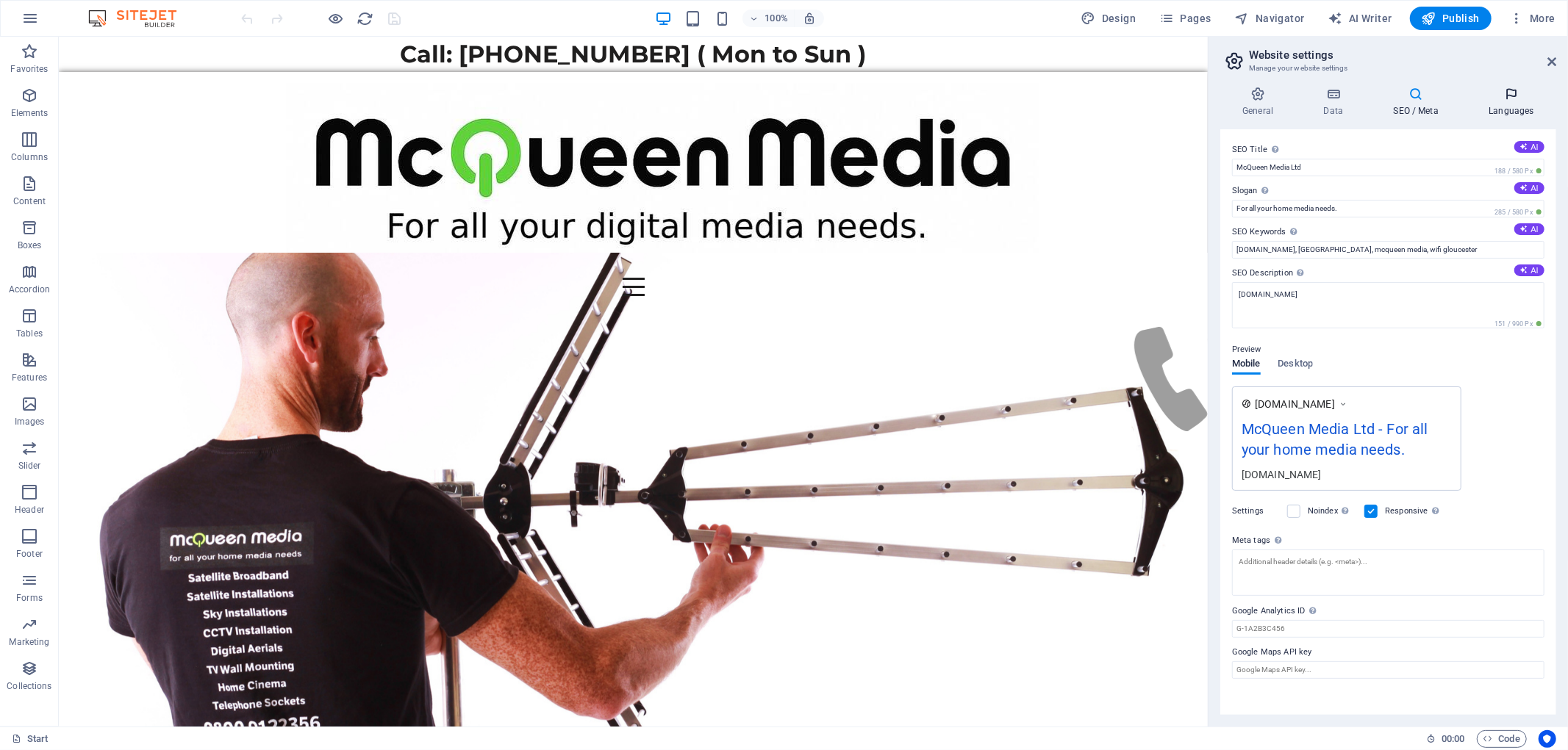
click at [1497, 103] on h4 "Languages" at bounding box center [1512, 101] width 90 height 31
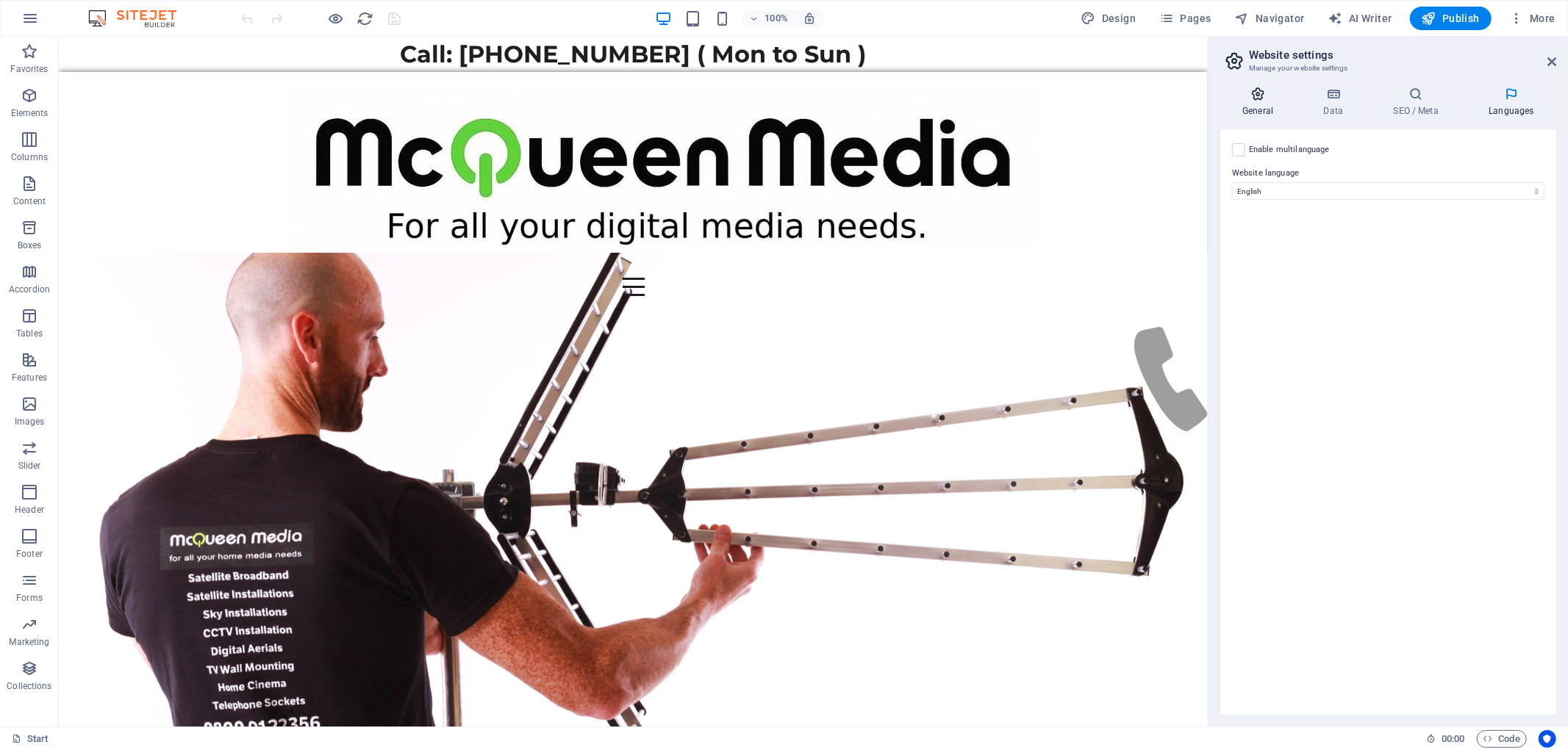
click at [1265, 100] on icon at bounding box center [1258, 94] width 75 height 15
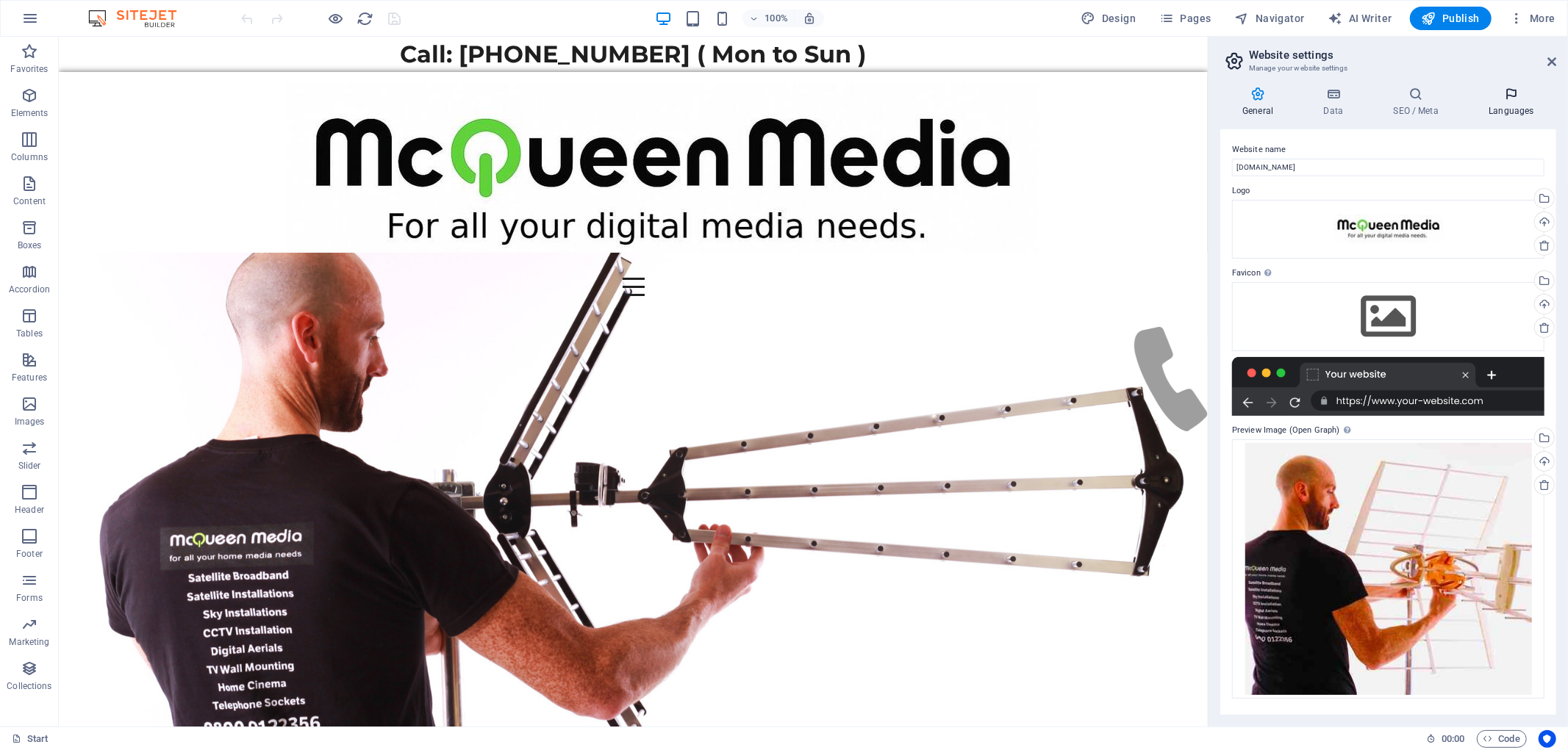
click at [1496, 99] on icon at bounding box center [1512, 94] width 90 height 15
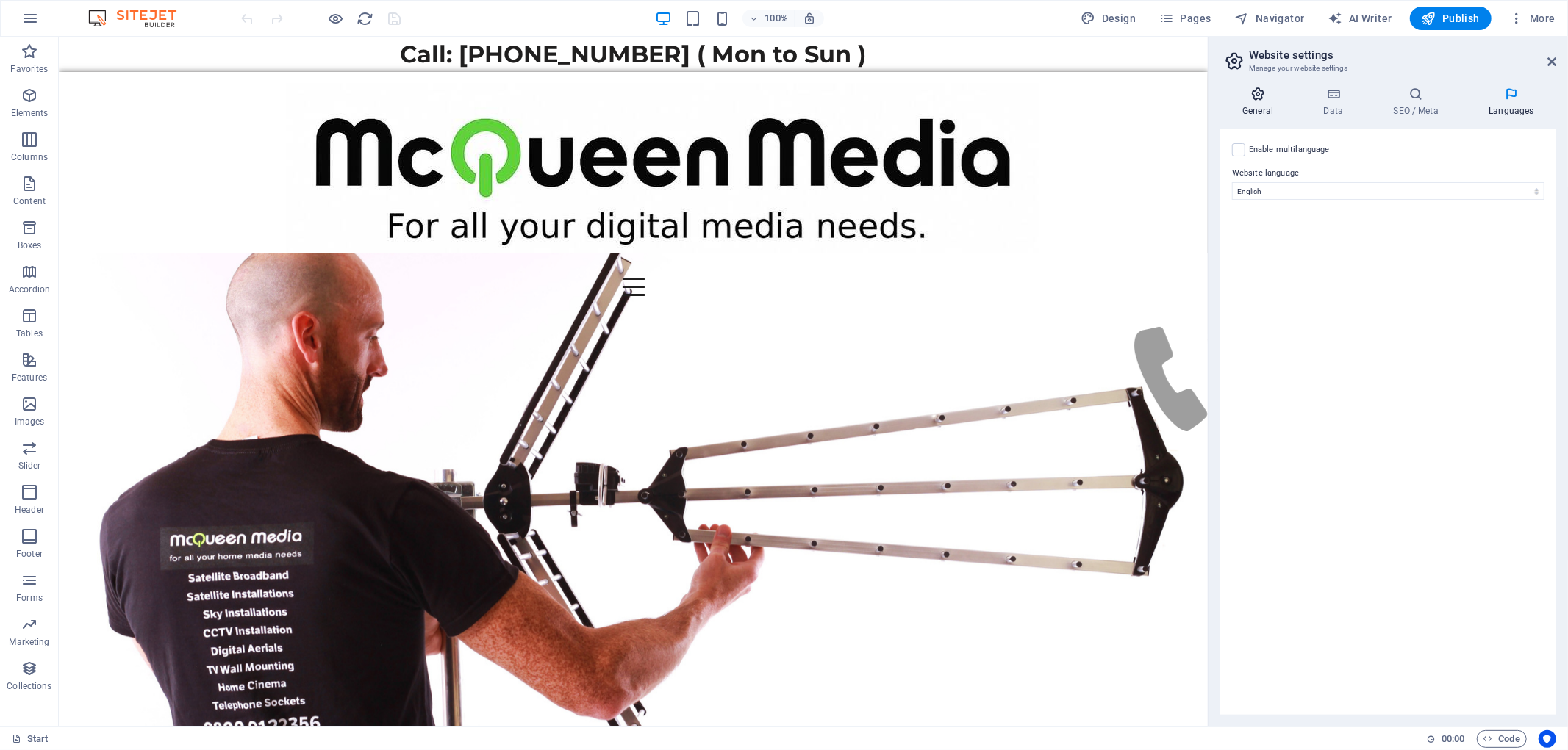
click at [1254, 100] on icon at bounding box center [1258, 94] width 75 height 15
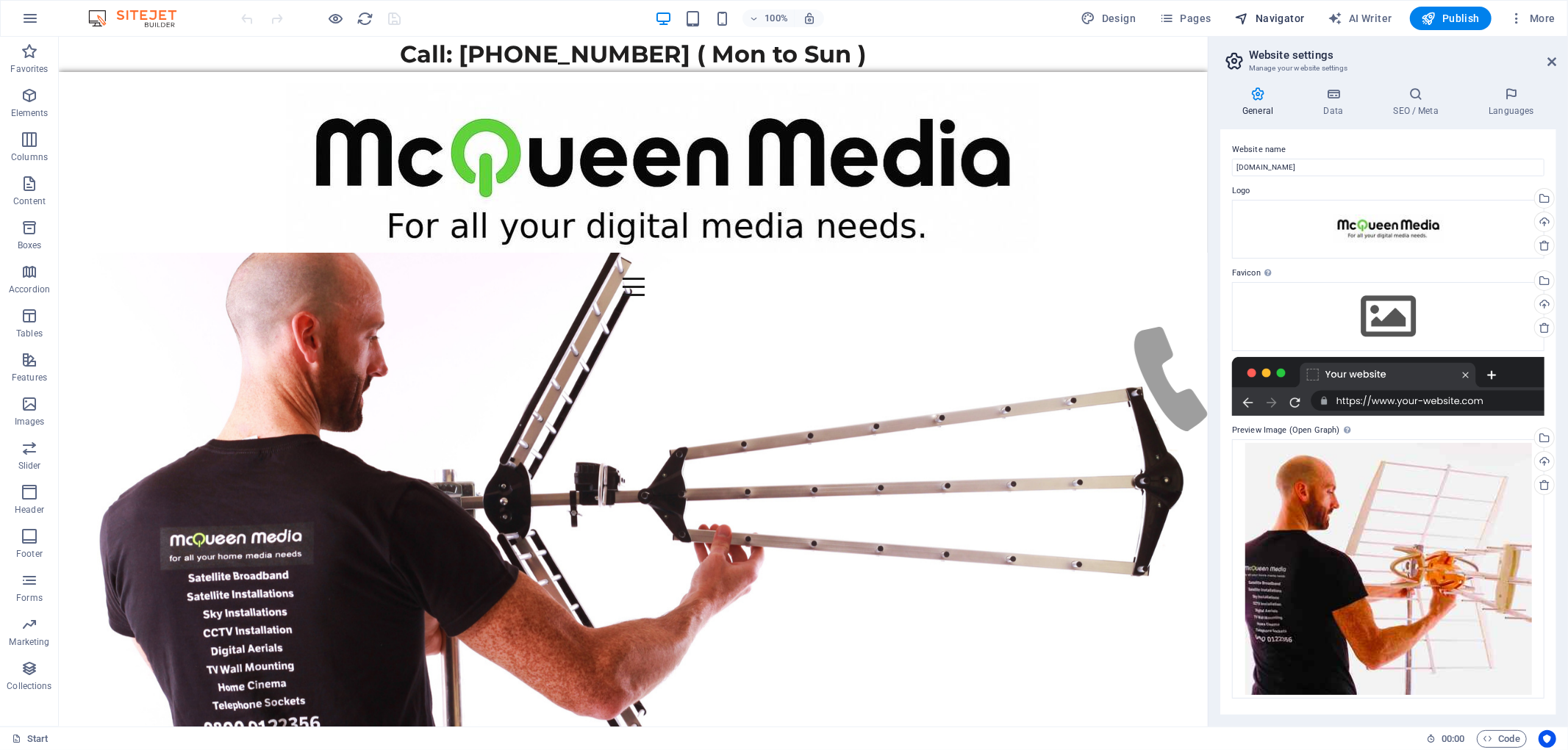
click at [1248, 17] on icon "button" at bounding box center [1243, 18] width 15 height 15
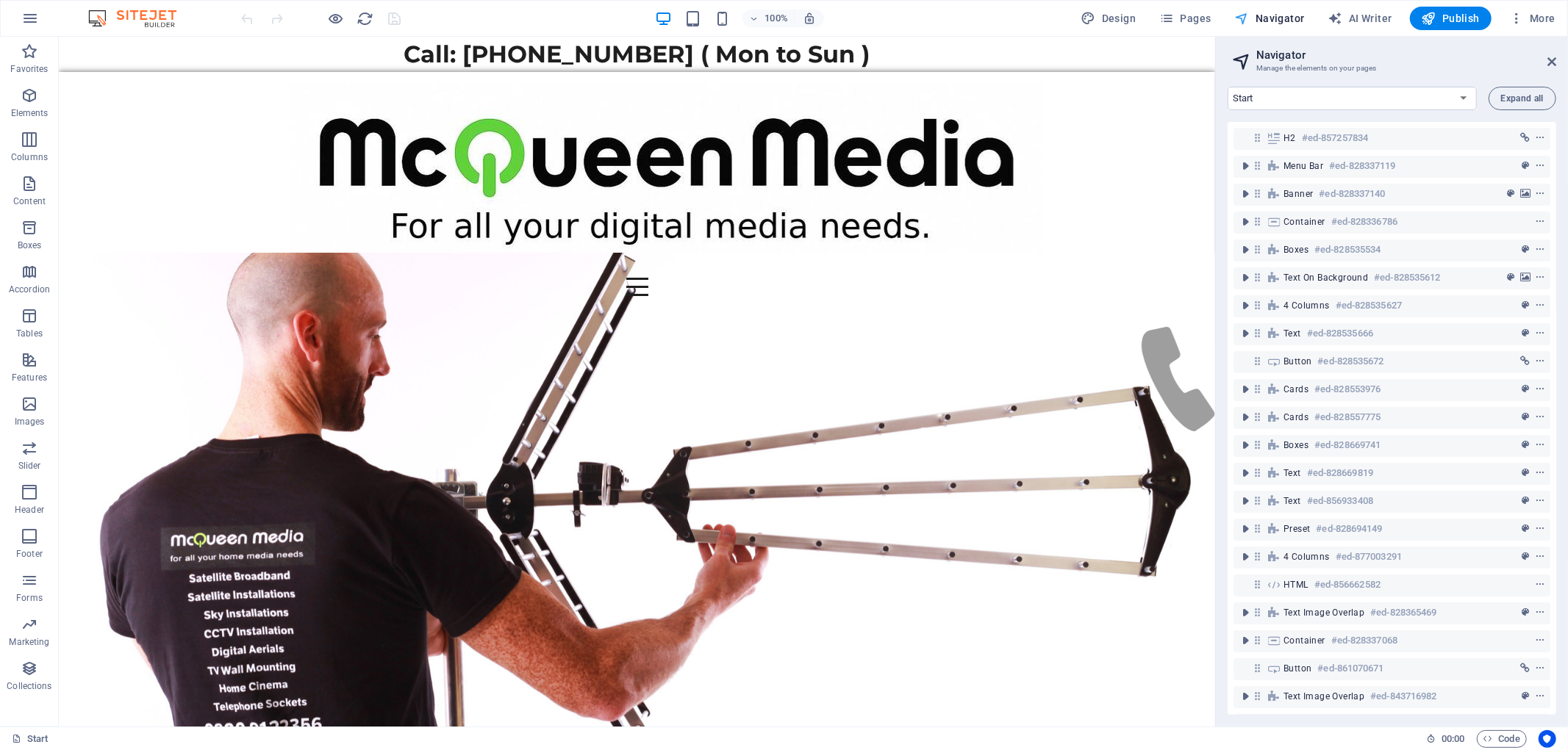
click at [1248, 17] on icon "button" at bounding box center [1243, 18] width 15 height 15
click at [1514, 20] on icon "button" at bounding box center [1517, 18] width 15 height 15
click at [1468, 412] on h6 "Data" at bounding box center [1501, 409] width 87 height 17
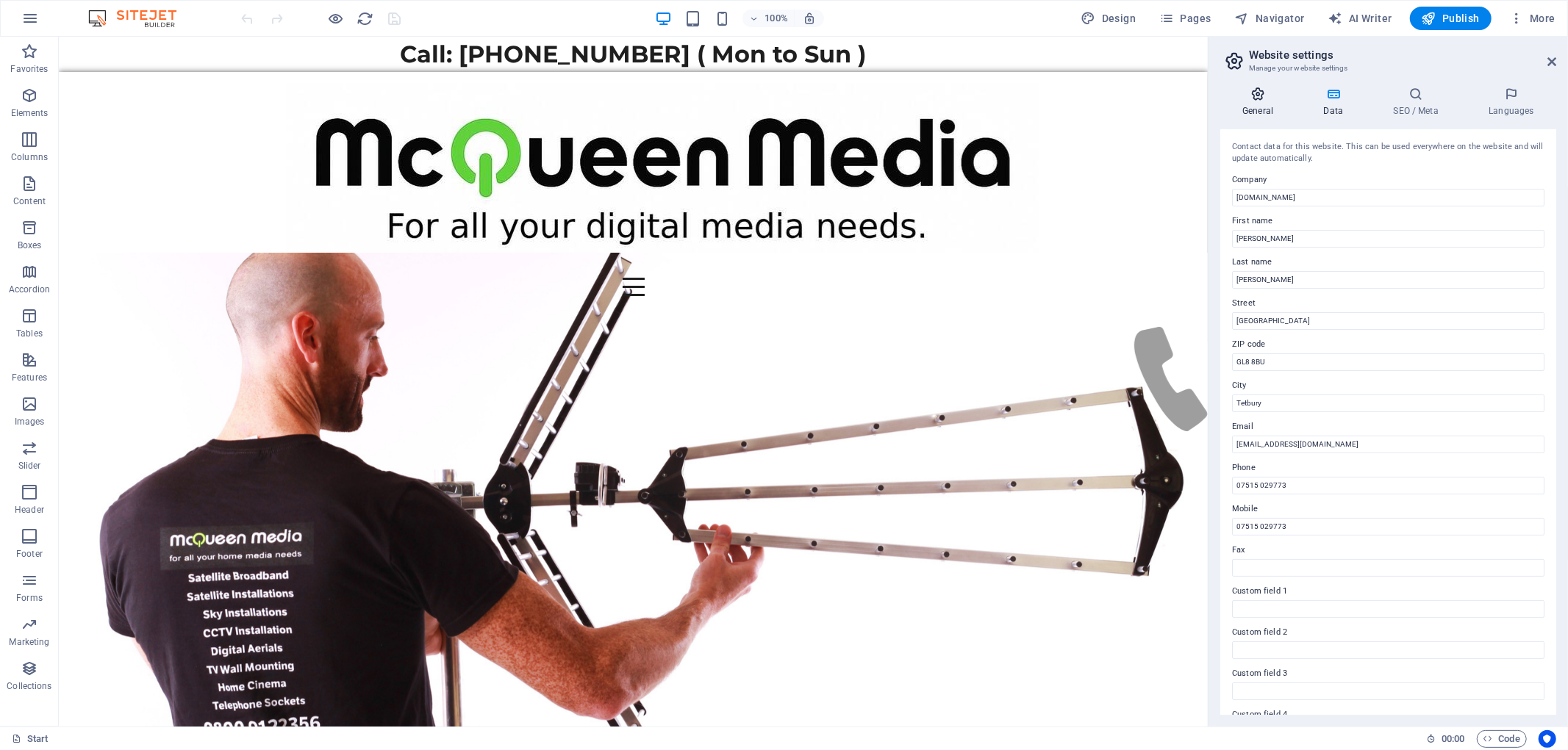
click at [1268, 105] on h4 "General" at bounding box center [1260, 101] width 81 height 31
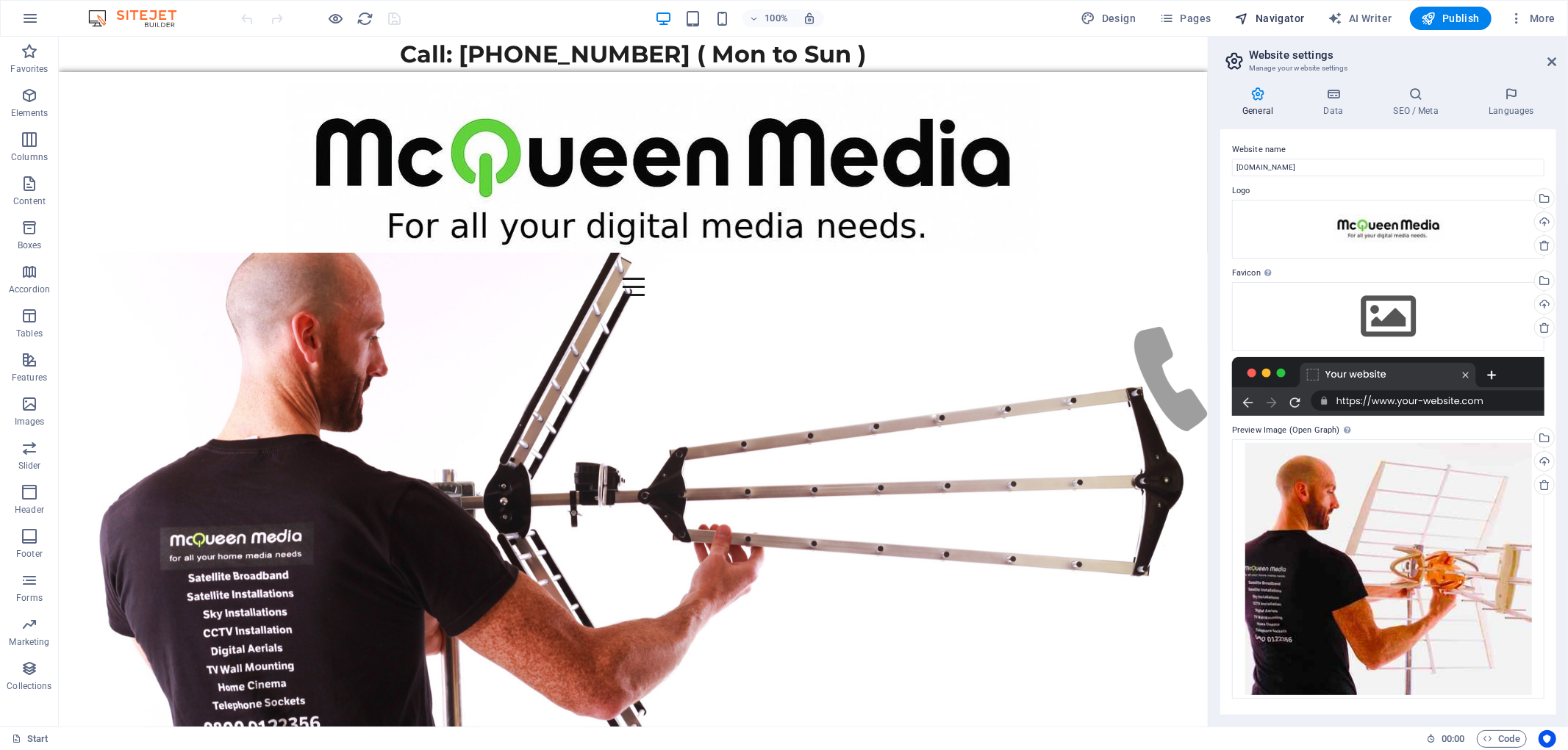
click at [1287, 13] on span "Navigator" at bounding box center [1270, 18] width 70 height 15
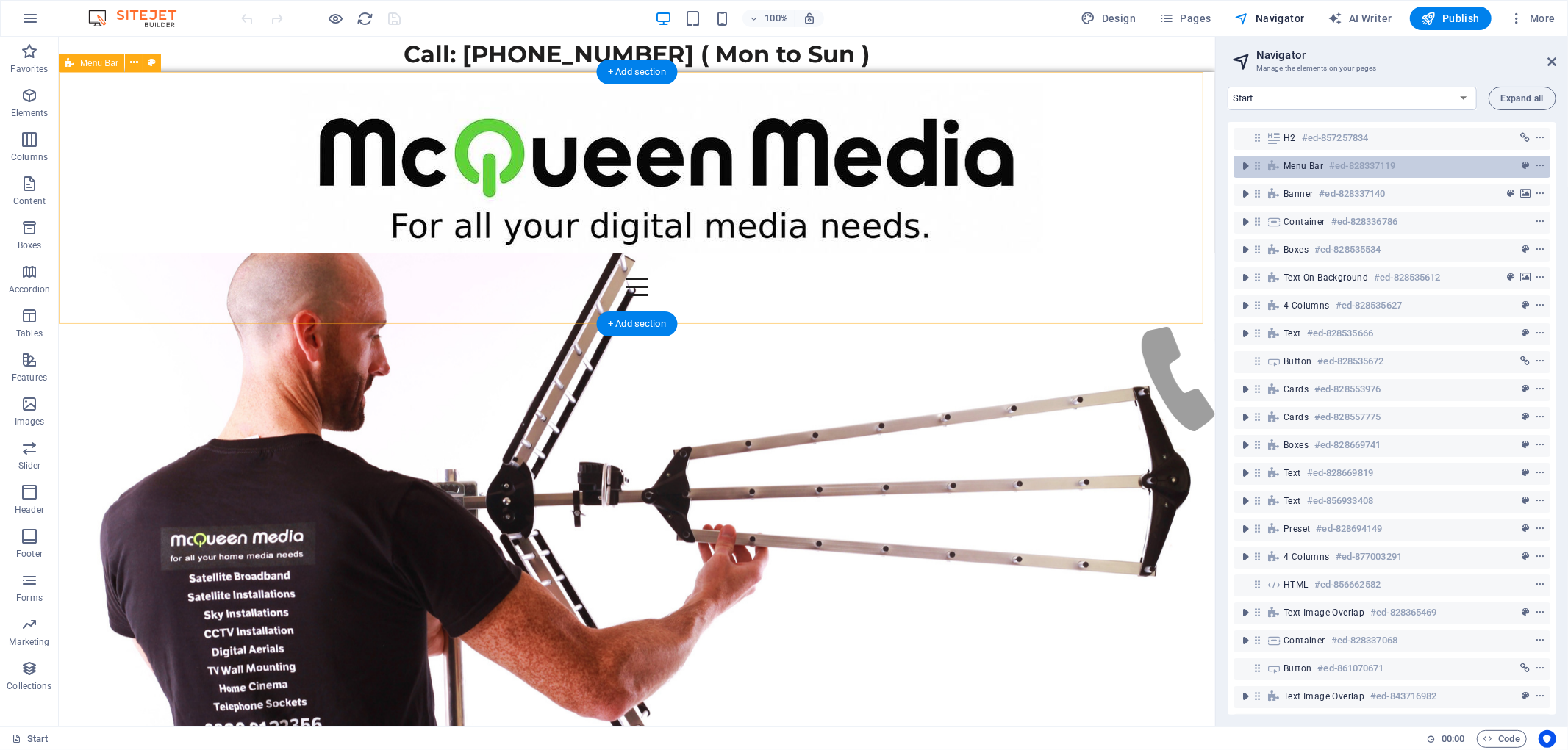
click at [1319, 163] on span "Menu Bar" at bounding box center [1303, 166] width 40 height 12
select select "header"
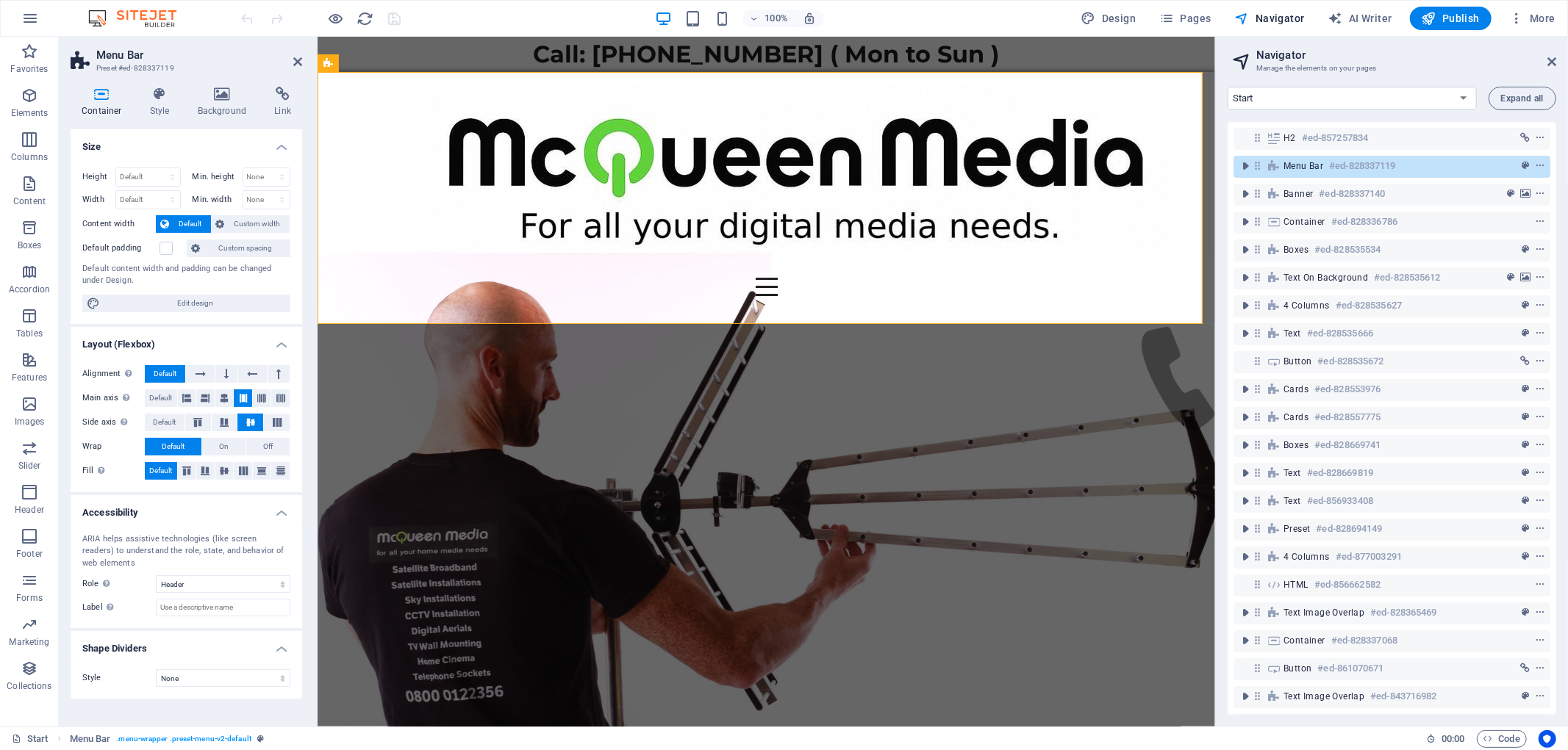
click at [94, 57] on header "Menu Bar Preset #ed-828337119" at bounding box center [186, 56] width 232 height 38
click at [106, 56] on h2 "Menu Bar" at bounding box center [199, 55] width 206 height 13
click at [1289, 56] on h2 "Navigator" at bounding box center [1405, 55] width 300 height 13
click at [1338, 96] on select "Start Legal Notice Privacy Pricing FAQs Terms & Conditions Cookie Policy CCTV T…" at bounding box center [1352, 98] width 249 height 23
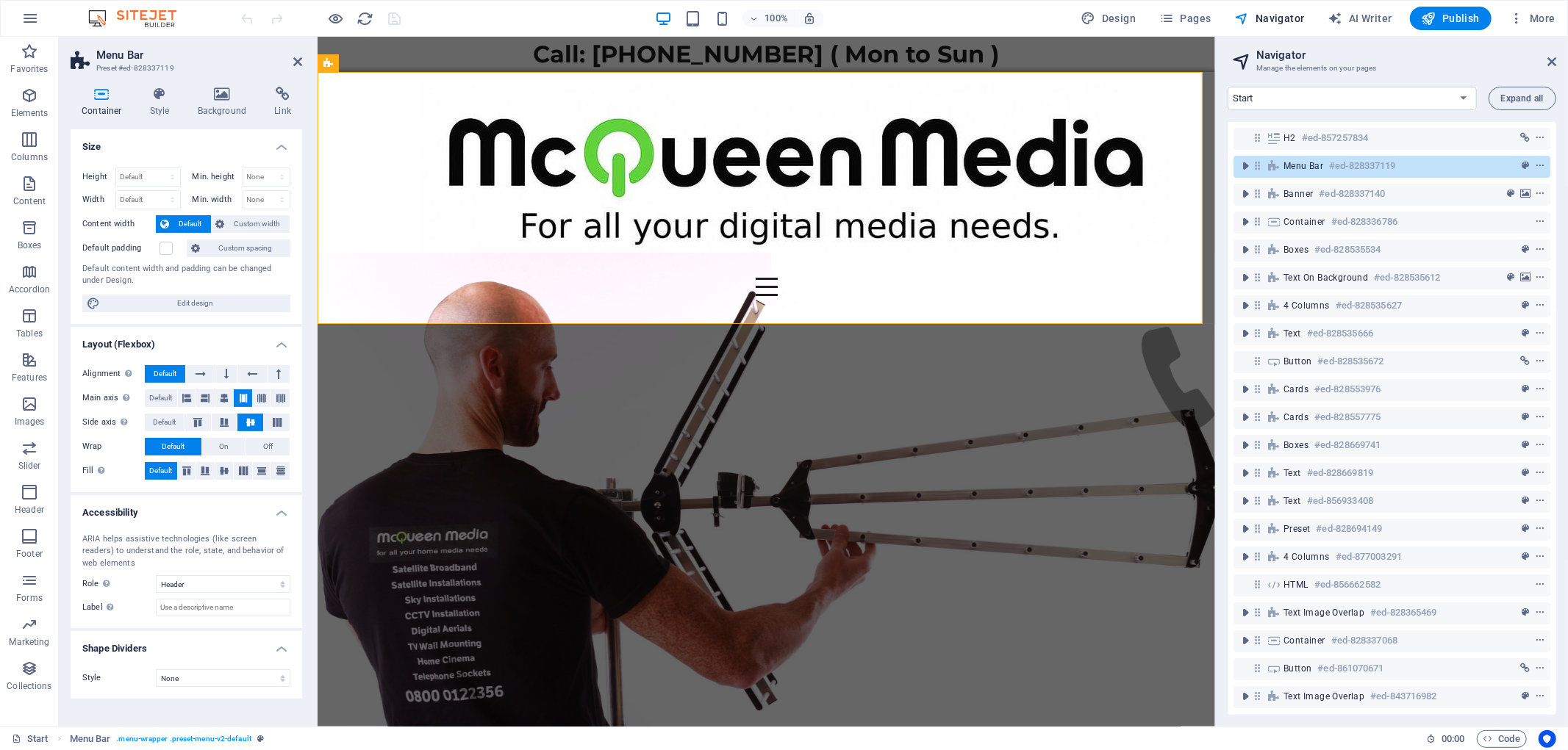
click at [1478, 67] on h3 "Manage the elements on your pages" at bounding box center [1391, 68] width 271 height 13
click at [1210, 18] on span "Pages" at bounding box center [1185, 18] width 51 height 15
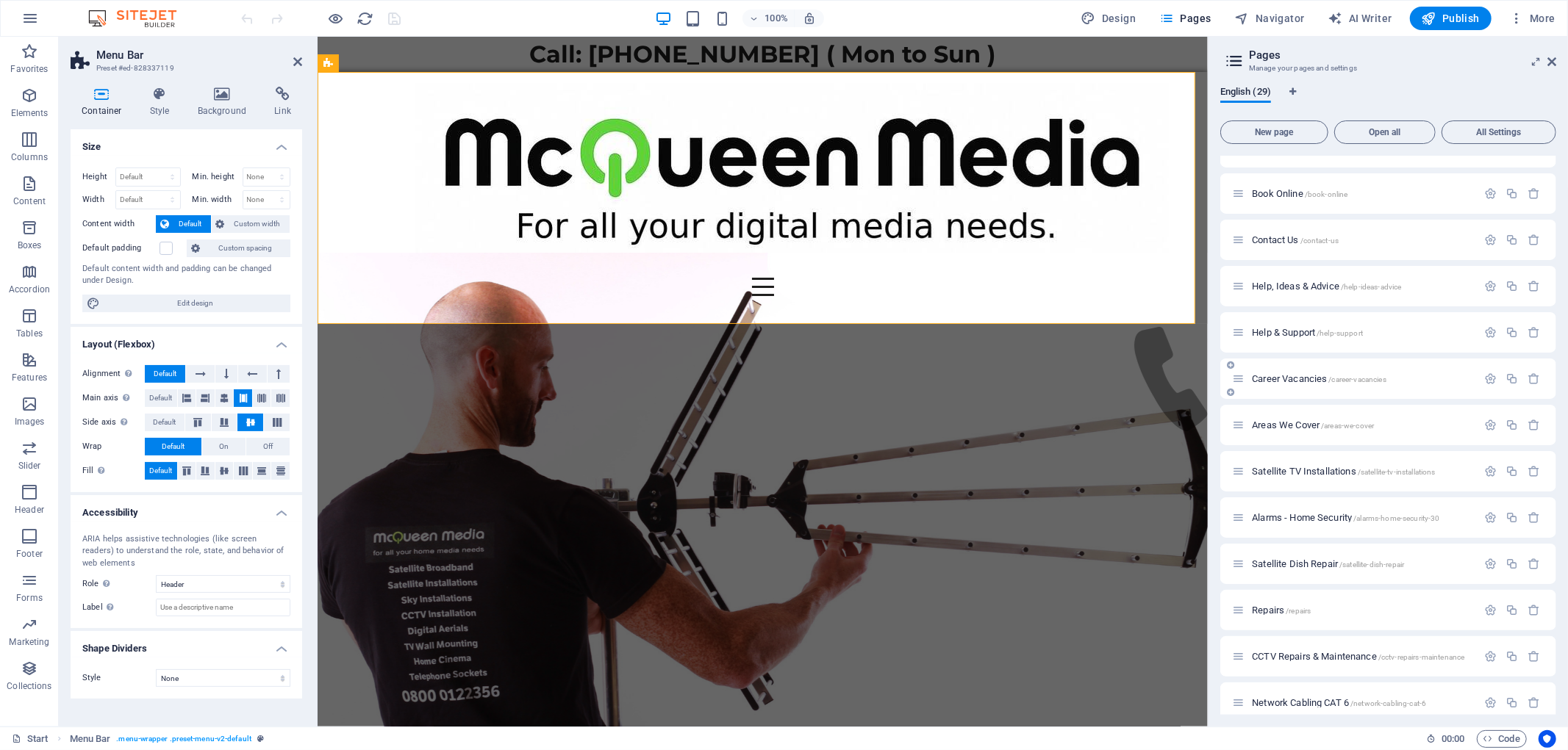
scroll to position [782, 0]
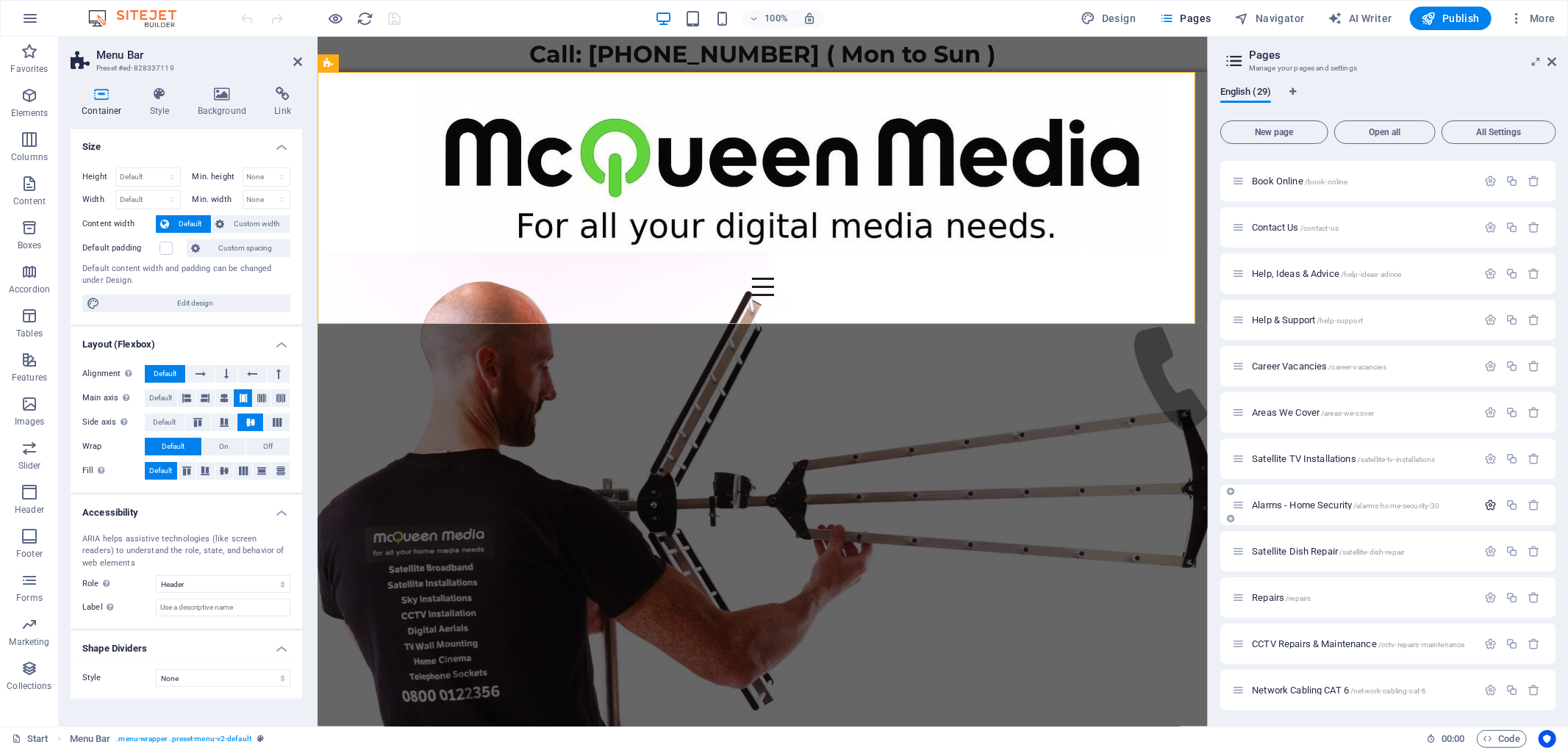
click at [1486, 504] on icon "button" at bounding box center [1490, 504] width 12 height 12
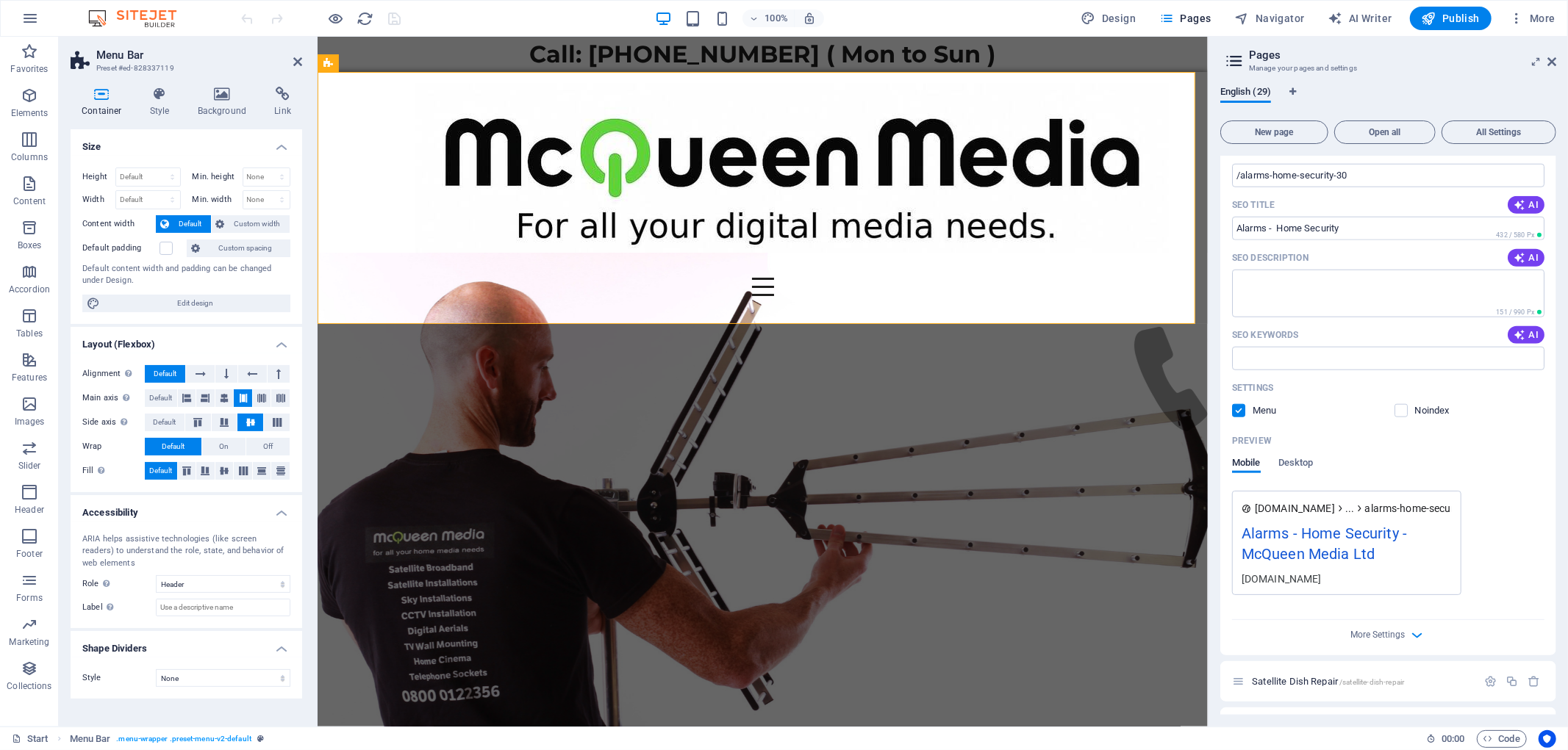
scroll to position [1190, 0]
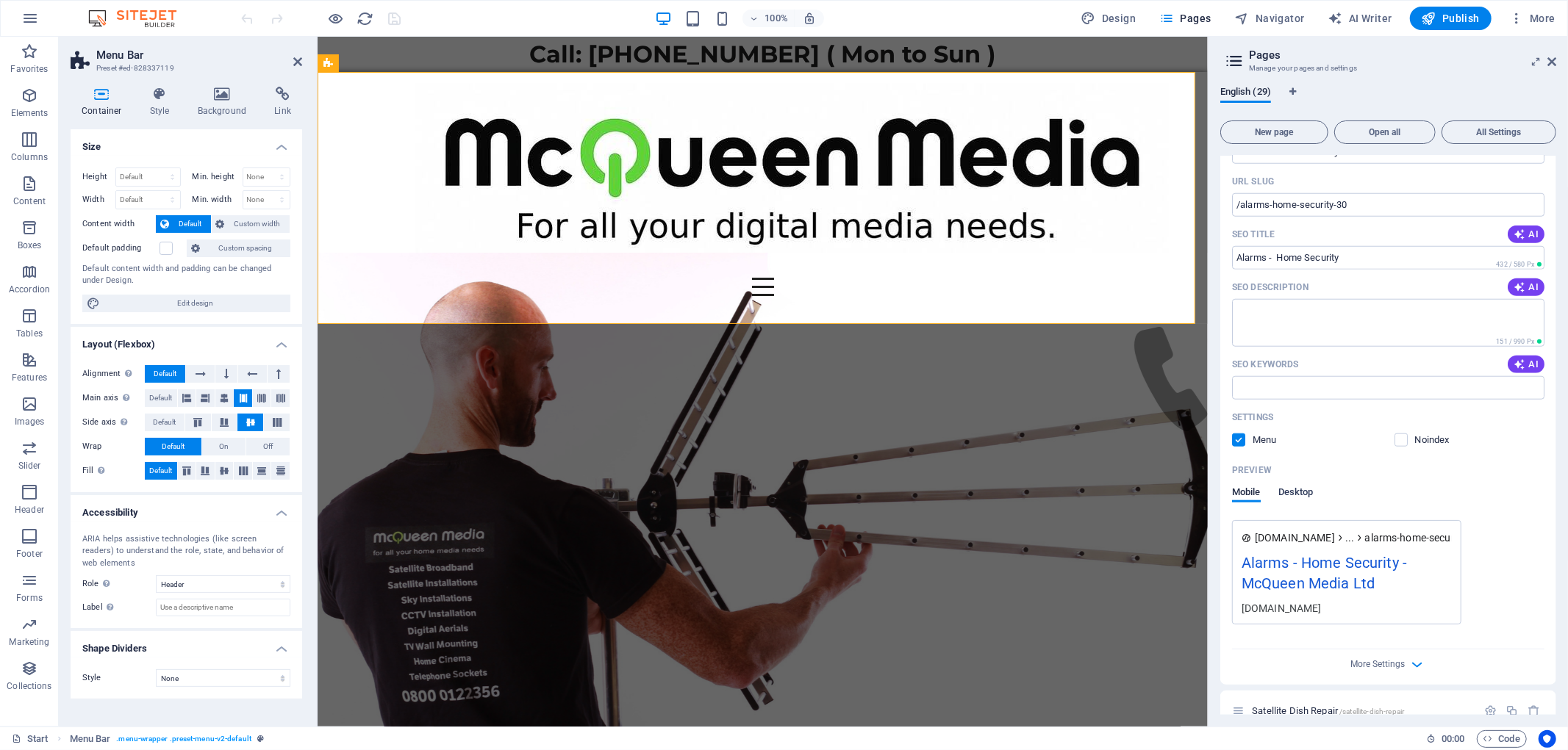
click at [1309, 493] on span "Desktop" at bounding box center [1296, 494] width 36 height 21
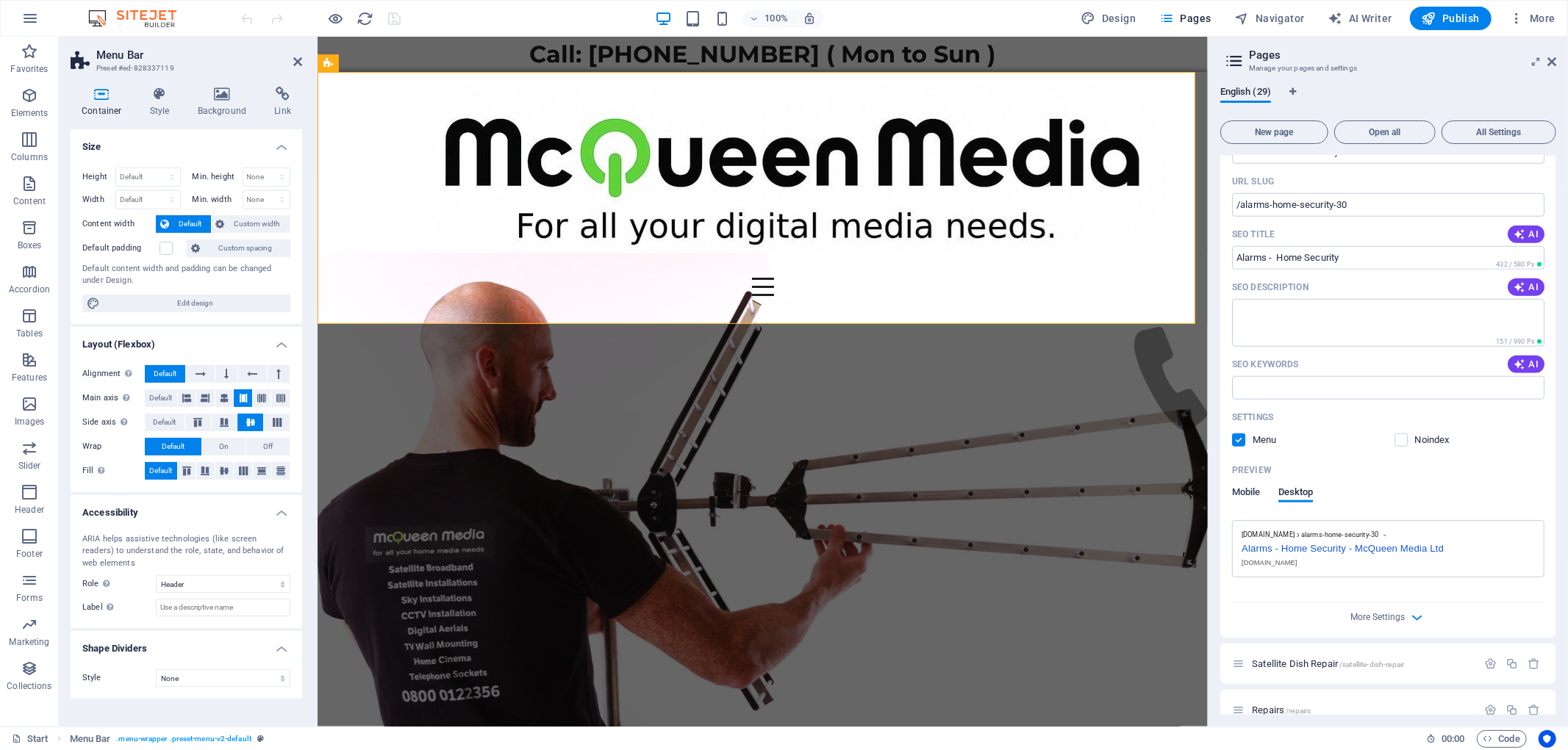
click at [1250, 485] on span "Mobile" at bounding box center [1246, 494] width 29 height 21
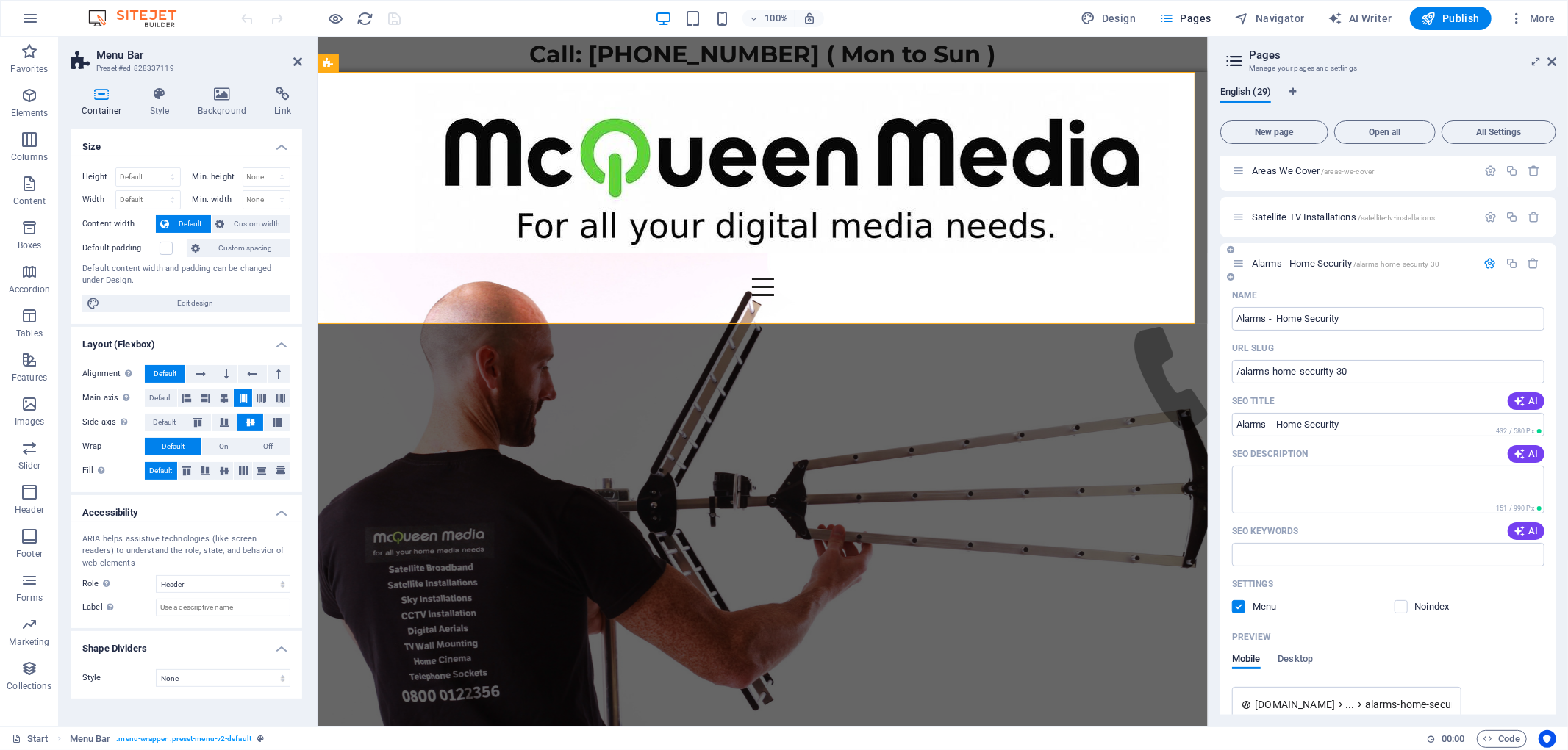
scroll to position [942, 0]
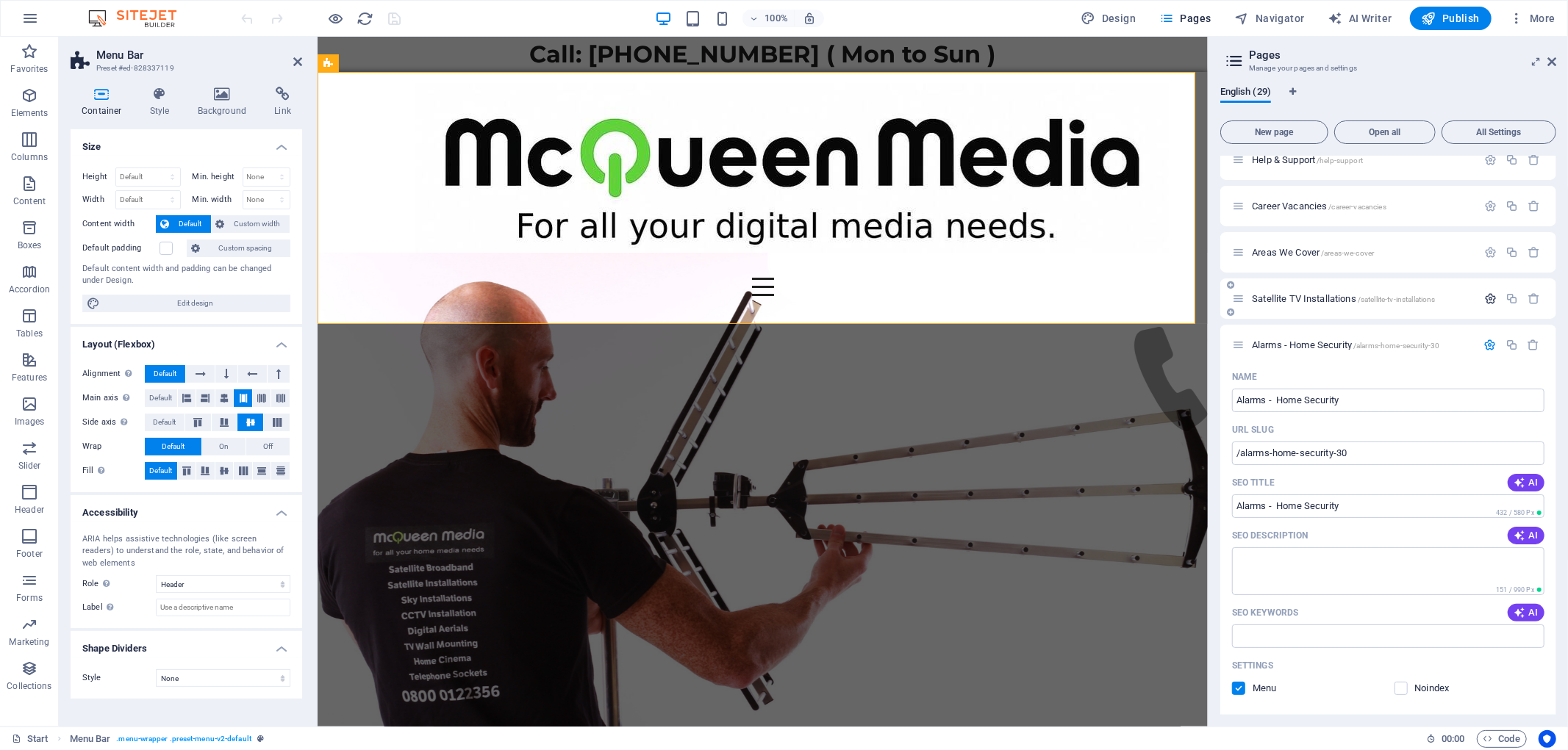
click at [1489, 299] on icon "button" at bounding box center [1490, 298] width 12 height 12
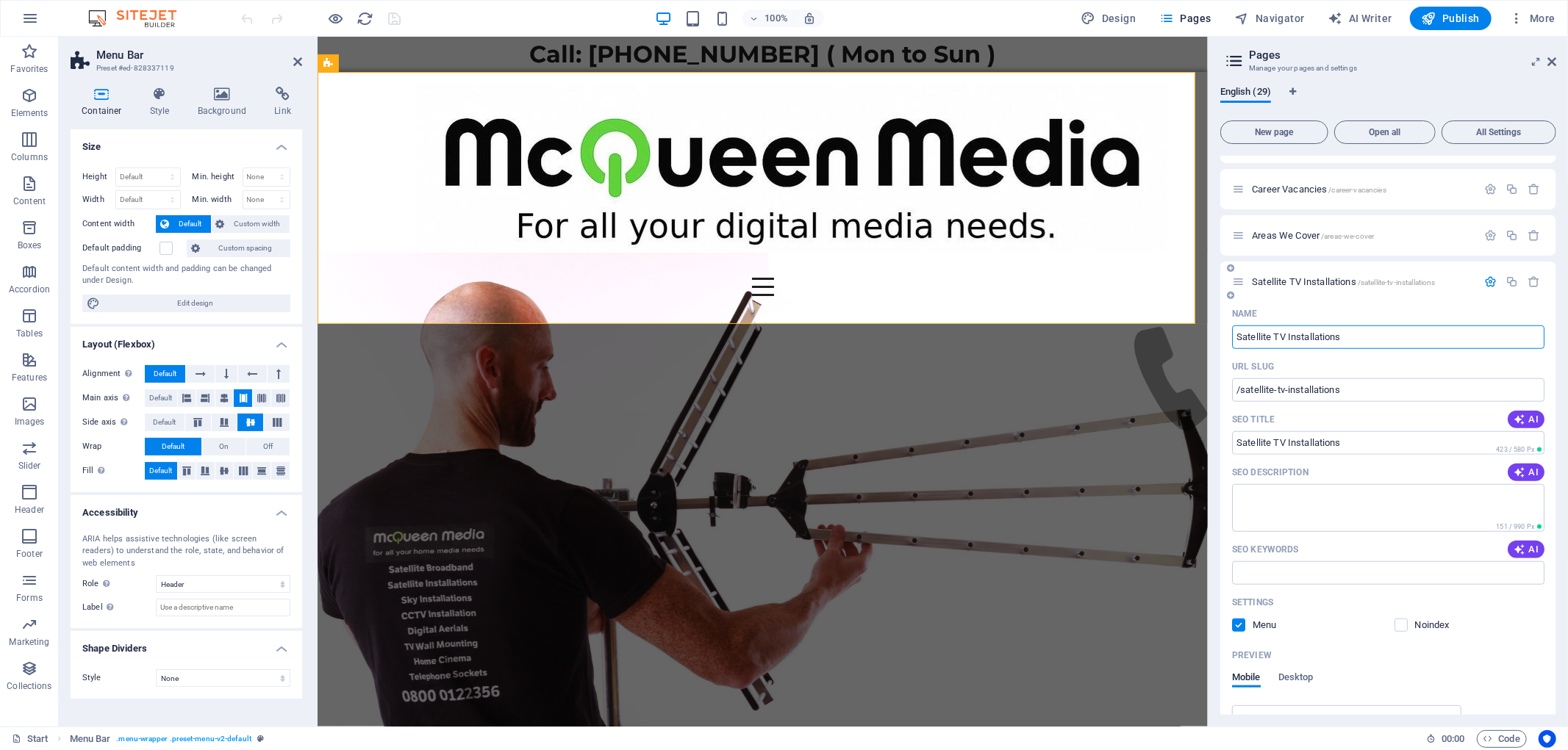
scroll to position [860, 0]
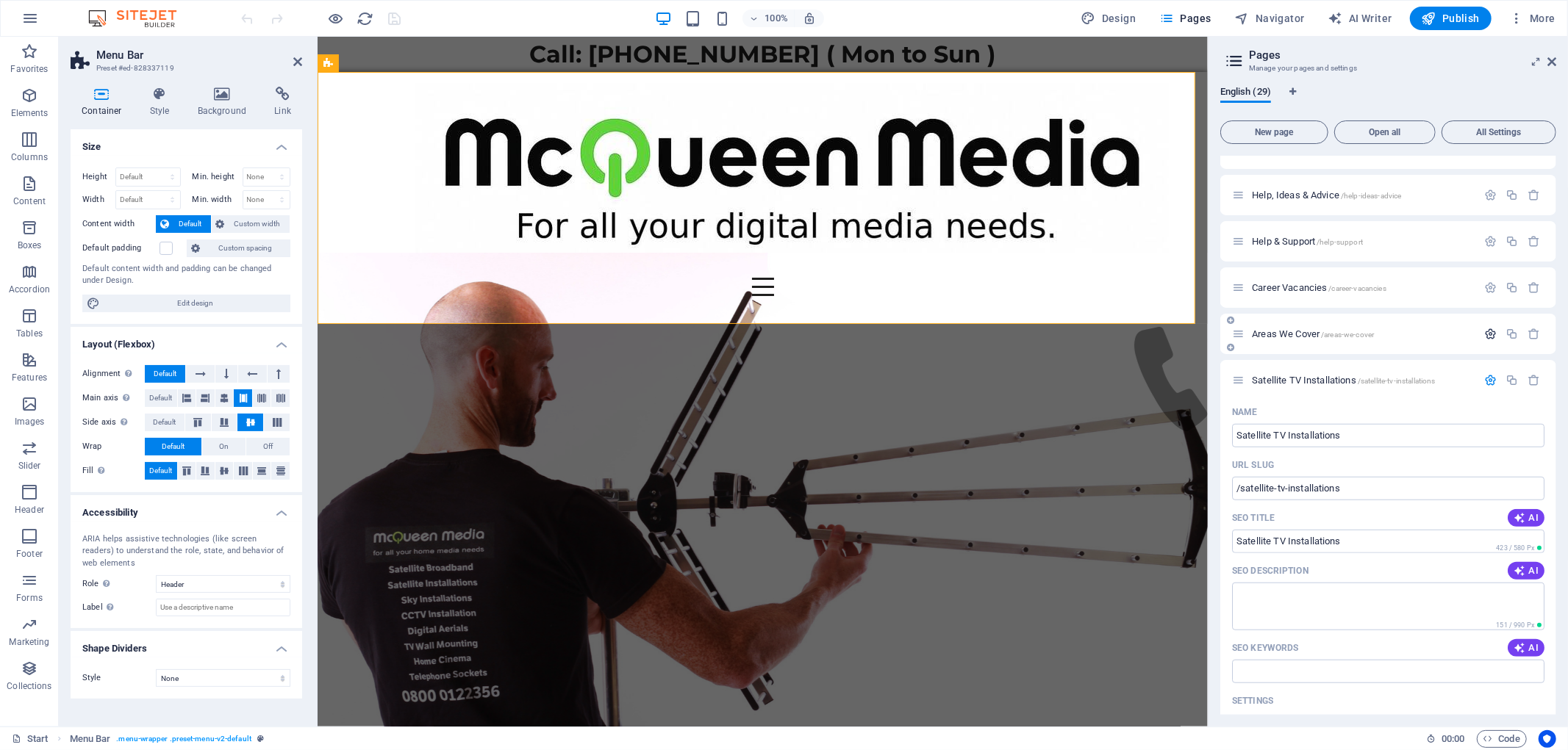
click at [1484, 330] on icon "button" at bounding box center [1490, 334] width 12 height 12
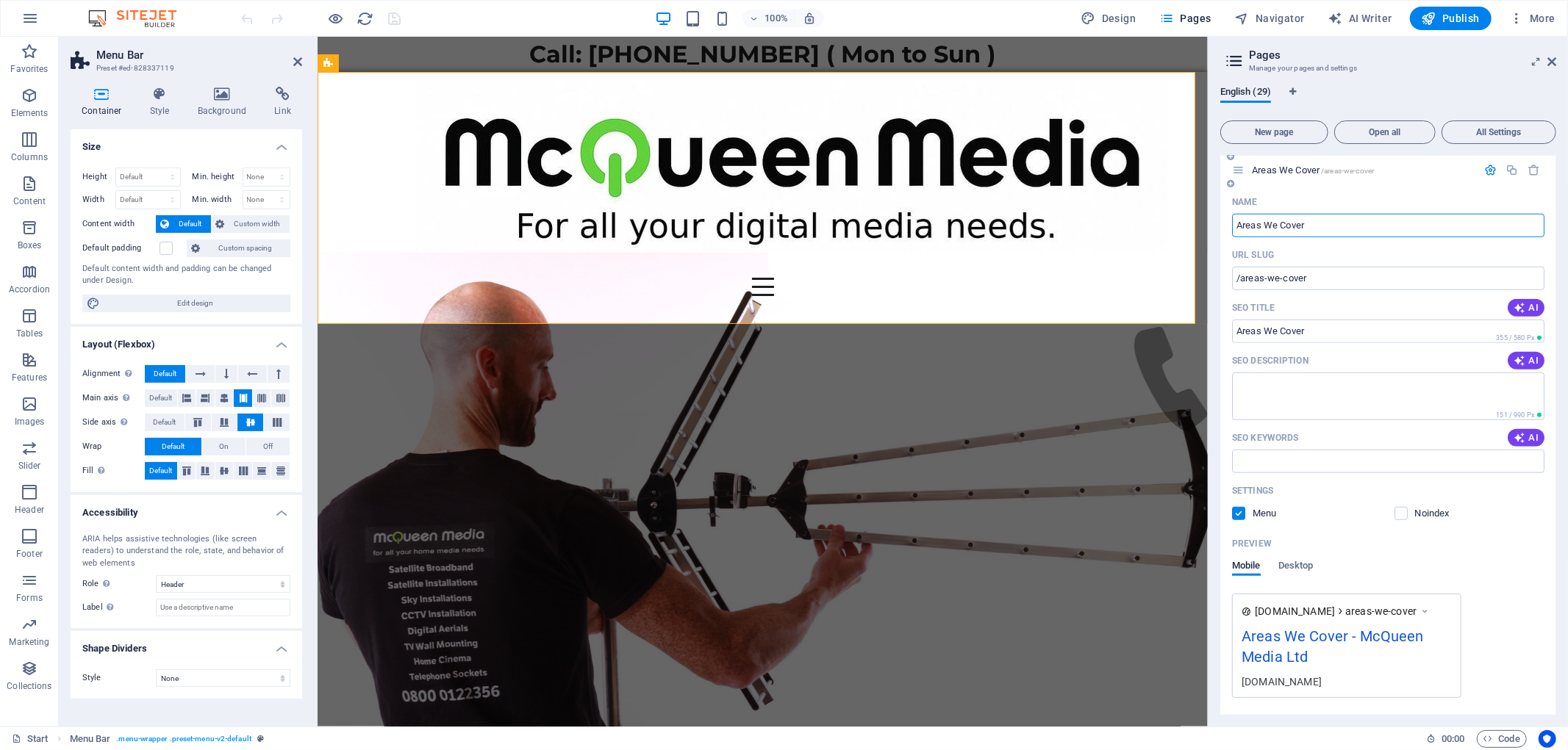
scroll to position [1023, 0]
click at [1423, 22] on icon "button" at bounding box center [1429, 18] width 15 height 15
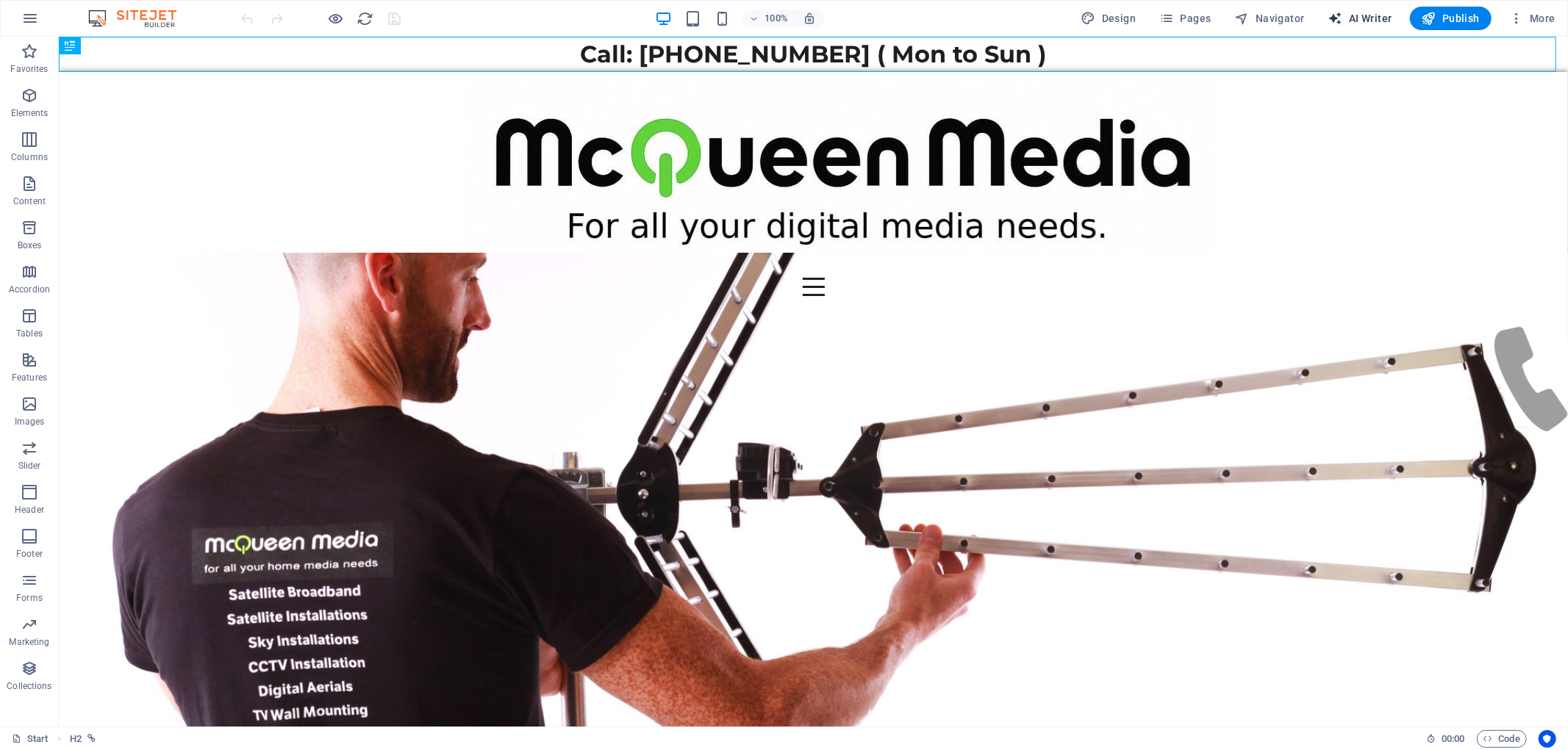
click at [1375, 16] on span "AI Writer" at bounding box center [1360, 18] width 64 height 15
select select "English"
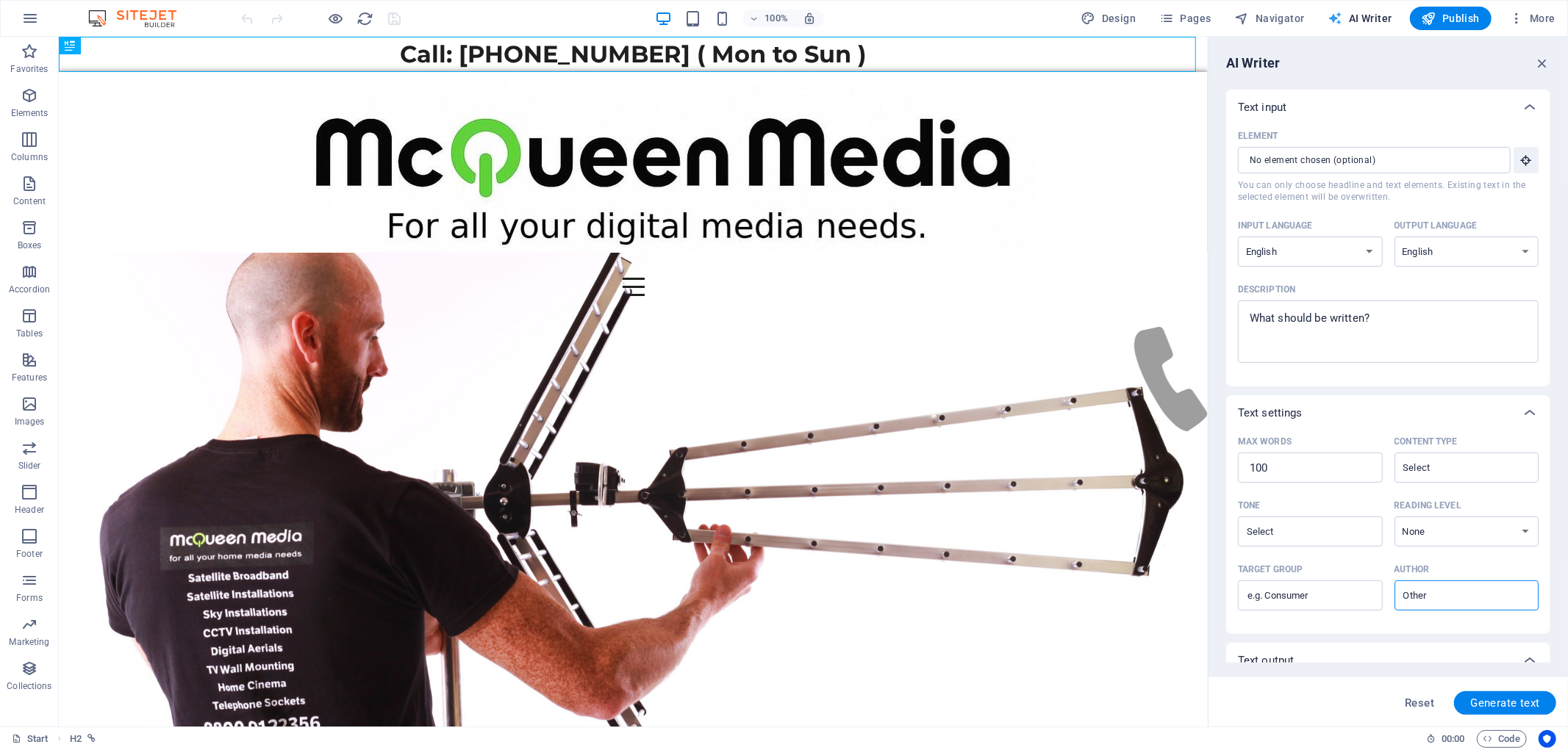
click at [1375, 16] on span "AI Writer" at bounding box center [1360, 18] width 64 height 15
click at [1539, 59] on icon "button" at bounding box center [1541, 62] width 16 height 16
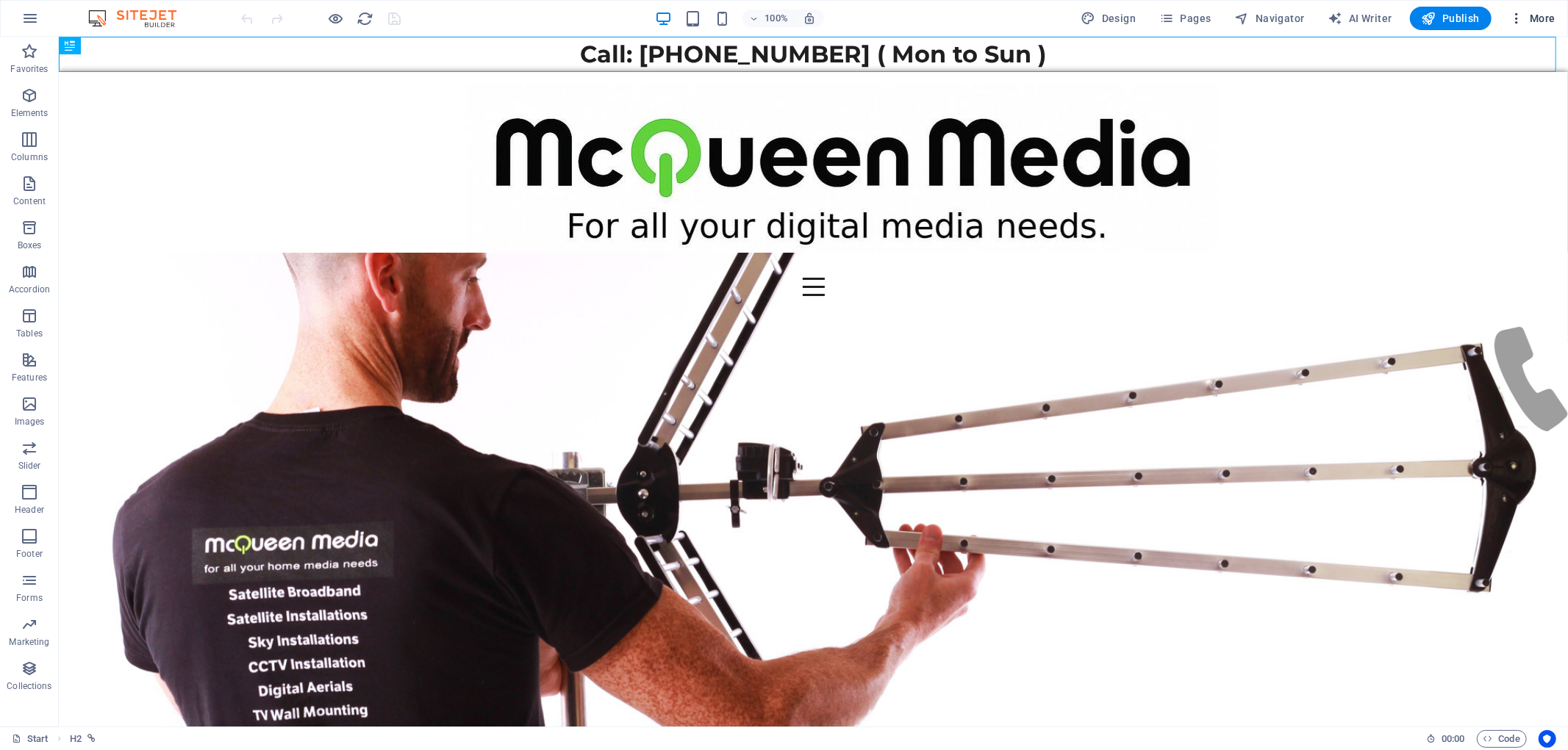
click at [1536, 16] on span "More" at bounding box center [1532, 18] width 46 height 15
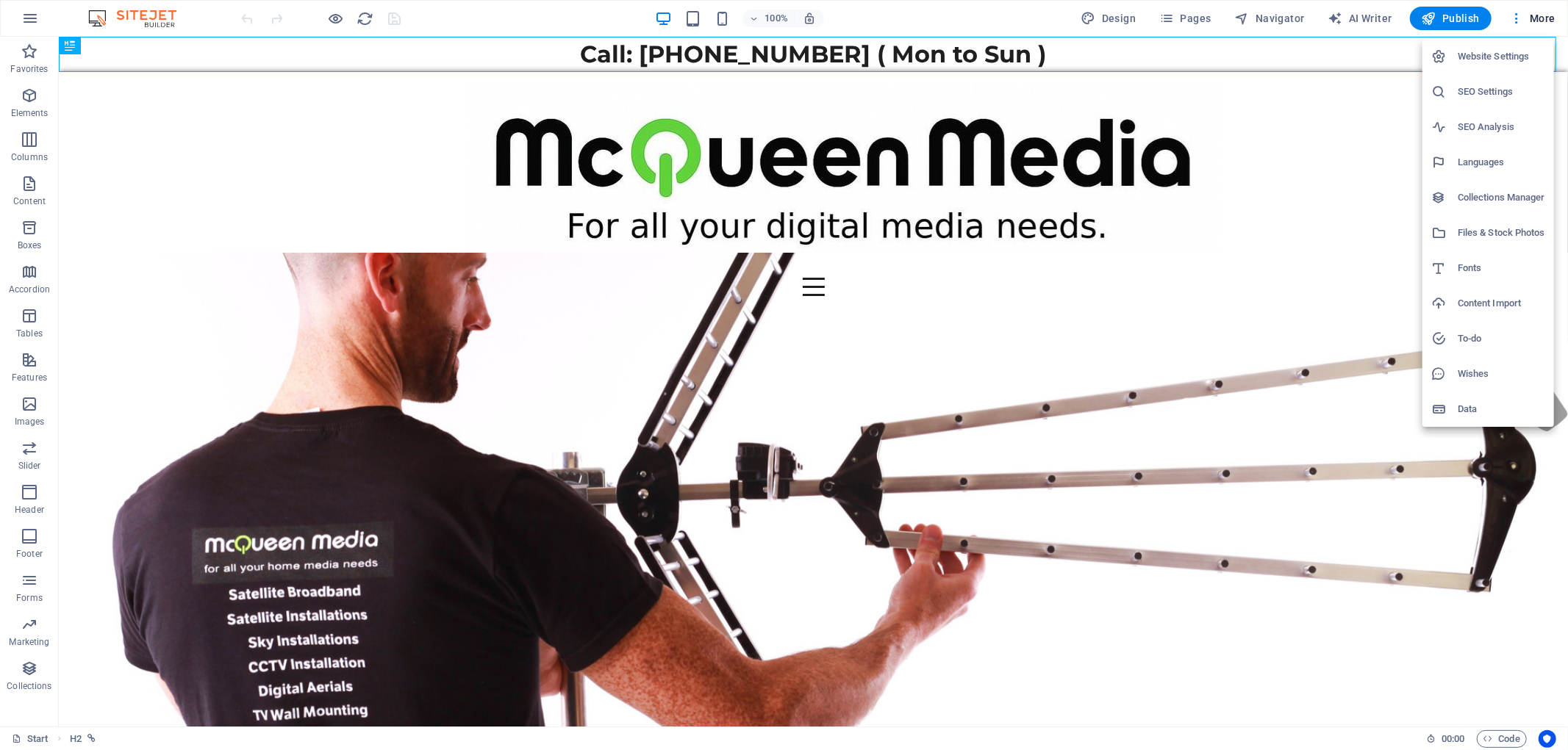
click at [1516, 86] on h6 "SEO Settings" at bounding box center [1501, 91] width 87 height 17
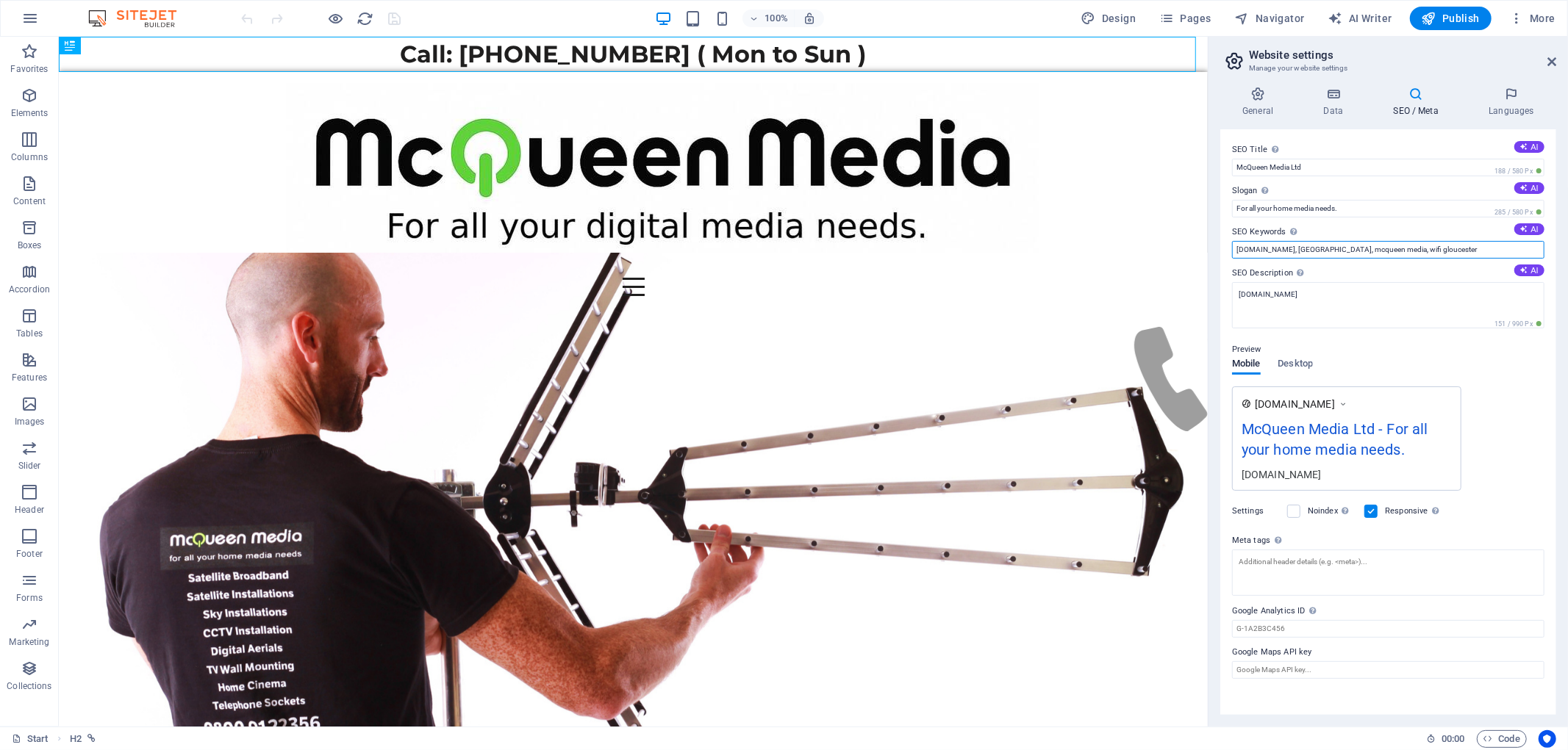
click at [1458, 246] on input "[DOMAIN_NAME], [GEOGRAPHIC_DATA], mcqueen media, wifi gloucester" at bounding box center [1388, 249] width 312 height 17
click at [1461, 246] on input "[DOMAIN_NAME], [GEOGRAPHIC_DATA], mcqueen media, wifi gloucester" at bounding box center [1388, 249] width 312 height 17
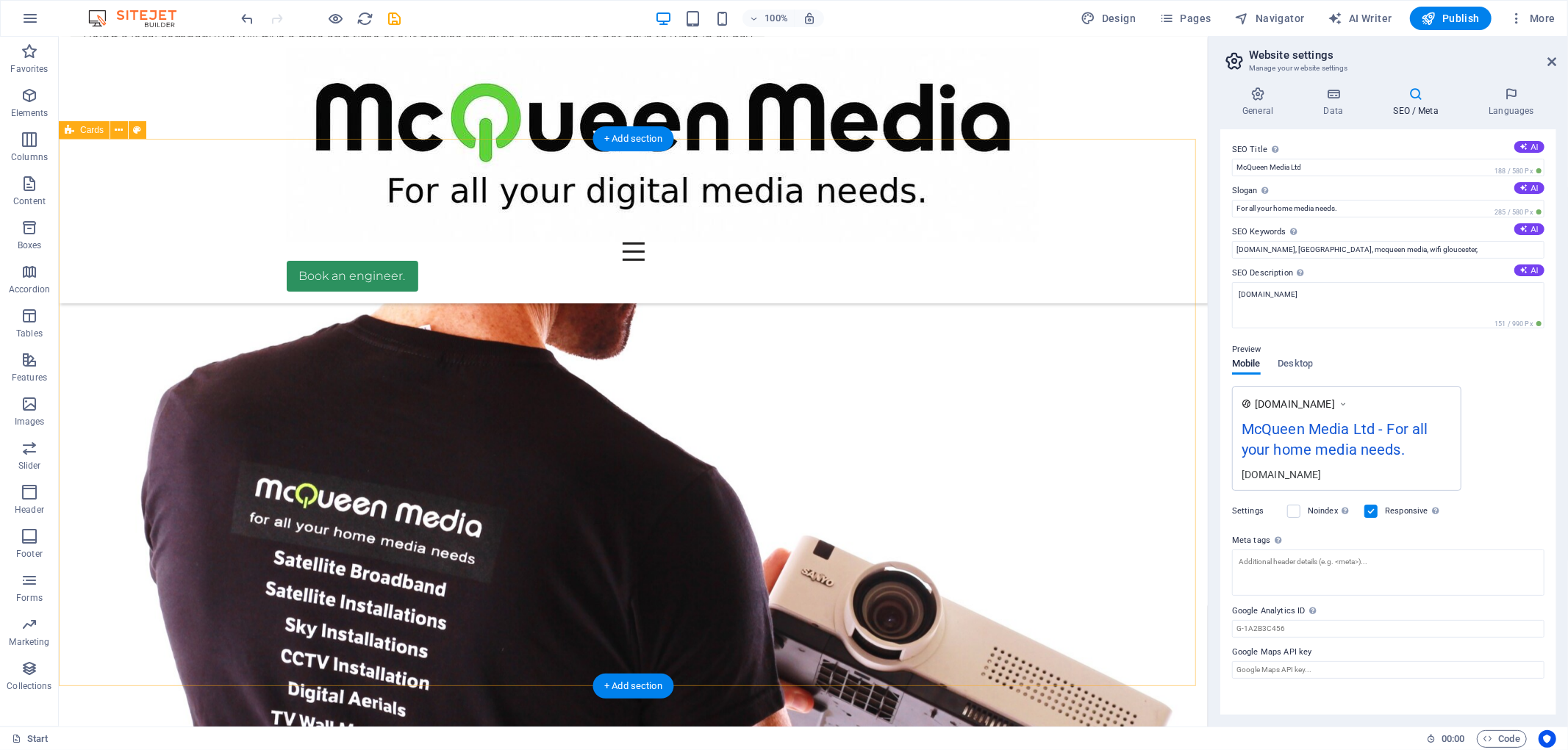
scroll to position [2286, 0]
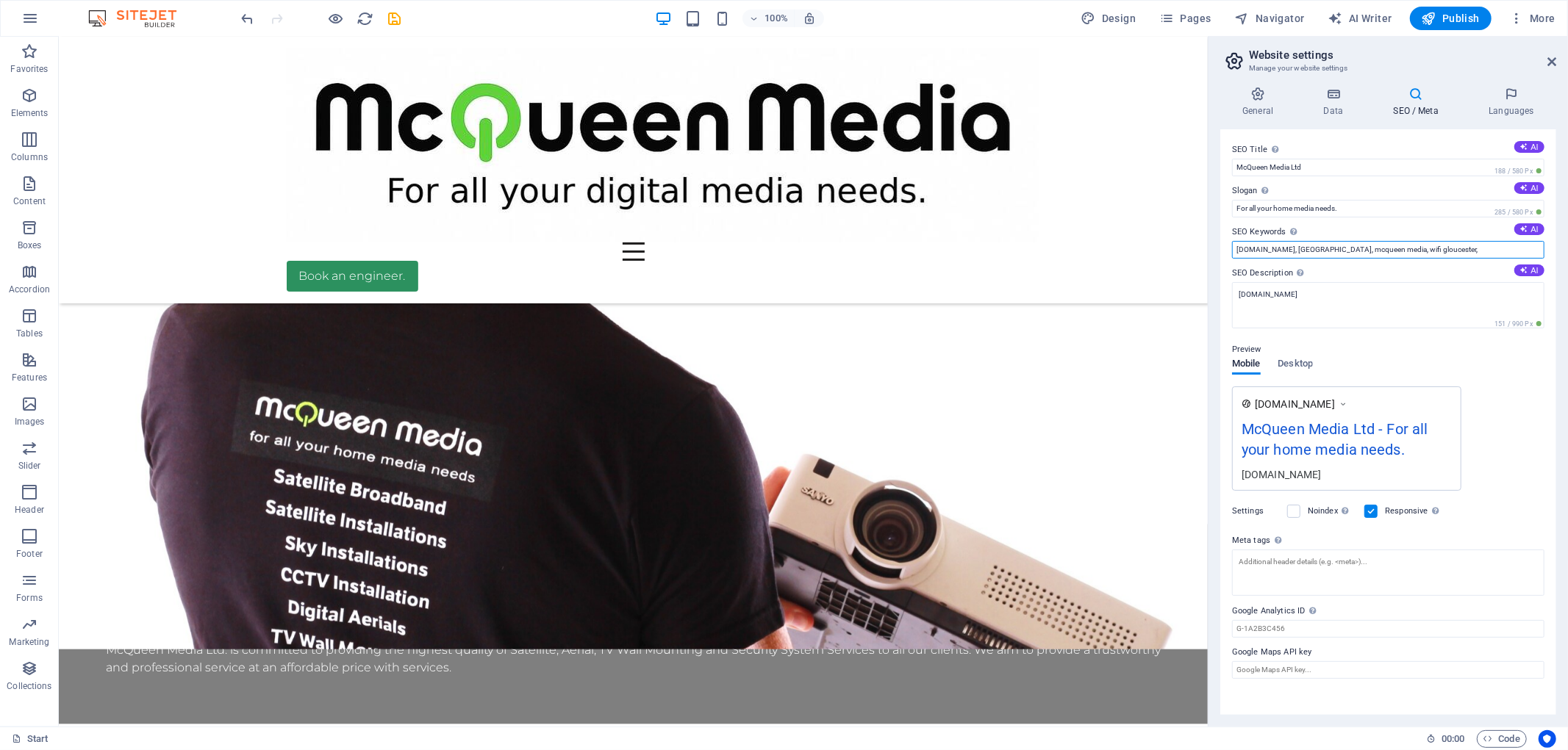
click at [1473, 243] on input "[DOMAIN_NAME], [GEOGRAPHIC_DATA], mcqueen media, wifi gloucester," at bounding box center [1388, 249] width 312 height 17
type input "[DOMAIN_NAME], [GEOGRAPHIC_DATA], mcqueen media, wifi gloucester, tv aerial [GE…"
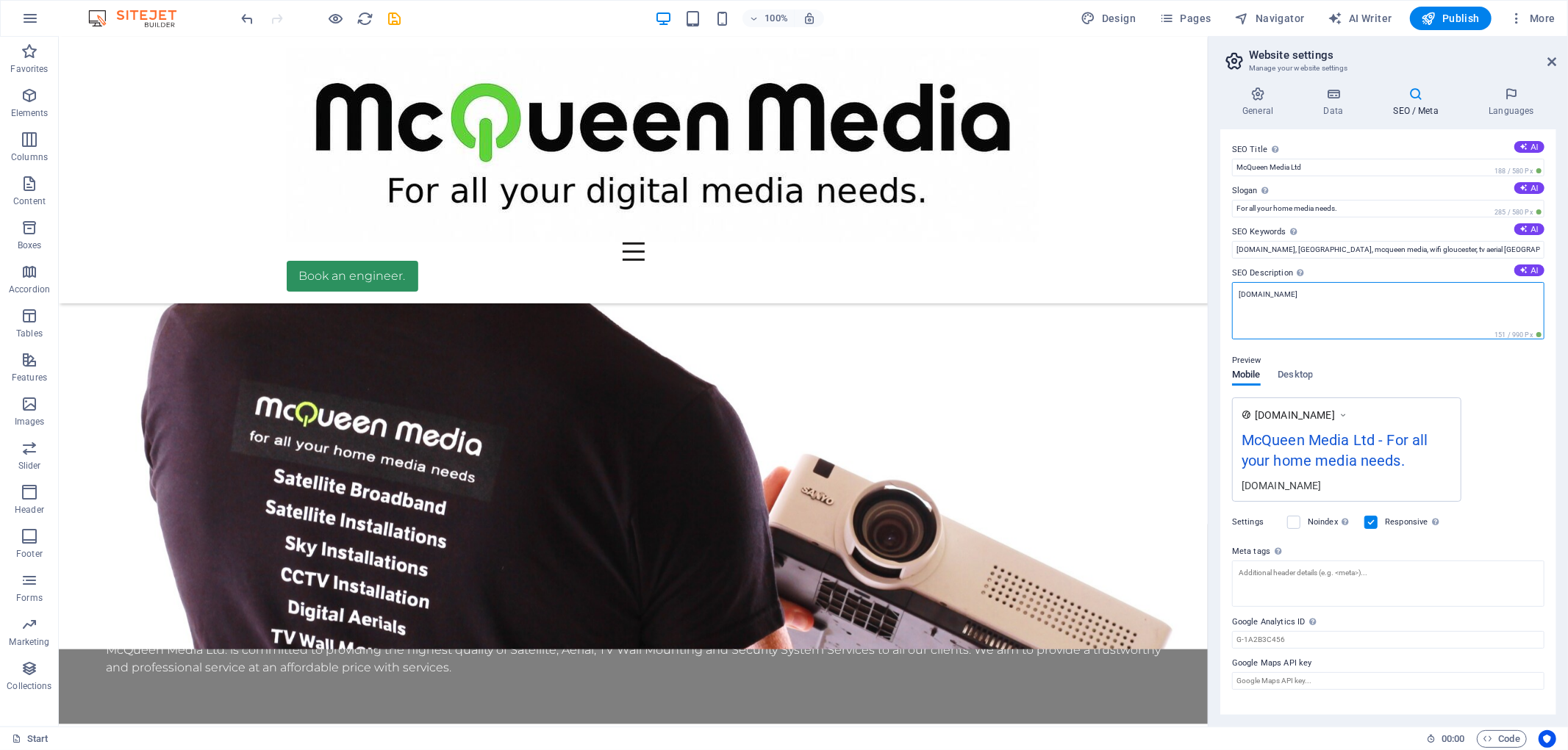
click at [1325, 300] on textarea "[DOMAIN_NAME]" at bounding box center [1388, 310] width 312 height 57
paste textarea "TV aerial installation [GEOGRAPHIC_DATA] TV aerial repair [GEOGRAPHIC_DATA] Fre…"
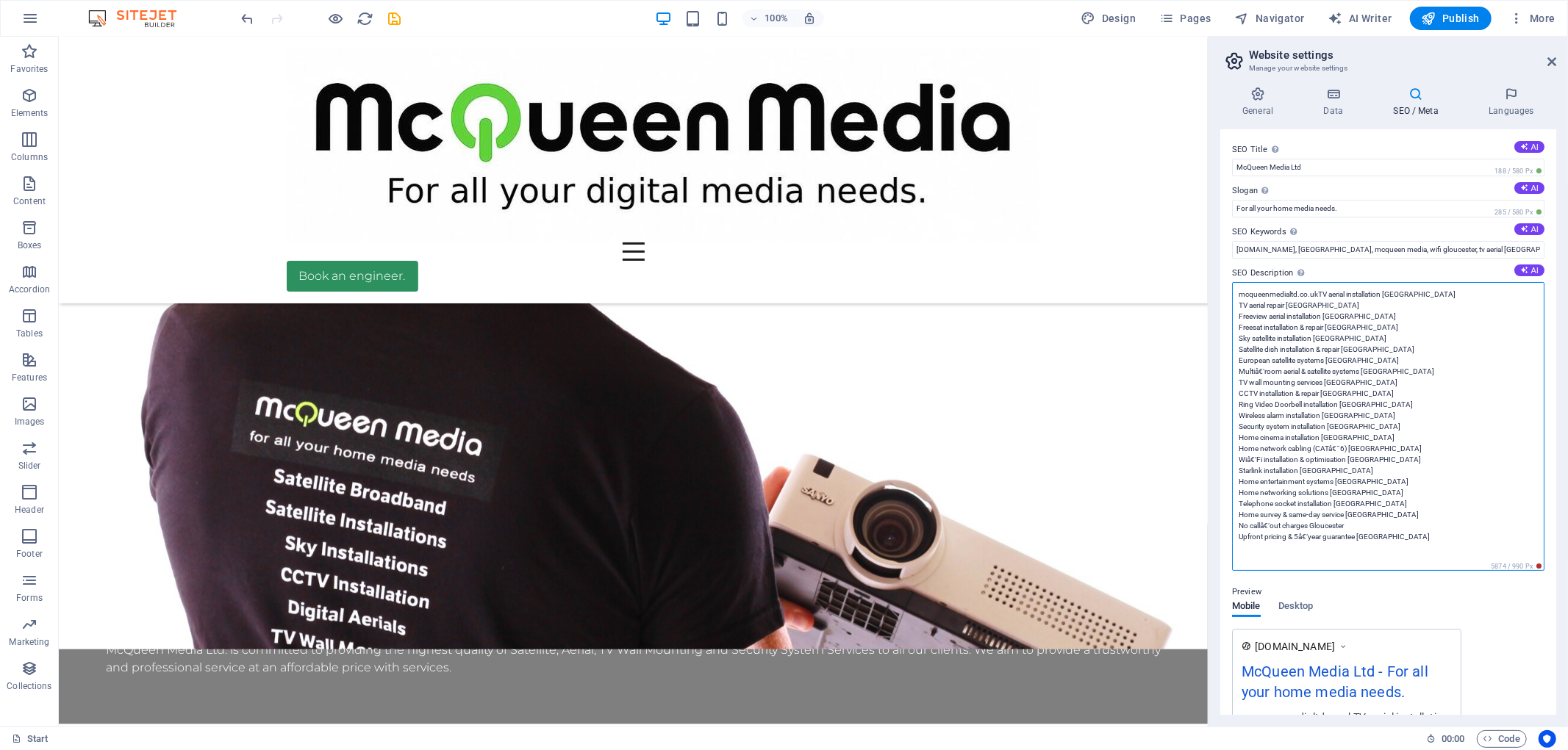
drag, startPoint x: 1390, startPoint y: 526, endPoint x: 1235, endPoint y: 284, distance: 287.4
click at [1235, 284] on textarea "mcqueenmedialtd.co.ukTV aerial installation [GEOGRAPHIC_DATA] TV aerial repair …" at bounding box center [1388, 426] width 312 height 289
drag, startPoint x: 1268, startPoint y: 333, endPoint x: 1437, endPoint y: 431, distance: 195.4
click at [1437, 431] on textarea "mcqueenmedialtd.co.ukTV aerial installation [GEOGRAPHIC_DATA] TV aerial repair …" at bounding box center [1388, 426] width 312 height 289
drag, startPoint x: 1391, startPoint y: 530, endPoint x: 1237, endPoint y: 309, distance: 269.4
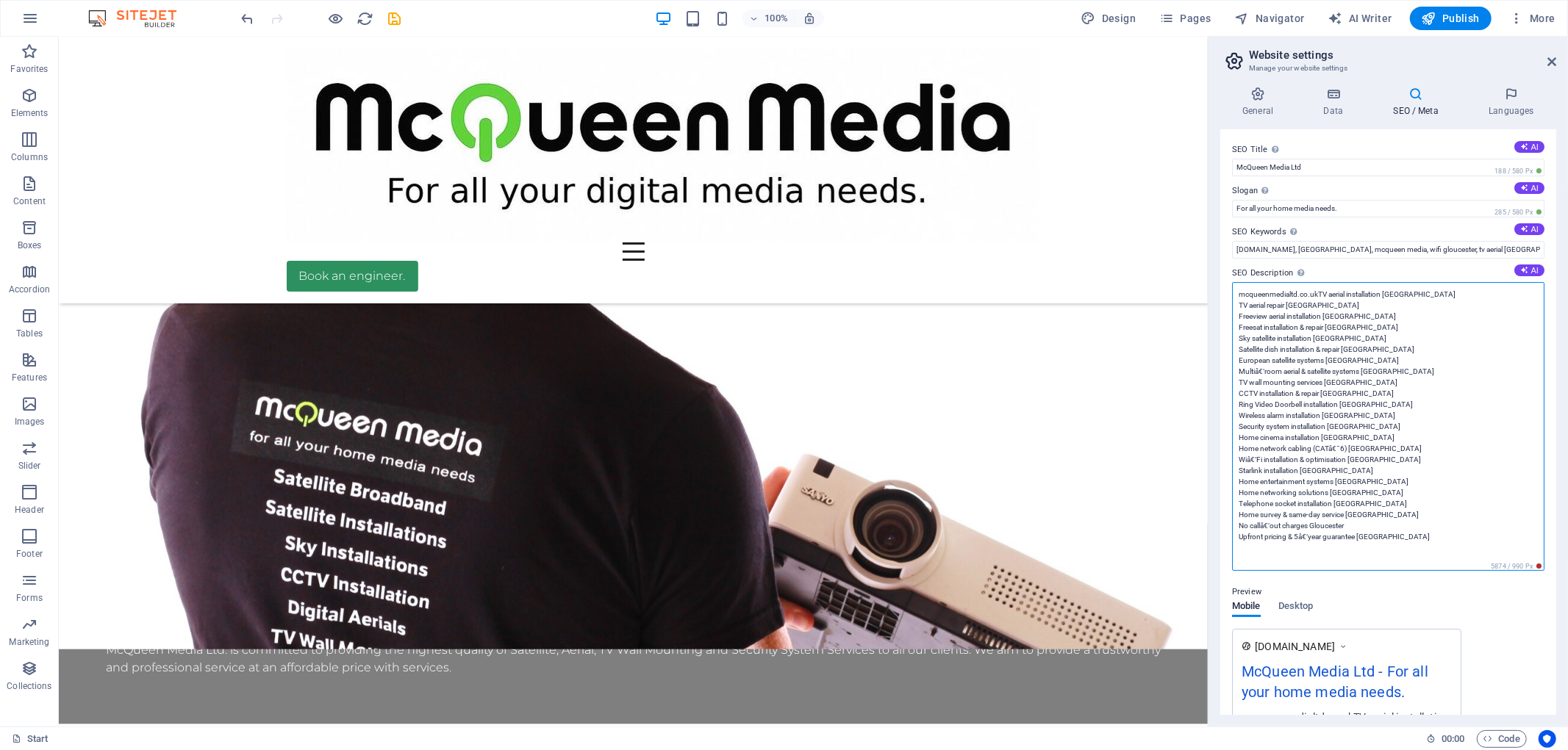
click at [1237, 309] on textarea "mcqueenmedialtd.co.ukTV aerial installation [GEOGRAPHIC_DATA] TV aerial repair …" at bounding box center [1388, 426] width 312 height 289
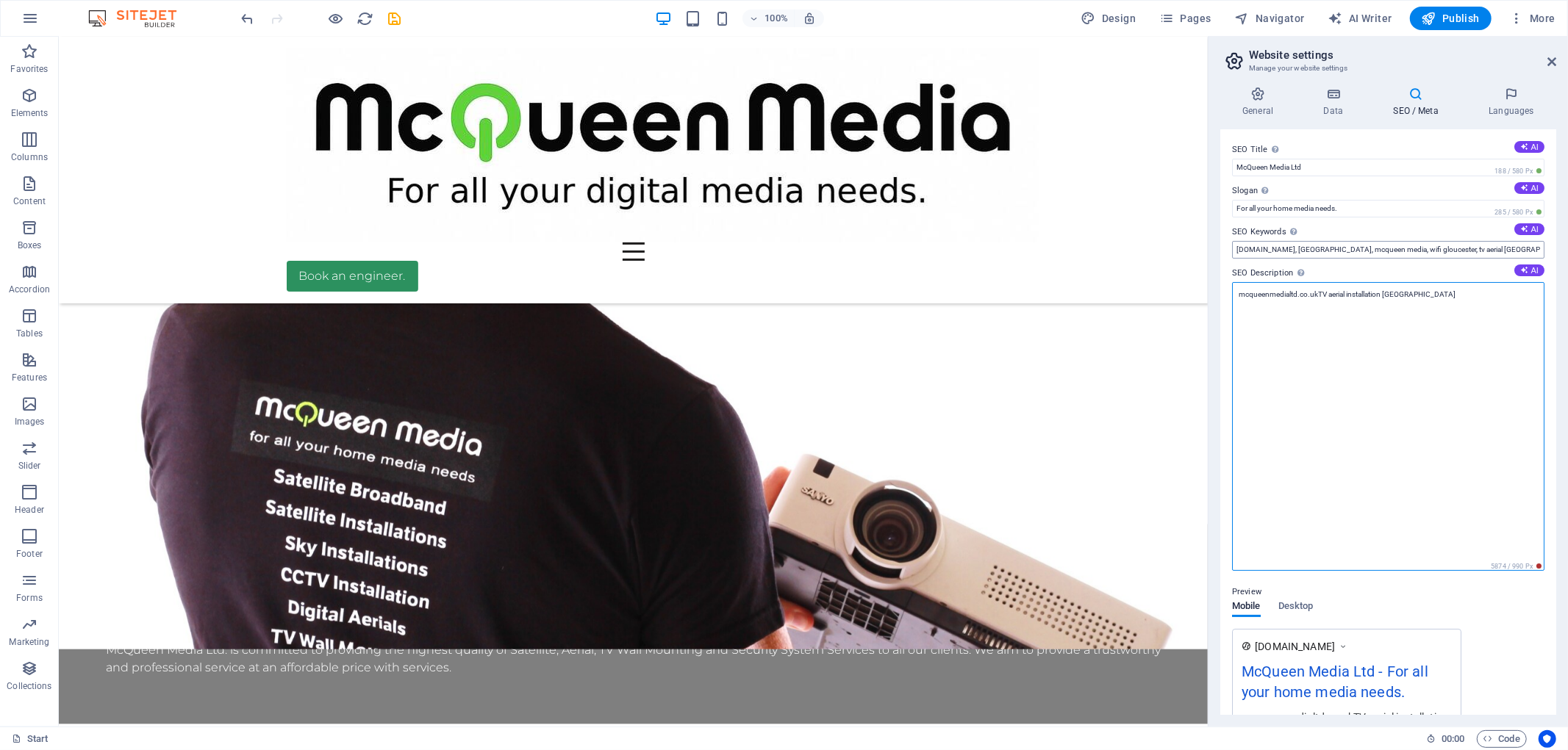
type textarea "mcqueenmedialtd.co.ukTV aerial installation [GEOGRAPHIC_DATA]"
click at [1472, 251] on input "[DOMAIN_NAME], [GEOGRAPHIC_DATA], mcqueen media, wifi gloucester, tv aerial [GE…" at bounding box center [1388, 249] width 312 height 17
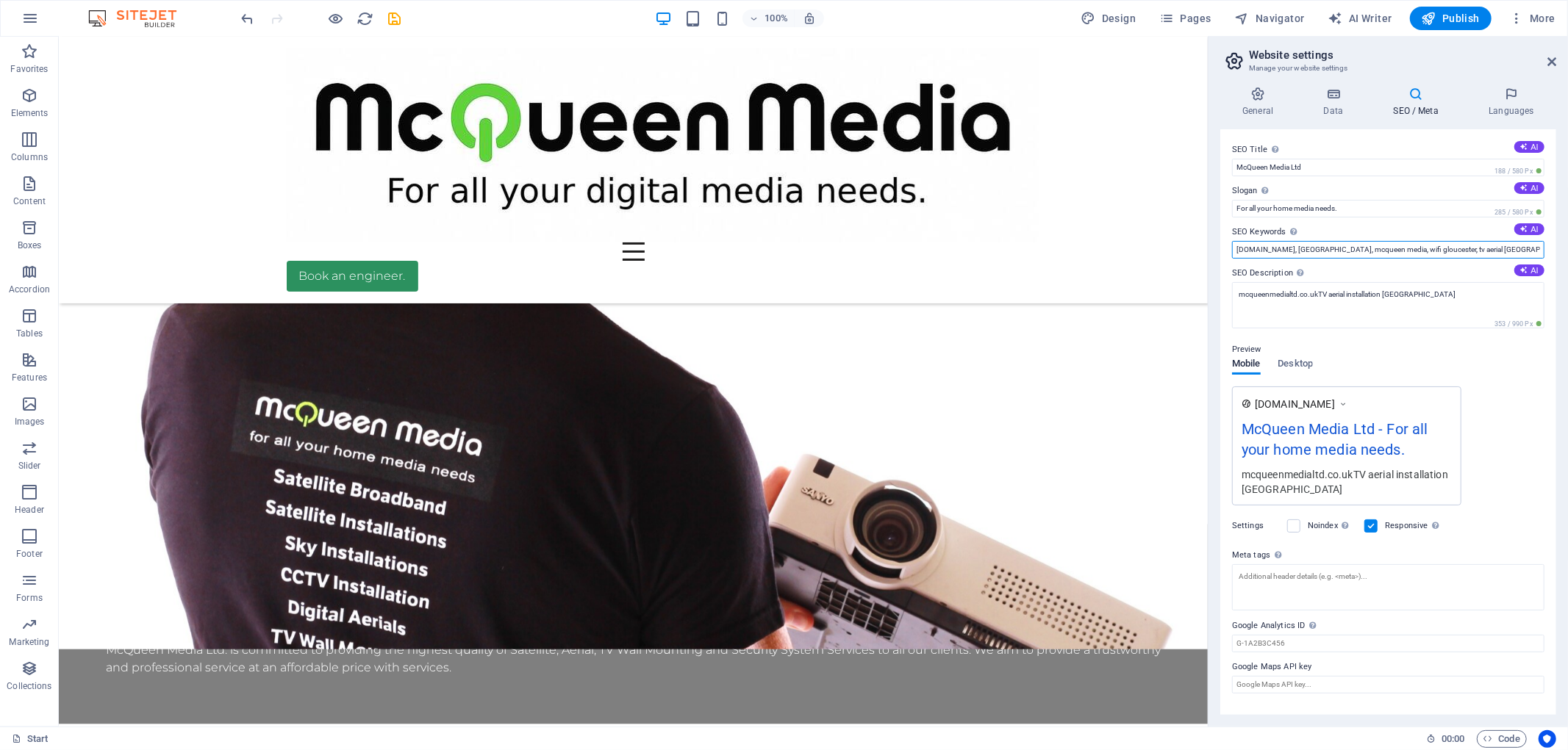
click at [1344, 248] on input "[DOMAIN_NAME], [GEOGRAPHIC_DATA], mcqueen media, wifi gloucester, tv aerial [GE…" at bounding box center [1388, 249] width 312 height 17
drag, startPoint x: 1317, startPoint y: 250, endPoint x: 1567, endPoint y: 261, distance: 250.2
click at [1567, 261] on div "General Data SEO / Meta Languages Website name [DOMAIN_NAME] Logo Drag files he…" at bounding box center [1388, 400] width 359 height 651
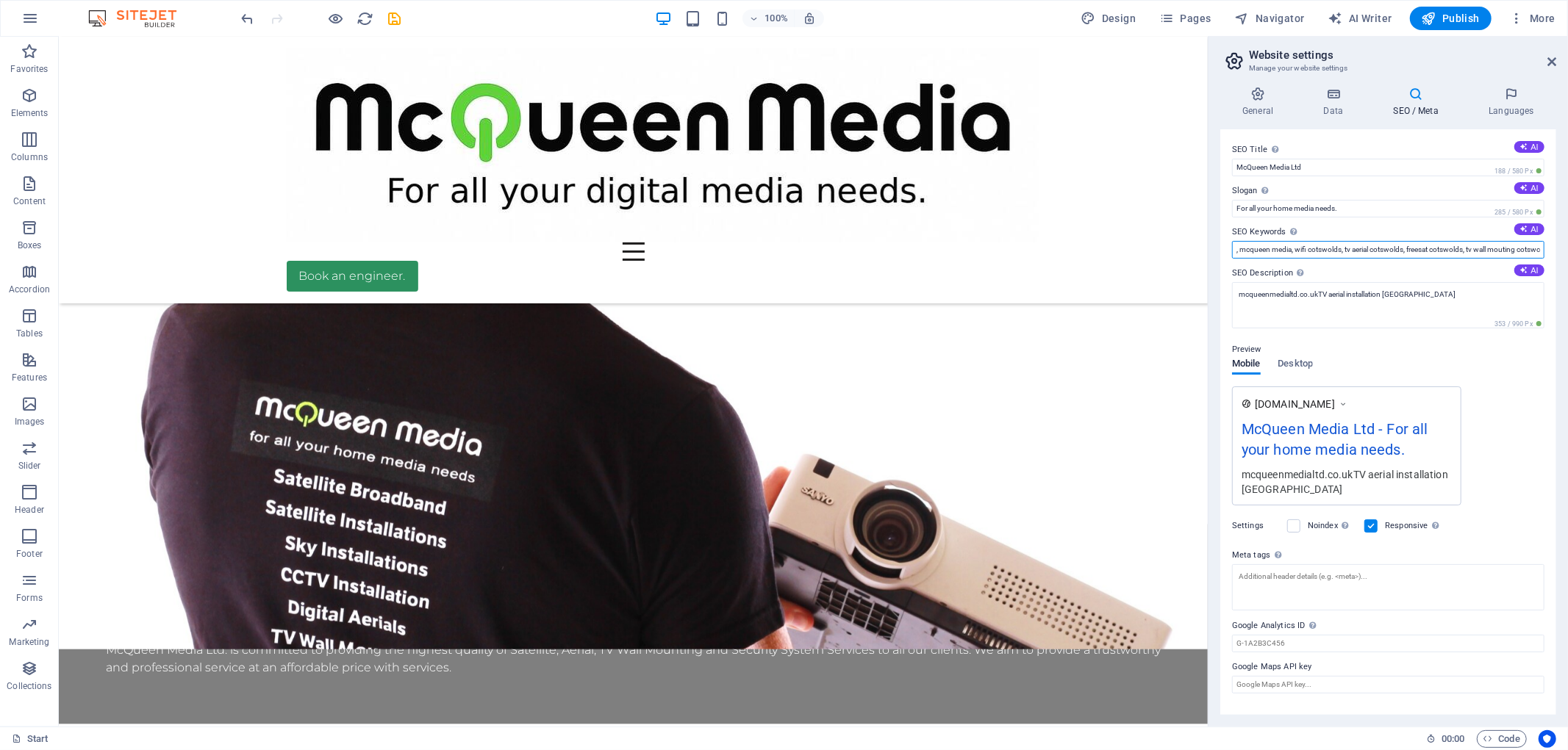
paste input "TV aerial installation [GEOGRAPHIC_DATA], TV aerial repair [GEOGRAPHIC_DATA], F…"
type input "[DOMAIN_NAME], mcqueen, mcqueen cotswolds, TV aerial installation [GEOGRAPHIC_D…"
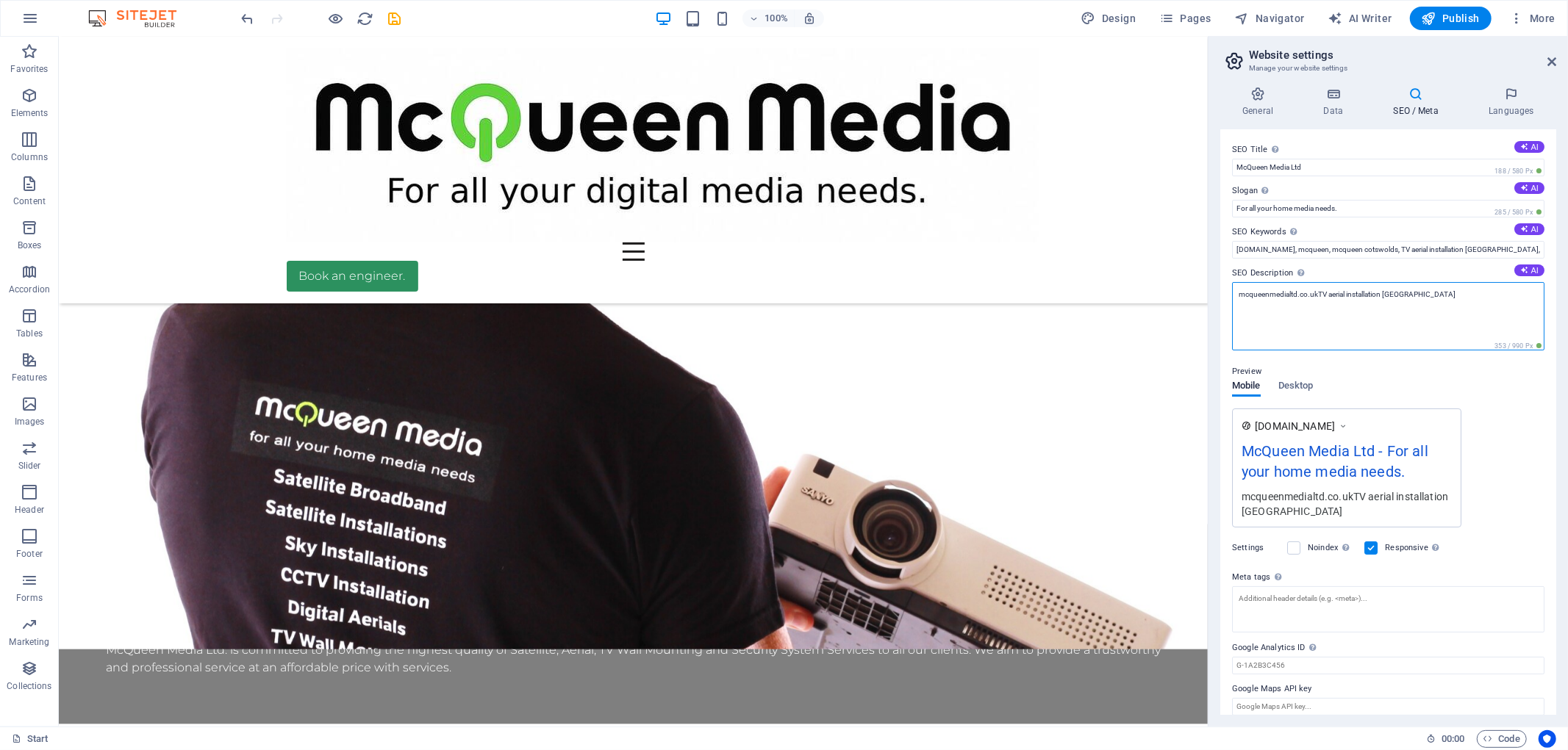
drag, startPoint x: 1443, startPoint y: 299, endPoint x: 1216, endPoint y: 295, distance: 227.0
click at [1216, 295] on div "General Data SEO / Meta Languages Website name [DOMAIN_NAME] Logo Drag files he…" at bounding box center [1388, 400] width 359 height 651
paste textarea "McQueen Media Ltd – trusted family-run experts in TV aerials, satellite, CCTV, …"
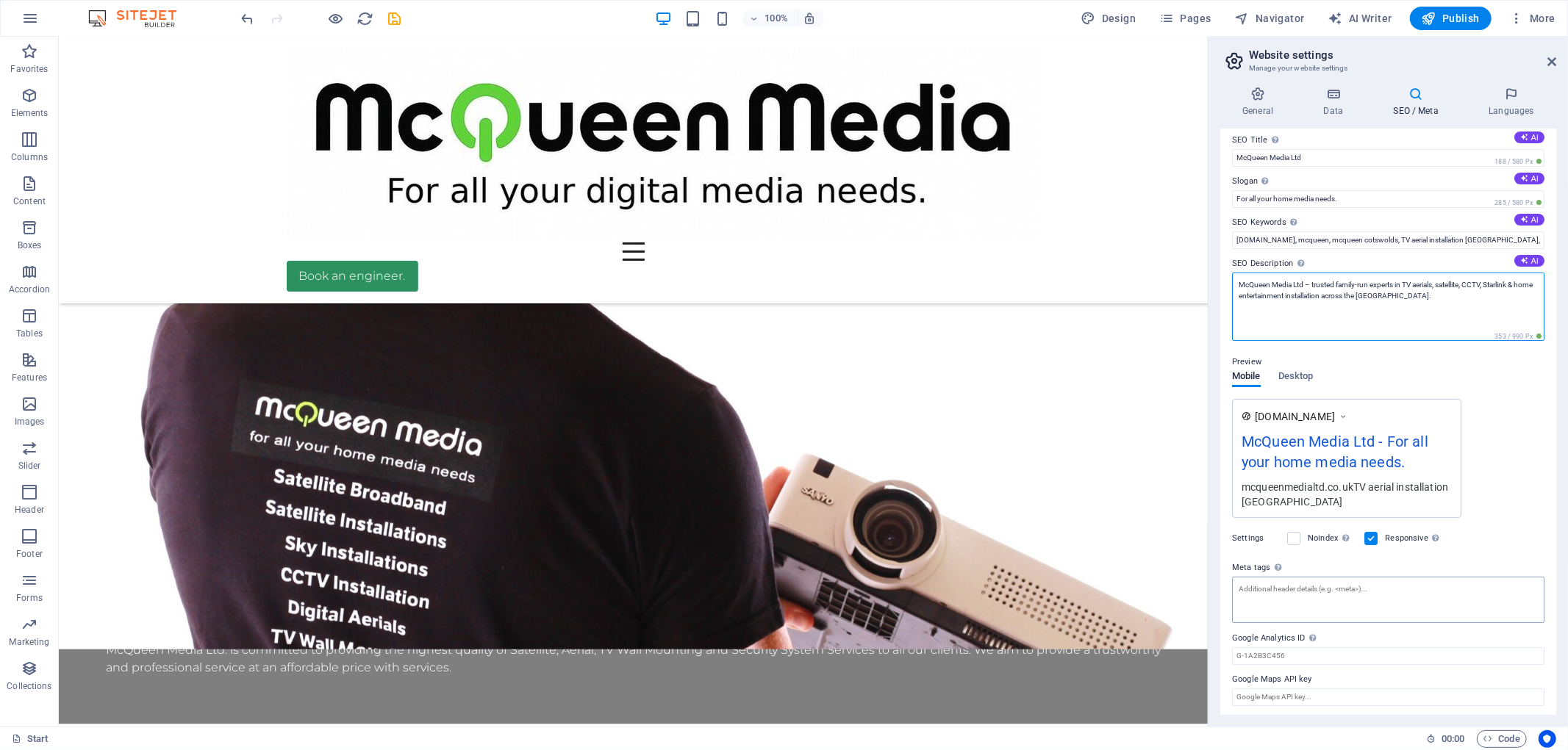
scroll to position [12, 0]
type textarea "McQueen Media Ltd – trusted family-run experts in TV aerials, satellite, CCTV, …"
click at [1291, 373] on div "Mobile Desktop" at bounding box center [1272, 383] width 81 height 28
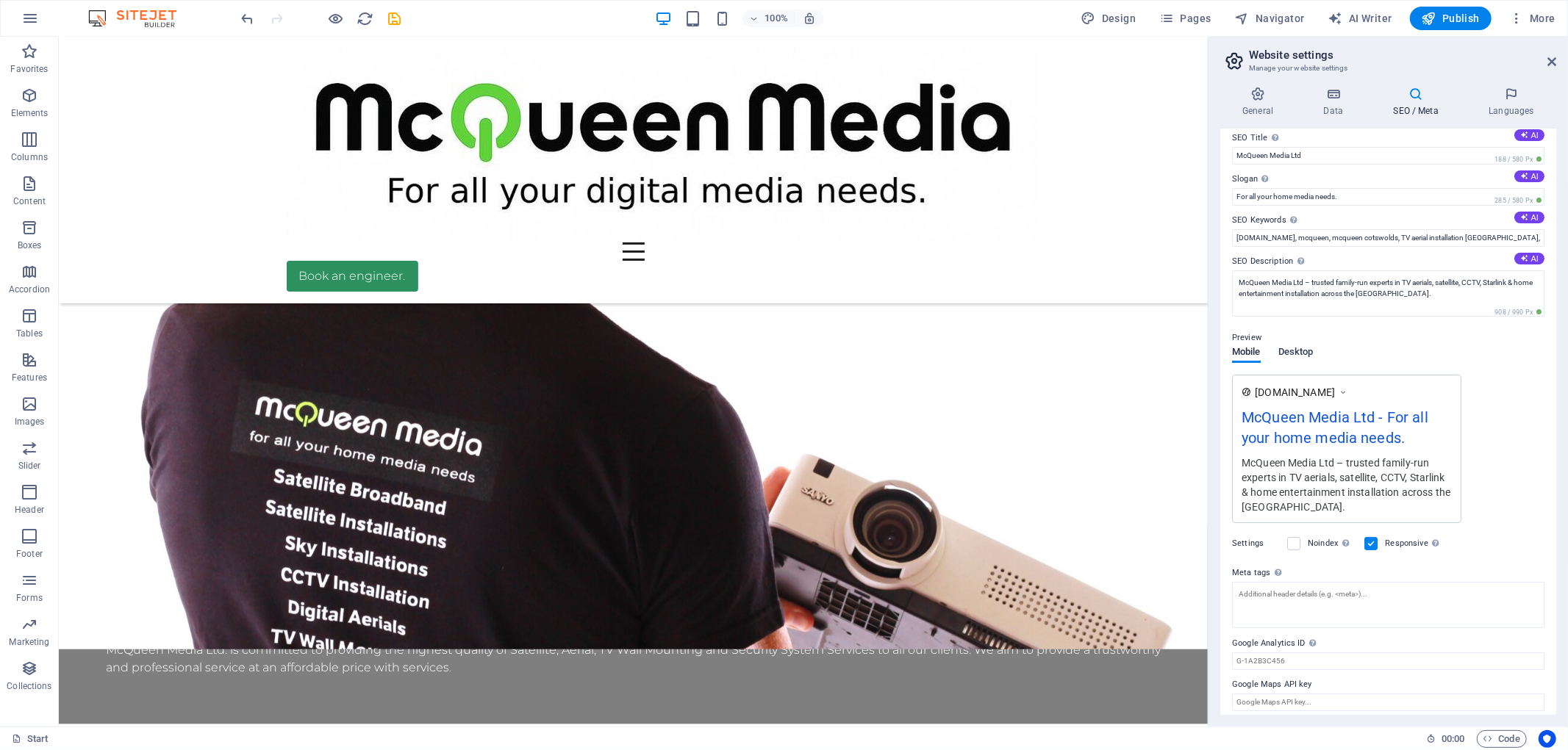
click at [1296, 345] on span "Desktop" at bounding box center [1296, 353] width 36 height 21
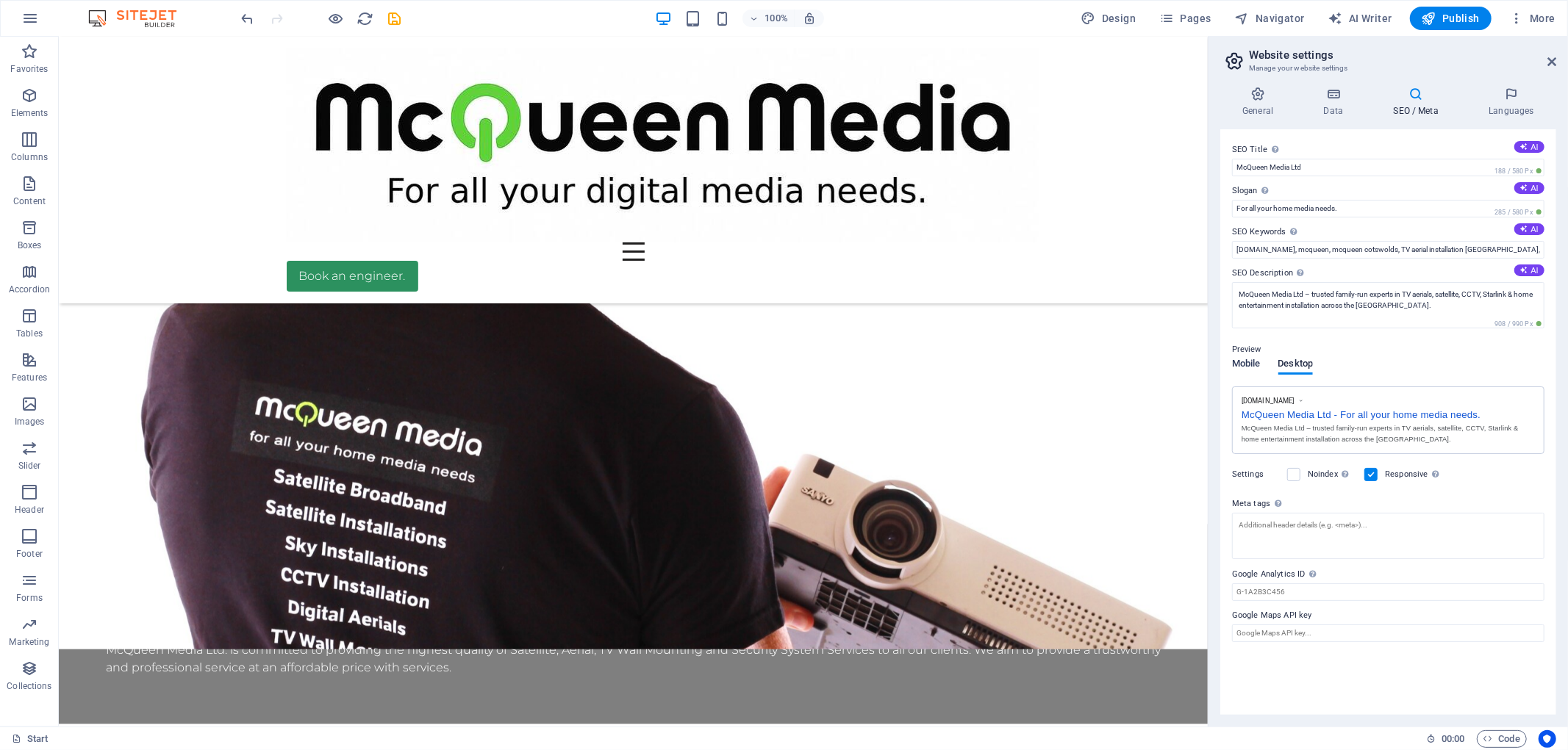
click at [1243, 361] on span "Mobile" at bounding box center [1246, 365] width 29 height 21
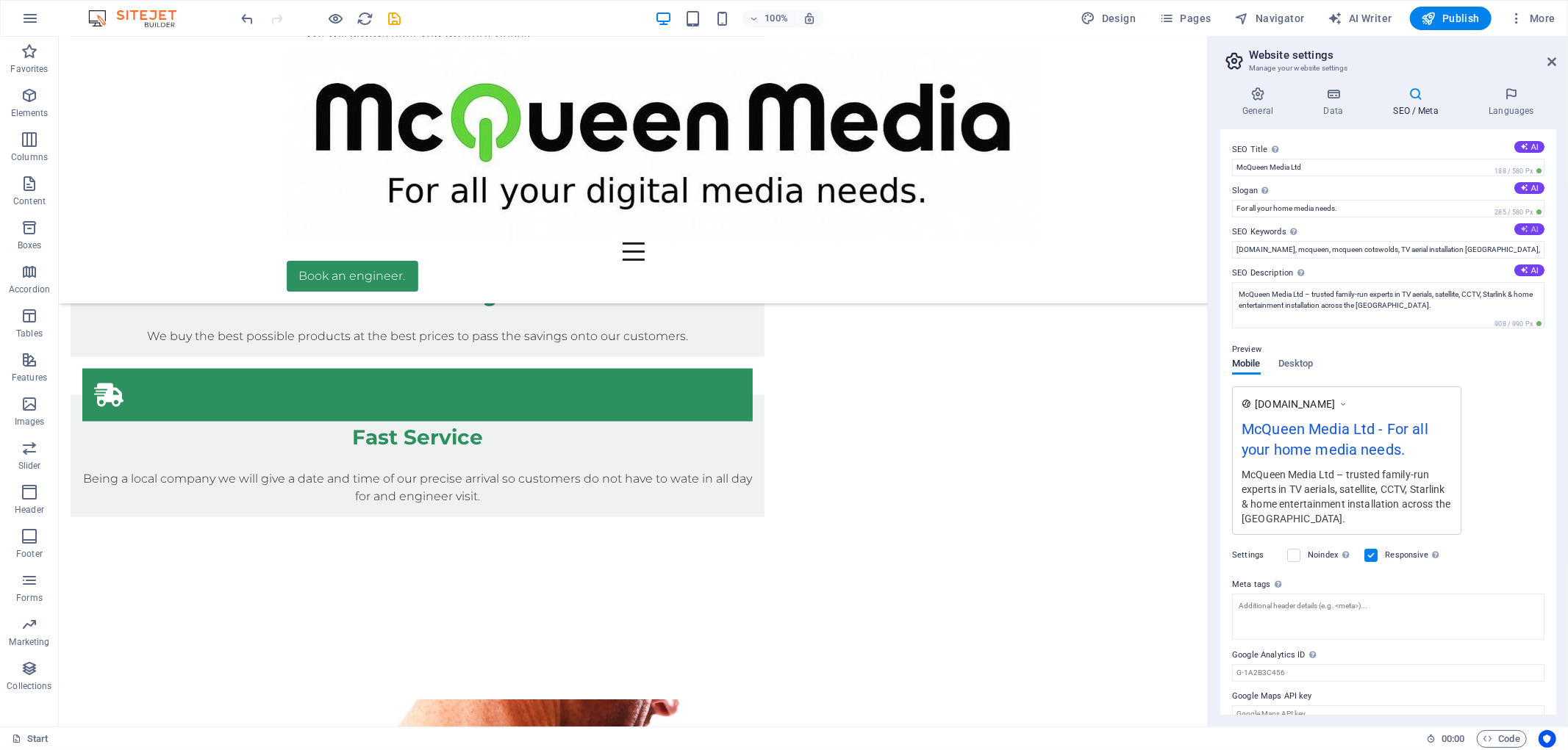
click at [1526, 230] on button "AI" at bounding box center [1529, 229] width 30 height 12
click at [1448, 253] on input "TV Aerial Installation, CCTV Installation, Satellite Dish Services, Wall Mounti…" at bounding box center [1388, 249] width 312 height 17
click at [251, 16] on icon "undo" at bounding box center [248, 18] width 17 height 17
click at [1364, 253] on input "[DOMAIN_NAME], mcqueen, mcqueen cotswolds, TV aerial installation [GEOGRAPHIC_D…" at bounding box center [1388, 249] width 312 height 17
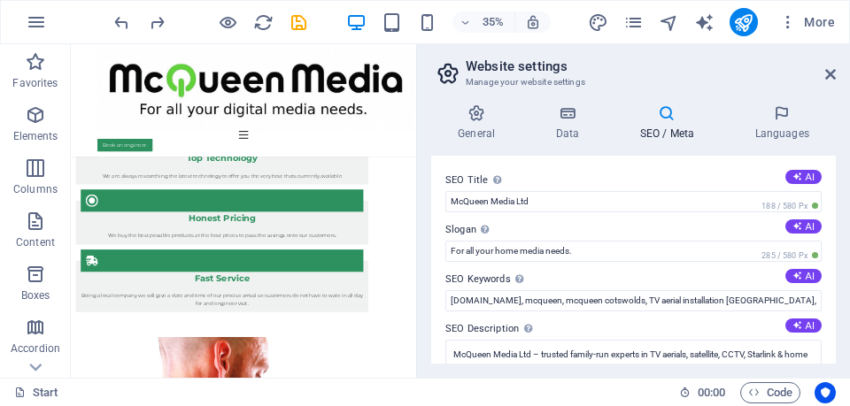
scroll to position [2111, 0]
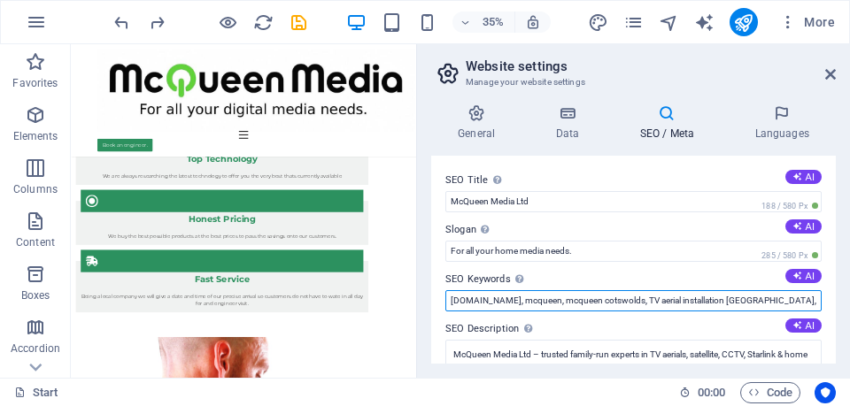
click at [617, 299] on input "[DOMAIN_NAME], mcqueen, mcqueen cotswolds, TV aerial installation [GEOGRAPHIC_D…" at bounding box center [633, 300] width 376 height 21
click at [717, 300] on input "[DOMAIN_NAME], mcqueen, mcqueen cotswolds, TV aerial installation [GEOGRAPHIC_D…" at bounding box center [633, 300] width 376 height 21
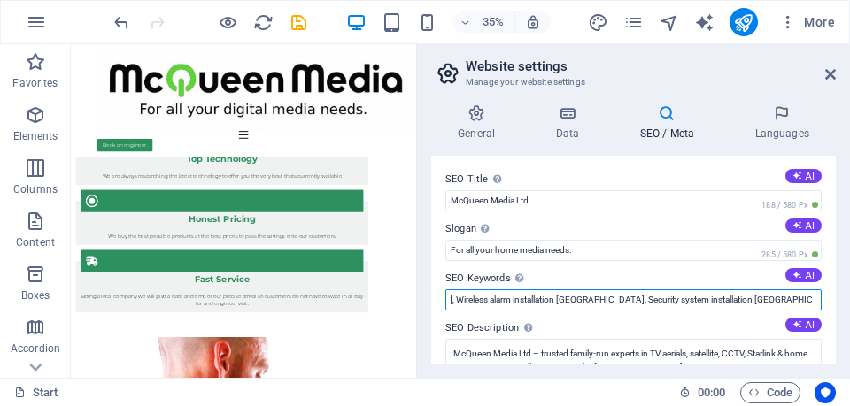
scroll to position [0, 0]
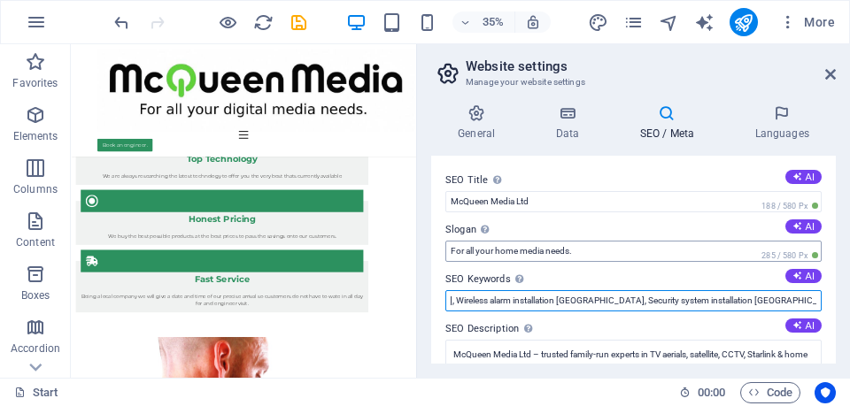
type input "[DOMAIN_NAME], mcqueen, mcqueen cotswolds, TV aerial installation [GEOGRAPHIC_D…"
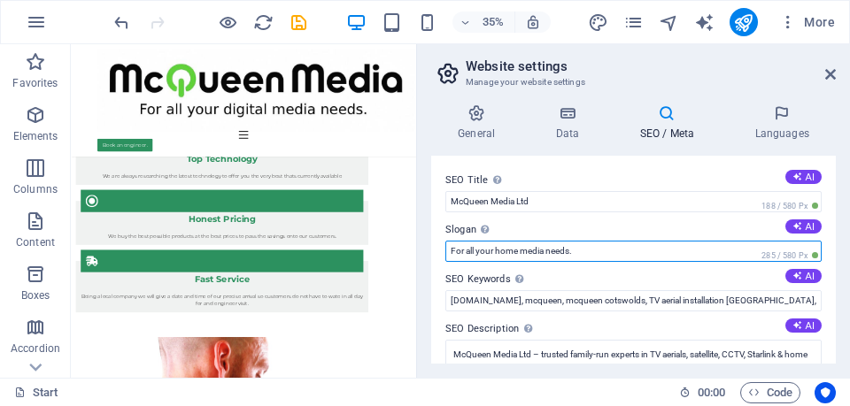
click at [615, 249] on input "For all your home media needs." at bounding box center [633, 251] width 376 height 21
type input "For all your home media needs in the [GEOGRAPHIC_DATA]."
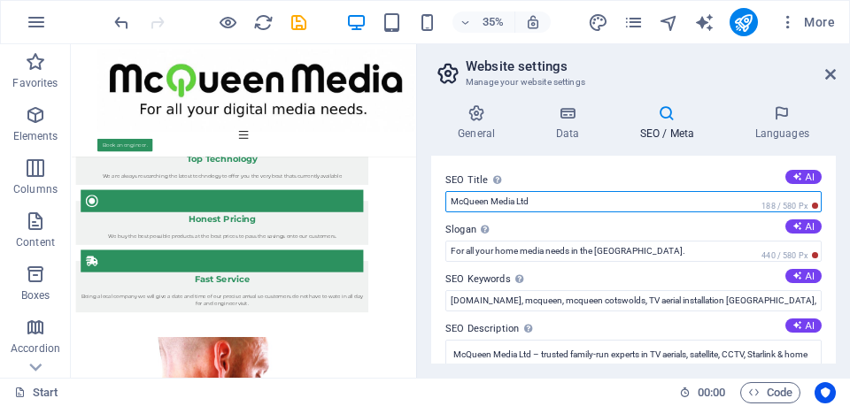
click at [573, 197] on input "McQueen Media Ltd" at bounding box center [633, 201] width 376 height 21
type input "McQueen Media Ltd - [GEOGRAPHIC_DATA]"
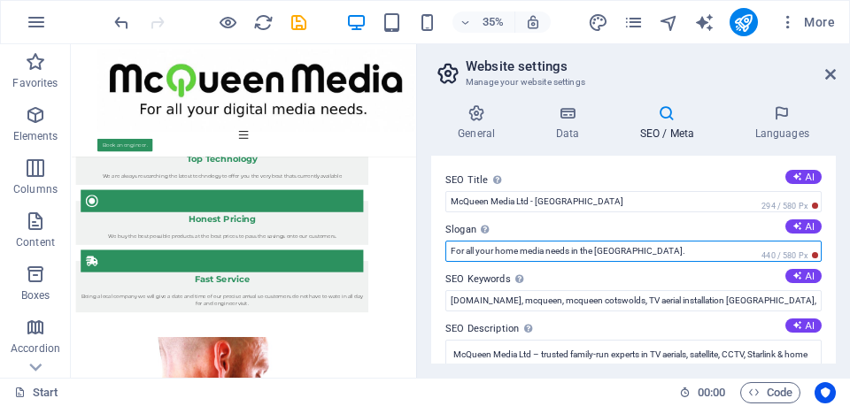
click at [609, 243] on input "For all your home media needs in the [GEOGRAPHIC_DATA]." at bounding box center [633, 251] width 376 height 21
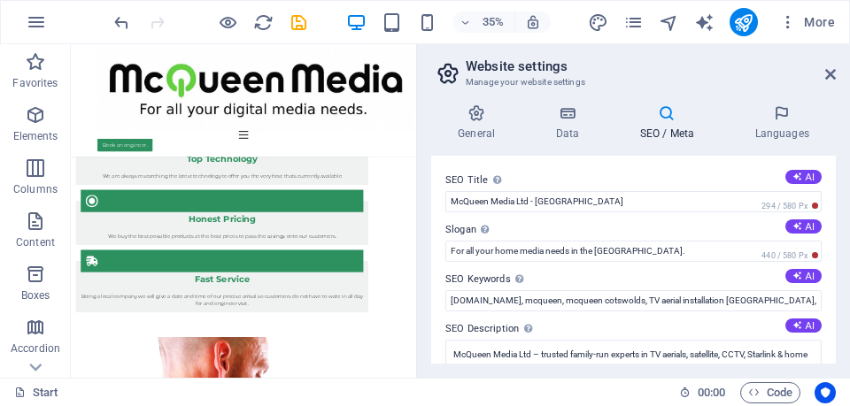
click at [605, 273] on label "SEO Keywords Comma-separated list of keywords representing your website. AI" at bounding box center [633, 279] width 376 height 21
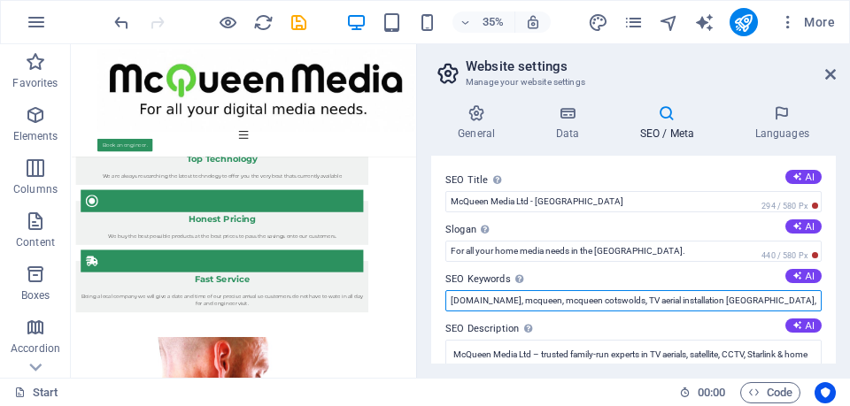
click at [605, 290] on input "[DOMAIN_NAME], mcqueen, mcqueen cotswolds, TV aerial installation [GEOGRAPHIC_D…" at bounding box center [633, 300] width 376 height 21
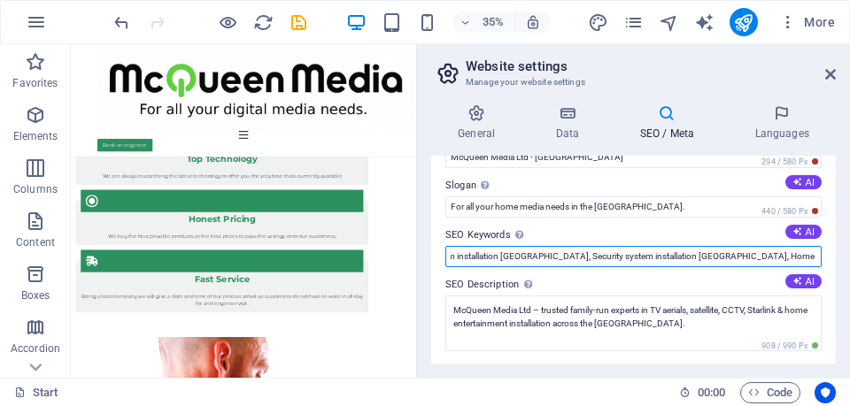
click at [593, 255] on input "[DOMAIN_NAME], mcqueen, mcqueen cotswolds, TV aerial installation [GEOGRAPHIC_D…" at bounding box center [633, 256] width 376 height 21
click at [637, 253] on input "[DOMAIN_NAME], mcqueen, mcqueen cotswolds, TV aerial installation [GEOGRAPHIC_D…" at bounding box center [633, 256] width 376 height 21
type input "[DOMAIN_NAME], mcqueen, mcqueen cotswolds, TV aerial installation [GEOGRAPHIC_D…"
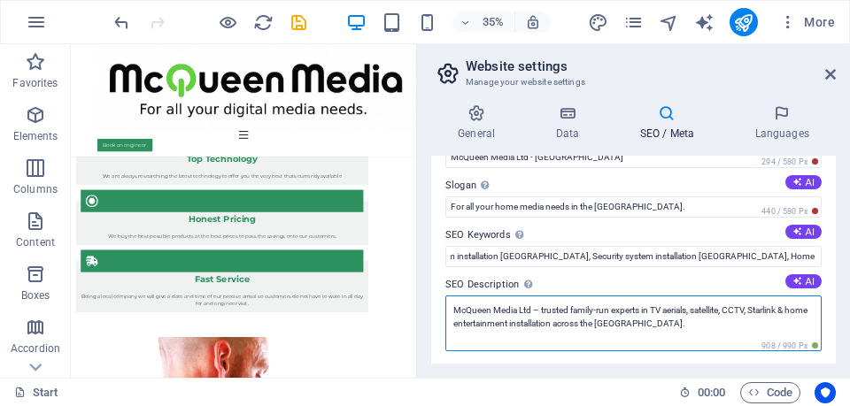
scroll to position [0, 0]
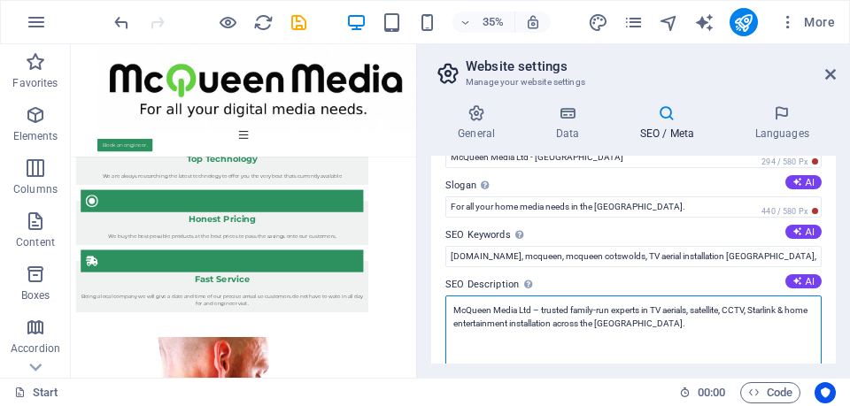
click at [700, 309] on textarea "McQueen Media Ltd – trusted family-run experts in TV aerials, satellite, CCTV, …" at bounding box center [633, 337] width 376 height 82
click at [777, 309] on textarea "McQueen Media Ltd – trusted family-run experts in TV aerials, WiFi, satellite, …" at bounding box center [633, 337] width 376 height 82
click at [779, 310] on textarea "McQueen Media Ltd – trusted family-run experts in TV aerials, WiFi, satellite, …" at bounding box center [633, 337] width 376 height 82
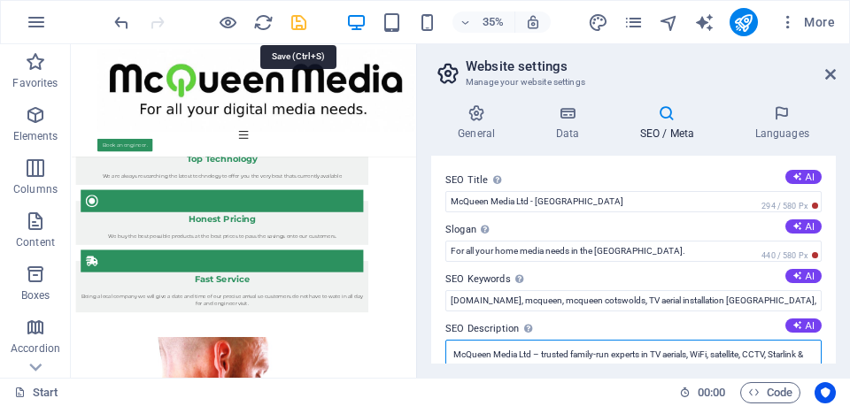
type textarea "McQueen Media Ltd – trusted family-run experts in TV aerials, WiFi, satellite, …"
click at [304, 21] on icon "save" at bounding box center [299, 22] width 20 height 20
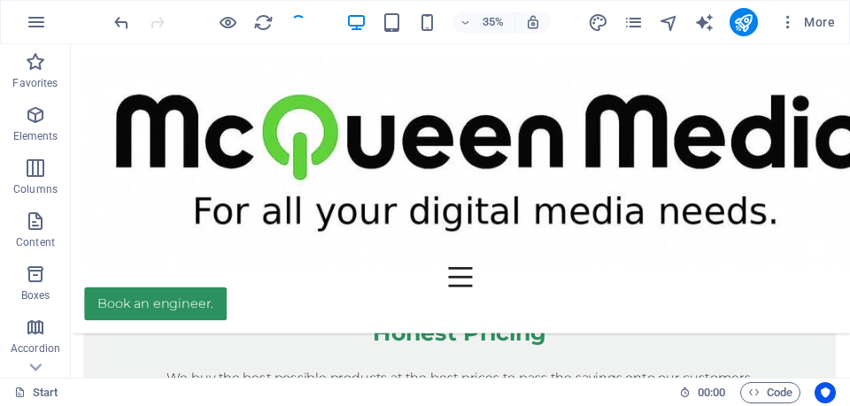
scroll to position [2131, 0]
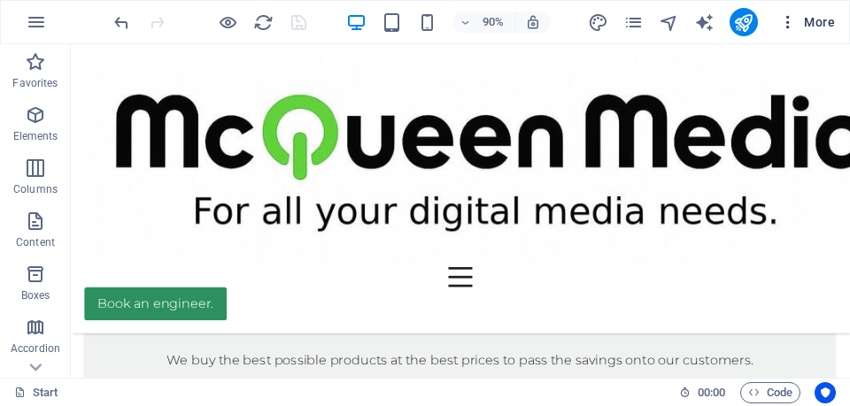
click at [787, 25] on icon "button" at bounding box center [788, 22] width 18 height 18
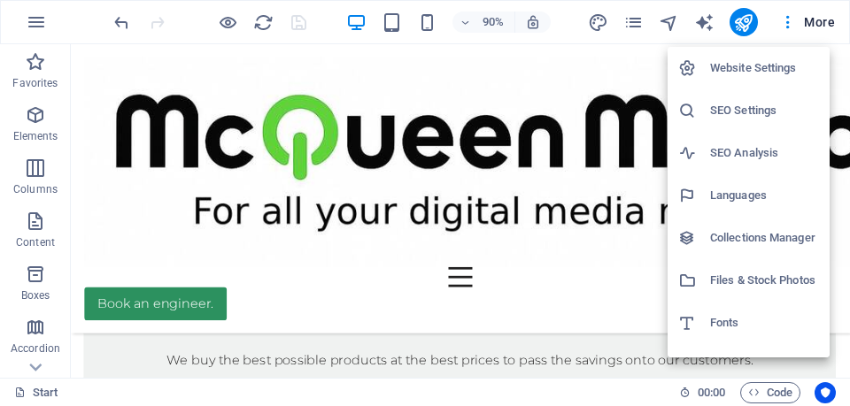
click at [764, 76] on h6 "Website Settings" at bounding box center [764, 68] width 109 height 21
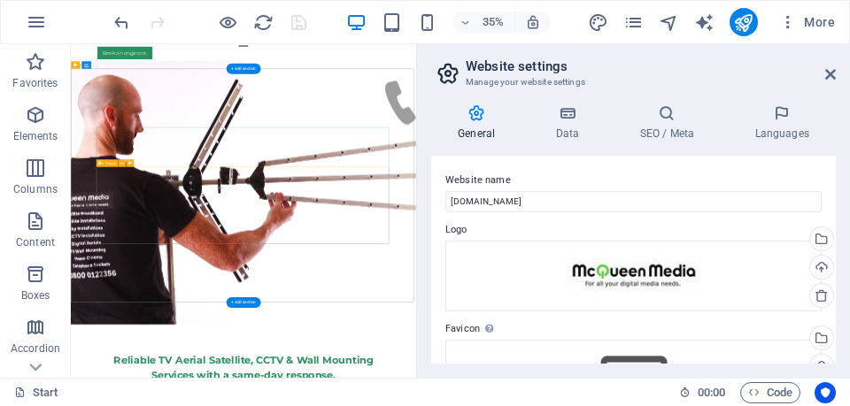
scroll to position [310, 0]
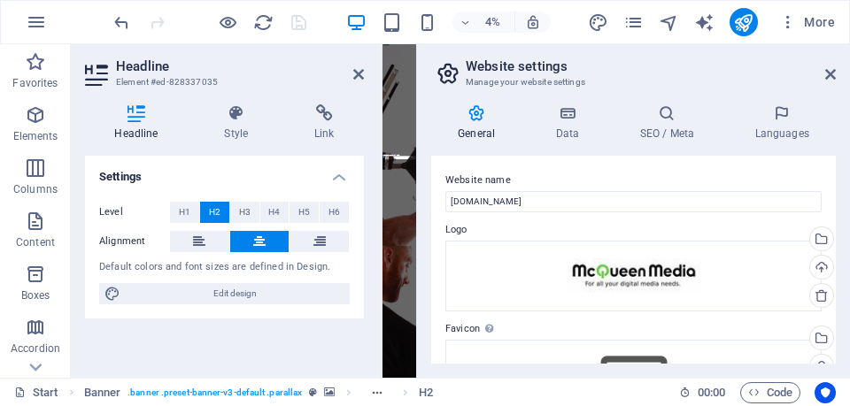
scroll to position [308, 0]
click at [354, 77] on icon at bounding box center [358, 74] width 11 height 14
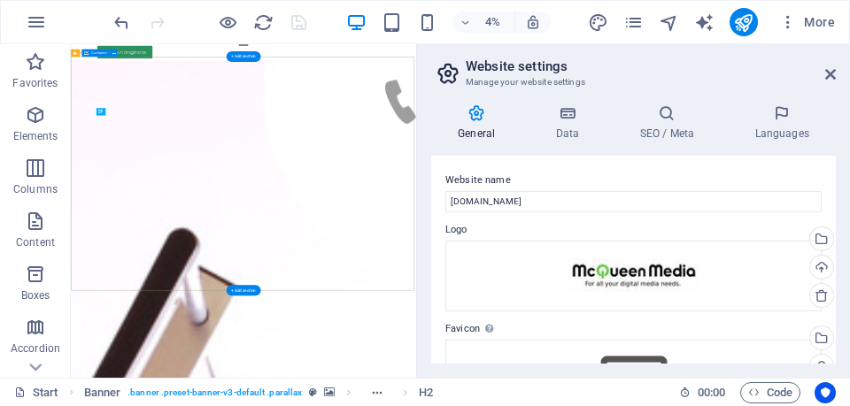
scroll to position [310, 0]
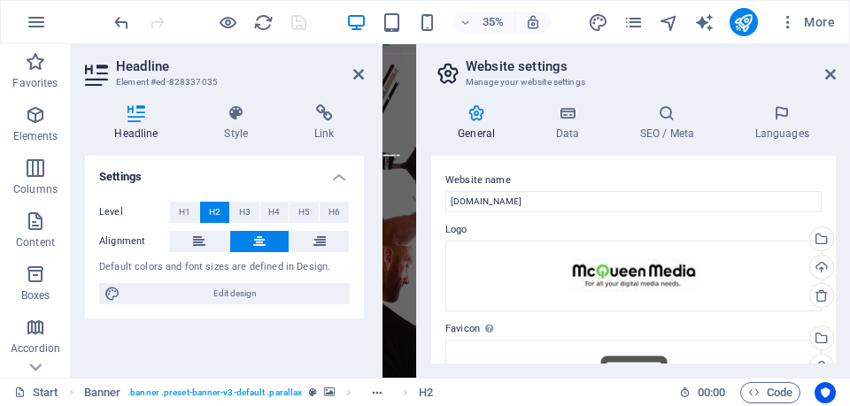
scroll to position [308, 0]
click at [358, 73] on icon at bounding box center [358, 74] width 11 height 14
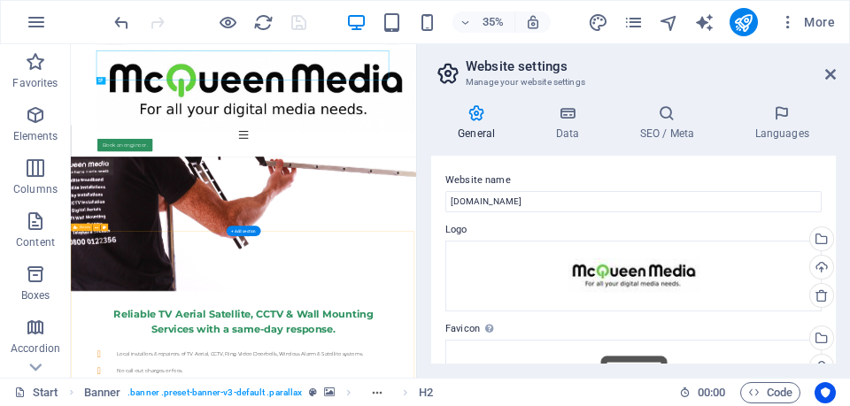
scroll to position [398, 0]
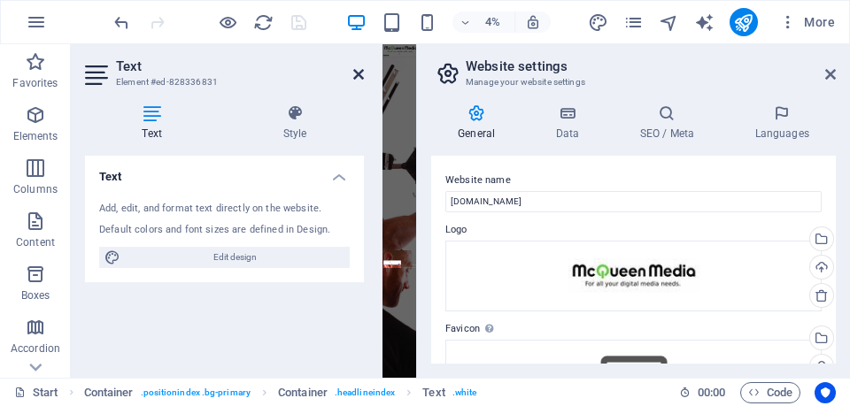
click at [359, 76] on icon at bounding box center [358, 74] width 11 height 14
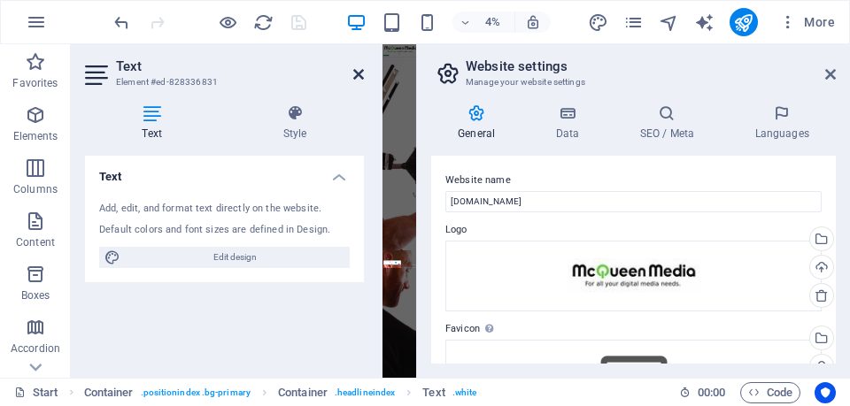
click at [353, 78] on icon at bounding box center [358, 74] width 11 height 14
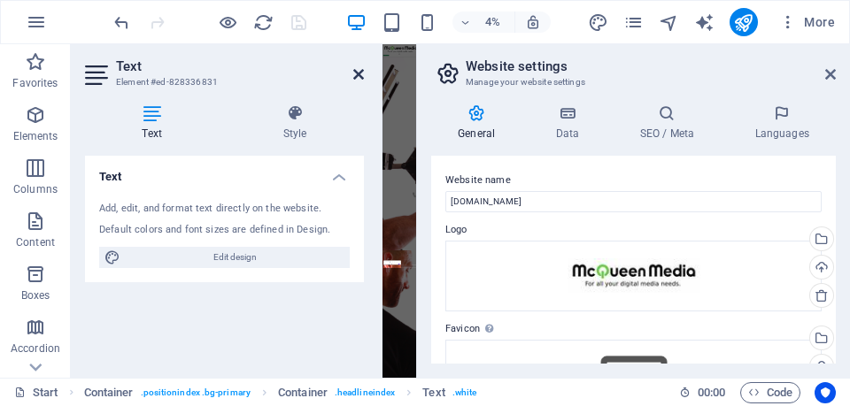
click at [360, 73] on icon at bounding box center [358, 74] width 11 height 14
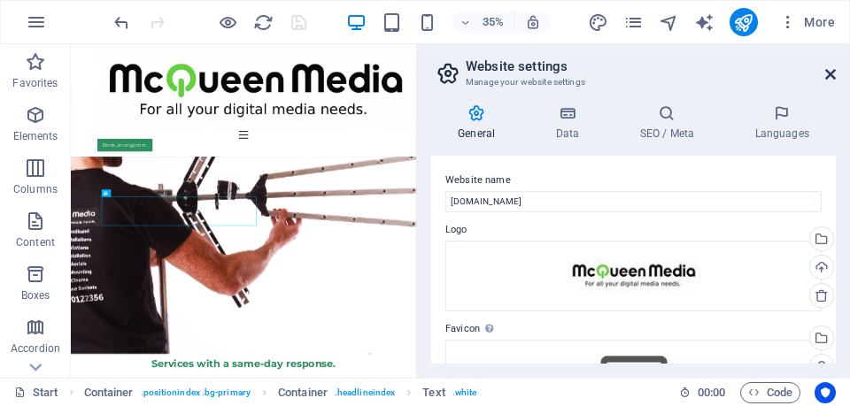
click at [827, 71] on icon at bounding box center [830, 74] width 11 height 14
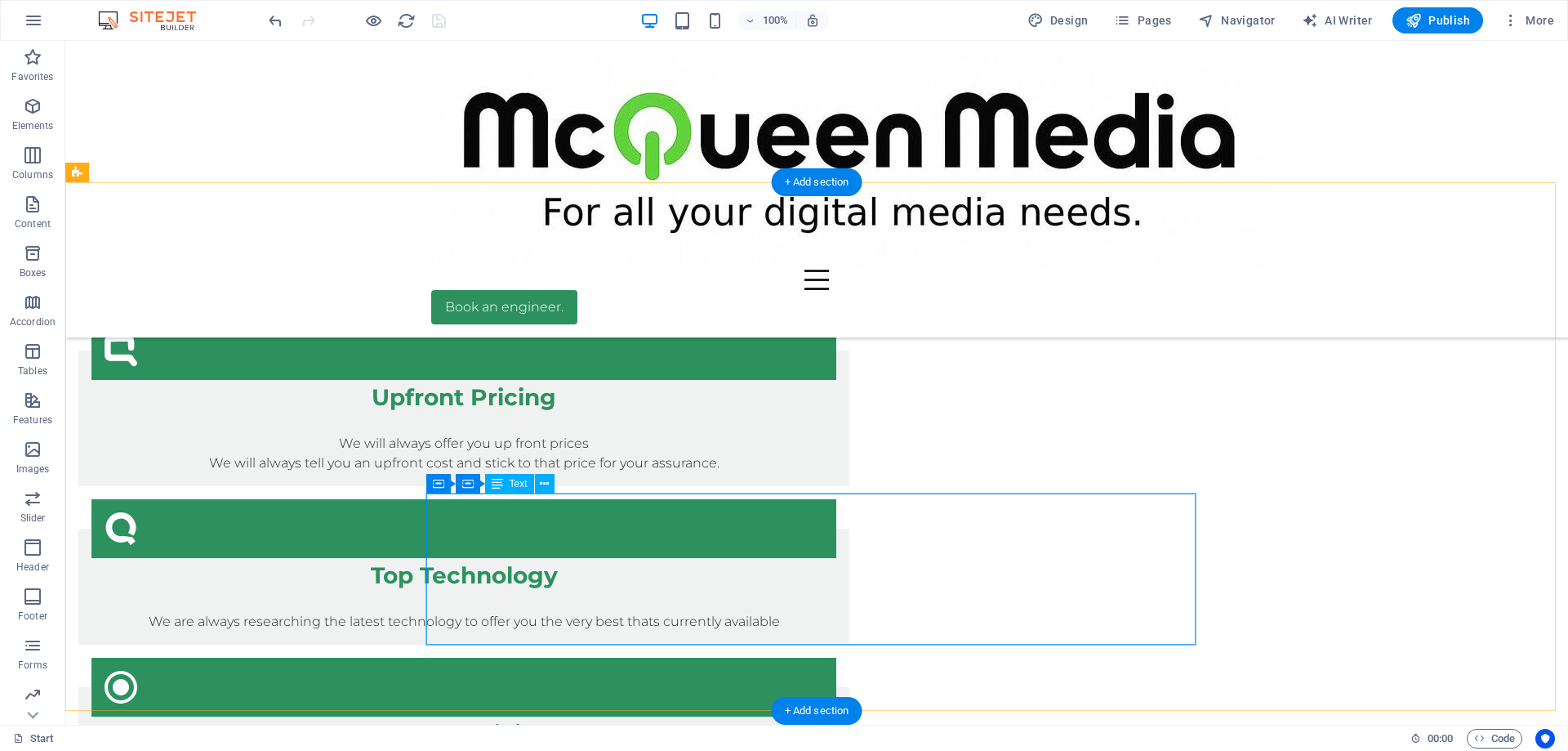
scroll to position [1680, 0]
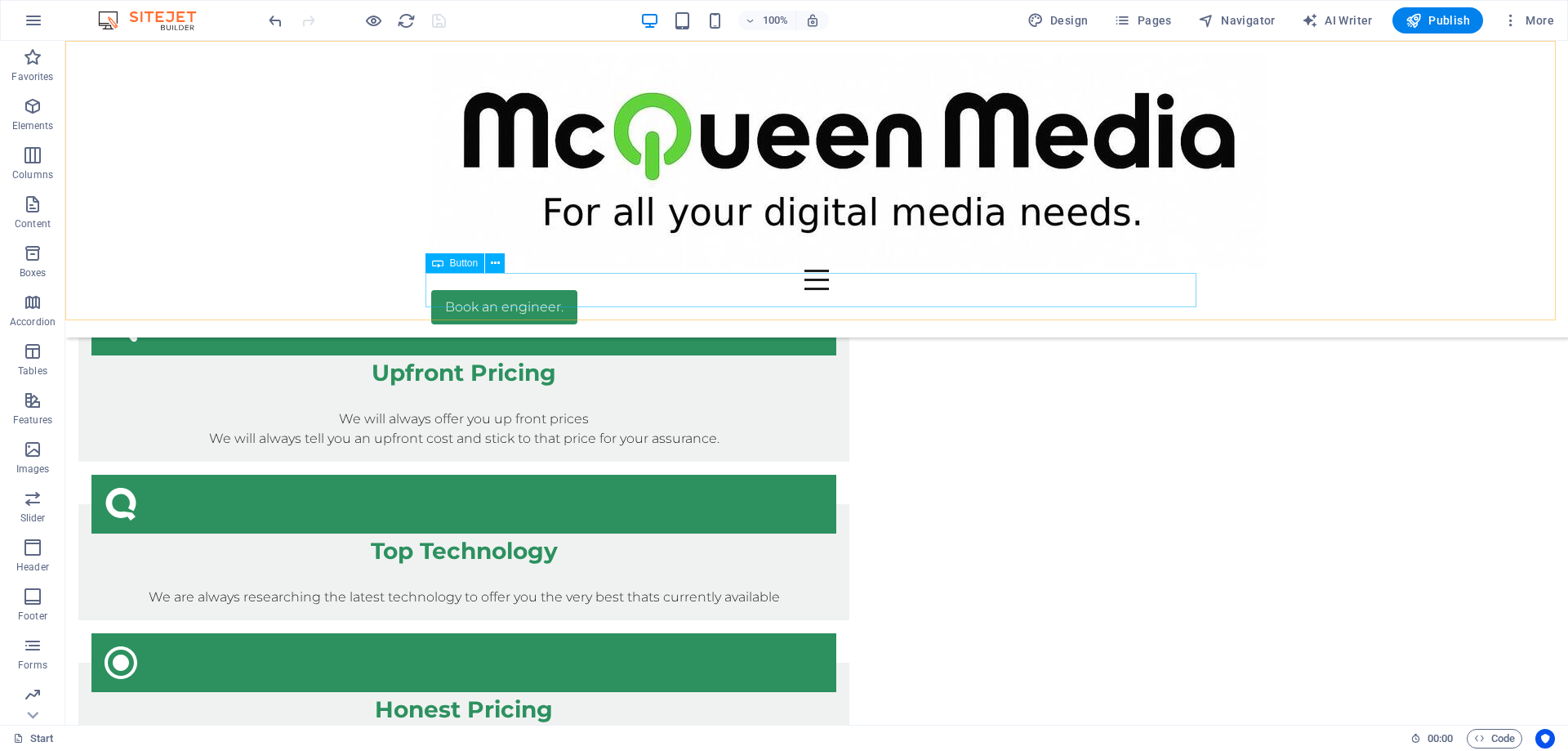
click at [540, 290] on div "Book an engineer." at bounding box center [817, 306] width 771 height 34
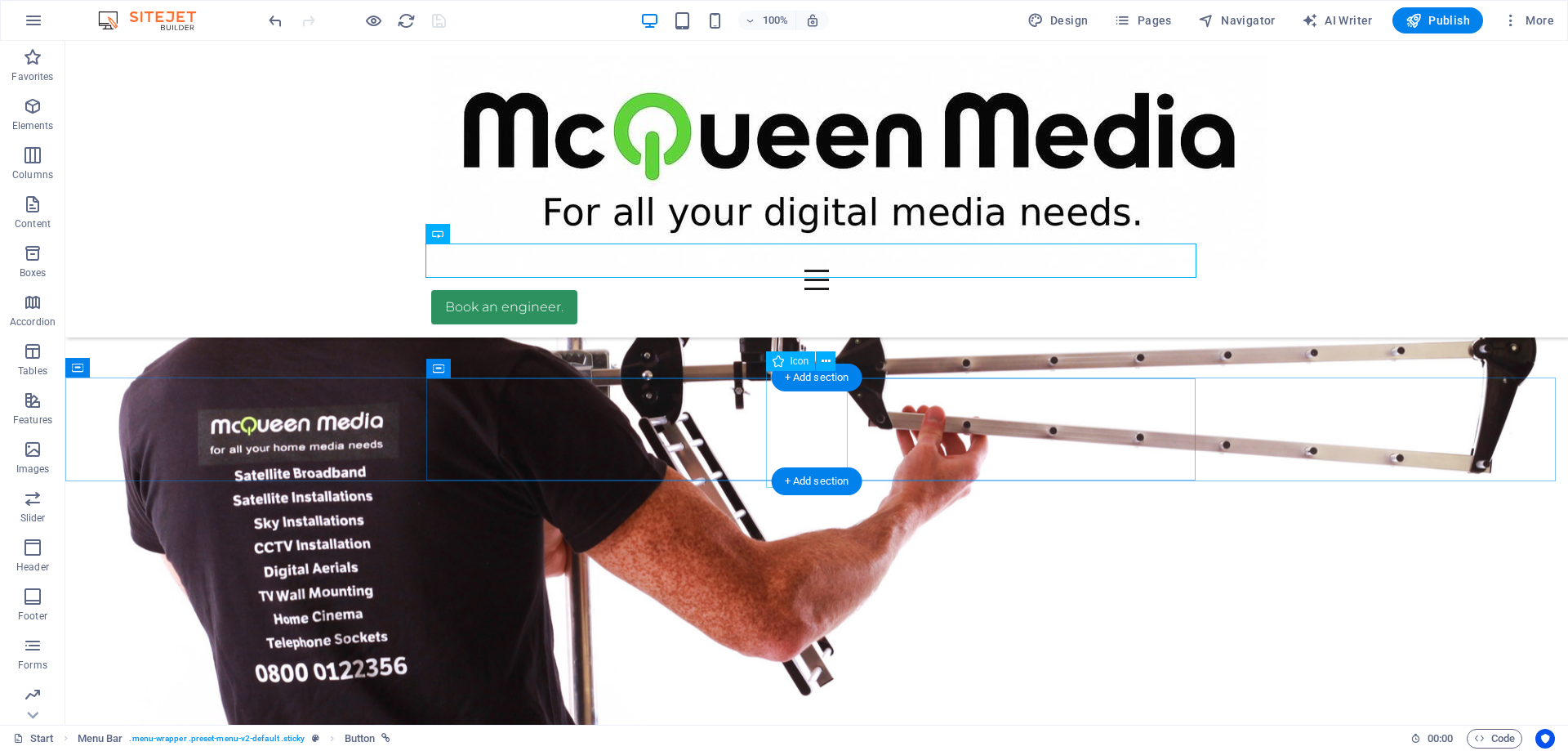
scroll to position [454, 0]
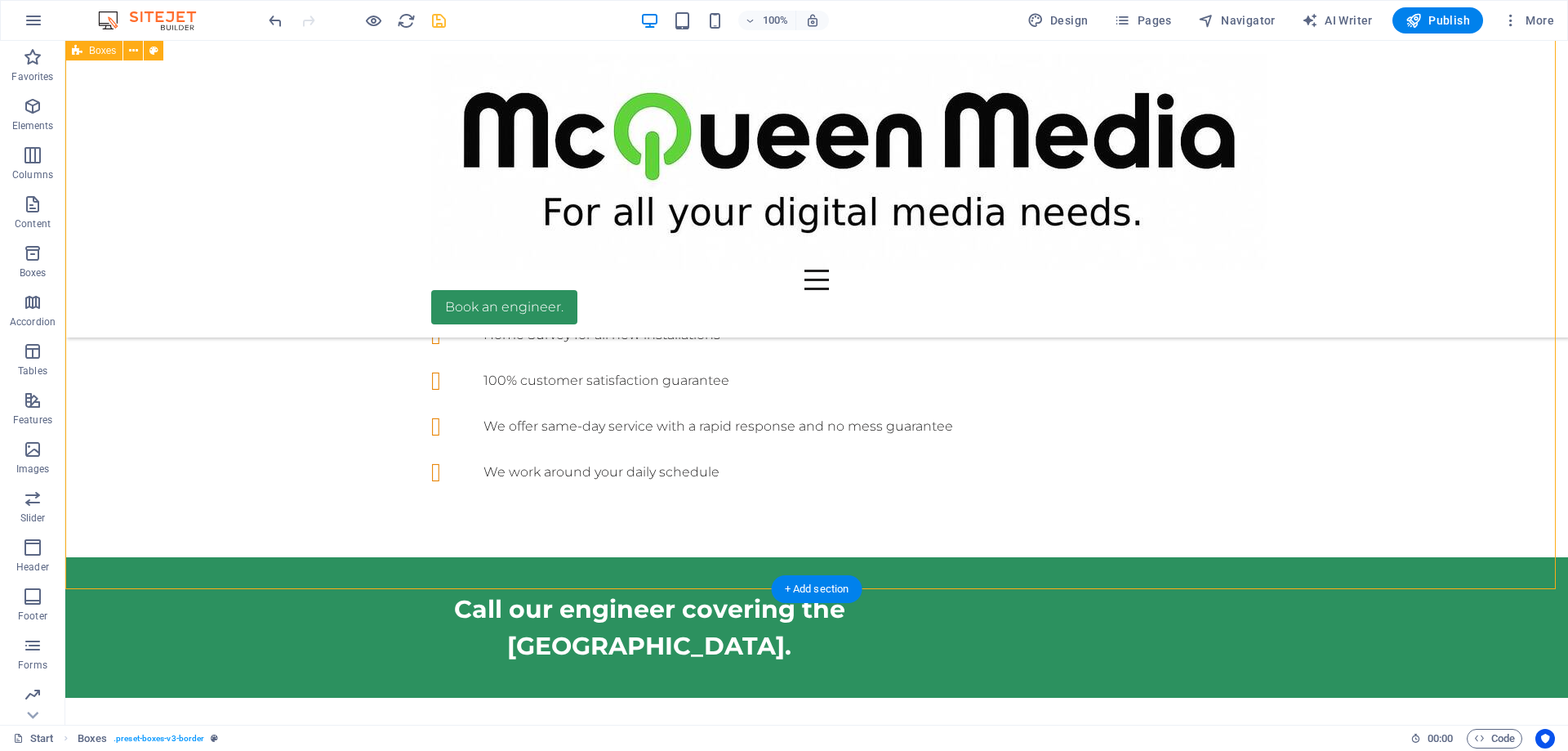
scroll to position [1189, 0]
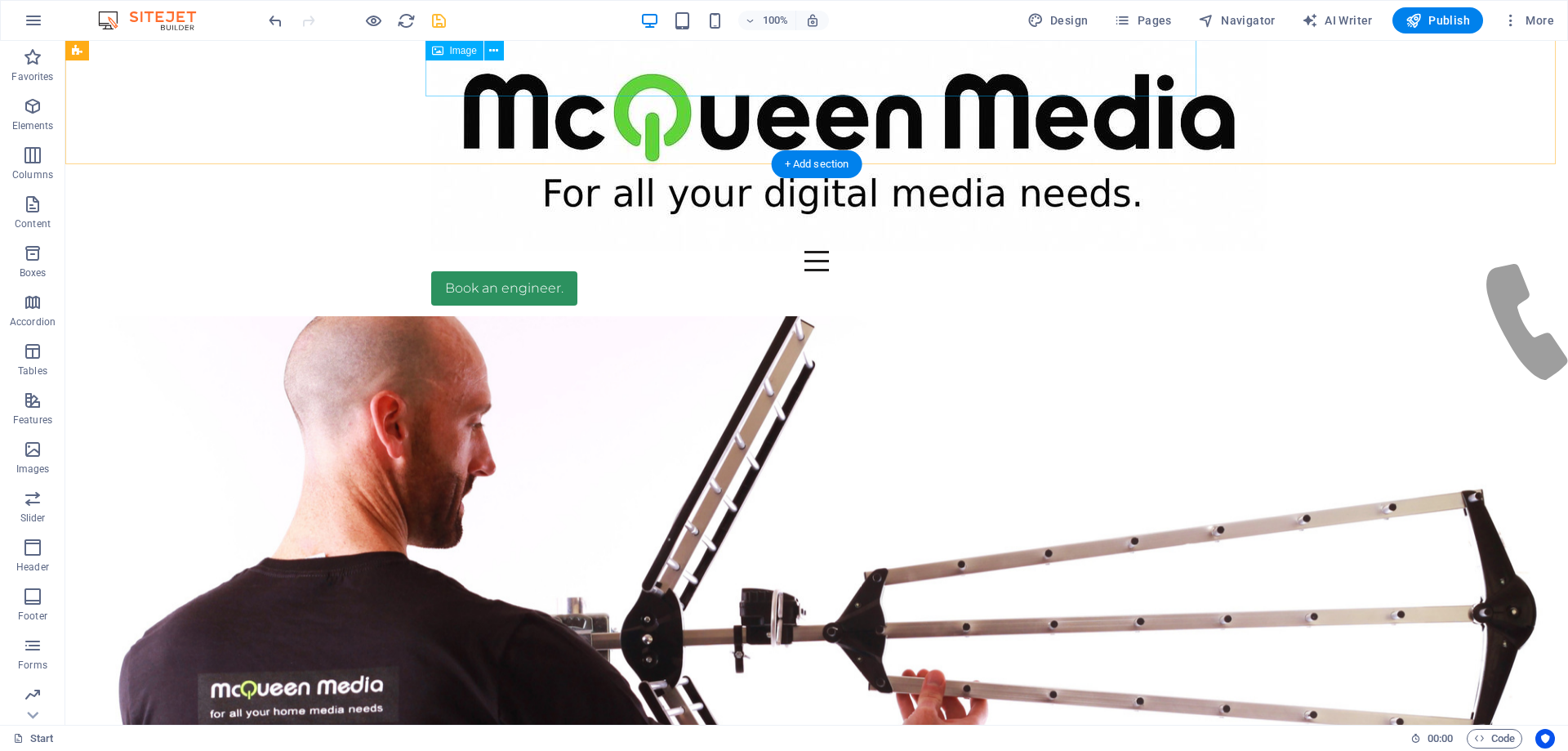
scroll to position [0, 0]
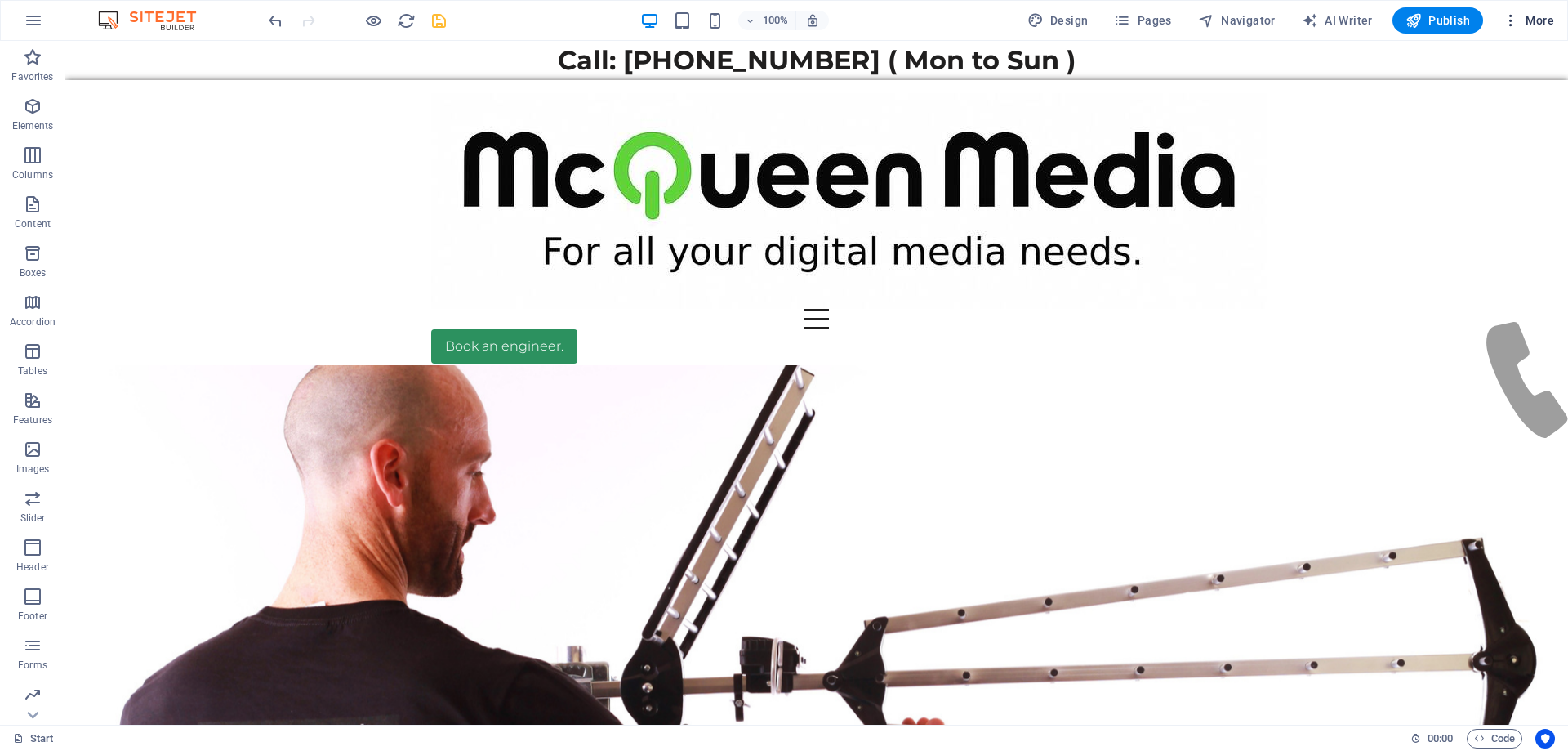
click at [1528, 14] on span "More" at bounding box center [1528, 20] width 52 height 17
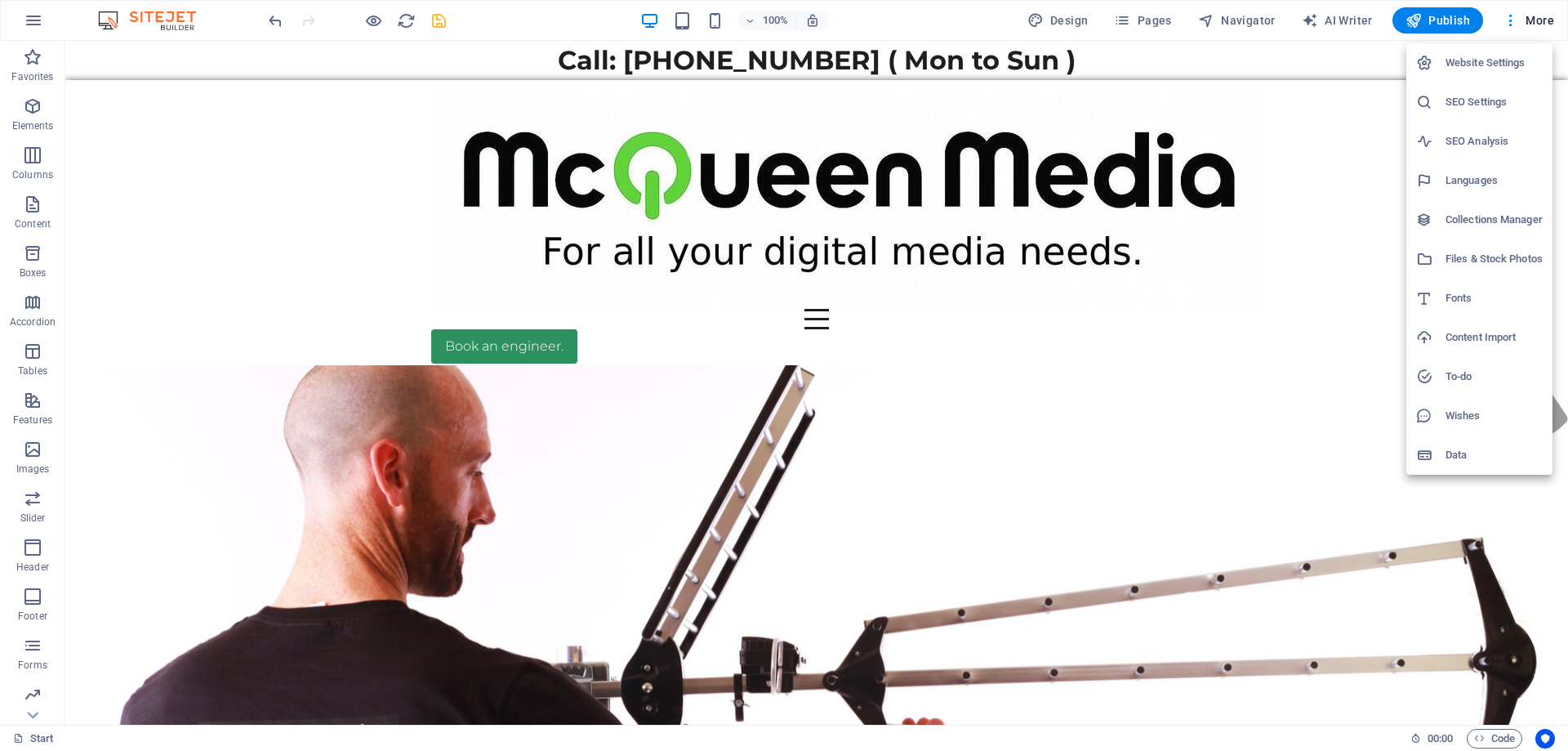
click at [1480, 110] on h6 "SEO Settings" at bounding box center [1493, 101] width 97 height 19
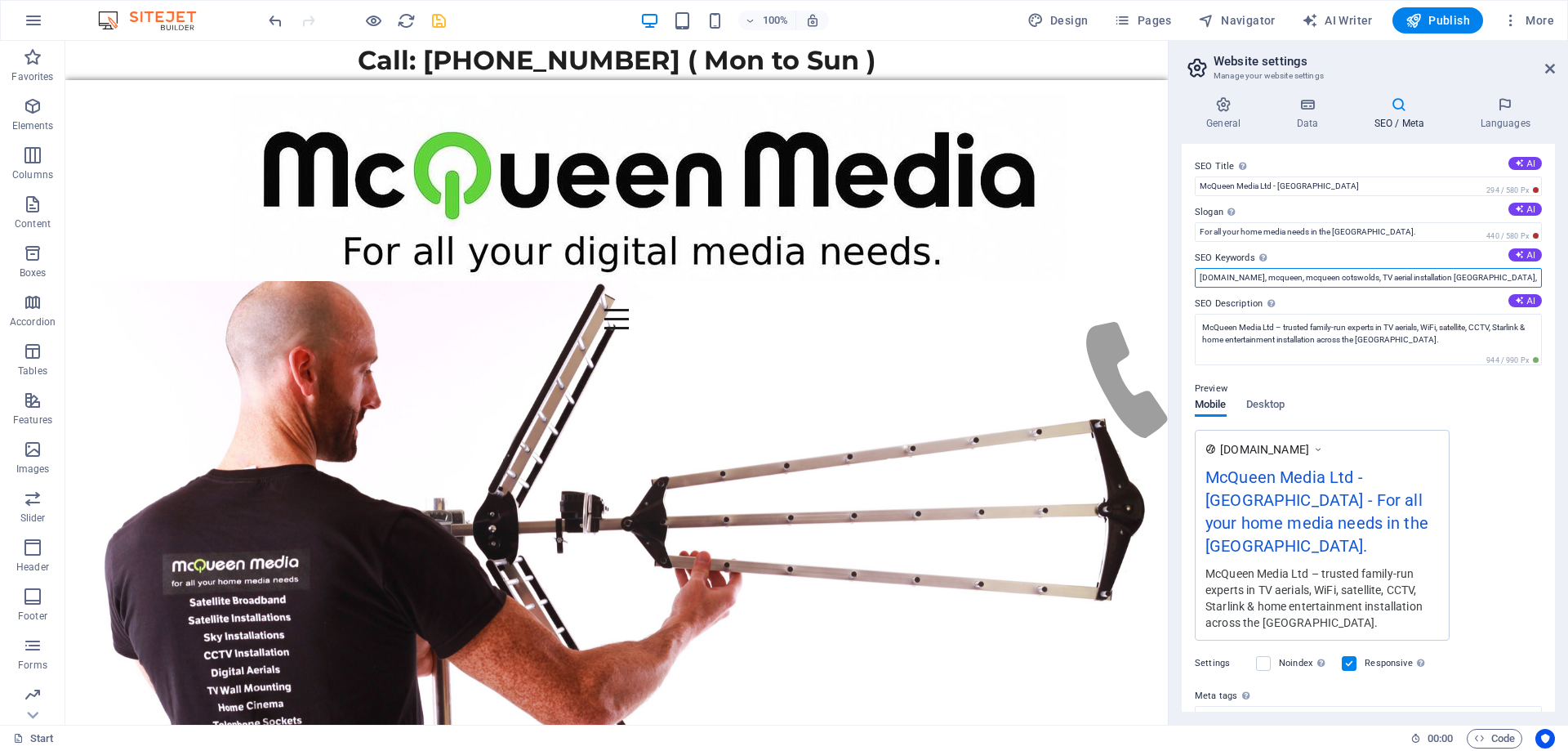
click at [1363, 274] on input "[DOMAIN_NAME], mcqueen, mcqueen cotswolds, TV aerial installation [GEOGRAPHIC_D…" at bounding box center [1368, 277] width 347 height 19
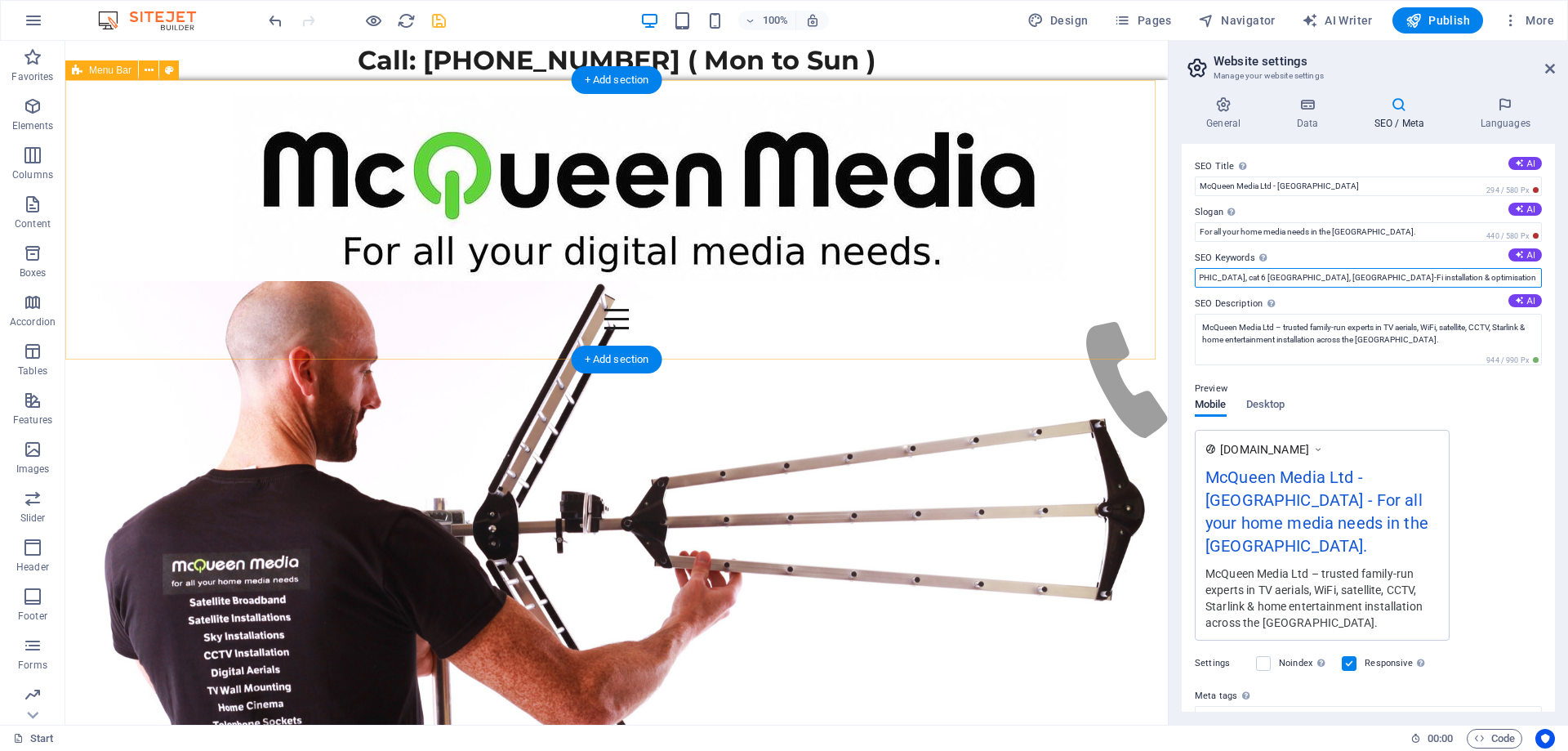
type input "[DOMAIN_NAME], mcqueen, mcqueen cotswolds, TV aerial installation [GEOGRAPHIC_D…"
click at [1096, 328] on div "Start WiFi Network Cabling CAT 6 Starlink Installation TV Aerial Services Frees…" at bounding box center [616, 228] width 1102 height 296
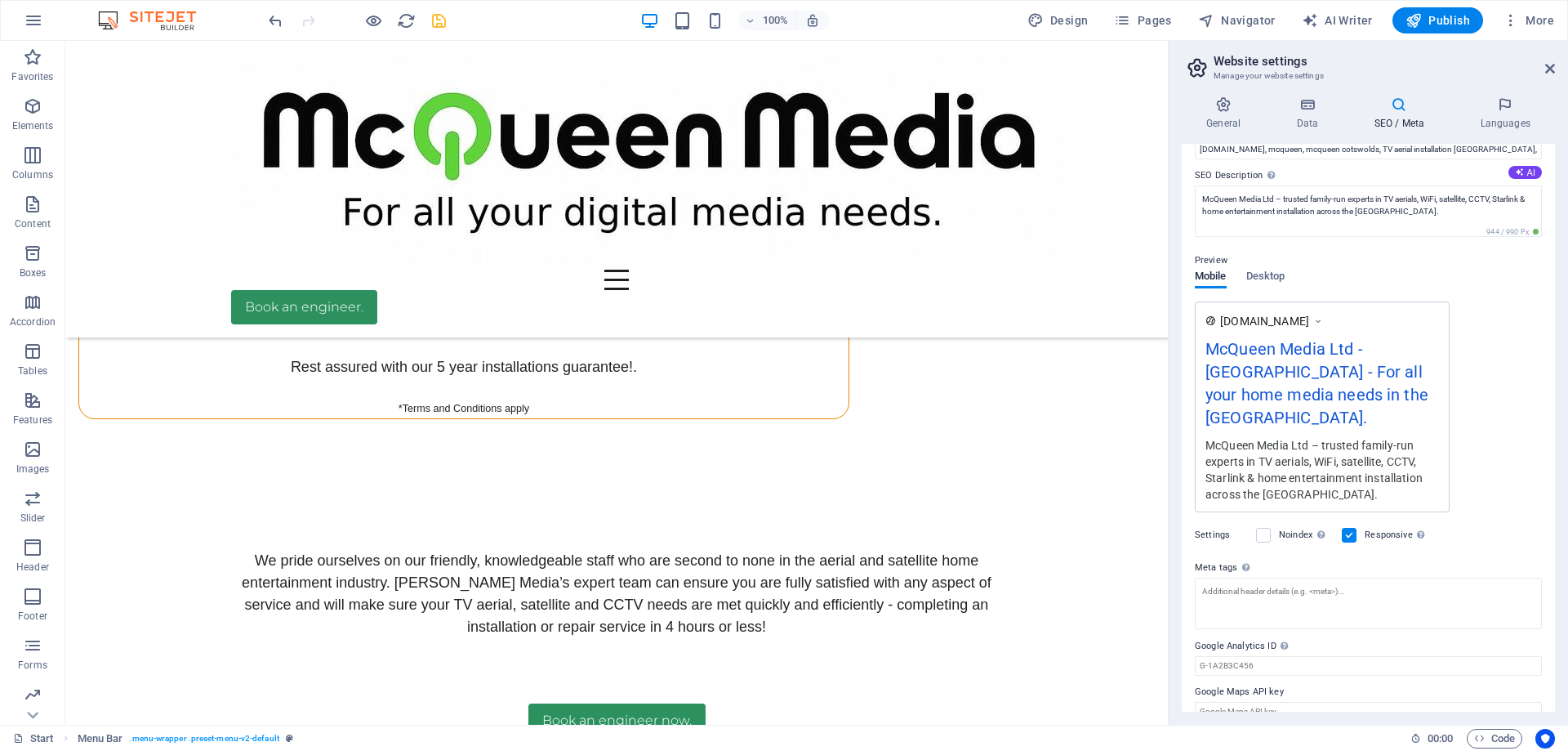
scroll to position [0, 0]
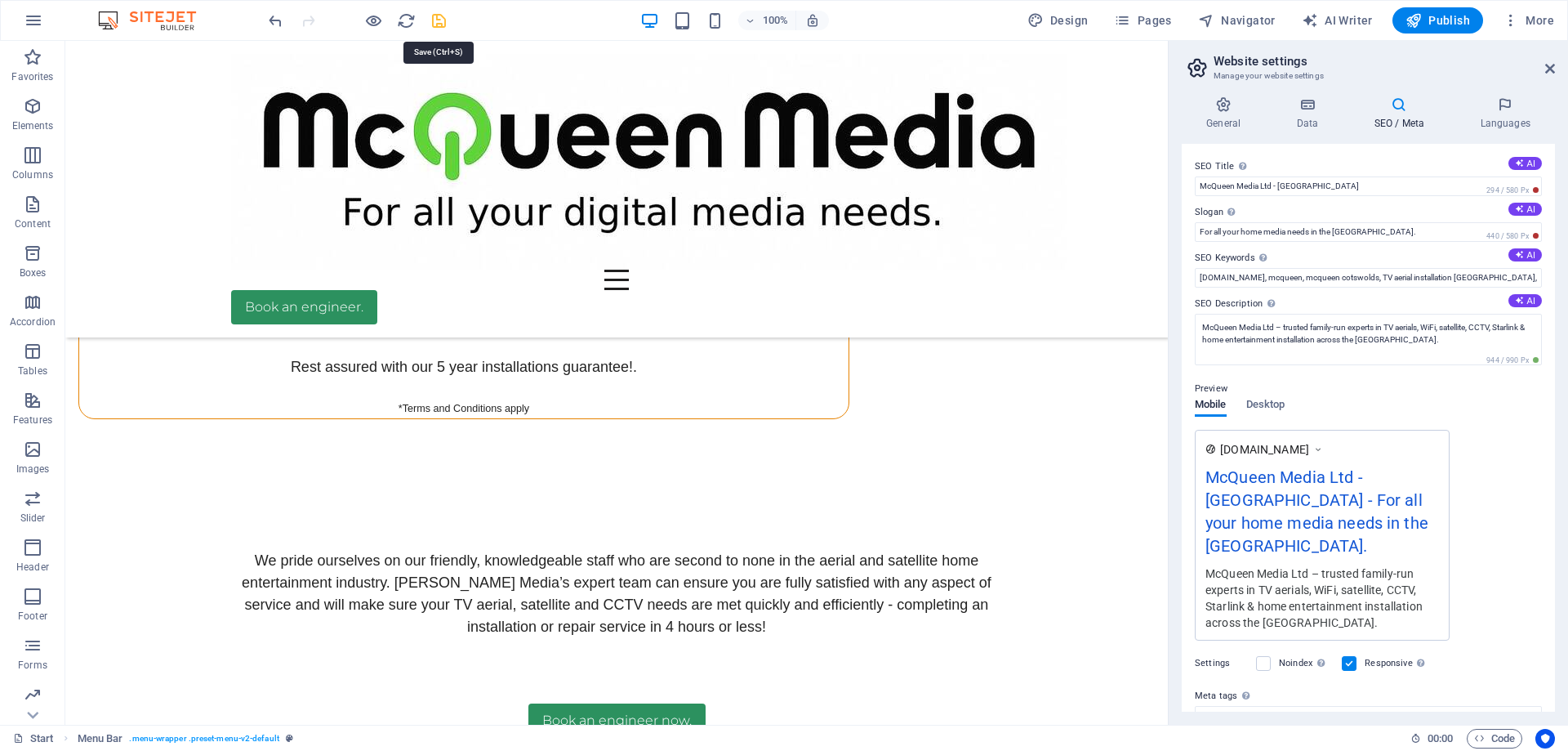
click at [436, 19] on icon "save" at bounding box center [439, 20] width 18 height 18
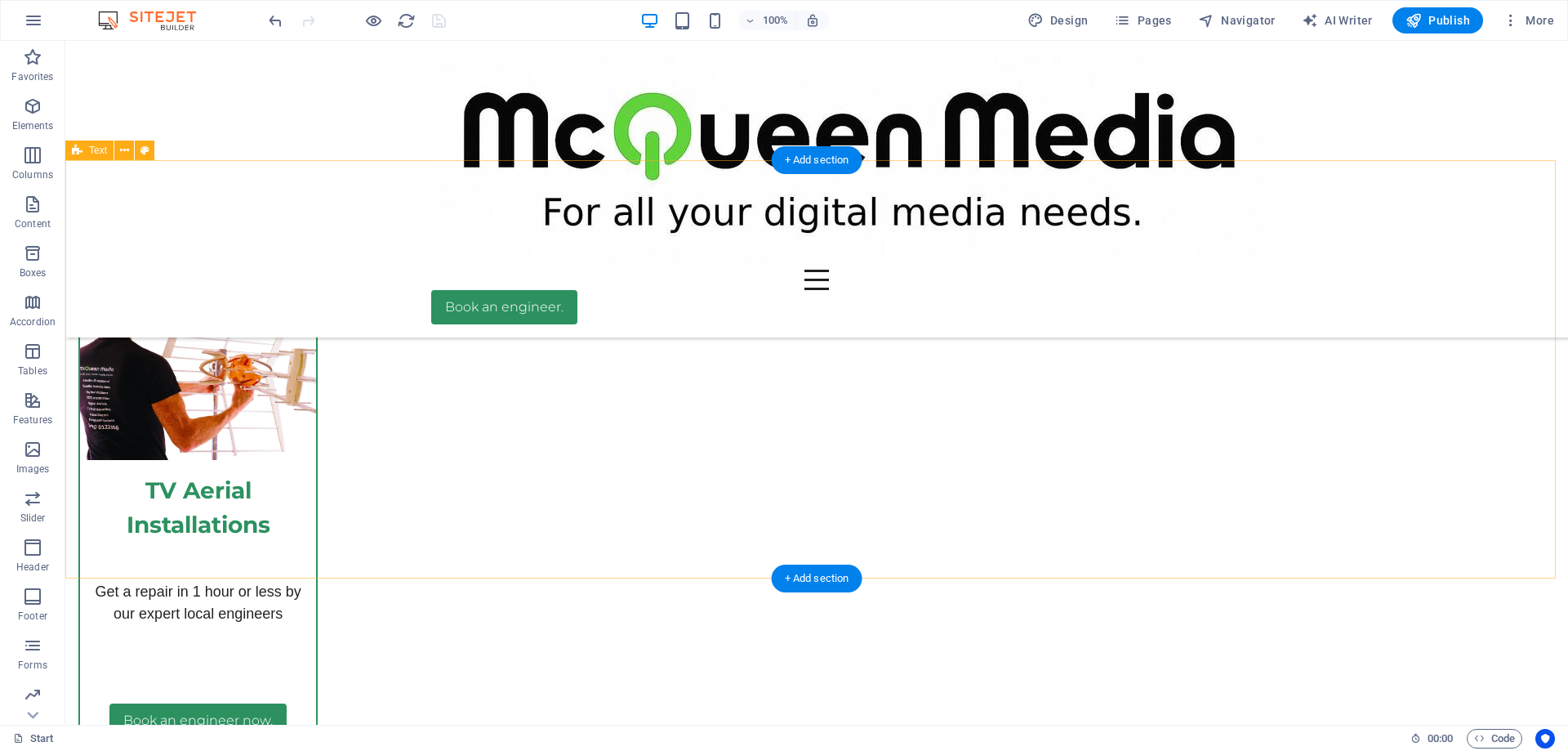
scroll to position [4190, 0]
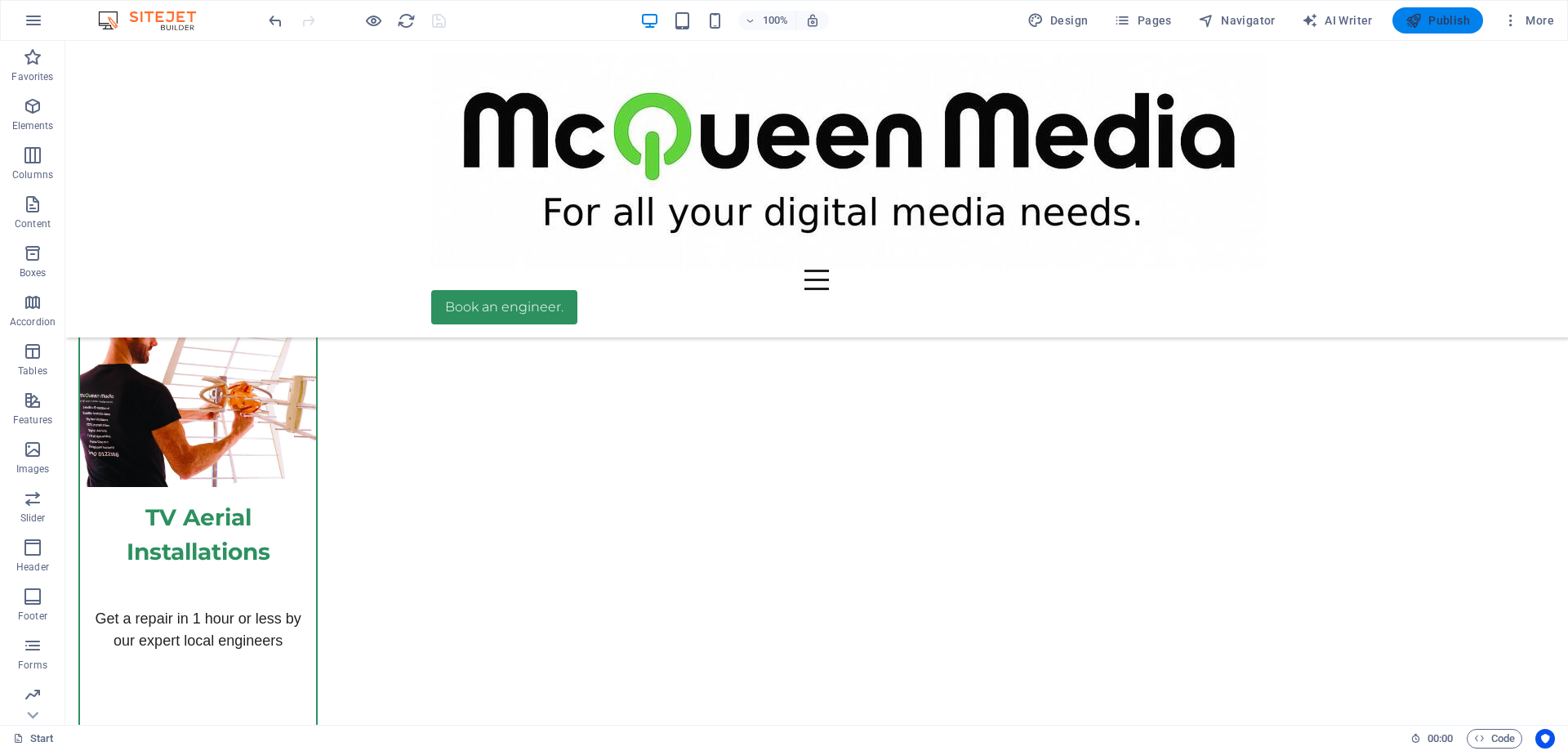
click at [1413, 18] on icon "button" at bounding box center [1414, 20] width 17 height 17
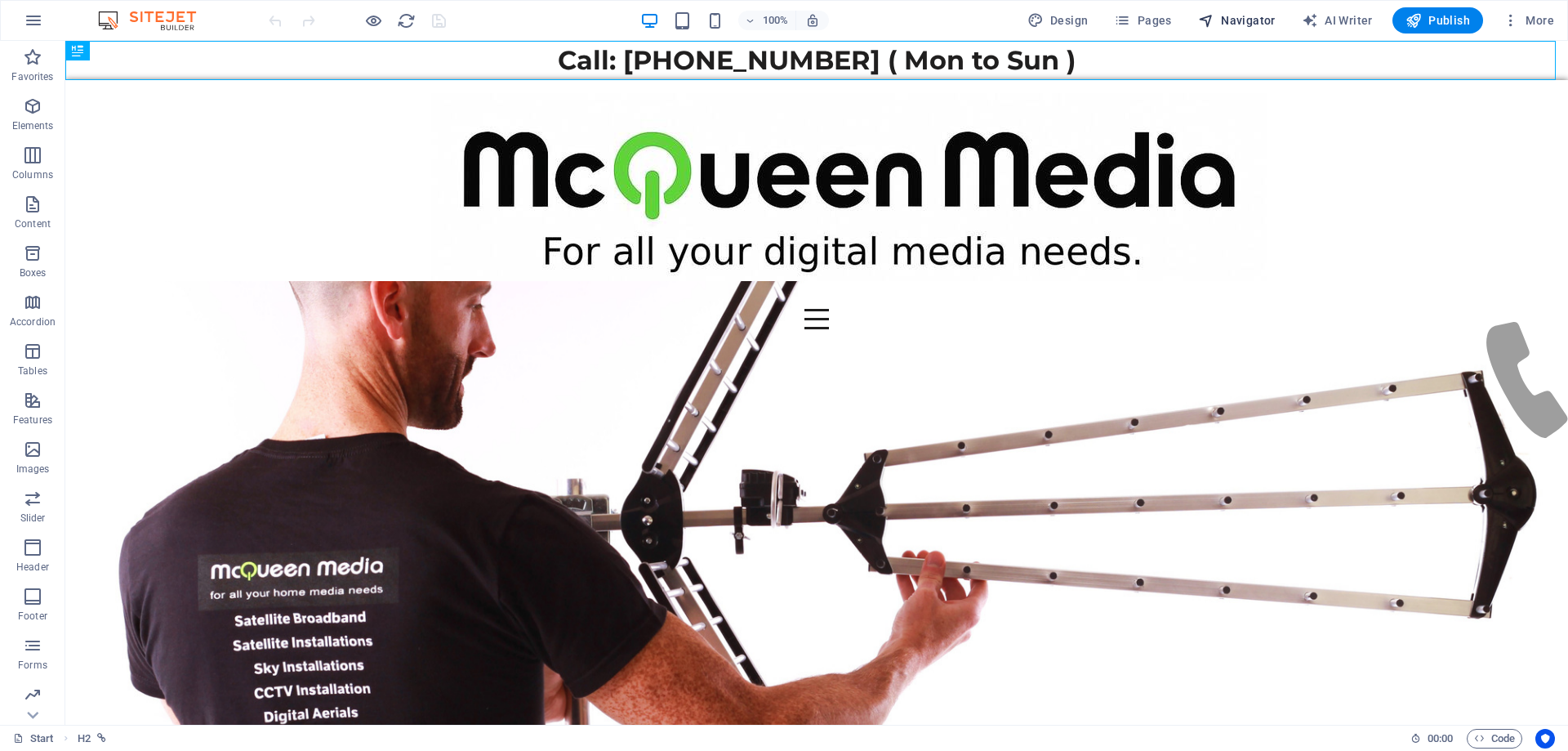
click at [1243, 21] on span "Navigator" at bounding box center [1237, 20] width 77 height 17
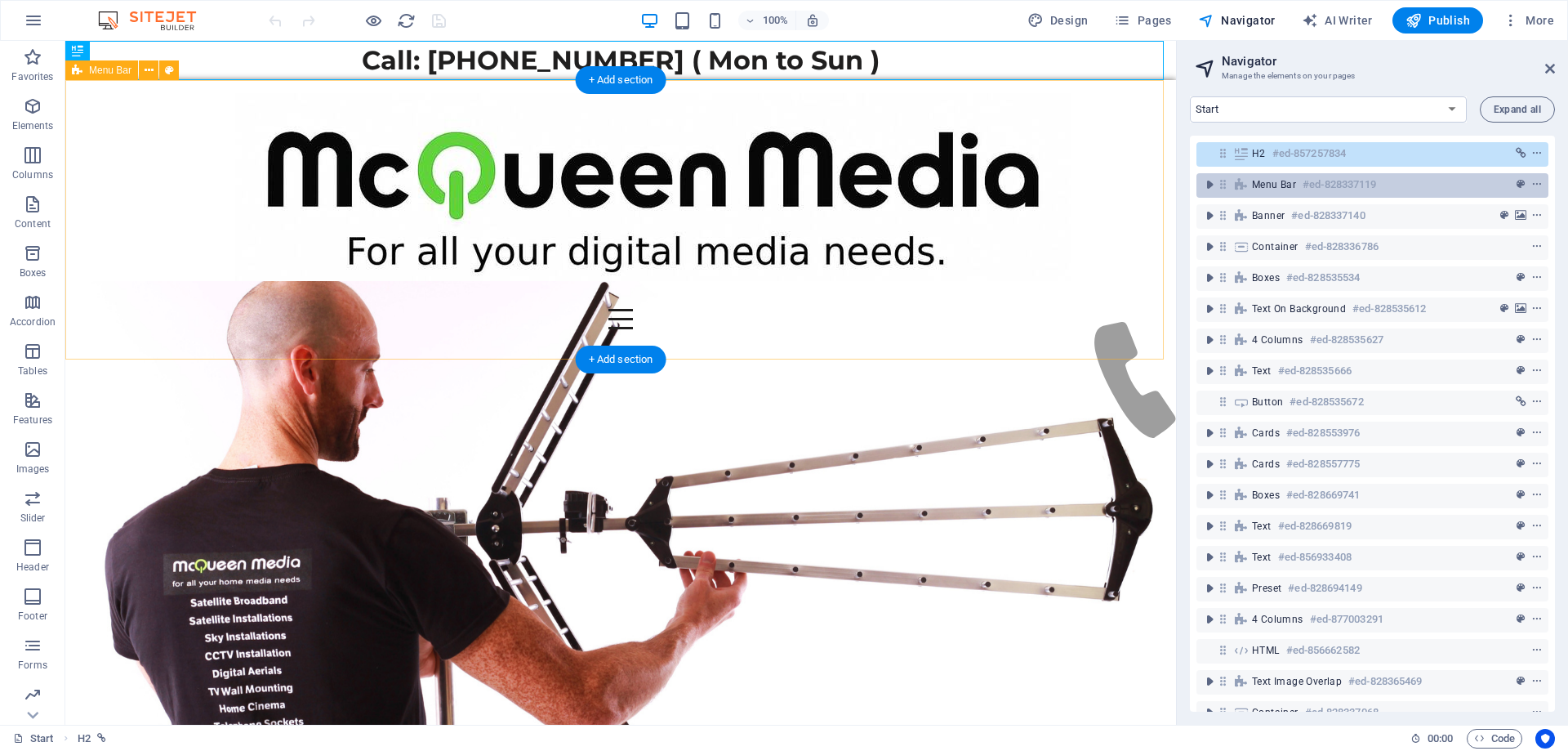
drag, startPoint x: 1501, startPoint y: 185, endPoint x: 1515, endPoint y: 185, distance: 14.0
click at [1503, 185] on div at bounding box center [1506, 184] width 77 height 19
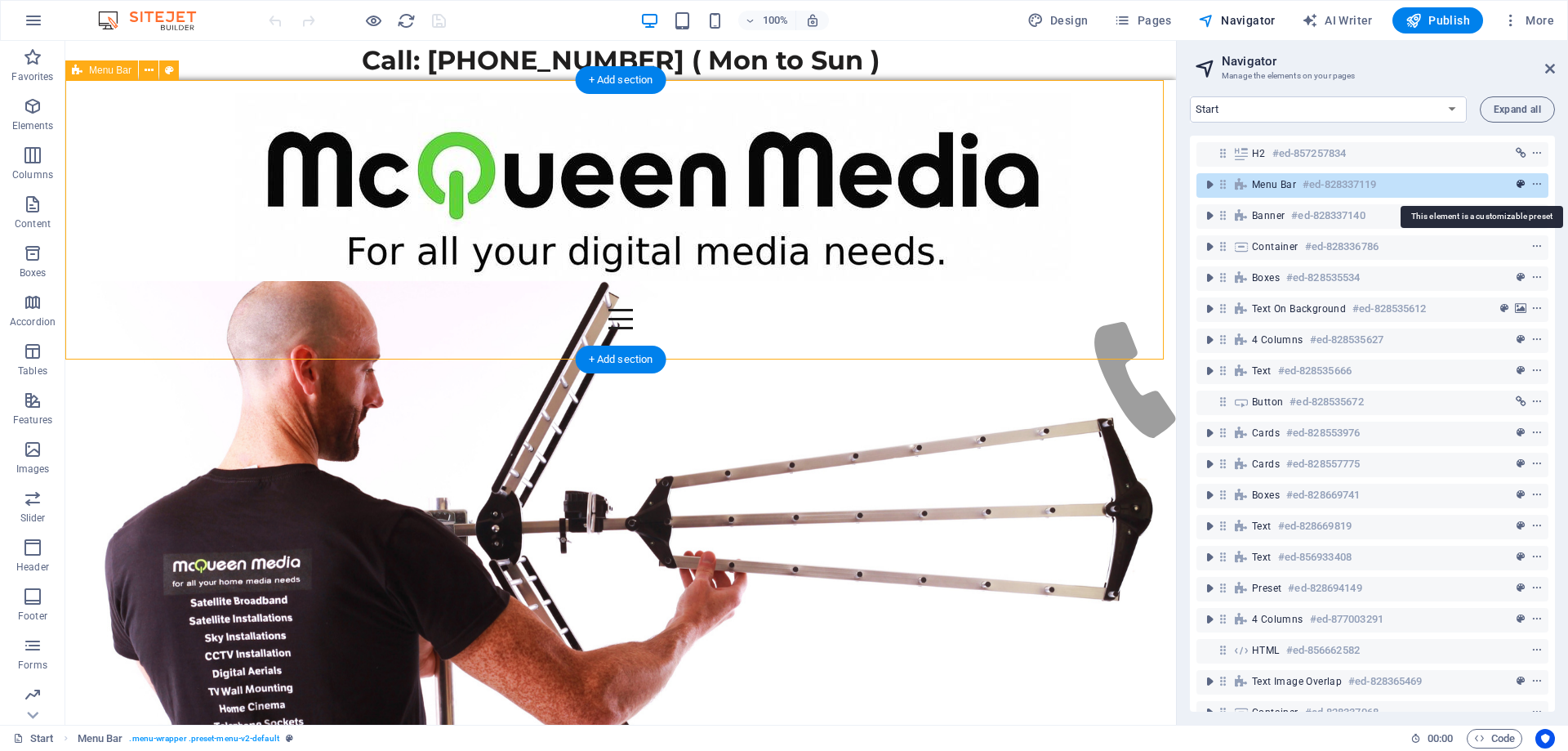
click at [1516, 185] on icon "preset" at bounding box center [1520, 185] width 8 height 11
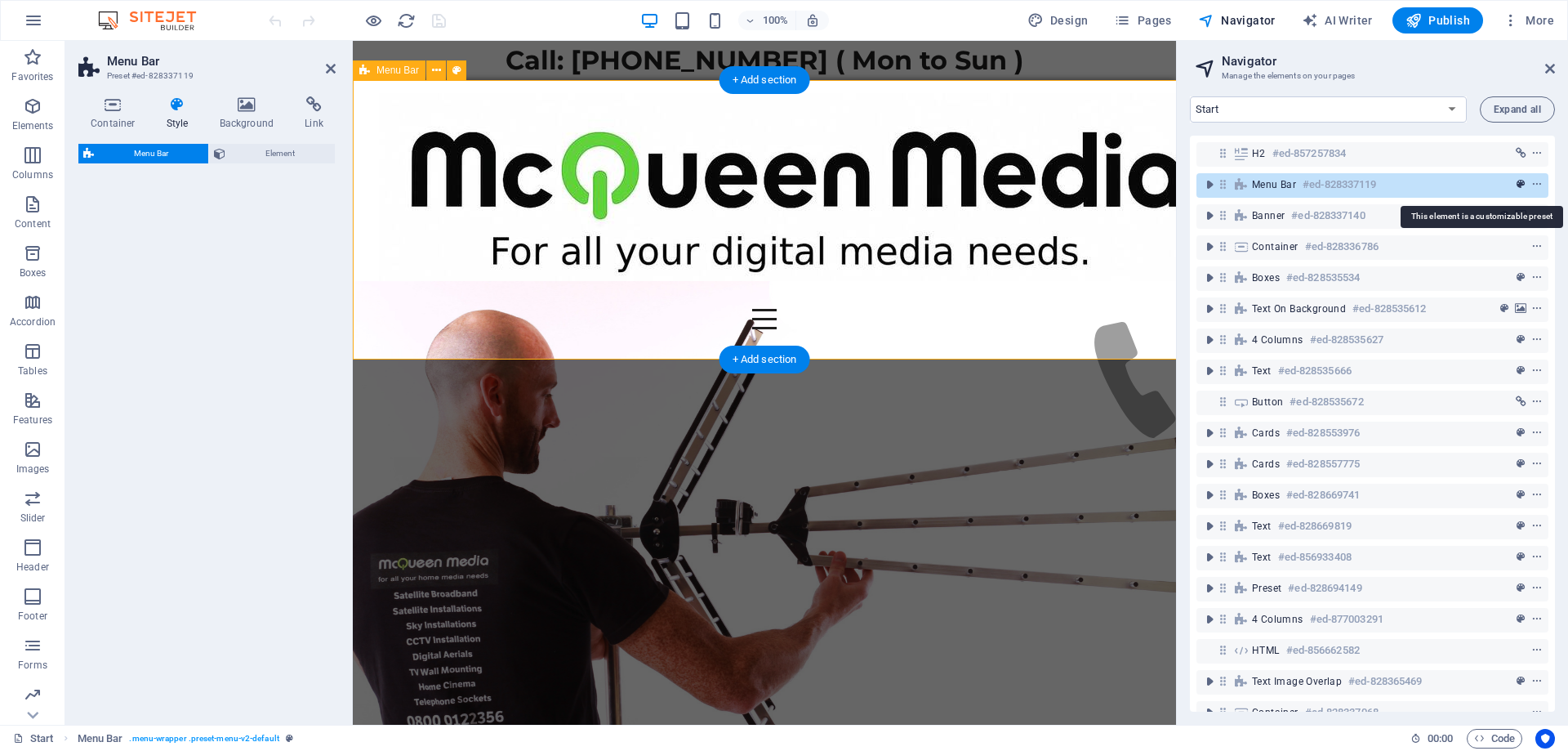
select select "rem"
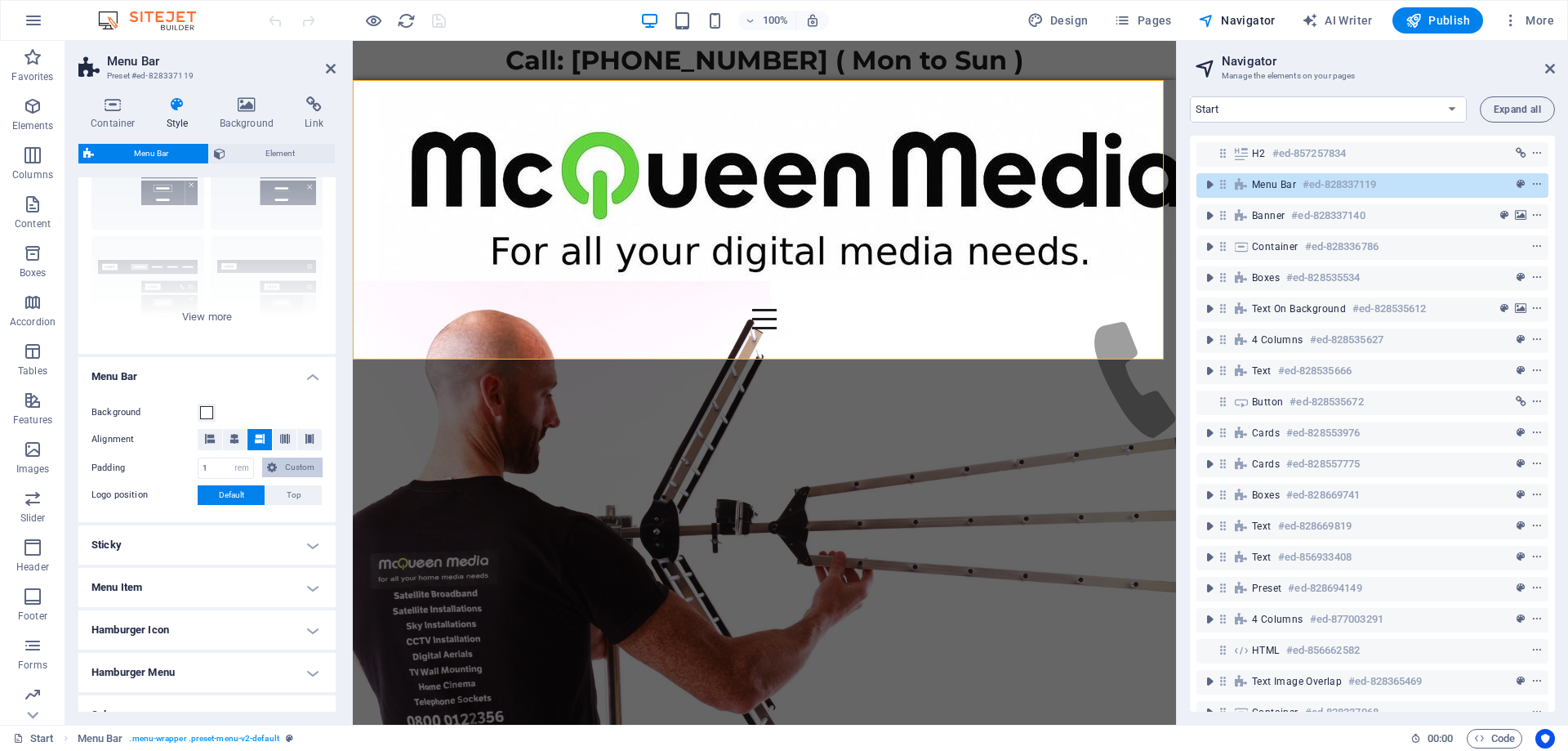
scroll to position [186, 0]
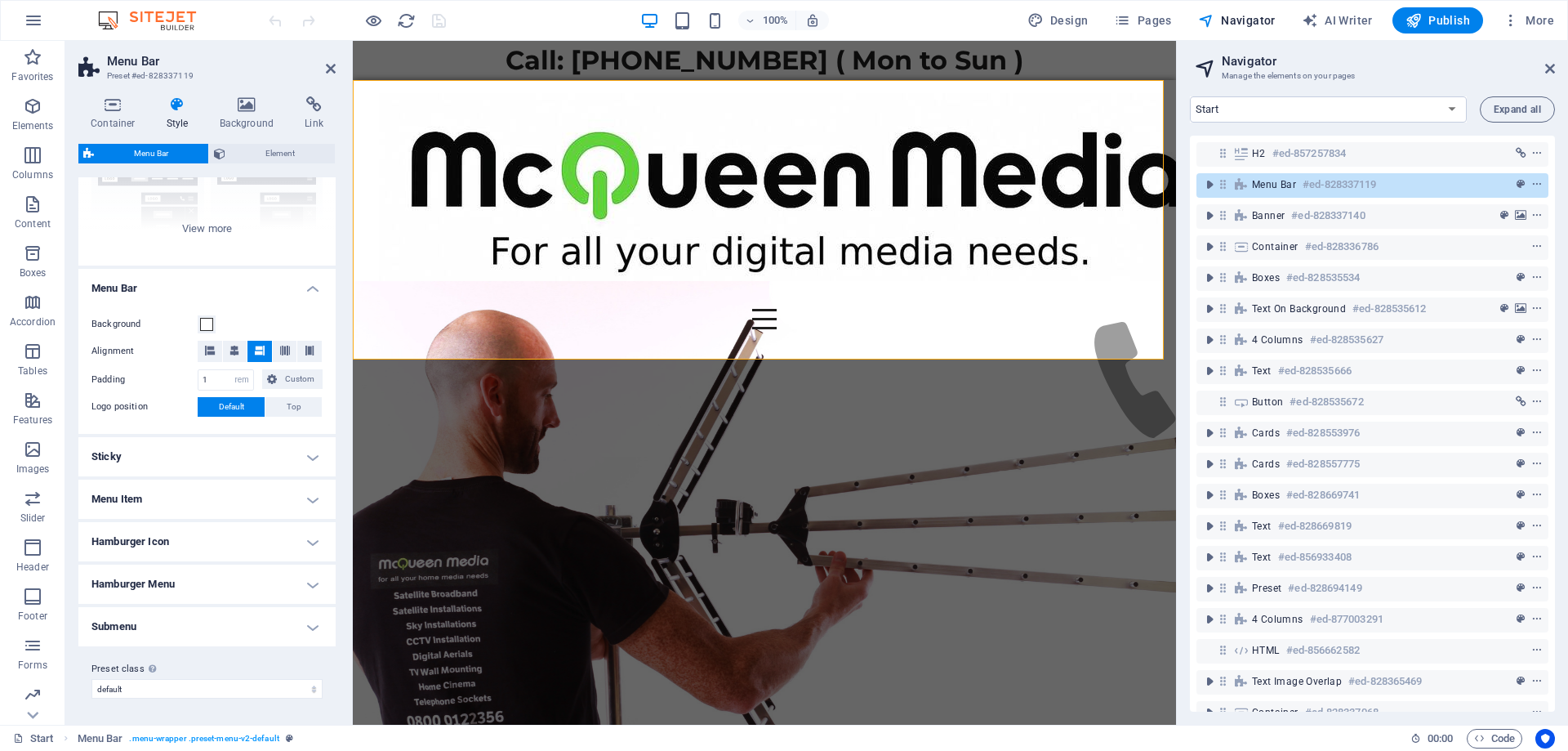
click at [258, 586] on h4 "Hamburger Menu" at bounding box center [207, 584] width 257 height 40
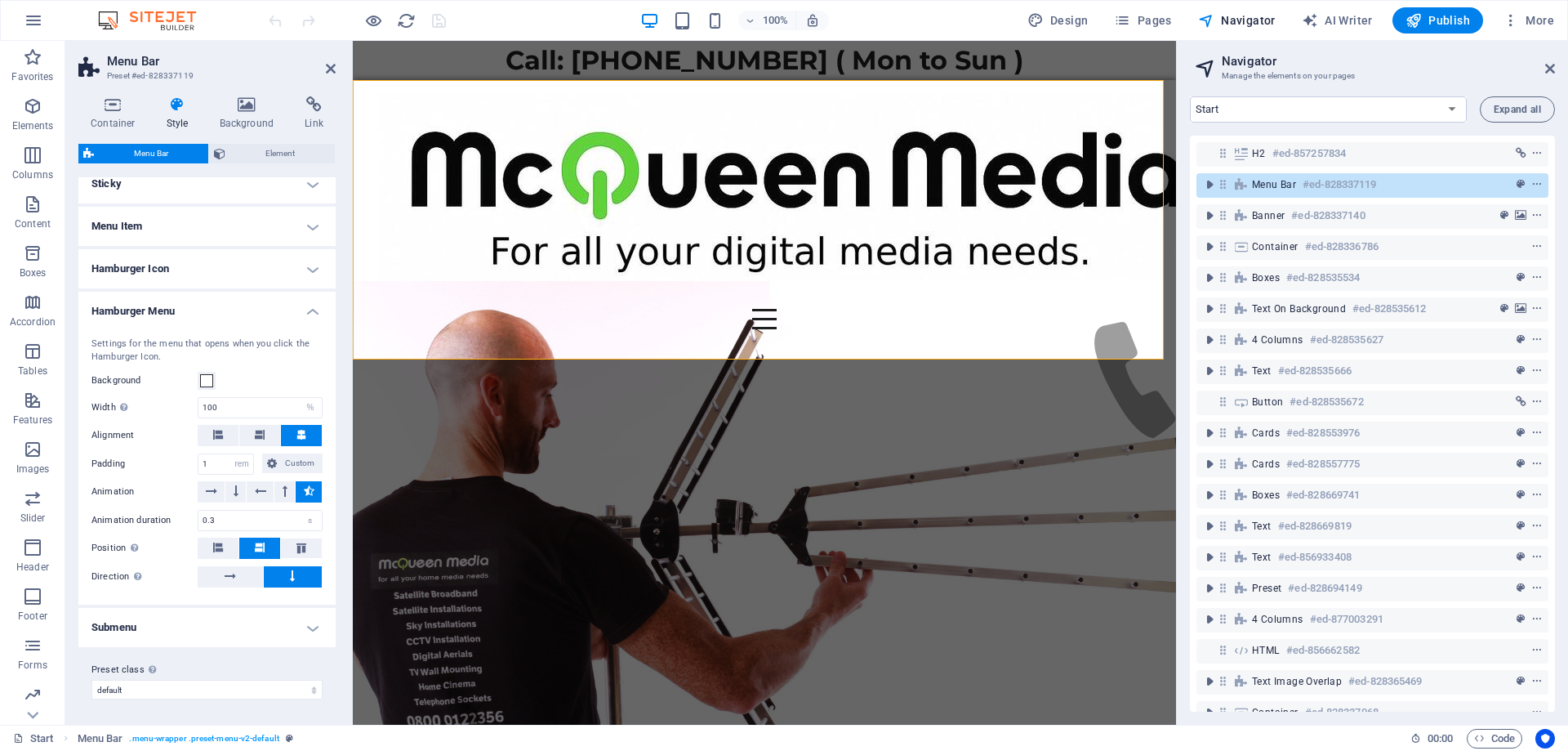
scroll to position [460, 0]
click at [244, 630] on h4 "Submenu" at bounding box center [207, 626] width 257 height 40
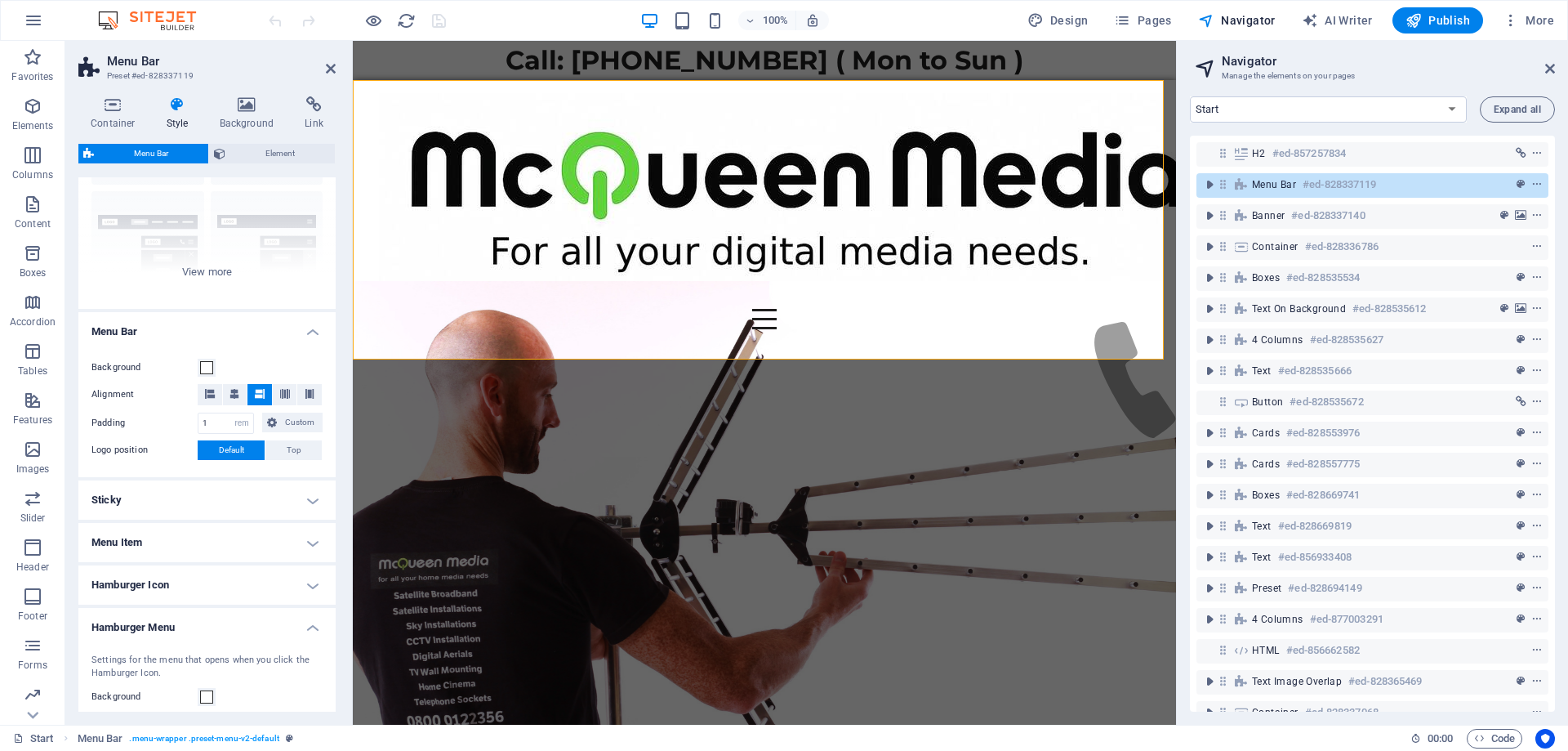
scroll to position [0, 0]
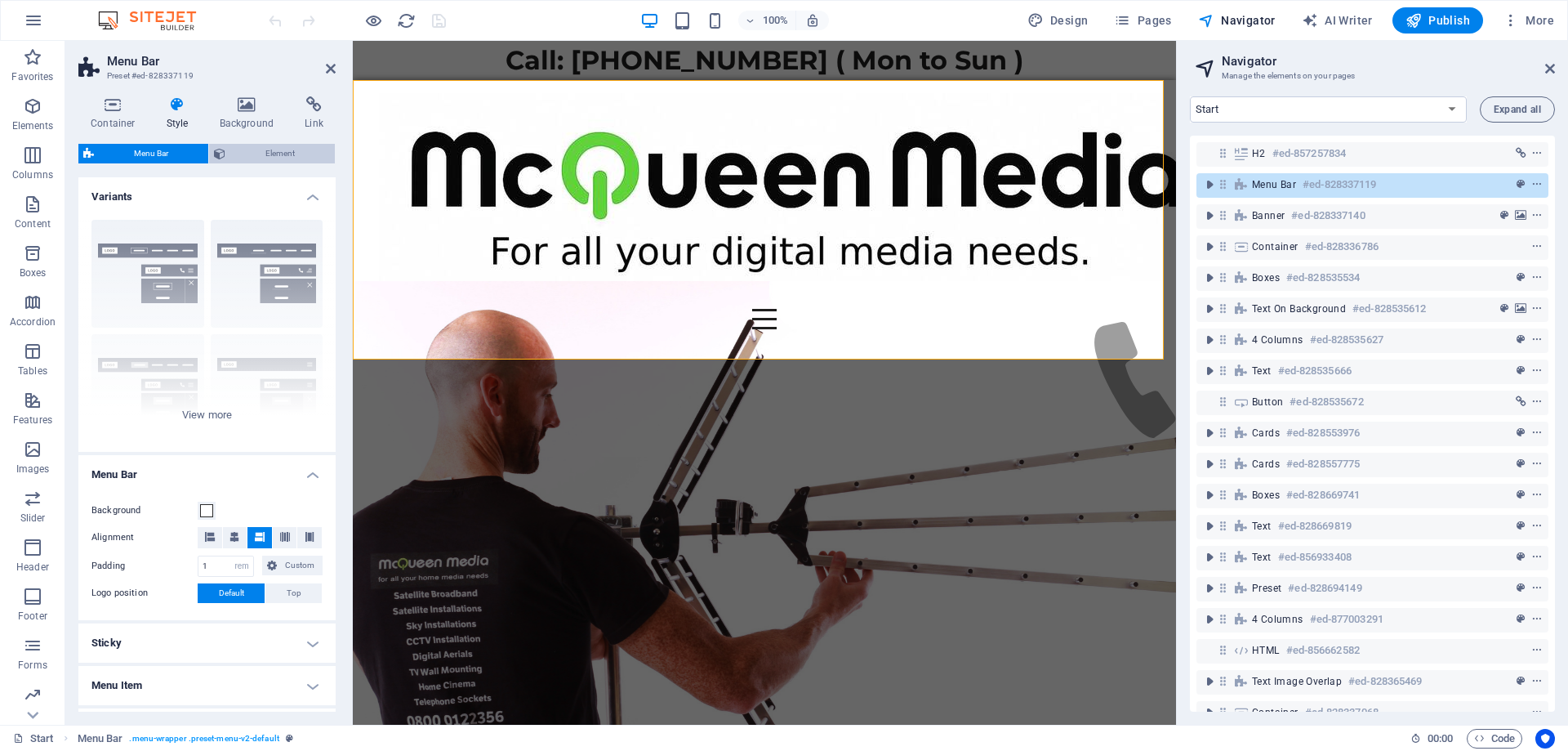
click at [256, 148] on span "Element" at bounding box center [280, 153] width 100 height 19
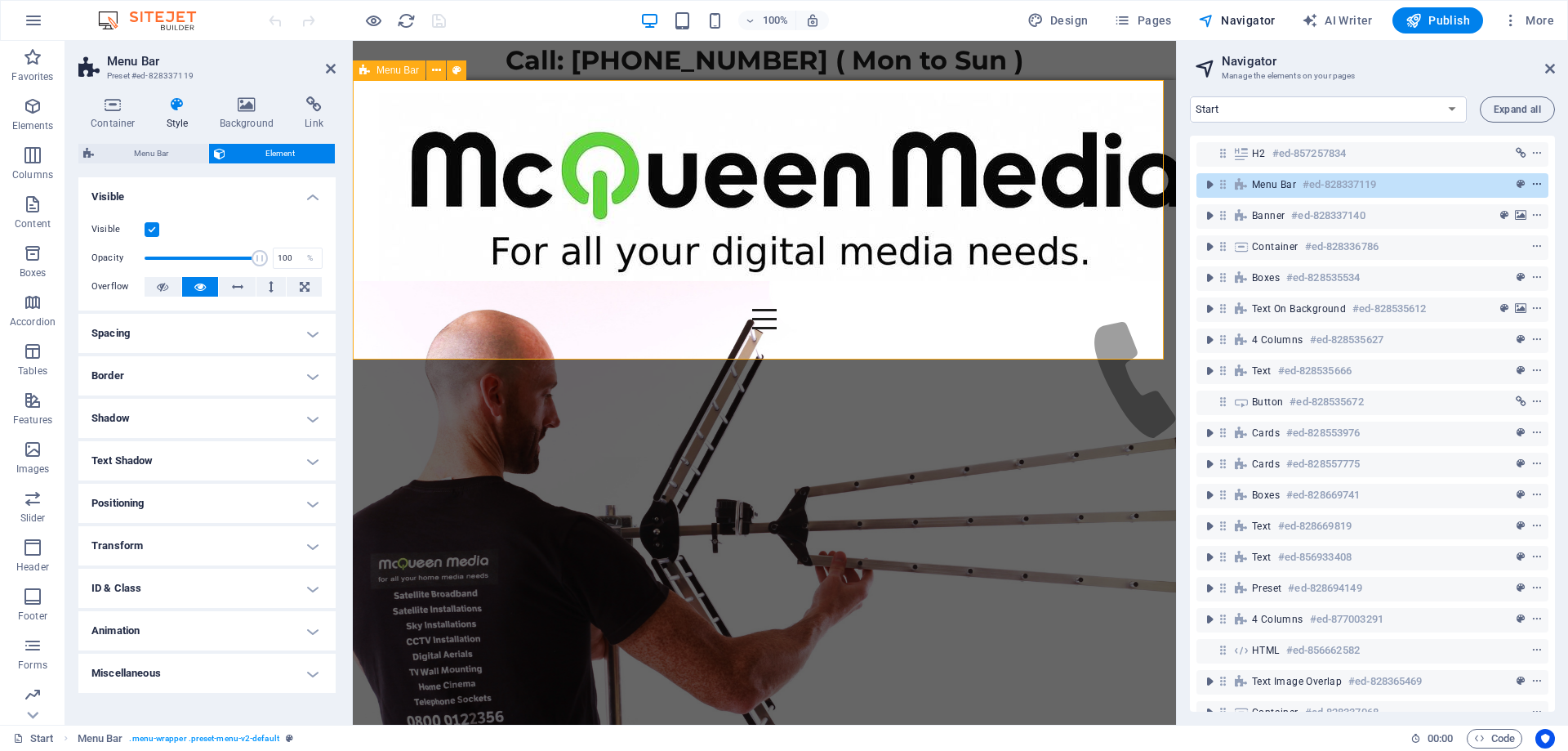
click at [1534, 185] on icon "context-menu" at bounding box center [1537, 185] width 11 height 11
click at [1490, 112] on button "Expand all" at bounding box center [1516, 109] width 75 height 26
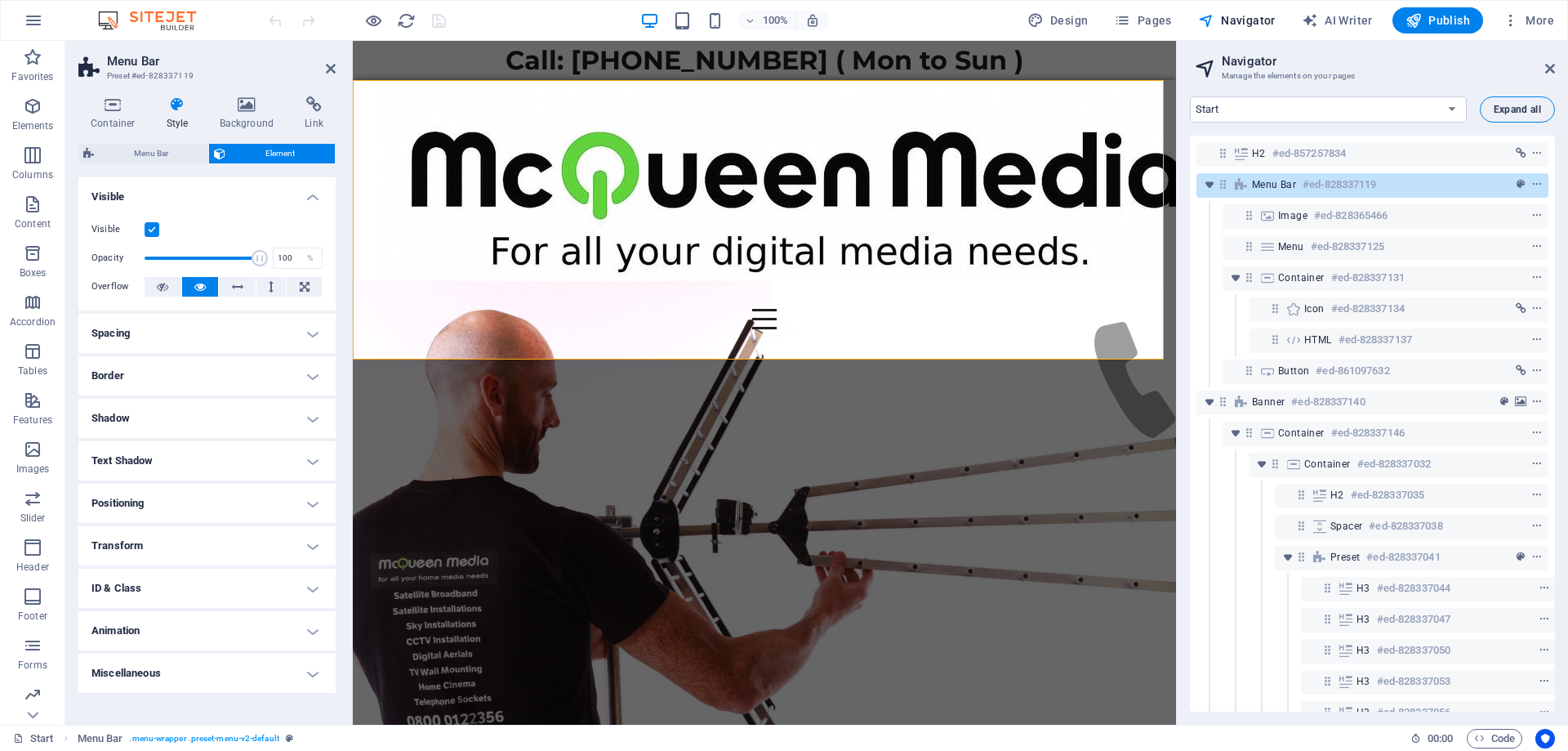
click at [1512, 105] on span "Expand all" at bounding box center [1517, 109] width 47 height 10
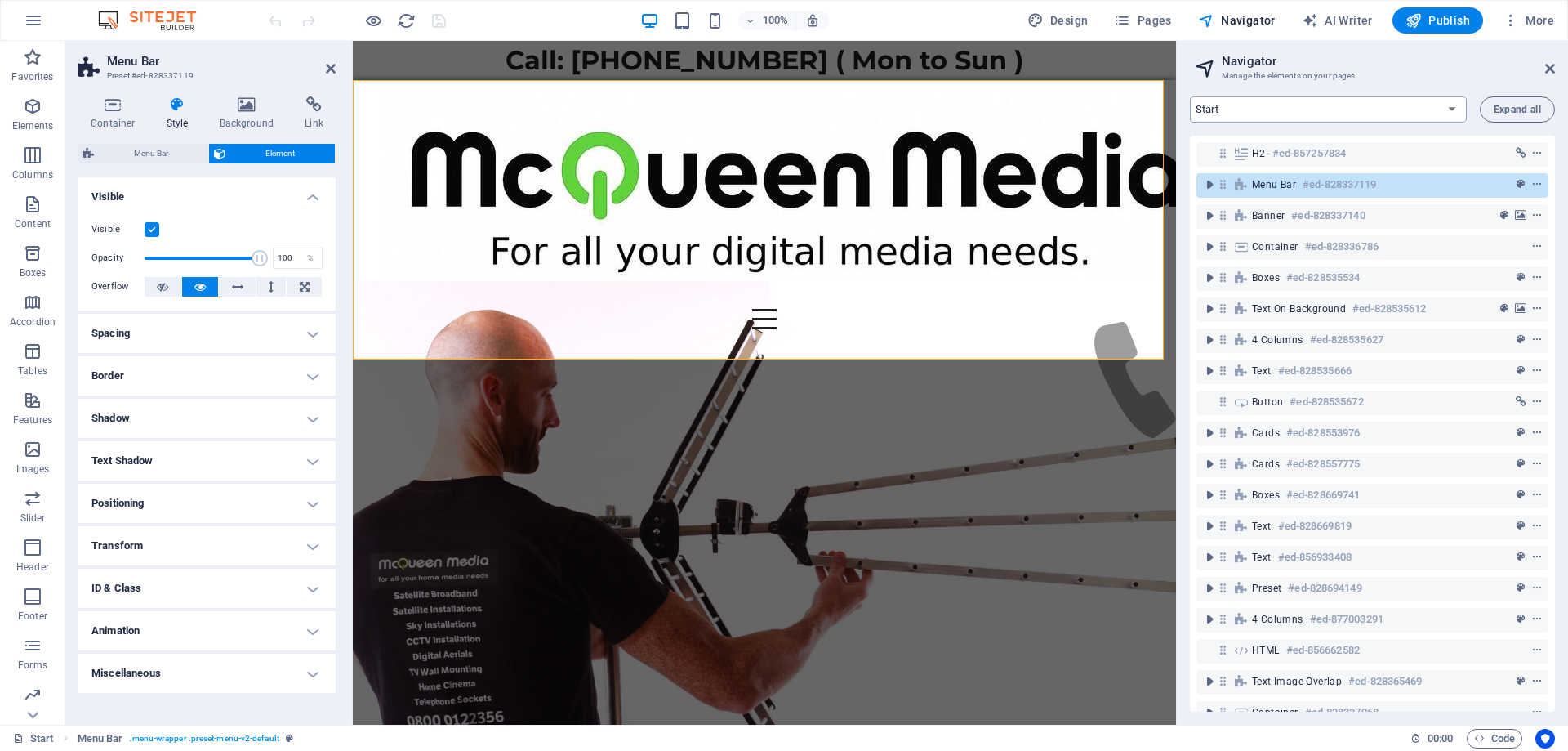
click at [1451, 110] on select "Start Legal Notice Privacy Pricing FAQs Terms & Conditions Cookie Policy CCTV T…" at bounding box center [1328, 109] width 277 height 26
select select "16440837-en"
click at [1190, 96] on select "Start Legal Notice Privacy Pricing FAQs Terms & Conditions Cookie Policy CCTV T…" at bounding box center [1328, 109] width 277 height 26
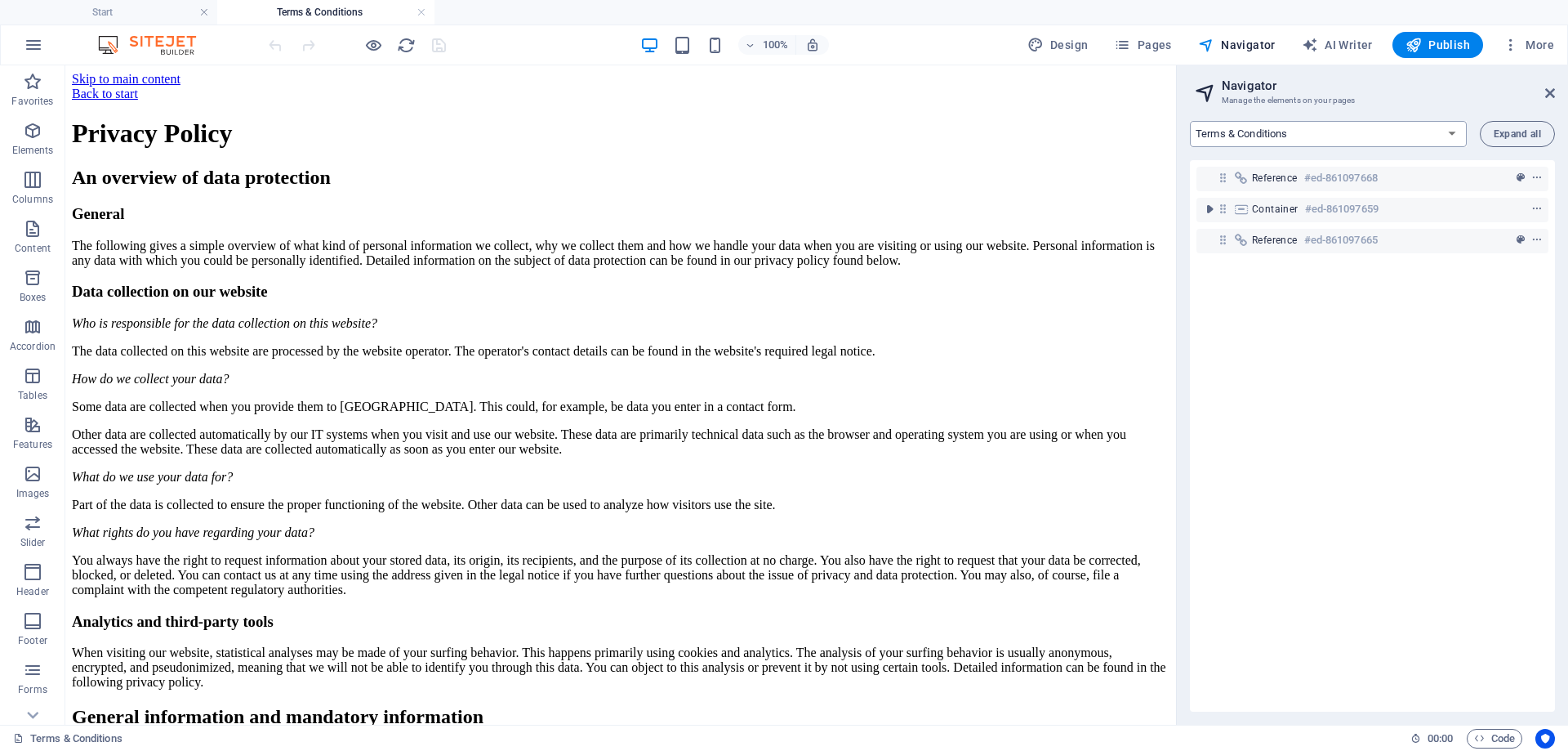
click at [1450, 135] on select "Start Legal Notice Privacy Pricing FAQs Terms & Conditions Cookie Policy CCTV T…" at bounding box center [1328, 134] width 277 height 26
click at [1510, 50] on icon "button" at bounding box center [1511, 45] width 17 height 17
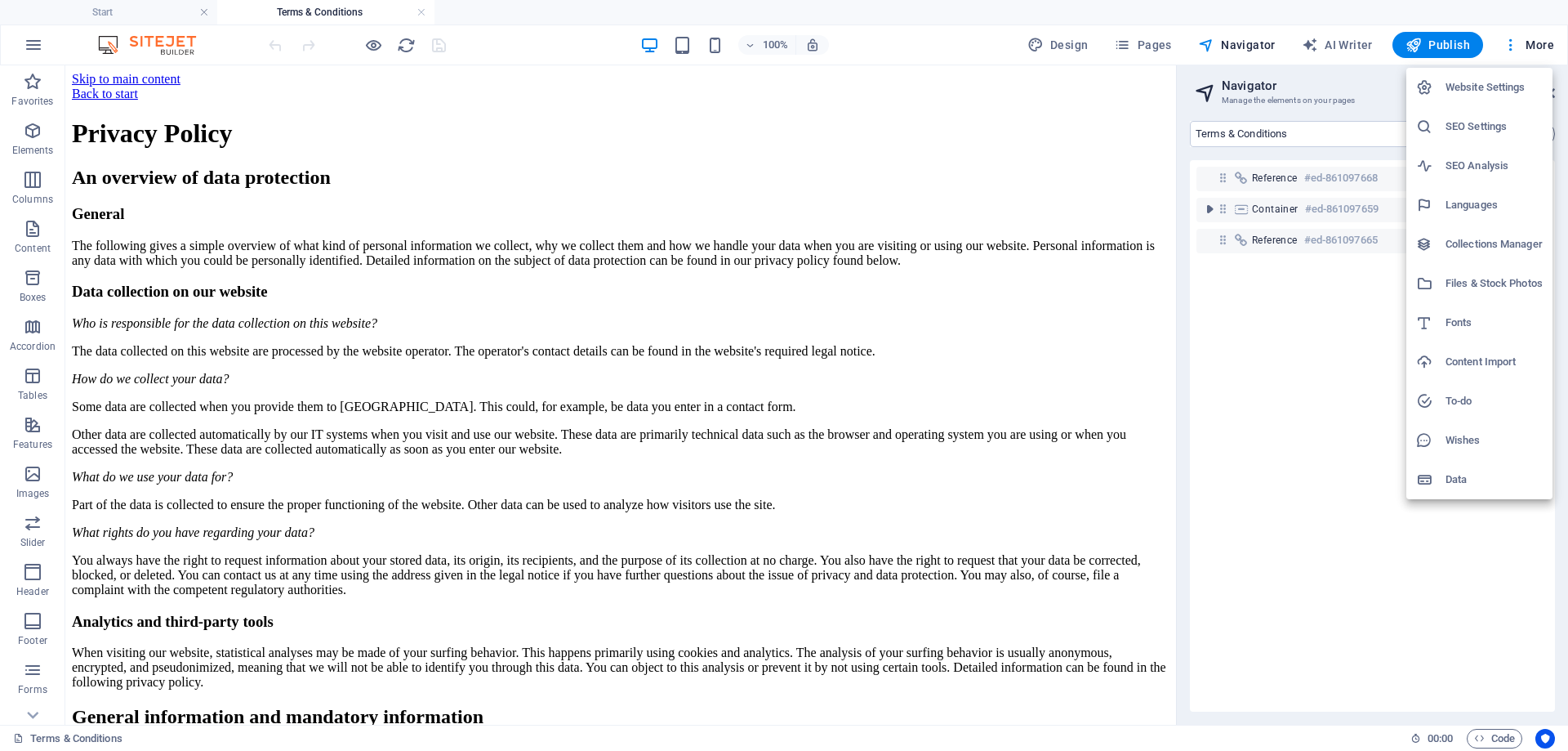
click at [1446, 88] on h6 "Website Settings" at bounding box center [1493, 87] width 97 height 19
